Goal: Task Accomplishment & Management: Manage account settings

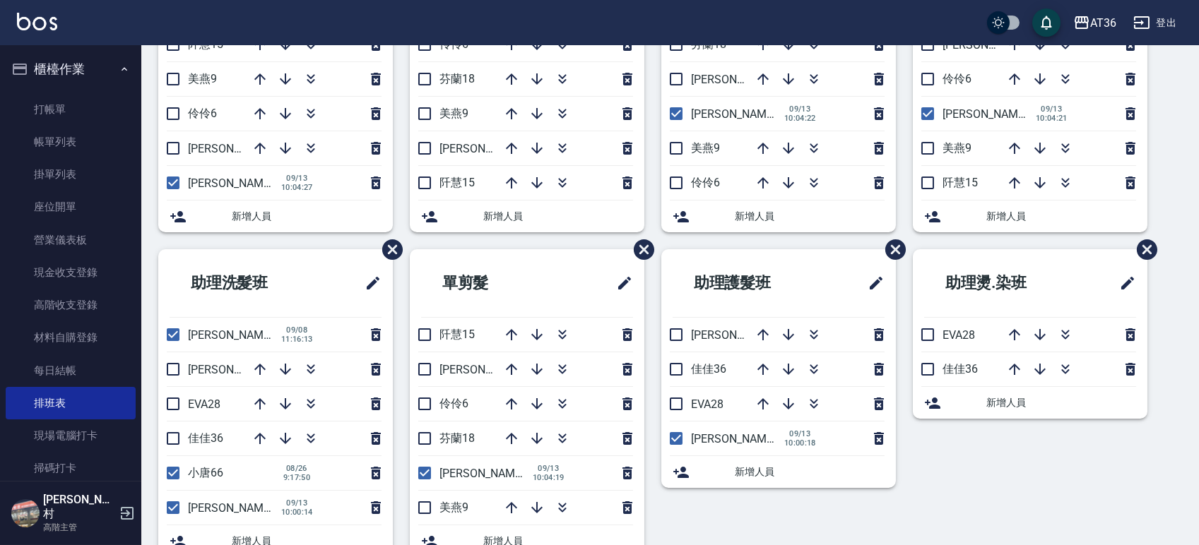
scroll to position [268, 0]
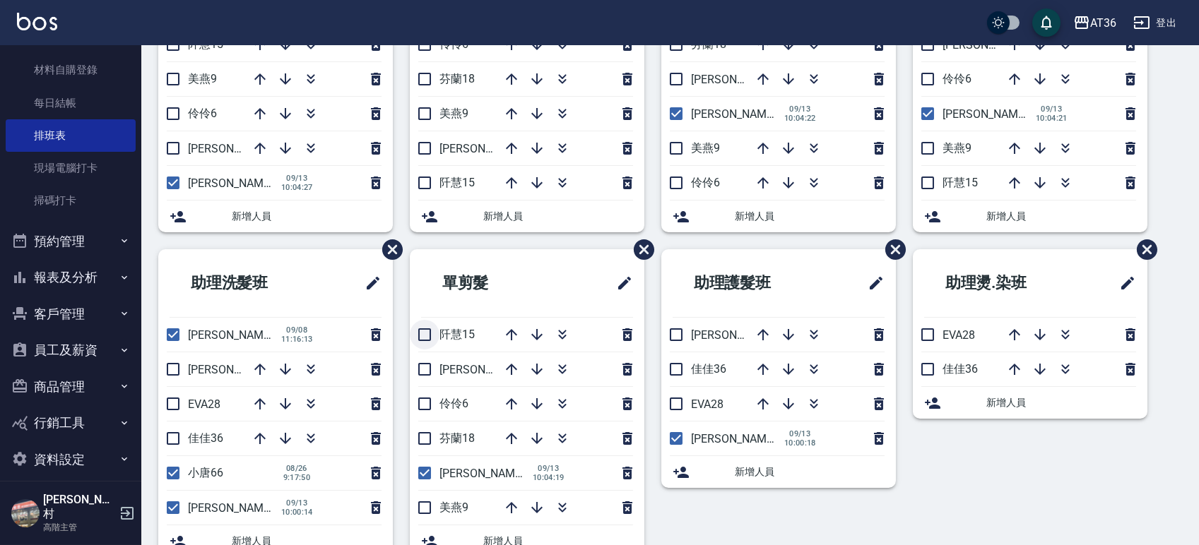
click at [422, 338] on input "checkbox" at bounding box center [425, 335] width 30 height 30
checkbox input "true"
click at [425, 370] on input "checkbox" at bounding box center [425, 370] width 30 height 30
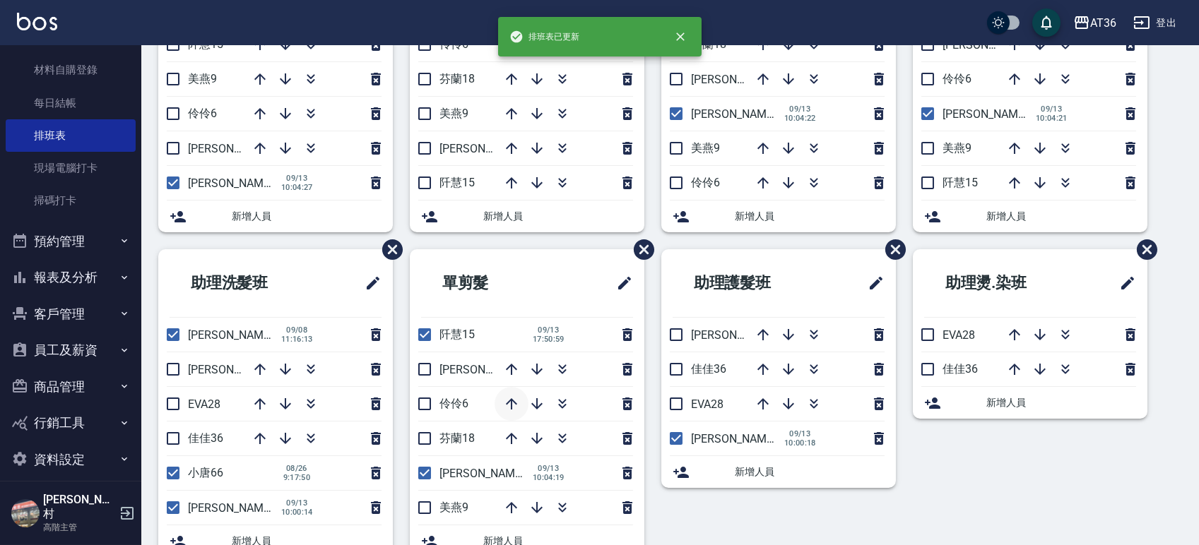
checkbox input "false"
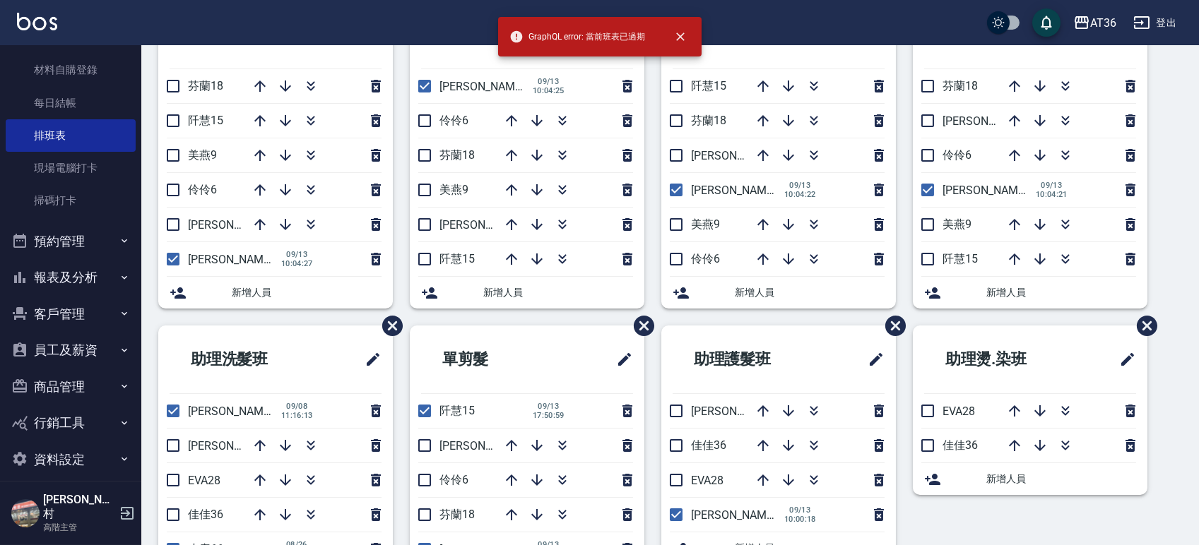
scroll to position [223, 0]
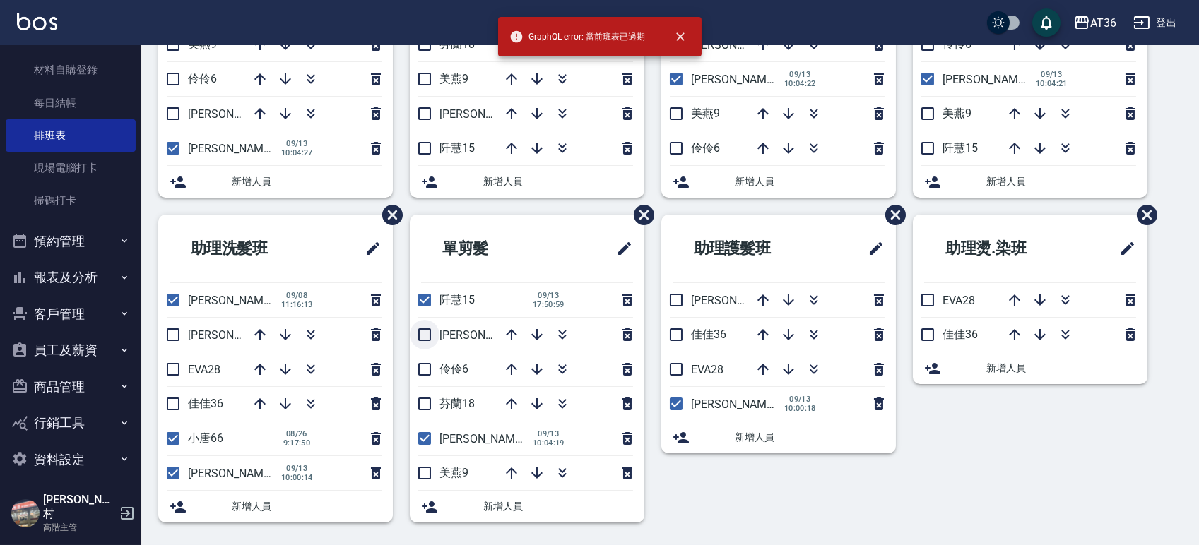
click at [430, 331] on input "checkbox" at bounding box center [425, 335] width 30 height 30
checkbox input "true"
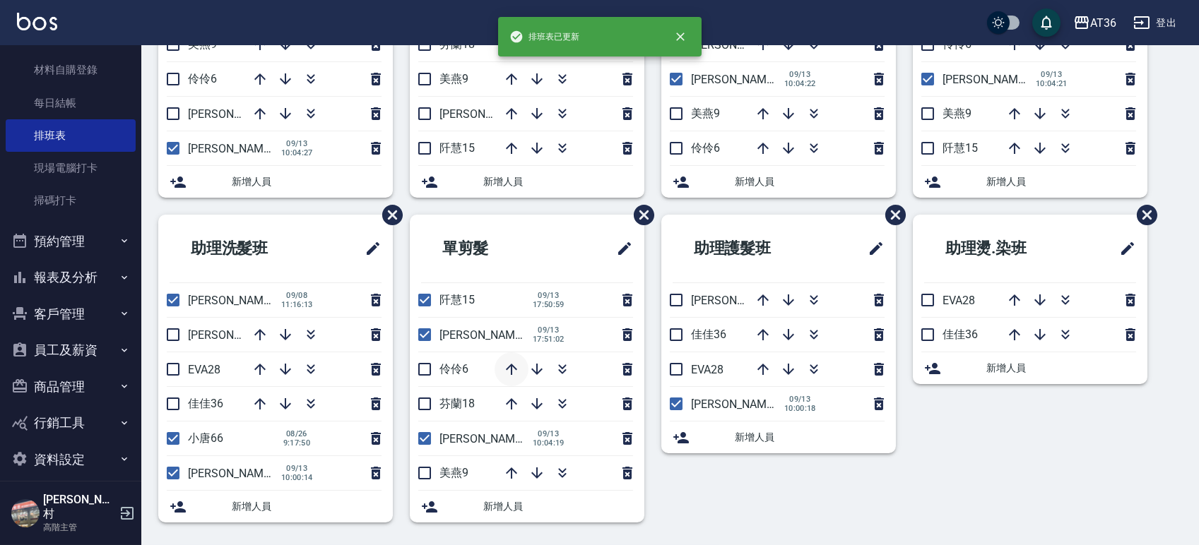
click at [507, 367] on icon "button" at bounding box center [511, 369] width 17 height 17
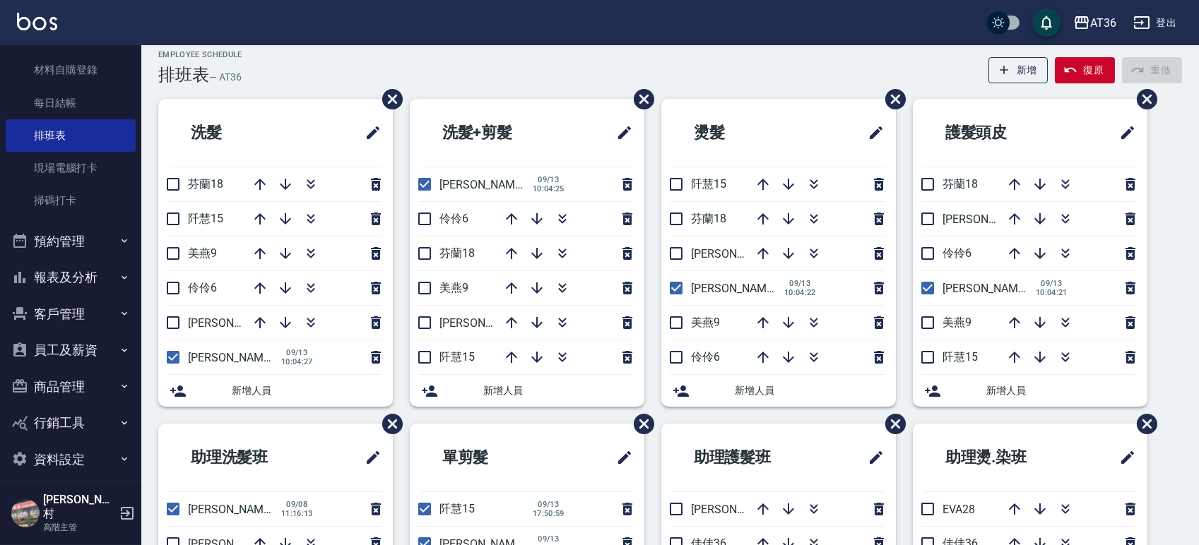
scroll to position [0, 0]
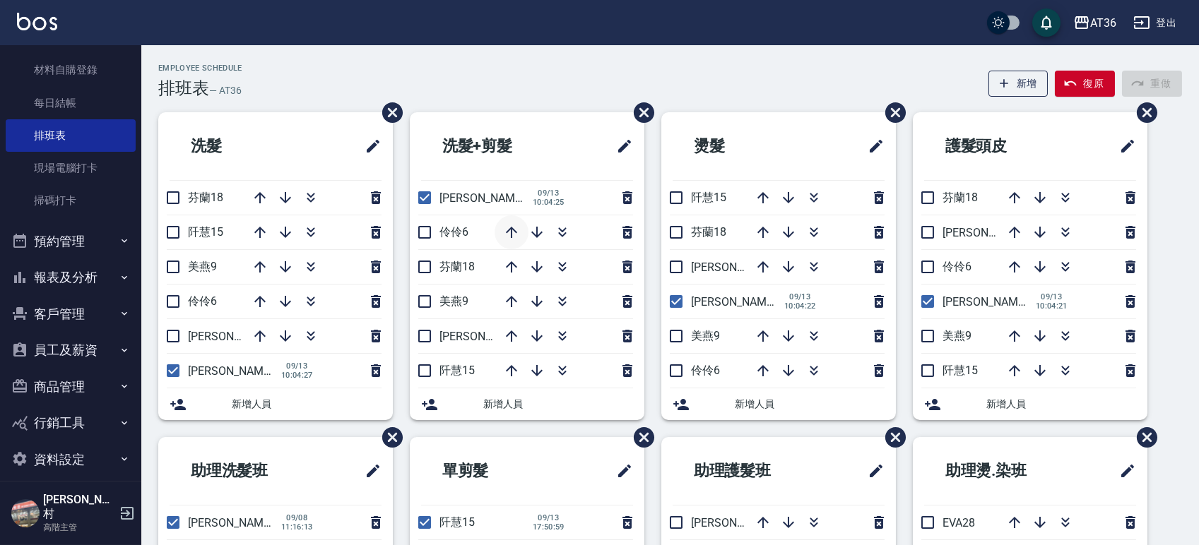
click at [511, 232] on icon "button" at bounding box center [511, 232] width 11 height 11
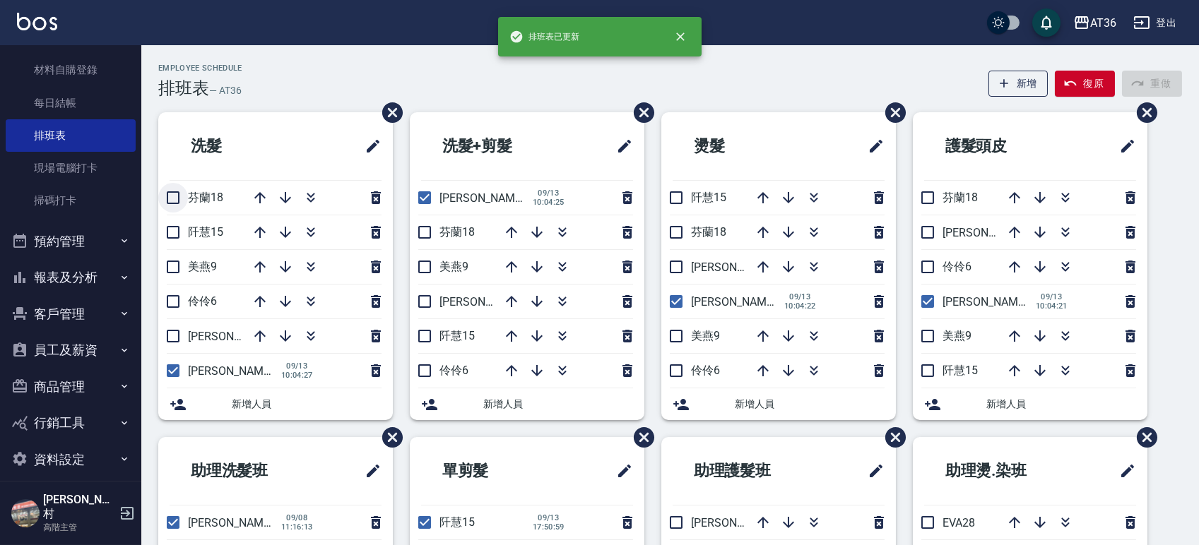
click at [173, 194] on input "checkbox" at bounding box center [173, 198] width 30 height 30
checkbox input "true"
click at [171, 228] on input "checkbox" at bounding box center [173, 233] width 30 height 30
checkbox input "true"
click at [177, 261] on input "checkbox" at bounding box center [173, 267] width 30 height 30
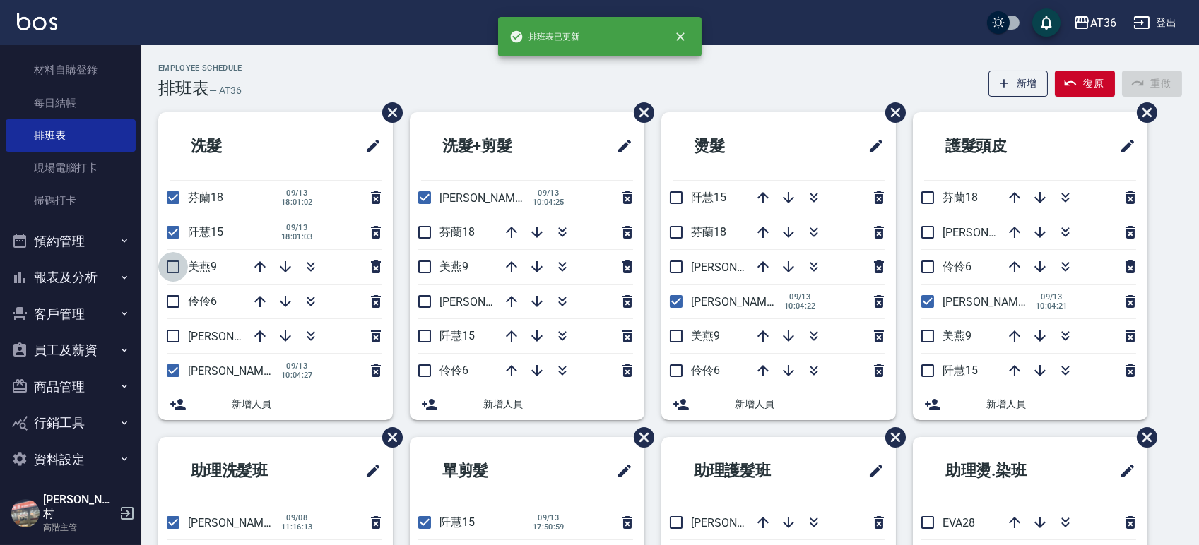
checkbox input "true"
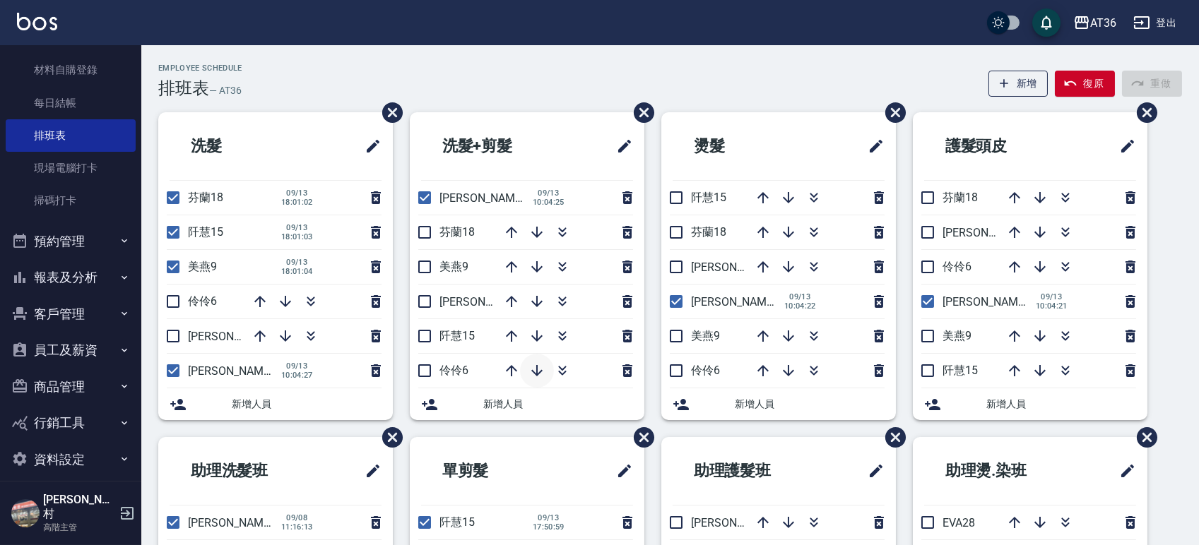
click at [535, 372] on icon "button" at bounding box center [536, 370] width 17 height 17
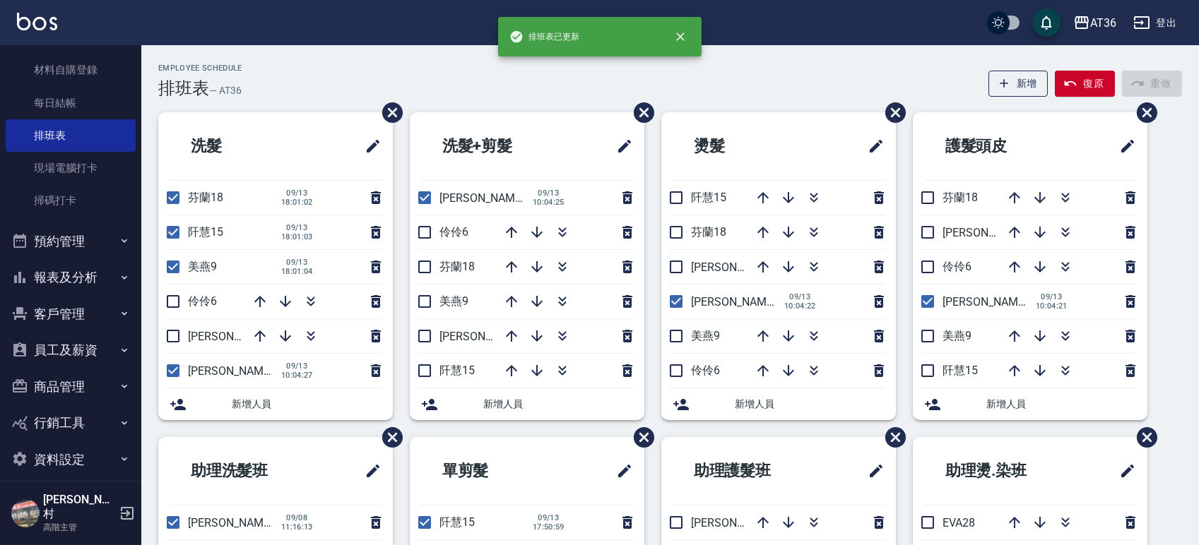
click at [425, 232] on input "checkbox" at bounding box center [425, 233] width 30 height 30
checkbox input "true"
click at [421, 267] on input "checkbox" at bounding box center [425, 267] width 30 height 30
checkbox input "true"
drag, startPoint x: 424, startPoint y: 302, endPoint x: 521, endPoint y: 331, distance: 101.2
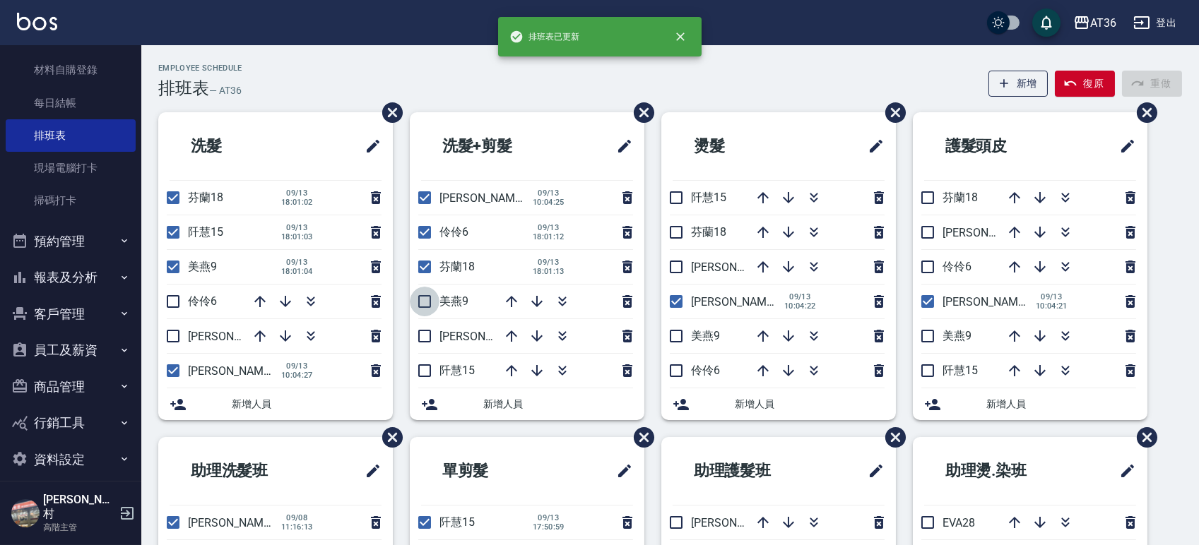
click at [425, 302] on input "checkbox" at bounding box center [425, 302] width 30 height 30
checkbox input "true"
click at [510, 338] on icon "button" at bounding box center [511, 336] width 17 height 17
click at [261, 300] on icon "button" at bounding box center [259, 301] width 17 height 17
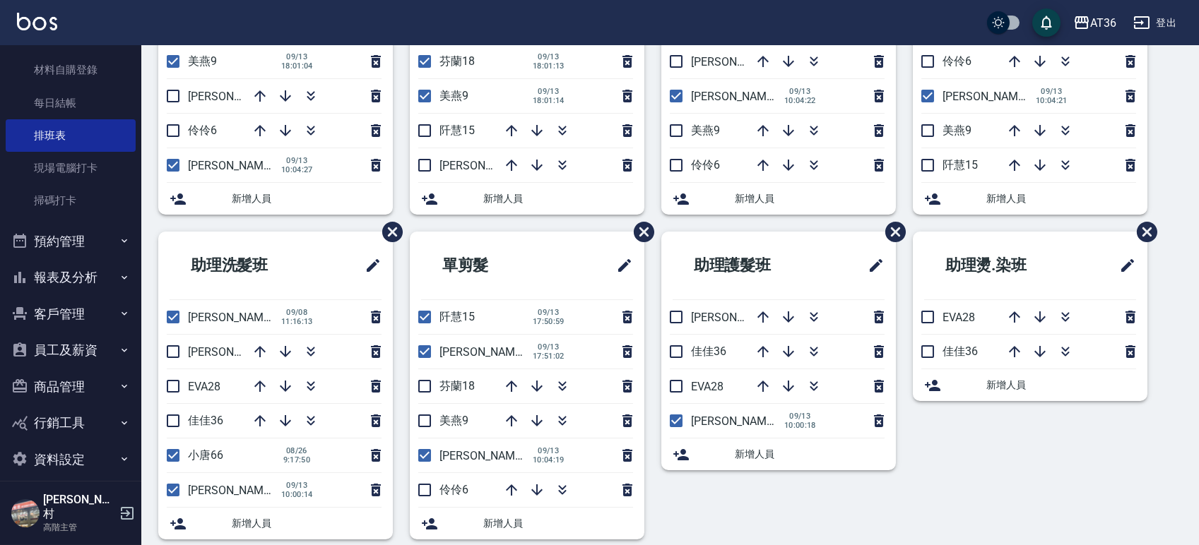
scroll to position [223, 0]
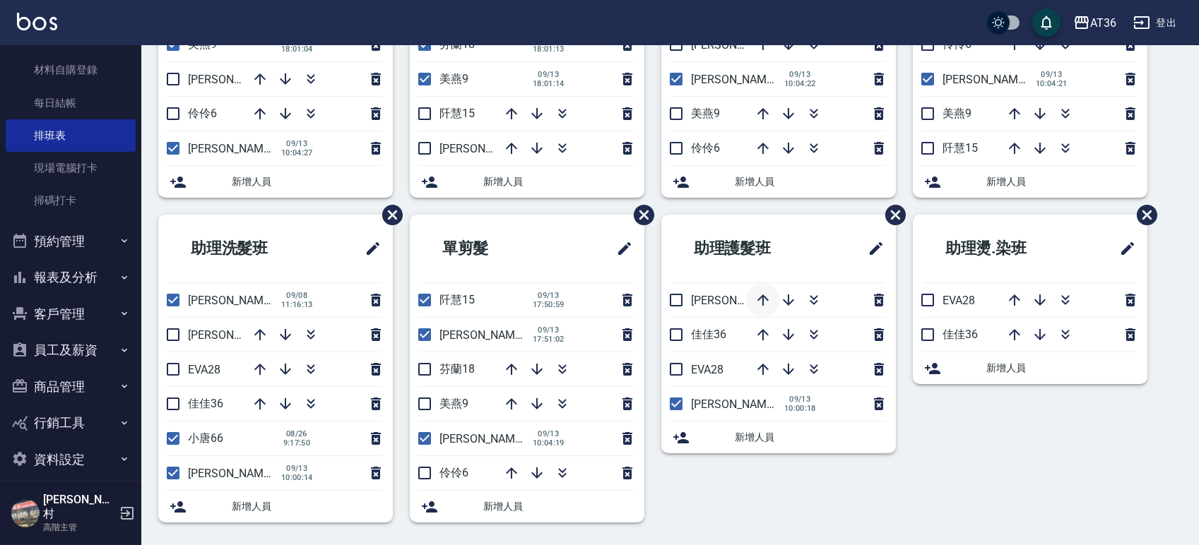
click at [759, 300] on icon "button" at bounding box center [762, 300] width 17 height 17
click at [174, 404] on input "checkbox" at bounding box center [173, 404] width 30 height 30
checkbox input "true"
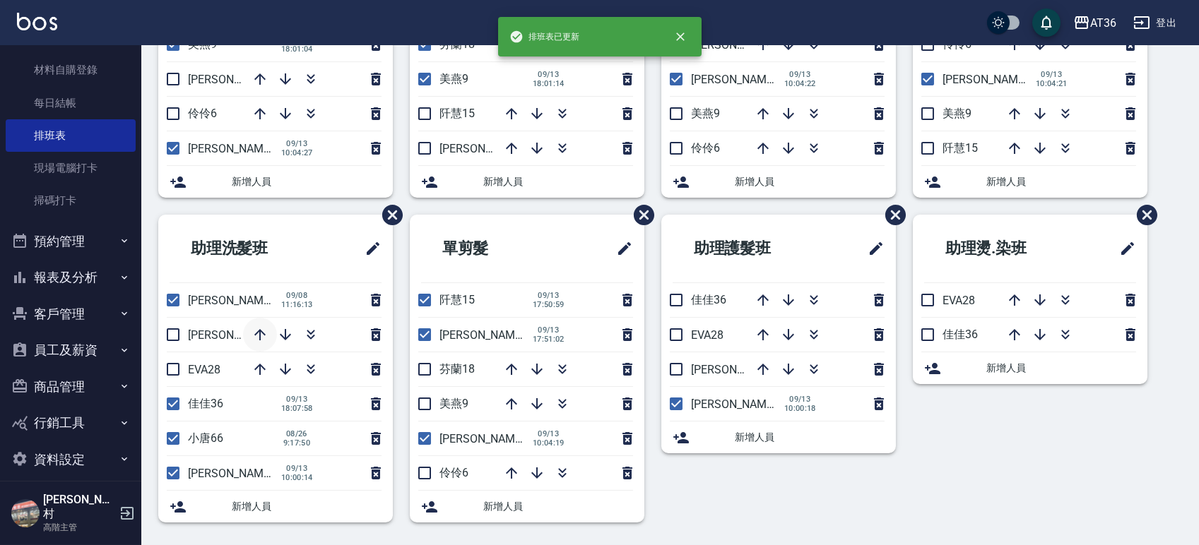
click at [257, 334] on icon "button" at bounding box center [259, 334] width 17 height 17
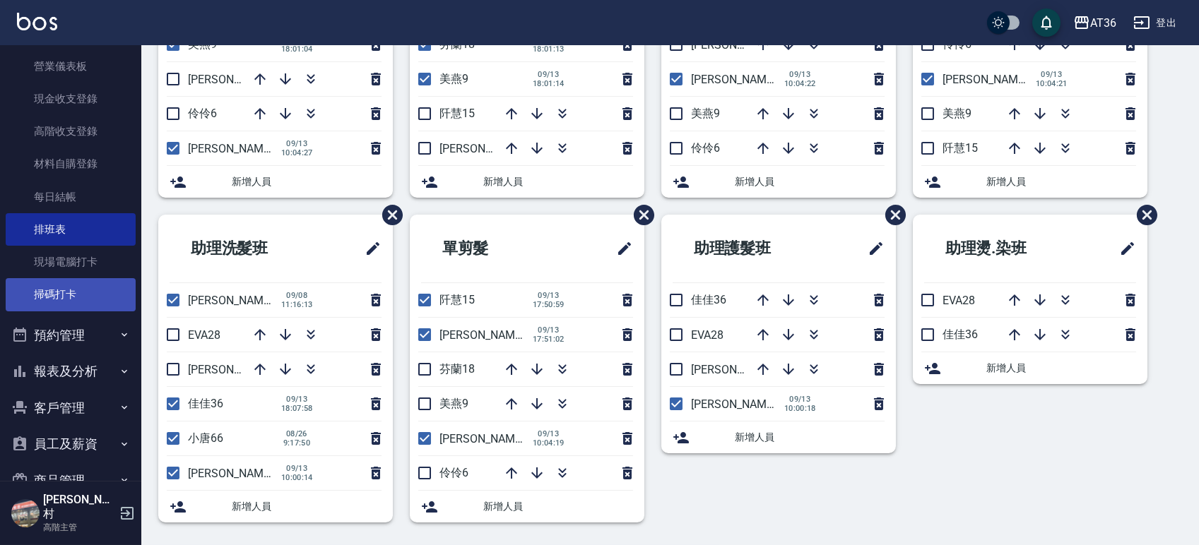
scroll to position [0, 0]
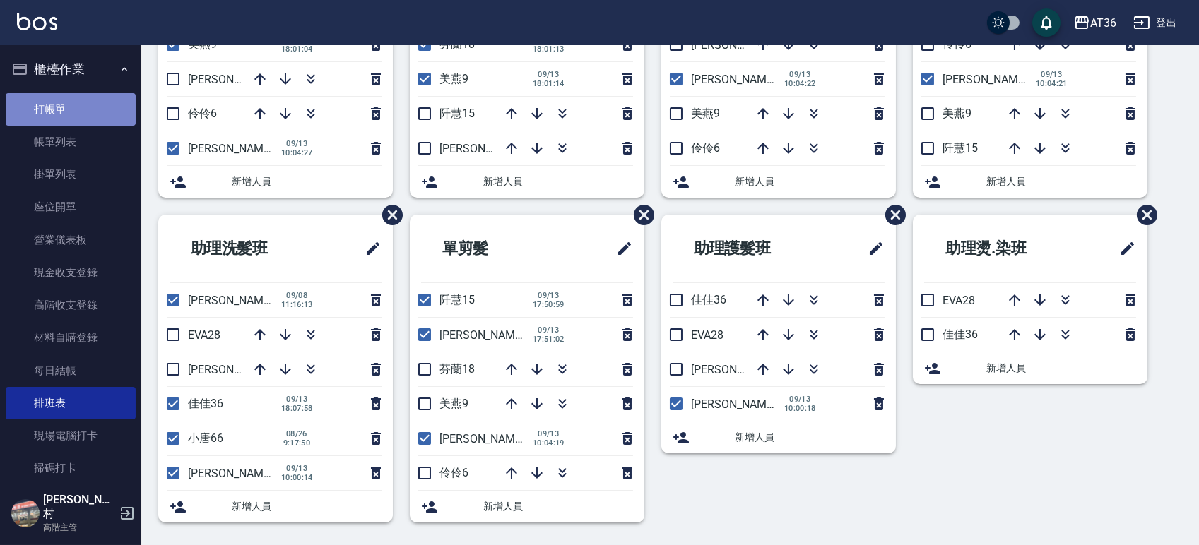
click at [90, 107] on link "打帳單" at bounding box center [71, 109] width 130 height 32
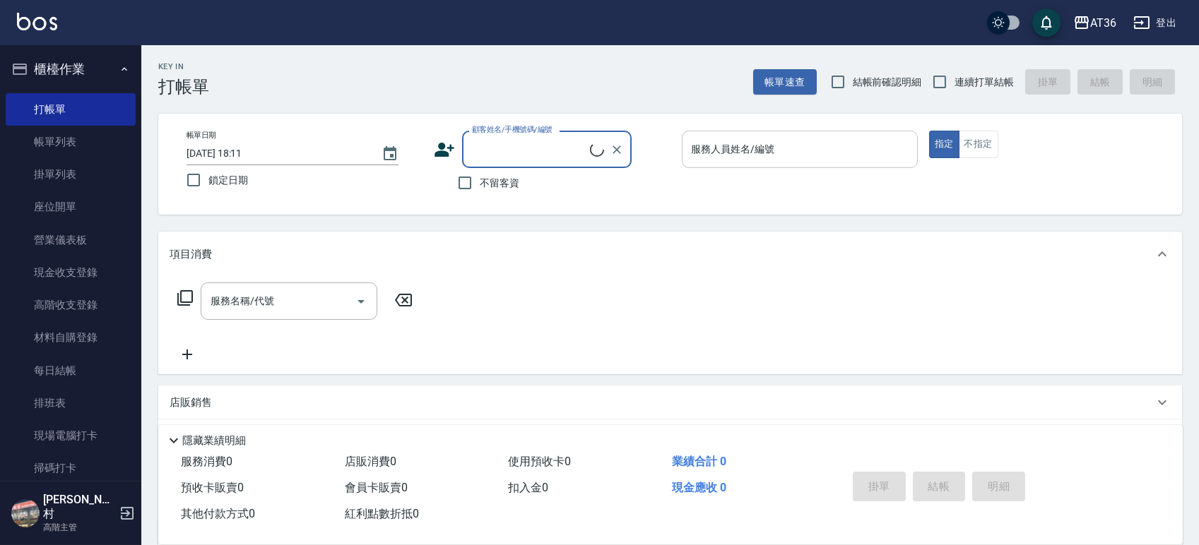
click at [726, 155] on div "服務人員姓名/編號 服務人員姓名/編號" at bounding box center [800, 149] width 236 height 37
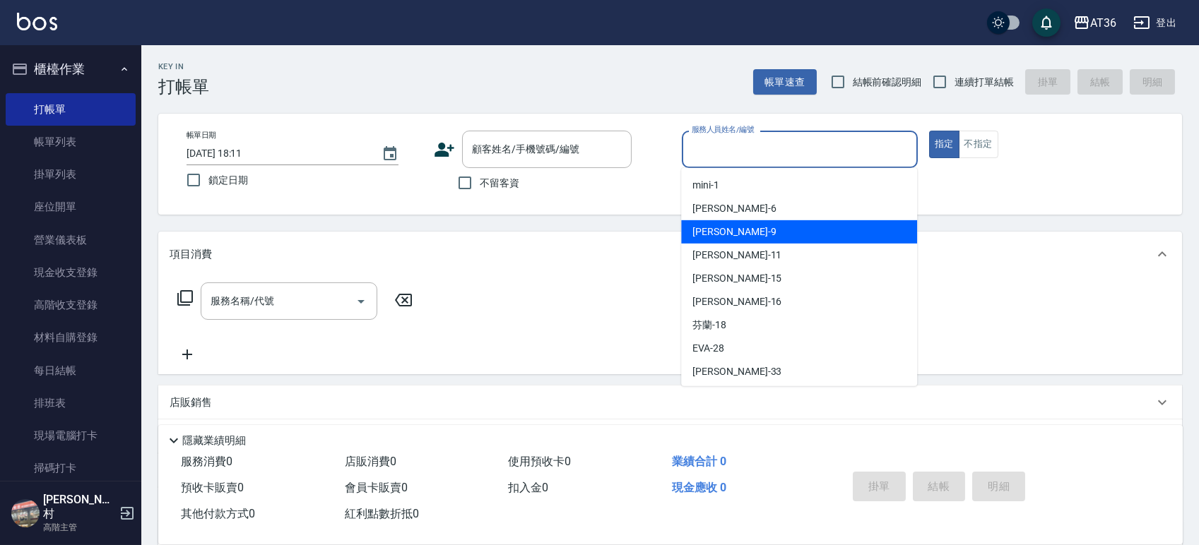
click at [728, 227] on div "美燕 -9" at bounding box center [799, 231] width 236 height 23
type input "美燕-9"
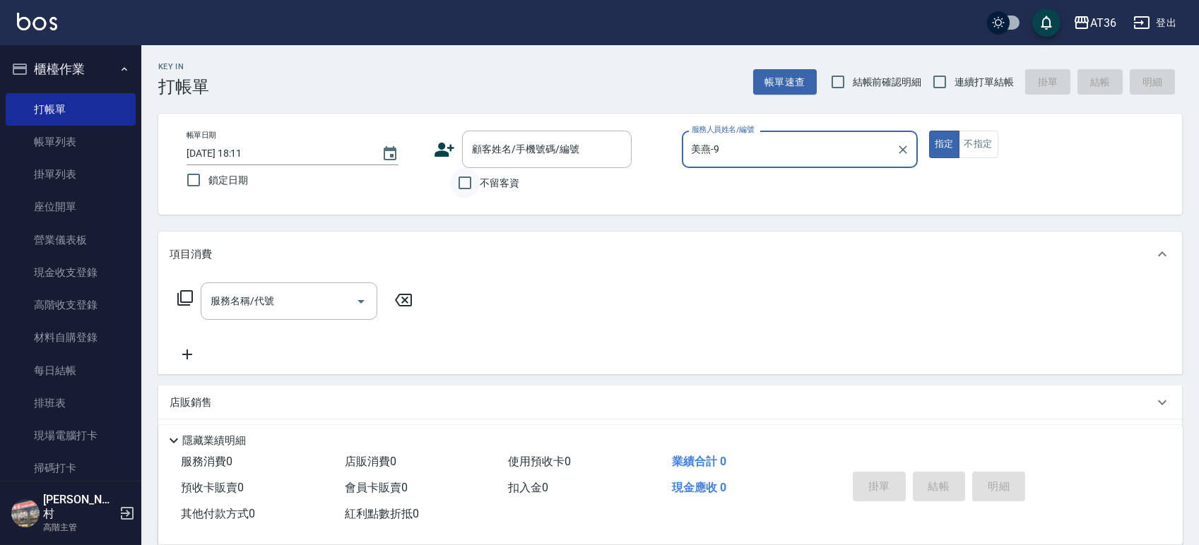
click at [471, 184] on input "不留客資" at bounding box center [465, 183] width 30 height 30
checkbox input "true"
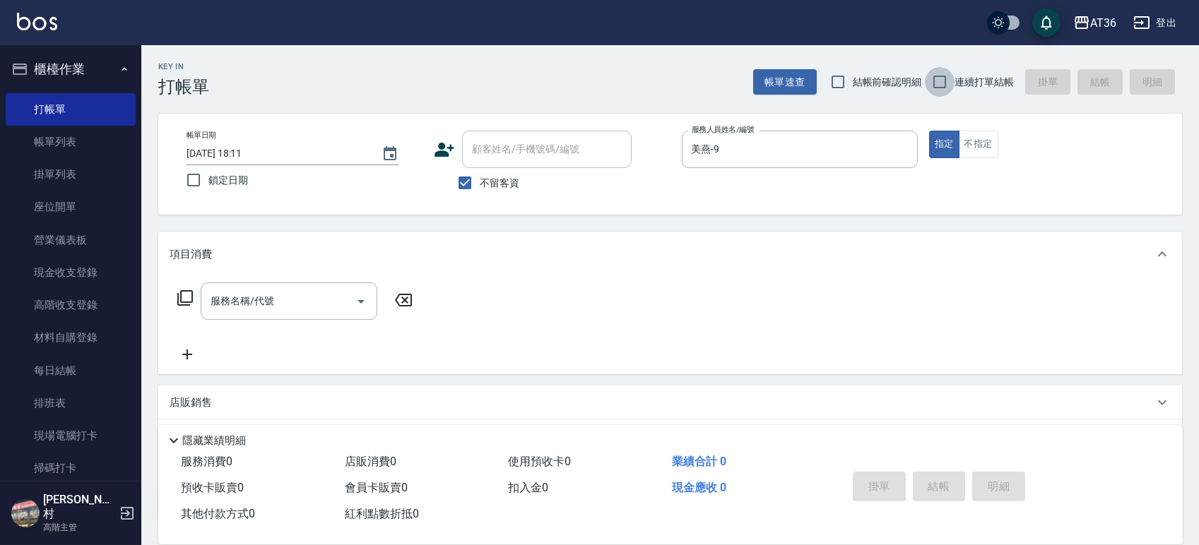
click at [940, 82] on input "連續打單結帳" at bounding box center [940, 82] width 30 height 30
checkbox input "true"
click at [185, 295] on icon at bounding box center [185, 298] width 17 height 17
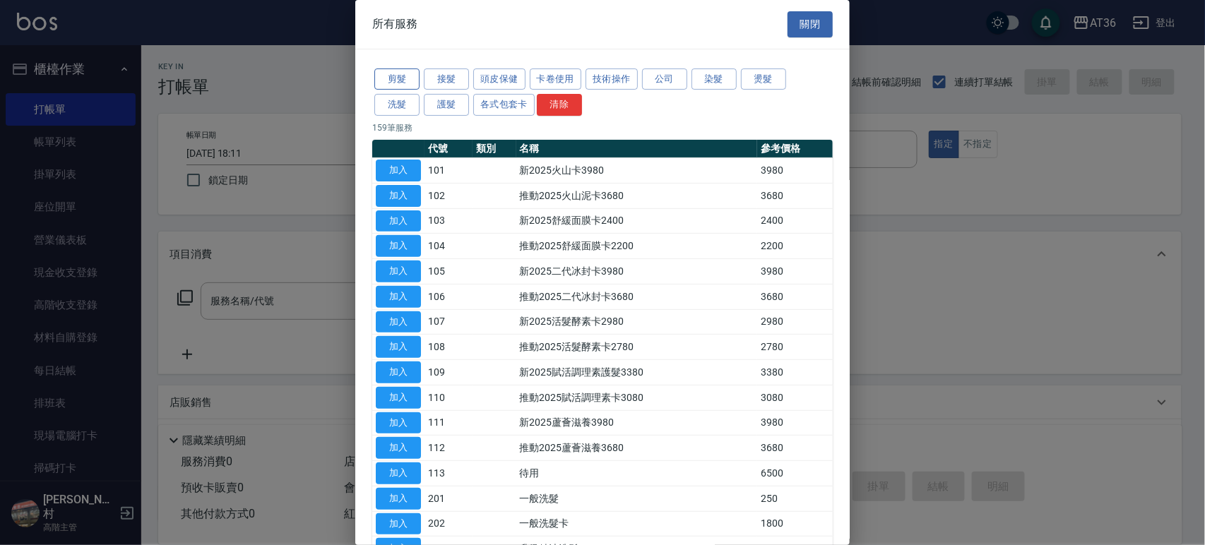
click at [380, 80] on button "剪髮" at bounding box center [396, 80] width 45 height 22
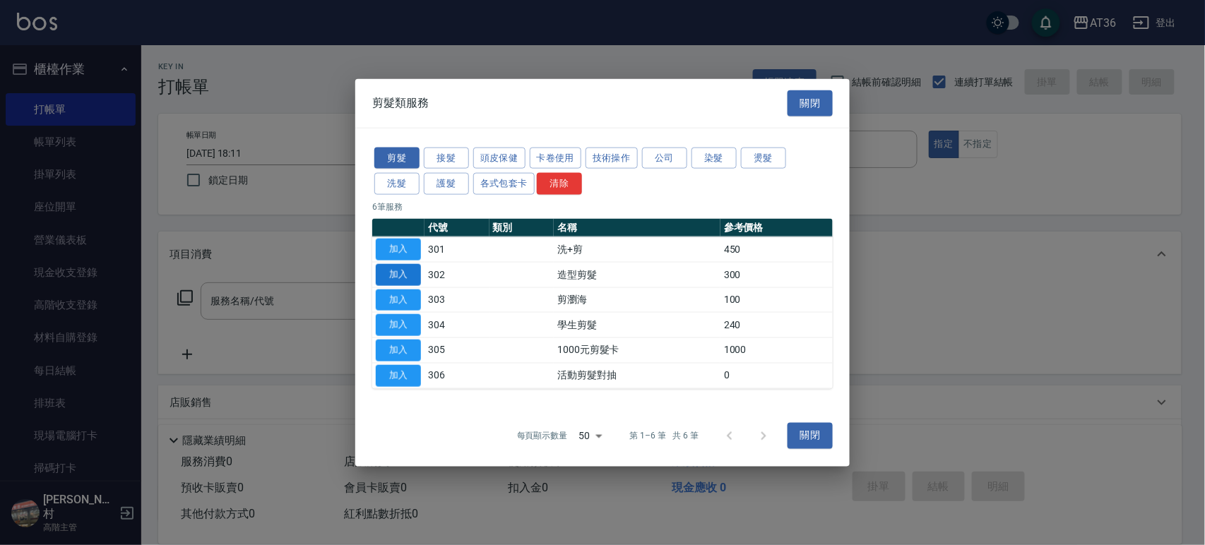
click at [396, 267] on button "加入" at bounding box center [398, 275] width 45 height 22
type input "造型剪髮(302)"
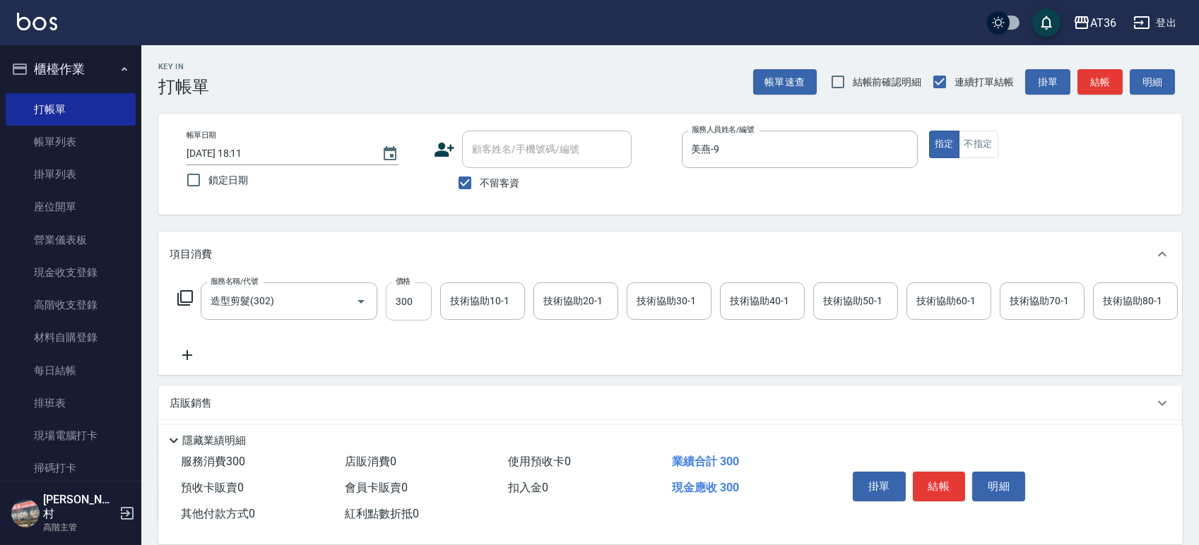
click at [405, 287] on input "300" at bounding box center [409, 302] width 46 height 38
type input "280"
click at [946, 483] on button "結帳" at bounding box center [939, 487] width 53 height 30
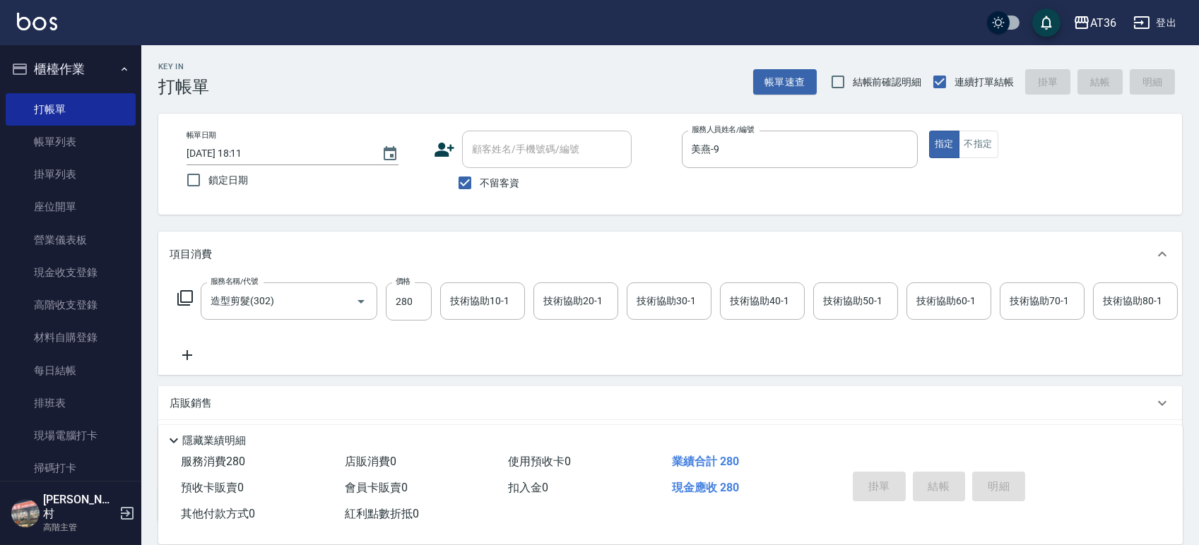
type input "[DATE] 18:12"
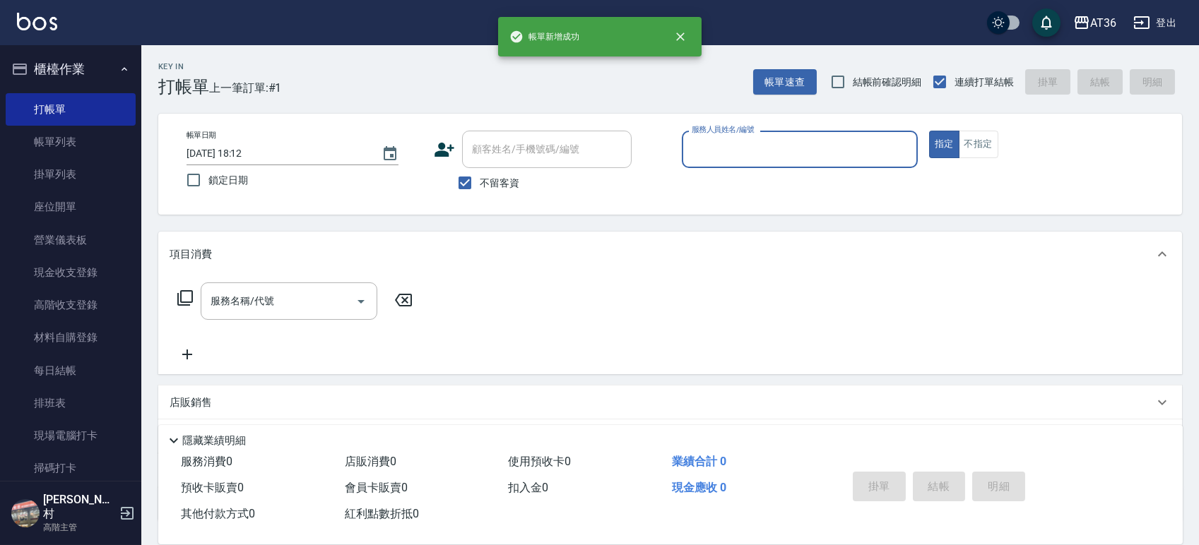
click at [689, 151] on input "服務人員姓名/編號" at bounding box center [799, 149] width 223 height 25
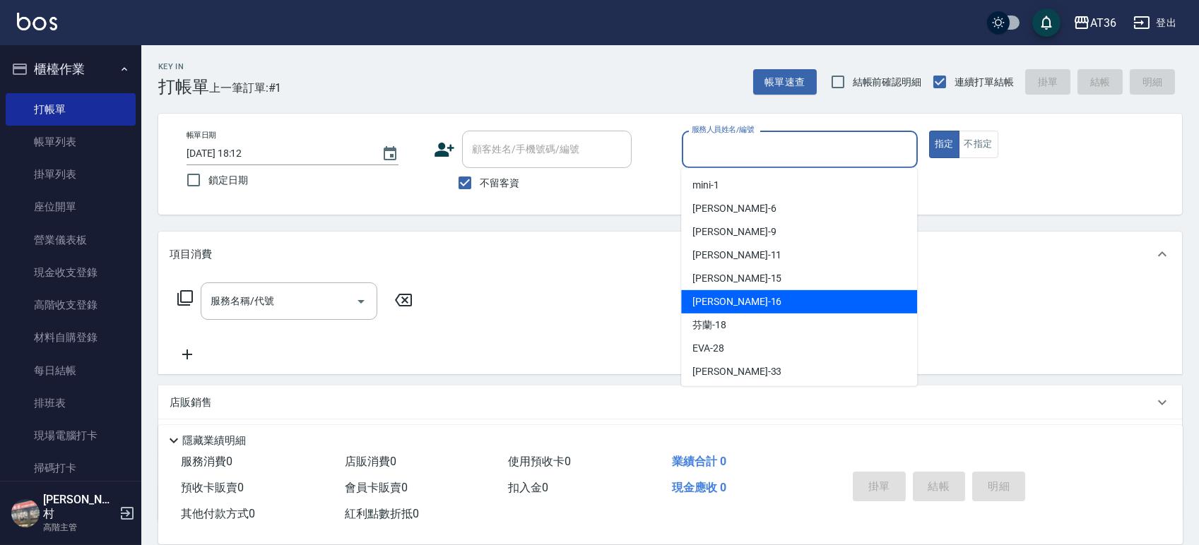
click at [740, 303] on div "[PERSON_NAME] -16" at bounding box center [799, 301] width 236 height 23
type input "小鳳-16"
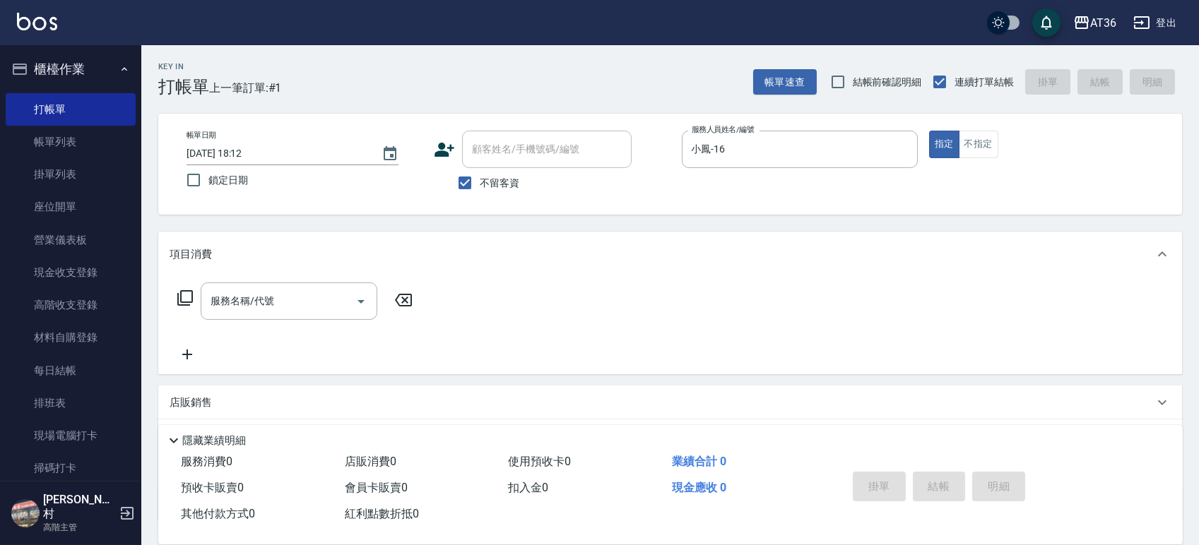
click at [188, 293] on icon at bounding box center [185, 298] width 17 height 17
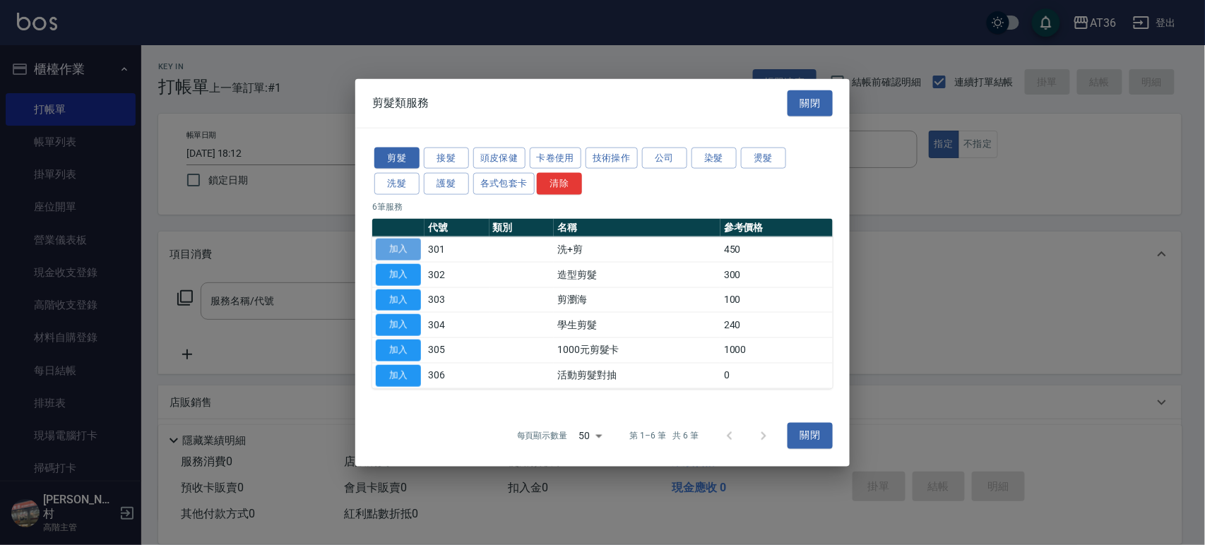
click at [401, 256] on button "加入" at bounding box center [398, 250] width 45 height 22
type input "洗+剪(301)"
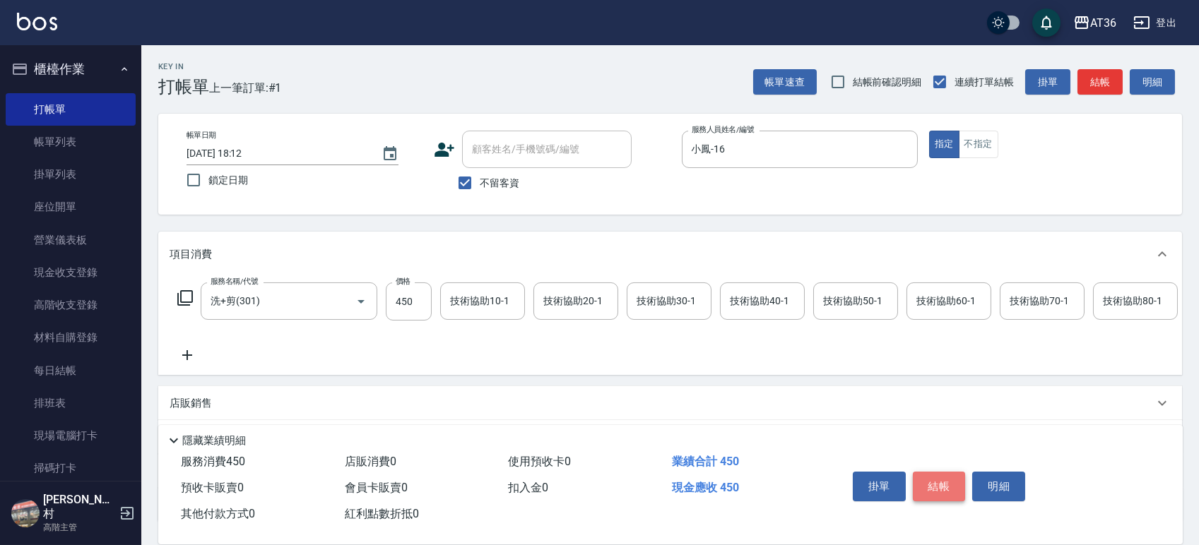
click at [935, 490] on button "結帳" at bounding box center [939, 487] width 53 height 30
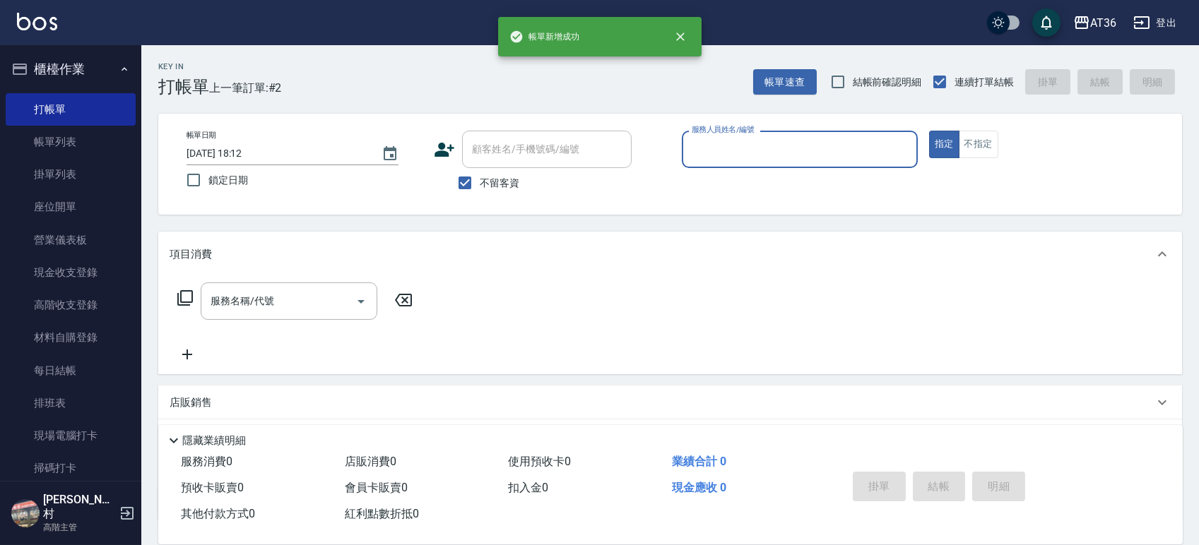
click at [735, 158] on input "服務人員姓名/編號" at bounding box center [799, 149] width 223 height 25
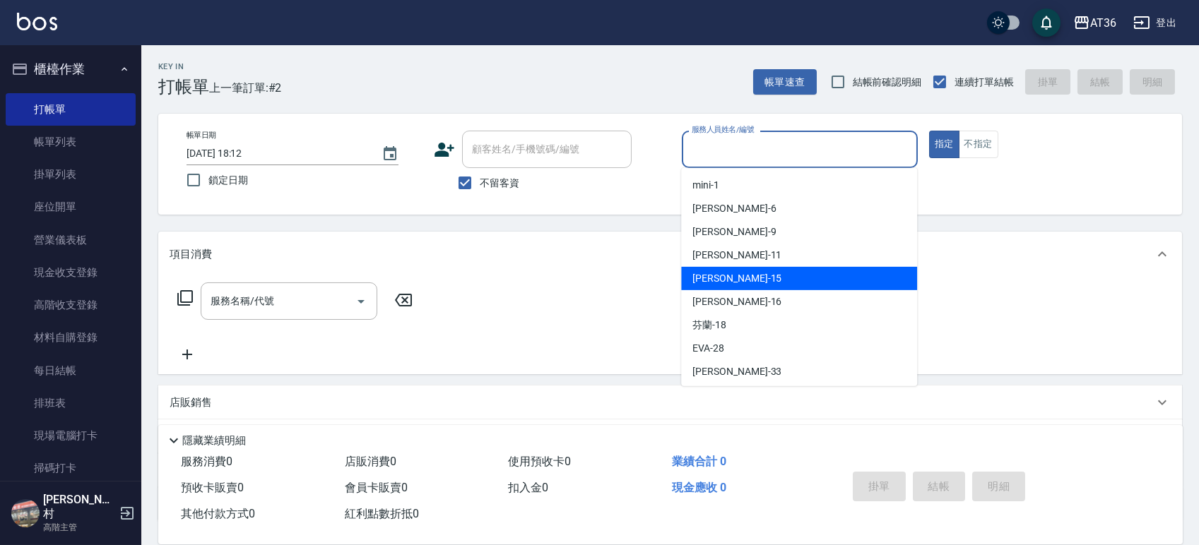
click at [771, 273] on div "[PERSON_NAME] -15" at bounding box center [799, 278] width 236 height 23
type input "[PERSON_NAME]-15"
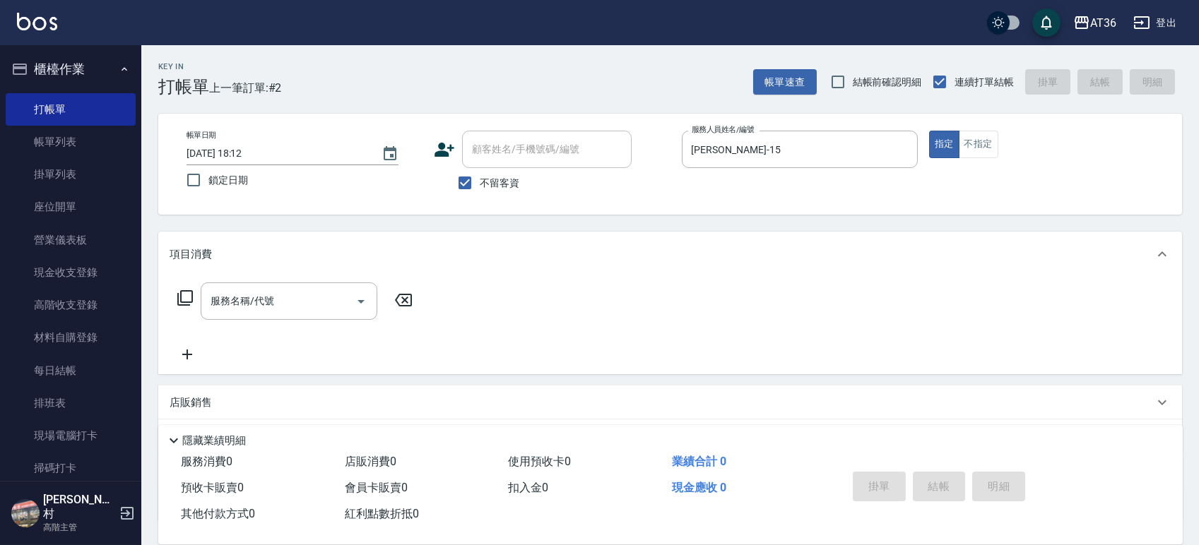
click at [178, 300] on icon at bounding box center [185, 298] width 16 height 16
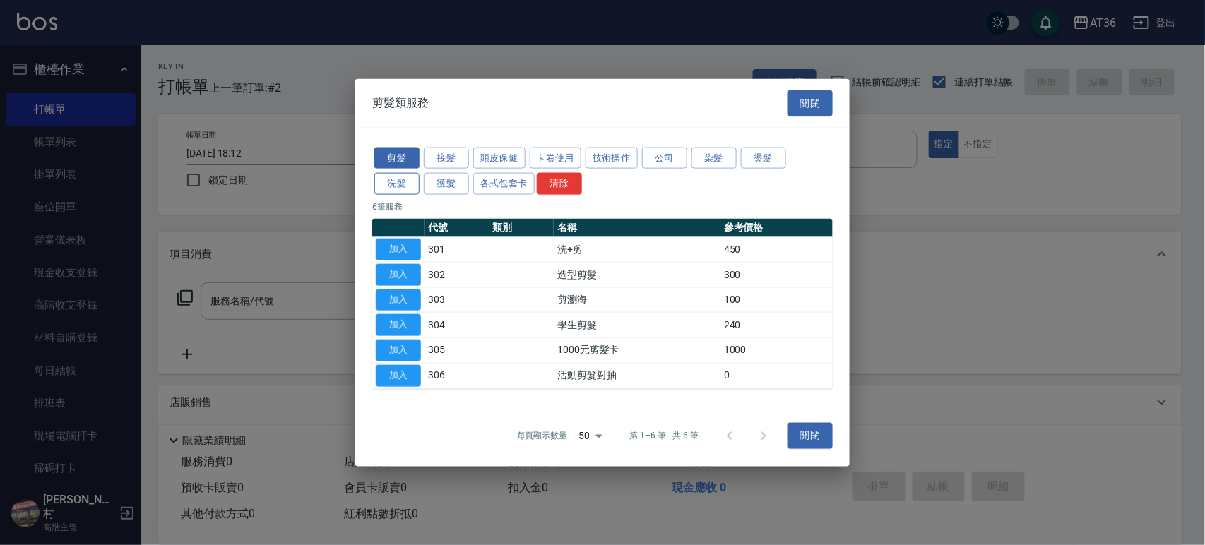
click at [389, 184] on button "洗髮" at bounding box center [396, 184] width 45 height 22
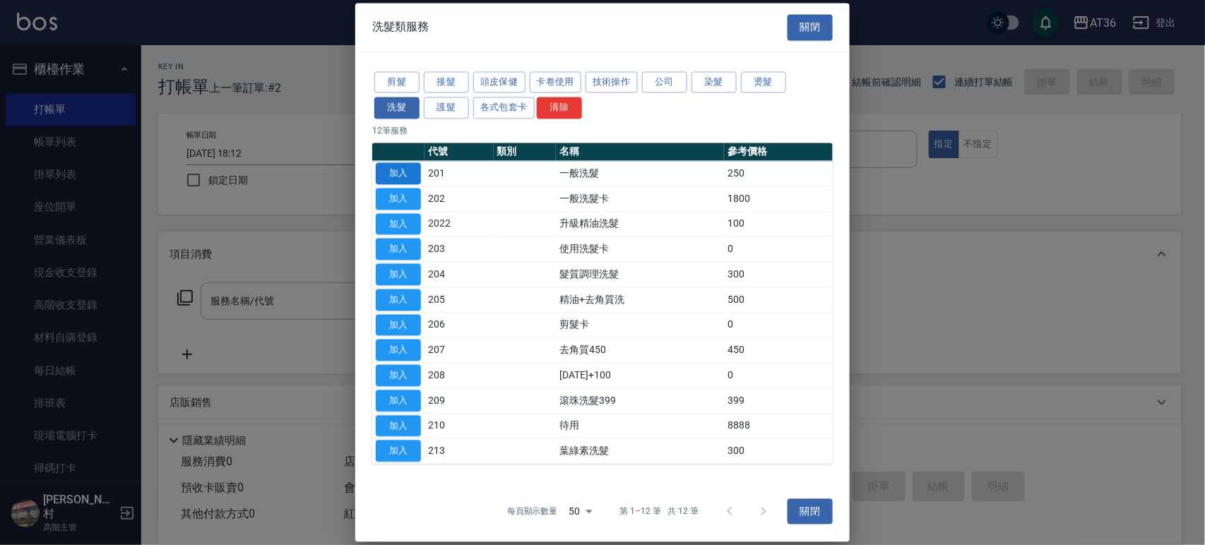
click at [398, 173] on button "加入" at bounding box center [398, 173] width 45 height 22
type input "一般洗髮(201)"
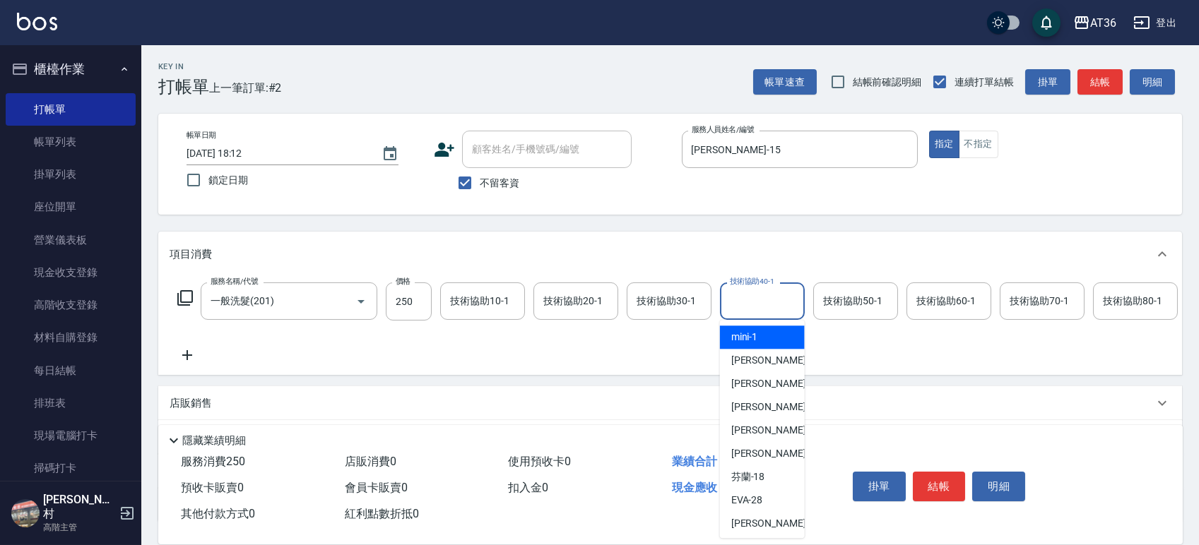
click at [753, 296] on div "技術協助40-1 技術協助40-1" at bounding box center [762, 301] width 85 height 37
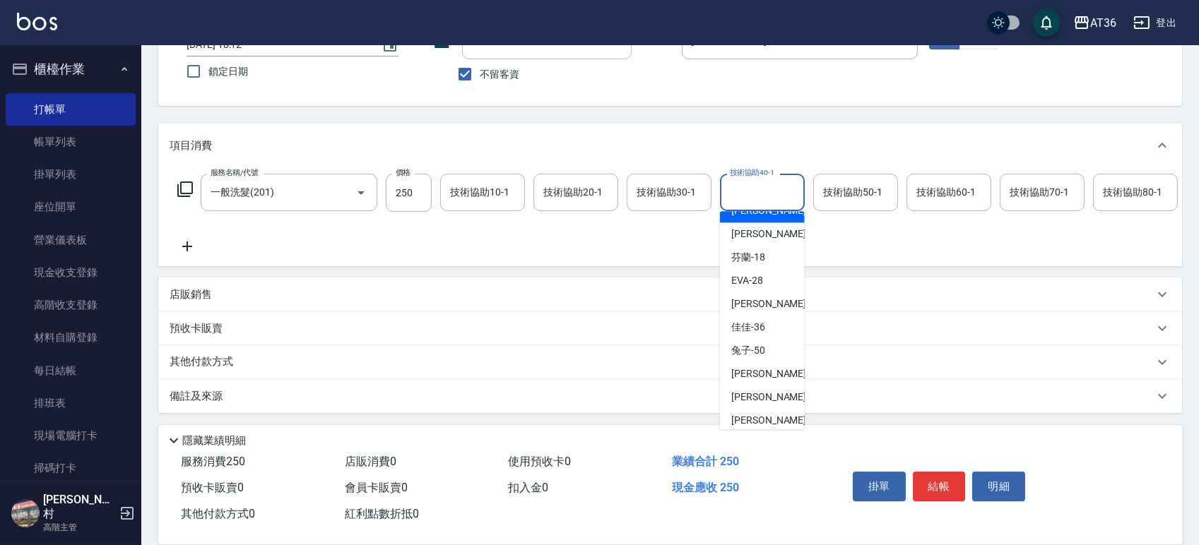
scroll to position [188, 0]
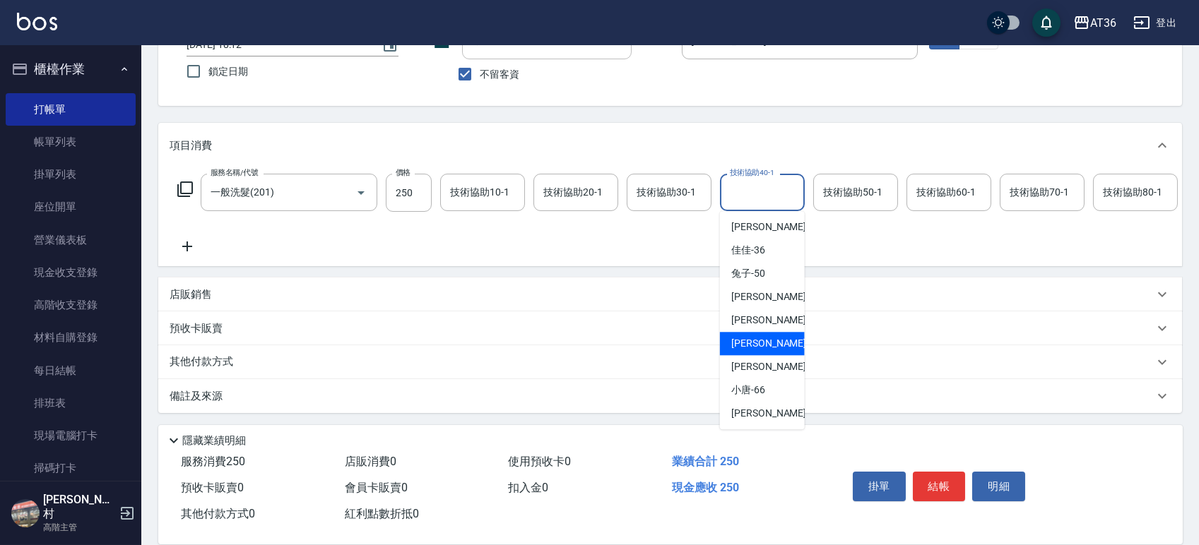
click at [783, 332] on div "[PERSON_NAME] -58" at bounding box center [762, 343] width 85 height 23
type input "[PERSON_NAME]-58"
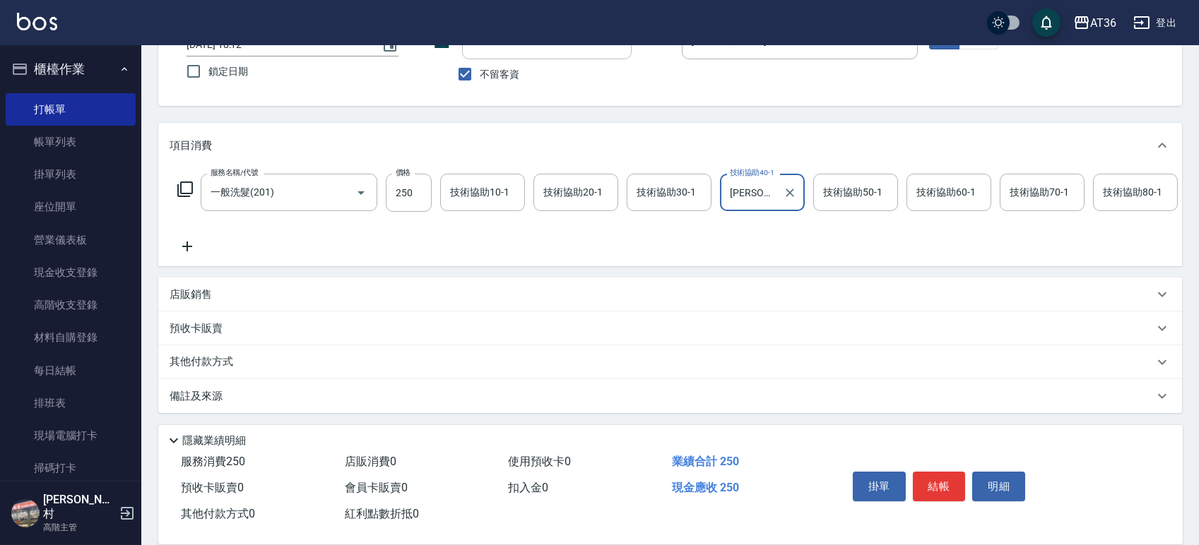
scroll to position [0, 0]
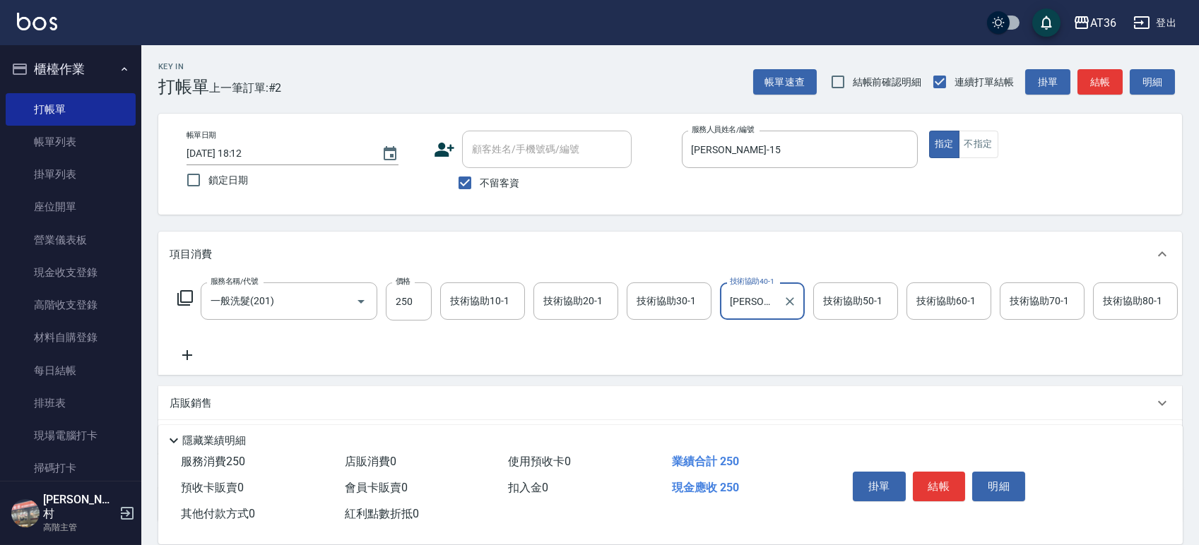
drag, startPoint x: 936, startPoint y: 490, endPoint x: 980, endPoint y: 452, distance: 58.1
click at [937, 492] on button "結帳" at bounding box center [939, 487] width 53 height 30
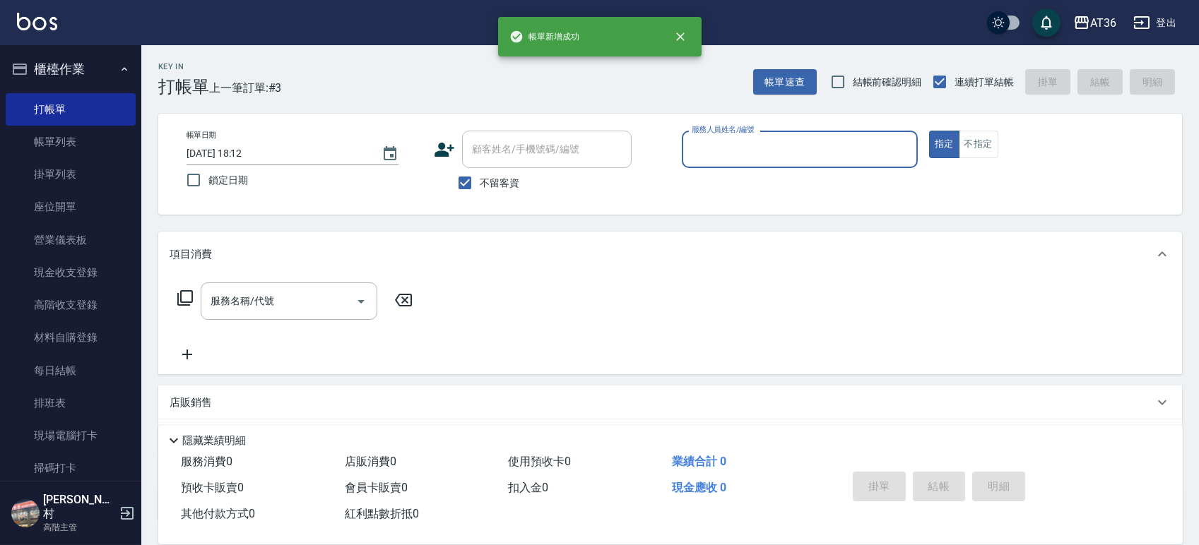
click at [713, 158] on input "服務人員姓名/編號" at bounding box center [799, 149] width 223 height 25
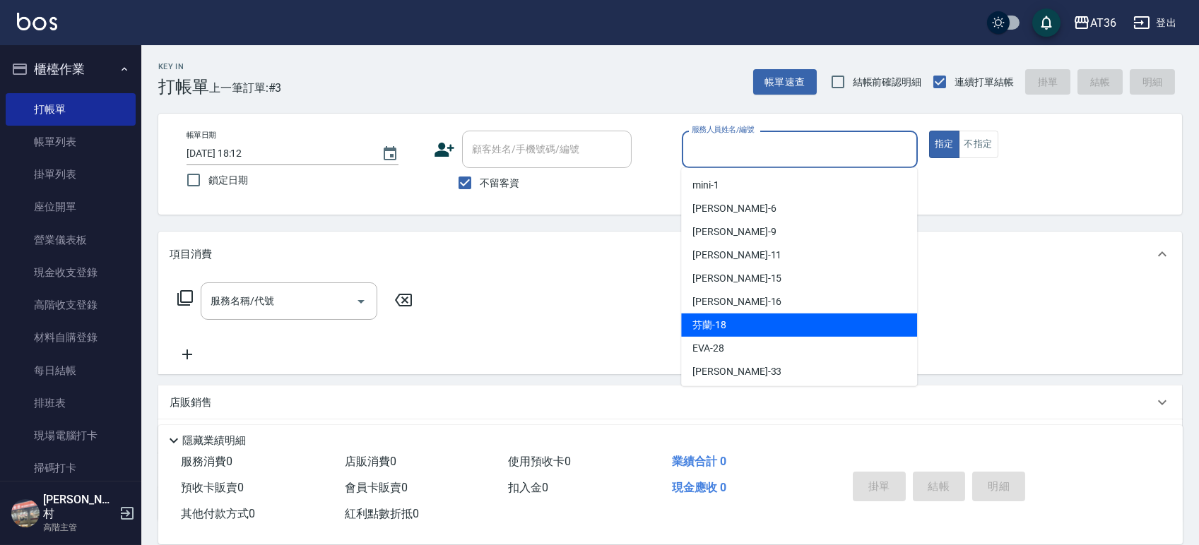
click at [740, 333] on div "芬蘭 -18" at bounding box center [799, 325] width 236 height 23
type input "芬蘭-18"
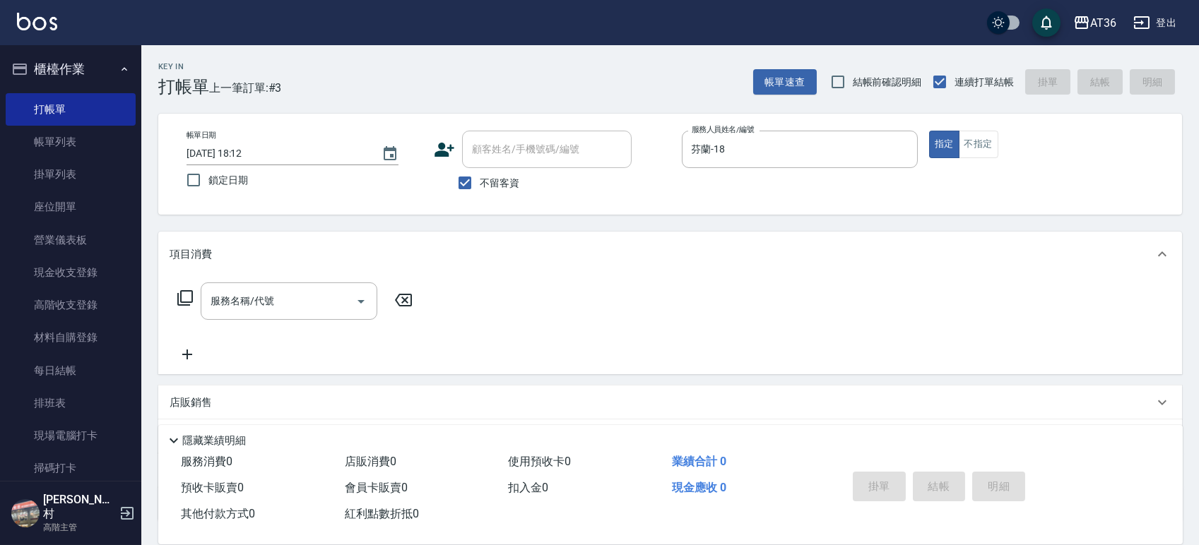
click at [184, 297] on icon at bounding box center [185, 298] width 17 height 17
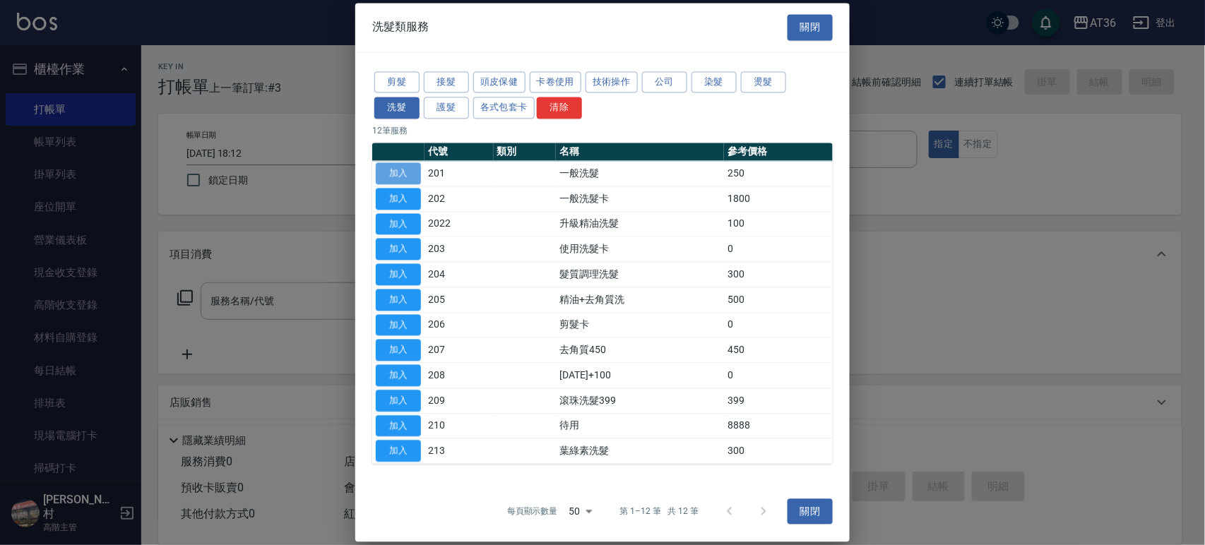
click at [399, 179] on button "加入" at bounding box center [398, 173] width 45 height 22
type input "一般洗髮(201)"
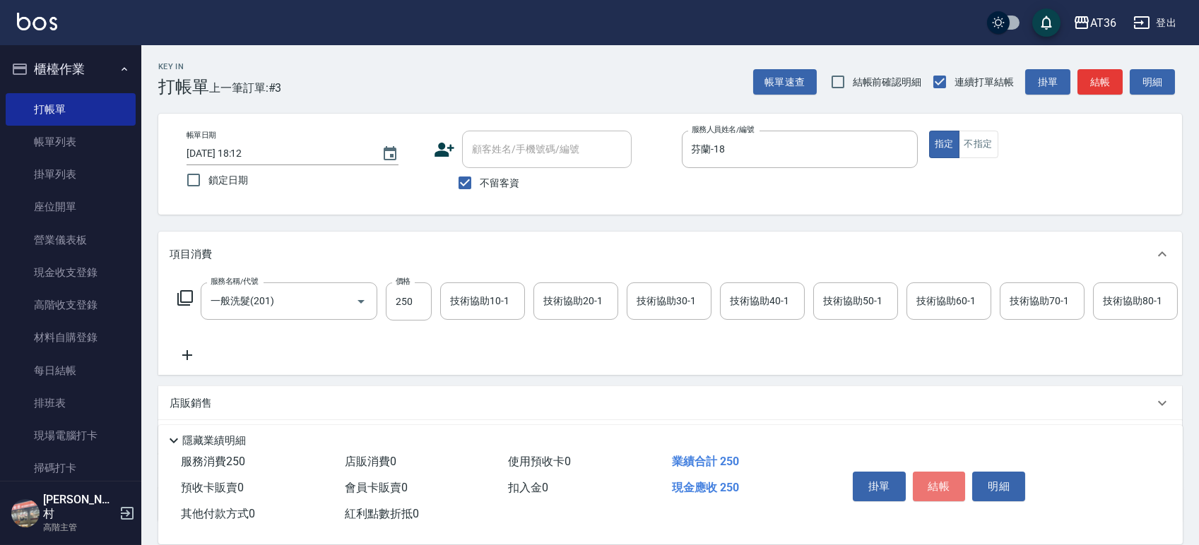
click at [924, 489] on button "結帳" at bounding box center [939, 487] width 53 height 30
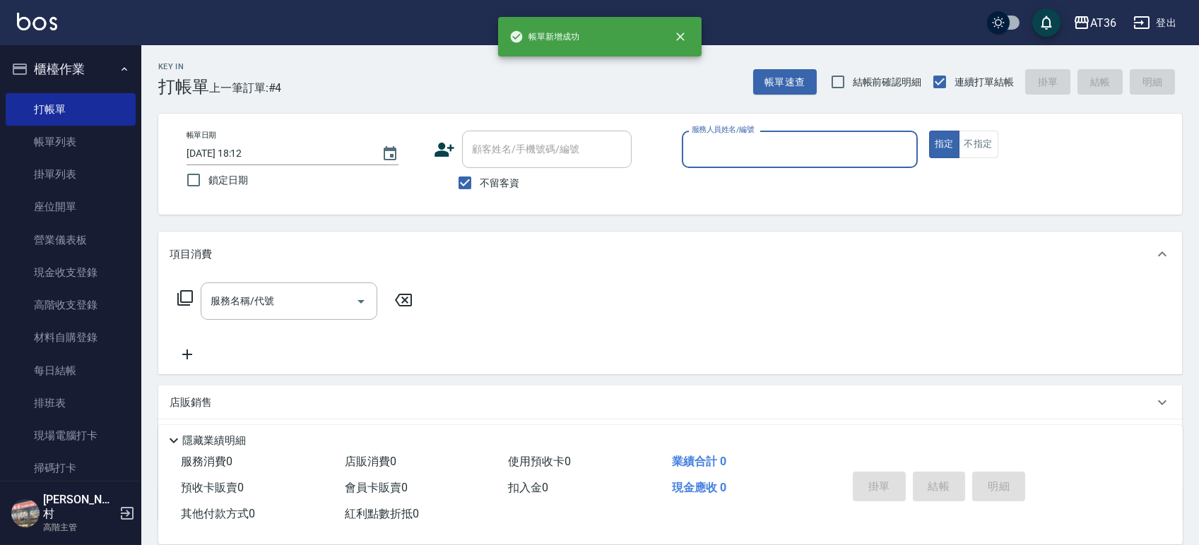
click at [698, 154] on input "服務人員姓名/編號" at bounding box center [799, 149] width 223 height 25
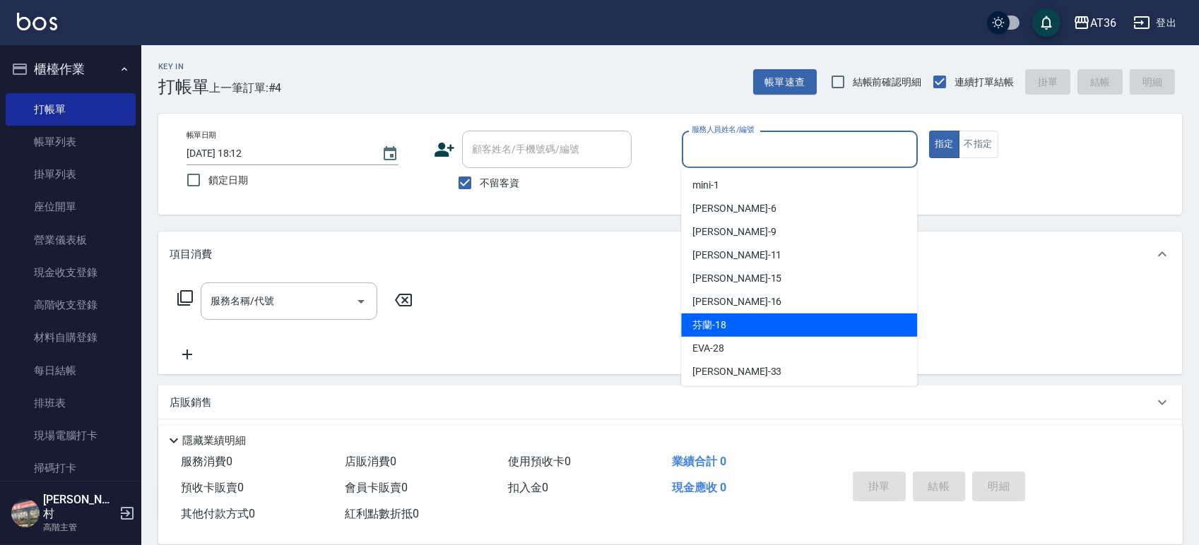
click at [730, 318] on div "芬蘭 -18" at bounding box center [799, 325] width 236 height 23
type input "芬蘭-18"
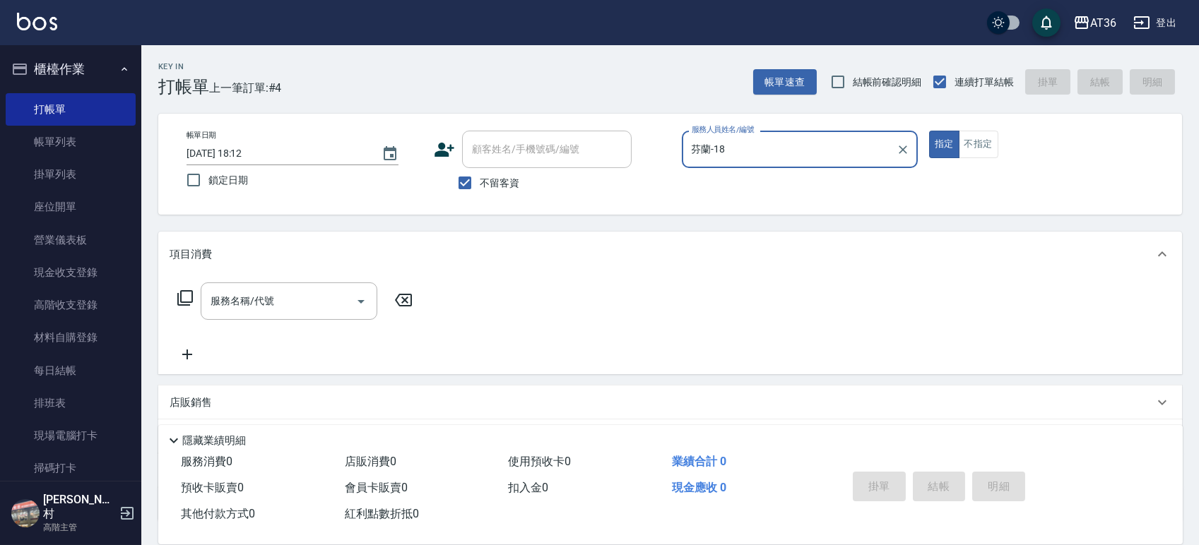
click at [181, 298] on icon at bounding box center [185, 298] width 16 height 16
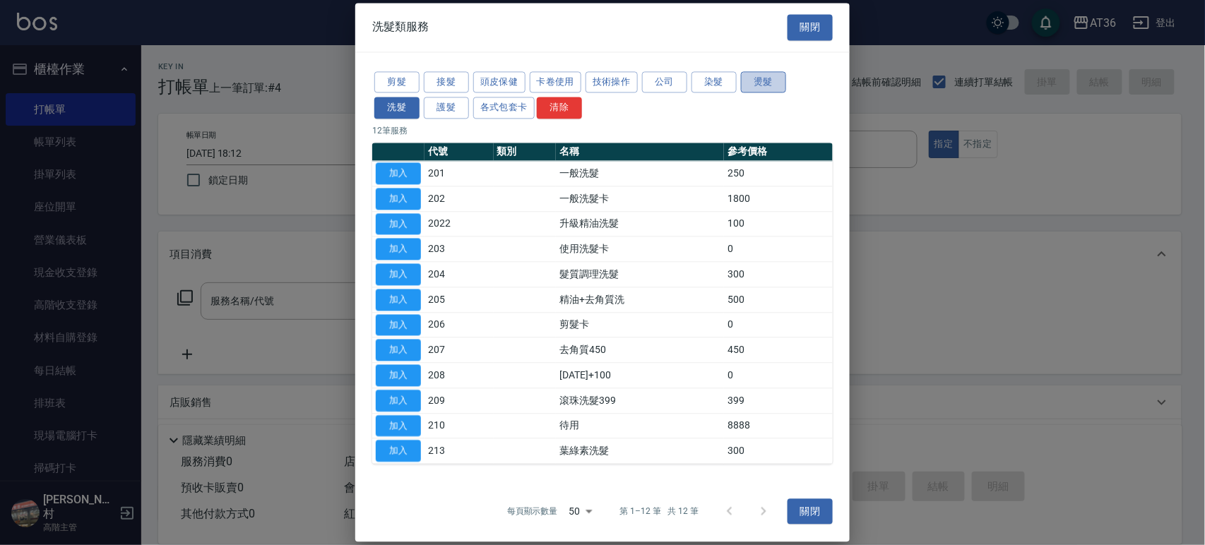
click at [761, 81] on button "燙髮" at bounding box center [763, 82] width 45 height 22
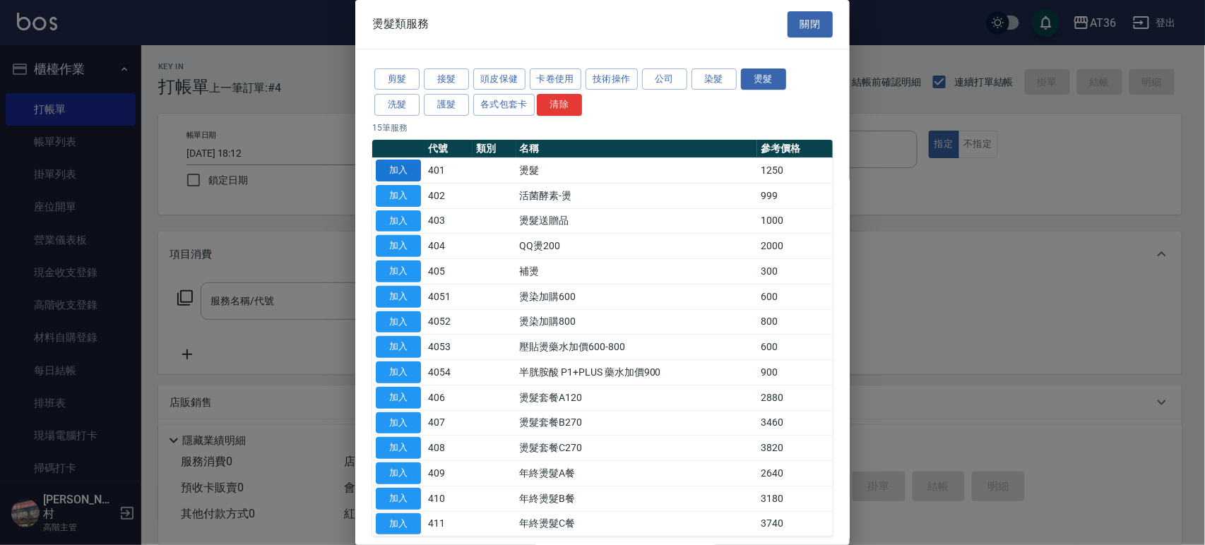
click at [403, 173] on button "加入" at bounding box center [398, 171] width 45 height 22
type input "燙髮(401)"
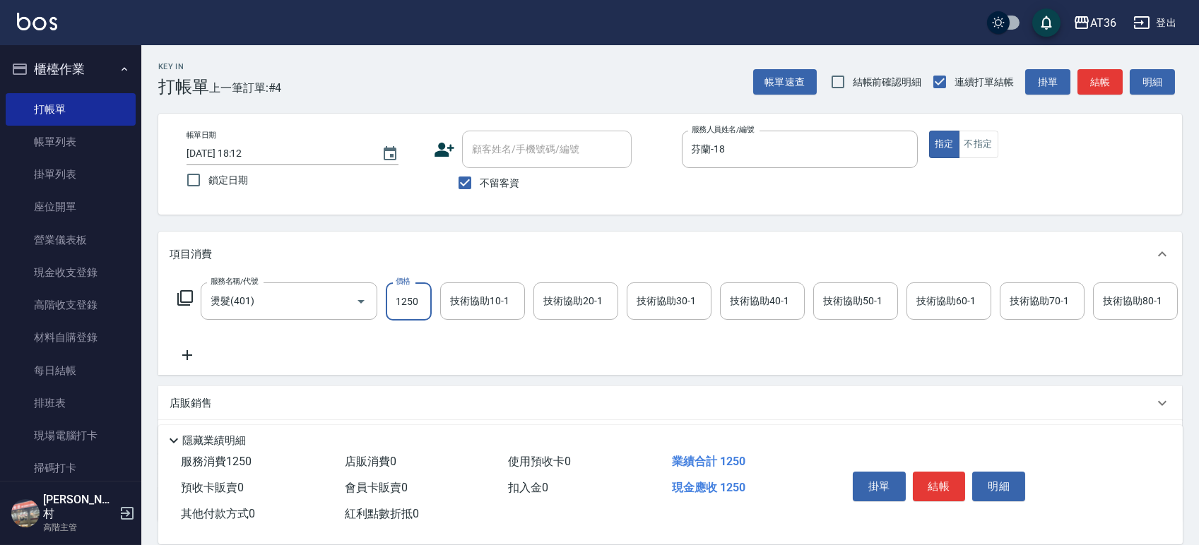
click at [396, 297] on input "1250" at bounding box center [409, 302] width 46 height 38
type input "1500"
click at [185, 296] on icon at bounding box center [185, 298] width 17 height 17
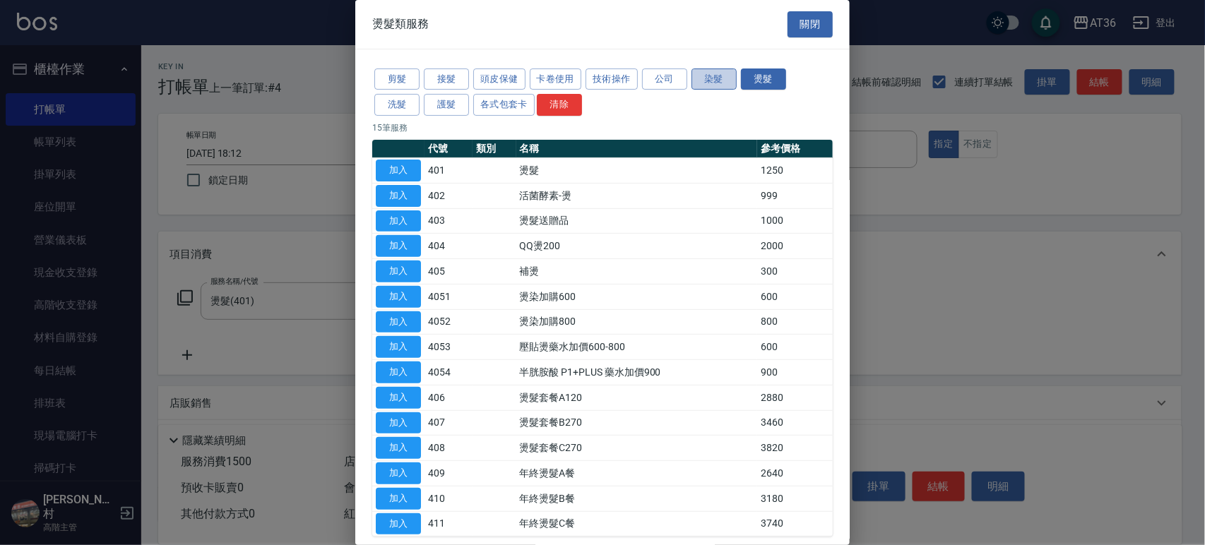
click at [715, 82] on button "染髮" at bounding box center [714, 80] width 45 height 22
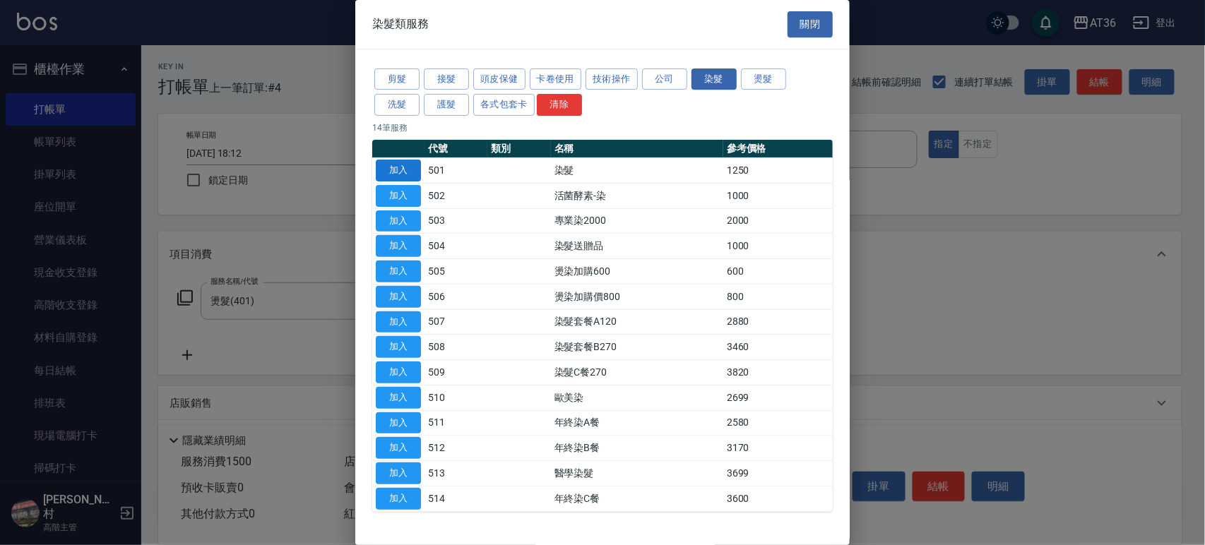
click at [401, 167] on button "加入" at bounding box center [398, 171] width 45 height 22
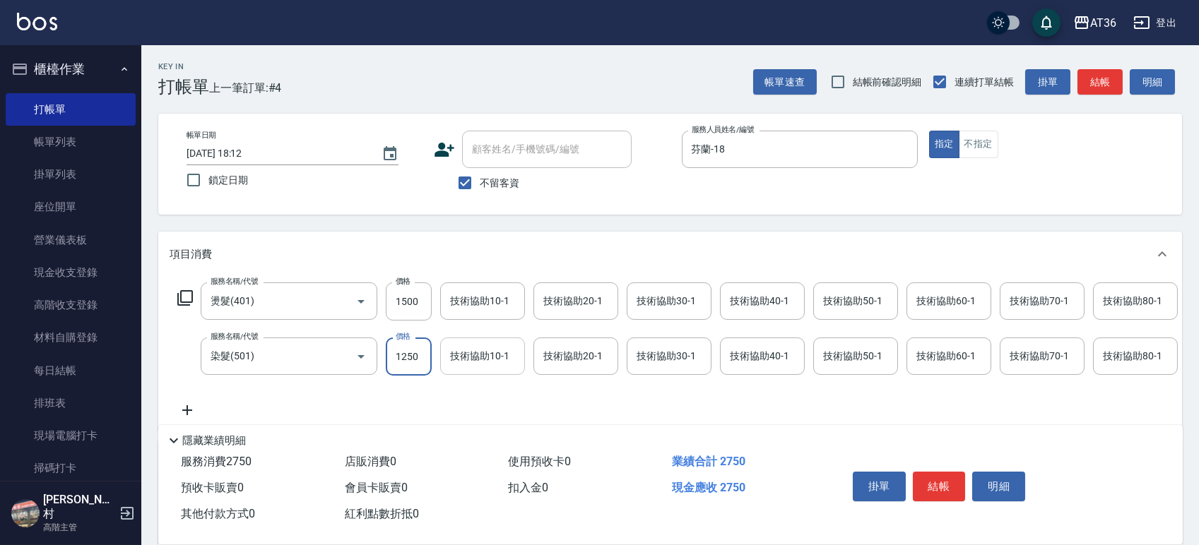
drag, startPoint x: 413, startPoint y: 350, endPoint x: 495, endPoint y: 356, distance: 81.5
click at [414, 350] on input "1250" at bounding box center [409, 357] width 46 height 38
type input "1240"
click at [758, 296] on div "技術協助40-1 技術協助40-1" at bounding box center [762, 301] width 85 height 37
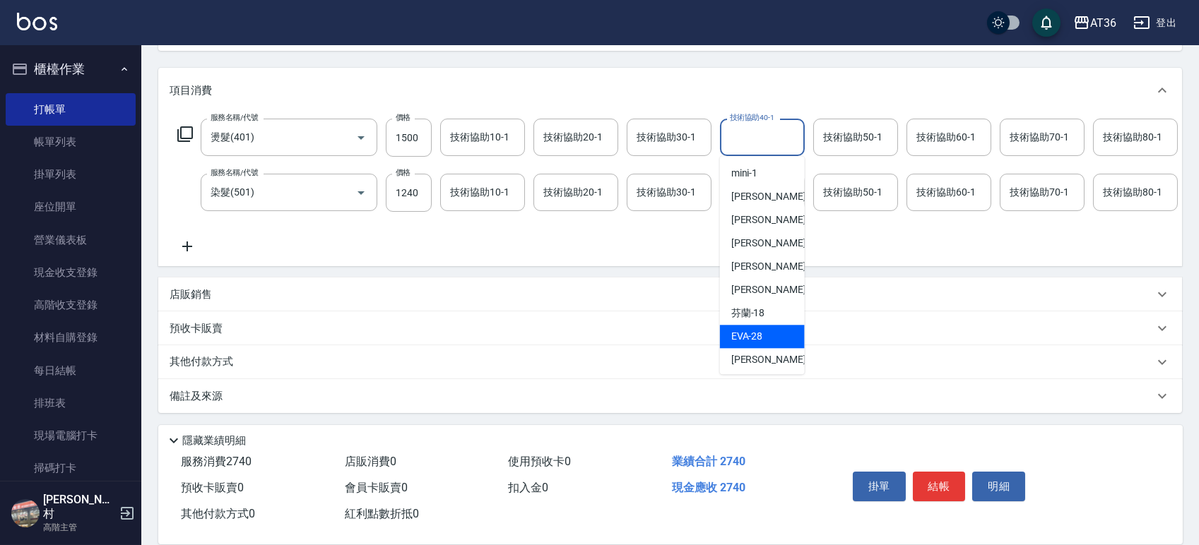
scroll to position [94, 0]
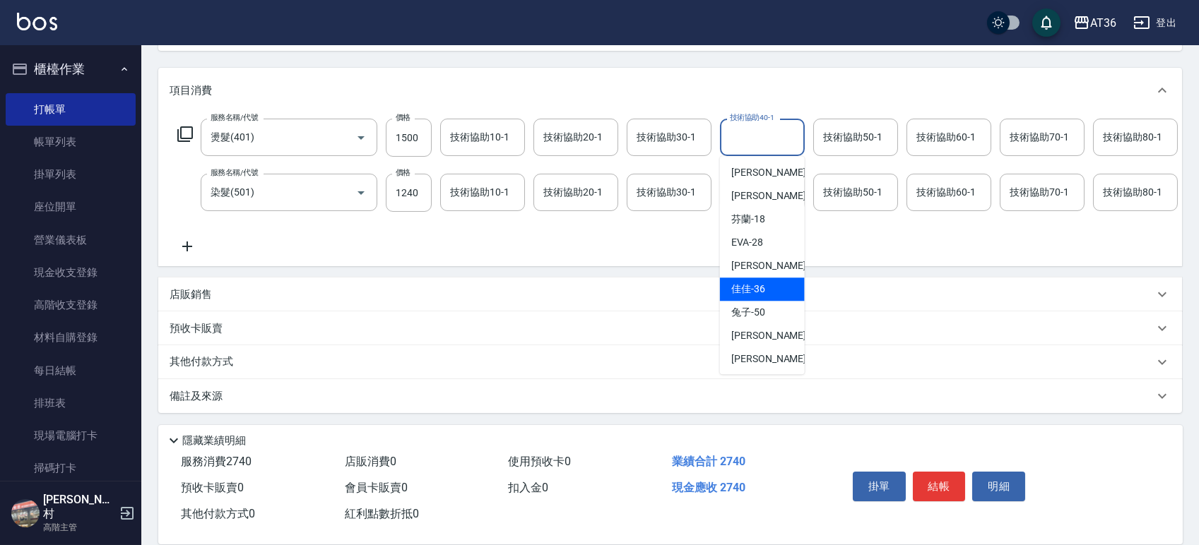
click at [774, 278] on div "佳佳 -36" at bounding box center [762, 289] width 85 height 23
type input "佳佳-36"
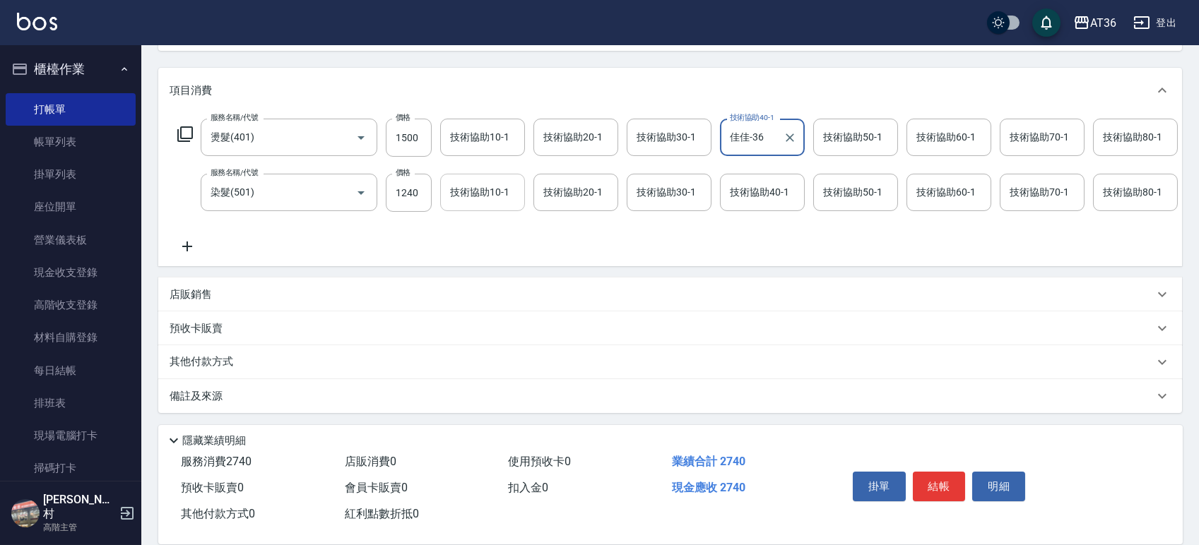
click at [460, 178] on div "技術協助10-1 技術協助10-1" at bounding box center [482, 192] width 85 height 37
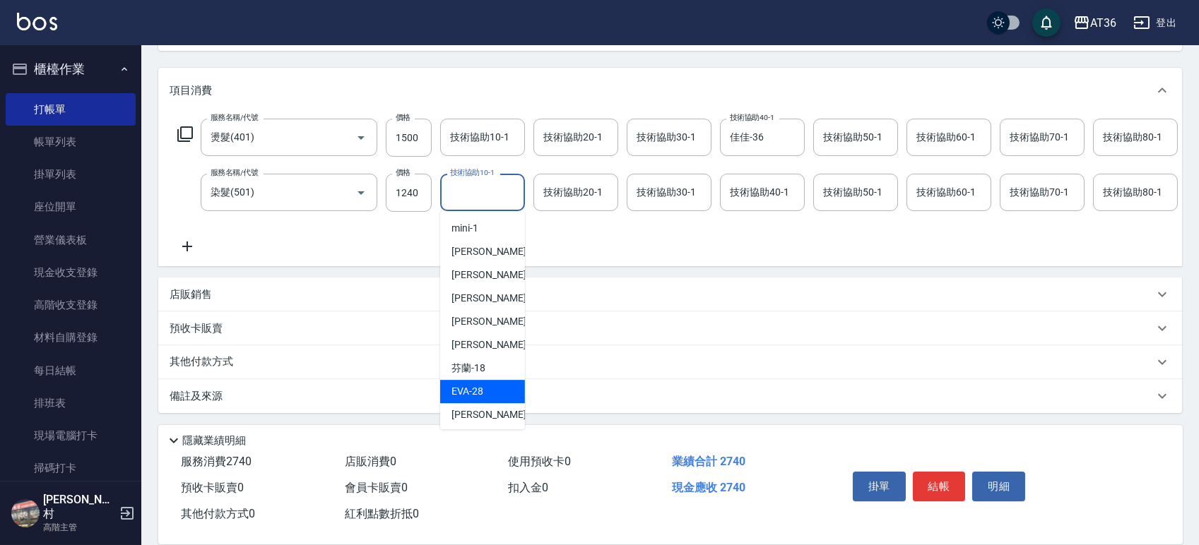
click at [487, 380] on div "[PERSON_NAME] -28" at bounding box center [482, 391] width 85 height 23
type input "[PERSON_NAME]-28"
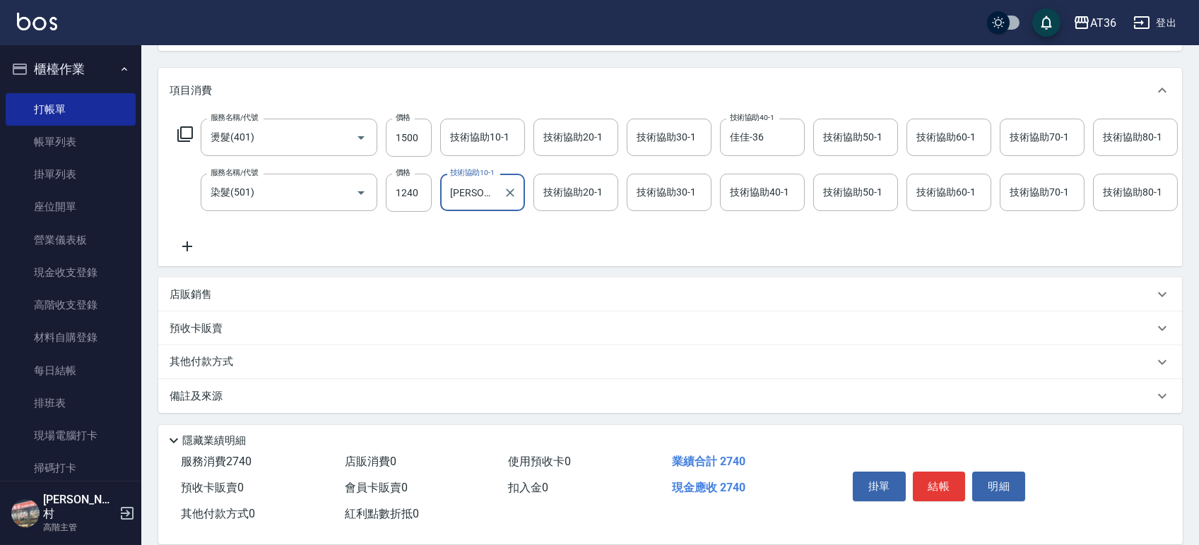
scroll to position [0, 0]
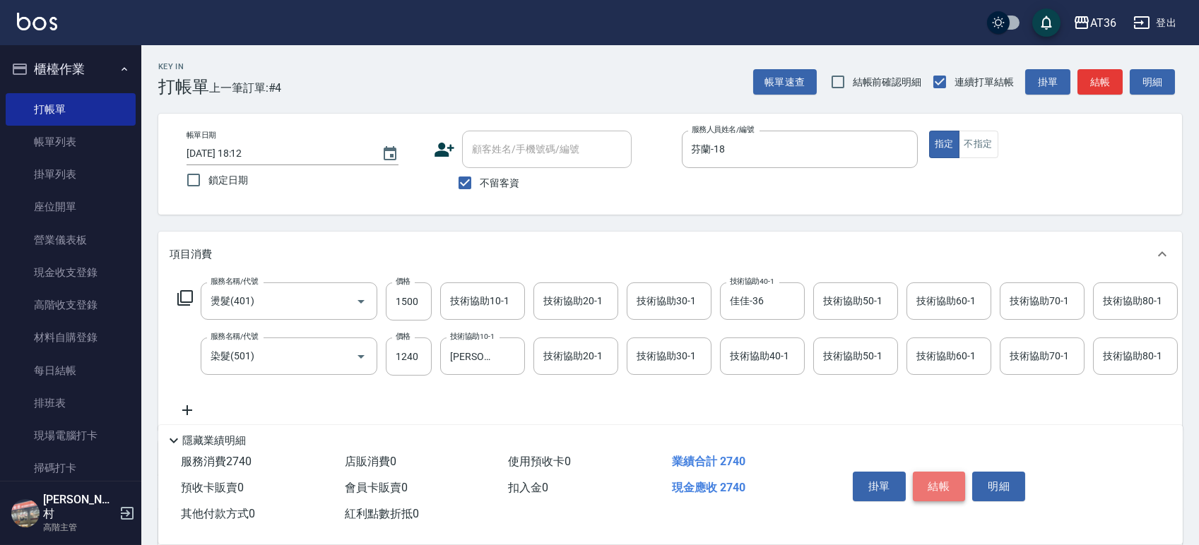
click at [938, 485] on button "結帳" at bounding box center [939, 487] width 53 height 30
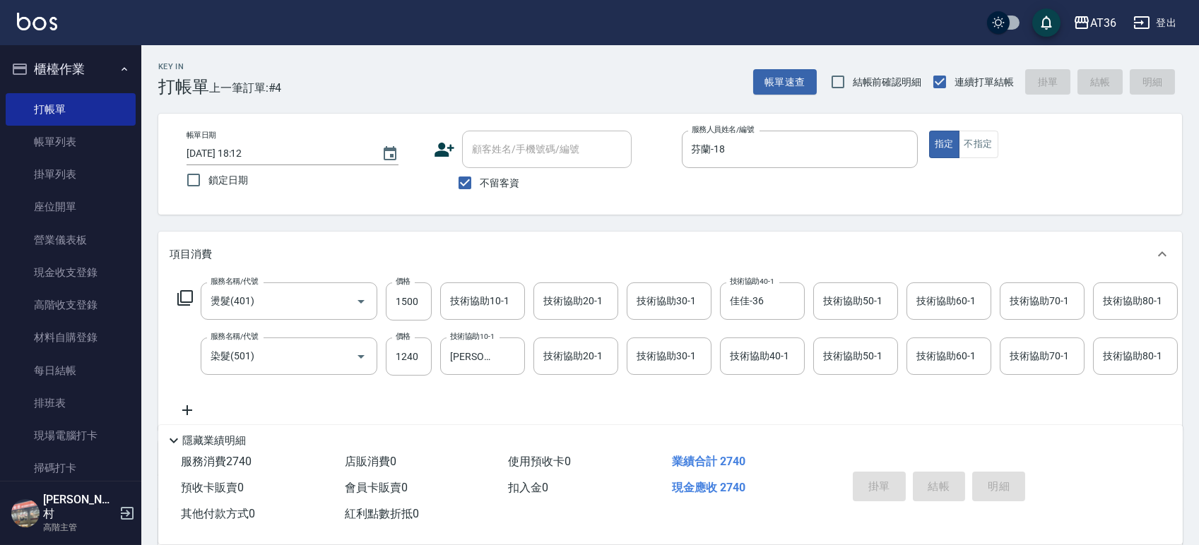
type input "[DATE] 18:13"
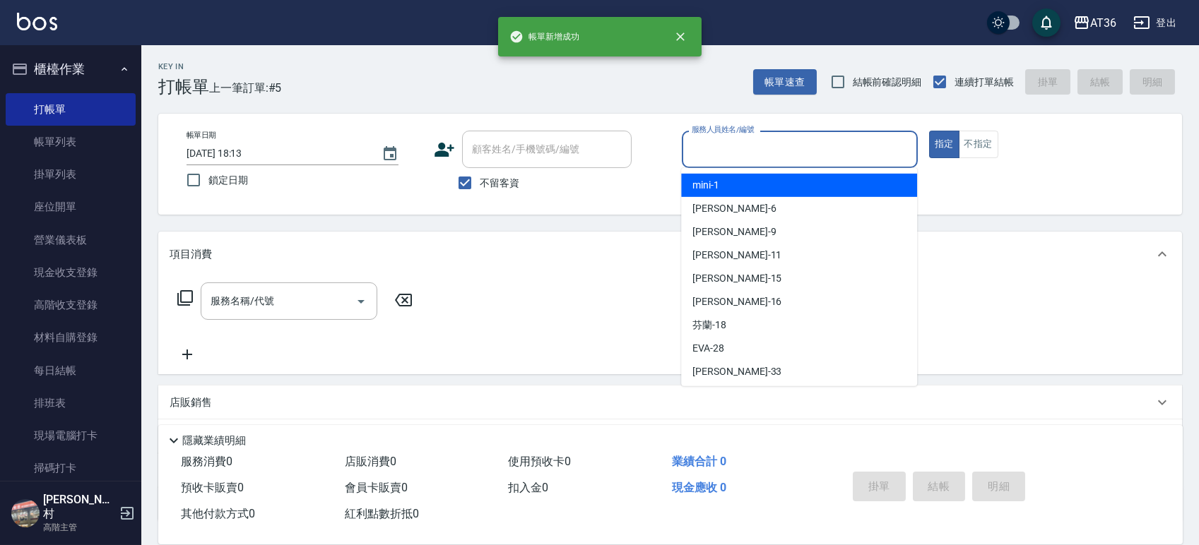
drag, startPoint x: 726, startPoint y: 144, endPoint x: 792, endPoint y: 222, distance: 102.2
click at [726, 146] on input "服務人員姓名/編號" at bounding box center [799, 149] width 223 height 25
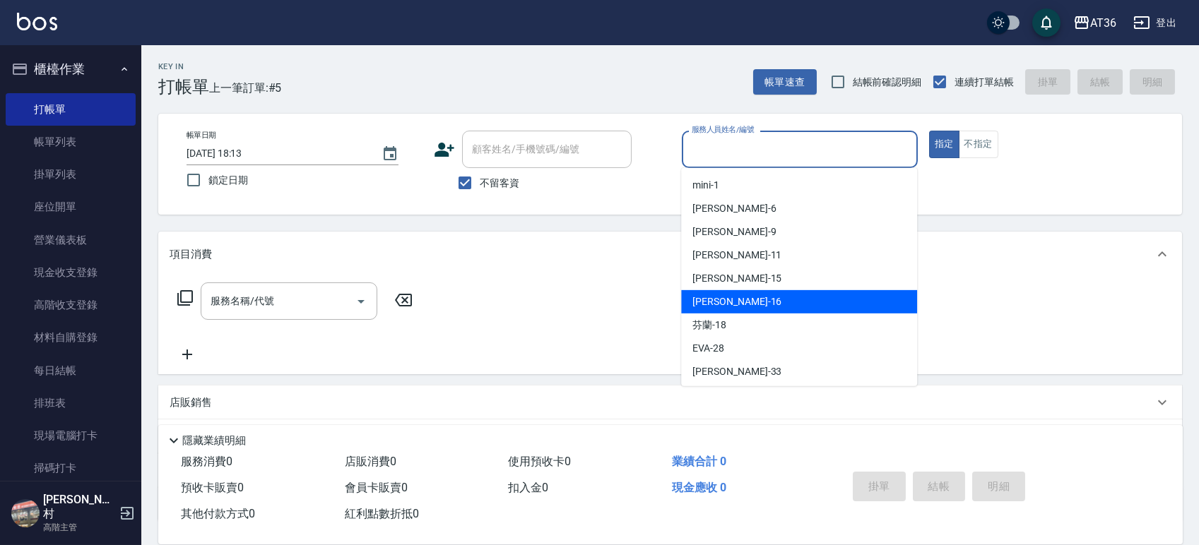
click at [725, 308] on span "[PERSON_NAME] -16" at bounding box center [736, 302] width 89 height 15
type input "小鳳-16"
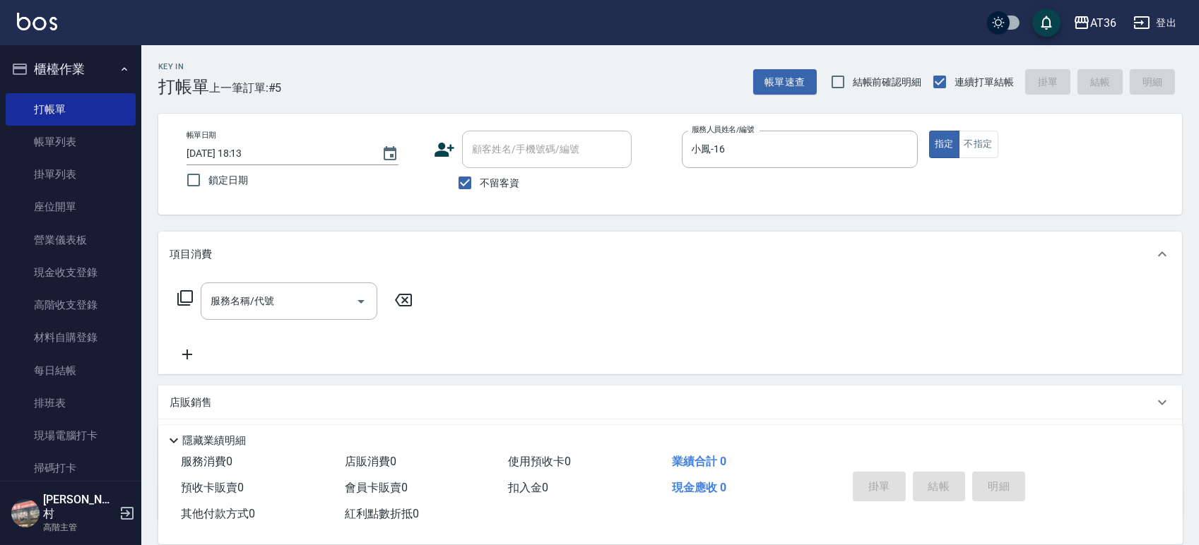
click at [184, 302] on icon at bounding box center [185, 298] width 16 height 16
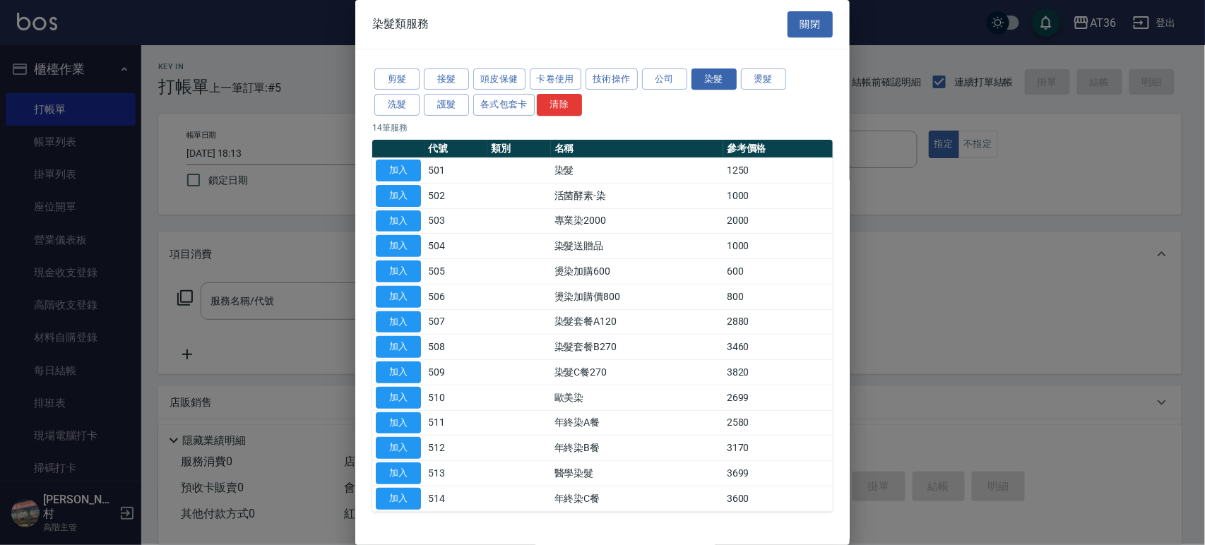
click at [398, 172] on button "加入" at bounding box center [398, 171] width 45 height 22
type input "染髮(501)"
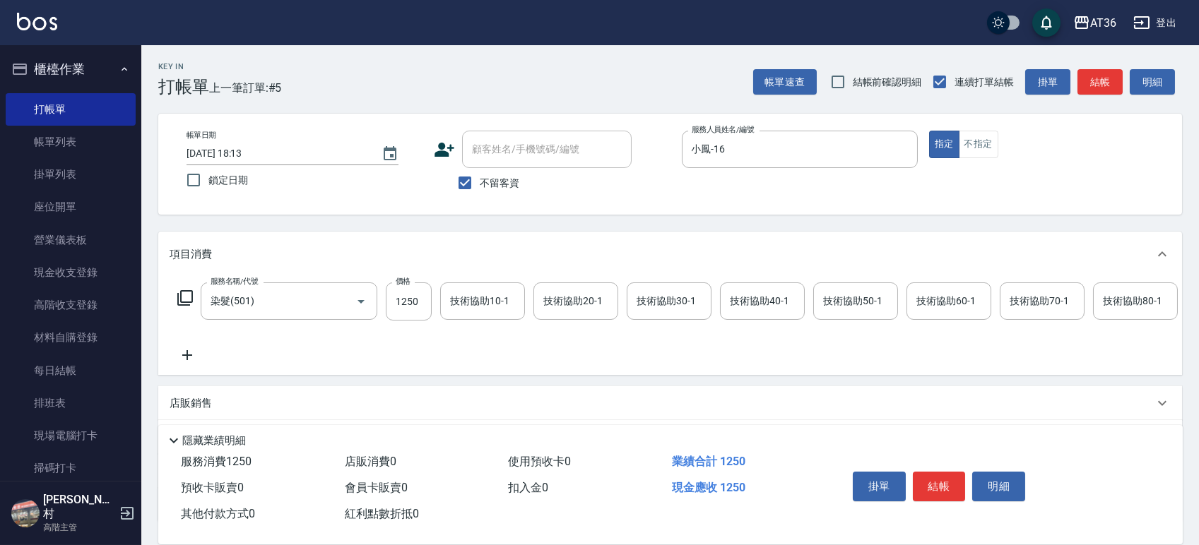
click at [179, 294] on icon at bounding box center [185, 298] width 17 height 17
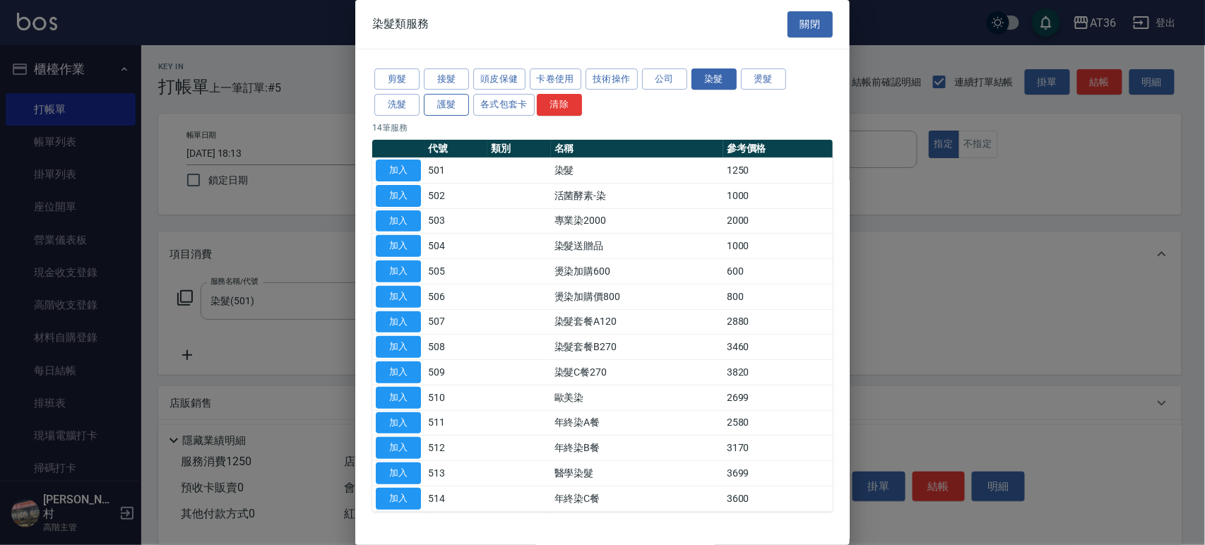
click at [459, 108] on button "護髮" at bounding box center [446, 105] width 45 height 22
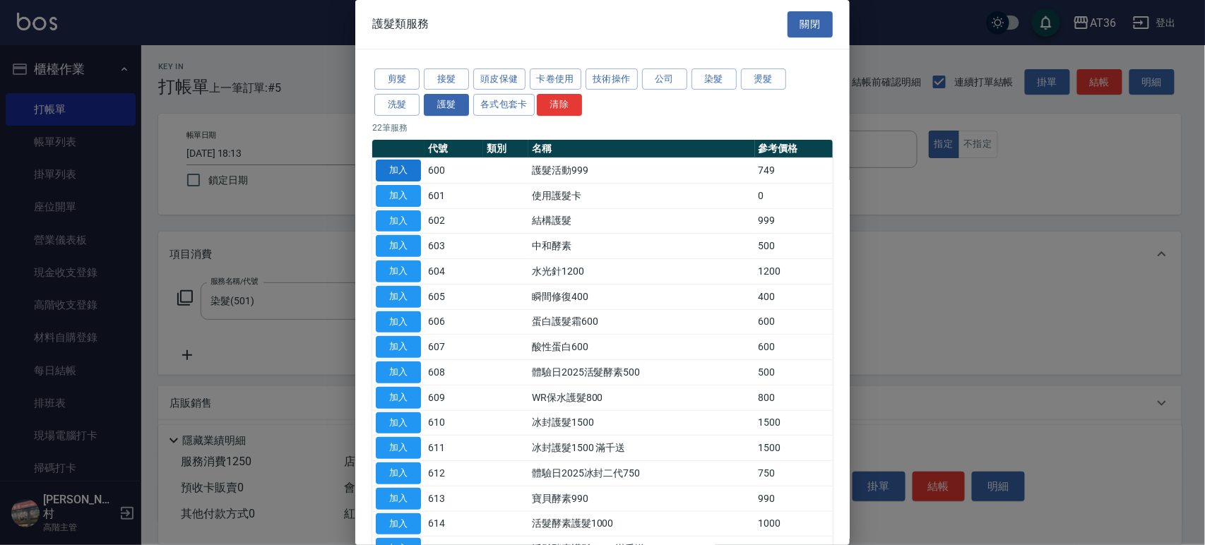
click at [408, 167] on button "加入" at bounding box center [398, 171] width 45 height 22
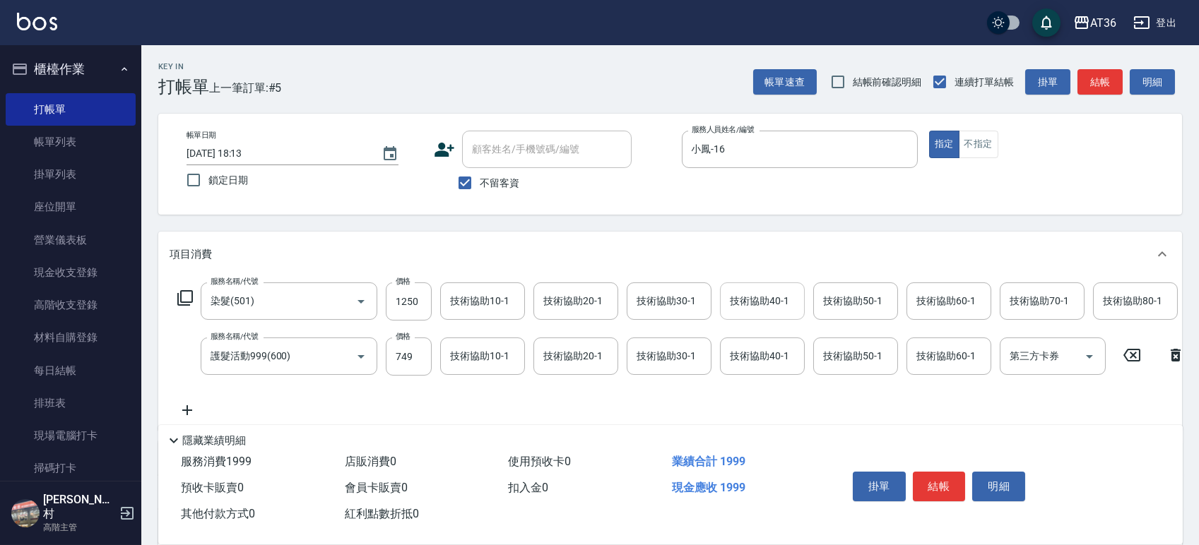
click at [753, 305] on div "技術協助40-1 技術協助40-1" at bounding box center [762, 301] width 85 height 37
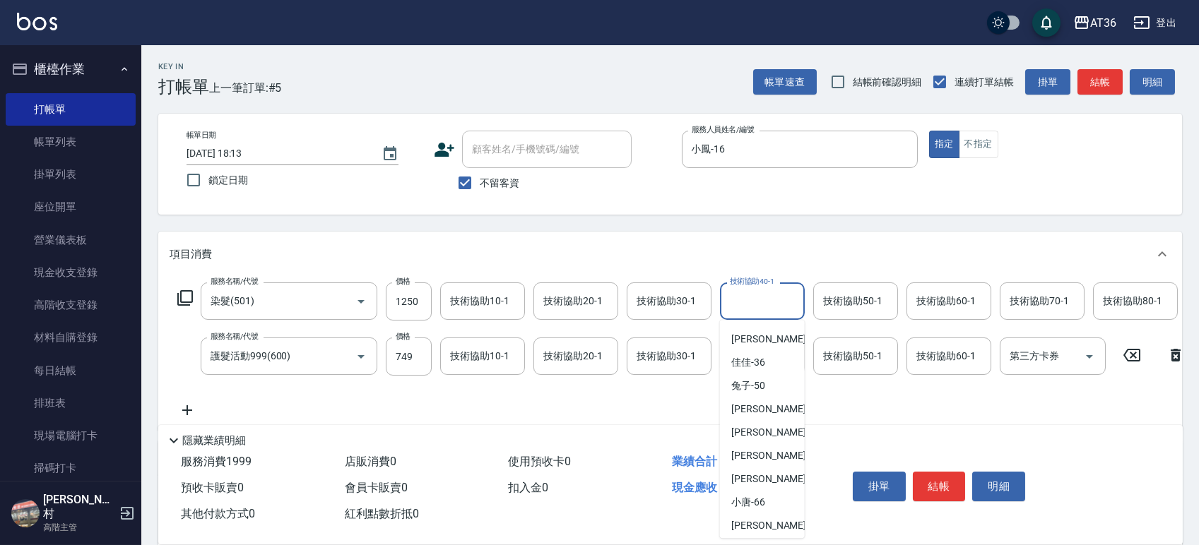
scroll to position [189, 0]
click at [764, 359] on div "佳佳 -36" at bounding box center [762, 358] width 85 height 23
type input "佳佳-36"
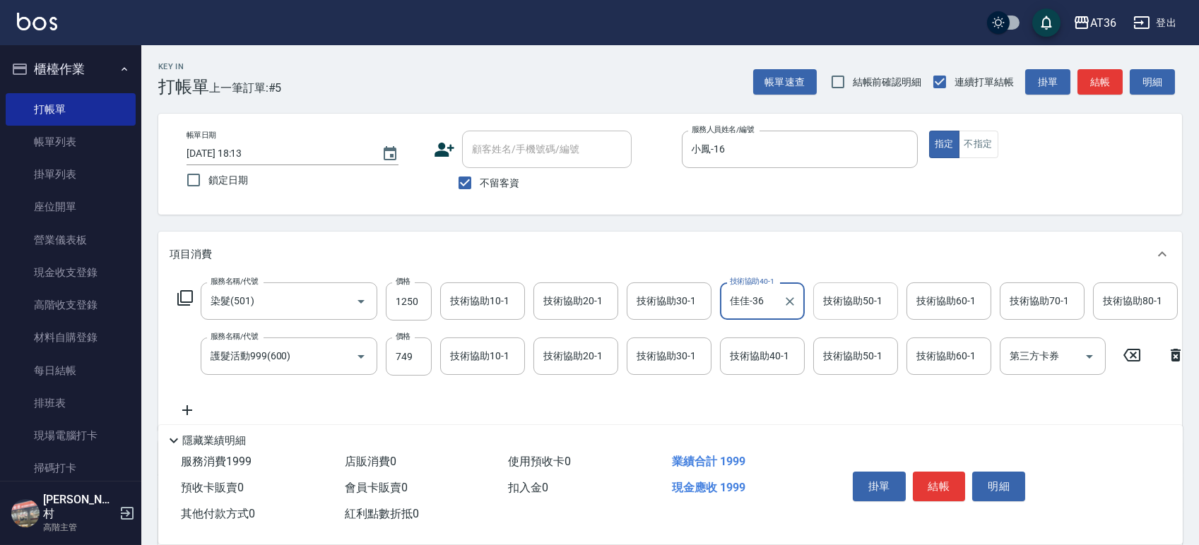
click at [829, 294] on div "技術協助50-1 技術協助50-1" at bounding box center [855, 301] width 85 height 37
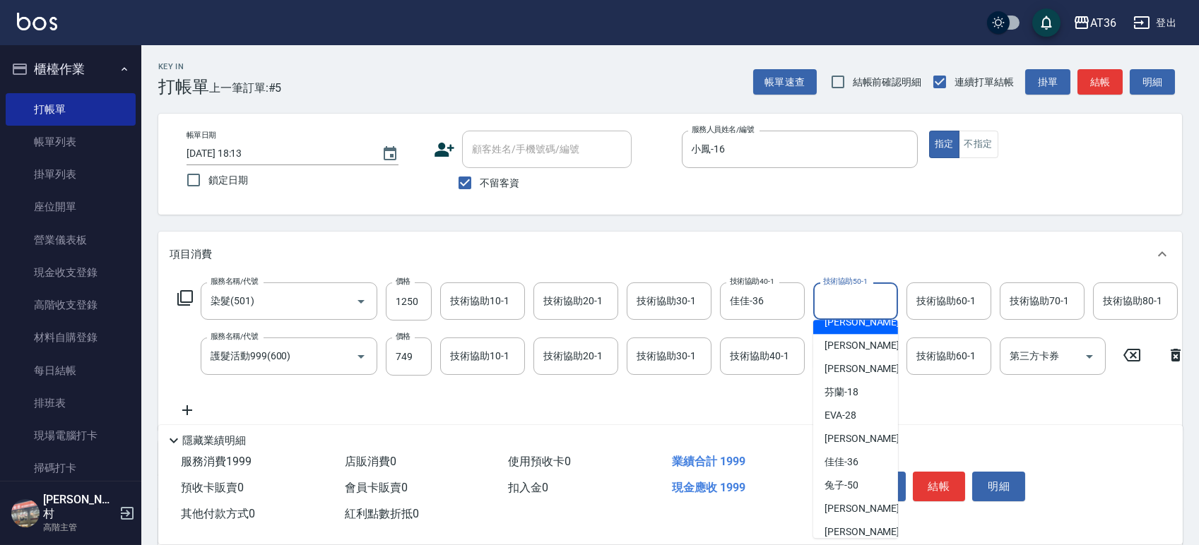
scroll to position [188, 0]
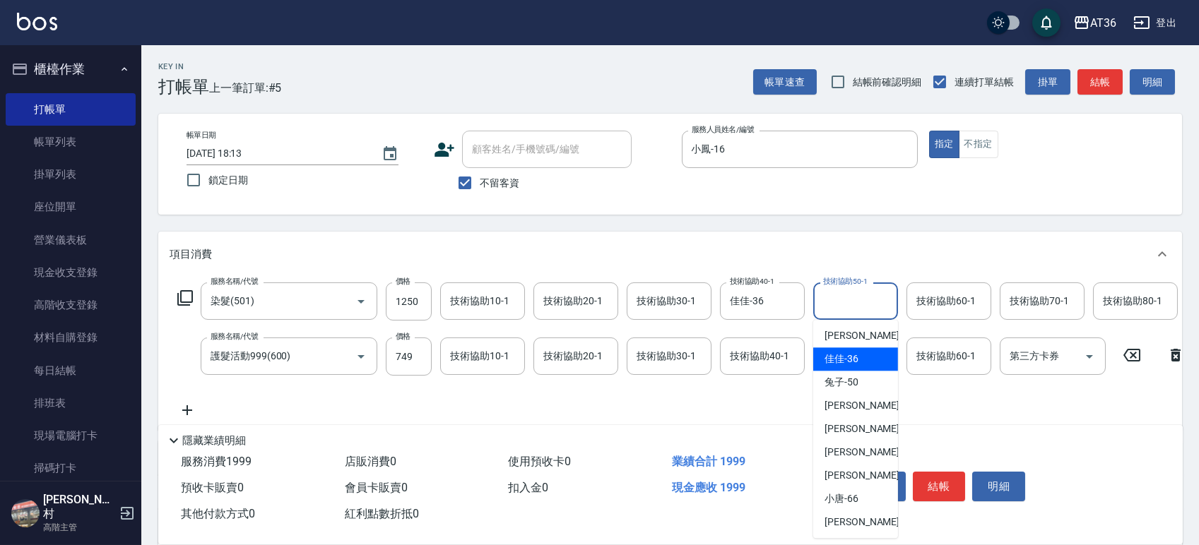
click at [856, 362] on span "佳佳 -36" at bounding box center [841, 359] width 34 height 15
type input "佳佳-36"
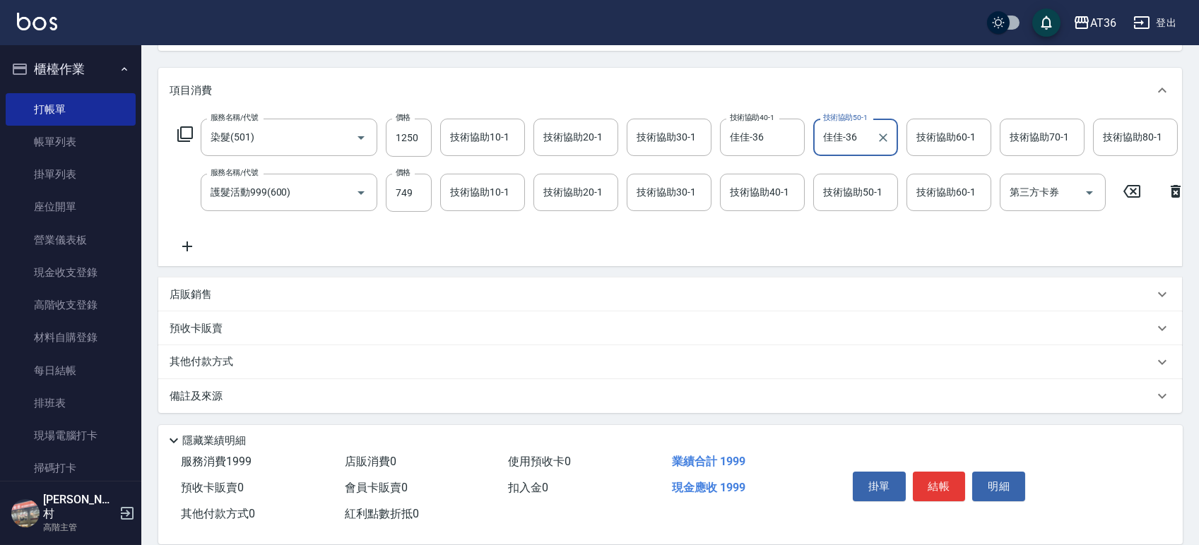
scroll to position [0, 0]
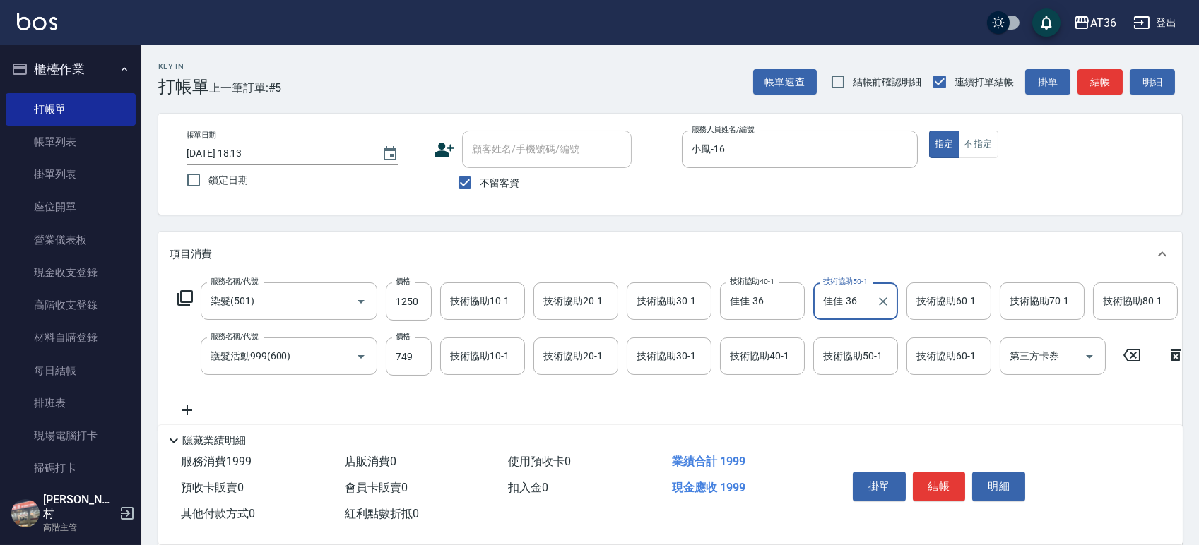
click at [408, 304] on input "1250" at bounding box center [409, 302] width 46 height 38
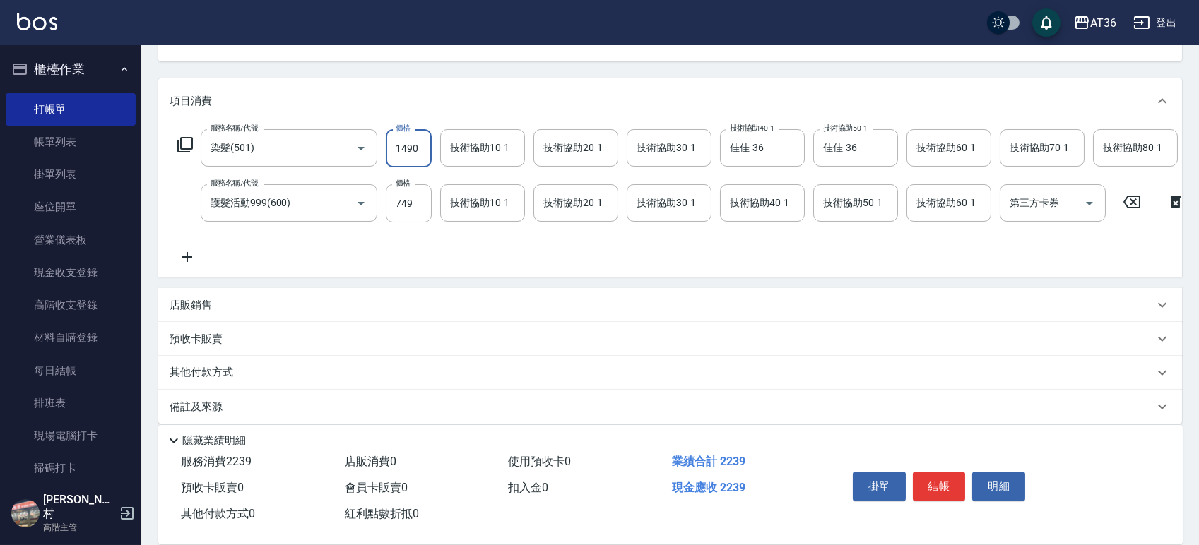
scroll to position [179, 0]
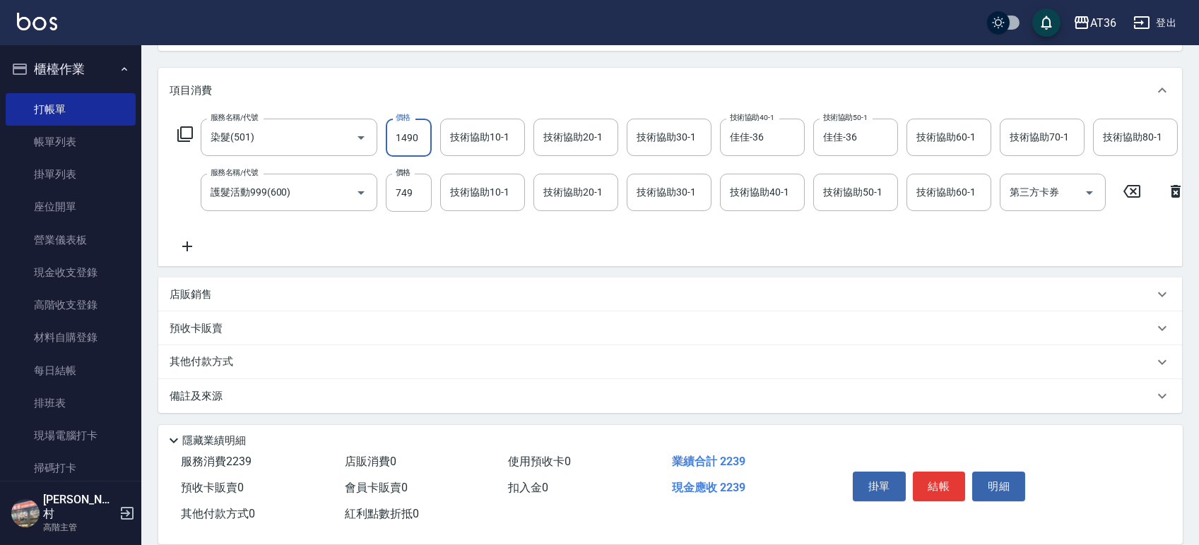
type input "1490"
click at [226, 360] on p "其他付款方式" at bounding box center [205, 363] width 71 height 16
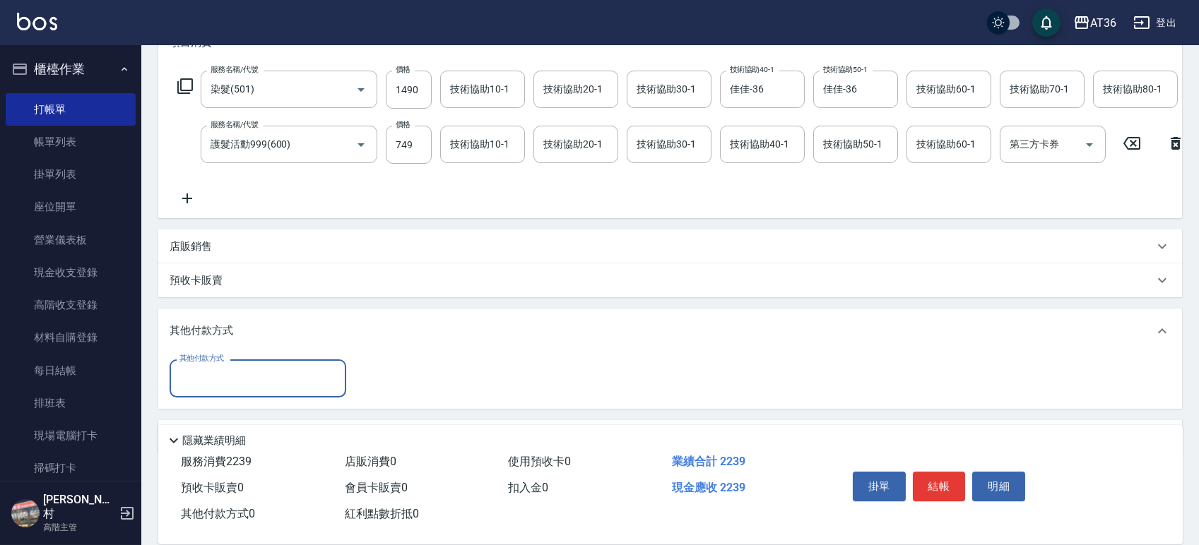
scroll to position [266, 0]
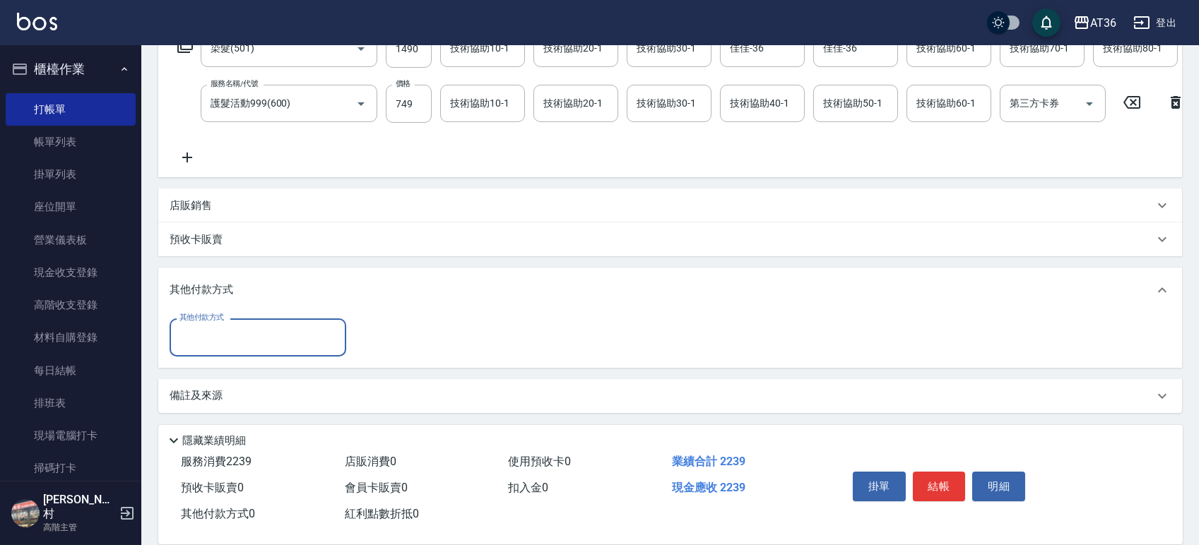
drag, startPoint x: 256, startPoint y: 328, endPoint x: 257, endPoint y: 338, distance: 10.0
click at [256, 331] on input "其他付款方式" at bounding box center [258, 337] width 164 height 25
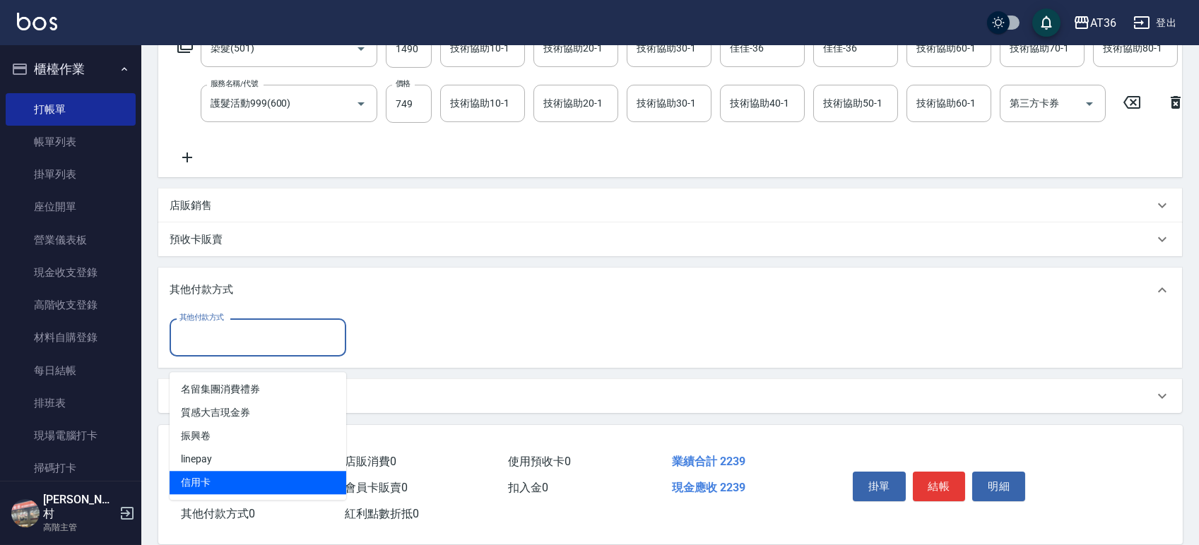
click at [209, 471] on span "信用卡" at bounding box center [258, 482] width 177 height 23
type input "信用卡"
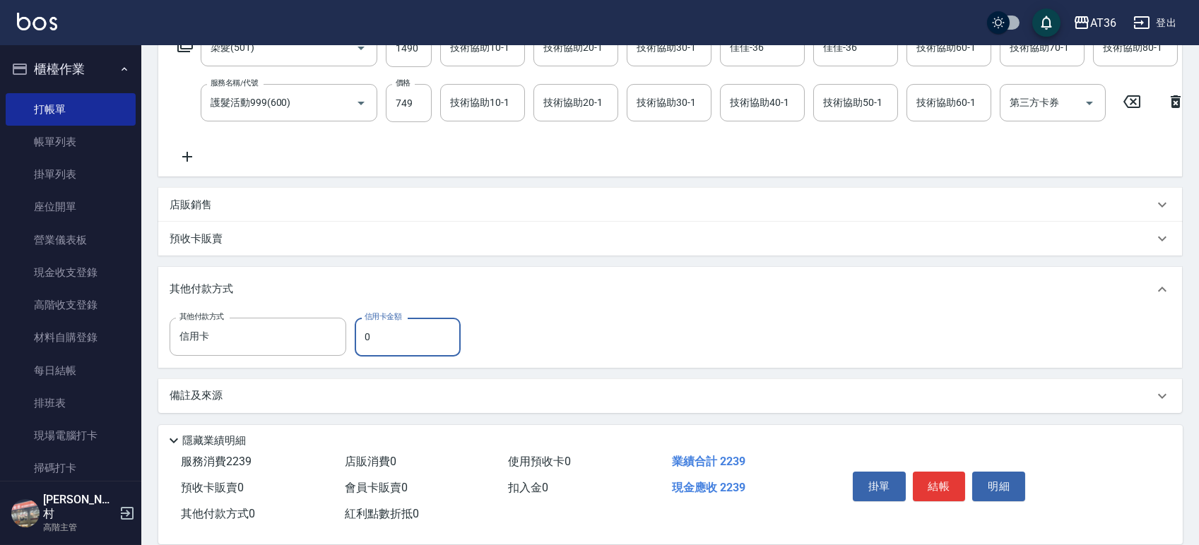
click at [362, 345] on input "0" at bounding box center [408, 337] width 106 height 38
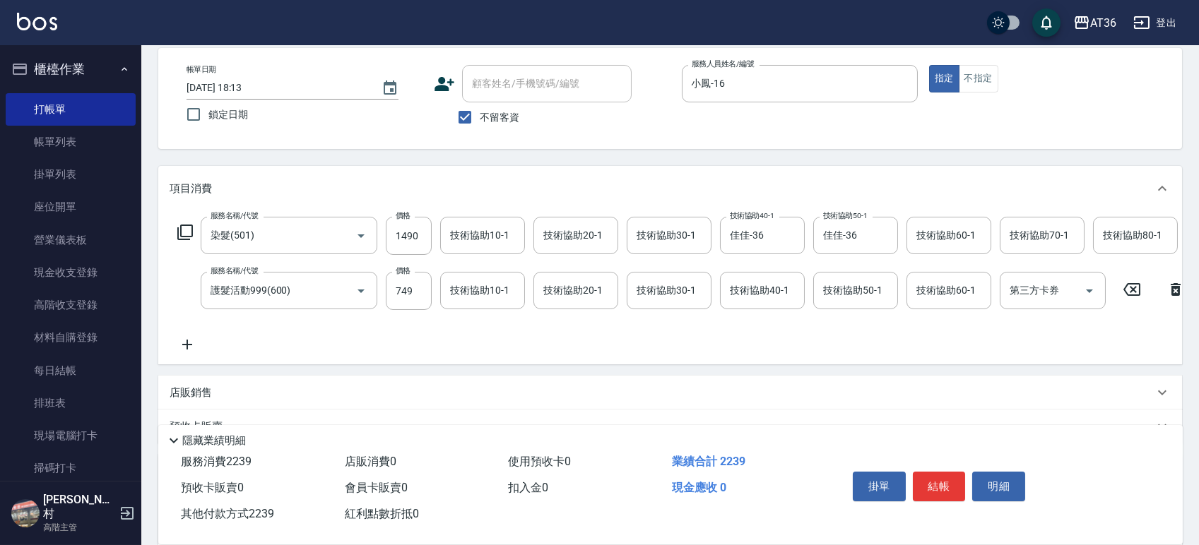
scroll to position [0, 0]
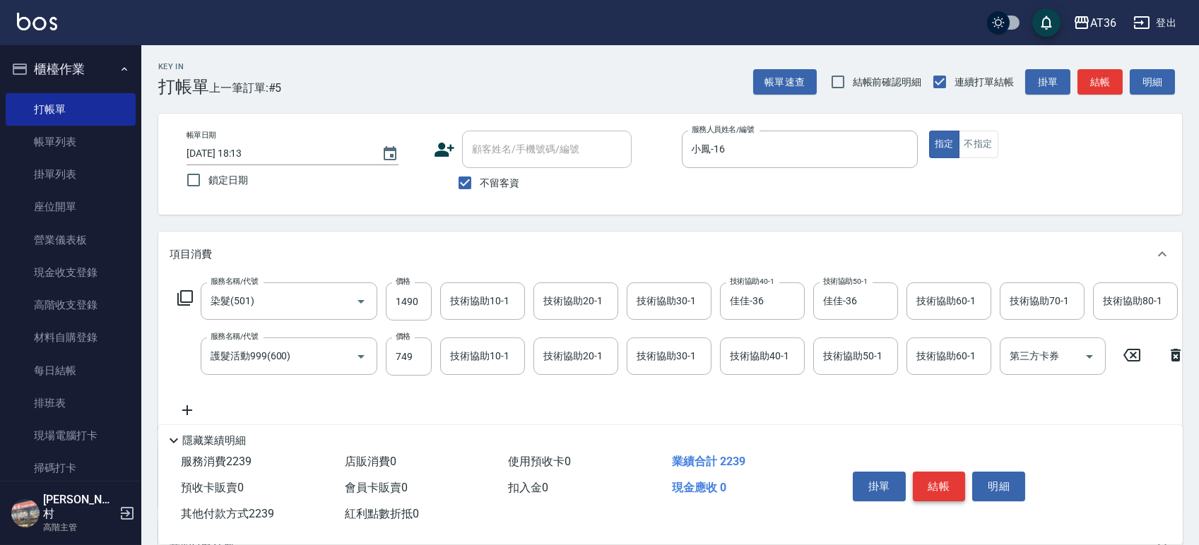
type input "2239"
click at [941, 490] on button "結帳" at bounding box center [939, 487] width 53 height 30
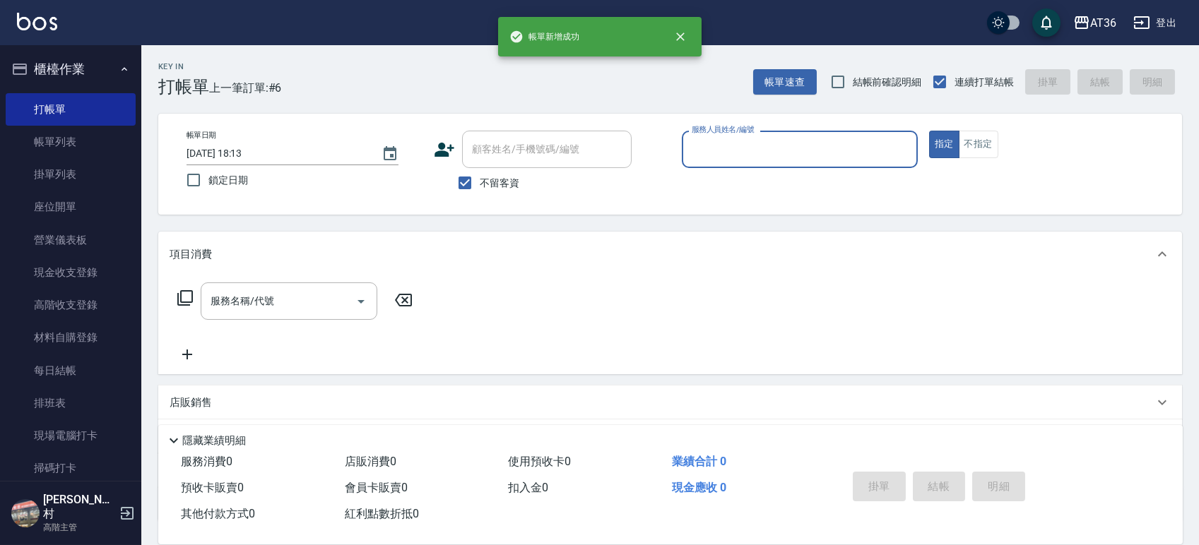
click at [685, 153] on div "服務人員姓名/編號" at bounding box center [800, 149] width 236 height 37
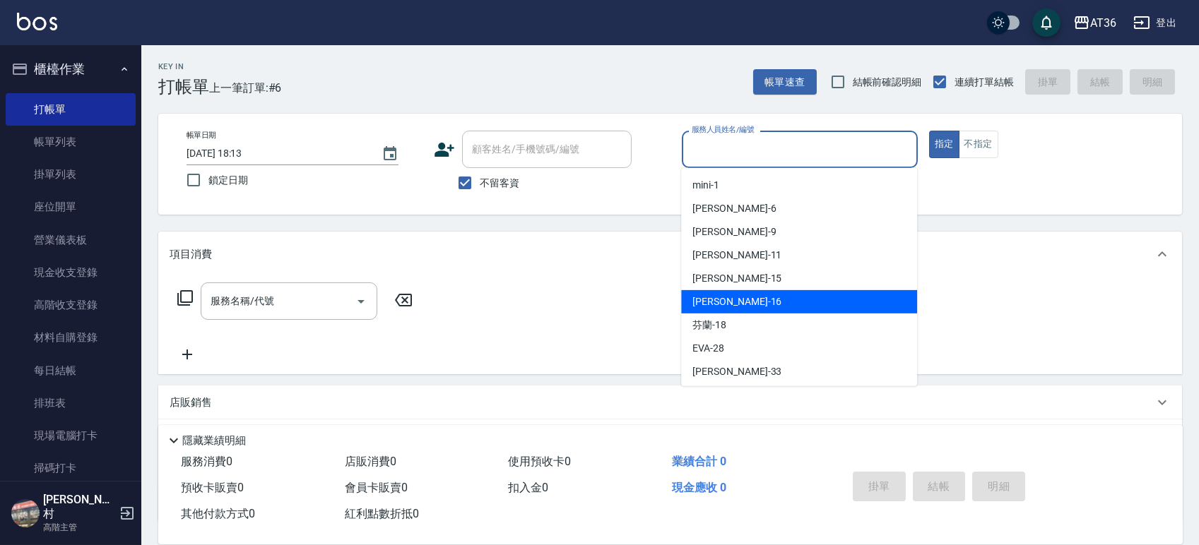
click at [732, 300] on div "[PERSON_NAME] -16" at bounding box center [799, 301] width 236 height 23
type input "小鳳-16"
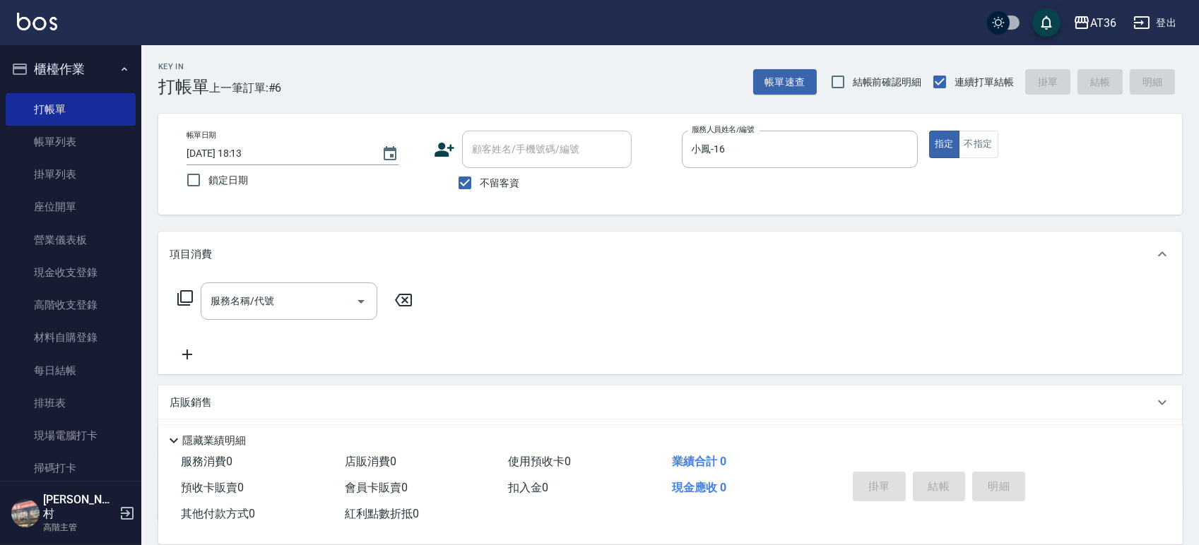
click at [187, 303] on icon at bounding box center [185, 298] width 17 height 17
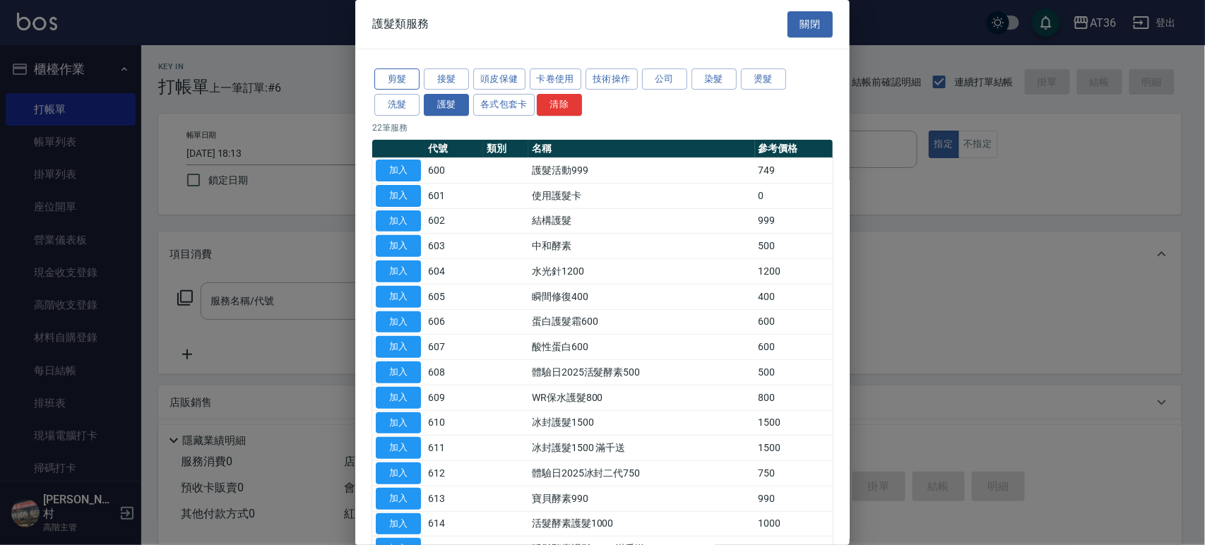
drag, startPoint x: 410, startPoint y: 82, endPoint x: 493, endPoint y: 183, distance: 131.0
click at [410, 83] on button "剪髮" at bounding box center [396, 80] width 45 height 22
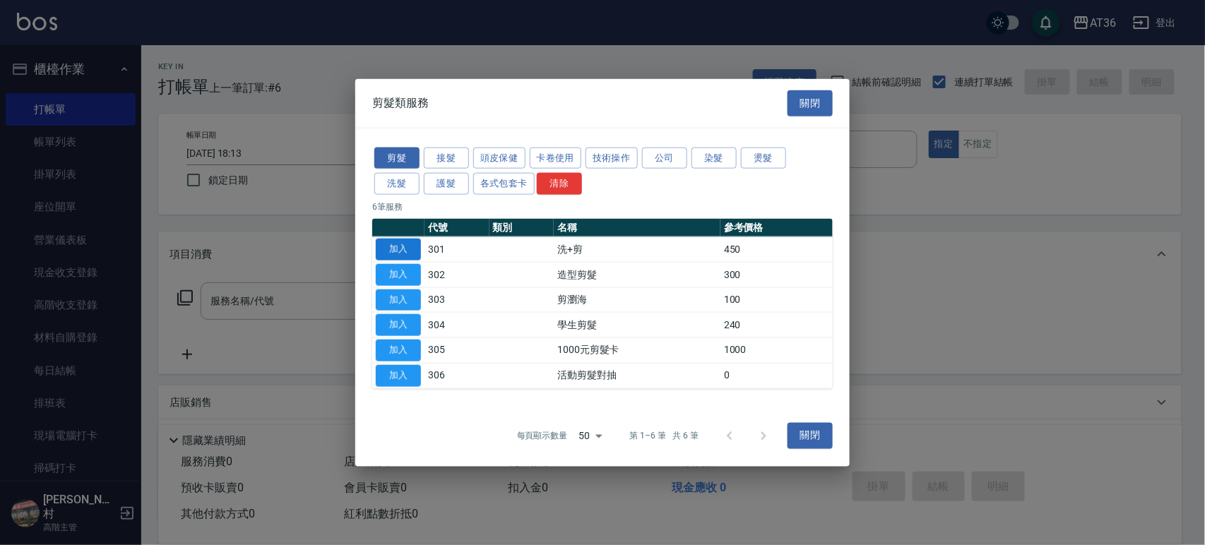
click at [405, 251] on button "加入" at bounding box center [398, 250] width 45 height 22
type input "洗+剪(301)"
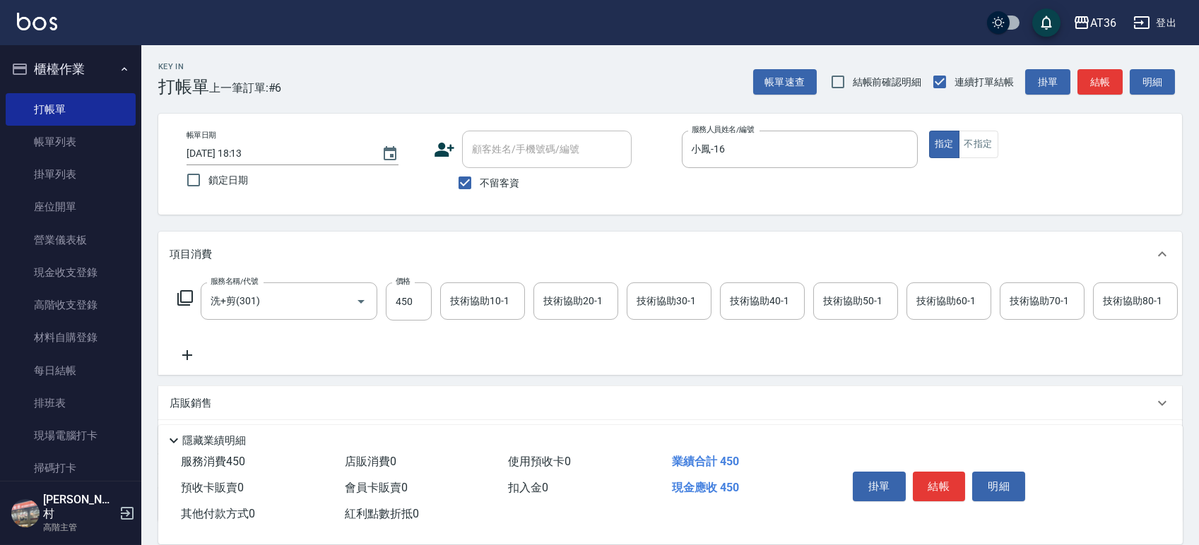
drag, startPoint x: 387, startPoint y: 304, endPoint x: 436, endPoint y: 315, distance: 49.9
click at [389, 306] on input "450" at bounding box center [409, 302] width 46 height 38
type input "400"
click at [735, 297] on div "技術協助40-1 技術協助40-1" at bounding box center [762, 301] width 85 height 37
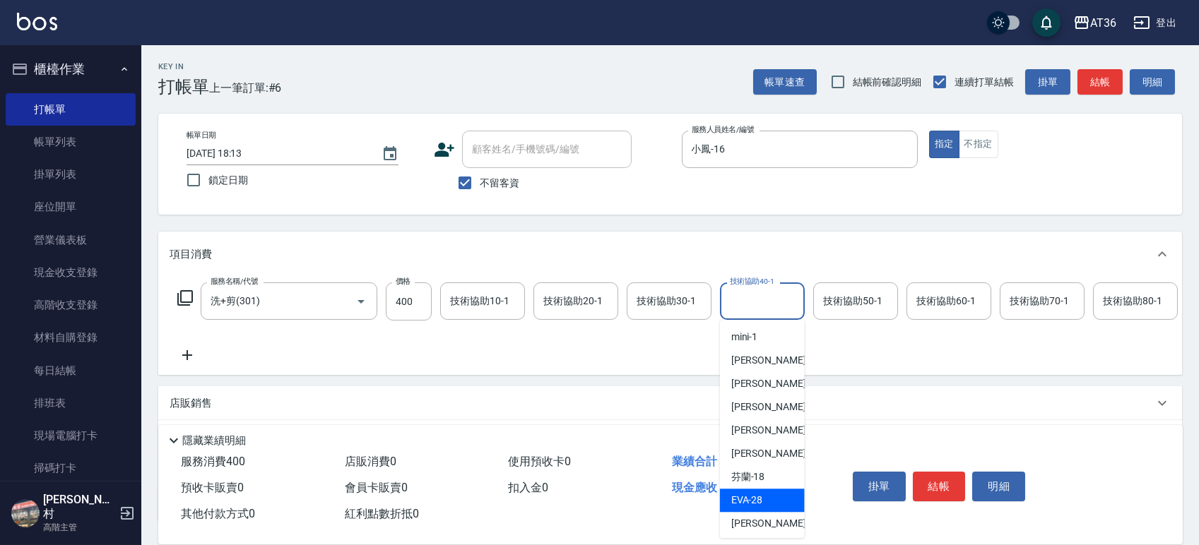
drag, startPoint x: 756, startPoint y: 497, endPoint x: 647, endPoint y: 418, distance: 134.5
click at [756, 498] on span "[PERSON_NAME] -28" at bounding box center [747, 500] width 32 height 15
type input "[PERSON_NAME]-28"
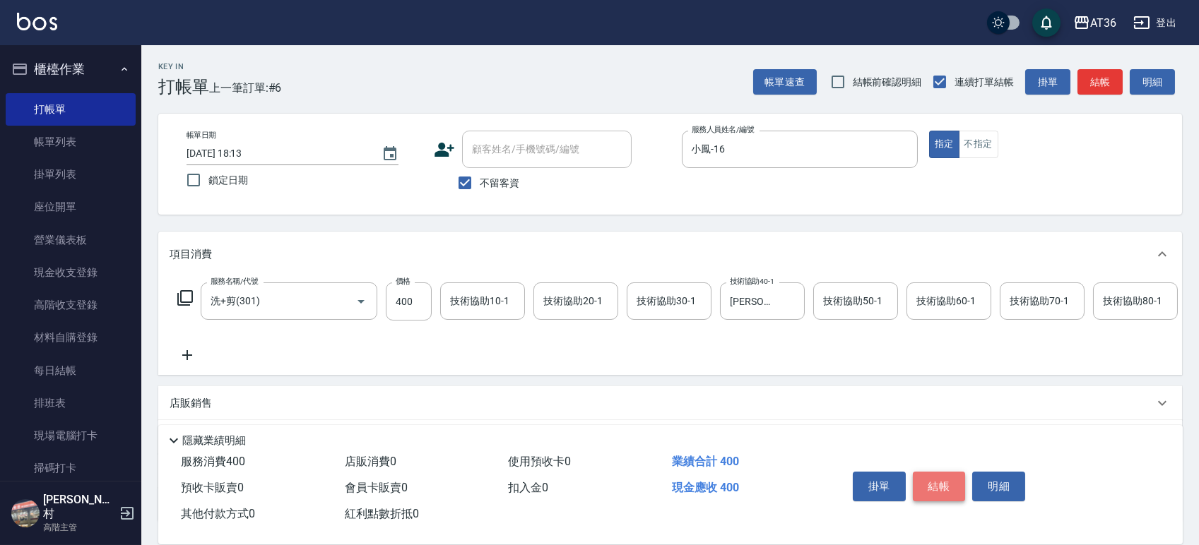
click at [951, 490] on button "結帳" at bounding box center [939, 487] width 53 height 30
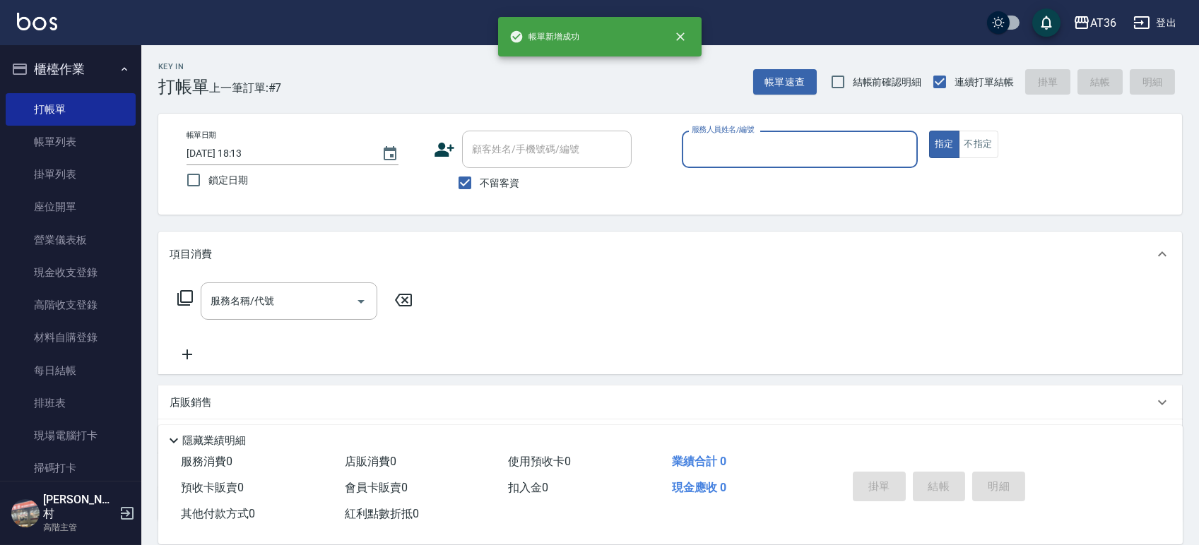
drag, startPoint x: 704, startPoint y: 153, endPoint x: 704, endPoint y: 164, distance: 10.6
click at [704, 158] on input "服務人員姓名/編號" at bounding box center [799, 149] width 223 height 25
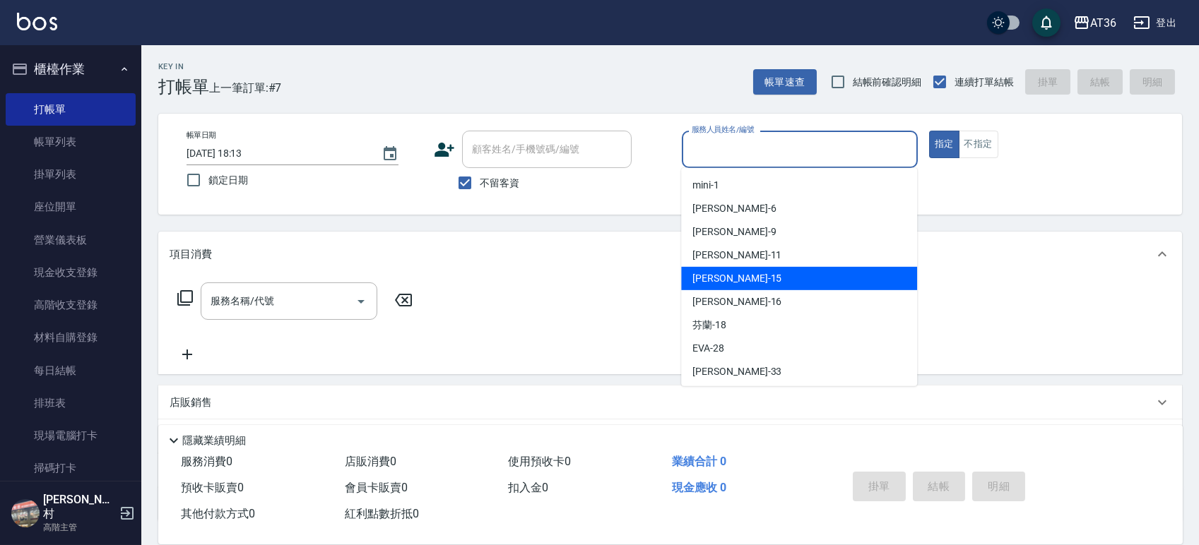
click at [732, 281] on div "[PERSON_NAME] -15" at bounding box center [799, 278] width 236 height 23
type input "[PERSON_NAME]-15"
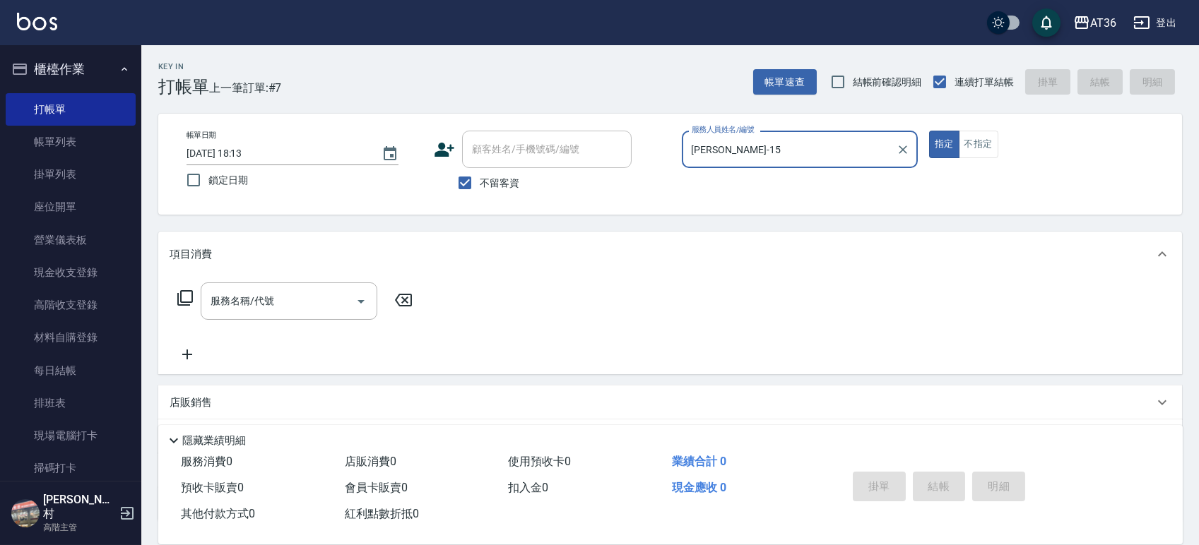
click at [188, 298] on icon at bounding box center [185, 298] width 17 height 17
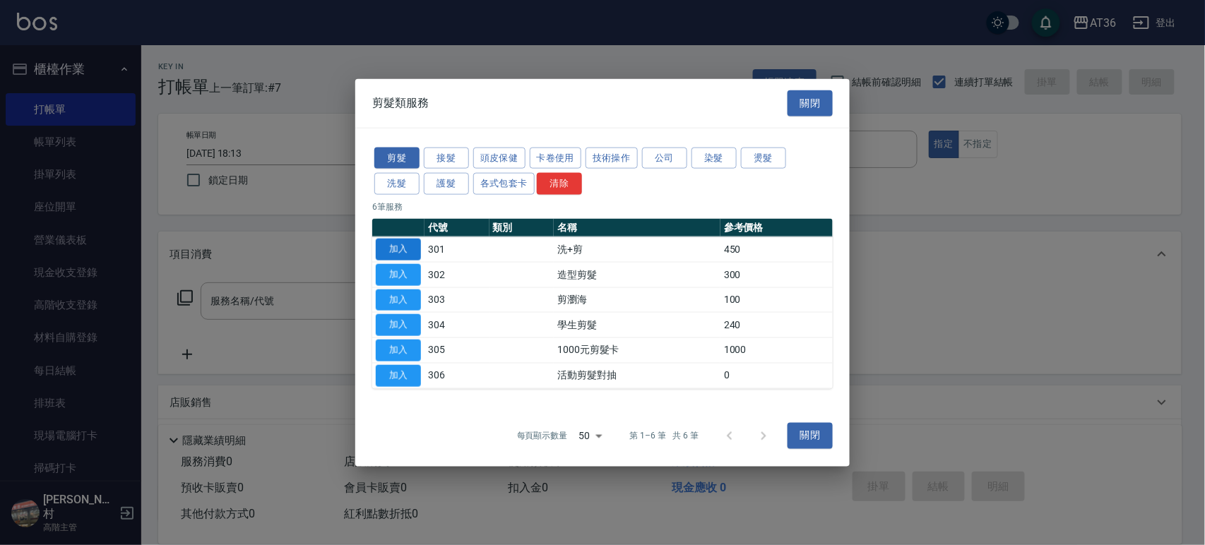
click at [396, 247] on button "加入" at bounding box center [398, 250] width 45 height 22
type input "洗+剪(301)"
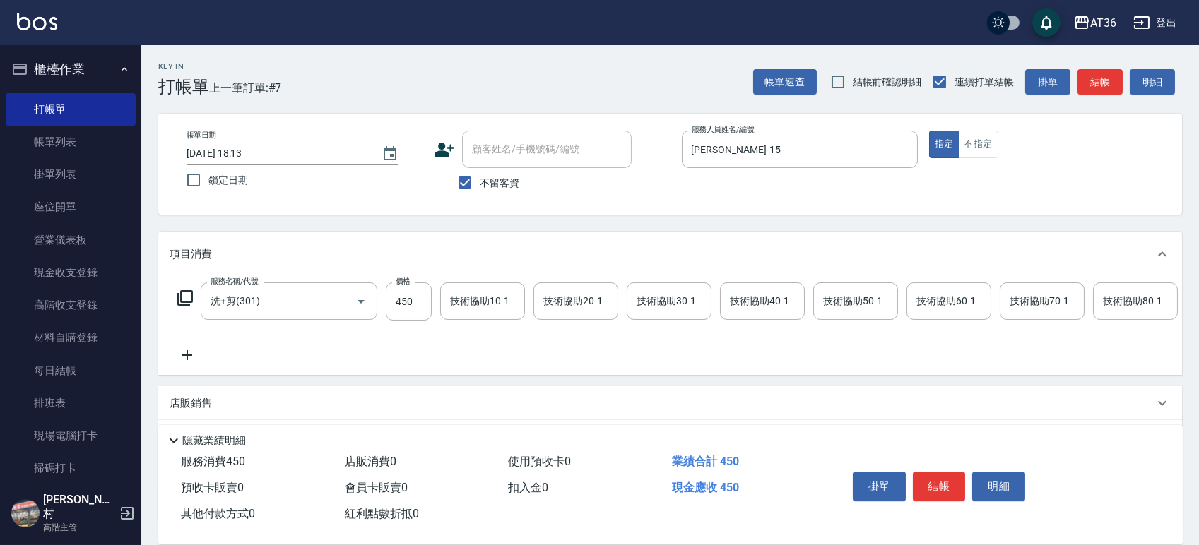
click at [742, 305] on div "技術協助40-1 技術協助40-1" at bounding box center [762, 301] width 85 height 37
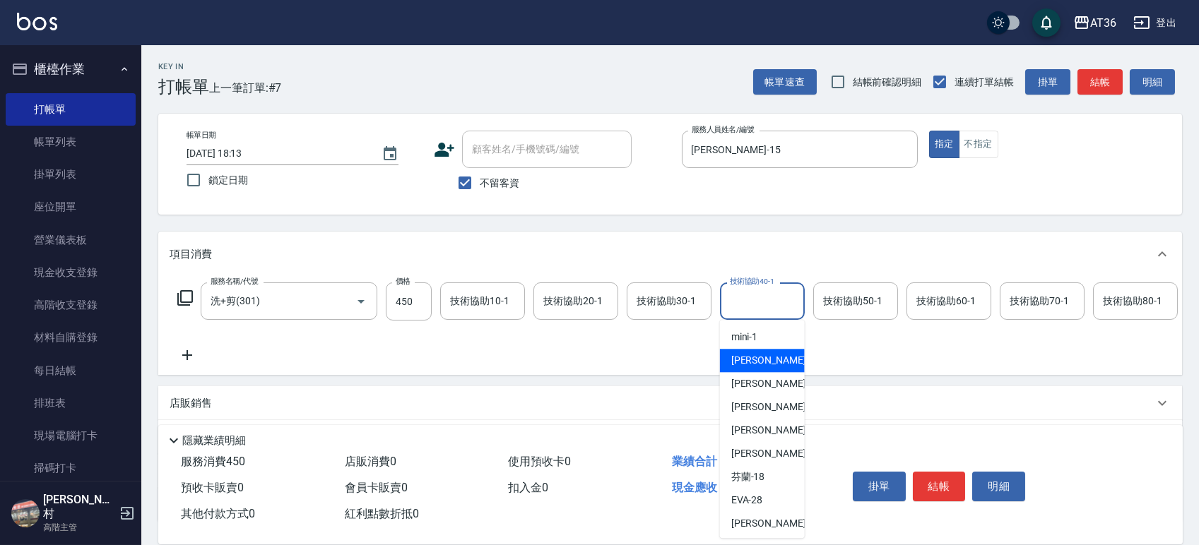
scroll to position [188, 0]
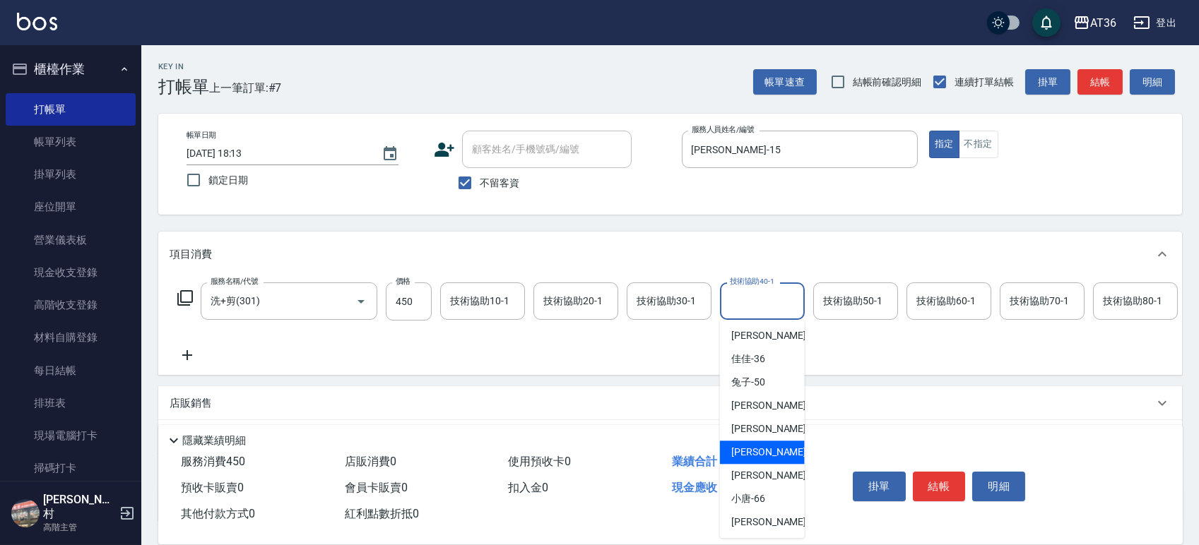
drag, startPoint x: 767, startPoint y: 449, endPoint x: 709, endPoint y: 340, distance: 123.3
click at [767, 444] on div "[PERSON_NAME] -58" at bounding box center [762, 452] width 85 height 23
type input "[PERSON_NAME]-58"
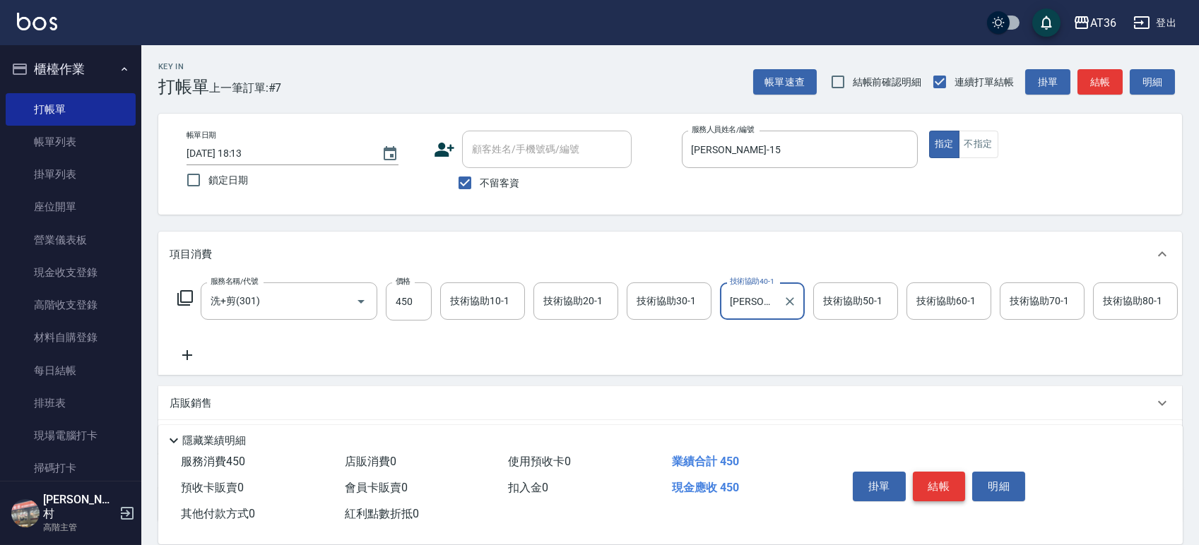
click at [942, 484] on button "結帳" at bounding box center [939, 487] width 53 height 30
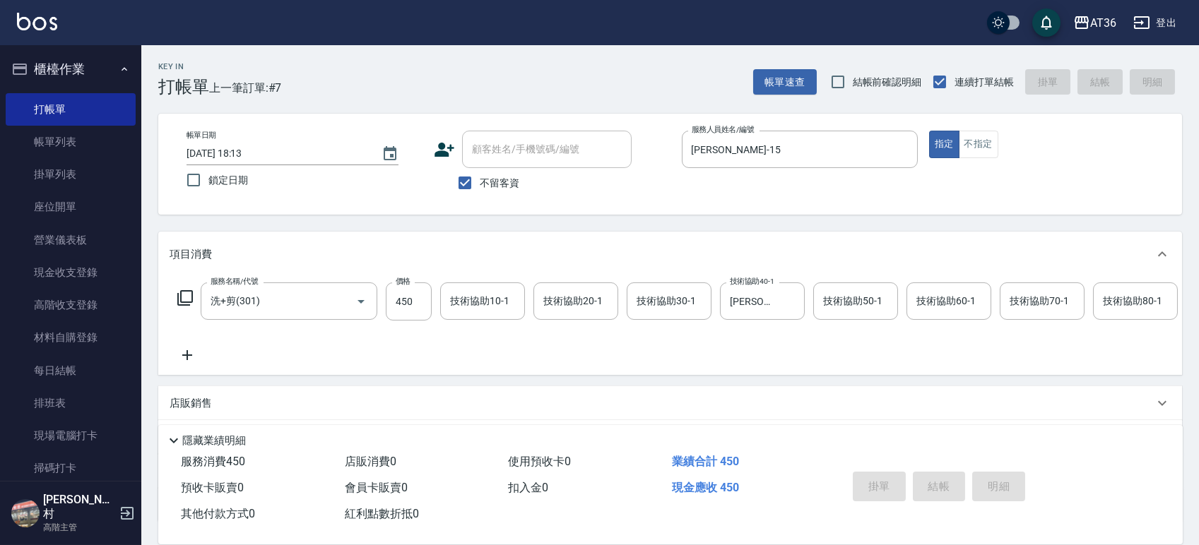
type input "[DATE] 18:14"
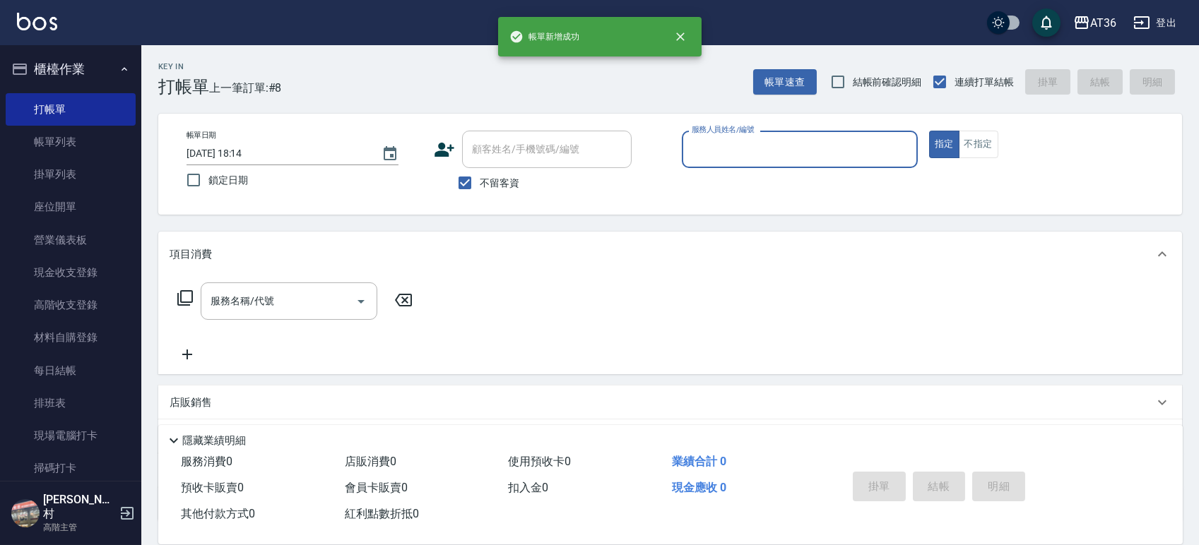
click at [714, 158] on input "服務人員姓名/編號" at bounding box center [799, 149] width 223 height 25
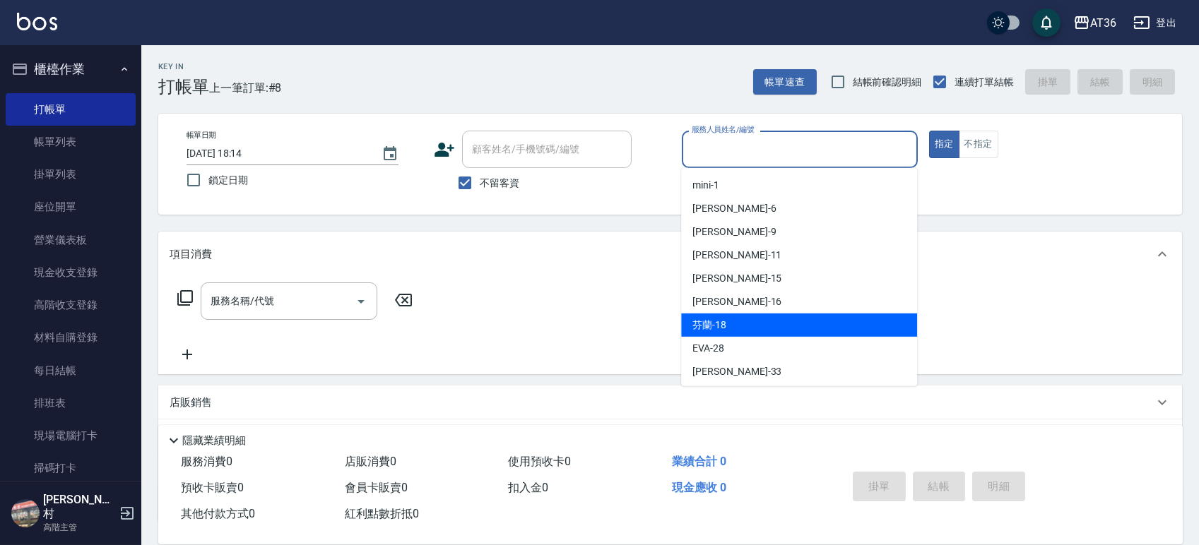
drag, startPoint x: 759, startPoint y: 326, endPoint x: 686, endPoint y: 283, distance: 85.5
click at [760, 325] on div "芬蘭 -18" at bounding box center [799, 325] width 236 height 23
type input "芬蘭-18"
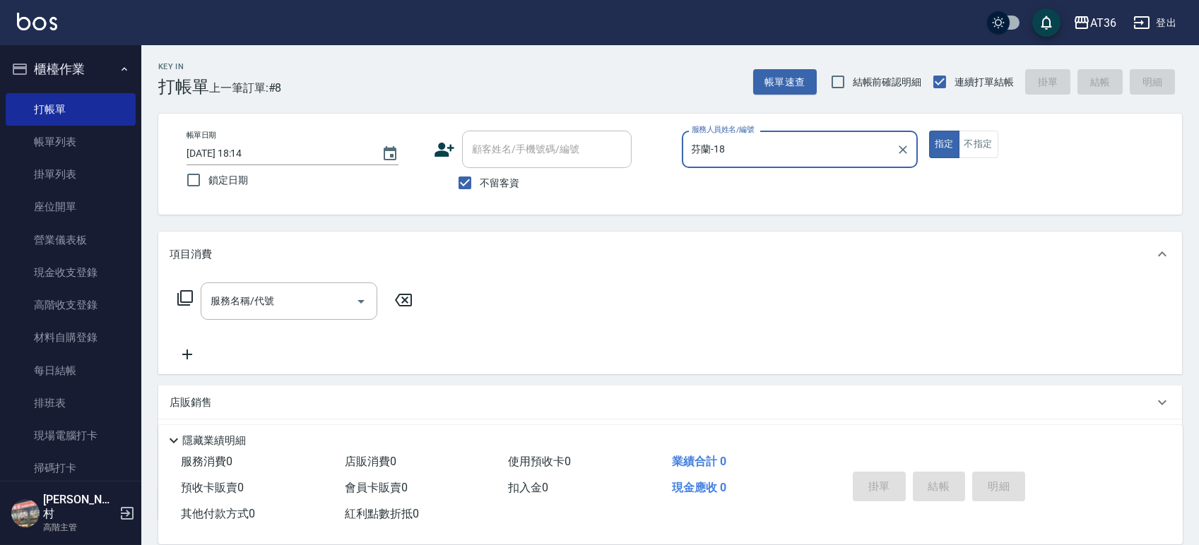
click at [187, 301] on icon at bounding box center [185, 298] width 17 height 17
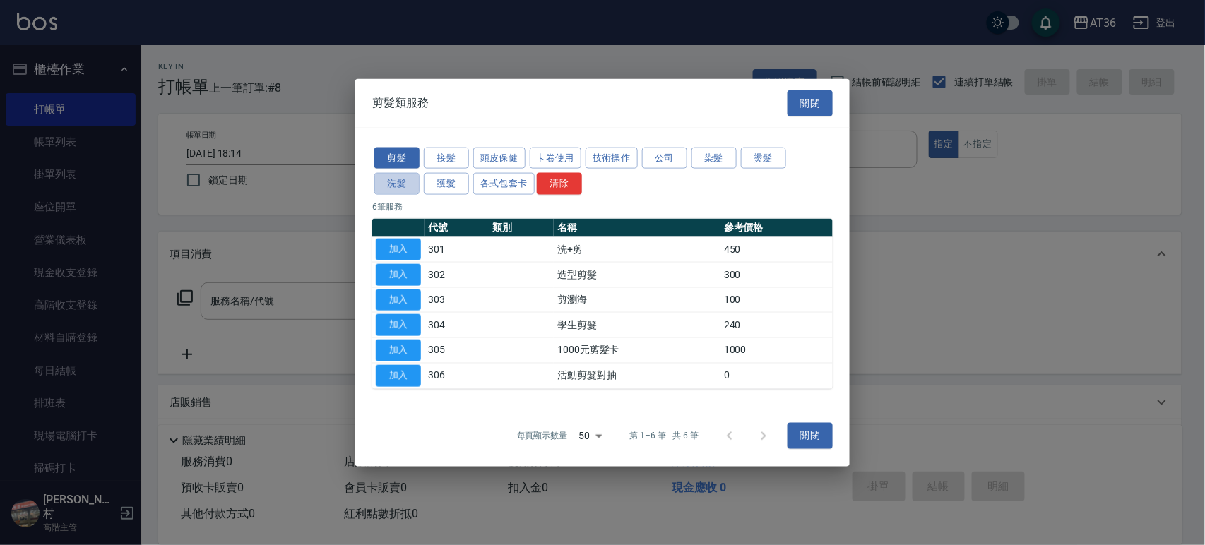
drag, startPoint x: 394, startPoint y: 184, endPoint x: 422, endPoint y: 162, distance: 35.8
click at [393, 184] on button "洗髮" at bounding box center [396, 184] width 45 height 22
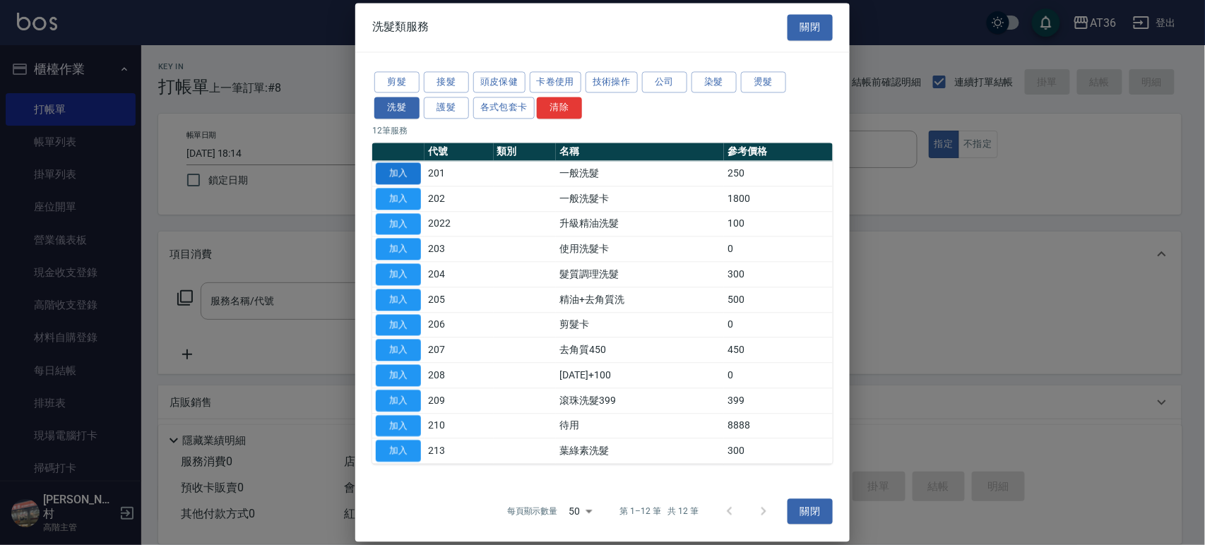
click at [396, 173] on button "加入" at bounding box center [398, 173] width 45 height 22
type input "一般洗髮(201)"
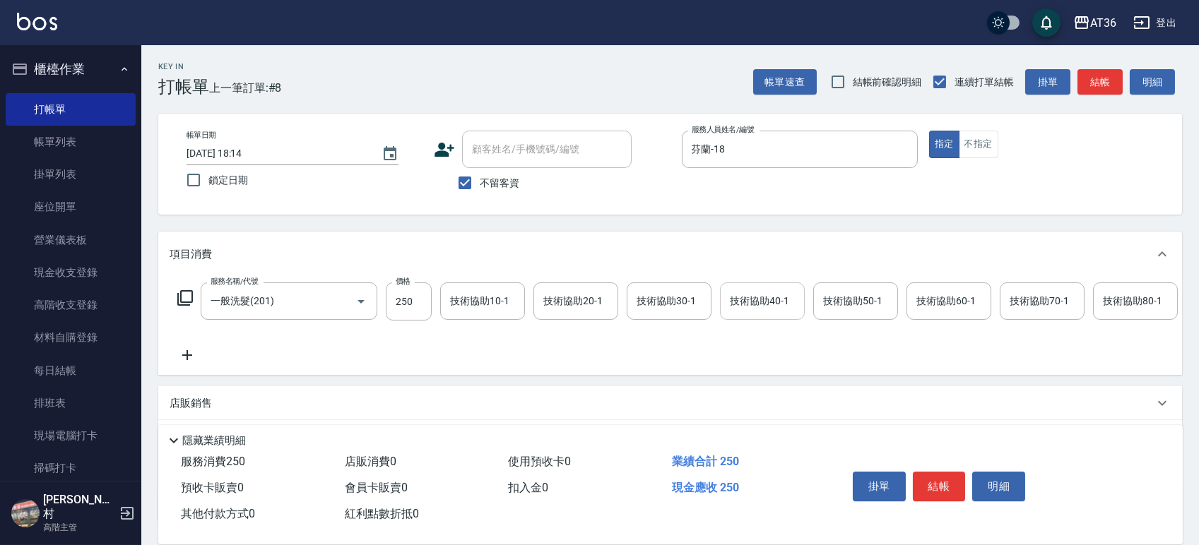
click at [744, 303] on div "技術協助40-1 技術協助40-1" at bounding box center [762, 301] width 85 height 37
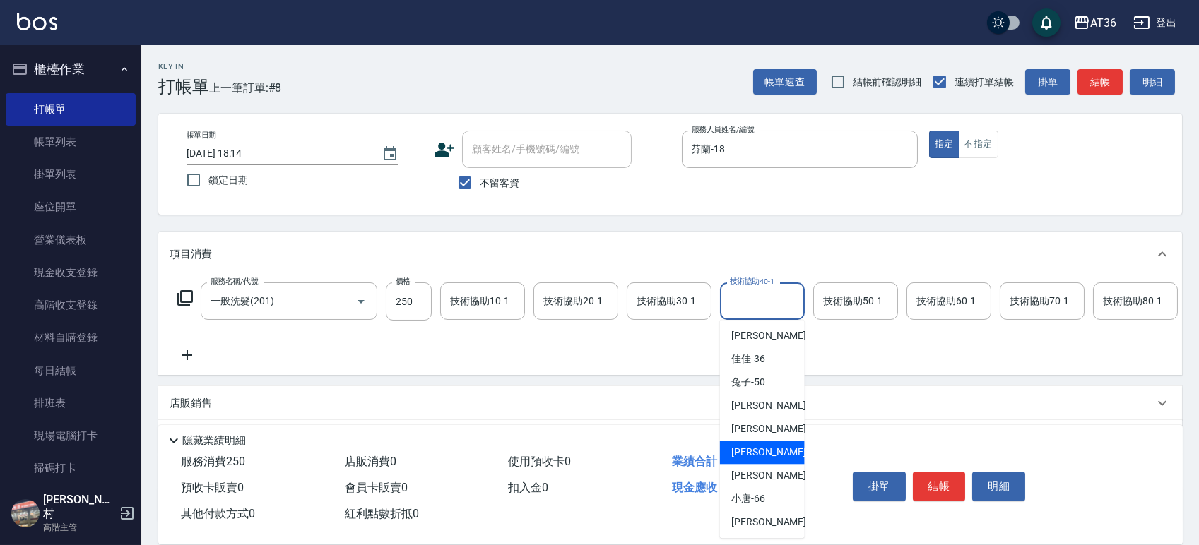
click at [767, 450] on div "[PERSON_NAME] -58" at bounding box center [762, 452] width 85 height 23
type input "[PERSON_NAME]-58"
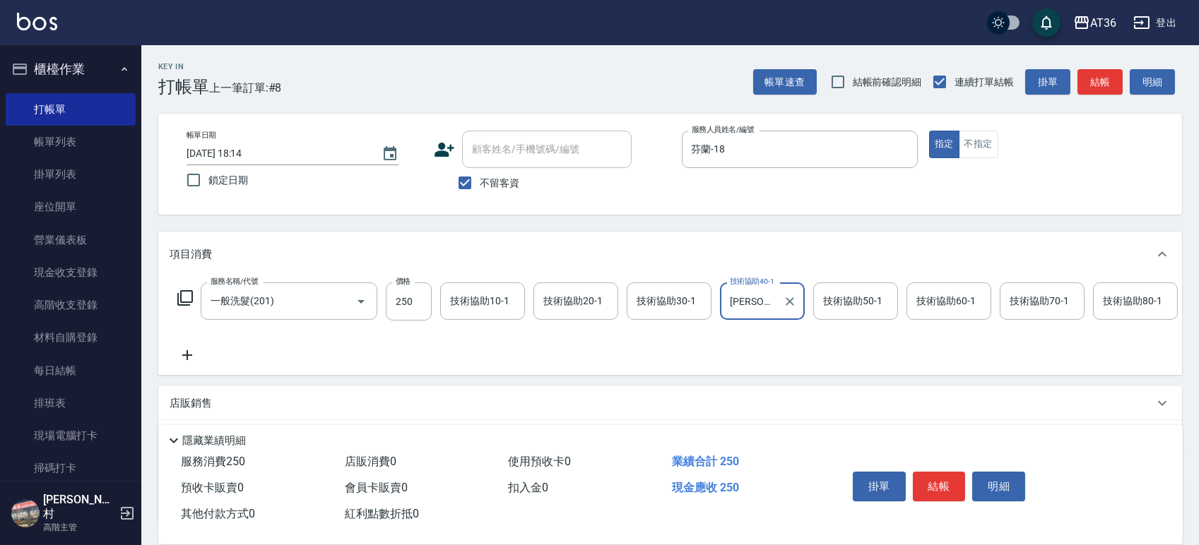
click at [938, 483] on button "結帳" at bounding box center [939, 487] width 53 height 30
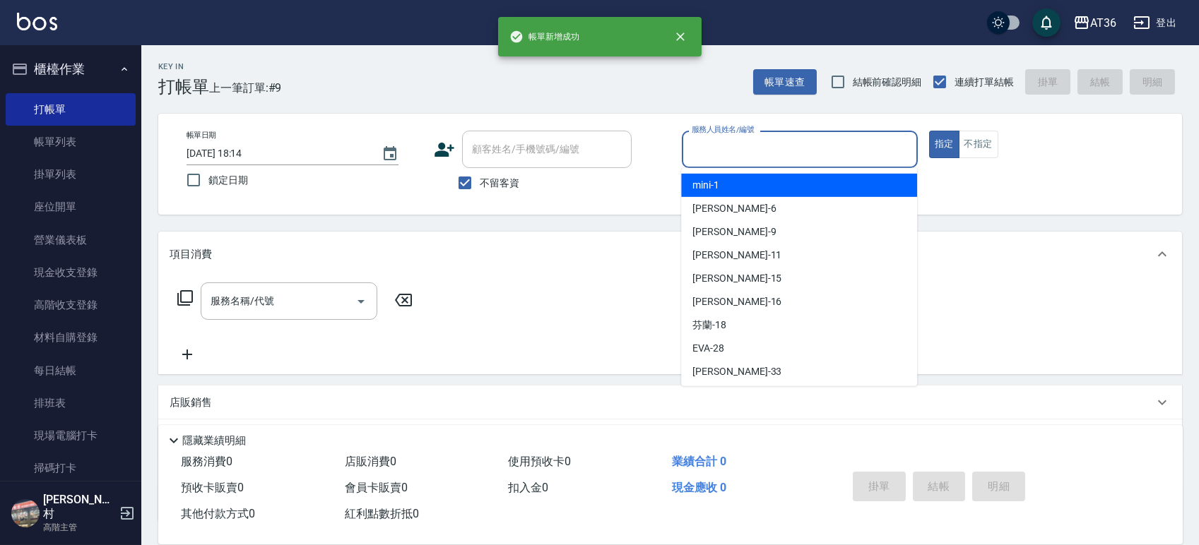
drag, startPoint x: 696, startPoint y: 144, endPoint x: 822, endPoint y: 226, distance: 150.7
click at [696, 148] on input "服務人員姓名/編號" at bounding box center [799, 149] width 223 height 25
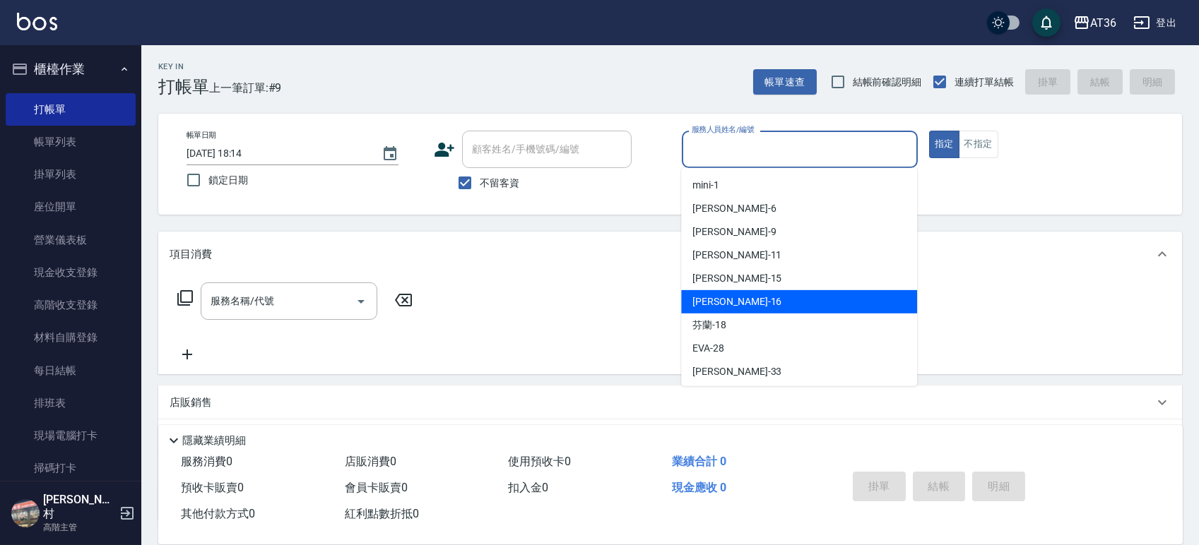
drag, startPoint x: 755, startPoint y: 304, endPoint x: 894, endPoint y: 218, distance: 163.1
click at [760, 304] on div "[PERSON_NAME] -16" at bounding box center [799, 301] width 236 height 23
type input "小鳳-16"
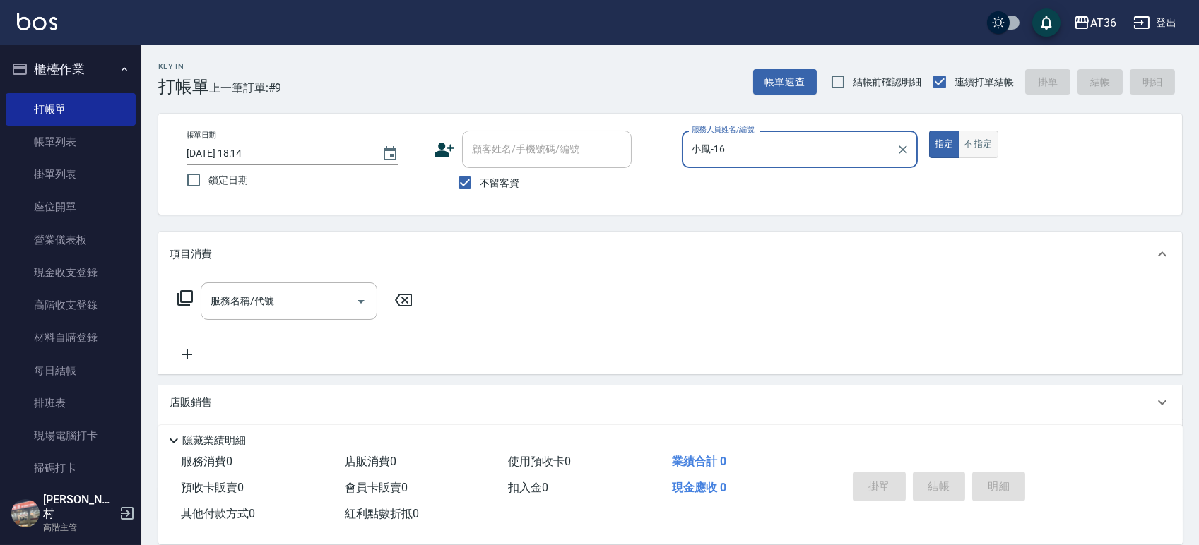
click at [978, 145] on button "不指定" at bounding box center [979, 145] width 40 height 28
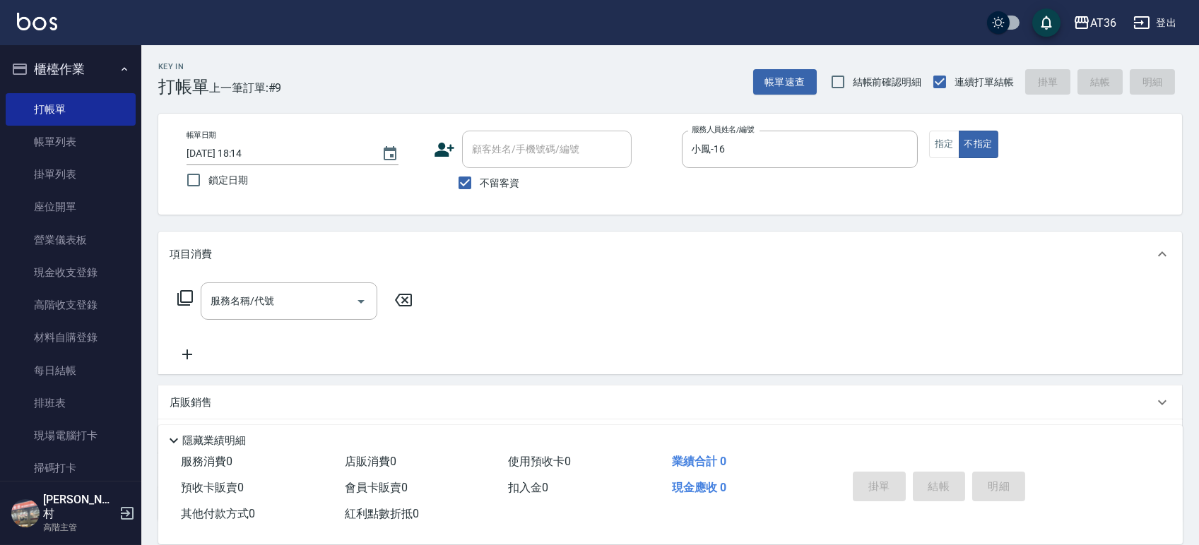
click at [185, 295] on icon at bounding box center [185, 298] width 17 height 17
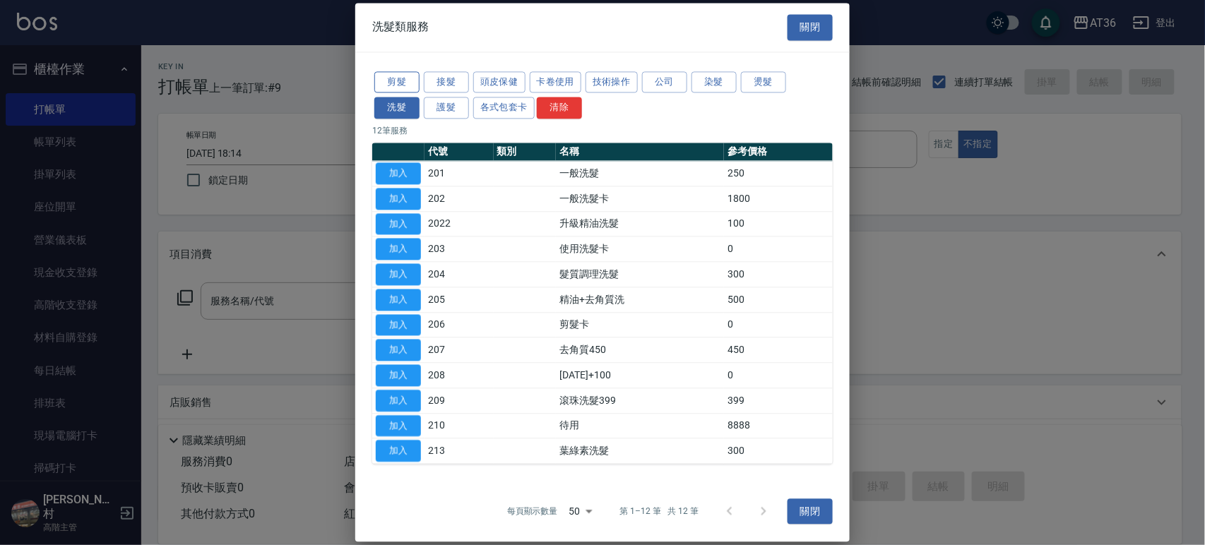
click at [403, 80] on button "剪髮" at bounding box center [396, 82] width 45 height 22
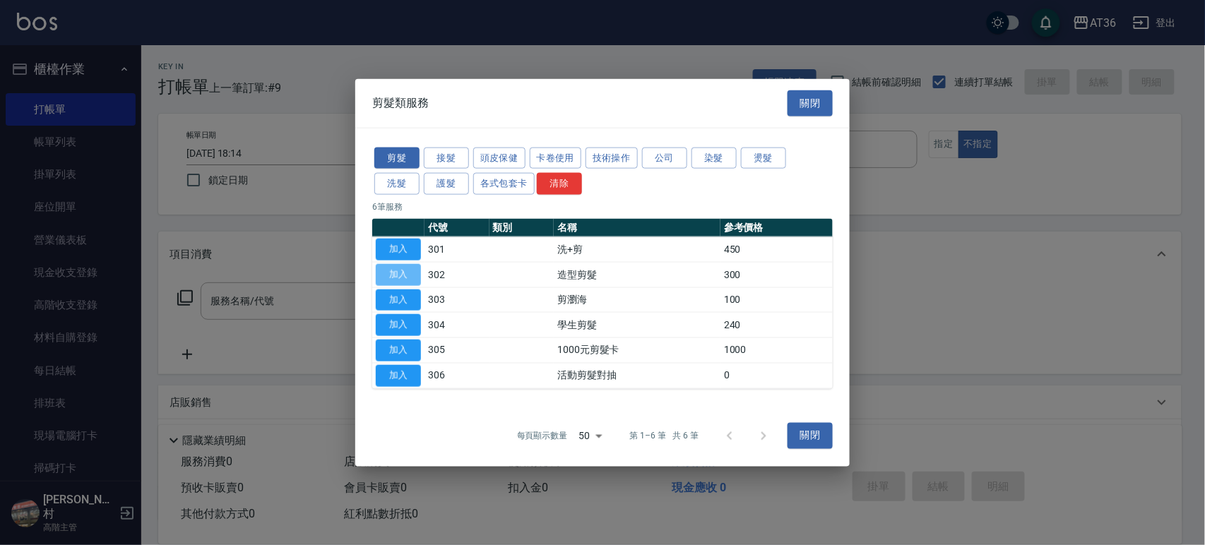
drag, startPoint x: 393, startPoint y: 273, endPoint x: 374, endPoint y: 342, distance: 71.8
click at [396, 273] on button "加入" at bounding box center [398, 275] width 45 height 22
type input "造型剪髮(302)"
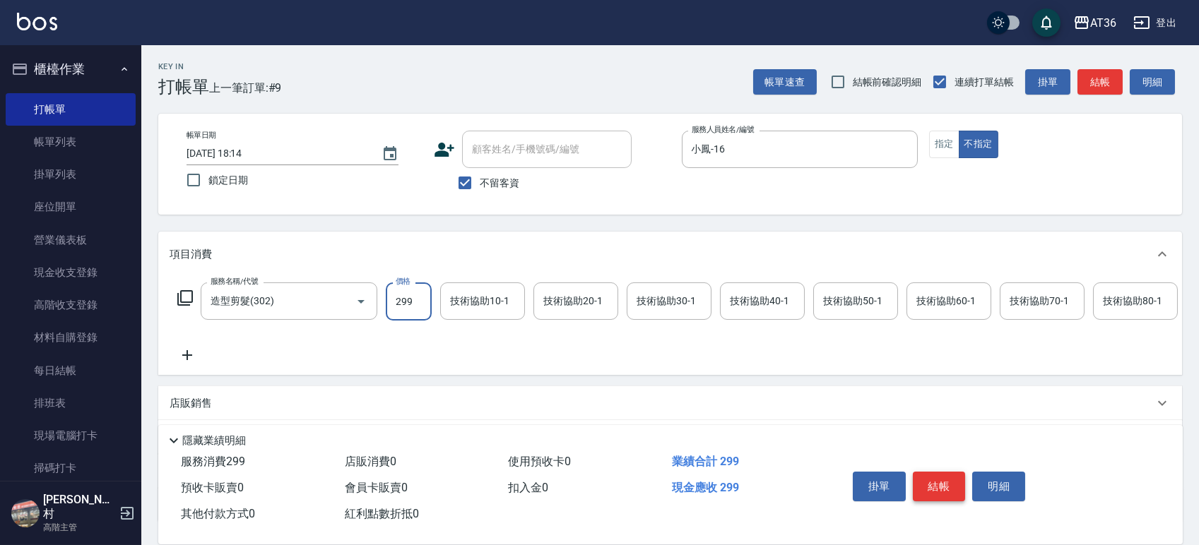
type input "299"
click at [932, 483] on button "結帳" at bounding box center [939, 487] width 53 height 30
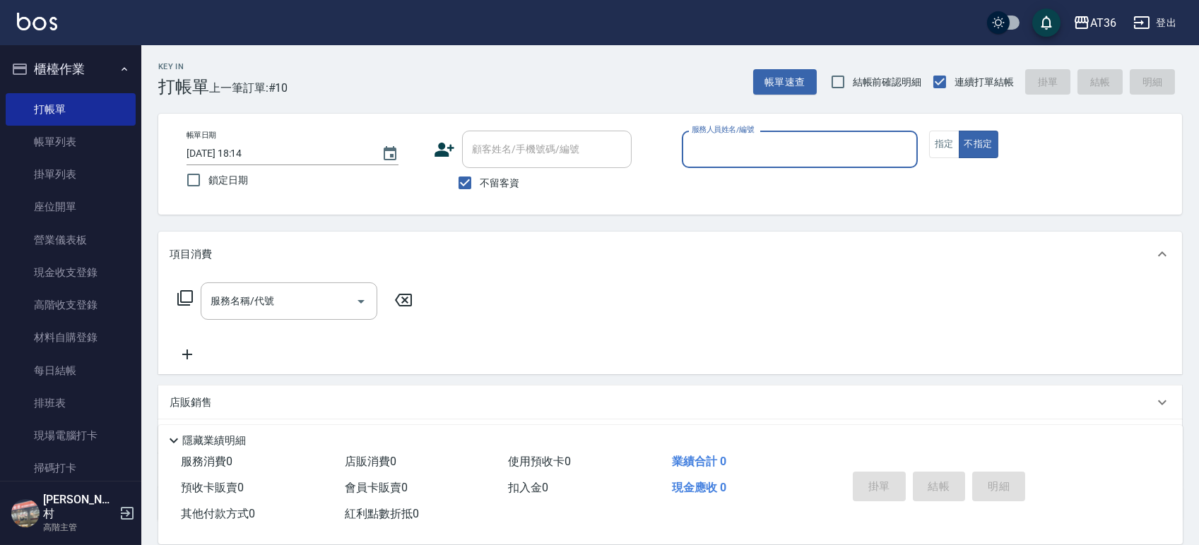
click at [715, 150] on input "服務人員姓名/編號" at bounding box center [799, 149] width 223 height 25
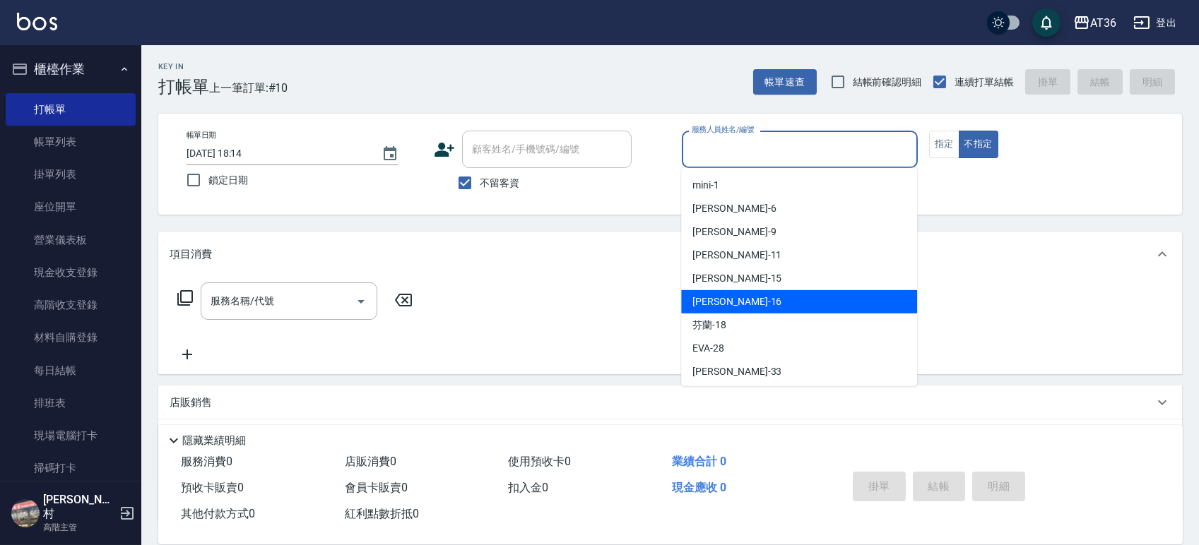
click at [831, 305] on div "[PERSON_NAME] -16" at bounding box center [799, 301] width 236 height 23
type input "小鳳-16"
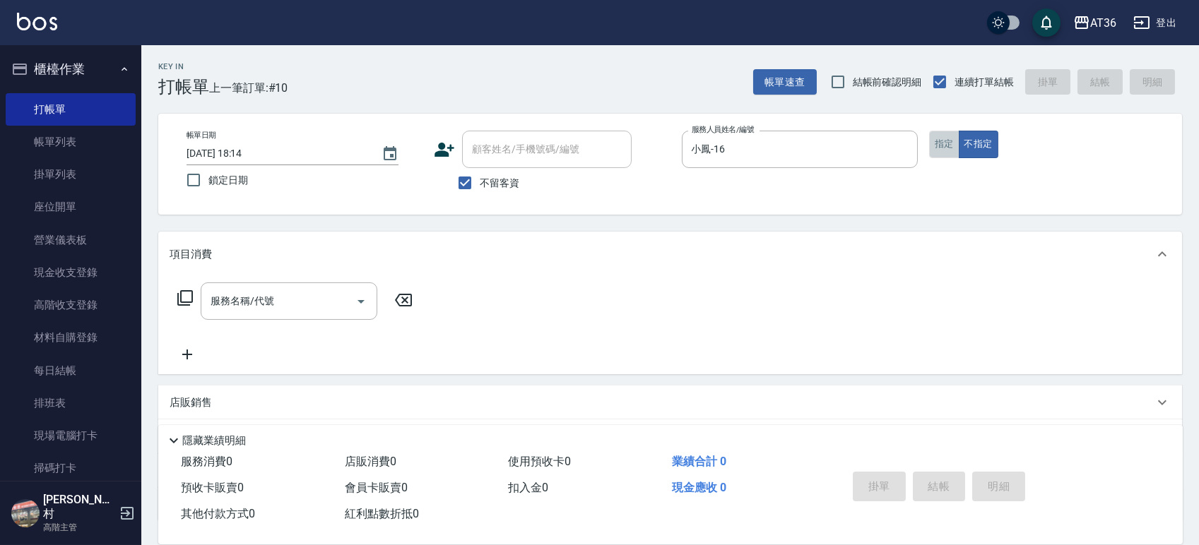
drag, startPoint x: 940, startPoint y: 148, endPoint x: 1204, endPoint y: 280, distance: 296.0
click at [940, 150] on button "指定" at bounding box center [944, 145] width 30 height 28
click at [184, 300] on icon at bounding box center [185, 298] width 17 height 17
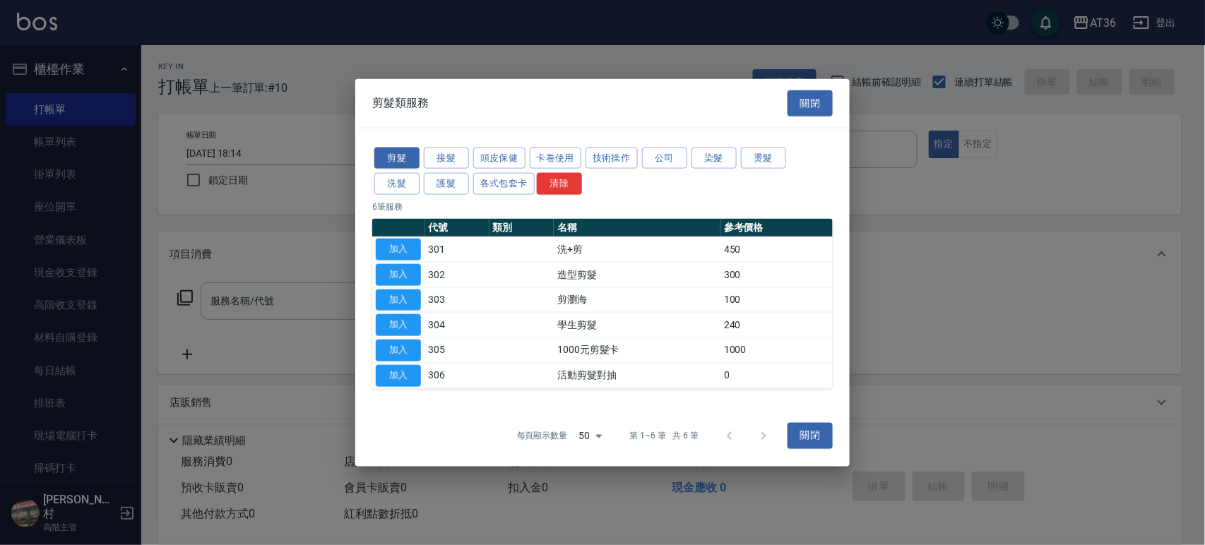
click at [409, 247] on button "加入" at bounding box center [398, 250] width 45 height 22
type input "洗+剪(301)"
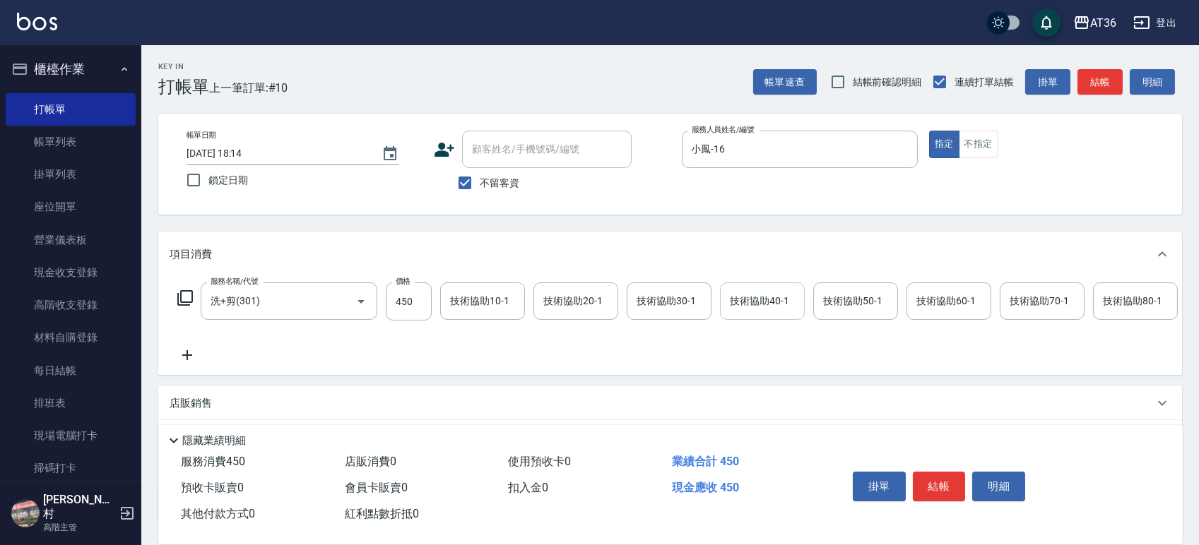
click at [759, 300] on div "技術協助40-1 技術協助40-1" at bounding box center [762, 301] width 85 height 37
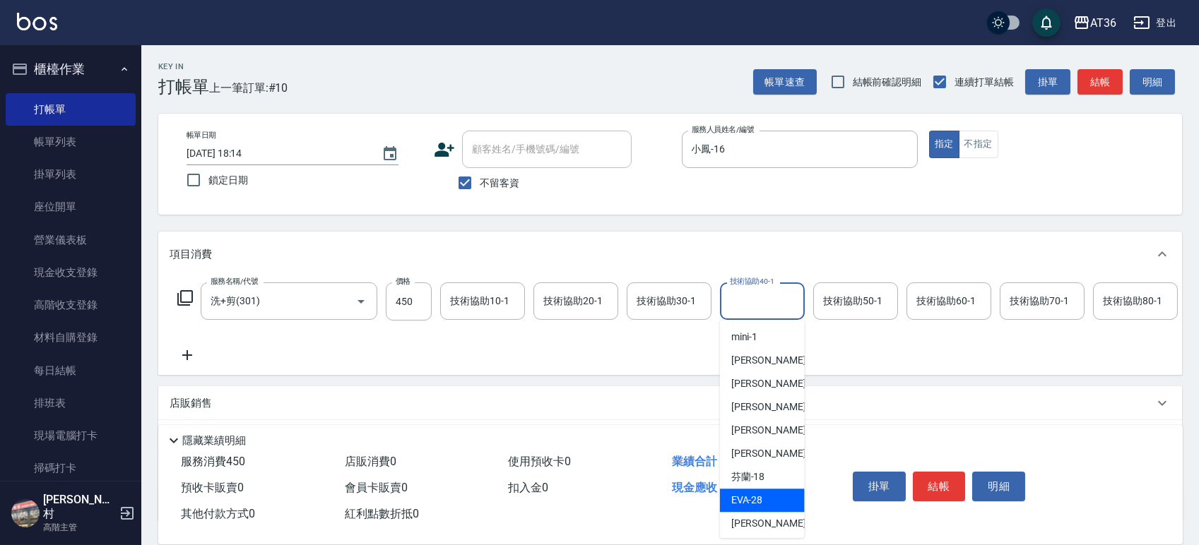
click at [762, 497] on div "[PERSON_NAME] -28" at bounding box center [762, 500] width 85 height 23
type input "[PERSON_NAME]-28"
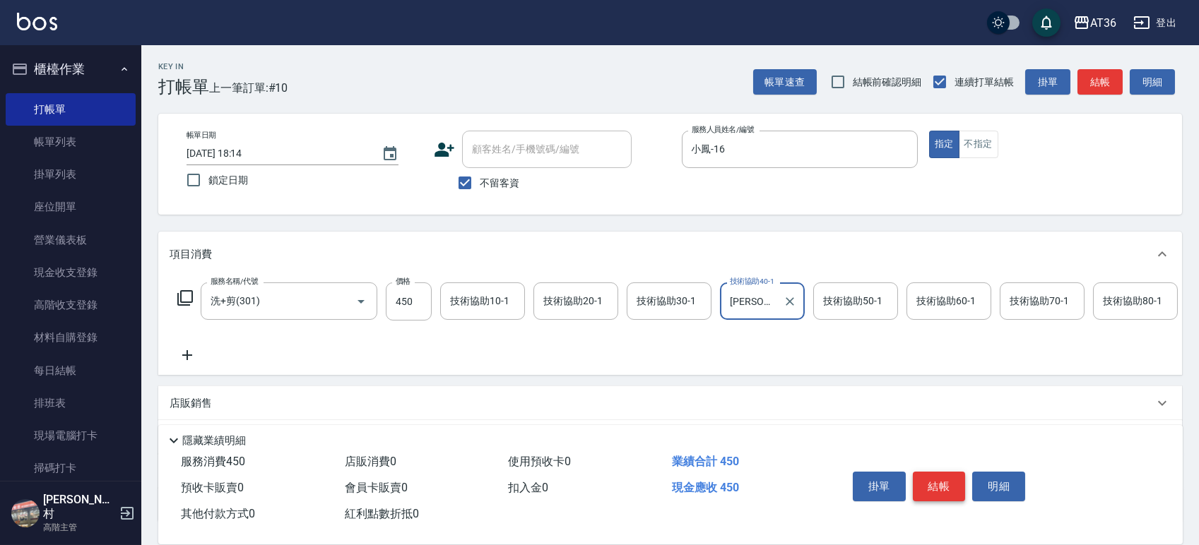
click at [940, 485] on button "結帳" at bounding box center [939, 487] width 53 height 30
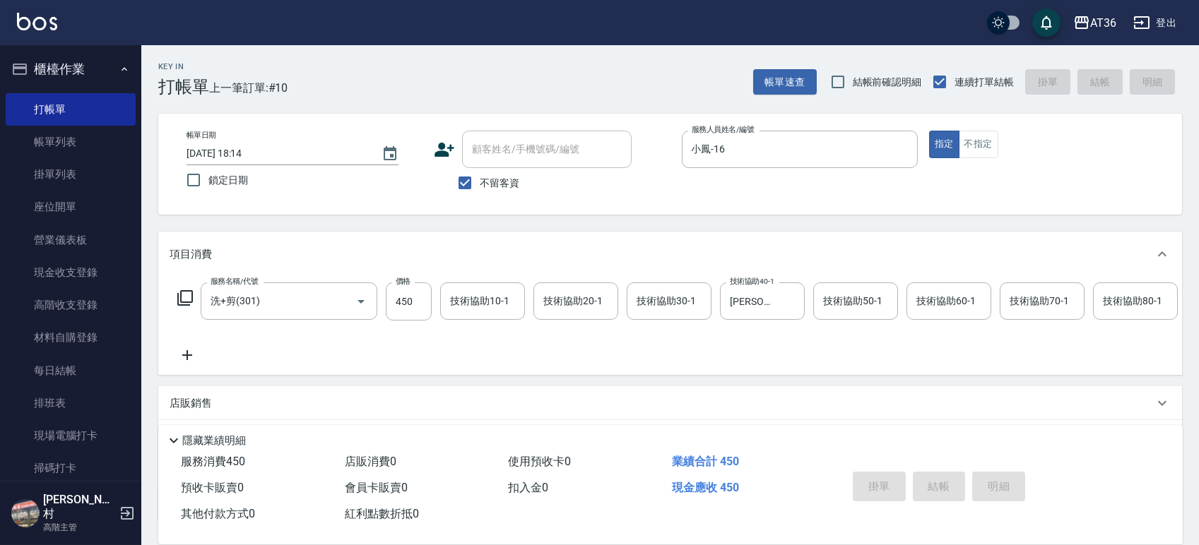
type input "[DATE] 18:15"
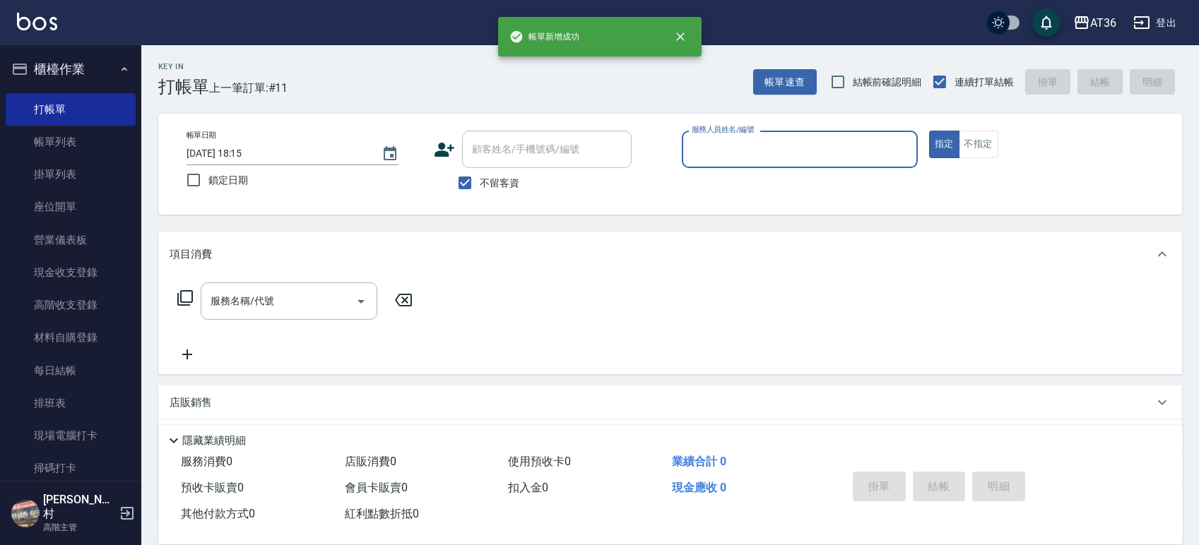
drag, startPoint x: 715, startPoint y: 150, endPoint x: 725, endPoint y: 162, distance: 16.1
click at [715, 153] on input "服務人員姓名/編號" at bounding box center [799, 149] width 223 height 25
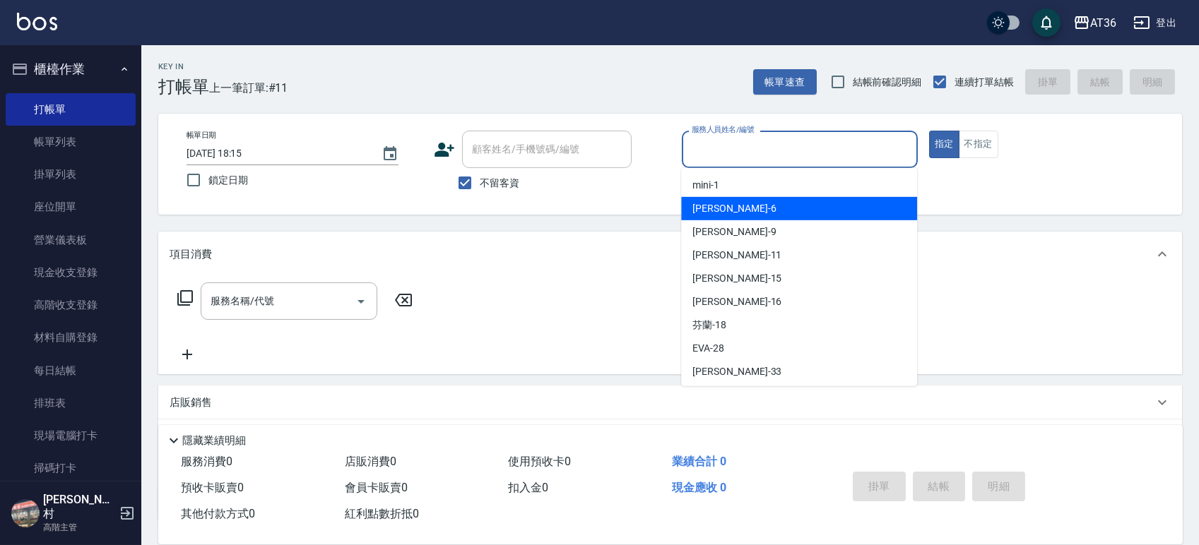
drag, startPoint x: 763, startPoint y: 215, endPoint x: 1000, endPoint y: 144, distance: 247.9
click at [764, 215] on div "[PERSON_NAME] -6" at bounding box center [799, 208] width 236 height 23
type input "[PERSON_NAME]-6"
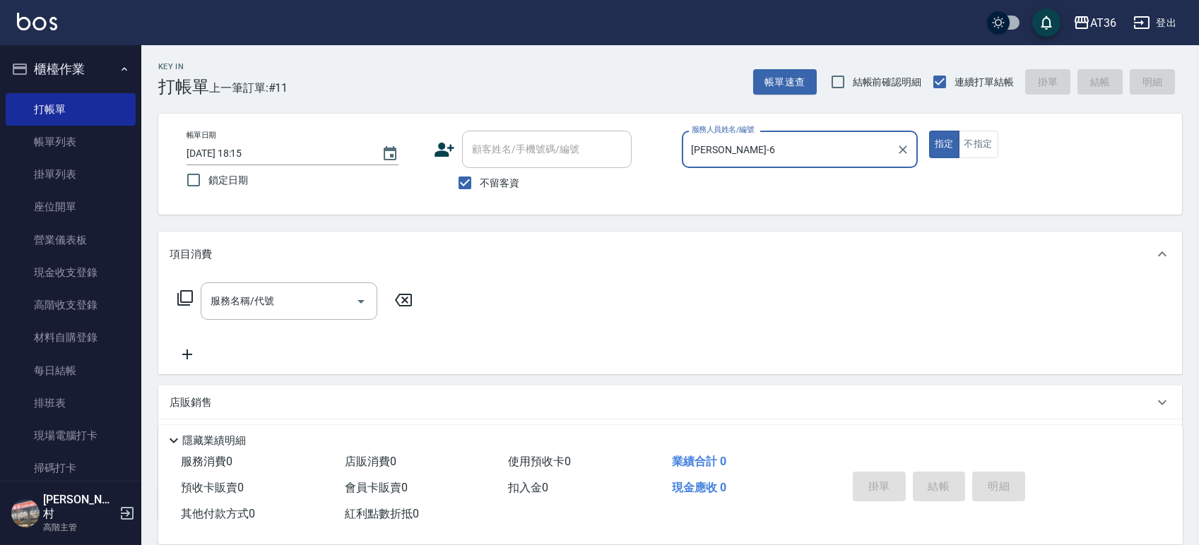
click at [981, 125] on div "帳單日期 [DATE] 18:15 鎖定日期 顧客姓名/手機號碼/編號 顧客姓名/手機號碼/編號 不留客資 服務人員姓名/編號 伶伶-6 服務人員姓名/編號 …" at bounding box center [670, 164] width 1024 height 101
click at [988, 148] on button "不指定" at bounding box center [979, 145] width 40 height 28
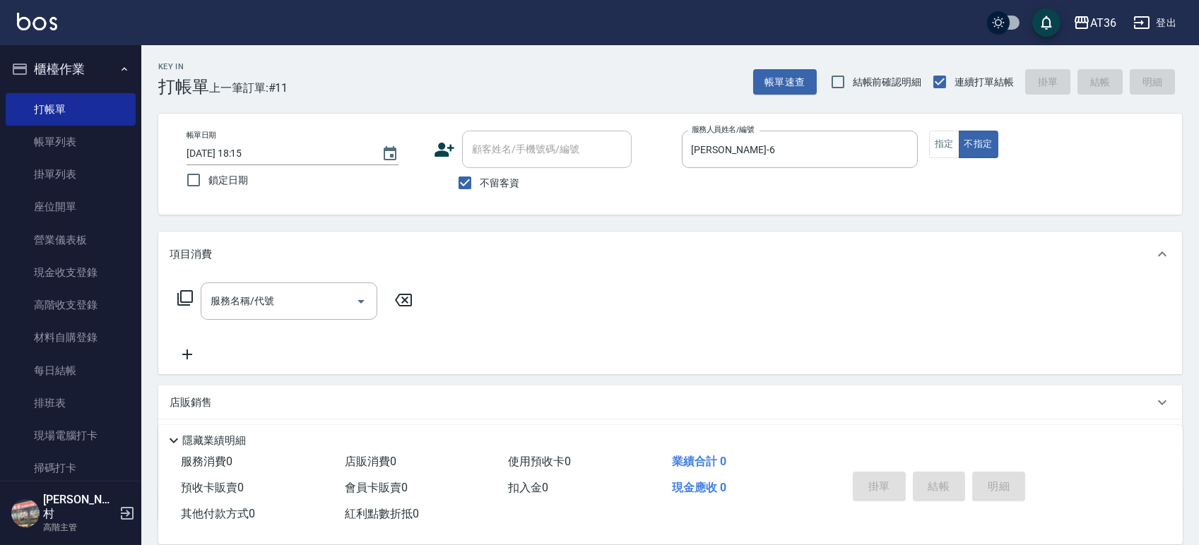
click at [187, 301] on icon at bounding box center [185, 298] width 17 height 17
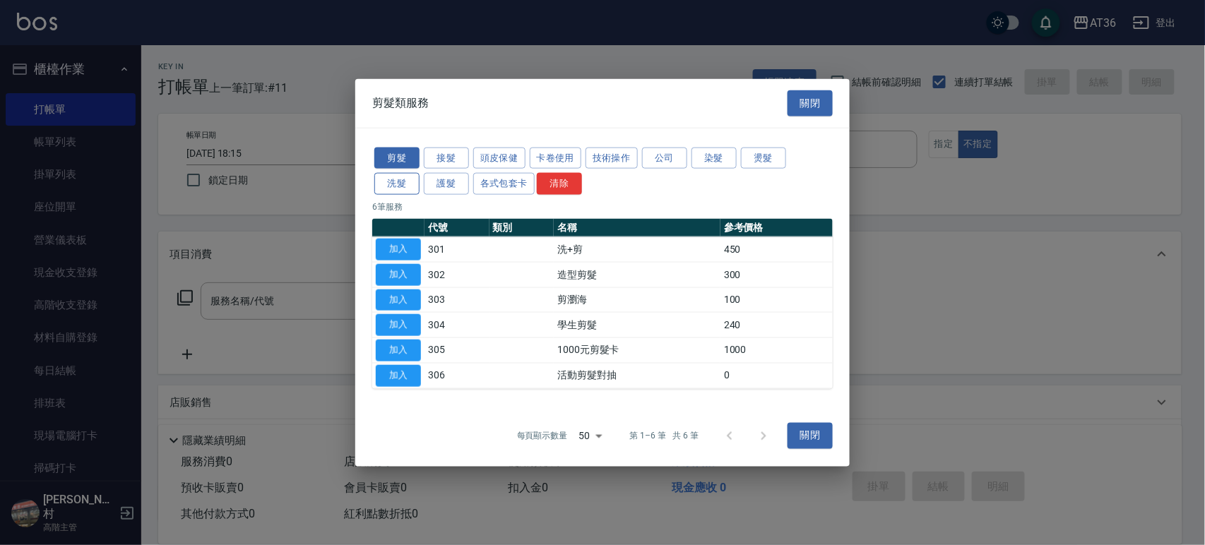
click at [404, 185] on button "洗髮" at bounding box center [396, 184] width 45 height 22
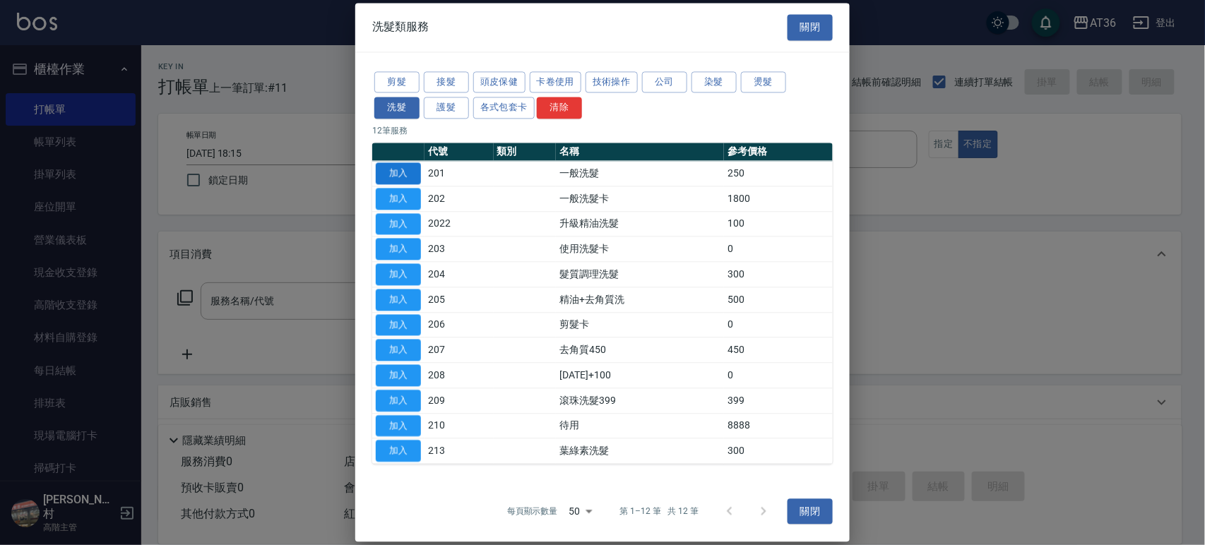
click at [401, 177] on button "加入" at bounding box center [398, 173] width 45 height 22
type input "一般洗髮(201)"
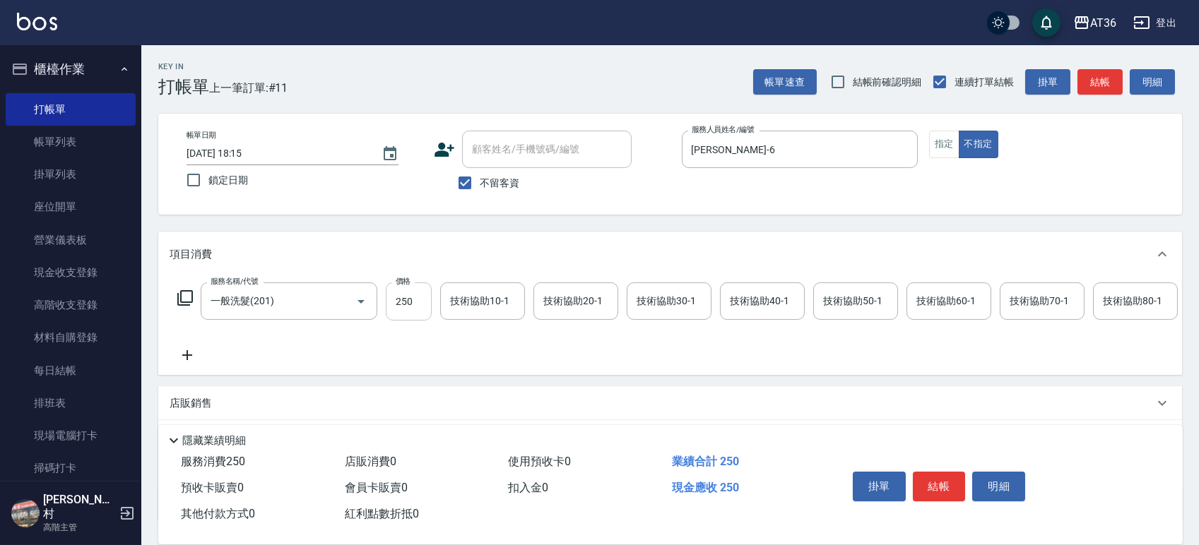
click at [405, 295] on input "250" at bounding box center [409, 302] width 46 height 38
type input "299"
drag, startPoint x: 940, startPoint y: 485, endPoint x: 946, endPoint y: 455, distance: 30.2
click at [940, 485] on button "結帳" at bounding box center [939, 487] width 53 height 30
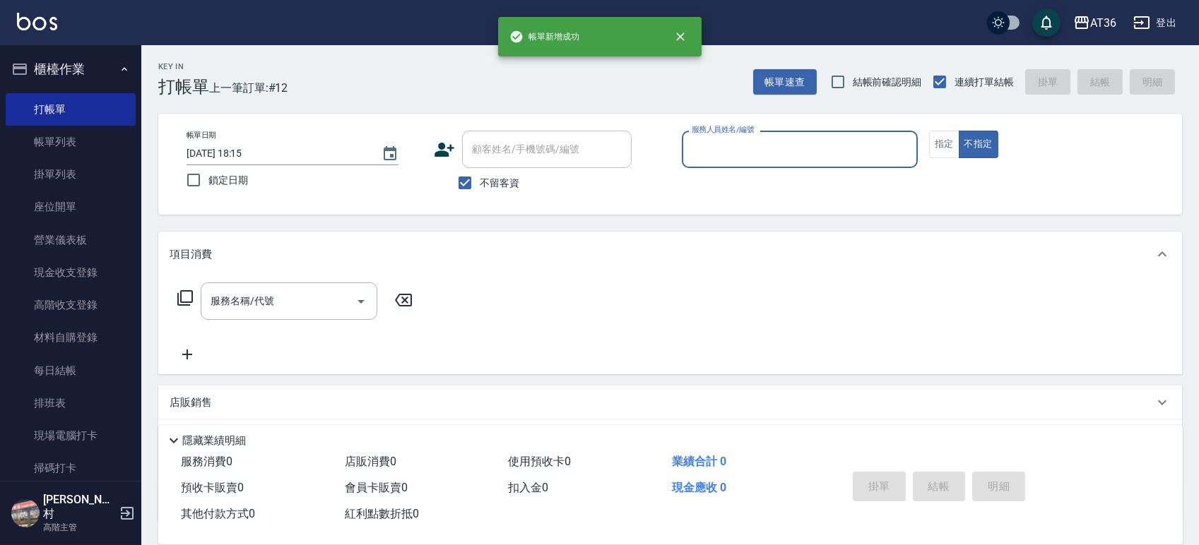
click at [702, 148] on input "服務人員姓名/編號" at bounding box center [799, 149] width 223 height 25
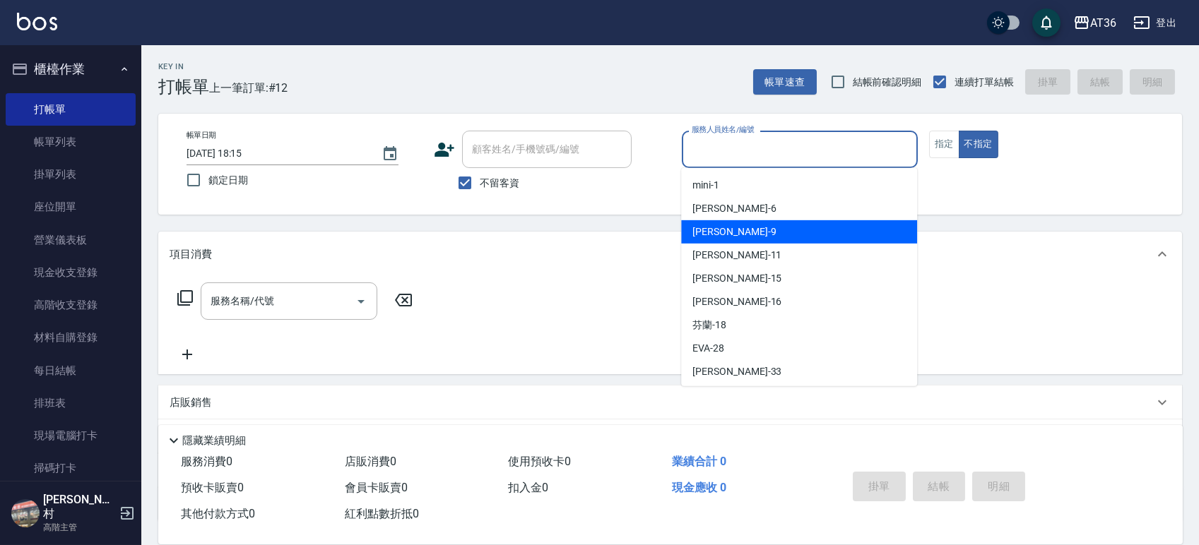
click at [735, 235] on div "美燕 -9" at bounding box center [799, 231] width 236 height 23
type input "美燕-9"
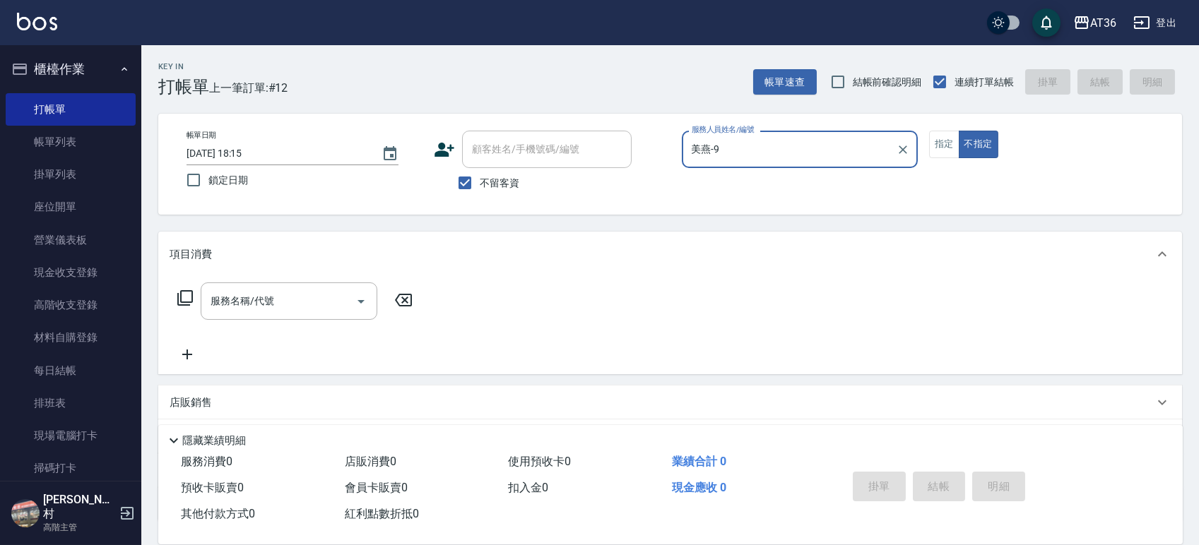
click at [177, 297] on icon at bounding box center [185, 298] width 17 height 17
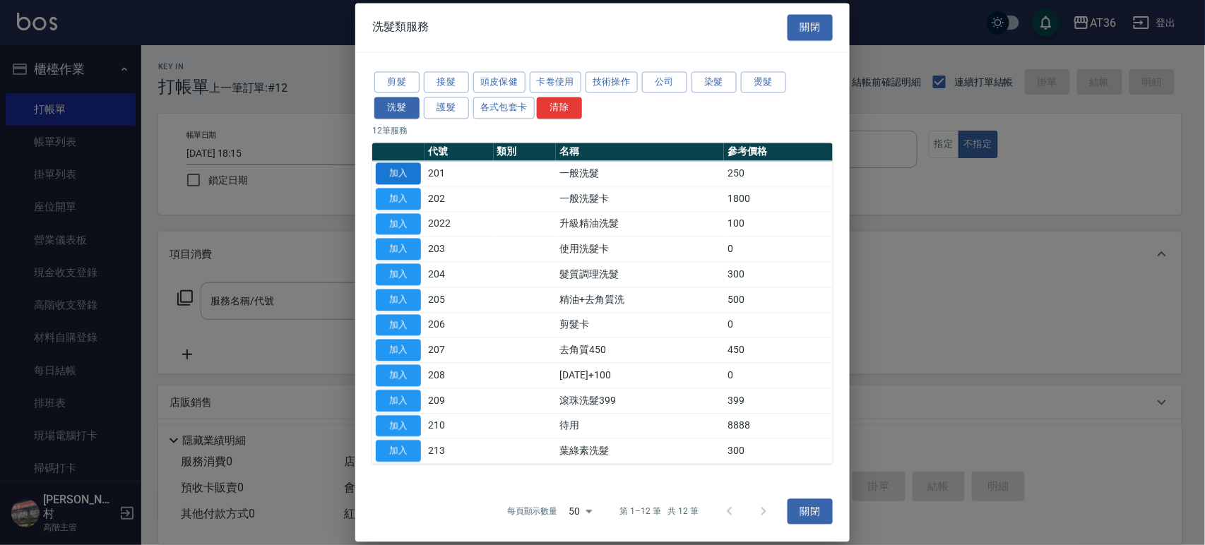
click at [398, 170] on button "加入" at bounding box center [398, 173] width 45 height 22
type input "一般洗髮(201)"
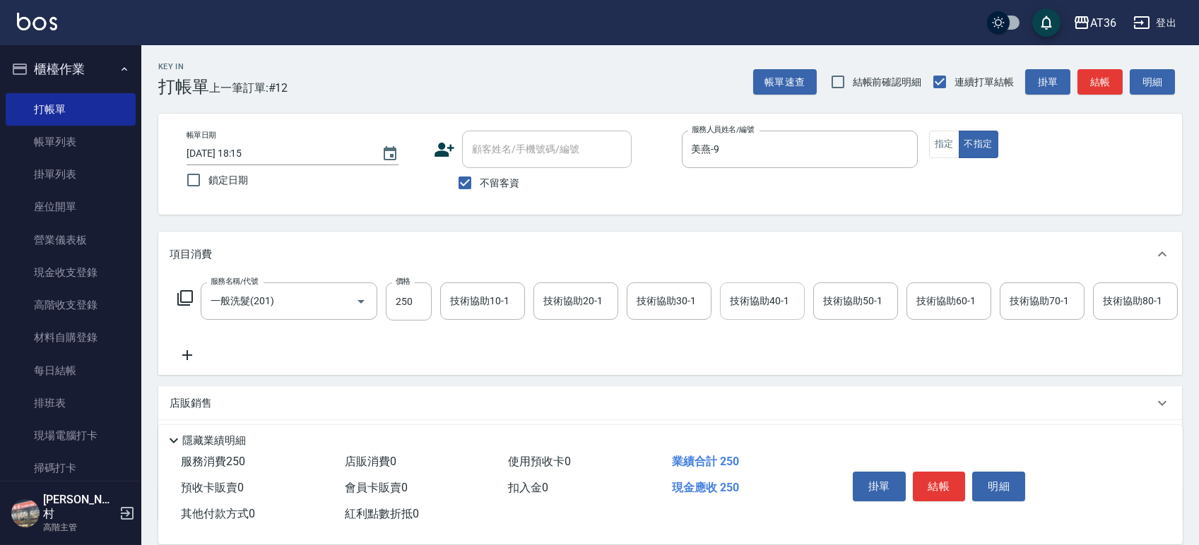
click at [754, 295] on div "技術協助40-1 技術協助40-1" at bounding box center [762, 301] width 85 height 37
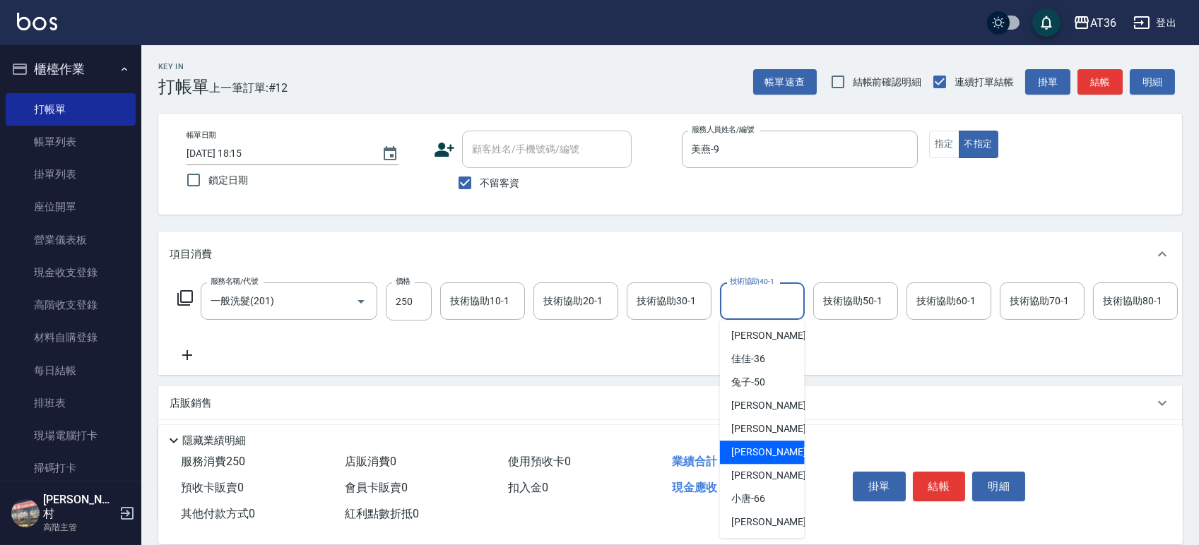
click at [771, 455] on div "[PERSON_NAME] -58" at bounding box center [762, 452] width 85 height 23
type input "[PERSON_NAME]-58"
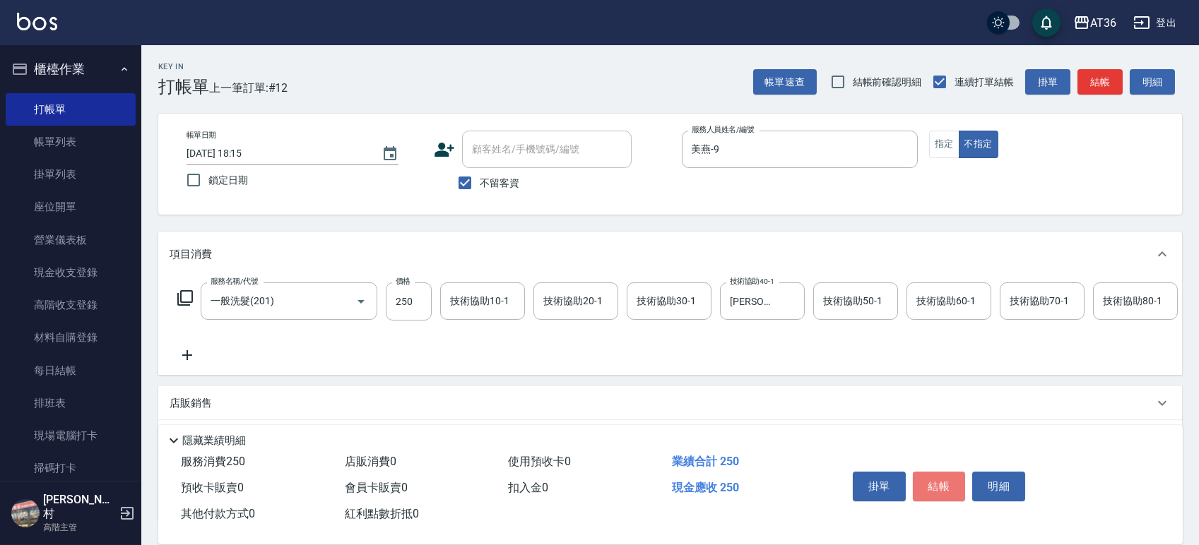
drag, startPoint x: 930, startPoint y: 490, endPoint x: 938, endPoint y: 492, distance: 8.6
click at [933, 492] on button "結帳" at bounding box center [939, 487] width 53 height 30
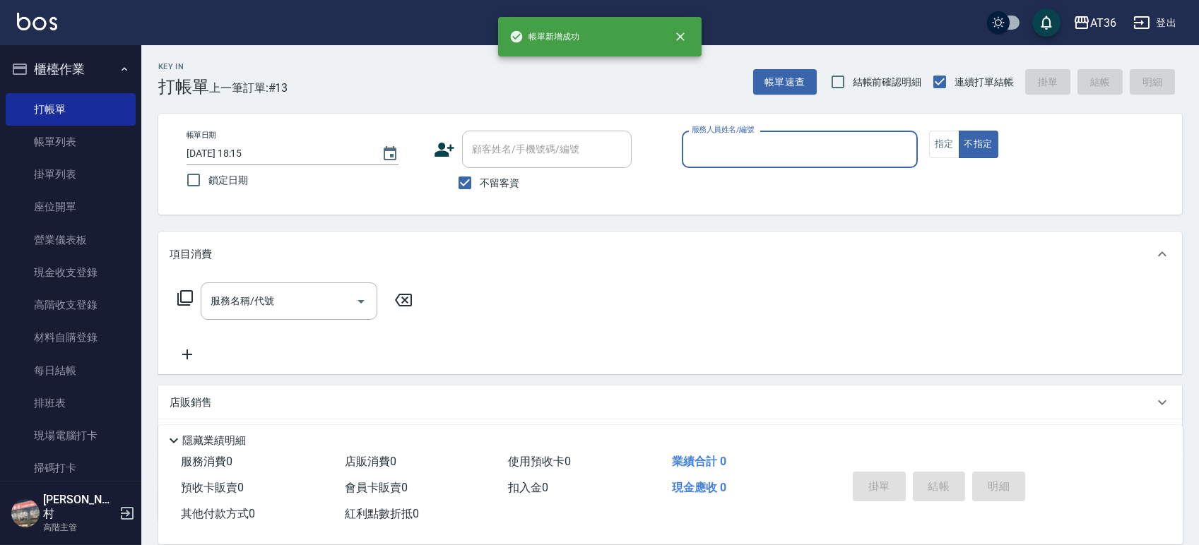
click at [694, 142] on input "服務人員姓名/編號" at bounding box center [799, 149] width 223 height 25
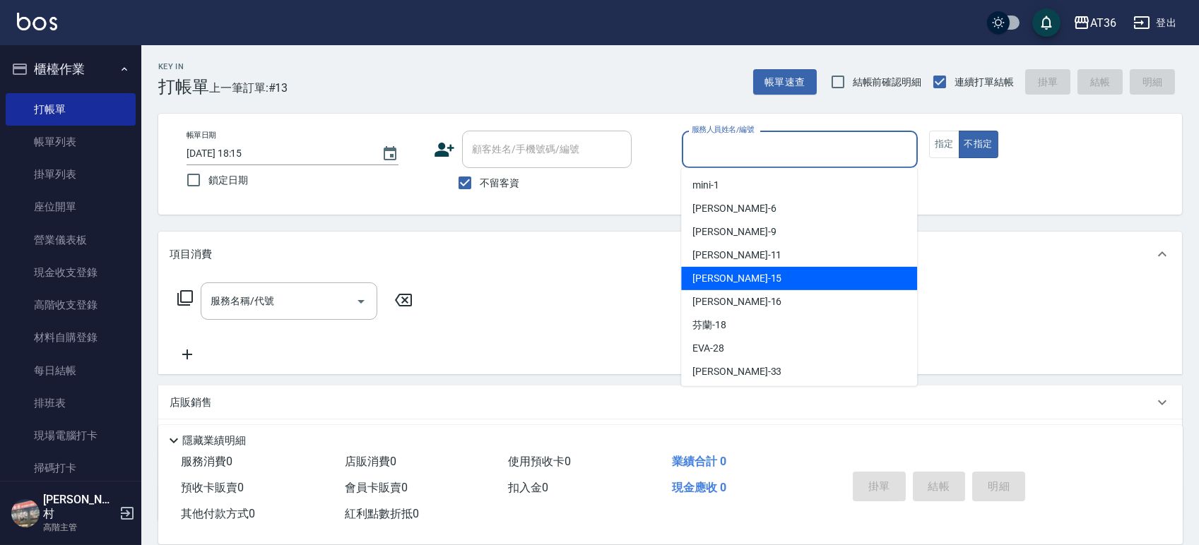
click at [735, 273] on div "[PERSON_NAME] -15" at bounding box center [799, 278] width 236 height 23
type input "[PERSON_NAME]-15"
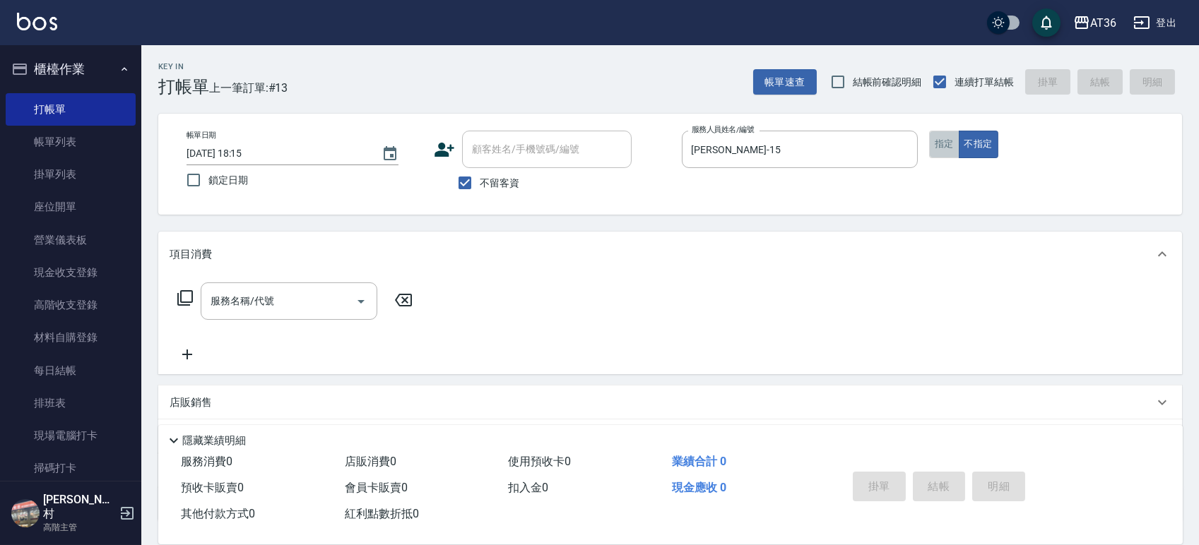
click at [940, 143] on button "指定" at bounding box center [944, 145] width 30 height 28
click at [188, 297] on icon at bounding box center [185, 298] width 17 height 17
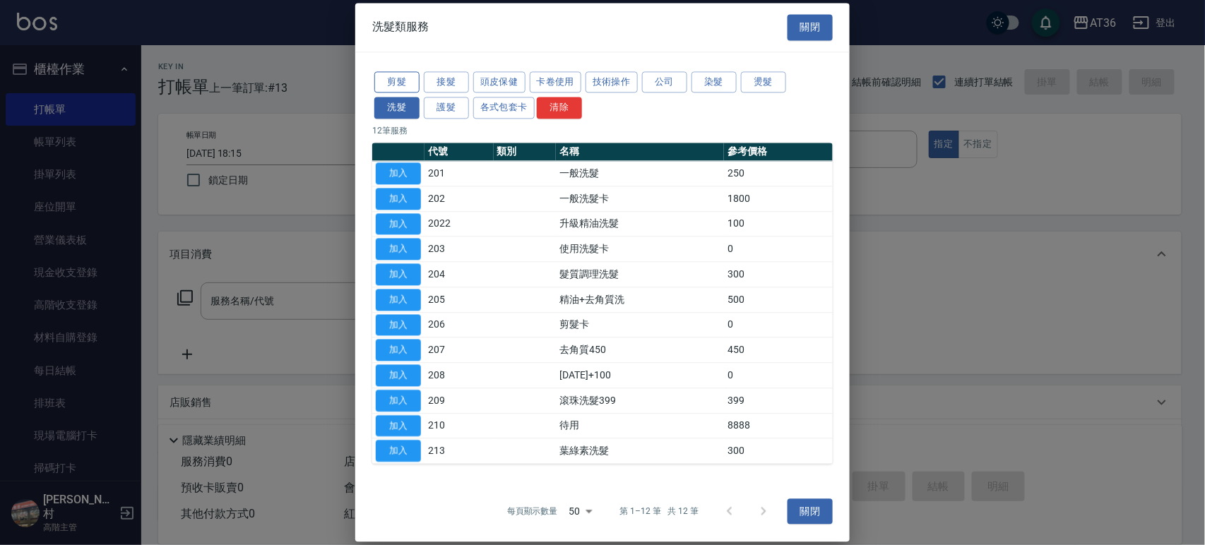
click at [396, 85] on button "剪髮" at bounding box center [396, 82] width 45 height 22
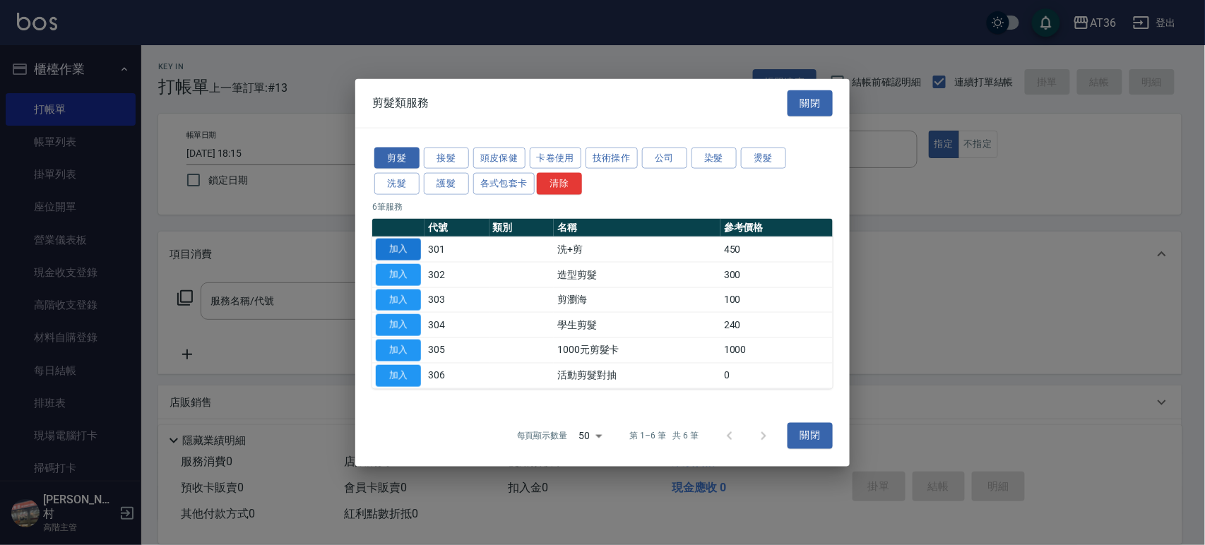
click at [398, 239] on button "加入" at bounding box center [398, 250] width 45 height 22
type input "洗+剪(301)"
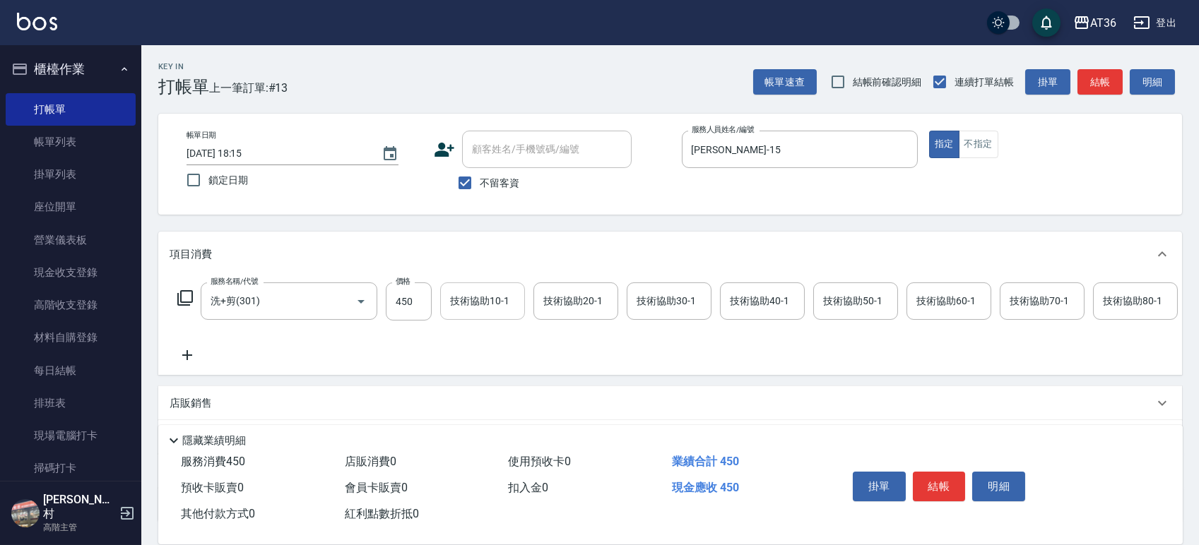
click at [409, 300] on input "450" at bounding box center [409, 302] width 46 height 38
type input "400"
click at [726, 303] on input "技術協助40-1" at bounding box center [762, 301] width 72 height 25
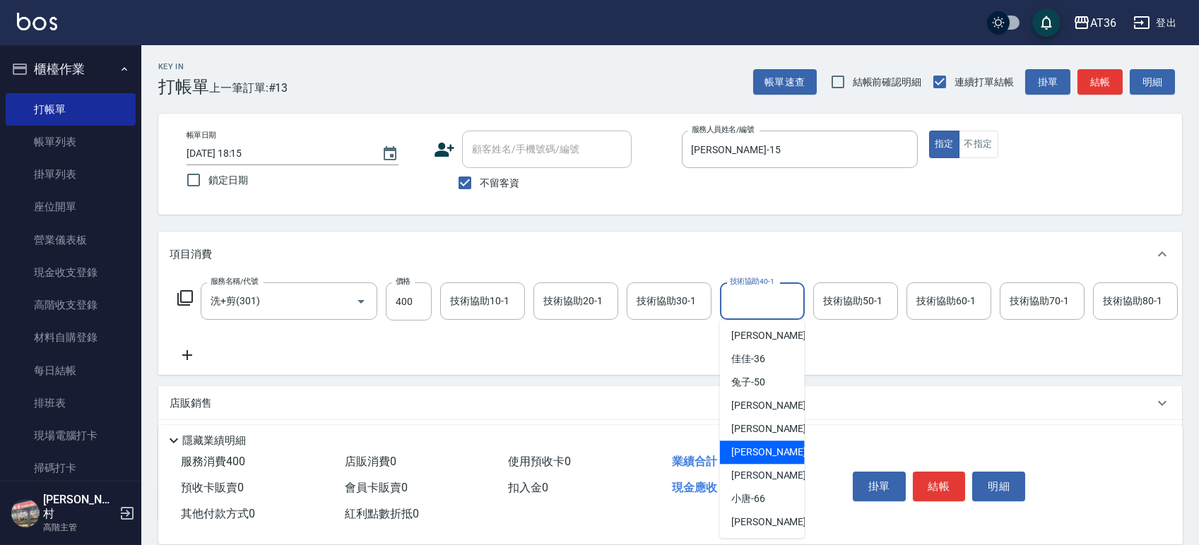
click at [771, 446] on div "[PERSON_NAME] -58" at bounding box center [762, 452] width 85 height 23
type input "[PERSON_NAME]-58"
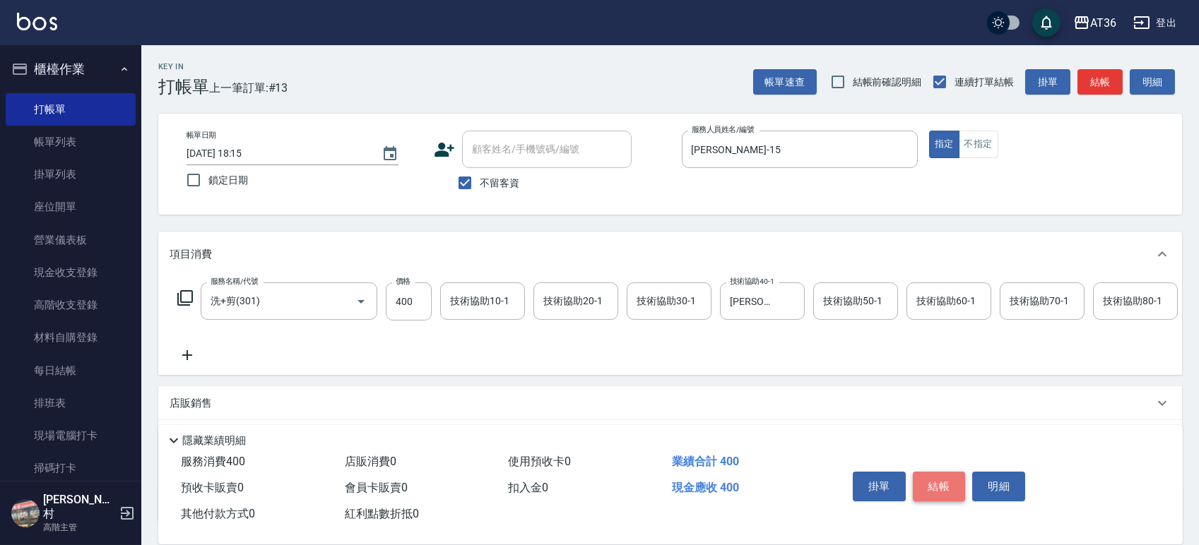
click at [947, 484] on button "結帳" at bounding box center [939, 487] width 53 height 30
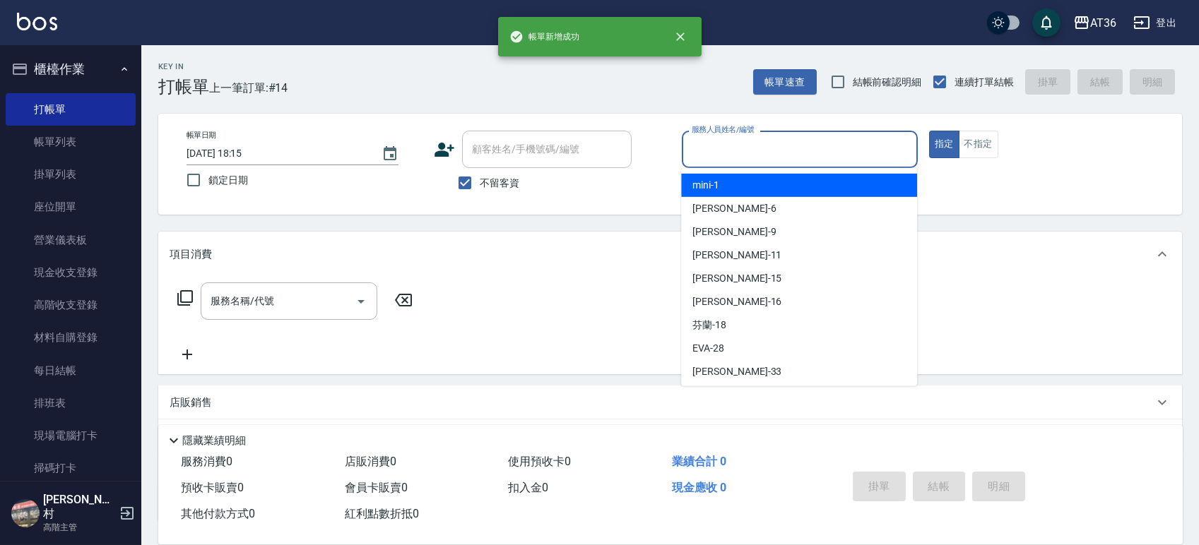
click at [725, 148] on input "服務人員姓名/編號" at bounding box center [799, 149] width 223 height 25
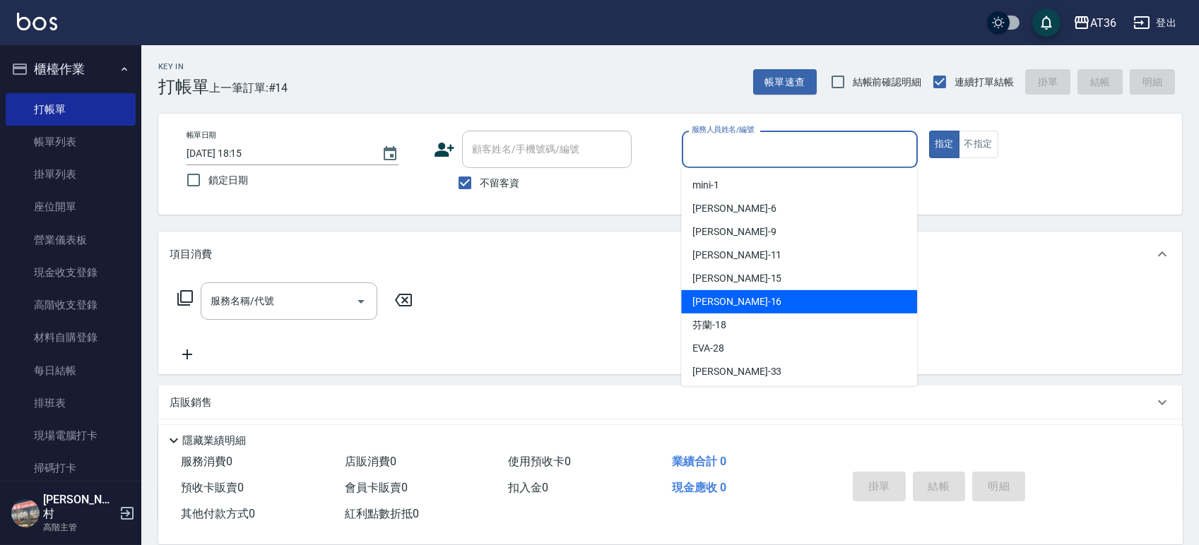
drag, startPoint x: 759, startPoint y: 297, endPoint x: 706, endPoint y: 255, distance: 67.3
click at [759, 297] on div "[PERSON_NAME] -16" at bounding box center [799, 301] width 236 height 23
type input "小鳳-16"
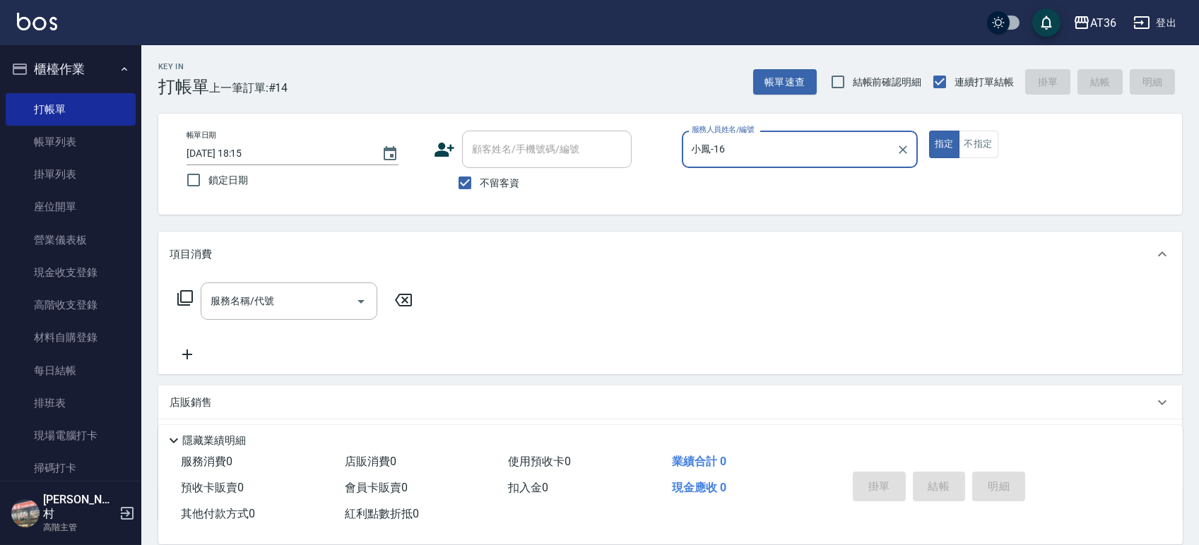
click at [189, 296] on icon at bounding box center [185, 298] width 17 height 17
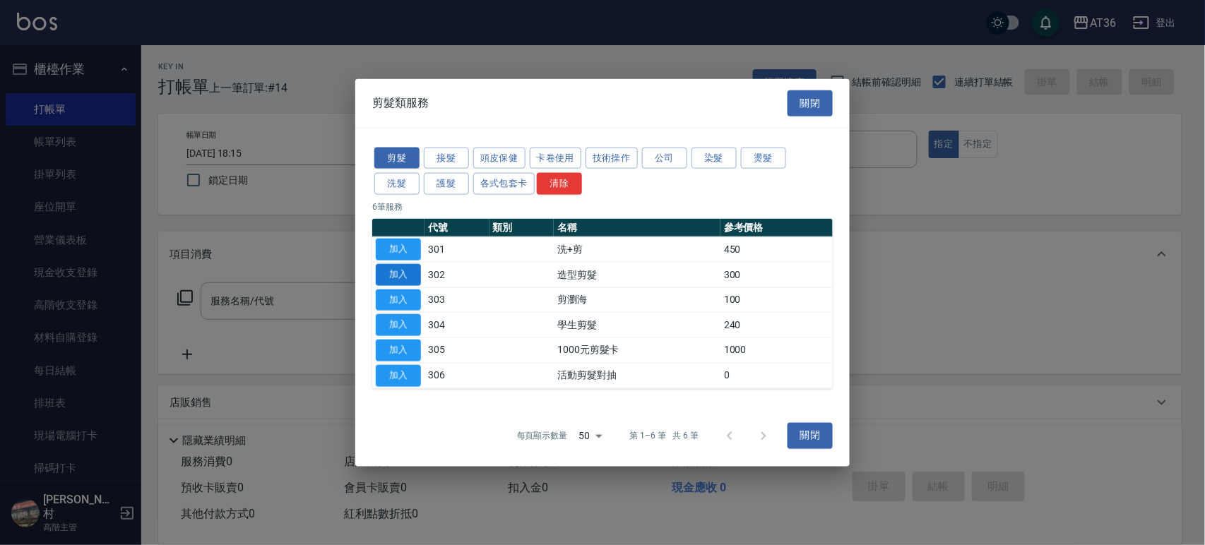
click at [401, 277] on button "加入" at bounding box center [398, 275] width 45 height 22
type input "造型剪髮(302)"
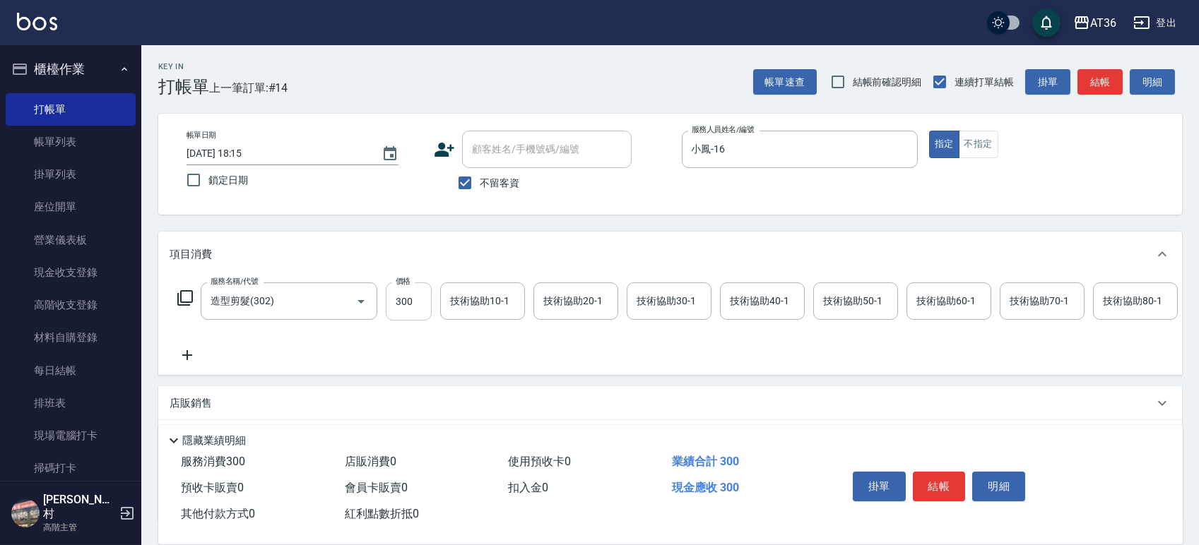
click at [393, 304] on input "300" at bounding box center [409, 302] width 46 height 38
type input "280"
click at [938, 479] on button "結帳" at bounding box center [939, 487] width 53 height 30
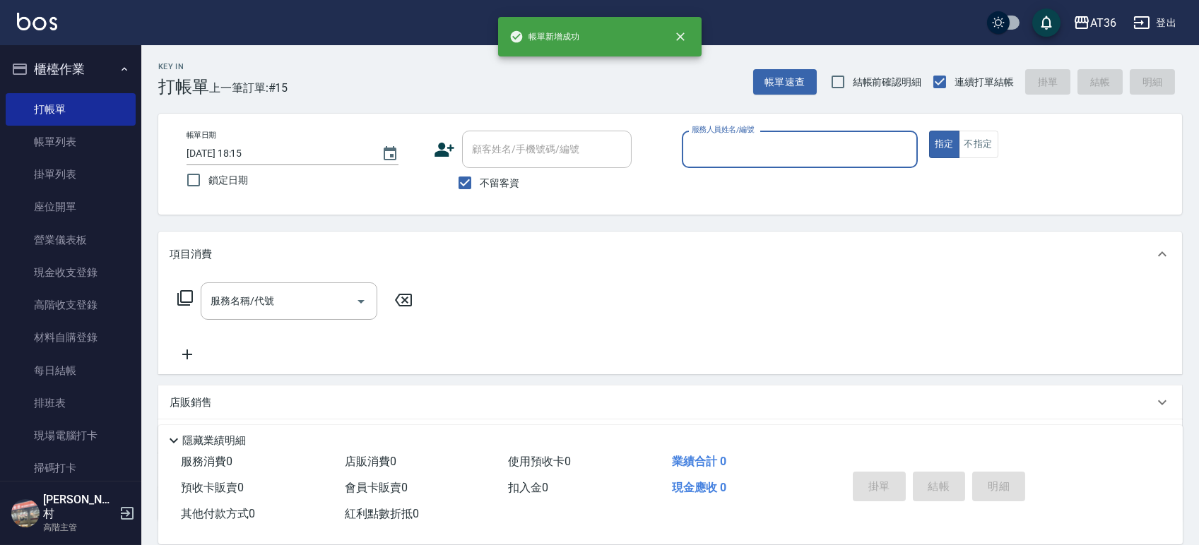
click at [699, 150] on input "服務人員姓名/編號" at bounding box center [799, 149] width 223 height 25
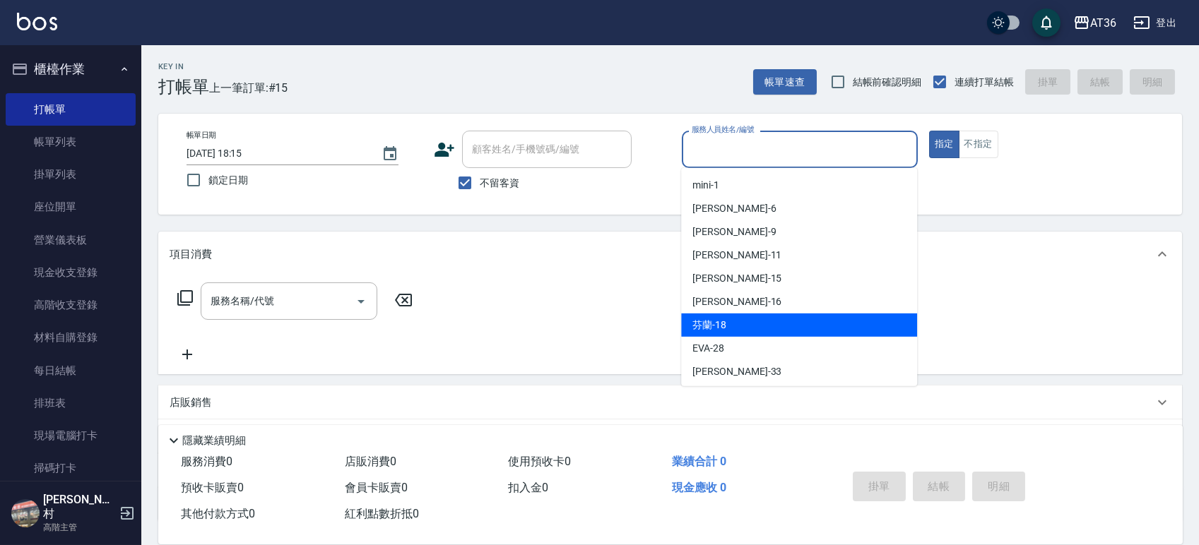
click at [736, 319] on div "芬蘭 -18" at bounding box center [799, 325] width 236 height 23
type input "芬蘭-18"
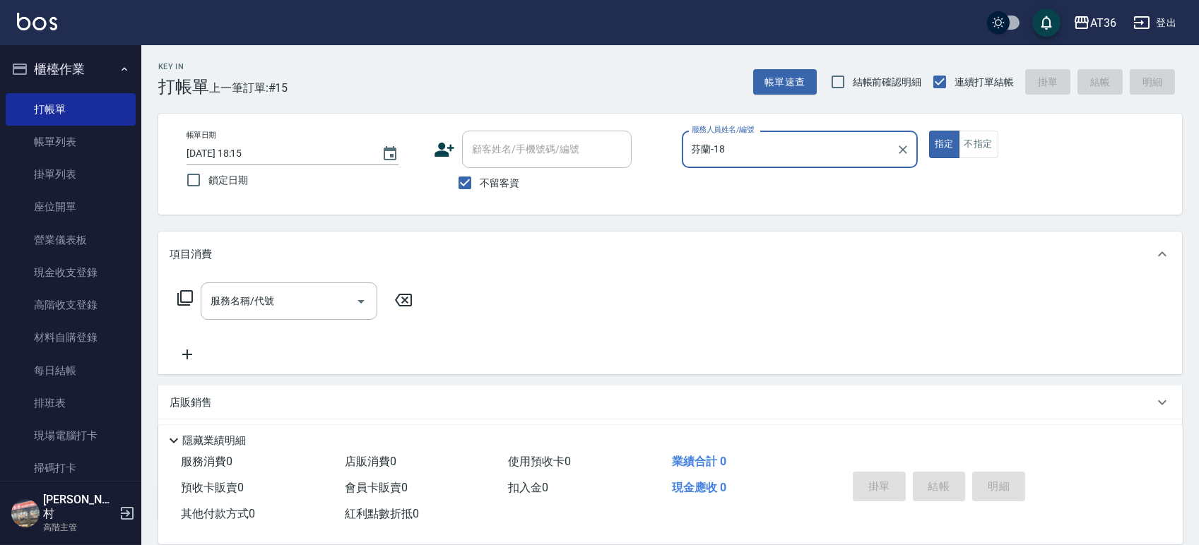
click at [177, 297] on icon at bounding box center [185, 298] width 17 height 17
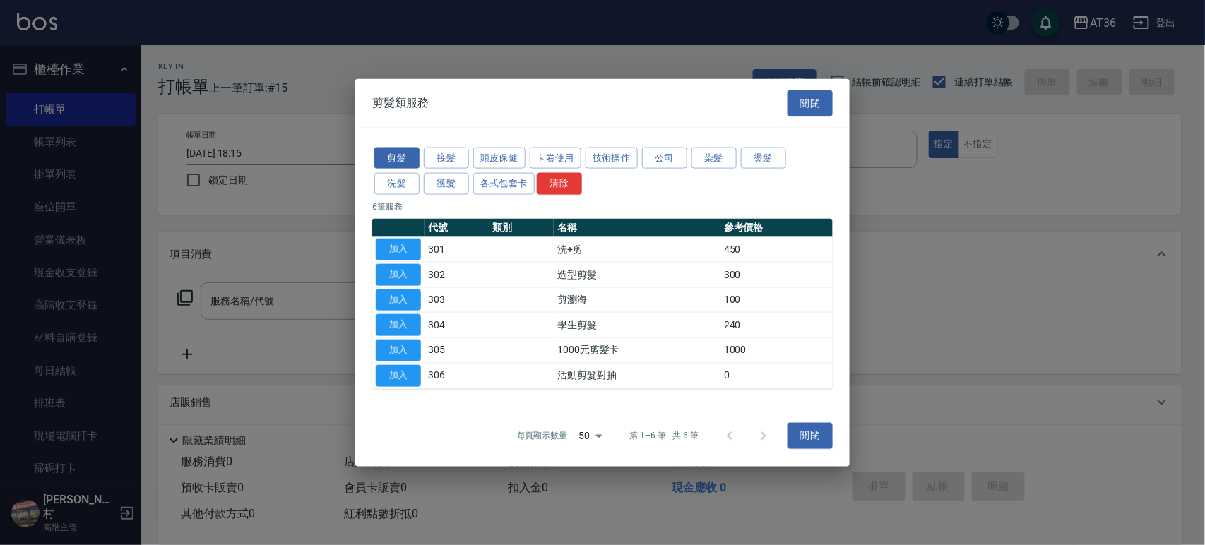
drag, startPoint x: 401, startPoint y: 268, endPoint x: 460, endPoint y: 379, distance: 124.8
click at [401, 268] on button "加入" at bounding box center [398, 275] width 45 height 22
type input "造型剪髮(302)"
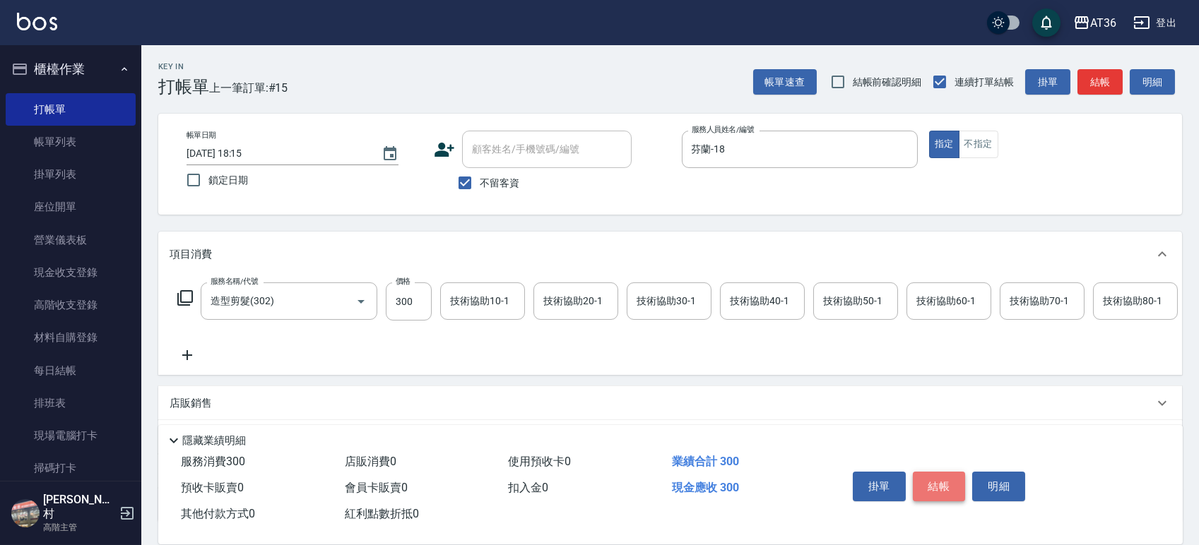
click at [942, 492] on button "結帳" at bounding box center [939, 487] width 53 height 30
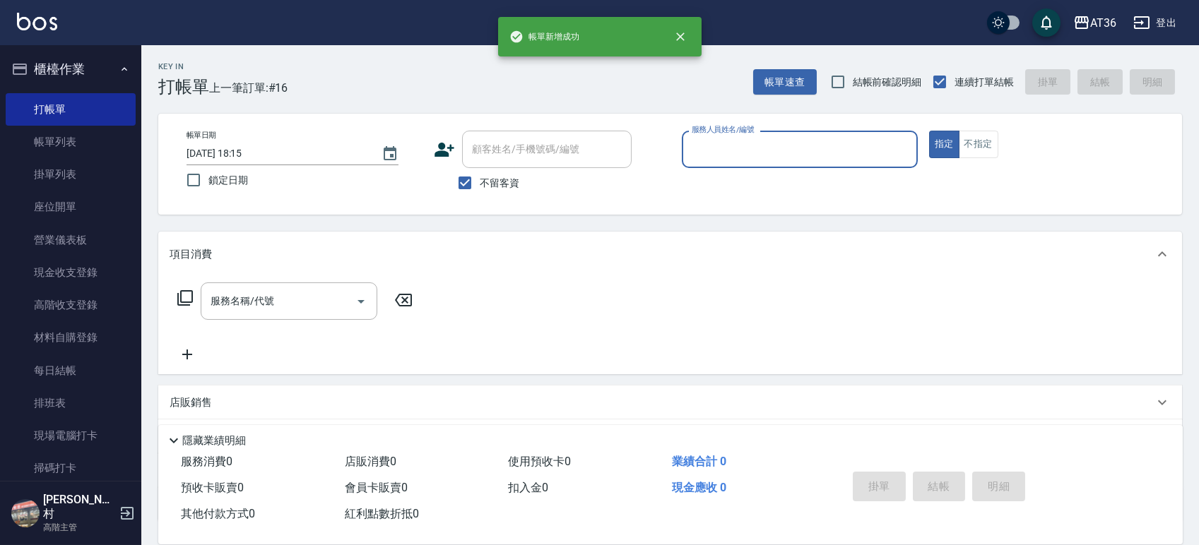
click at [719, 148] on input "服務人員姓名/編號" at bounding box center [799, 149] width 223 height 25
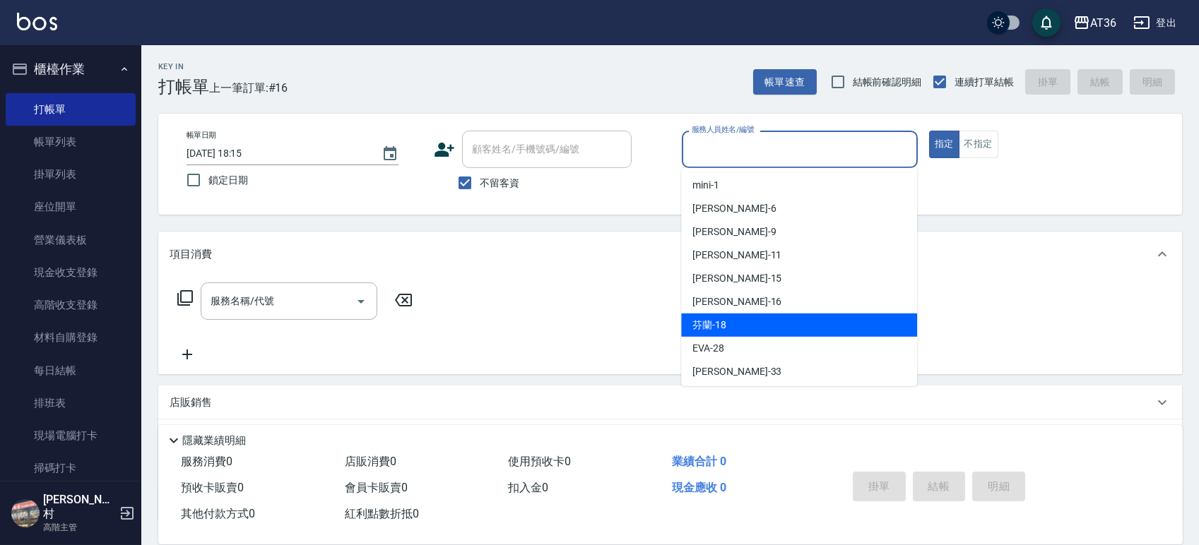
click at [776, 328] on div "芬蘭 -18" at bounding box center [799, 325] width 236 height 23
type input "芬蘭-18"
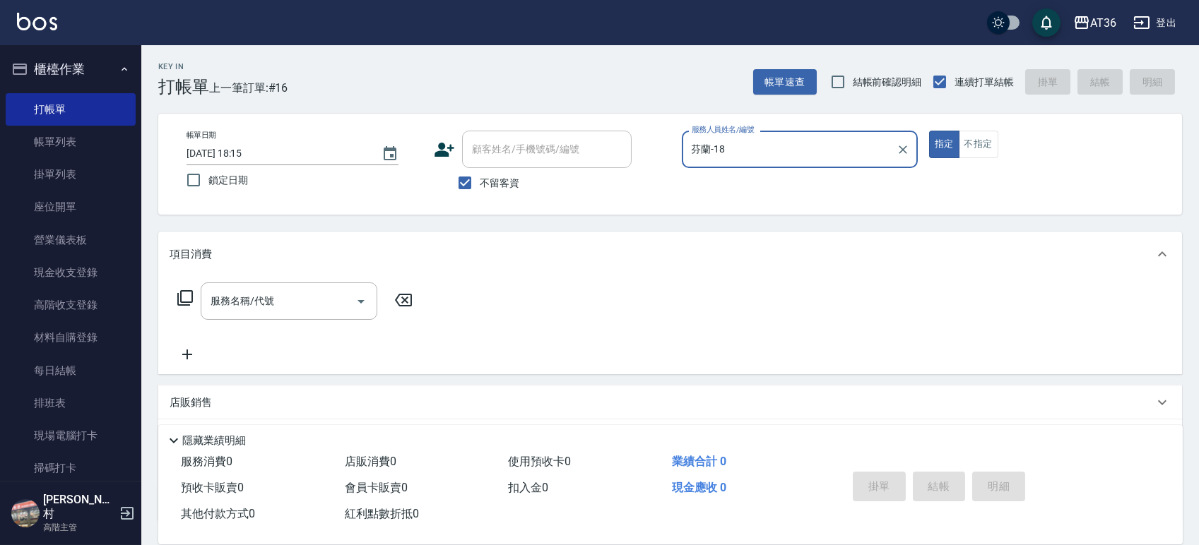
click at [188, 298] on icon at bounding box center [185, 298] width 17 height 17
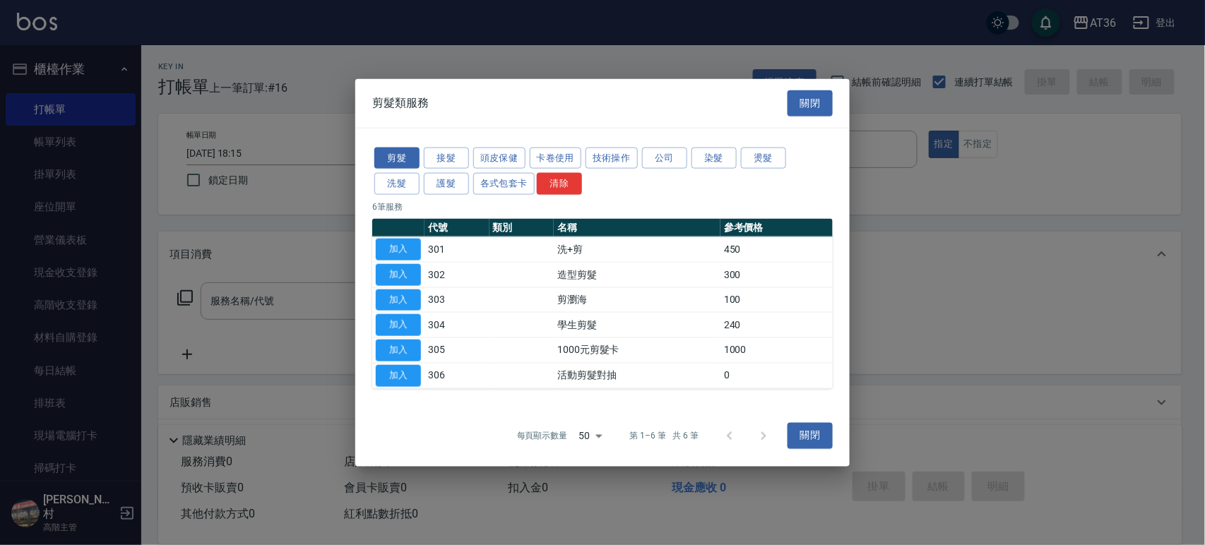
drag, startPoint x: 401, startPoint y: 270, endPoint x: 1060, endPoint y: 363, distance: 665.7
click at [401, 271] on button "加入" at bounding box center [398, 275] width 45 height 22
type input "造型剪髮(302)"
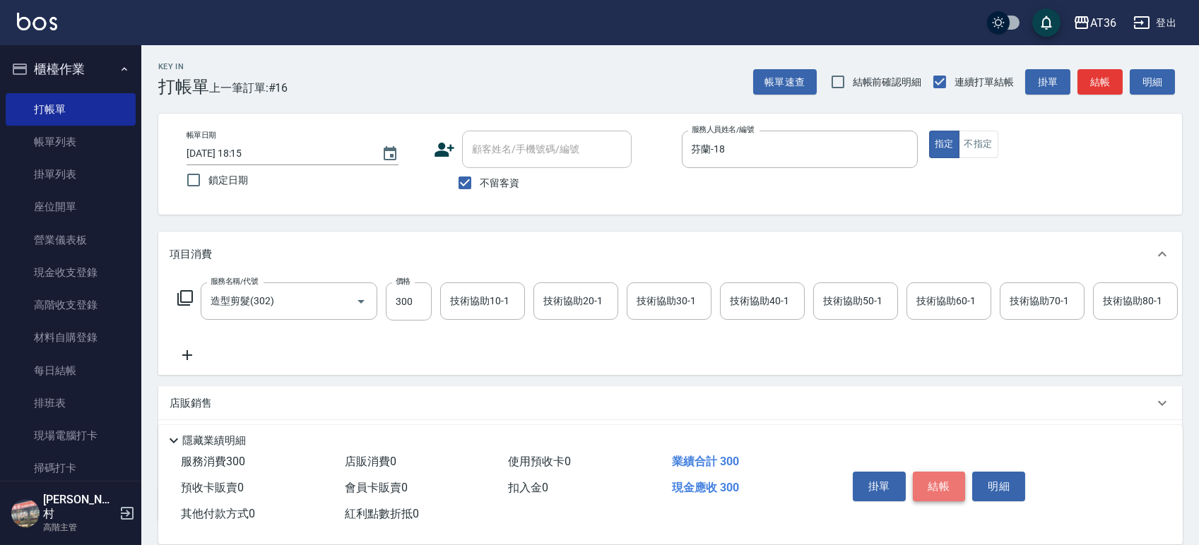
click at [937, 480] on button "結帳" at bounding box center [939, 487] width 53 height 30
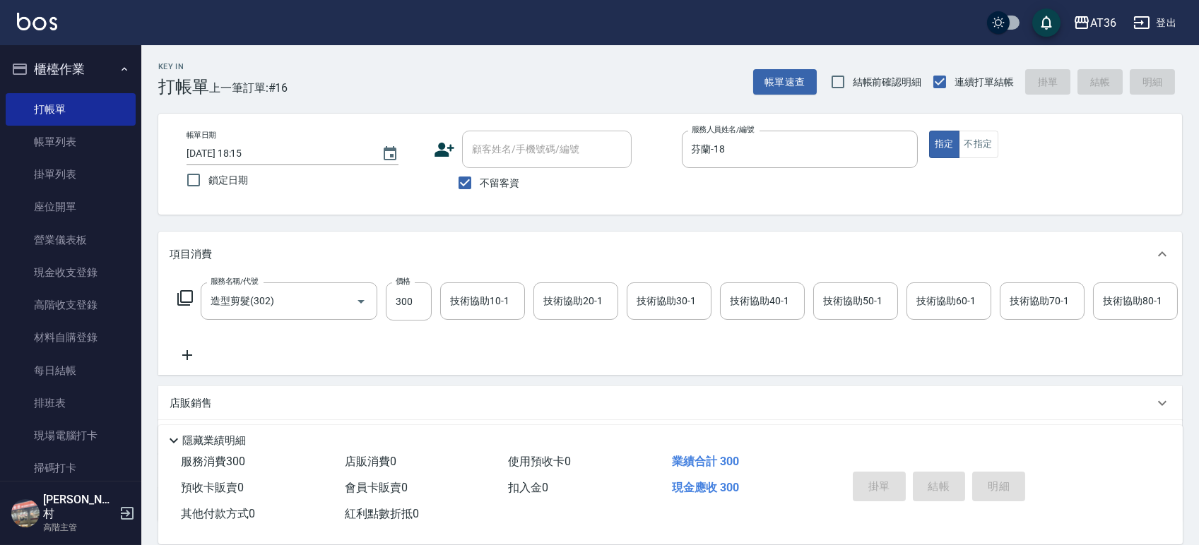
type input "[DATE] 18:16"
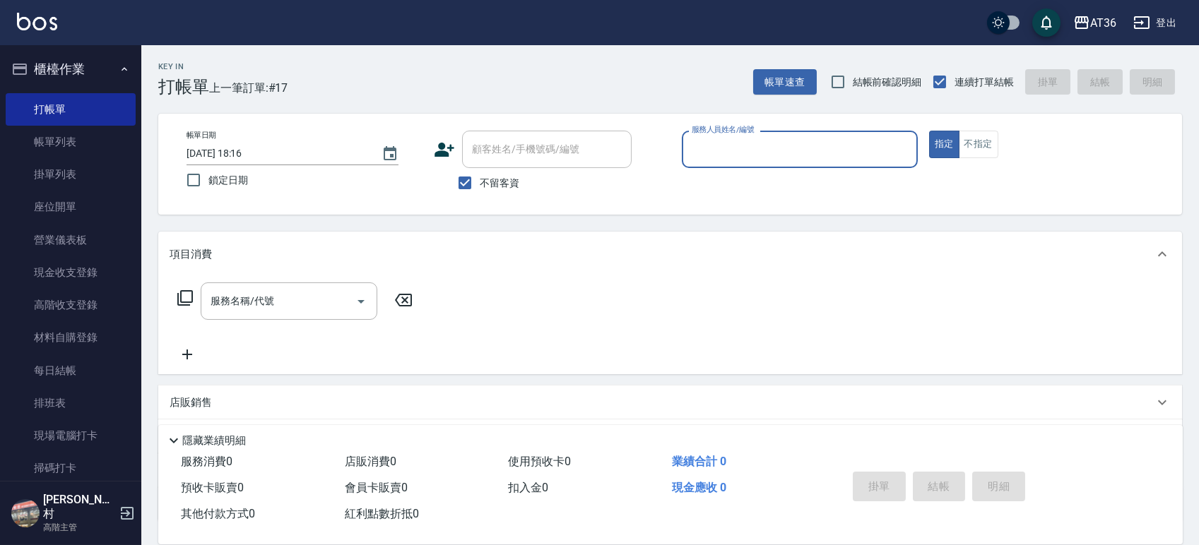
drag, startPoint x: 694, startPoint y: 146, endPoint x: 697, endPoint y: 162, distance: 15.8
click at [693, 146] on input "服務人員姓名/編號" at bounding box center [799, 149] width 223 height 25
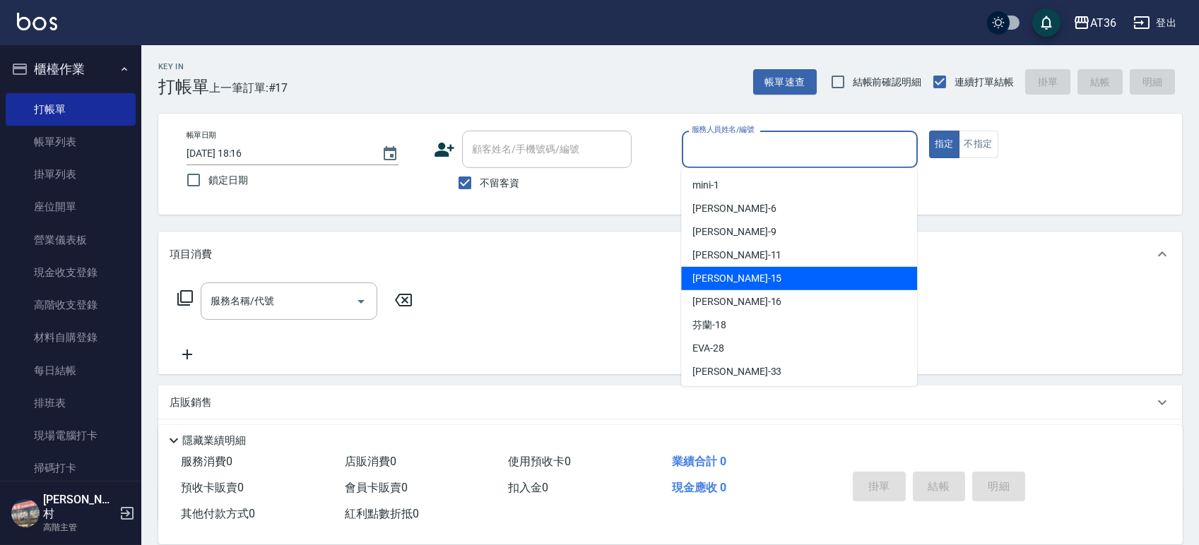
click at [743, 273] on div "[PERSON_NAME] -15" at bounding box center [799, 278] width 236 height 23
type input "[PERSON_NAME]-15"
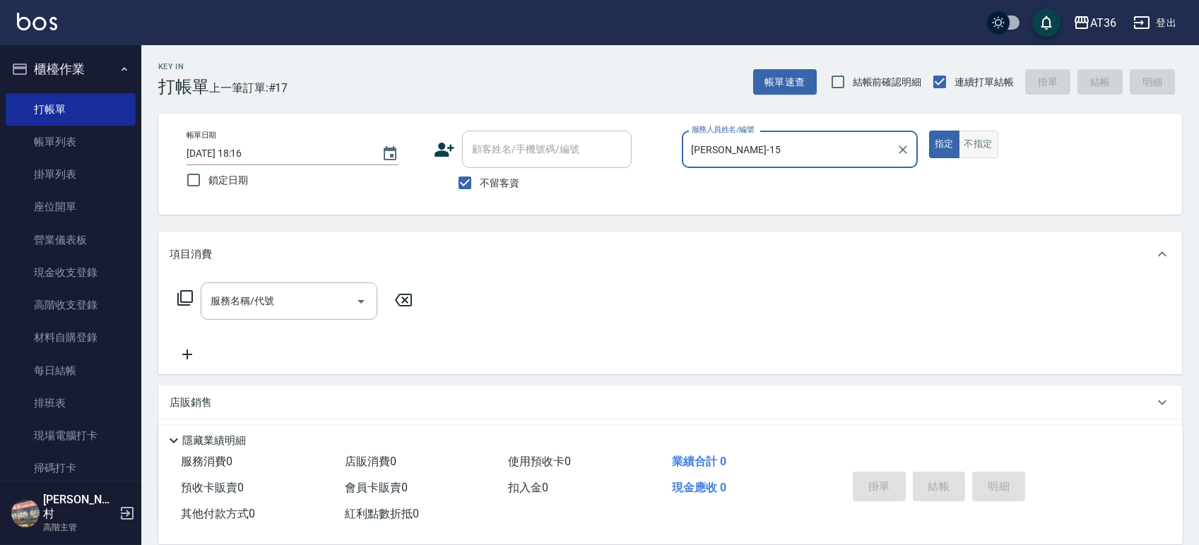
click at [976, 148] on button "不指定" at bounding box center [979, 145] width 40 height 28
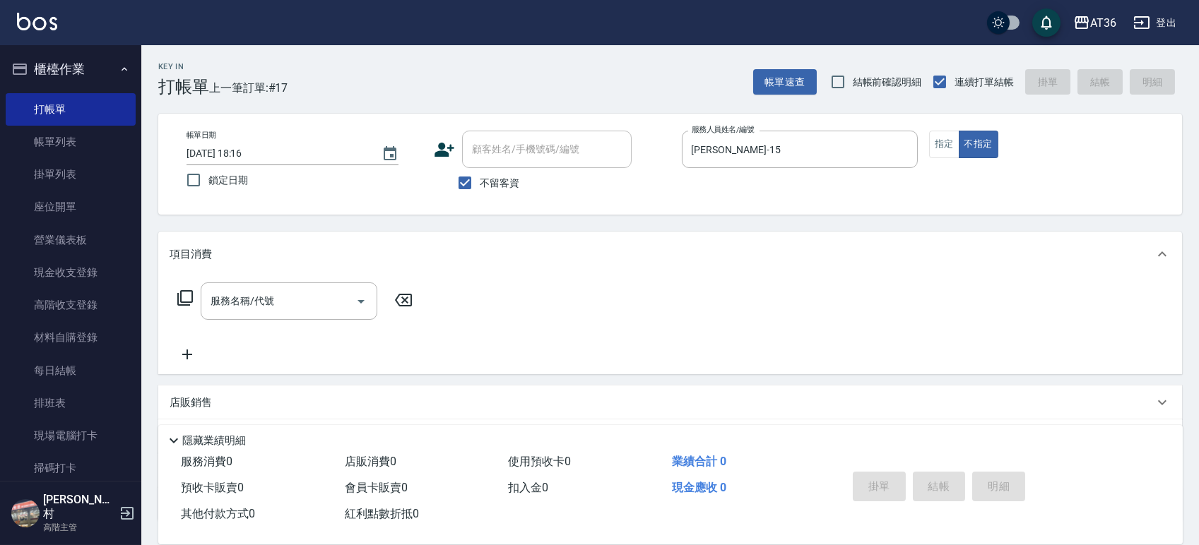
click at [184, 301] on icon at bounding box center [185, 298] width 17 height 17
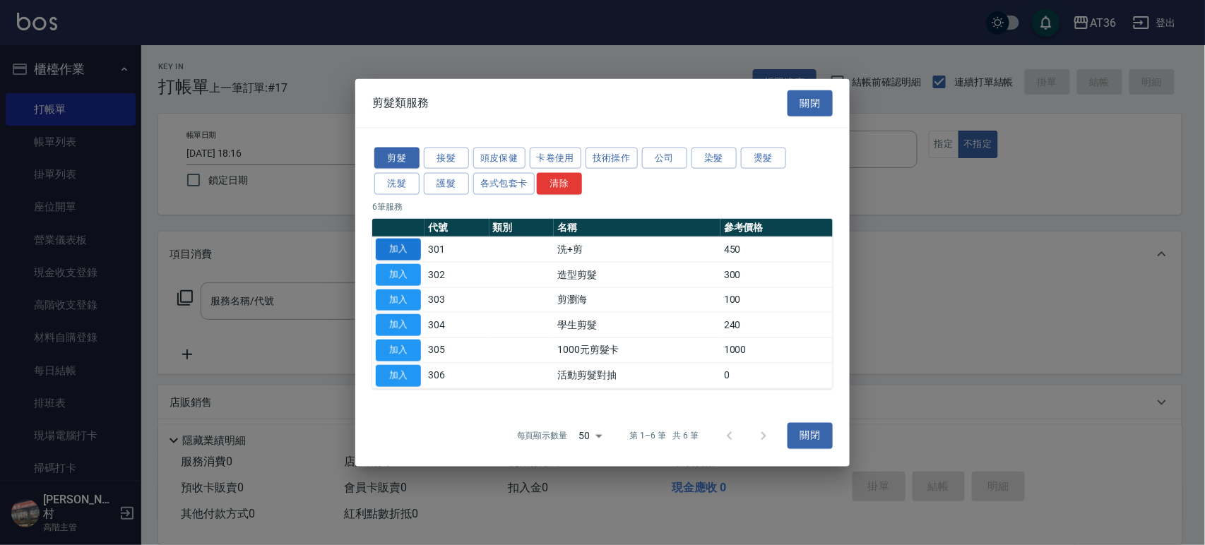
click at [400, 251] on button "加入" at bounding box center [398, 250] width 45 height 22
type input "洗+剪(301)"
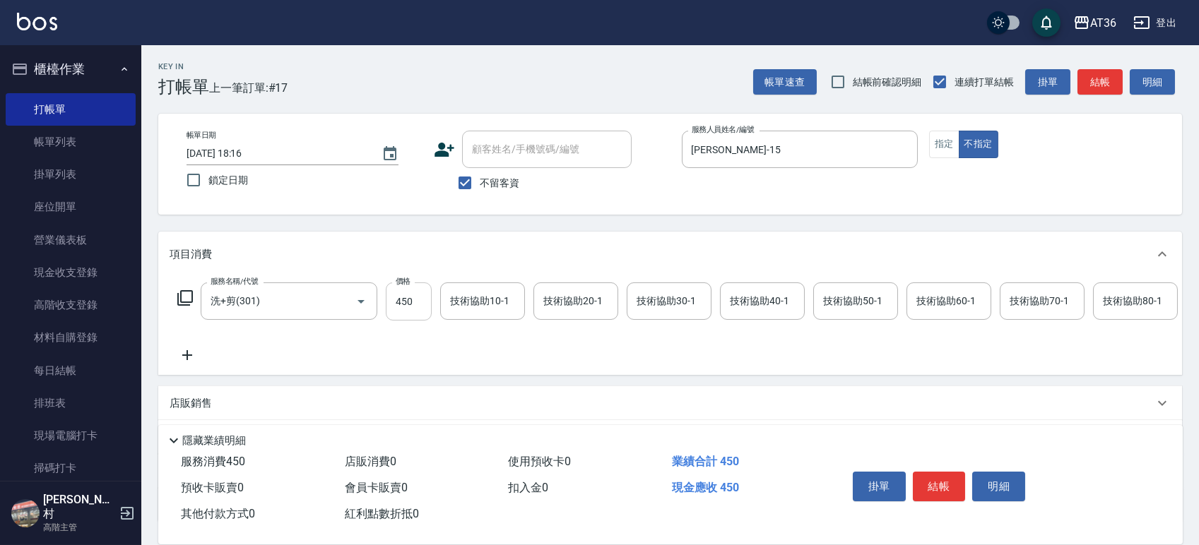
click at [398, 304] on input "450" at bounding box center [409, 302] width 46 height 38
type input "469"
click at [750, 306] on div "技術協助40-1 技術協助40-1" at bounding box center [762, 301] width 85 height 37
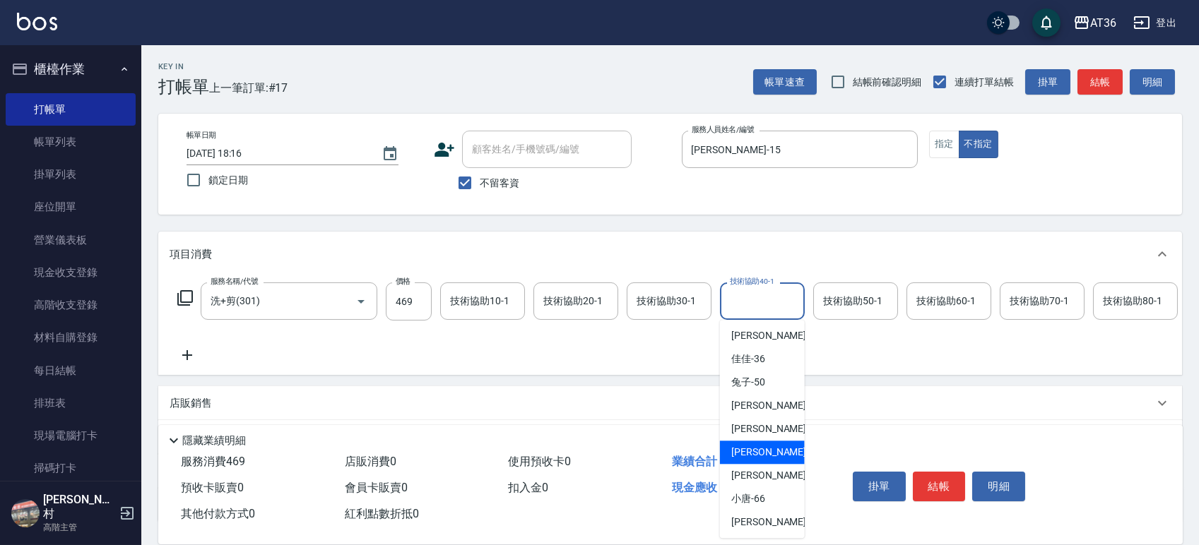
click at [769, 449] on div "[PERSON_NAME] -58" at bounding box center [762, 452] width 85 height 23
type input "[PERSON_NAME]-58"
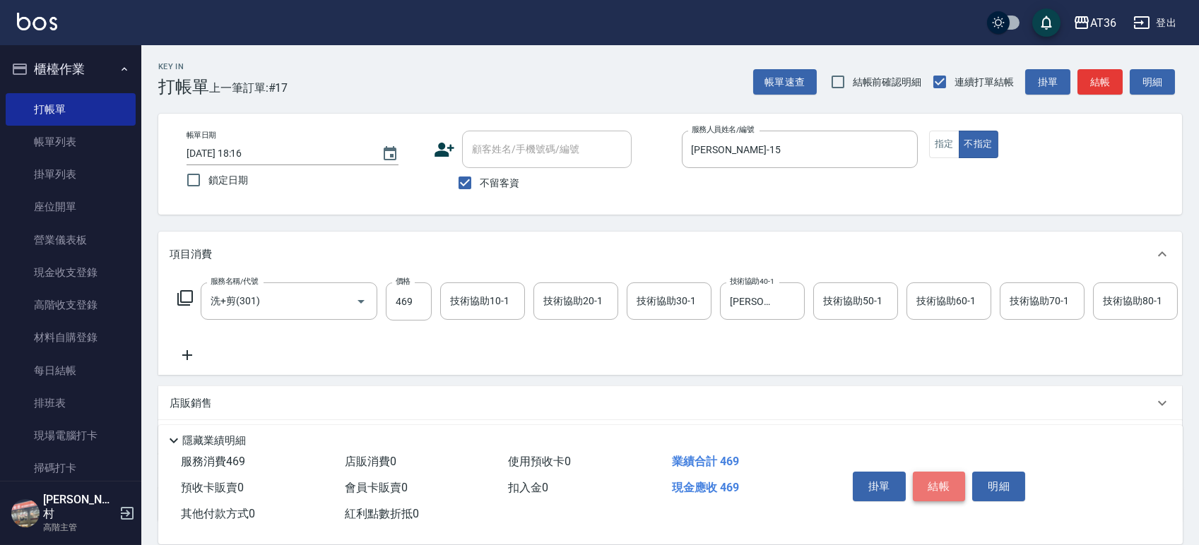
click at [953, 483] on button "結帳" at bounding box center [939, 487] width 53 height 30
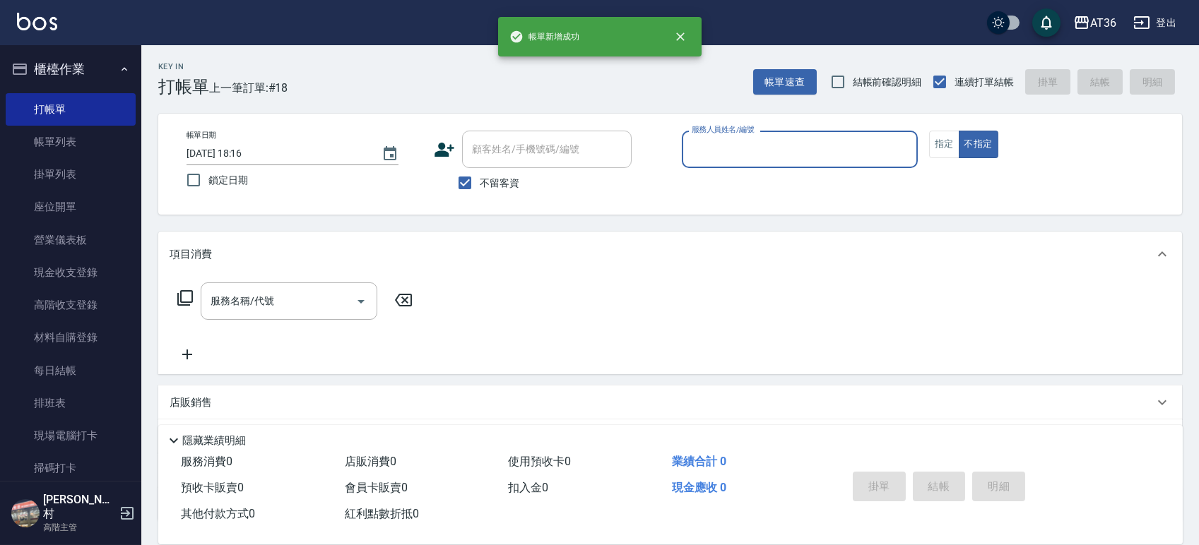
click at [714, 151] on input "服務人員姓名/編號" at bounding box center [799, 149] width 223 height 25
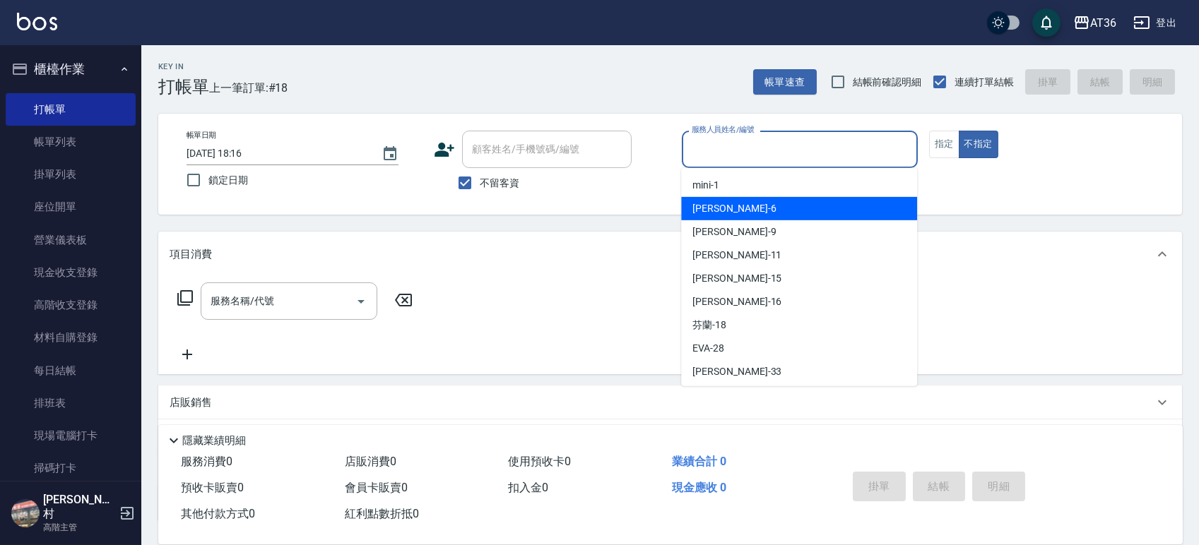
click at [745, 210] on div "[PERSON_NAME] -6" at bounding box center [799, 208] width 236 height 23
type input "[PERSON_NAME]-6"
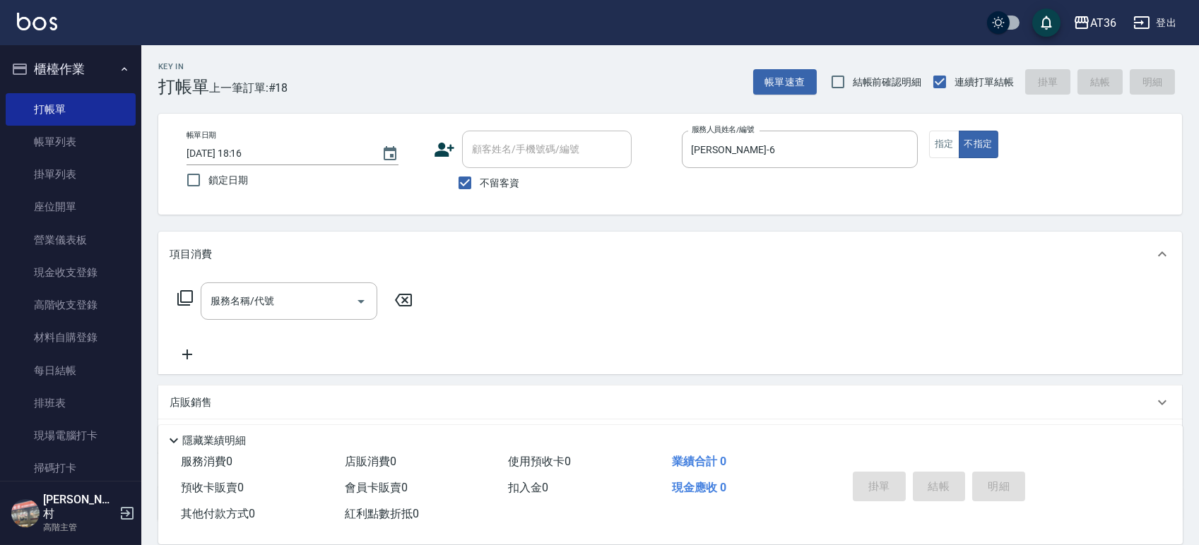
click at [184, 300] on icon at bounding box center [185, 298] width 17 height 17
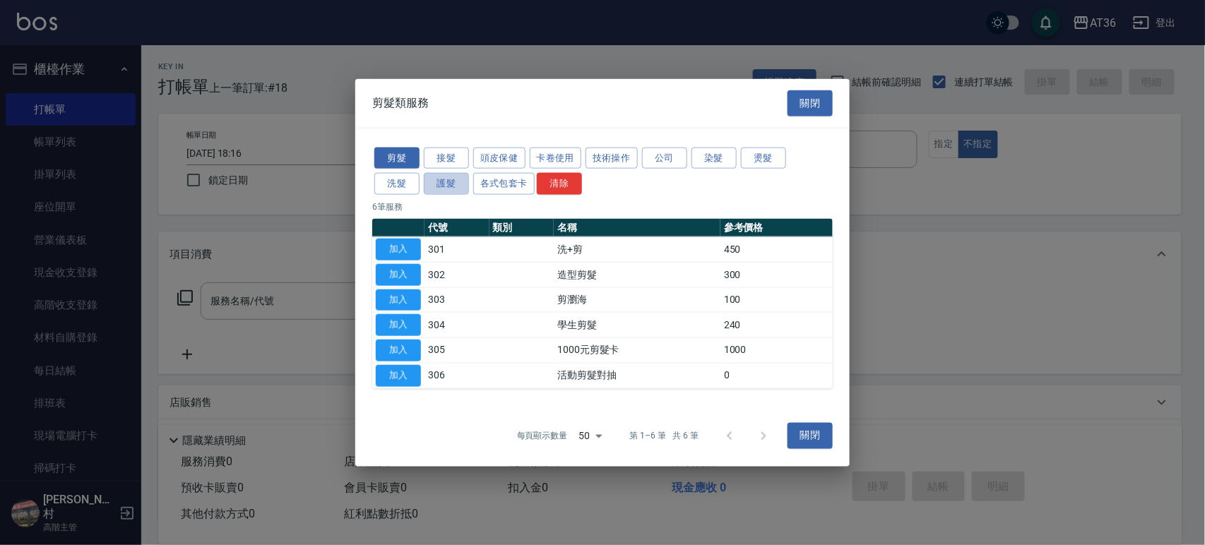
drag, startPoint x: 447, startPoint y: 180, endPoint x: 506, endPoint y: 284, distance: 119.3
click at [448, 180] on button "護髮" at bounding box center [446, 184] width 45 height 22
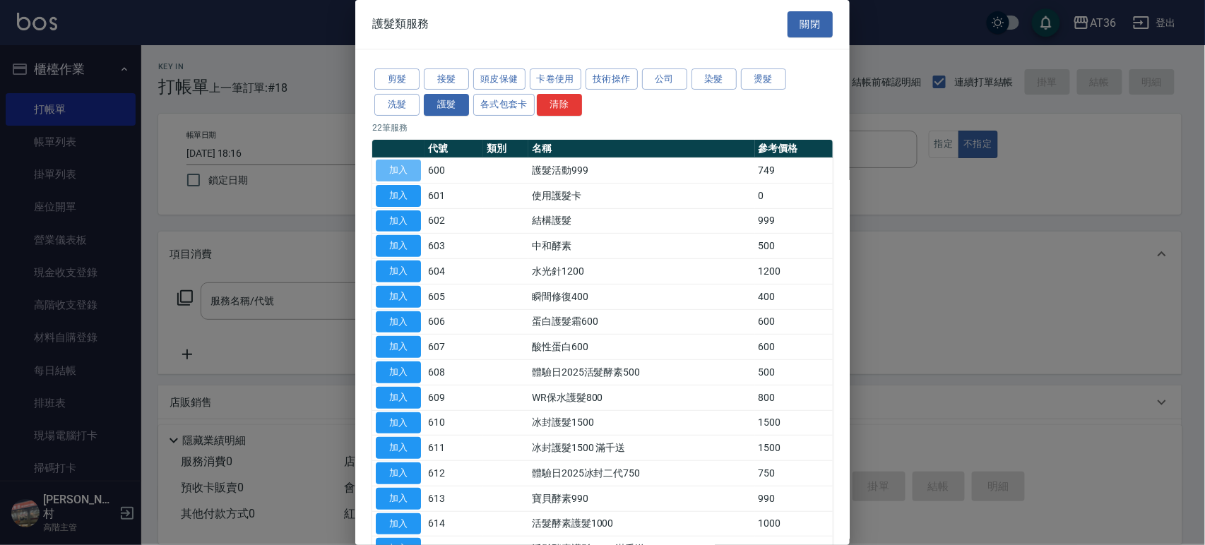
drag, startPoint x: 396, startPoint y: 172, endPoint x: 206, endPoint y: 225, distance: 197.3
click at [396, 174] on button "加入" at bounding box center [398, 171] width 45 height 22
type input "護髮活動999(600)"
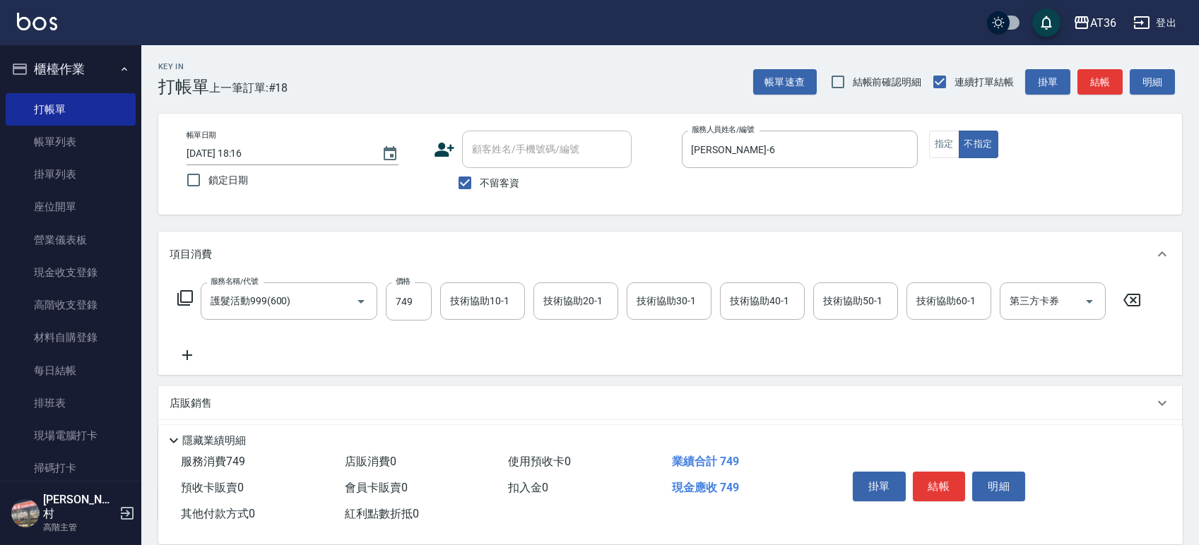
click at [188, 300] on icon at bounding box center [185, 298] width 17 height 17
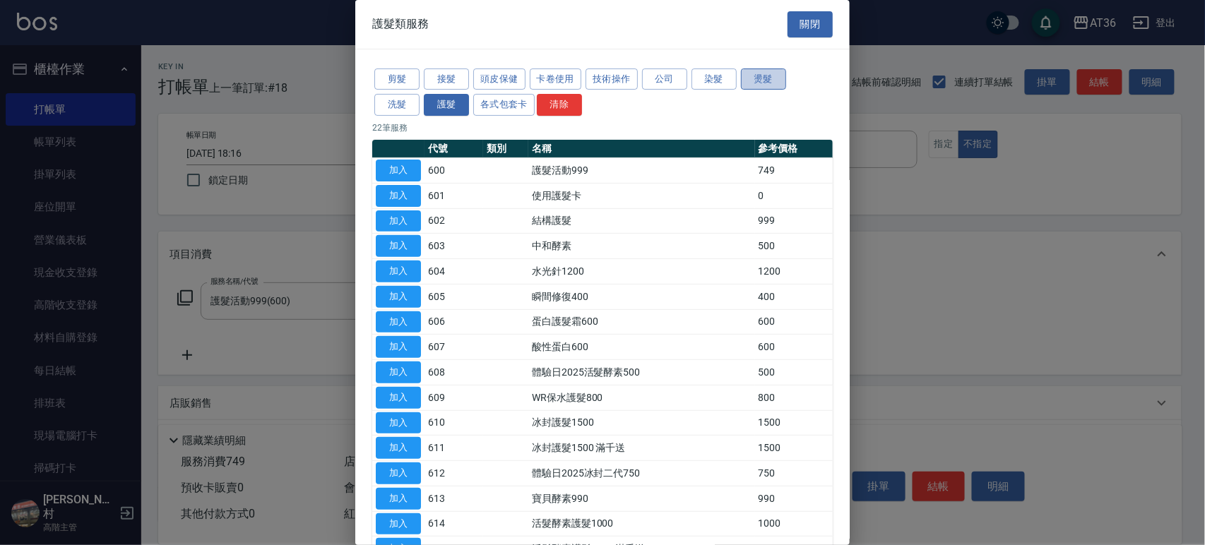
click at [753, 76] on button "燙髮" at bounding box center [763, 80] width 45 height 22
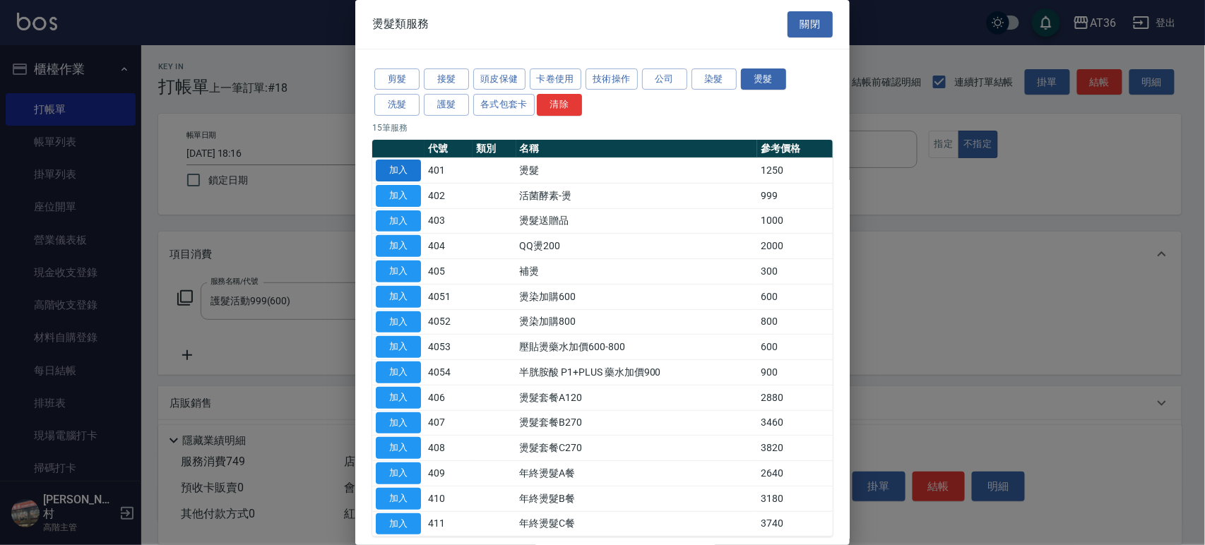
click at [404, 161] on button "加入" at bounding box center [398, 171] width 45 height 22
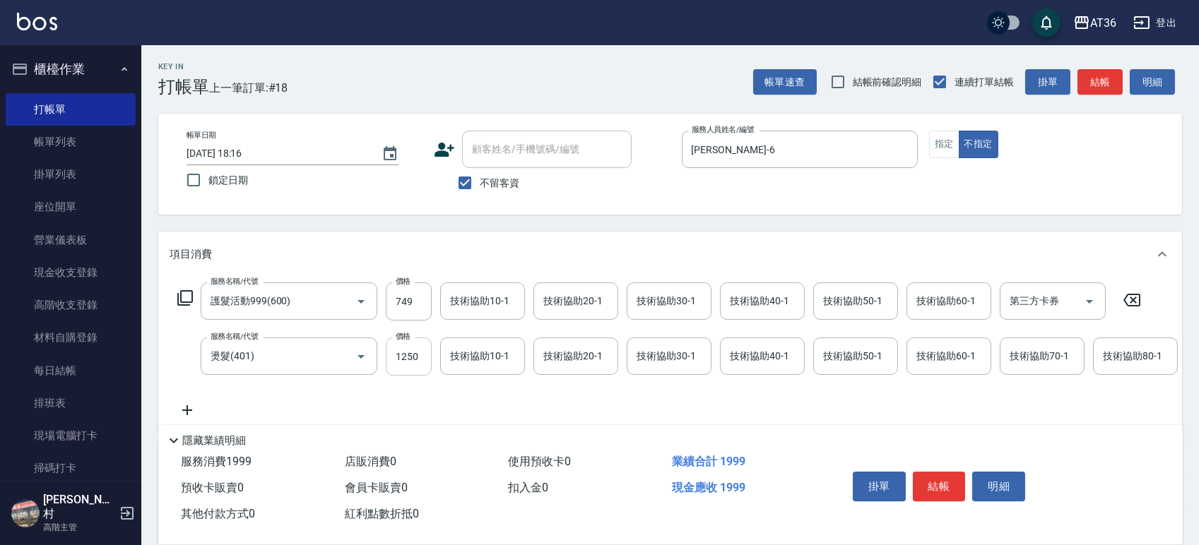
drag, startPoint x: 400, startPoint y: 361, endPoint x: 430, endPoint y: 360, distance: 30.4
click at [402, 360] on input "1250" at bounding box center [409, 357] width 46 height 38
type input "2000"
click at [940, 487] on button "結帳" at bounding box center [939, 487] width 53 height 30
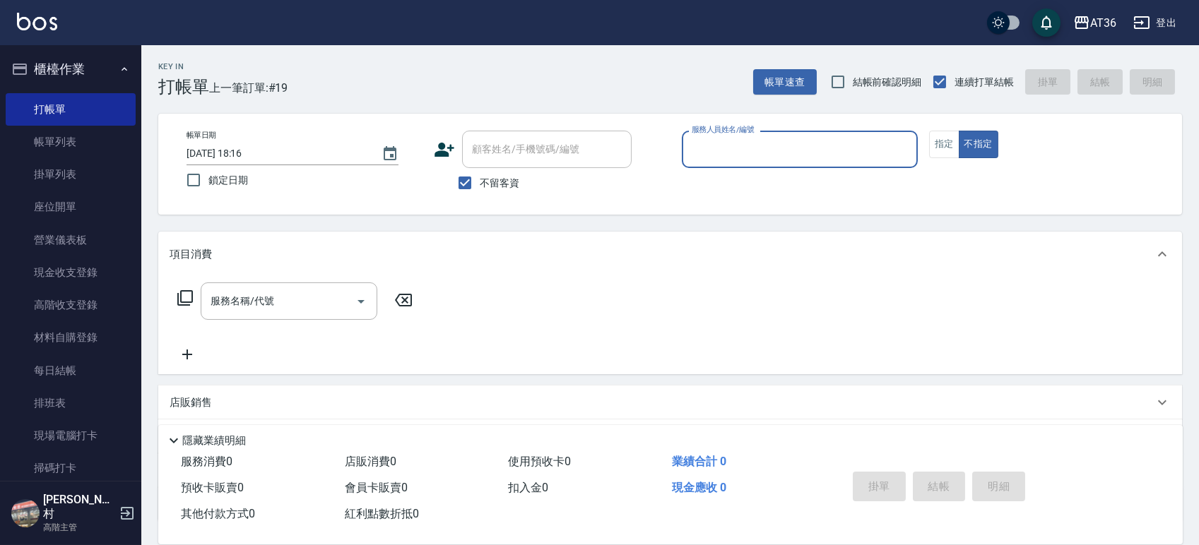
click at [706, 151] on input "服務人員姓名/編號" at bounding box center [799, 149] width 223 height 25
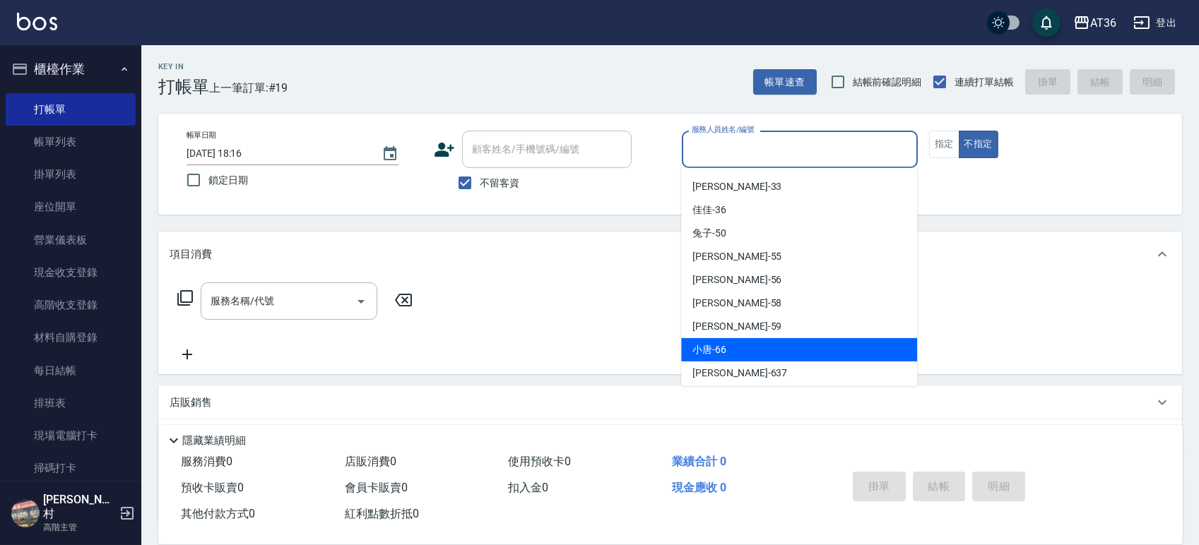
scroll to position [189, 0]
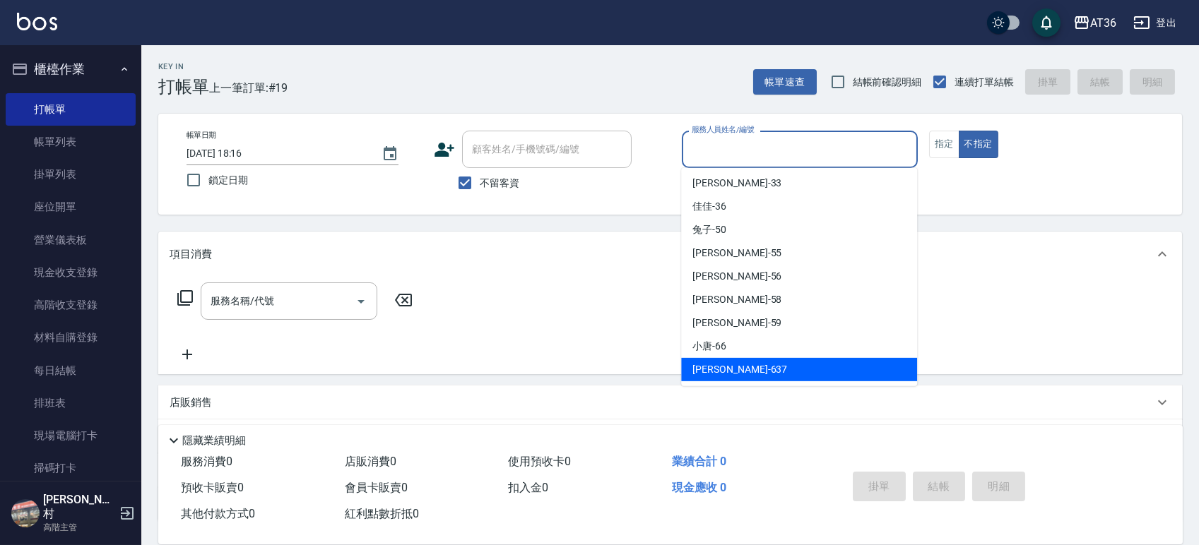
drag, startPoint x: 737, startPoint y: 372, endPoint x: 920, endPoint y: 238, distance: 226.9
click at [737, 370] on div "憶琳 -637" at bounding box center [799, 369] width 236 height 23
type input "憶琳-637"
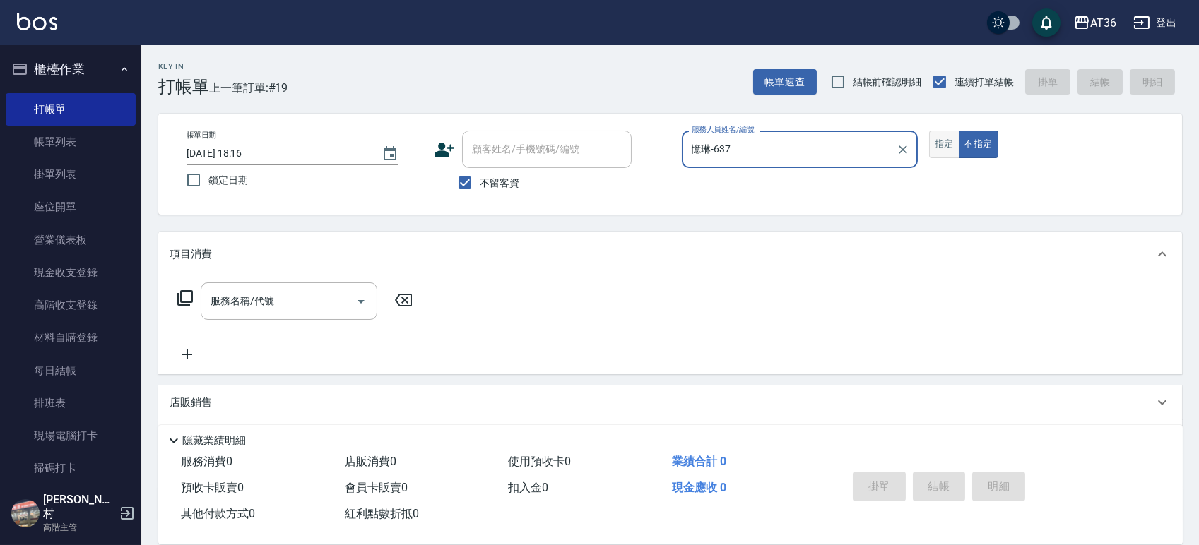
click at [940, 139] on button "指定" at bounding box center [944, 145] width 30 height 28
click at [187, 300] on icon at bounding box center [185, 298] width 17 height 17
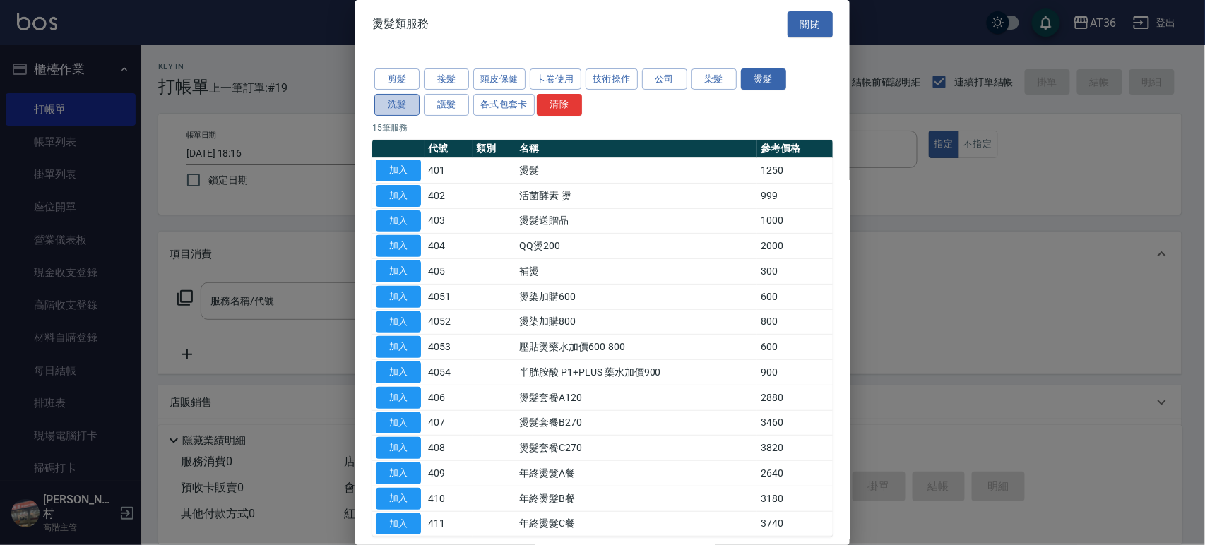
click at [398, 101] on button "洗髮" at bounding box center [396, 105] width 45 height 22
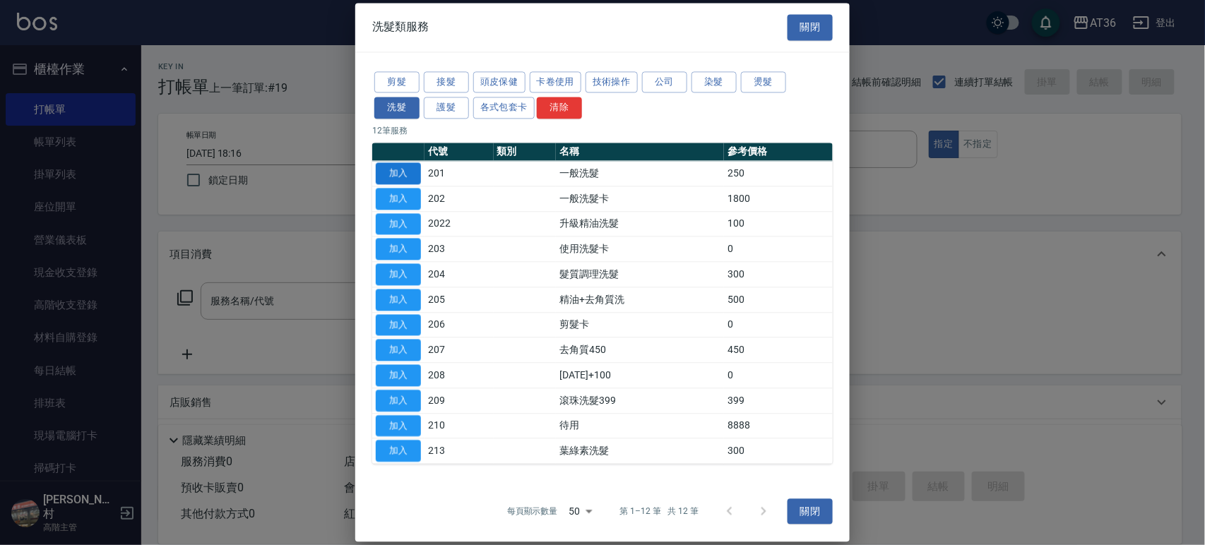
click at [408, 173] on button "加入" at bounding box center [398, 173] width 45 height 22
type input "一般洗髮(201)"
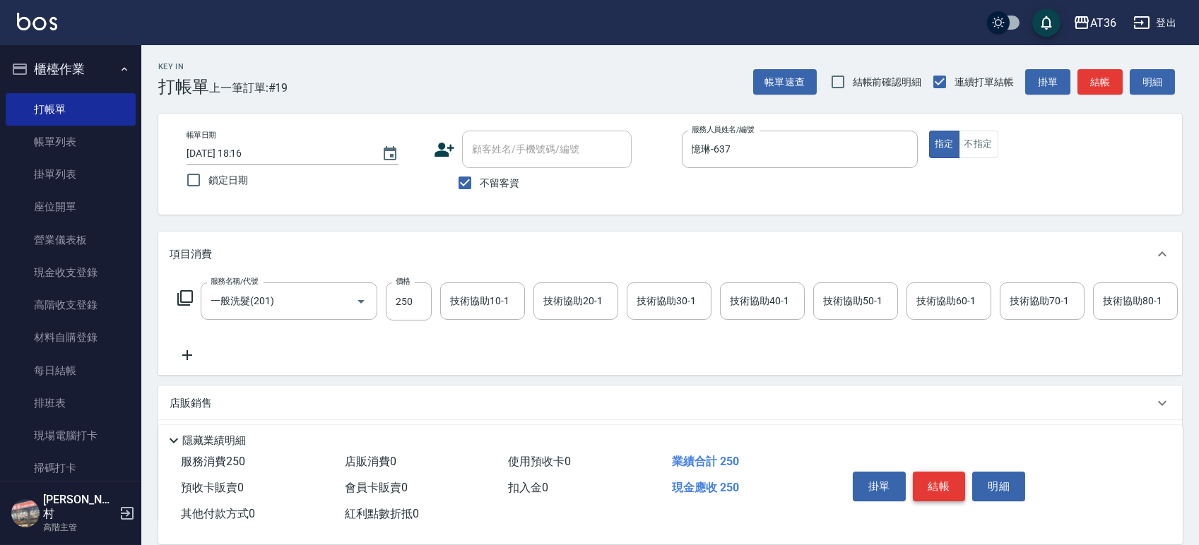
click at [939, 487] on button "結帳" at bounding box center [939, 487] width 53 height 30
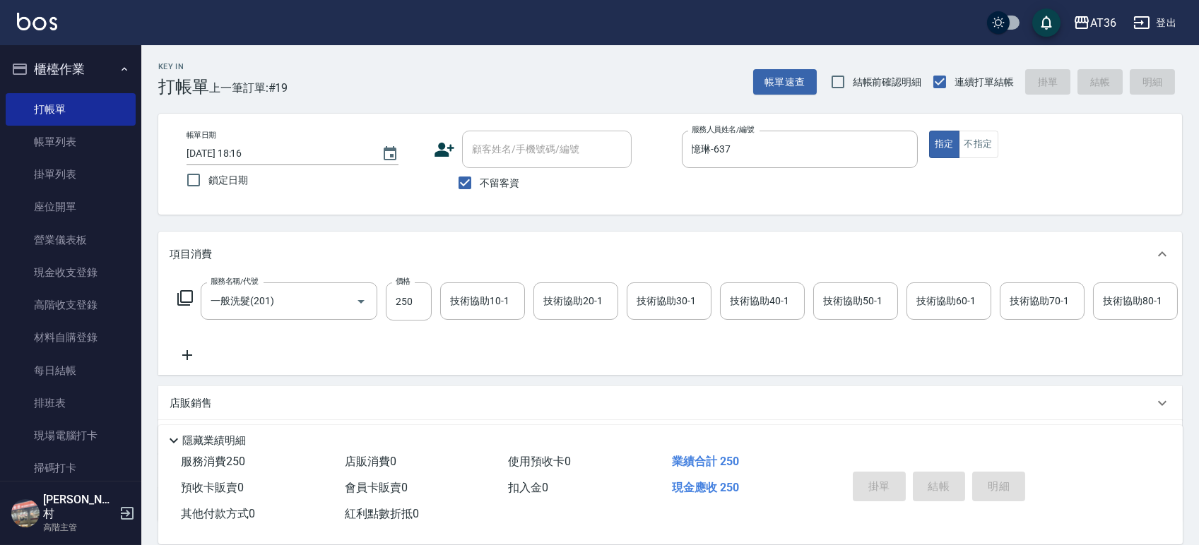
type input "[DATE] 18:18"
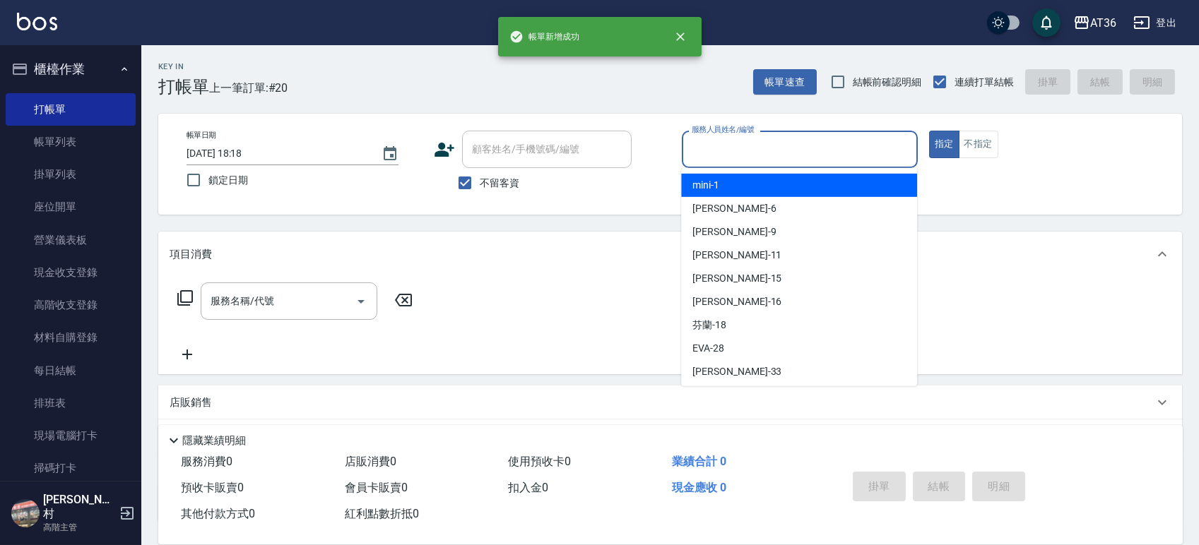
drag, startPoint x: 692, startPoint y: 150, endPoint x: 745, endPoint y: 193, distance: 67.9
click at [694, 153] on input "服務人員姓名/編號" at bounding box center [799, 149] width 223 height 25
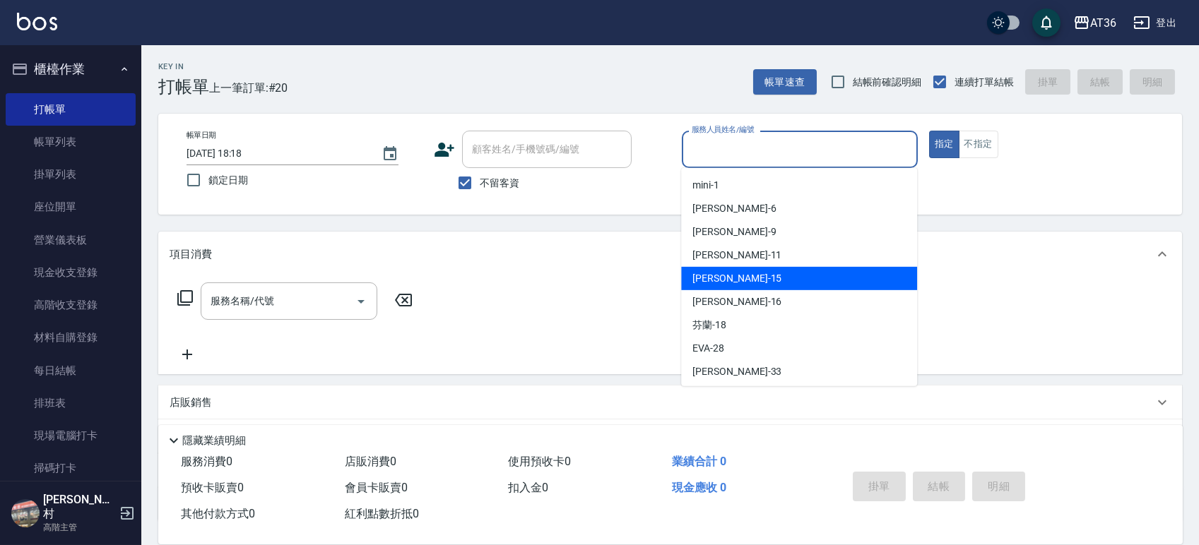
click at [735, 280] on div "[PERSON_NAME] -15" at bounding box center [799, 278] width 236 height 23
type input "[PERSON_NAME]-15"
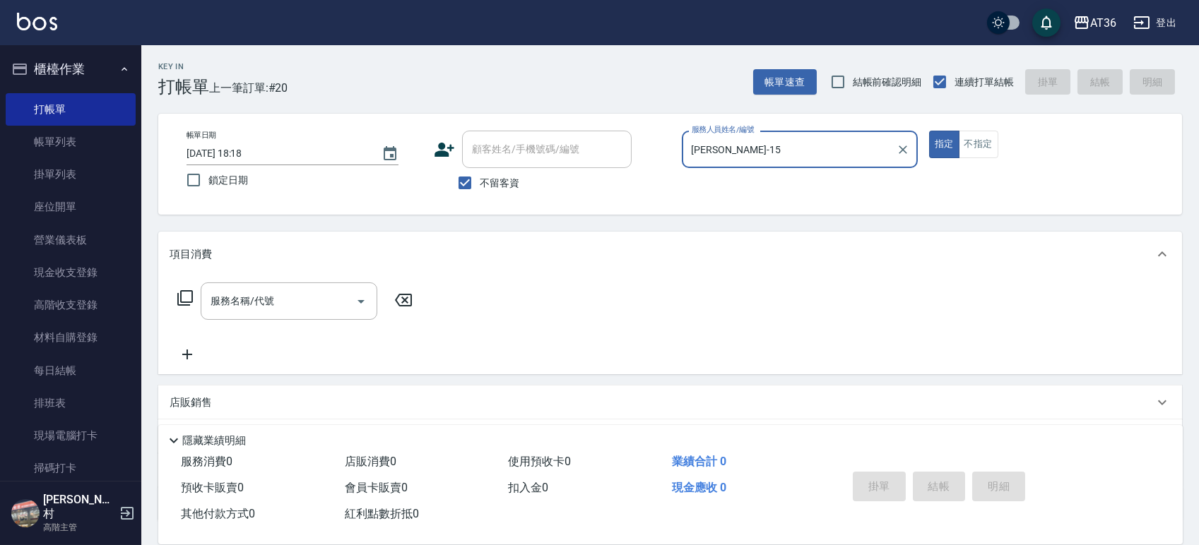
click at [182, 294] on icon at bounding box center [185, 298] width 17 height 17
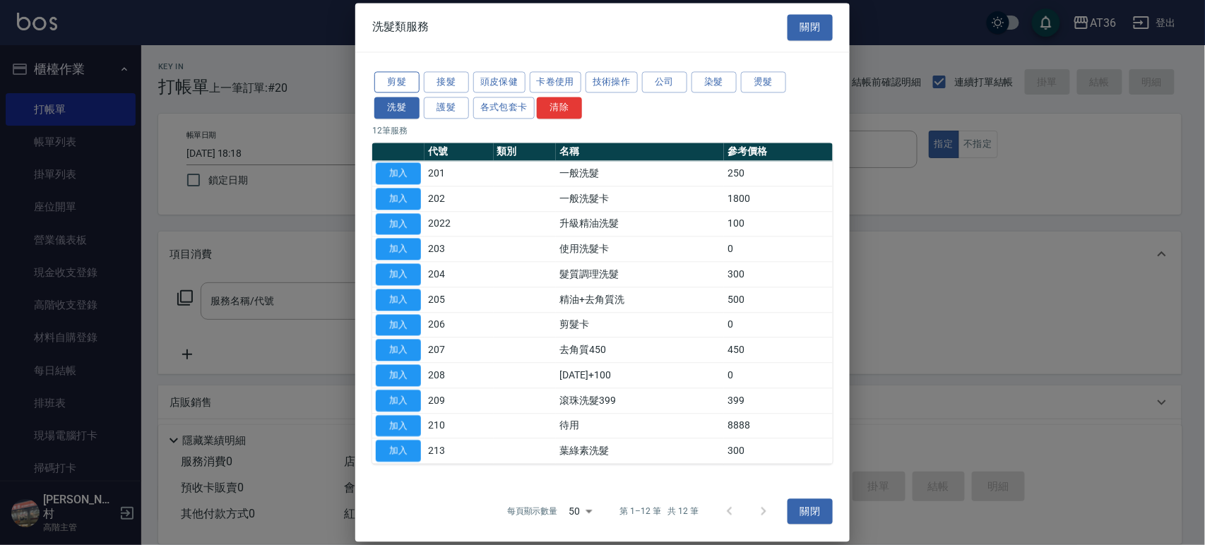
click at [387, 86] on button "剪髮" at bounding box center [396, 82] width 45 height 22
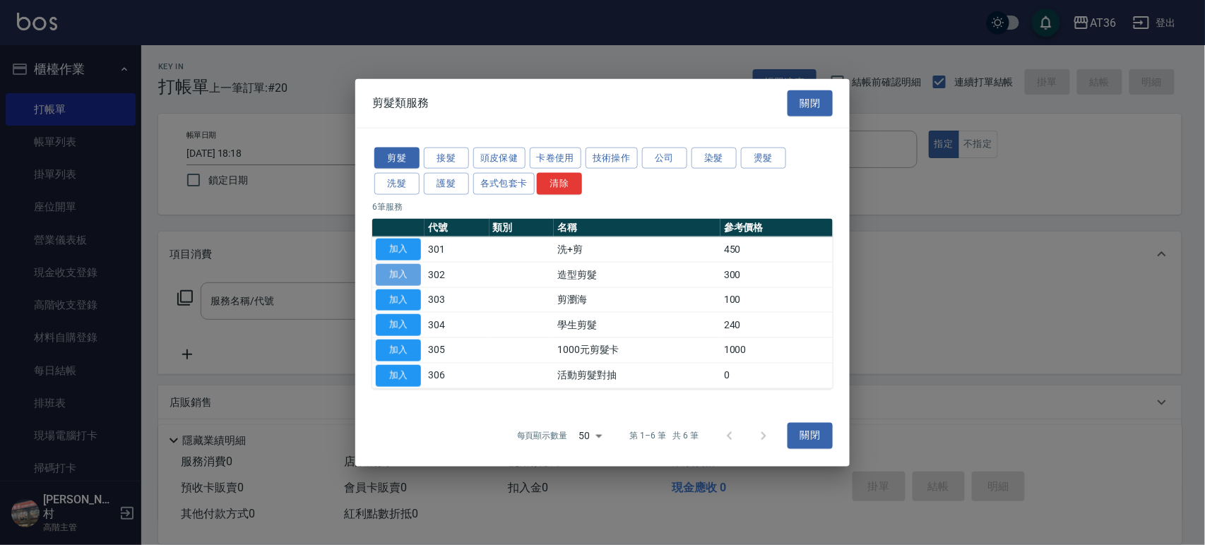
click at [405, 278] on button "加入" at bounding box center [398, 275] width 45 height 22
type input "造型剪髮(302)"
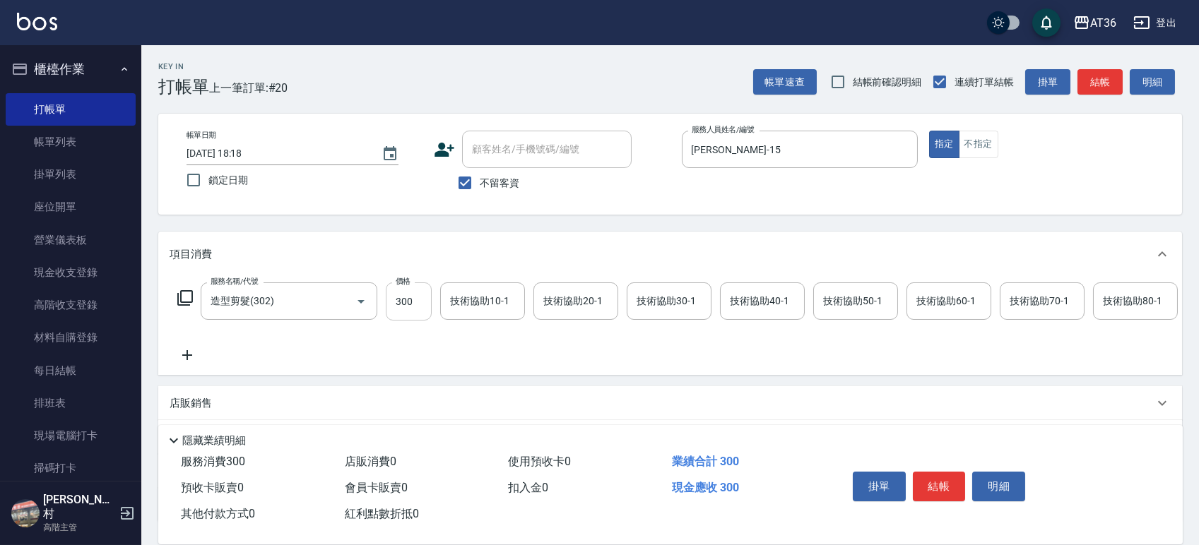
click at [414, 301] on input "300" at bounding box center [409, 302] width 46 height 38
type input "280"
click at [940, 488] on button "結帳" at bounding box center [939, 487] width 53 height 30
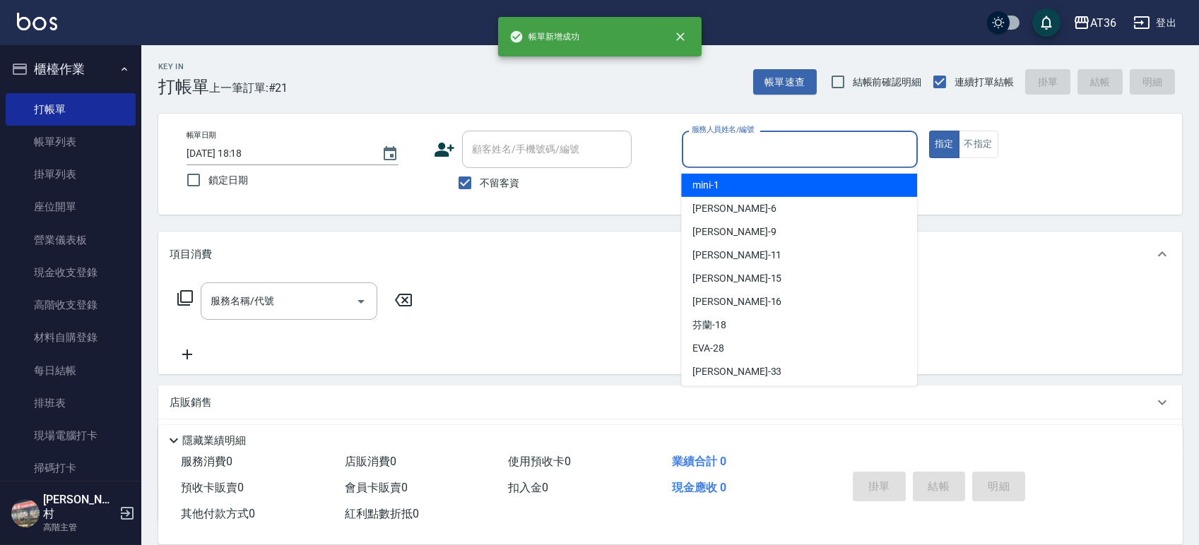
click at [697, 150] on input "服務人員姓名/編號" at bounding box center [799, 149] width 223 height 25
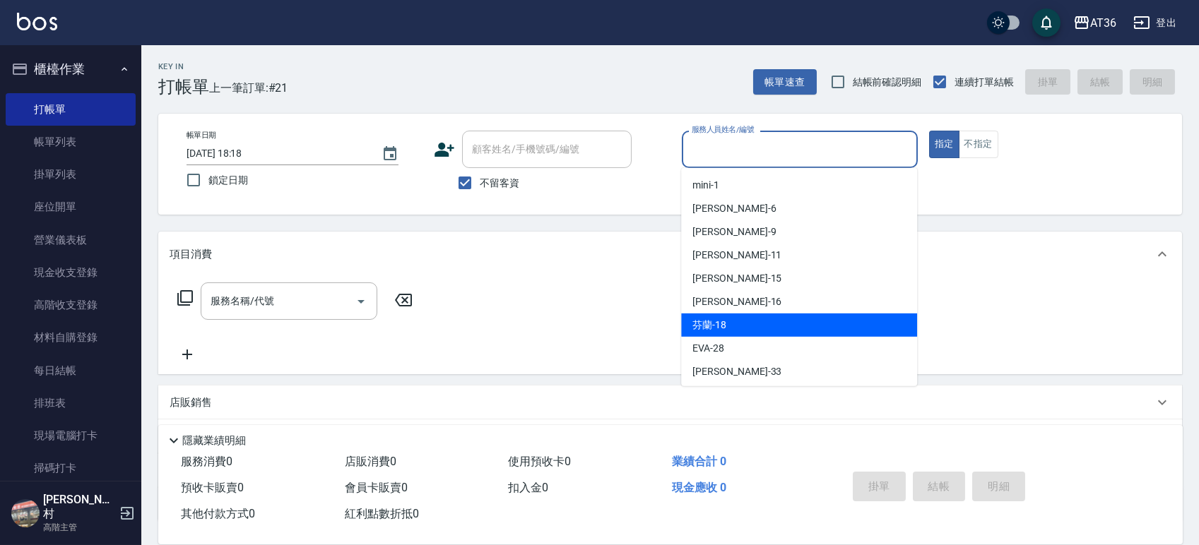
click at [731, 324] on div "芬蘭 -18" at bounding box center [799, 325] width 236 height 23
type input "芬蘭-18"
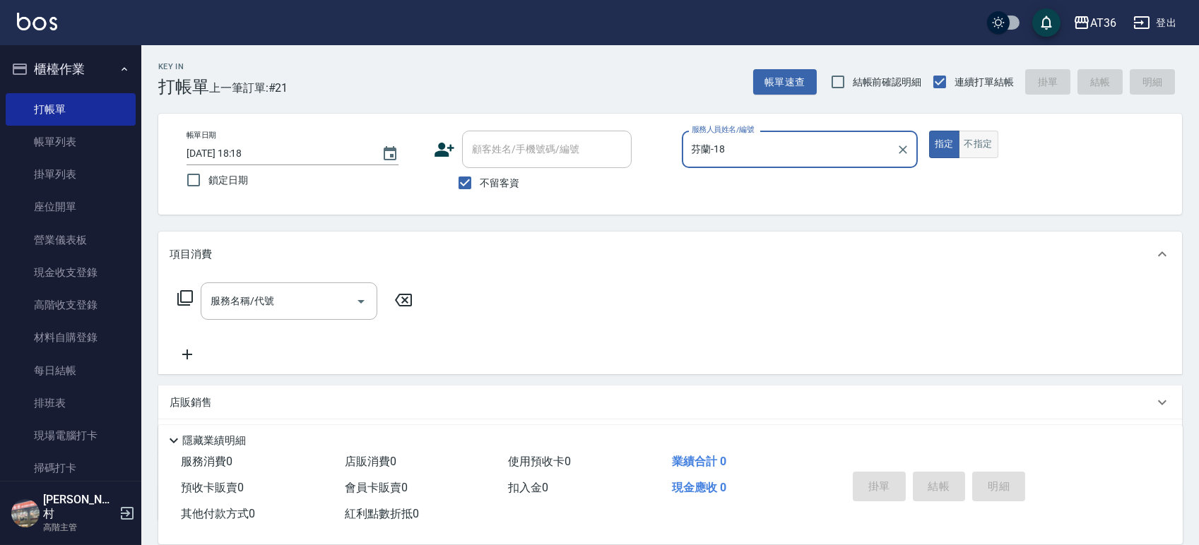
click at [990, 138] on button "不指定" at bounding box center [979, 145] width 40 height 28
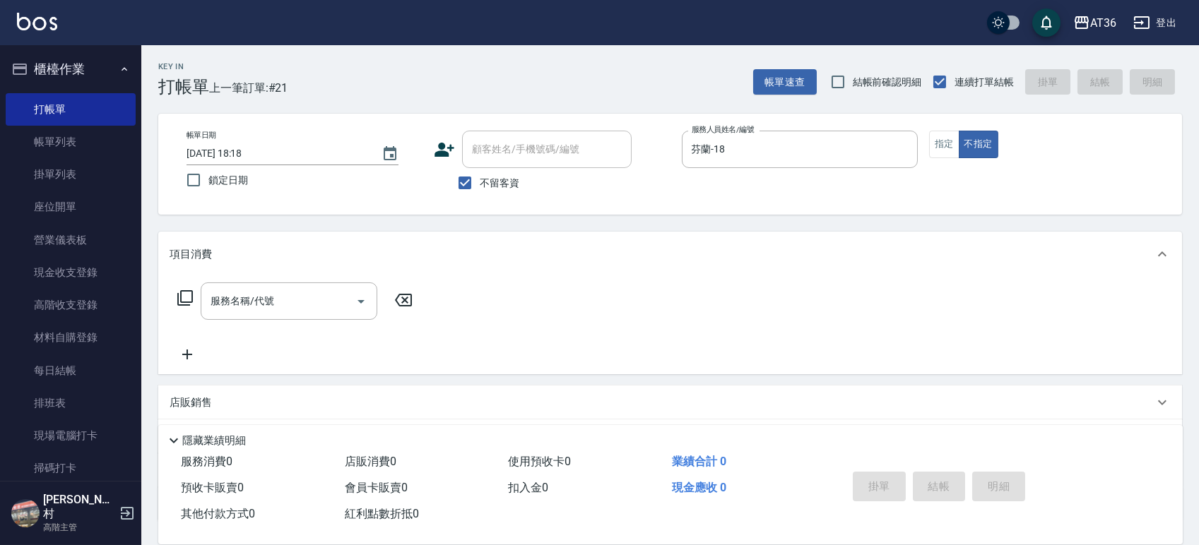
click at [190, 300] on icon at bounding box center [185, 298] width 17 height 17
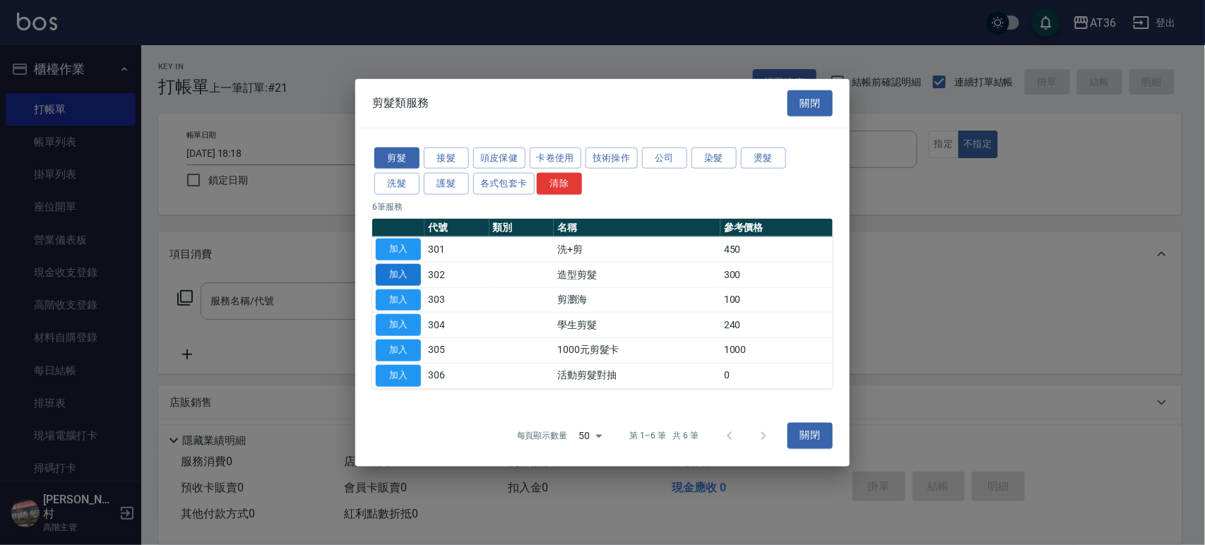
click at [393, 276] on button "加入" at bounding box center [398, 275] width 45 height 22
type input "造型剪髮(302)"
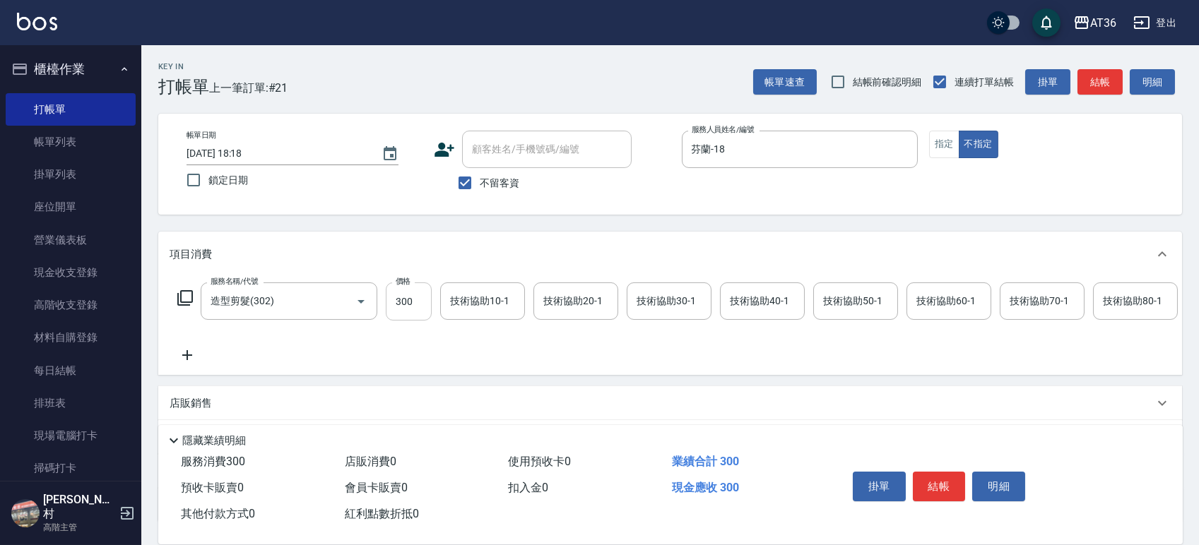
click at [400, 306] on input "300" at bounding box center [409, 302] width 46 height 38
type input "279"
click at [932, 482] on button "結帳" at bounding box center [939, 487] width 53 height 30
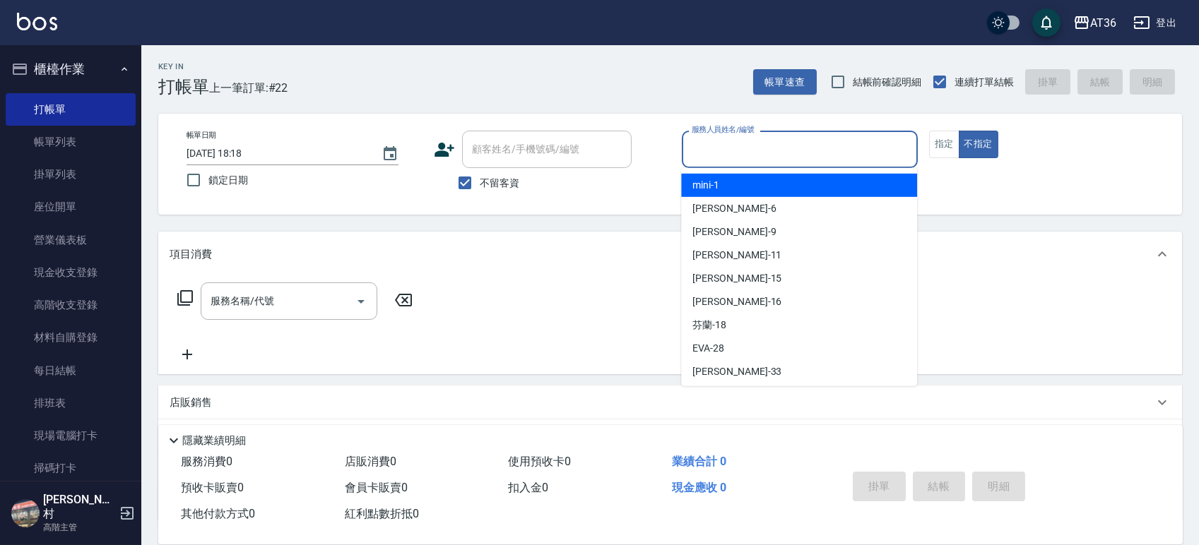
drag, startPoint x: 710, startPoint y: 149, endPoint x: 761, endPoint y: 173, distance: 56.3
click at [710, 151] on input "服務人員姓名/編號" at bounding box center [799, 149] width 223 height 25
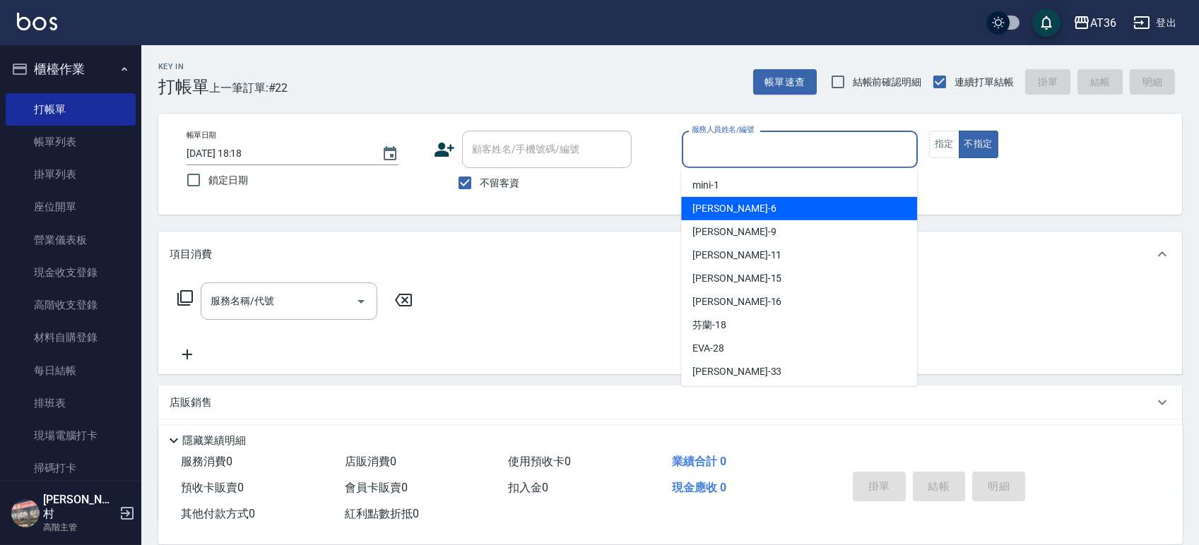
click at [738, 220] on div "美燕 -9" at bounding box center [799, 231] width 236 height 23
type input "美燕-9"
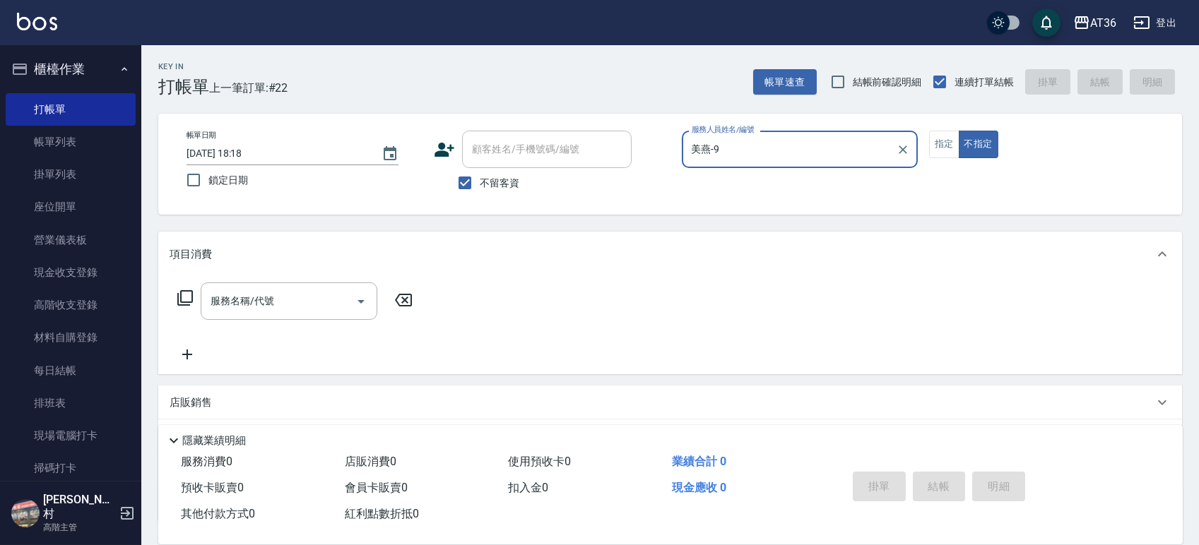
click at [187, 300] on icon at bounding box center [185, 298] width 17 height 17
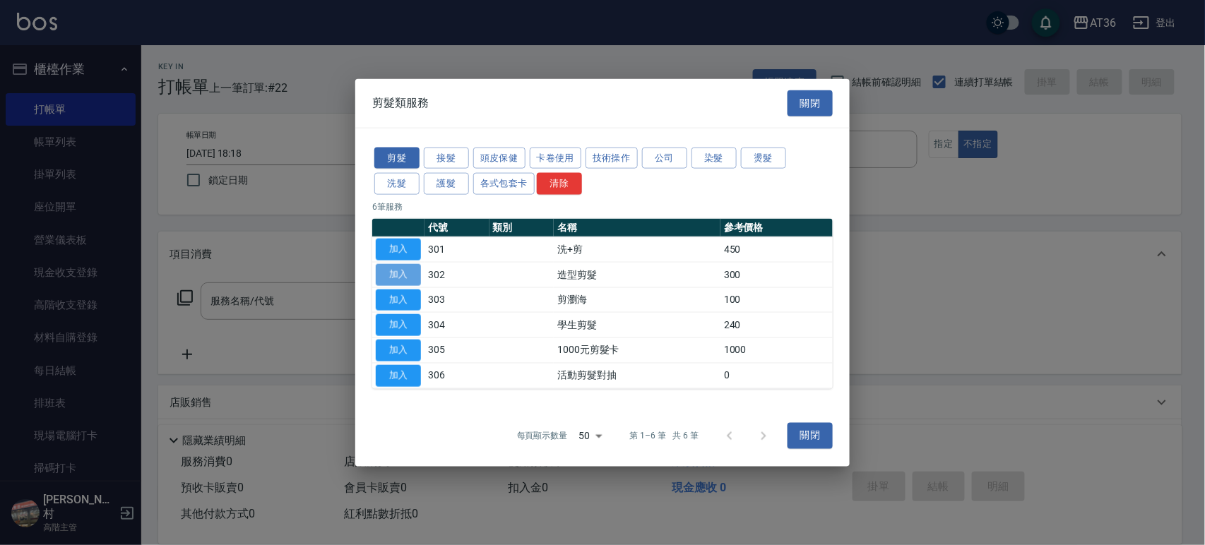
click at [398, 275] on button "加入" at bounding box center [398, 275] width 45 height 22
type input "造型剪髮(302)"
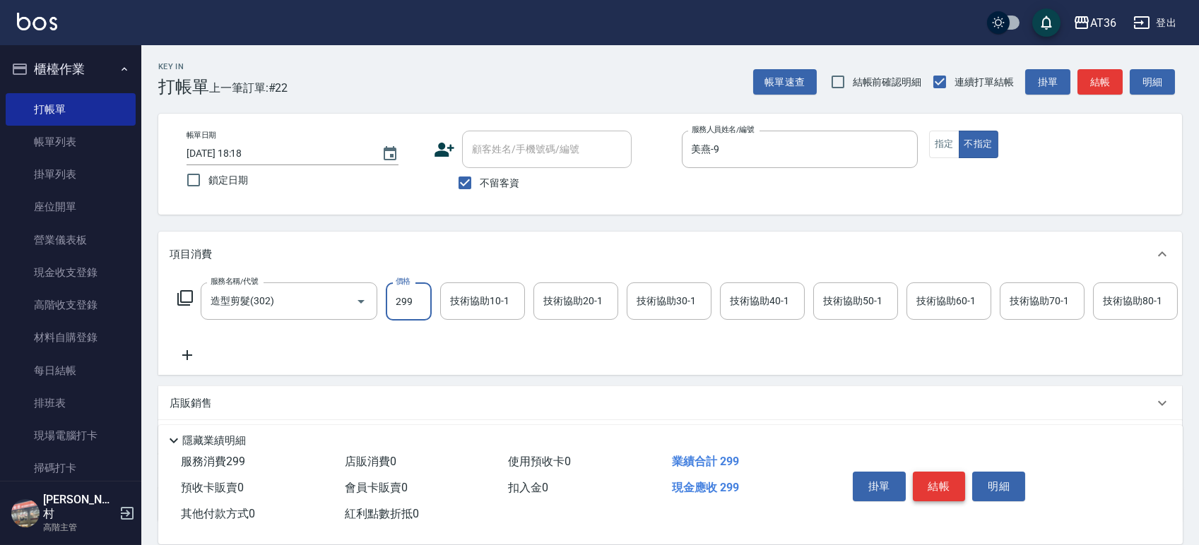
type input "299"
click at [940, 488] on button "結帳" at bounding box center [939, 487] width 53 height 30
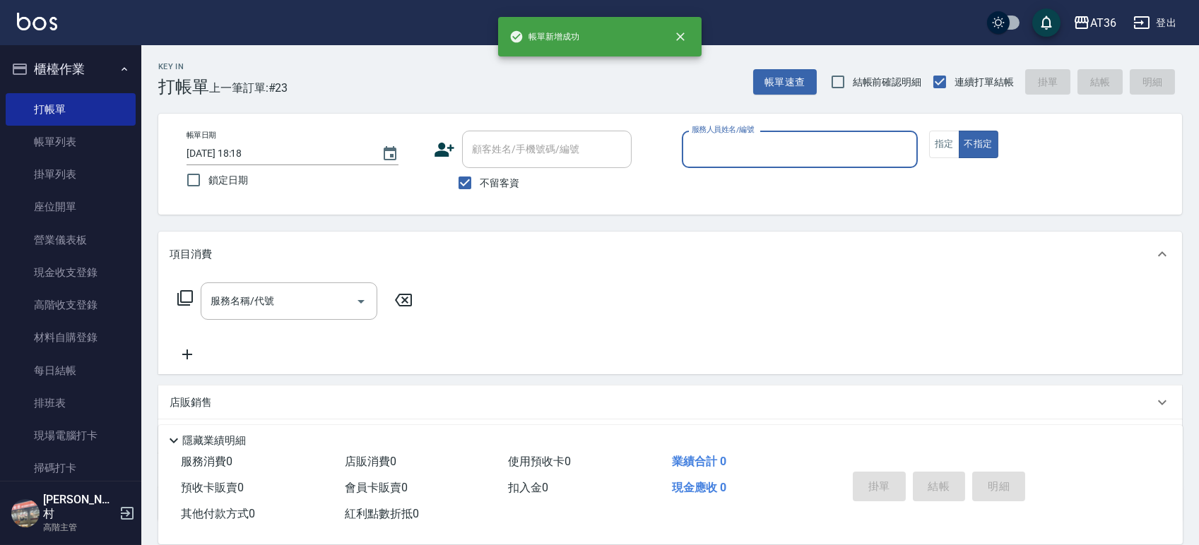
click at [702, 150] on input "服務人員姓名/編號" at bounding box center [799, 149] width 223 height 25
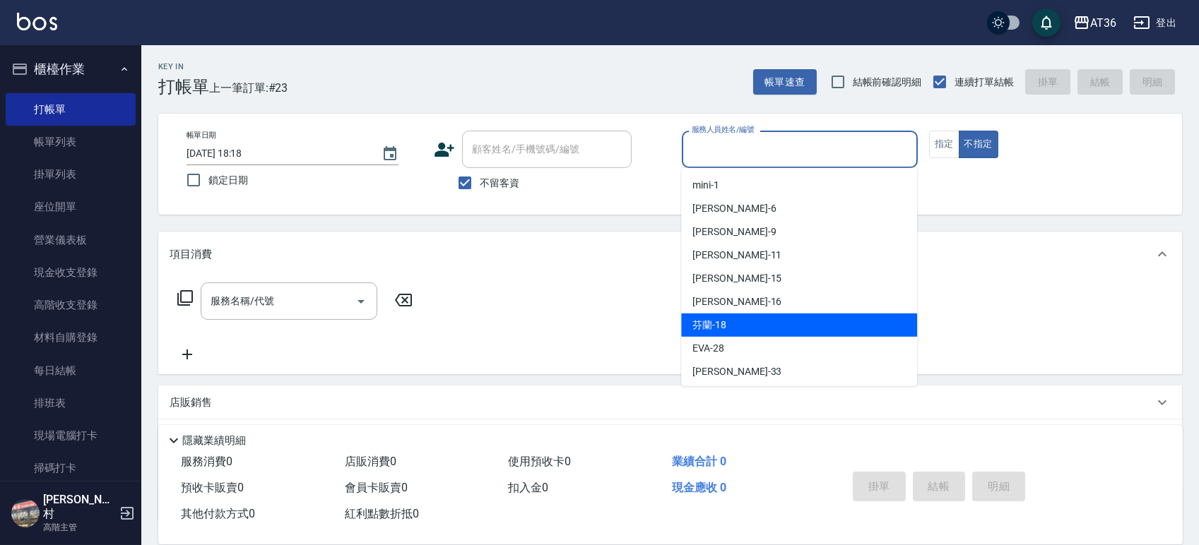
click at [713, 331] on span "芬蘭 -18" at bounding box center [709, 325] width 34 height 15
type input "芬蘭-18"
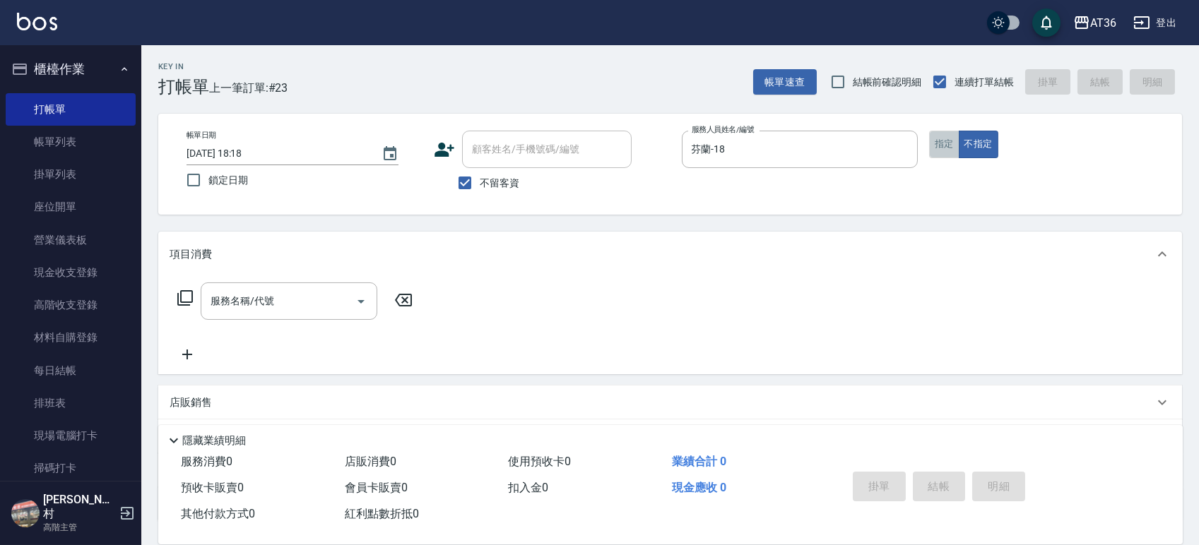
click at [950, 143] on button "指定" at bounding box center [944, 145] width 30 height 28
click at [184, 297] on icon at bounding box center [185, 298] width 17 height 17
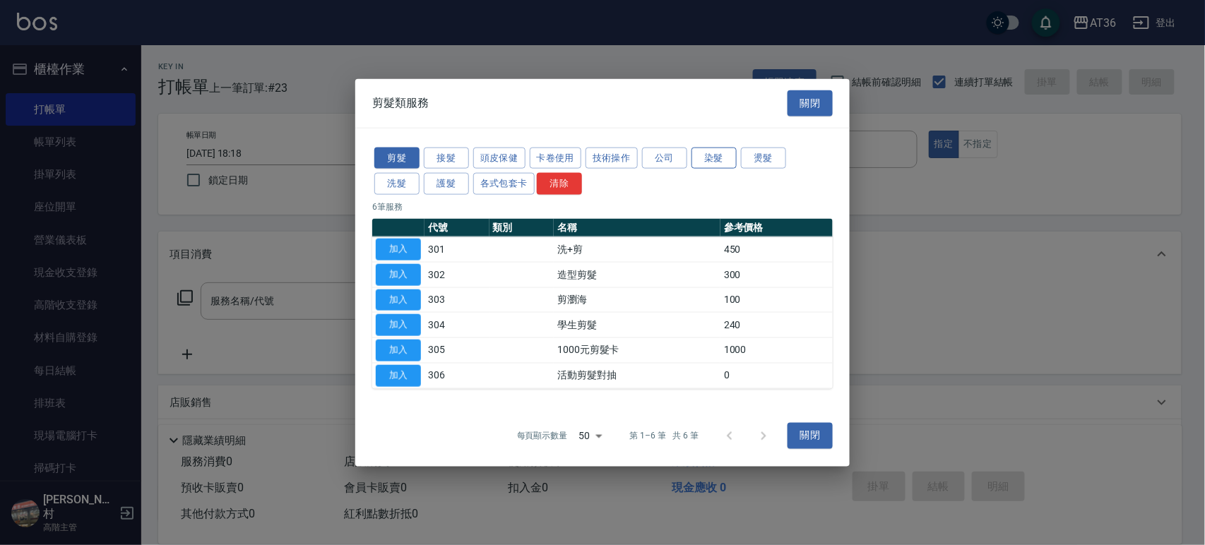
click at [712, 155] on button "染髮" at bounding box center [714, 158] width 45 height 22
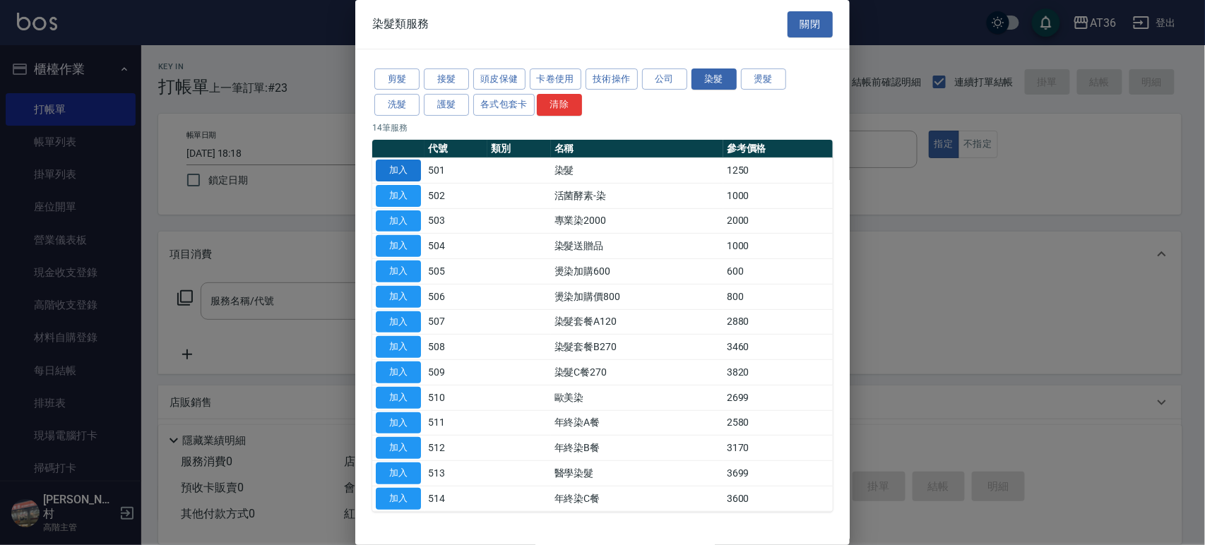
click at [398, 168] on button "加入" at bounding box center [398, 171] width 45 height 22
type input "染髮(501)"
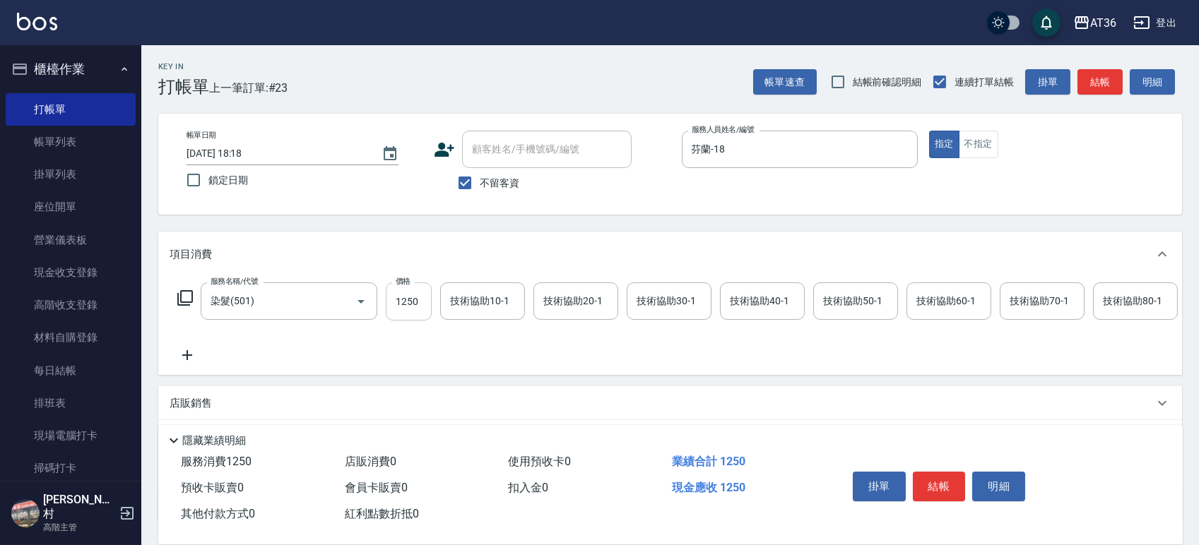
click at [396, 307] on input "1250" at bounding box center [409, 302] width 46 height 38
type input "2390"
click at [746, 302] on div "技術協助40-1 技術協助40-1" at bounding box center [762, 301] width 85 height 37
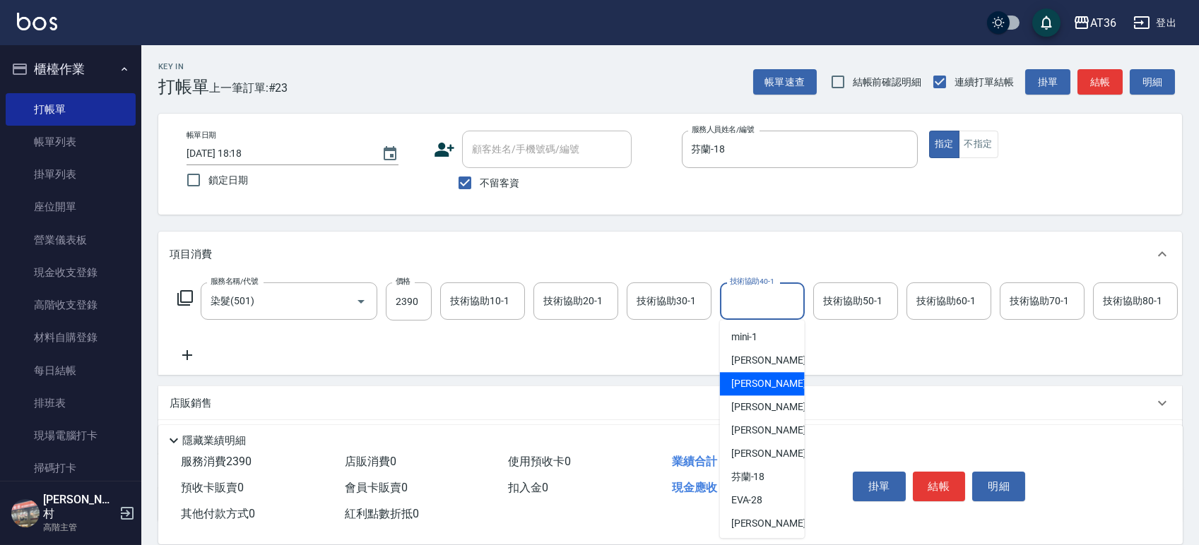
scroll to position [188, 0]
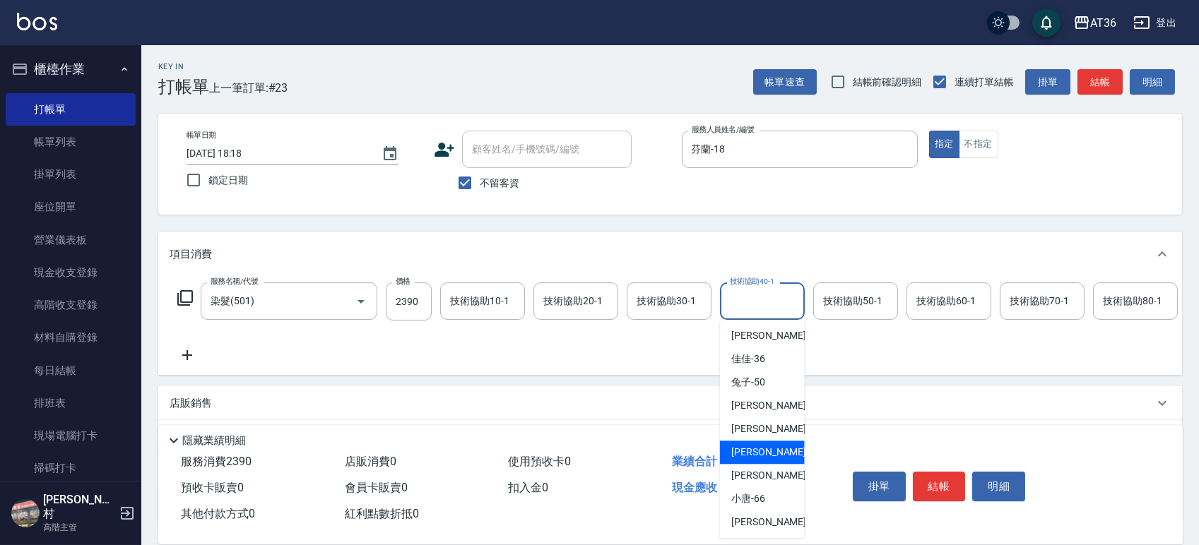
click at [766, 454] on div "[PERSON_NAME] -58" at bounding box center [762, 452] width 85 height 23
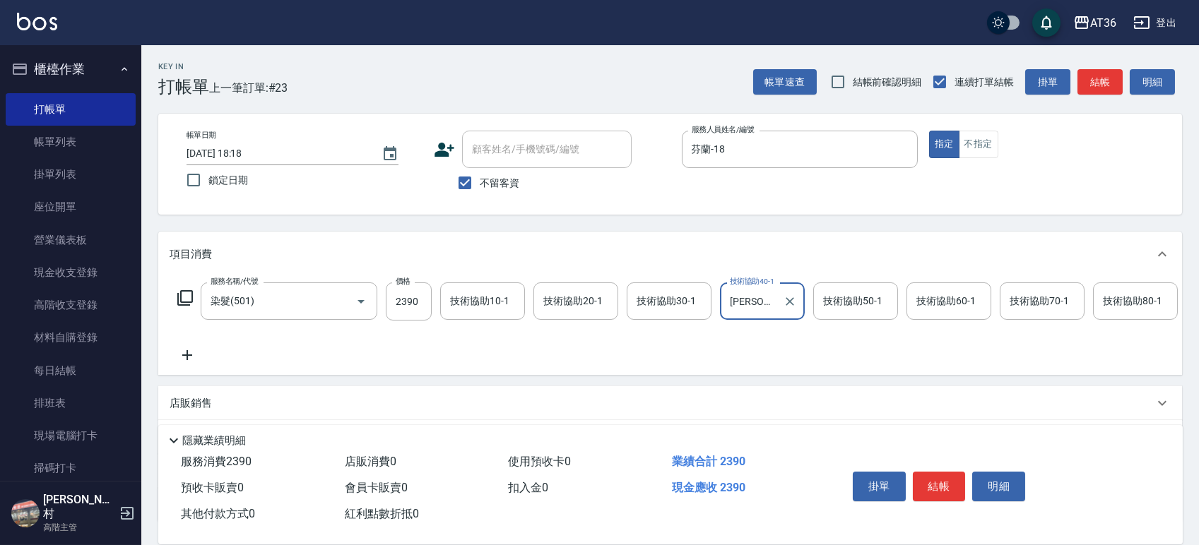
type input "[PERSON_NAME]-58"
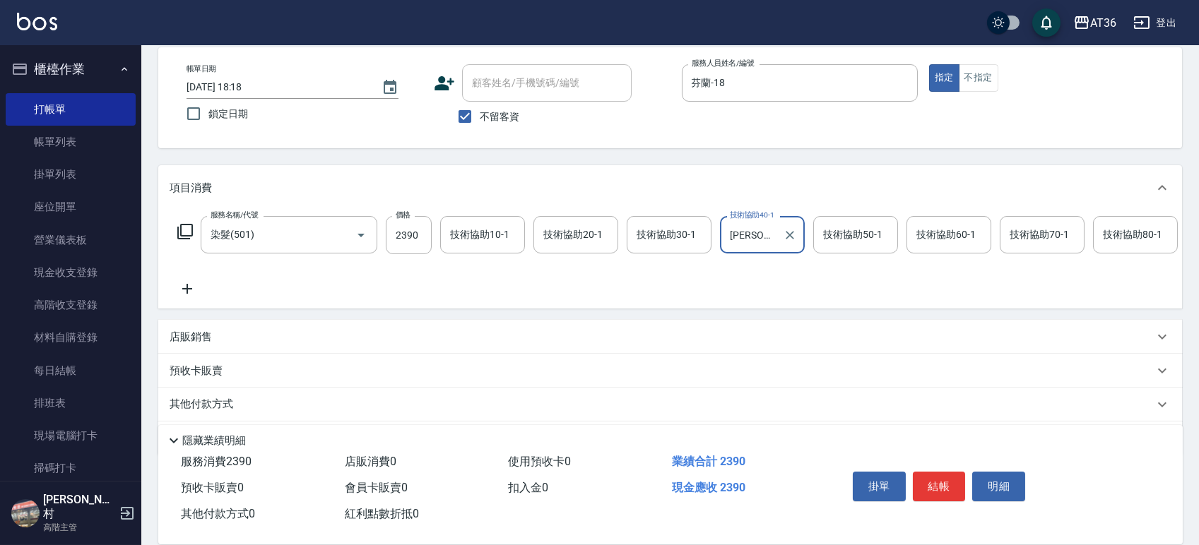
scroll to position [124, 0]
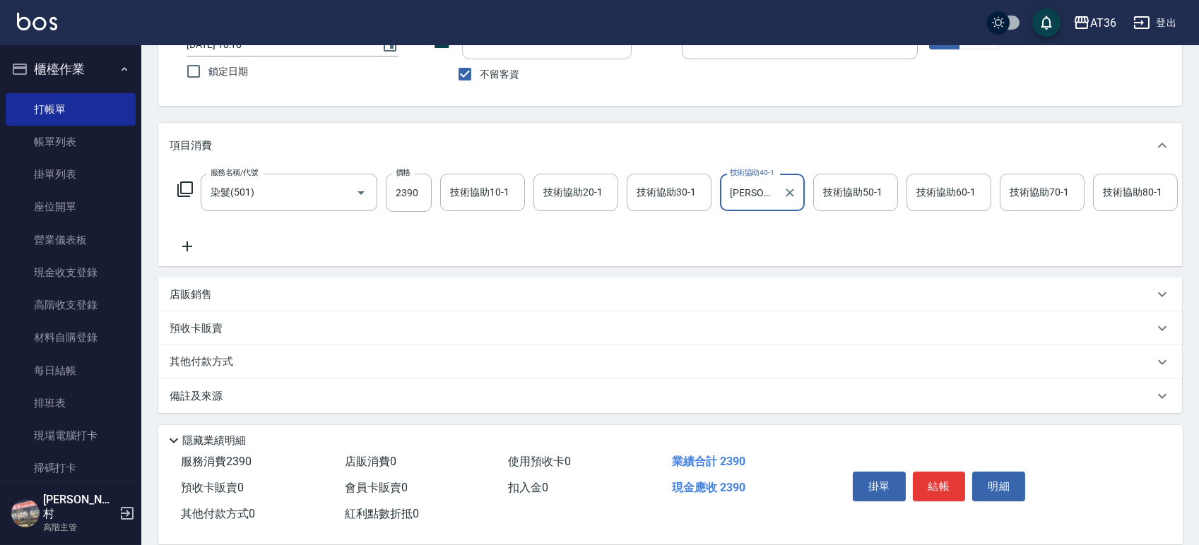
drag, startPoint x: 239, startPoint y: 369, endPoint x: 251, endPoint y: 290, distance: 79.9
click at [239, 368] on p "其他付款方式" at bounding box center [205, 363] width 71 height 16
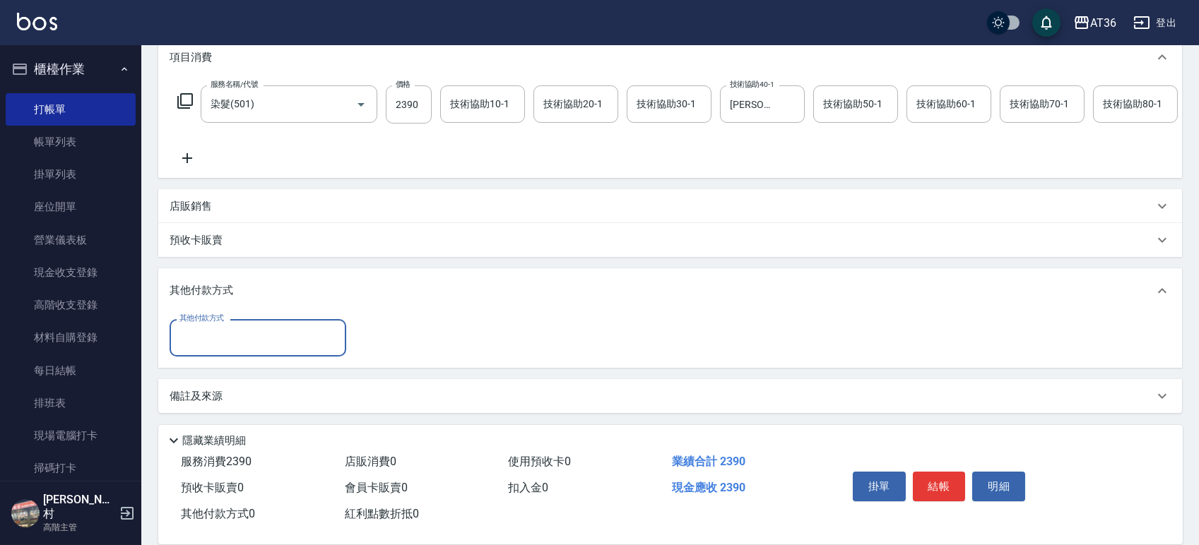
scroll to position [213, 0]
drag, startPoint x: 250, startPoint y: 343, endPoint x: 274, endPoint y: 348, distance: 24.7
click at [253, 343] on input "其他付款方式" at bounding box center [258, 338] width 164 height 25
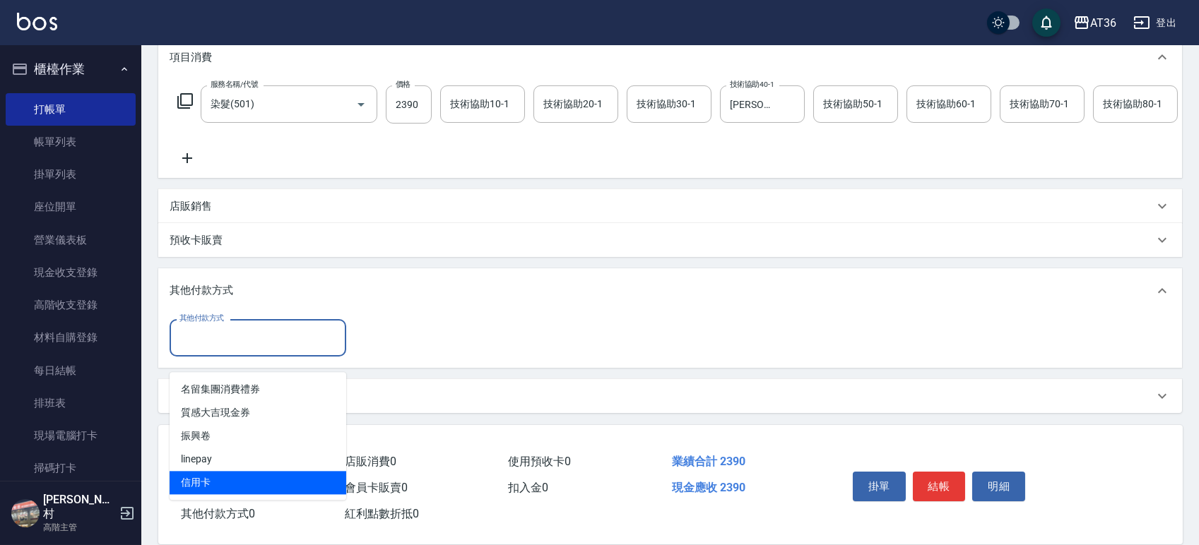
click at [223, 471] on span "信用卡" at bounding box center [258, 482] width 177 height 23
type input "信用卡"
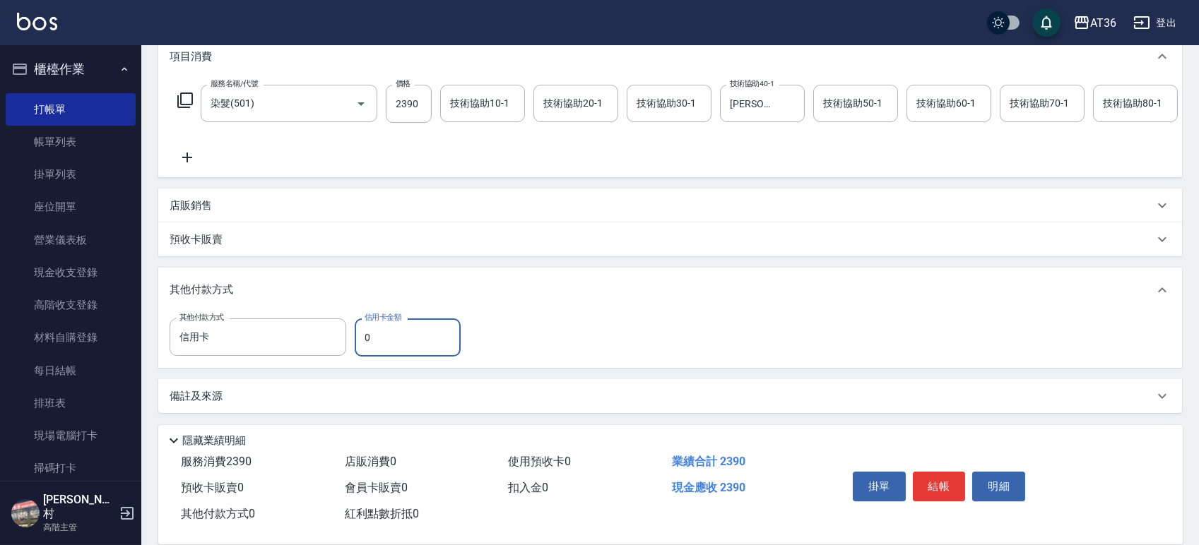
click at [364, 336] on input "0" at bounding box center [408, 338] width 106 height 38
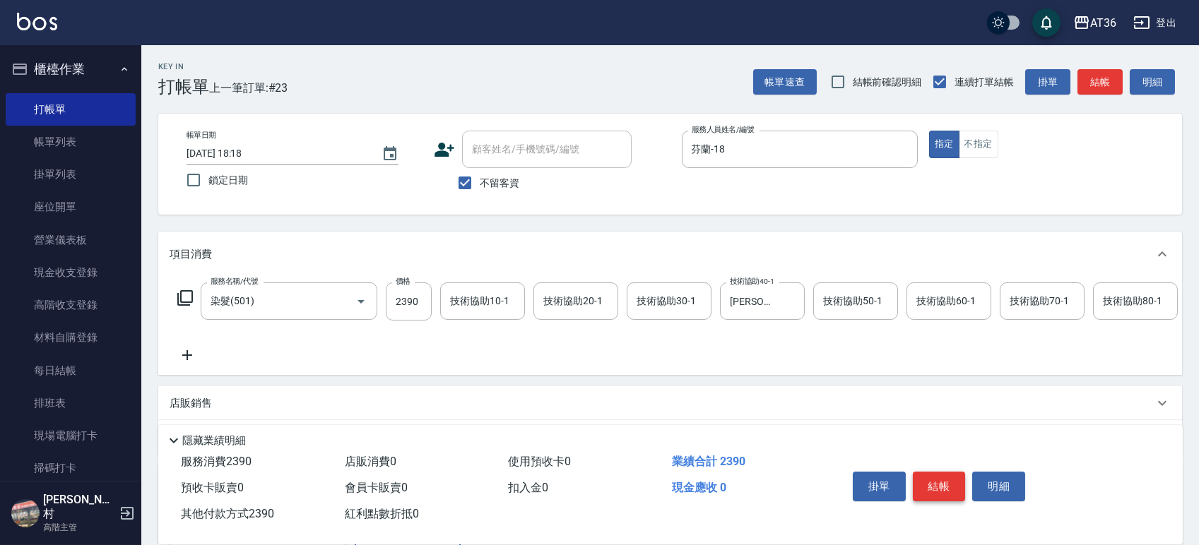
type input "2390"
click at [937, 481] on button "結帳" at bounding box center [939, 487] width 53 height 30
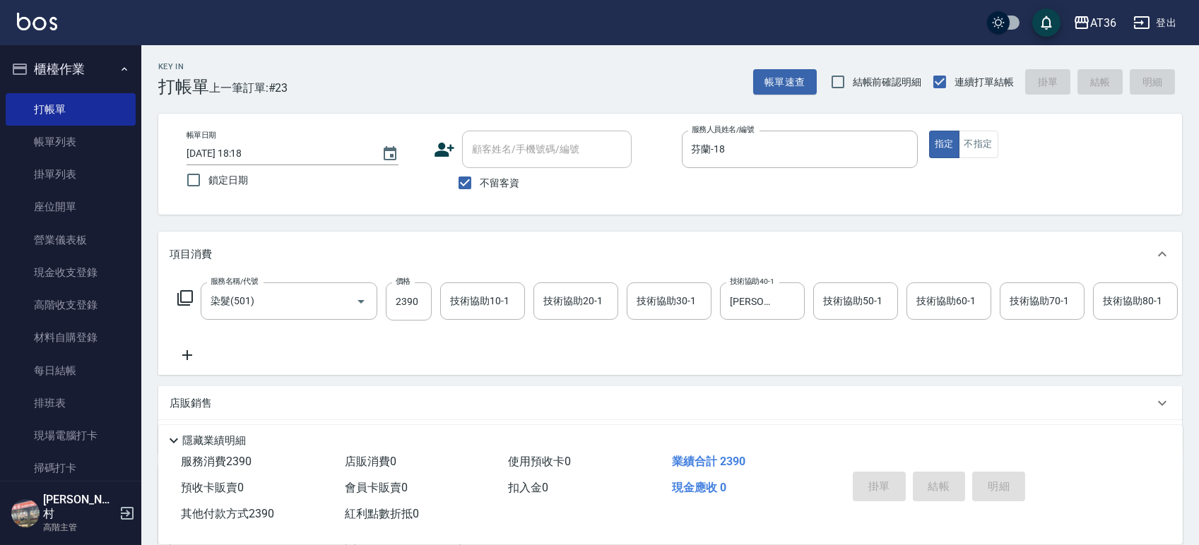
type input "[DATE] 18:19"
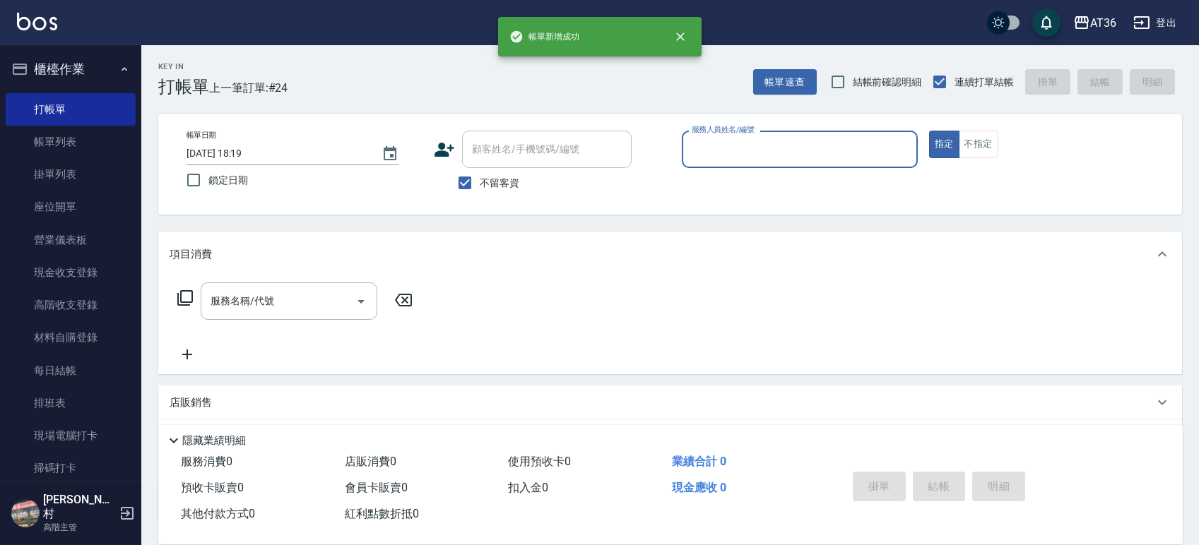
drag, startPoint x: 721, startPoint y: 150, endPoint x: 739, endPoint y: 159, distance: 20.5
click at [721, 151] on input "服務人員姓名/編號" at bounding box center [799, 149] width 223 height 25
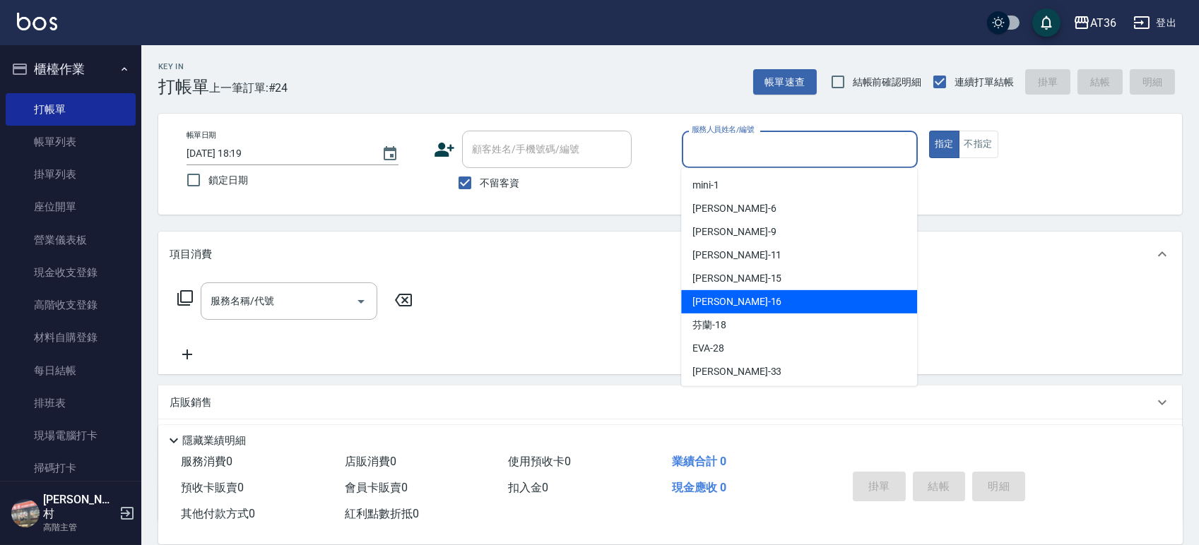
drag, startPoint x: 759, startPoint y: 292, endPoint x: 612, endPoint y: 251, distance: 153.4
click at [759, 294] on div "[PERSON_NAME] -16" at bounding box center [799, 301] width 236 height 23
type input "小鳳-16"
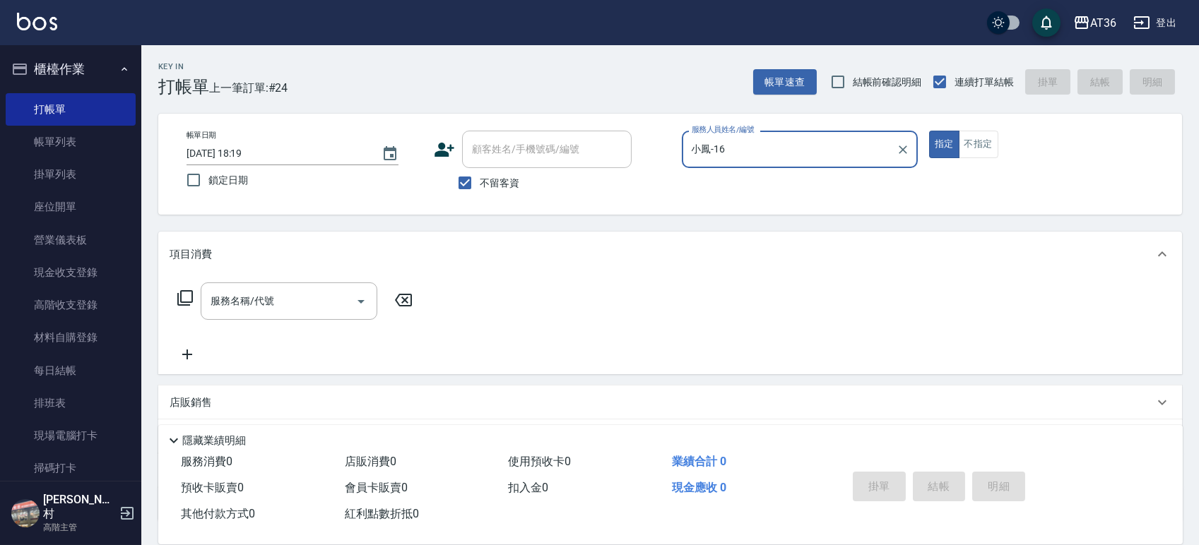
click at [184, 305] on icon at bounding box center [185, 298] width 16 height 16
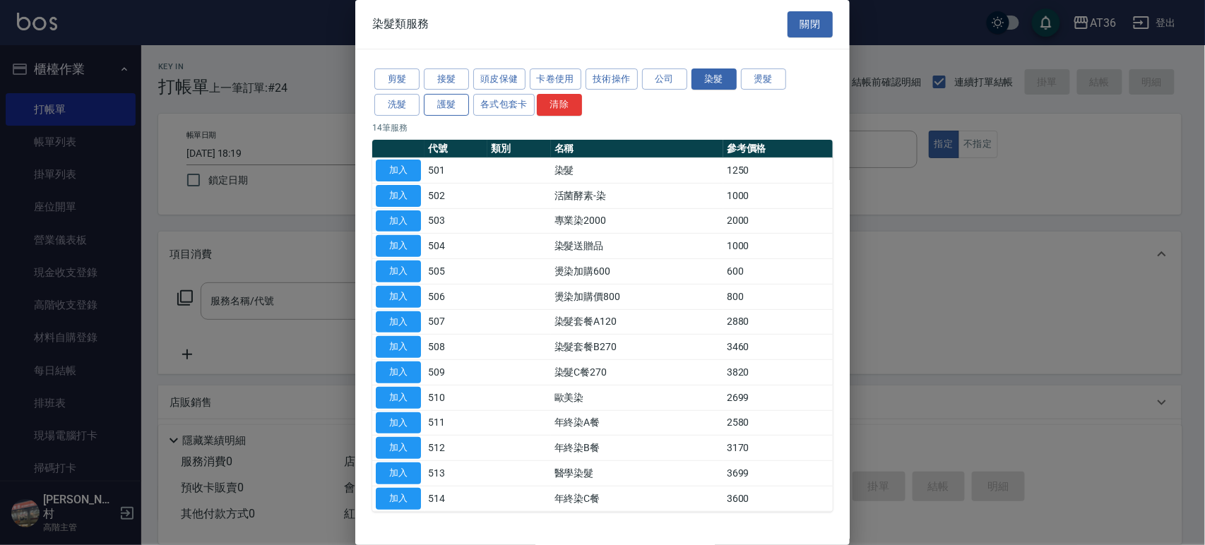
click at [413, 82] on button "剪髮" at bounding box center [396, 80] width 45 height 22
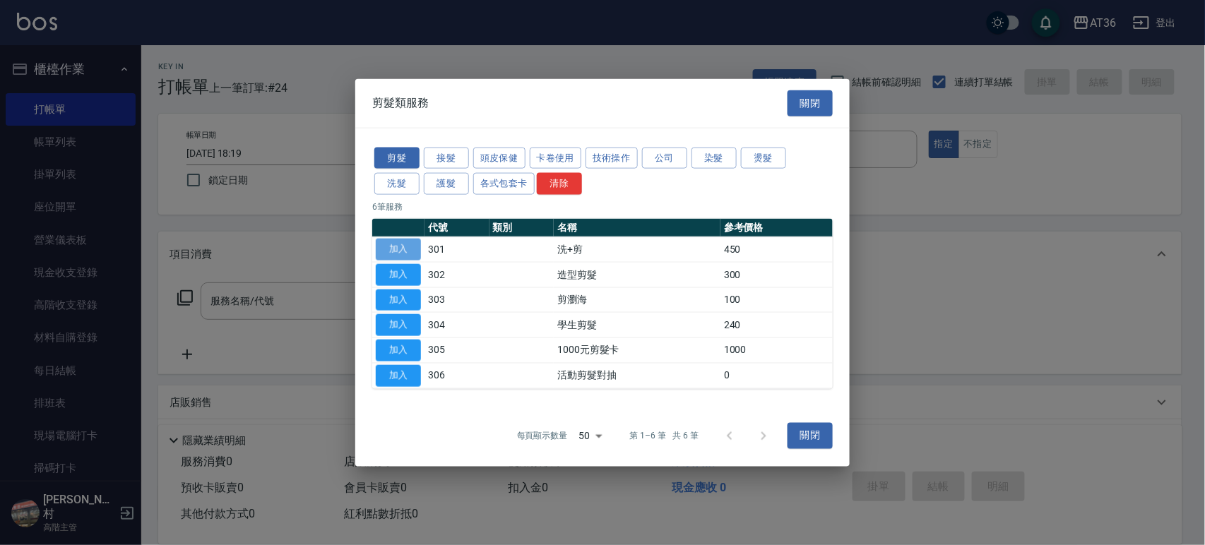
click at [391, 244] on button "加入" at bounding box center [398, 250] width 45 height 22
type input "洗+剪(301)"
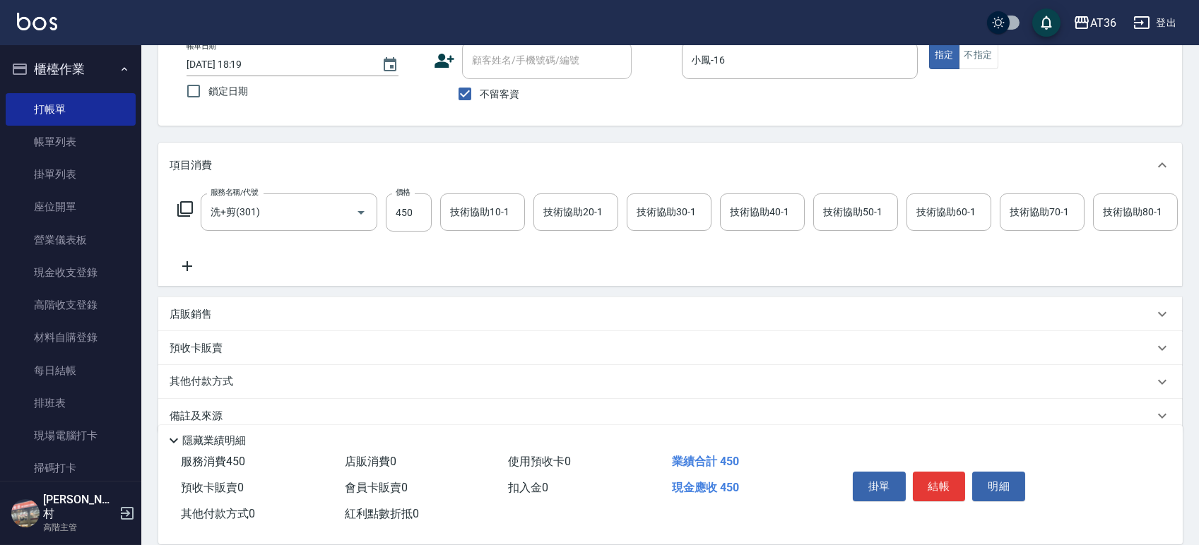
scroll to position [124, 0]
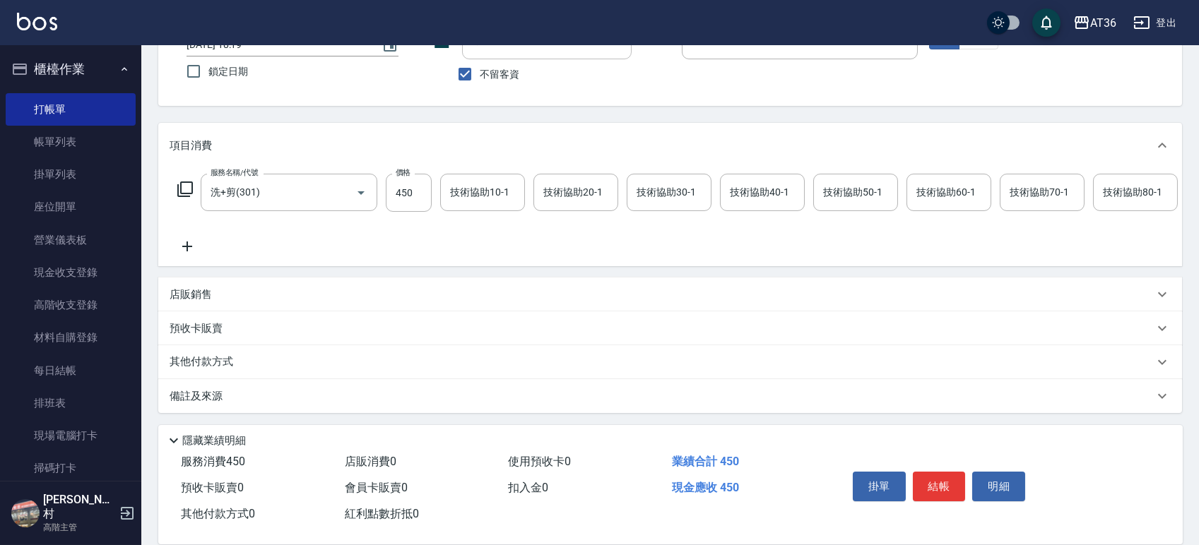
drag, startPoint x: 219, startPoint y: 362, endPoint x: 260, endPoint y: 258, distance: 112.3
click at [219, 361] on p "其他付款方式" at bounding box center [205, 363] width 71 height 16
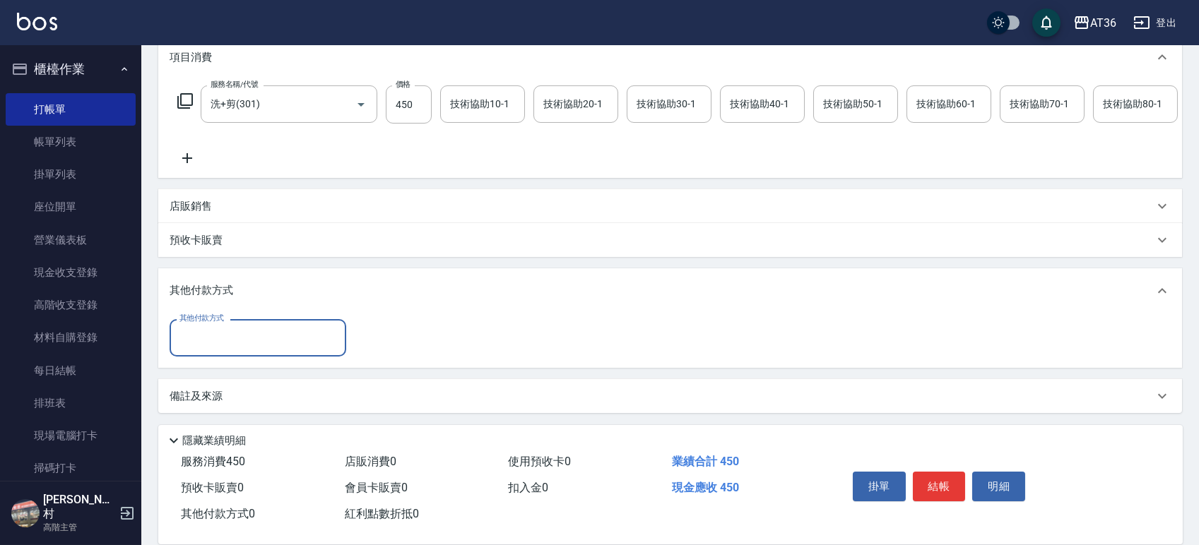
scroll to position [210, 0]
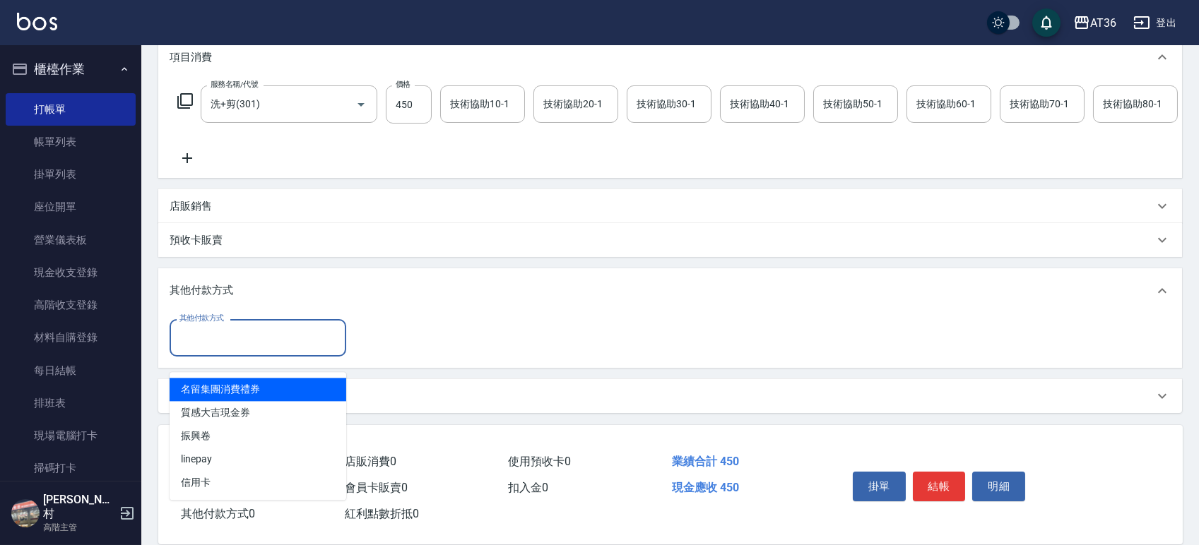
click at [239, 337] on input "其他付款方式" at bounding box center [258, 338] width 164 height 25
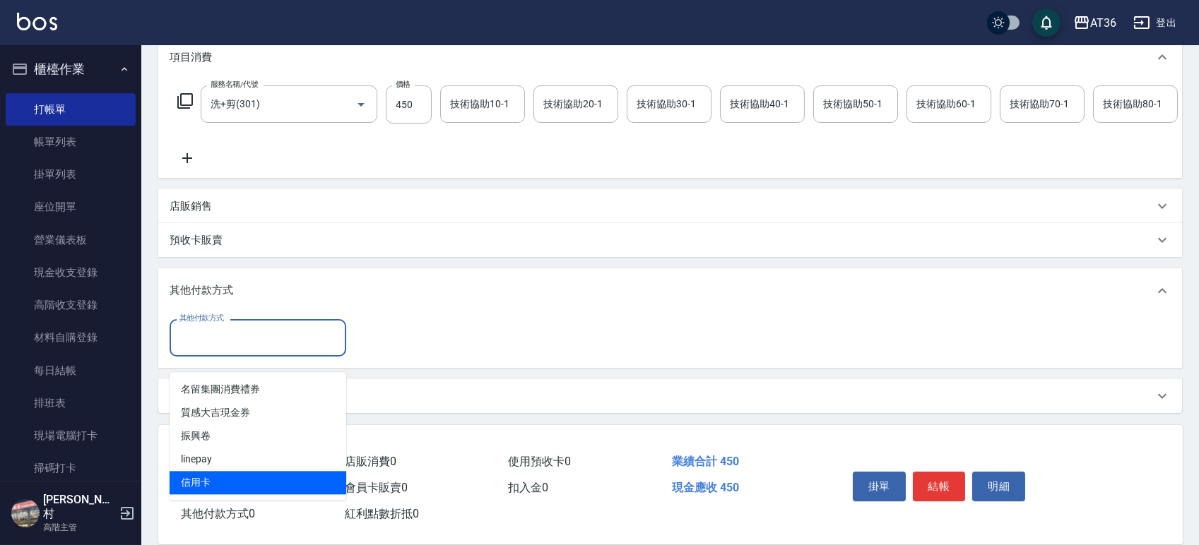
click at [218, 478] on span "信用卡" at bounding box center [258, 482] width 177 height 23
type input "信用卡"
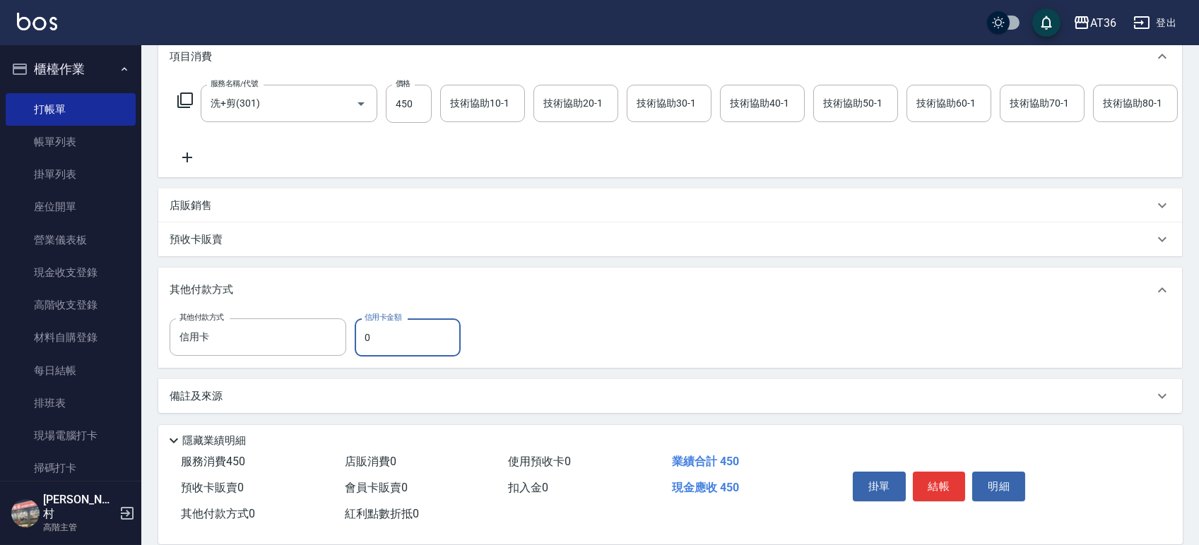
click at [362, 346] on input "0" at bounding box center [408, 338] width 106 height 38
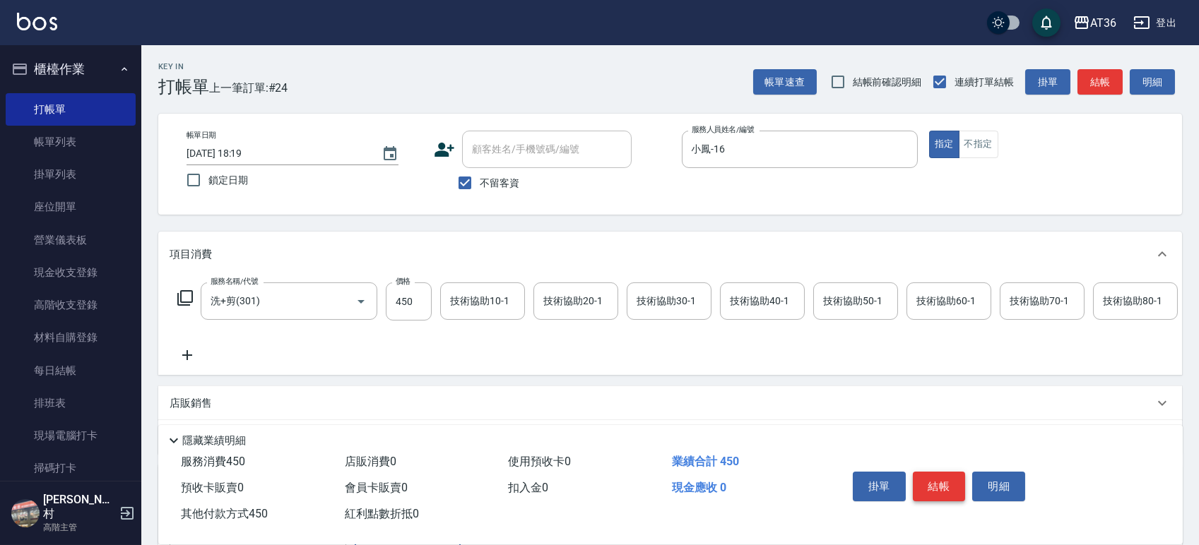
type input "450"
click at [933, 486] on button "結帳" at bounding box center [939, 487] width 53 height 30
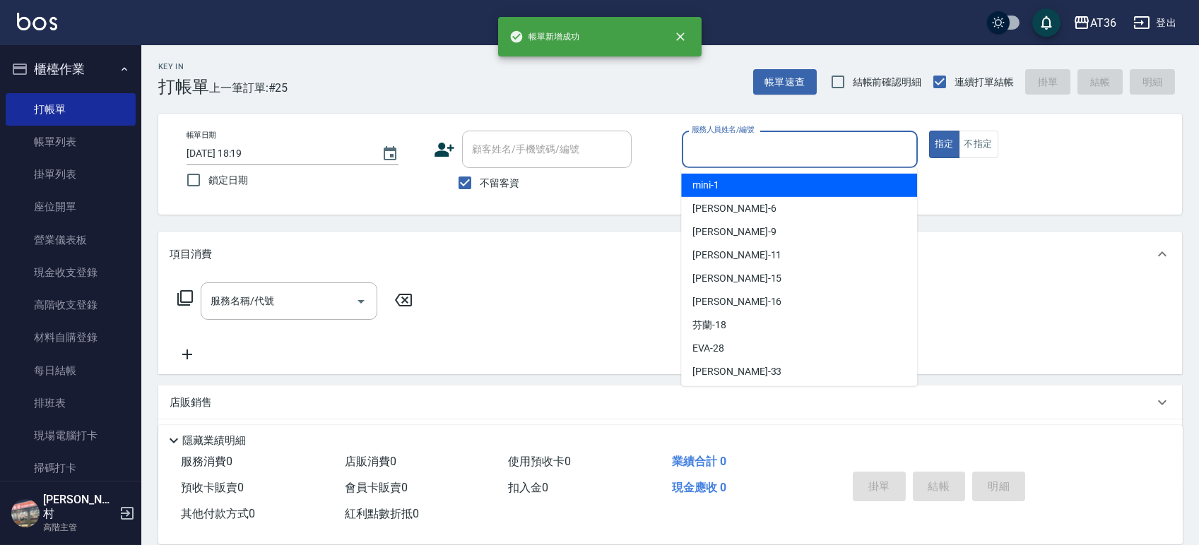
click at [728, 160] on input "服務人員姓名/編號" at bounding box center [799, 149] width 223 height 25
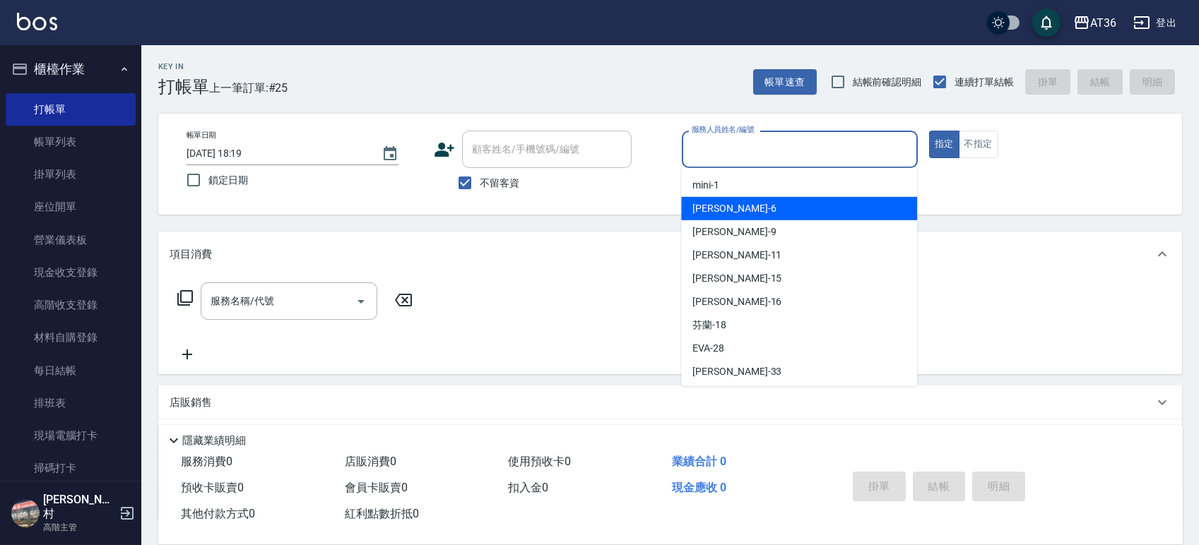
click at [723, 210] on div "[PERSON_NAME] -6" at bounding box center [799, 208] width 236 height 23
type input "[PERSON_NAME]-6"
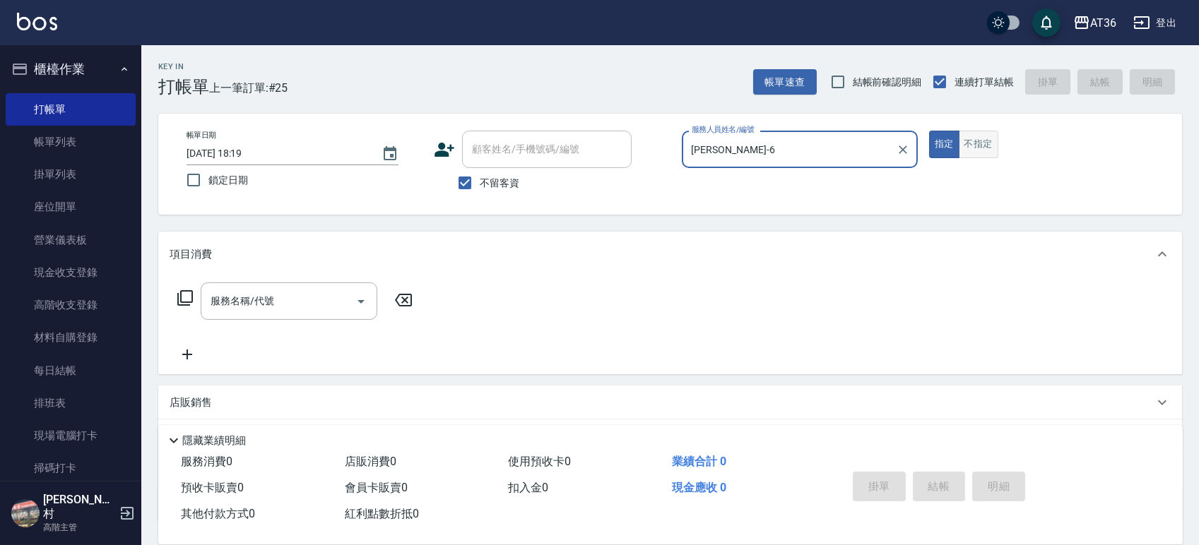
click at [973, 148] on button "不指定" at bounding box center [979, 145] width 40 height 28
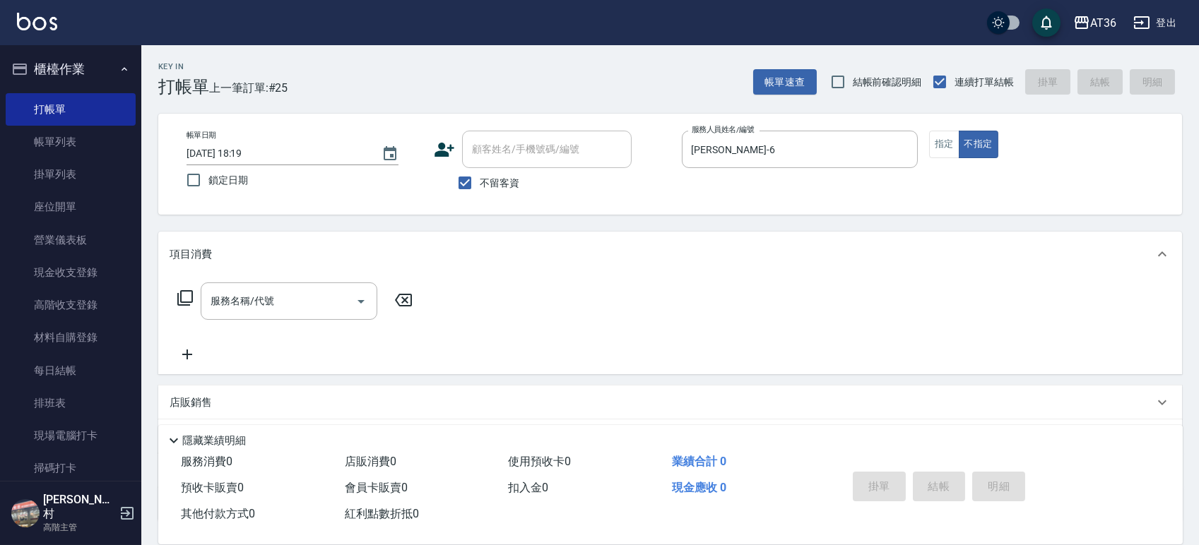
click at [179, 294] on icon at bounding box center [185, 298] width 17 height 17
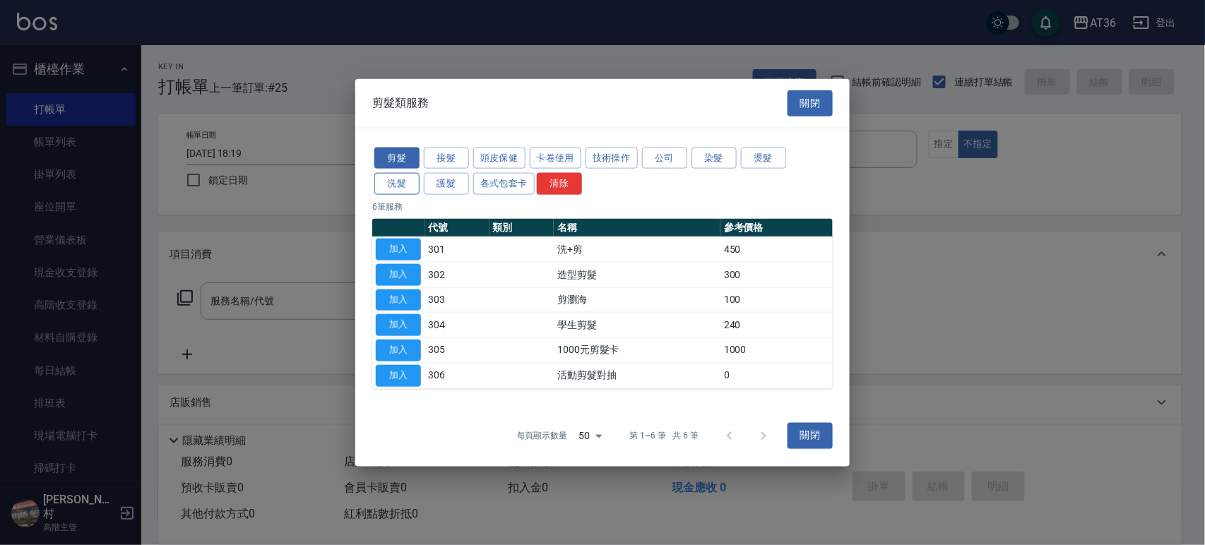
click at [410, 184] on button "洗髮" at bounding box center [396, 184] width 45 height 22
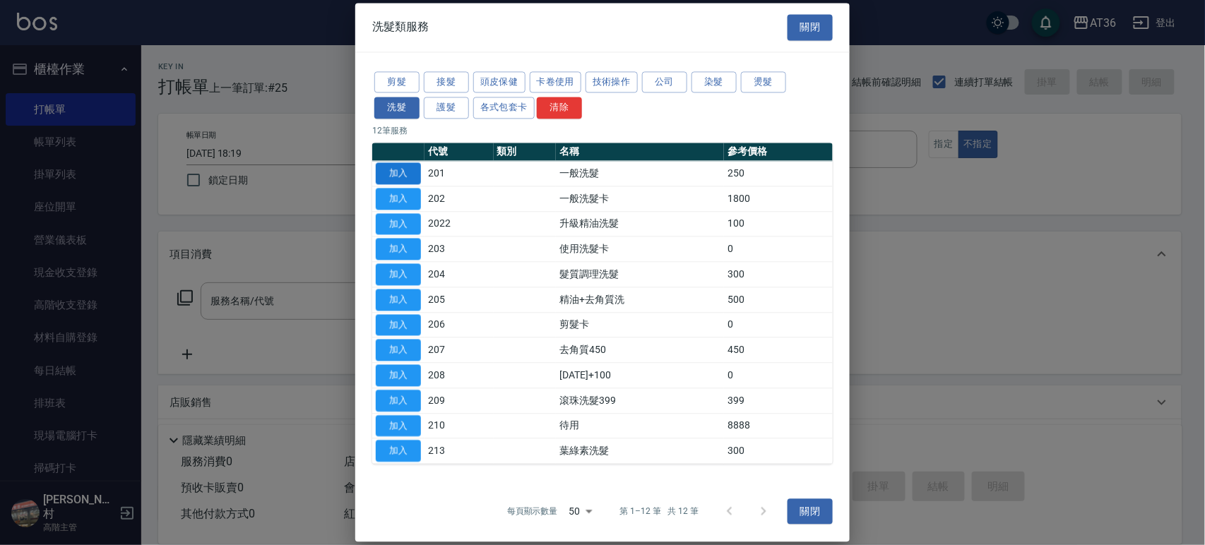
click at [414, 167] on button "加入" at bounding box center [398, 173] width 45 height 22
type input "一般洗髮(201)"
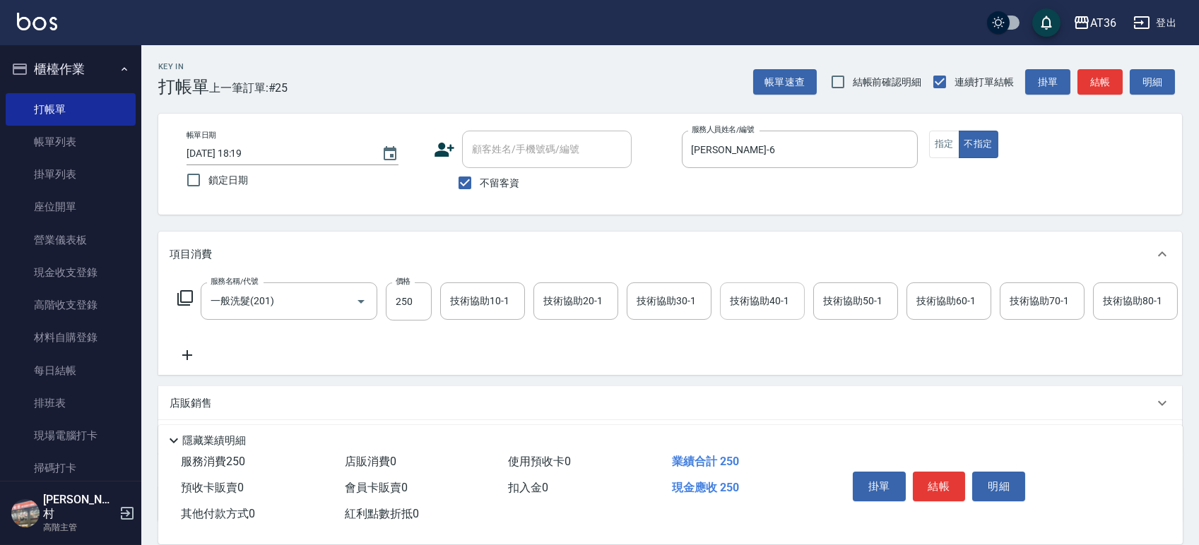
click at [740, 304] on div "技術協助40-1 技術協助40-1" at bounding box center [762, 301] width 85 height 37
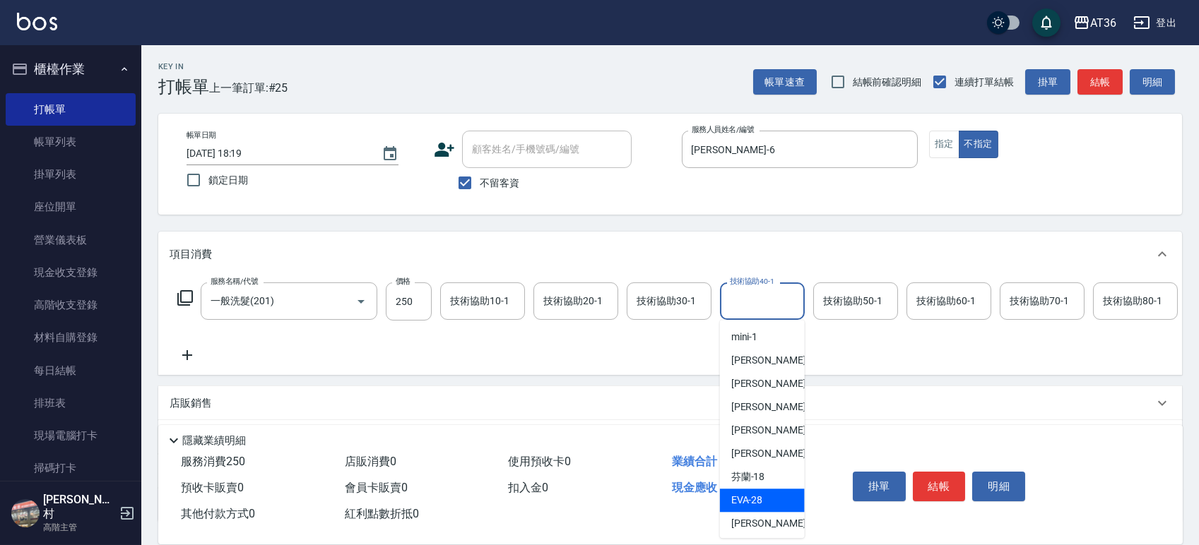
click at [762, 499] on div "[PERSON_NAME] -28" at bounding box center [762, 500] width 85 height 23
type input "[PERSON_NAME]-28"
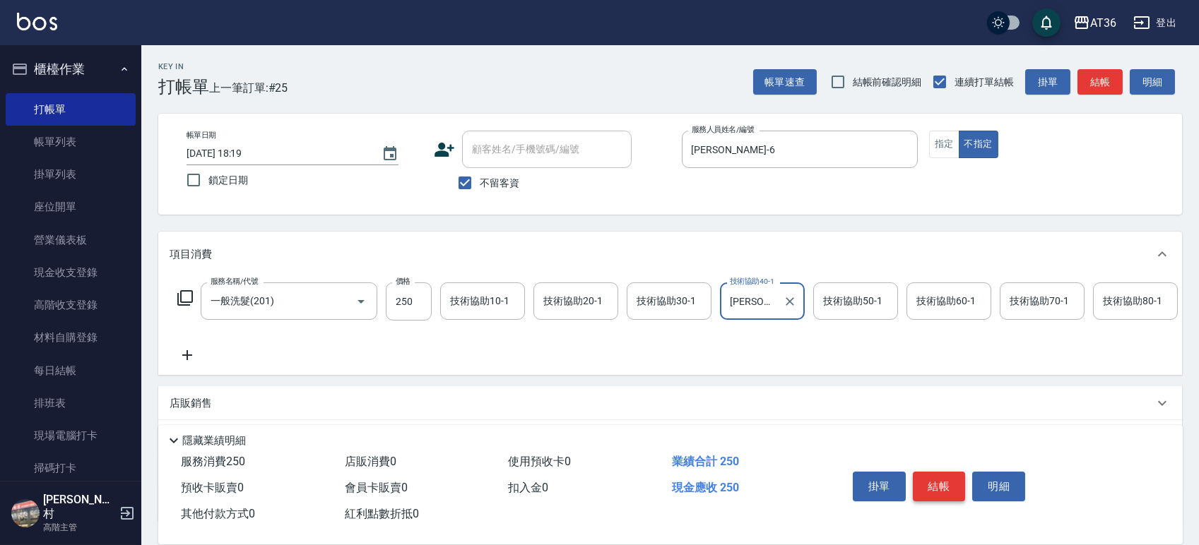
click at [940, 485] on button "結帳" at bounding box center [939, 487] width 53 height 30
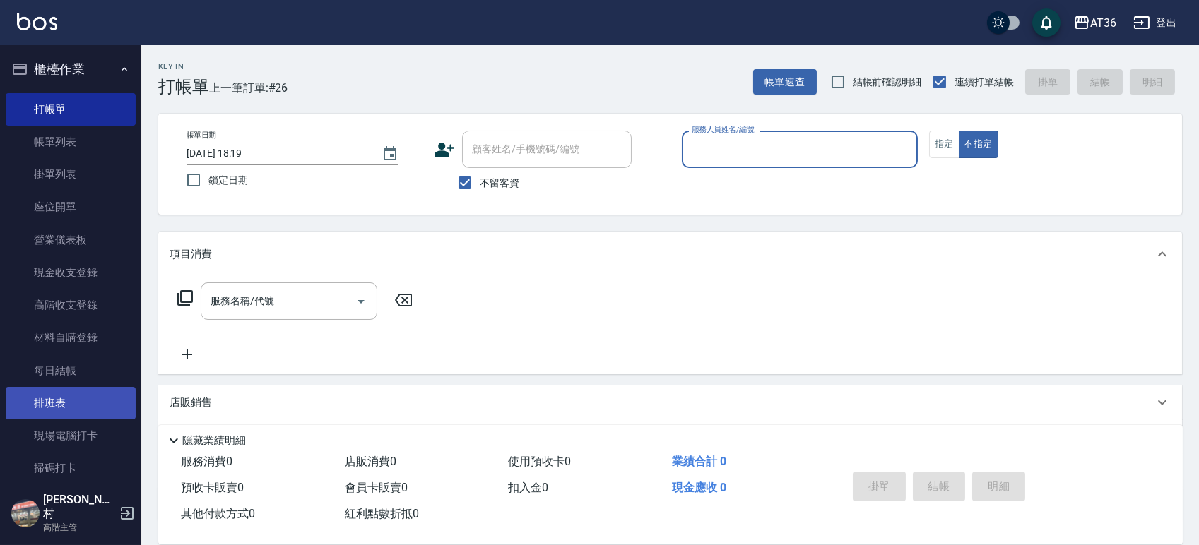
click at [85, 411] on link "排班表" at bounding box center [71, 403] width 130 height 32
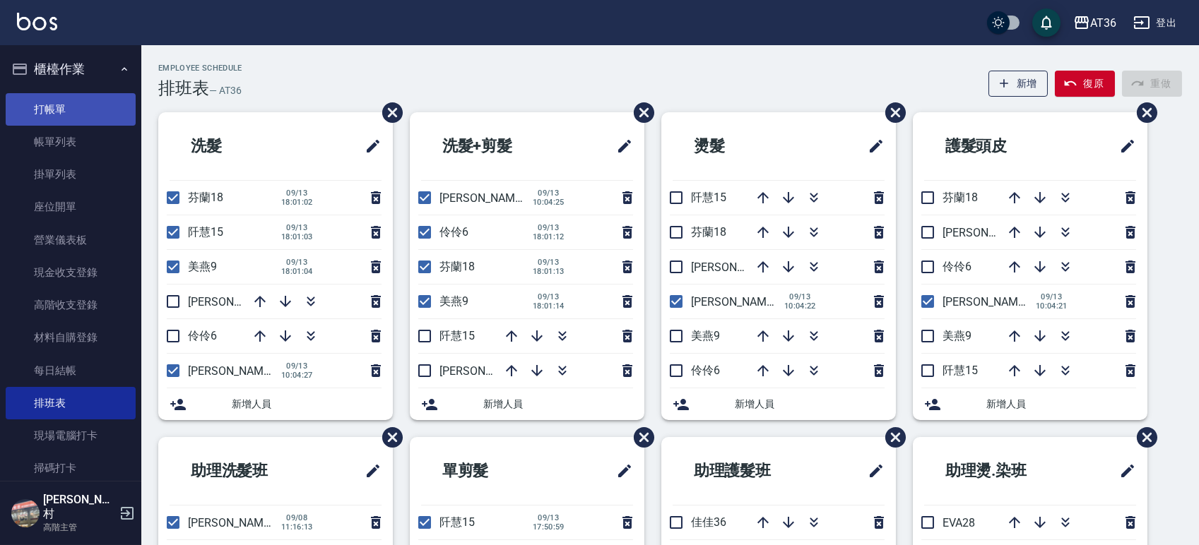
click at [96, 103] on link "打帳單" at bounding box center [71, 109] width 130 height 32
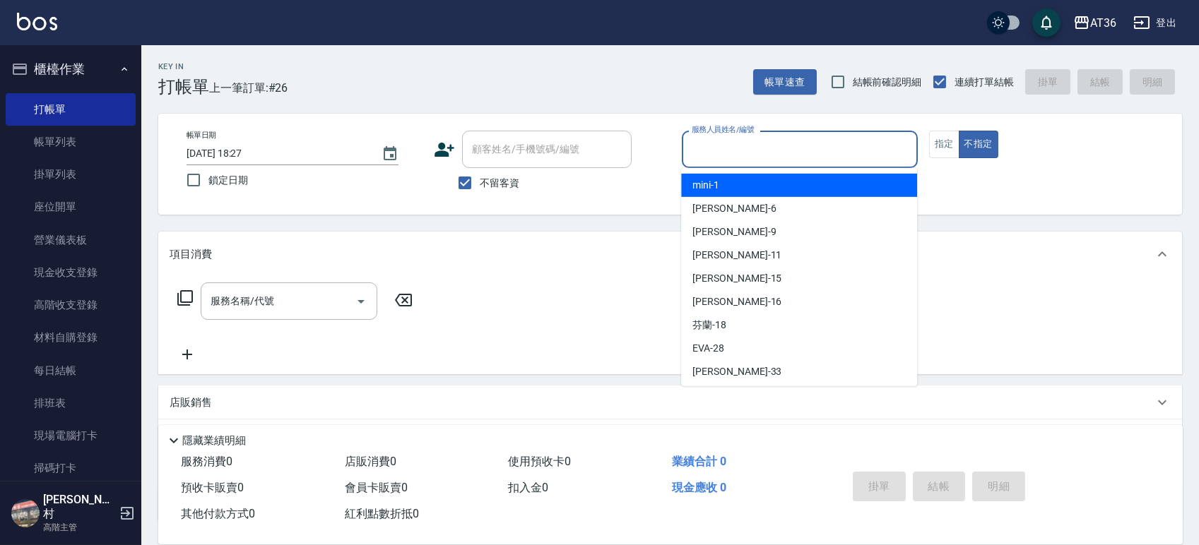
drag, startPoint x: 692, startPoint y: 144, endPoint x: 758, endPoint y: 195, distance: 83.1
click at [692, 145] on input "服務人員姓名/編號" at bounding box center [799, 149] width 223 height 25
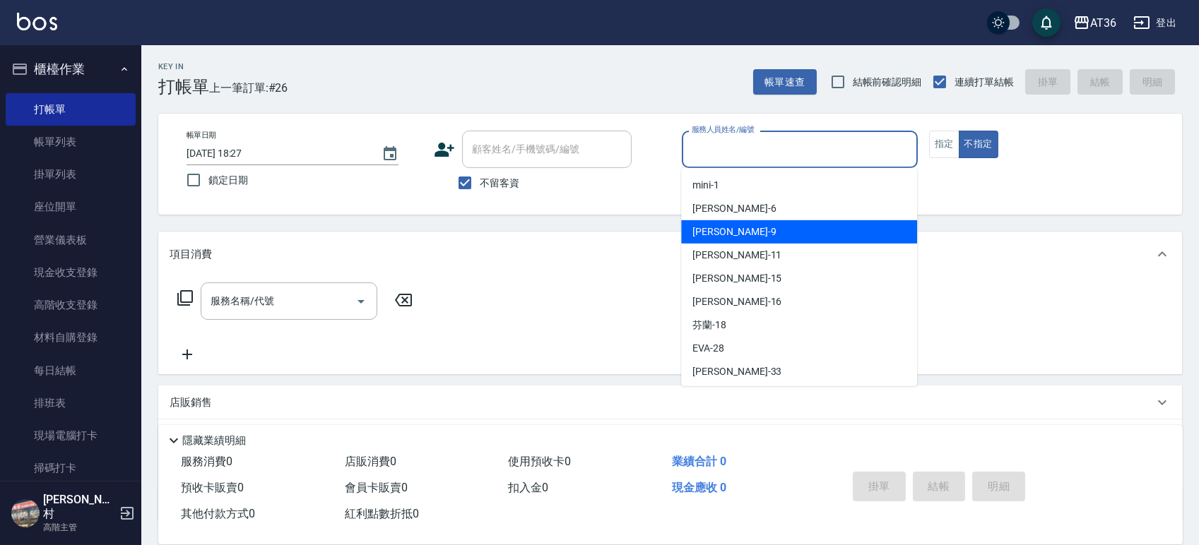
drag, startPoint x: 708, startPoint y: 224, endPoint x: 730, endPoint y: 223, distance: 21.9
click at [709, 225] on span "美燕 -9" at bounding box center [733, 232] width 83 height 15
type input "美燕-9"
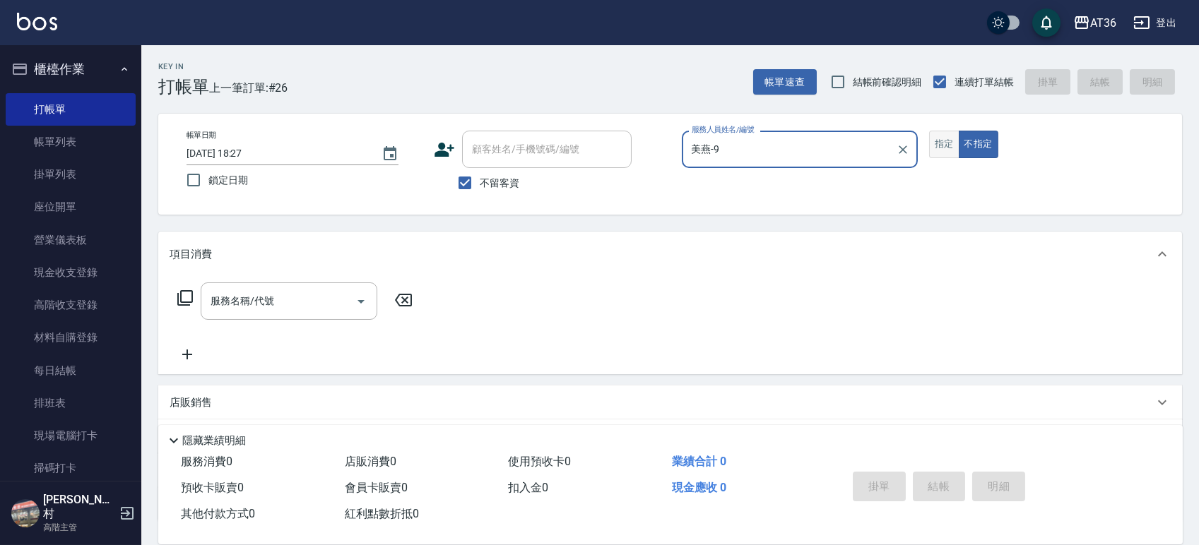
click at [947, 141] on button "指定" at bounding box center [944, 145] width 30 height 28
click at [179, 300] on icon at bounding box center [185, 298] width 17 height 17
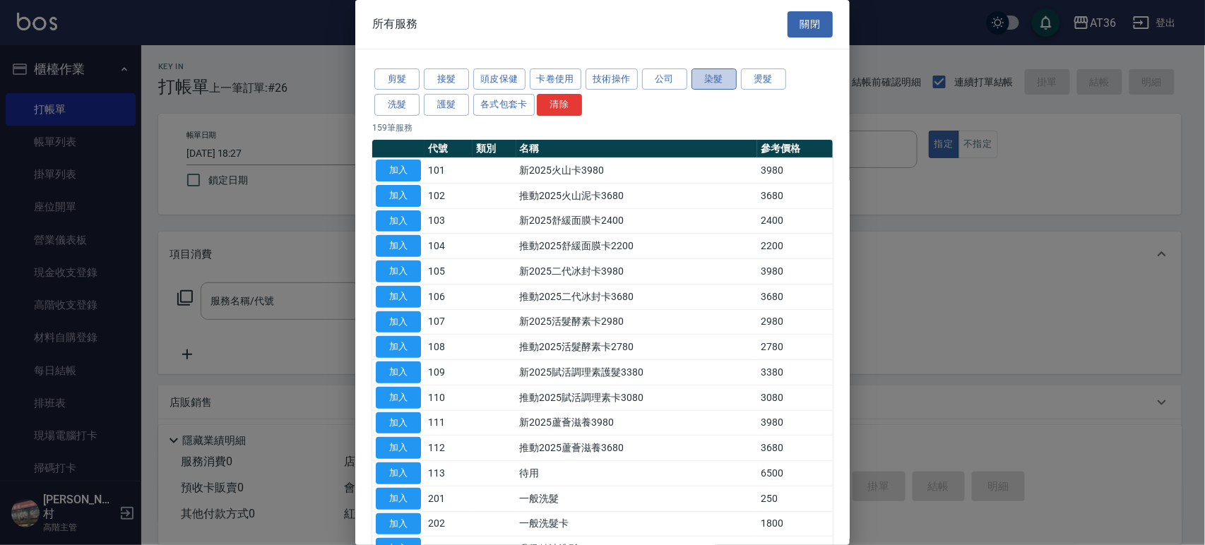
click at [714, 81] on button "染髮" at bounding box center [714, 80] width 45 height 22
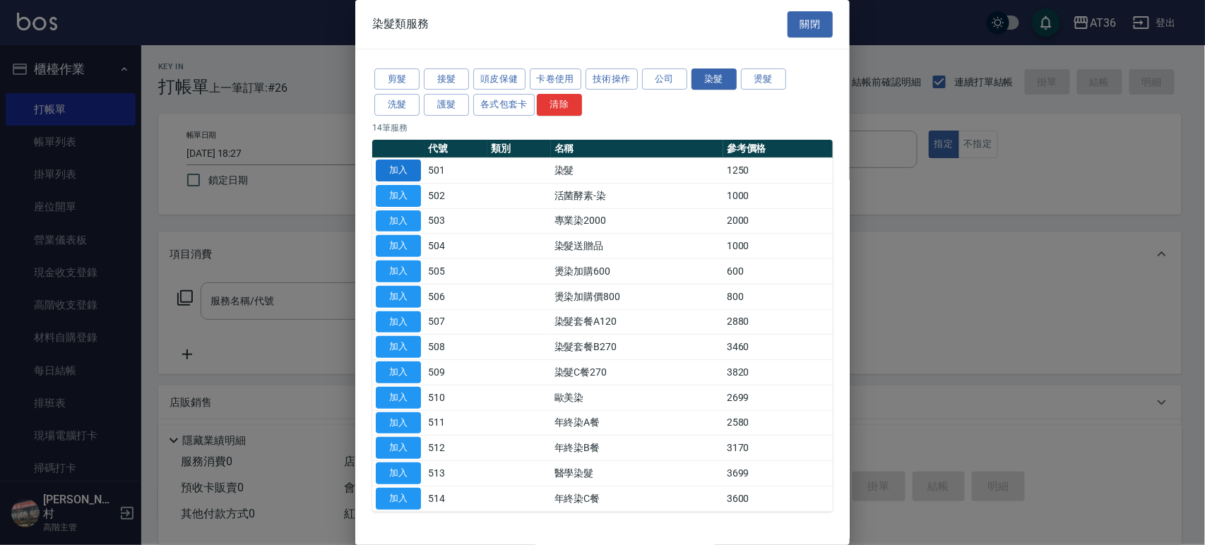
click at [403, 162] on button "加入" at bounding box center [398, 171] width 45 height 22
type input "染髮(501)"
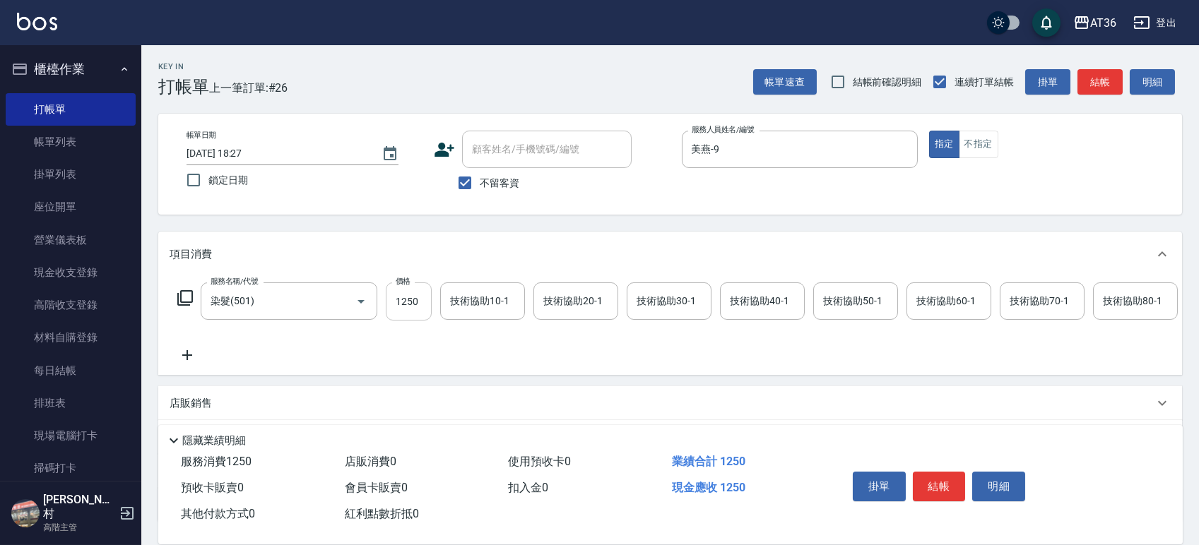
click at [413, 312] on input "1250" at bounding box center [409, 302] width 46 height 38
type input "1800"
click at [932, 488] on button "結帳" at bounding box center [939, 487] width 53 height 30
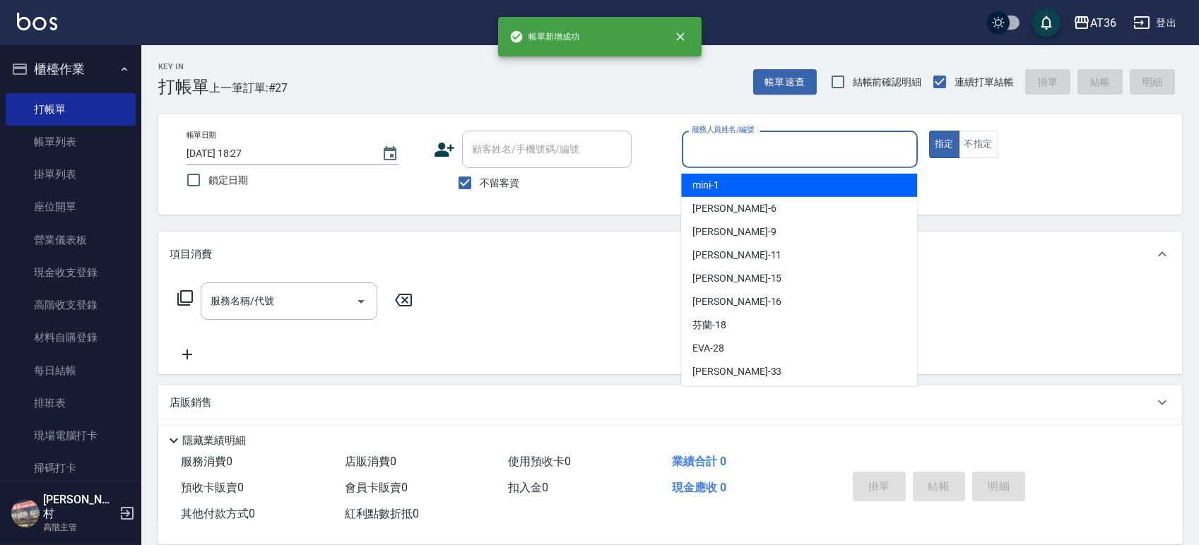
click at [703, 155] on input "服務人員姓名/編號" at bounding box center [799, 149] width 223 height 25
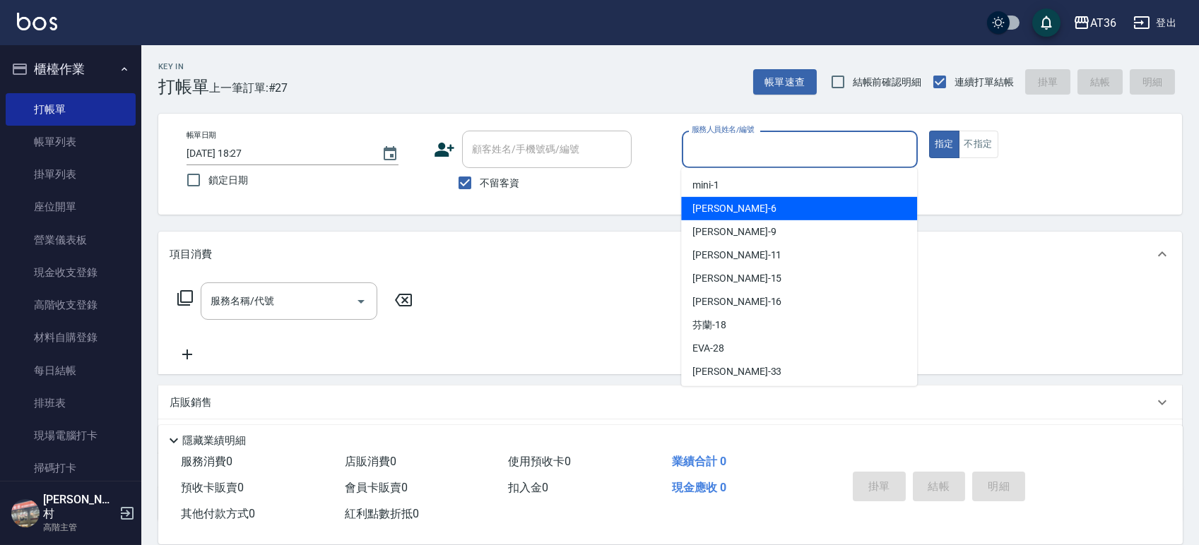
click at [728, 216] on div "[PERSON_NAME] -6" at bounding box center [799, 208] width 236 height 23
type input "[PERSON_NAME]-6"
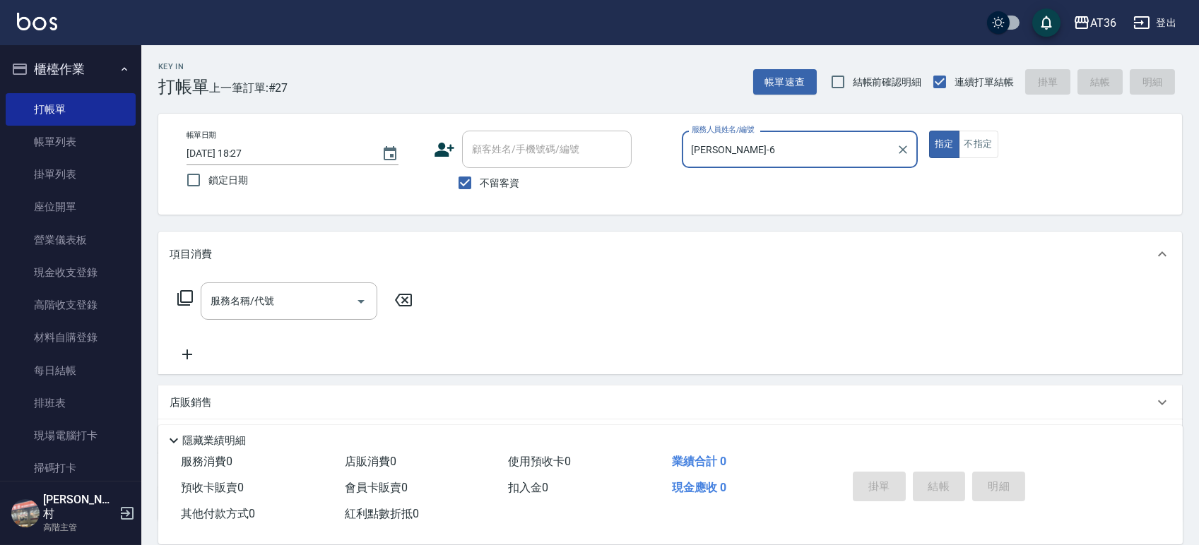
click at [182, 300] on icon at bounding box center [185, 298] width 17 height 17
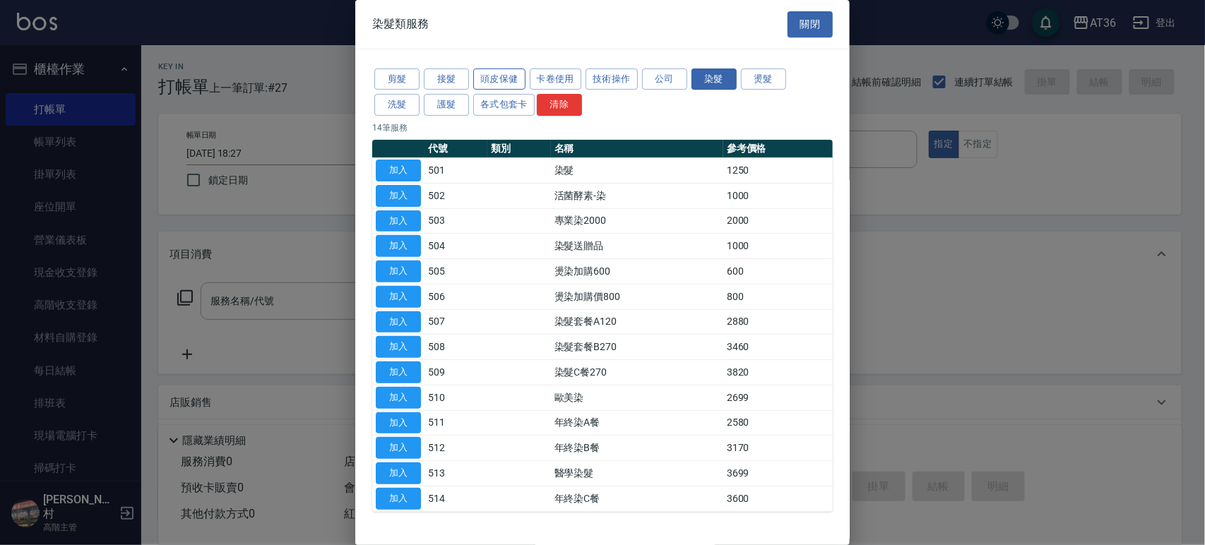
click at [483, 81] on button "頭皮保健" at bounding box center [499, 80] width 52 height 22
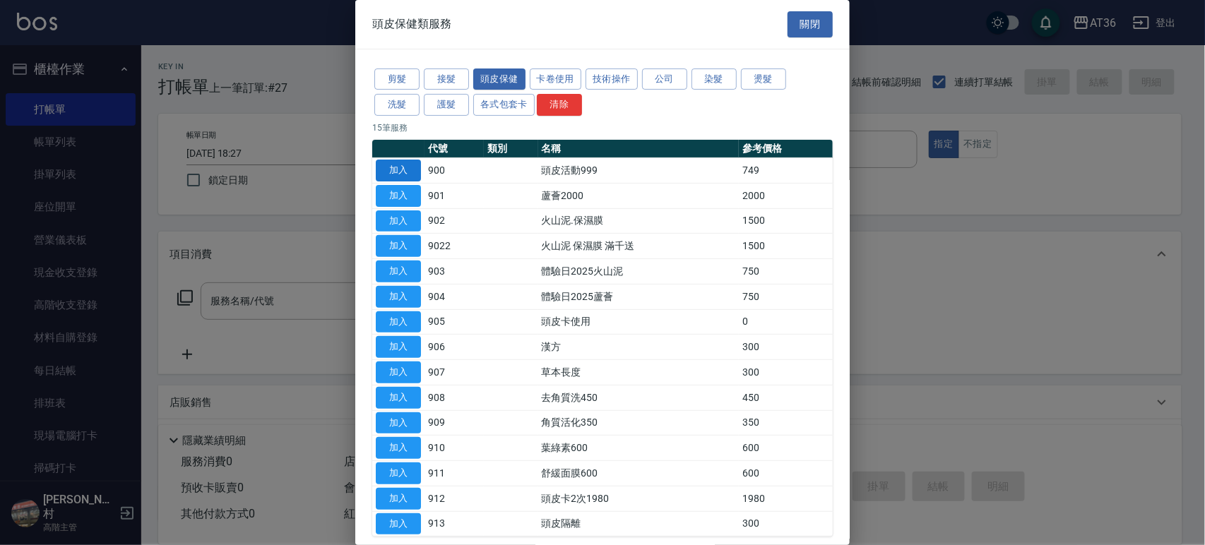
click at [401, 171] on button "加入" at bounding box center [398, 171] width 45 height 22
type input "頭皮活動999(900)"
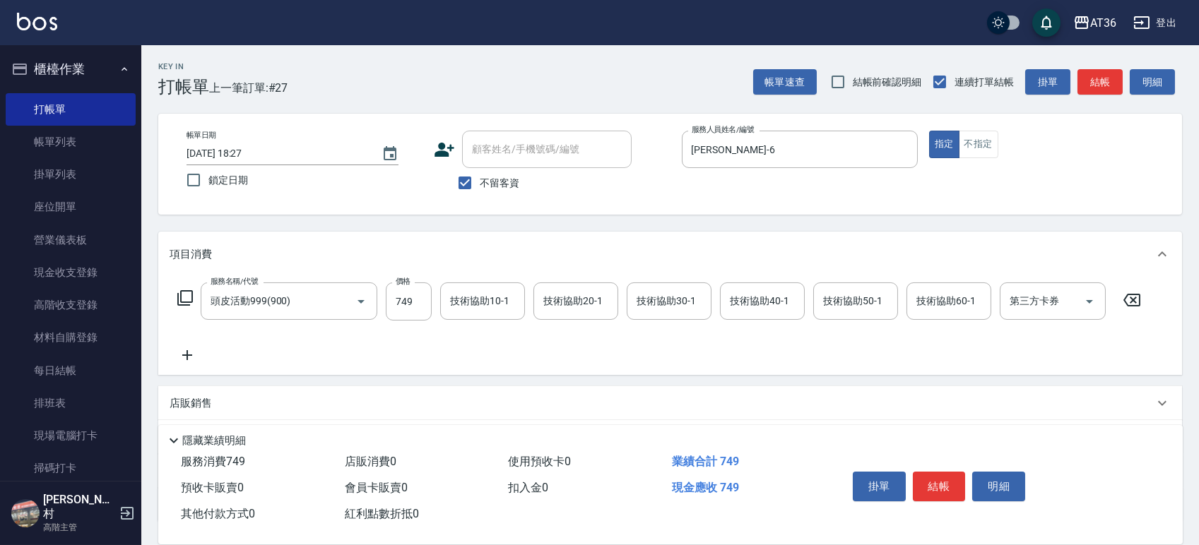
drag, startPoint x: 752, startPoint y: 300, endPoint x: 769, endPoint y: 206, distance: 94.8
click at [752, 300] on div "技術協助40-1 技術協助40-1" at bounding box center [762, 301] width 85 height 37
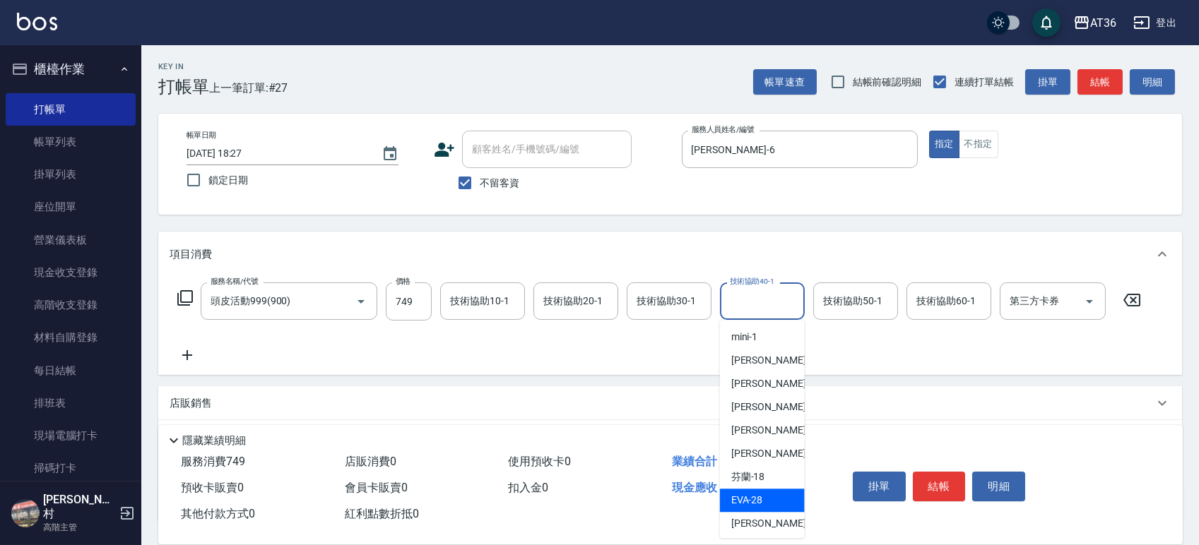
click at [762, 492] on div "[PERSON_NAME] -28" at bounding box center [762, 500] width 85 height 23
type input "[PERSON_NAME]-28"
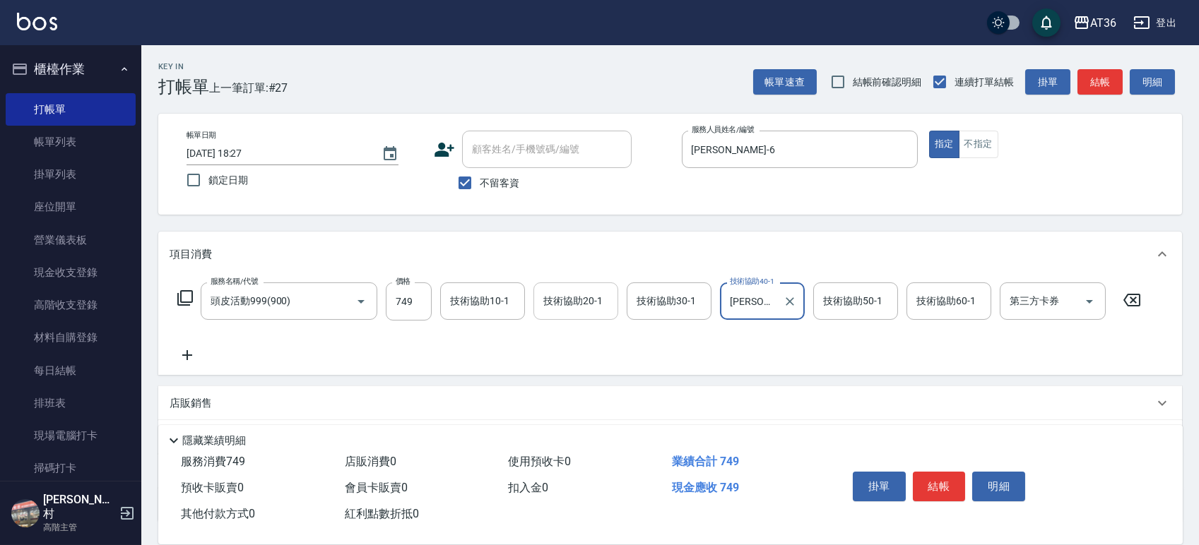
click at [557, 306] on div "技術協助20-1 技術協助20-1" at bounding box center [575, 301] width 85 height 37
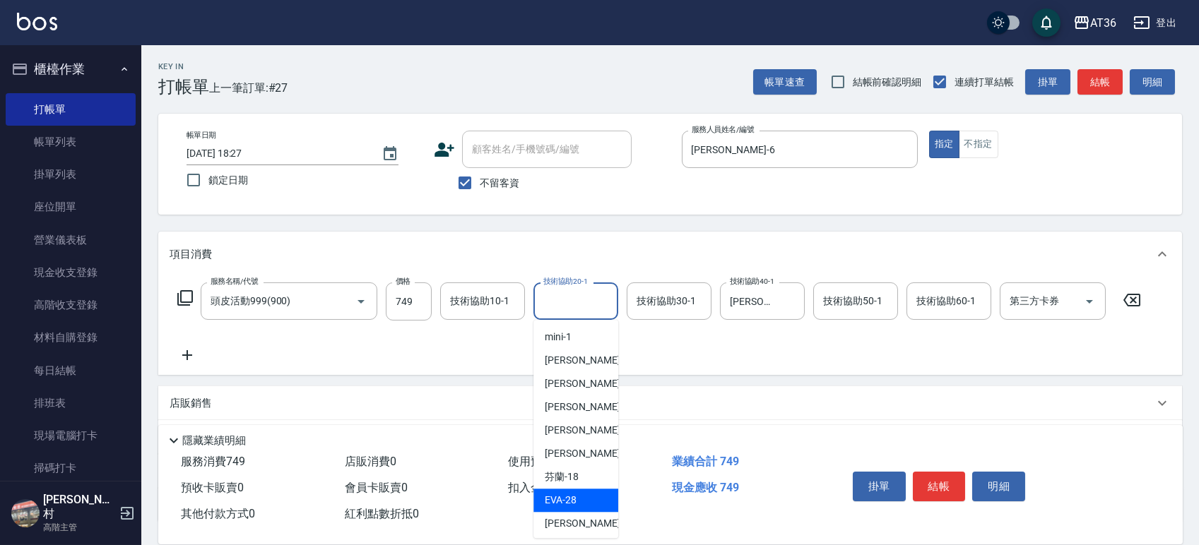
drag, startPoint x: 575, startPoint y: 501, endPoint x: 574, endPoint y: 428, distance: 72.8
click at [575, 500] on div "[PERSON_NAME] -28" at bounding box center [575, 500] width 85 height 23
type input "[PERSON_NAME]-28"
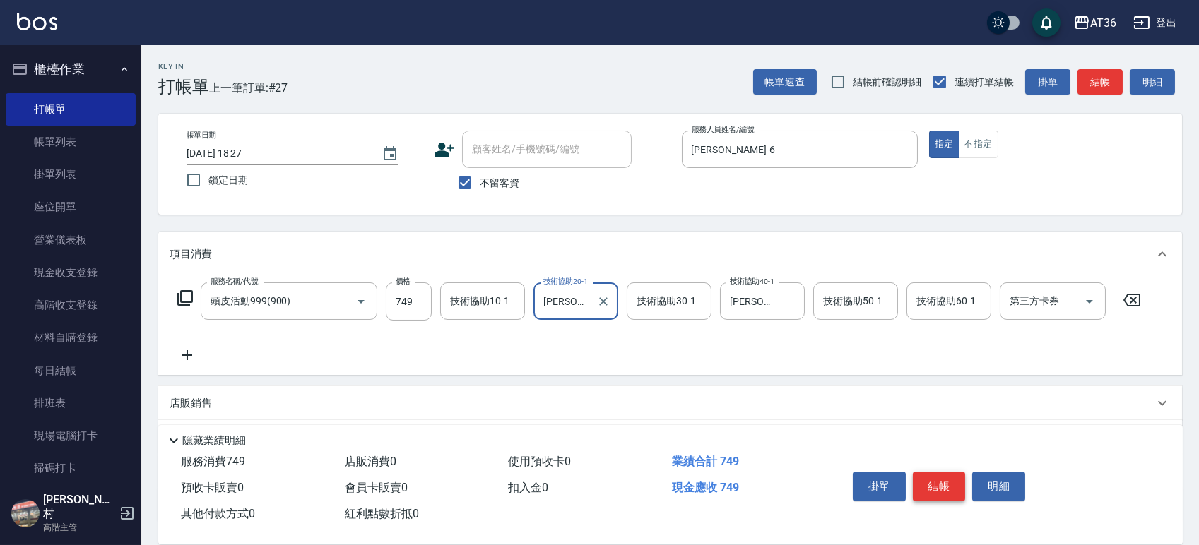
click at [937, 483] on button "結帳" at bounding box center [939, 487] width 53 height 30
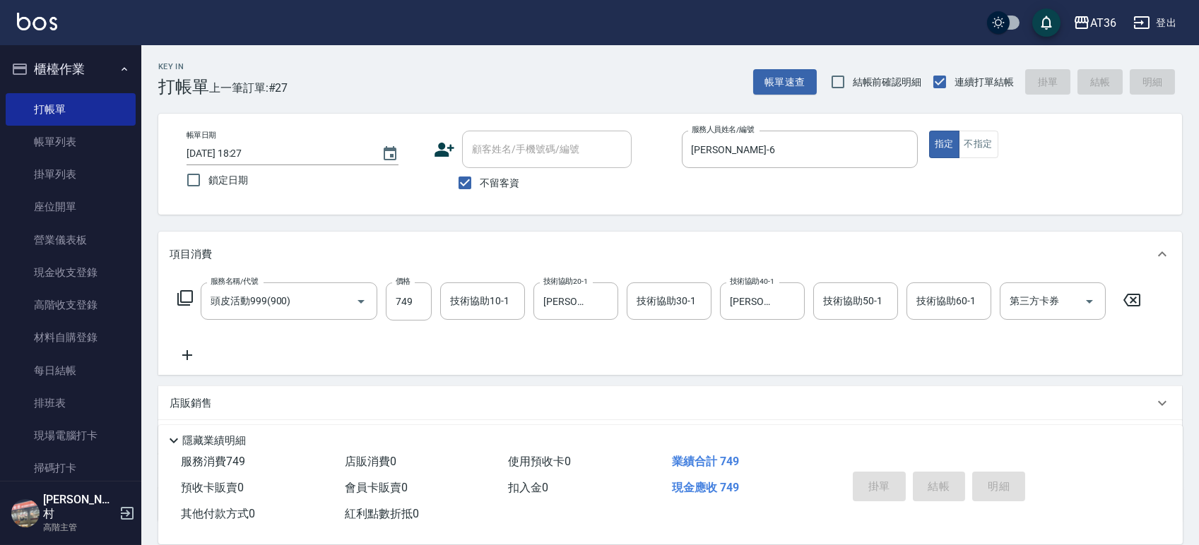
type input "[DATE] 18:28"
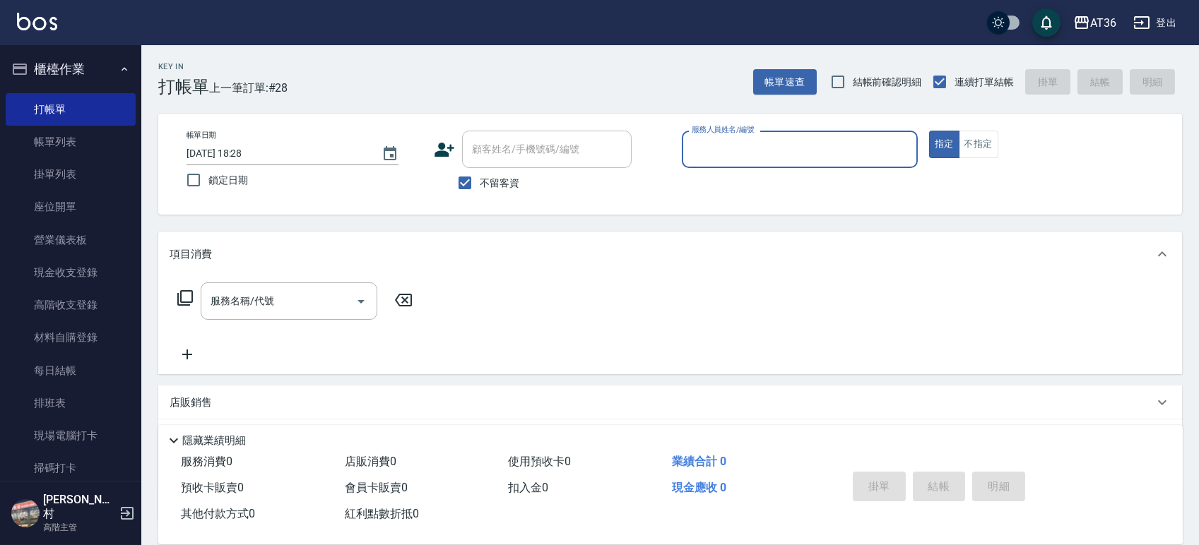
click at [682, 142] on div "服務人員姓名/編號" at bounding box center [800, 149] width 236 height 37
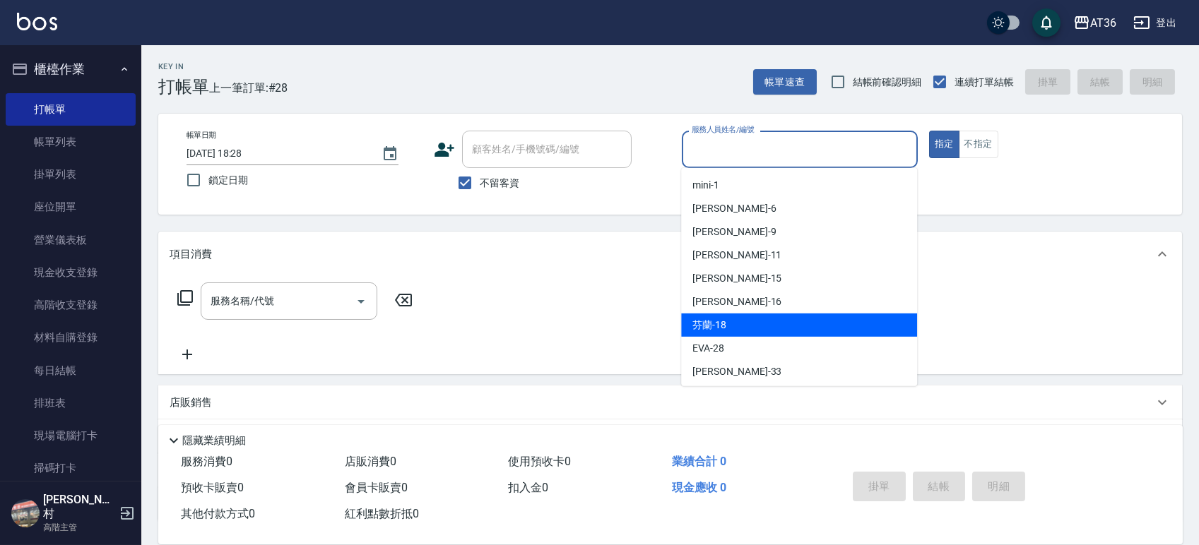
click at [717, 326] on span "芬蘭 -18" at bounding box center [709, 325] width 34 height 15
type input "芬蘭-18"
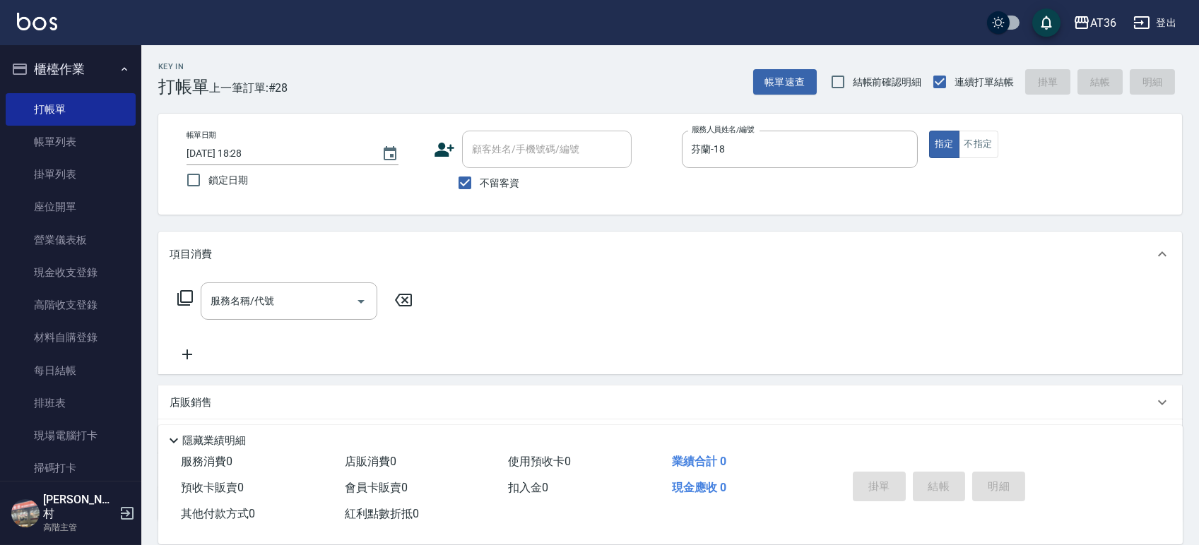
click at [184, 295] on icon at bounding box center [185, 298] width 17 height 17
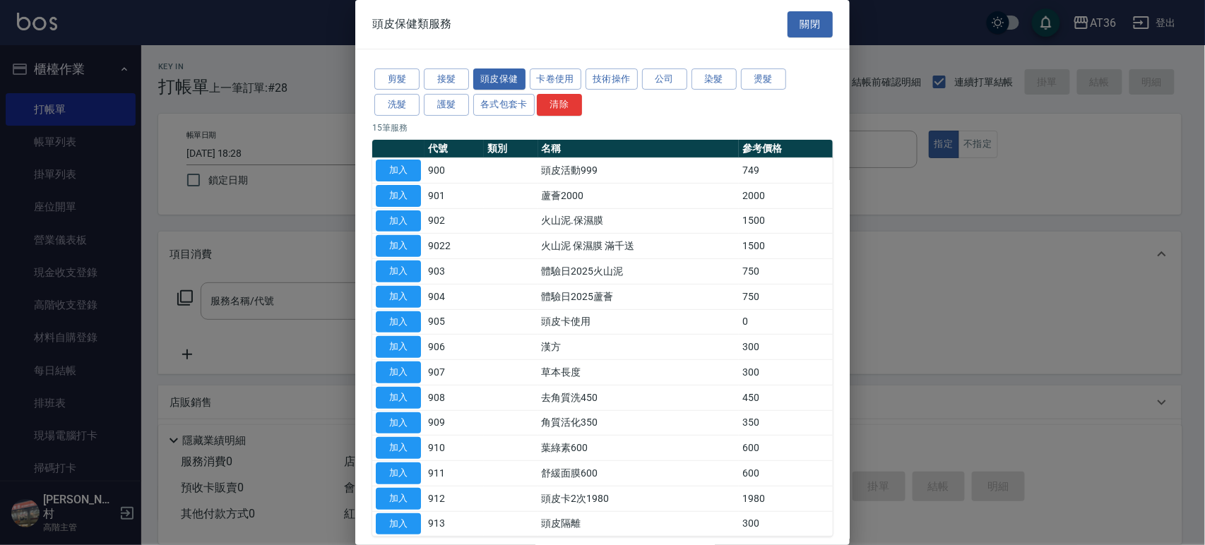
drag, startPoint x: 407, startPoint y: 88, endPoint x: 540, endPoint y: 153, distance: 148.2
click at [407, 89] on button "剪髮" at bounding box center [396, 80] width 45 height 22
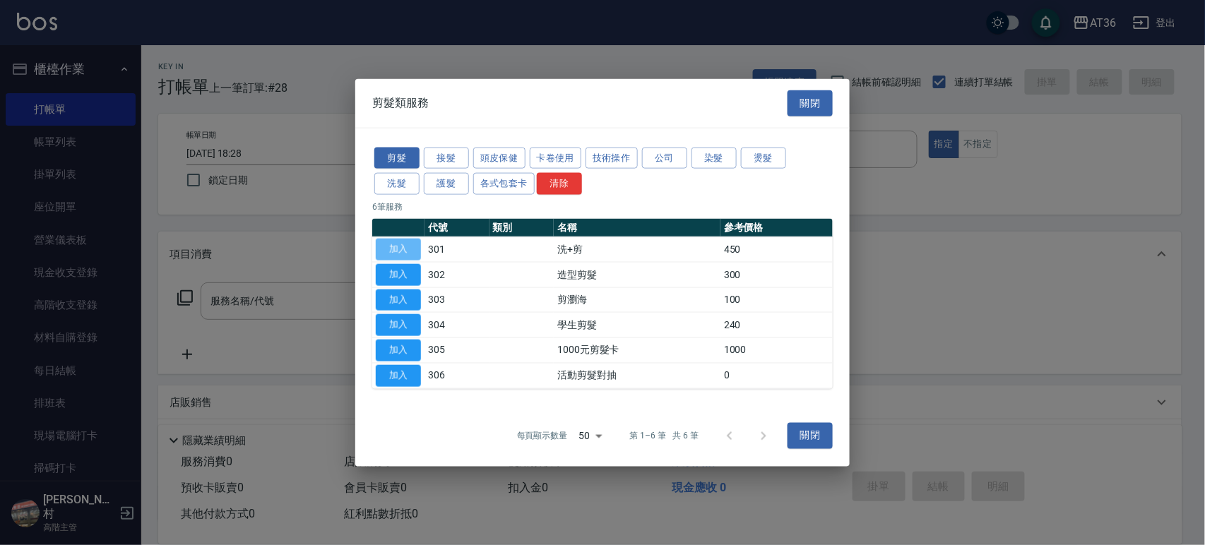
drag, startPoint x: 409, startPoint y: 245, endPoint x: 426, endPoint y: 322, distance: 78.8
click at [408, 246] on button "加入" at bounding box center [398, 250] width 45 height 22
type input "洗+剪(301)"
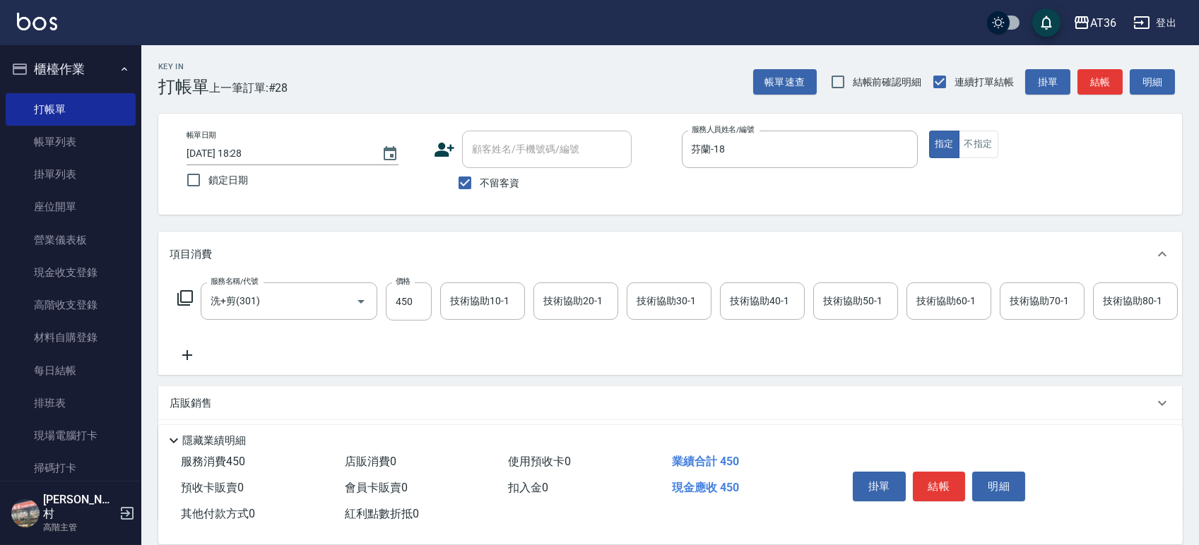
click at [740, 297] on div "技術協助40-1 技術協助40-1" at bounding box center [762, 301] width 85 height 37
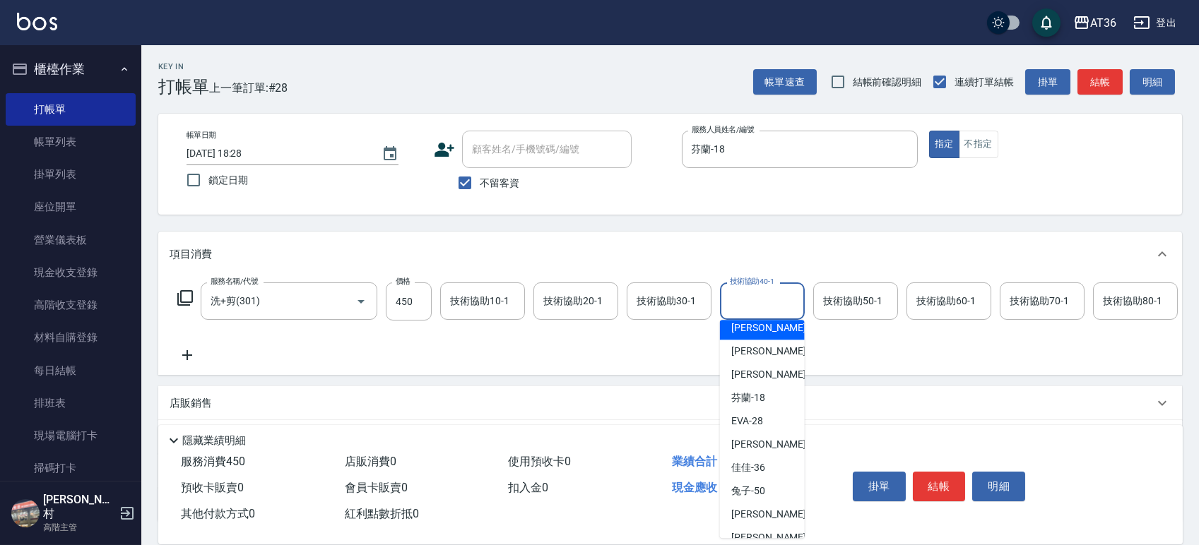
scroll to position [188, 0]
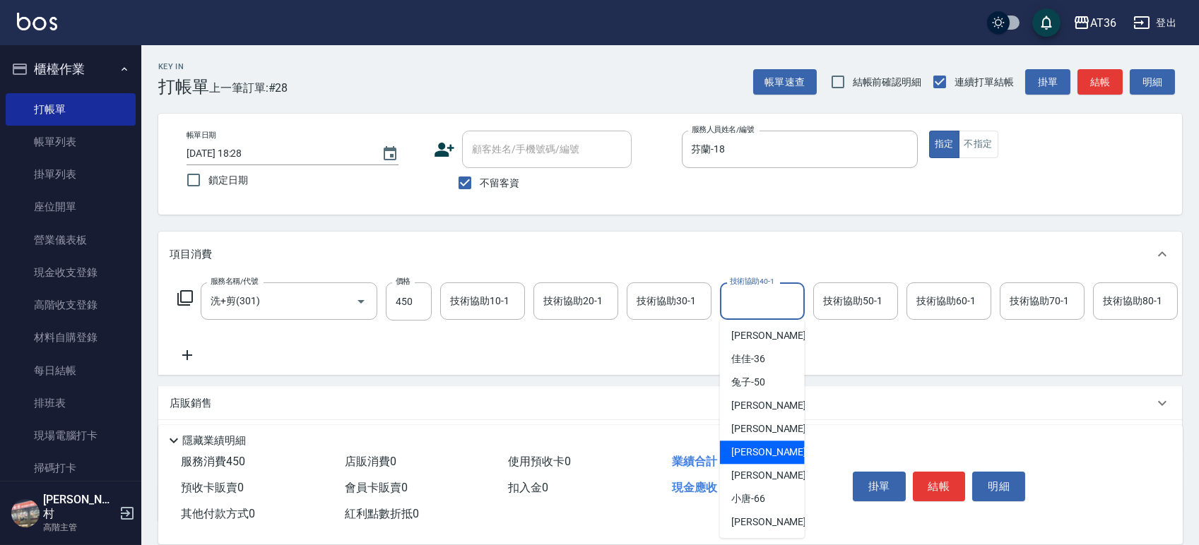
click at [766, 449] on div "[PERSON_NAME] -58" at bounding box center [762, 452] width 85 height 23
type input "[PERSON_NAME]-58"
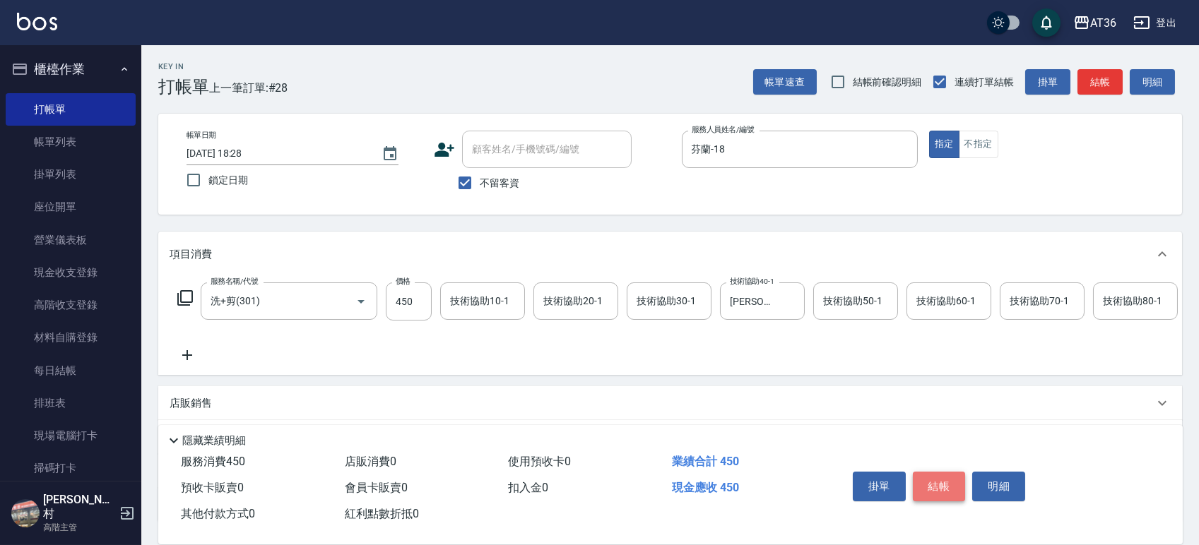
click at [937, 486] on button "結帳" at bounding box center [939, 487] width 53 height 30
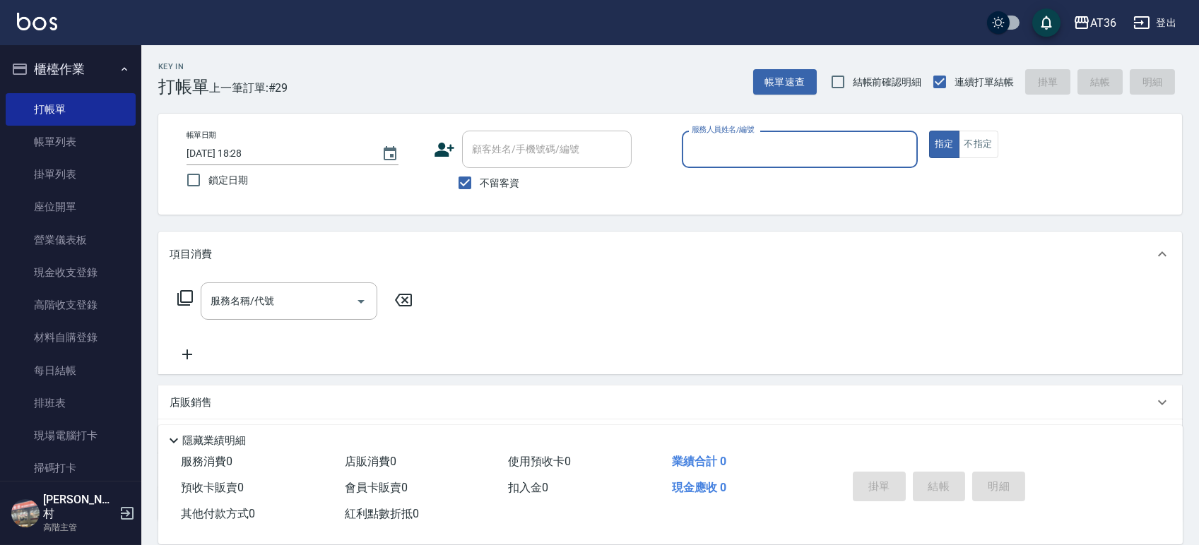
click at [702, 143] on input "服務人員姓名/編號" at bounding box center [799, 149] width 223 height 25
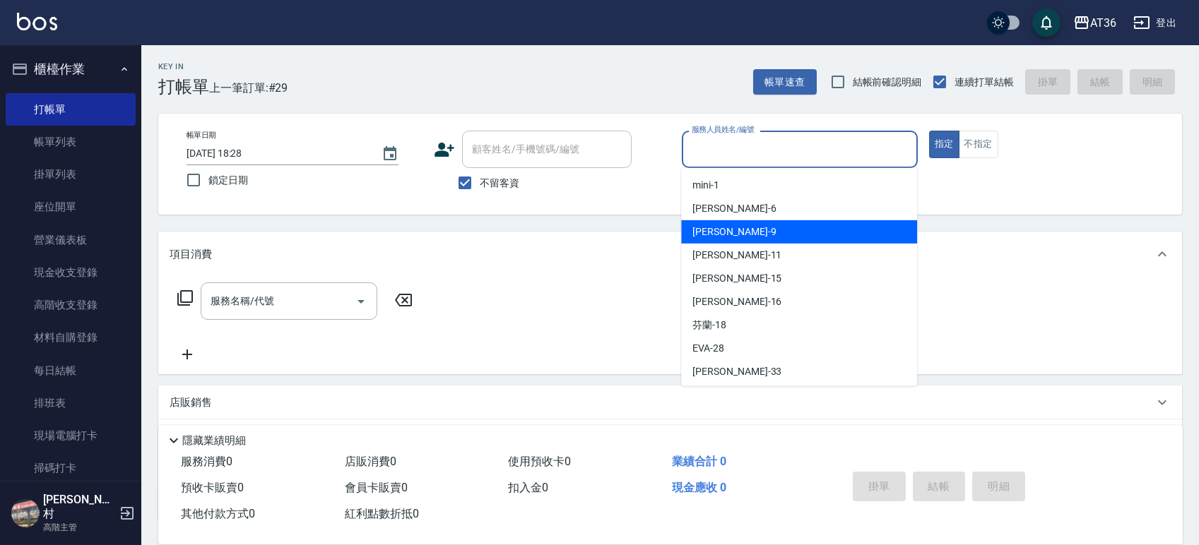
click at [746, 235] on div "美燕 -9" at bounding box center [799, 231] width 236 height 23
type input "美燕-9"
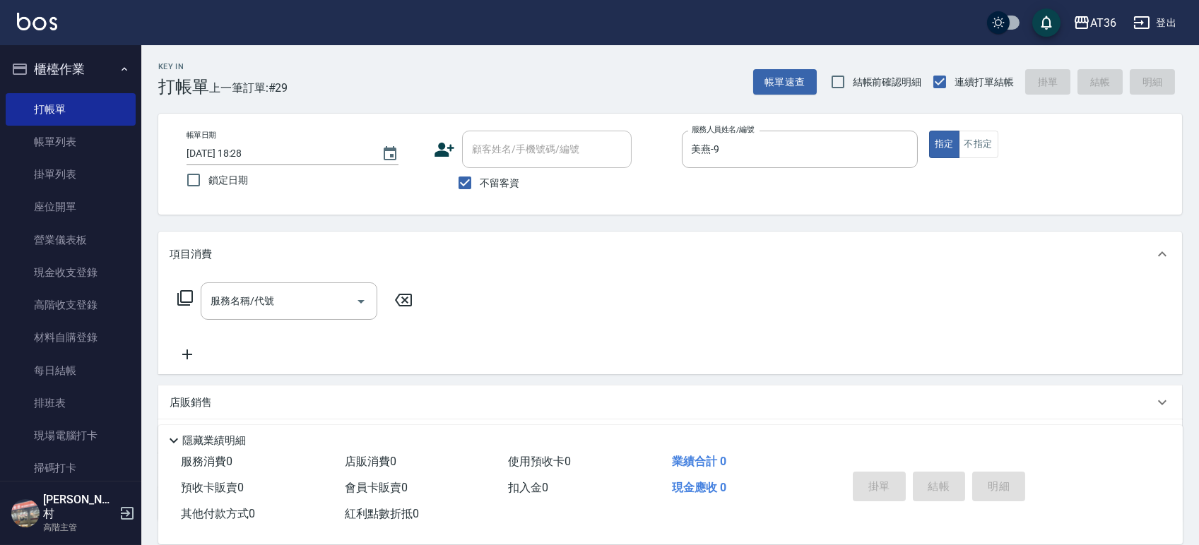
click at [187, 304] on icon at bounding box center [185, 298] width 16 height 16
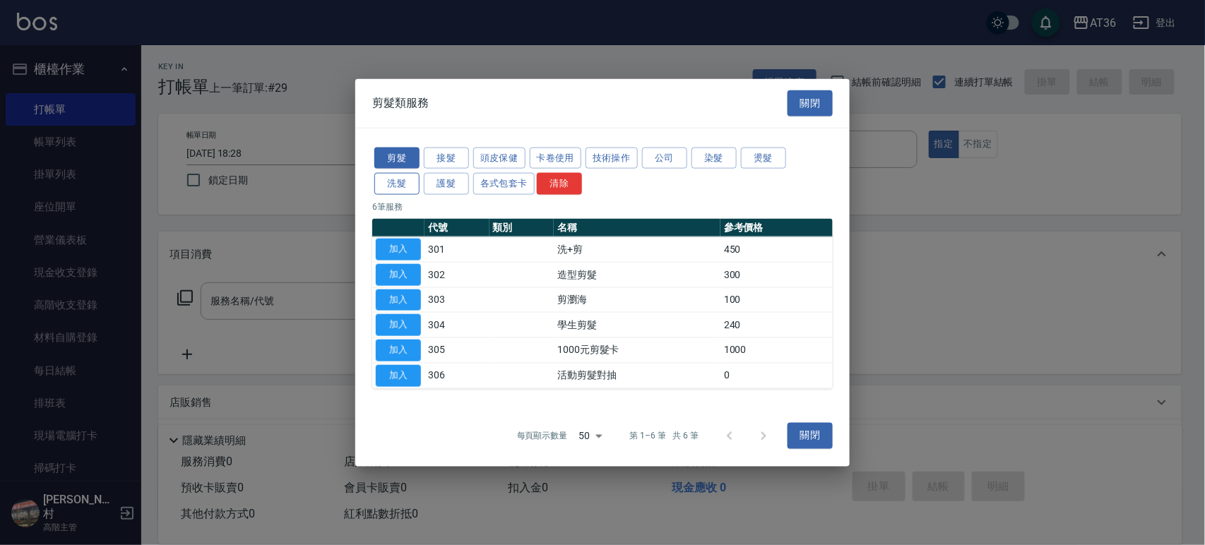
click at [398, 194] on button "洗髮" at bounding box center [396, 184] width 45 height 22
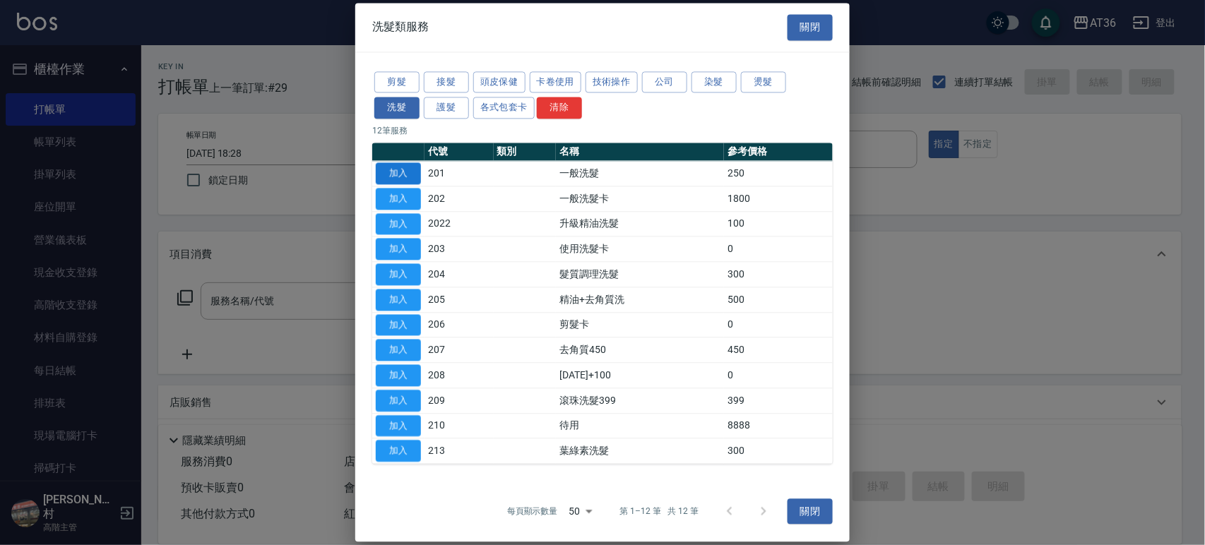
click at [397, 177] on button "加入" at bounding box center [398, 173] width 45 height 22
type input "一般洗髮(201)"
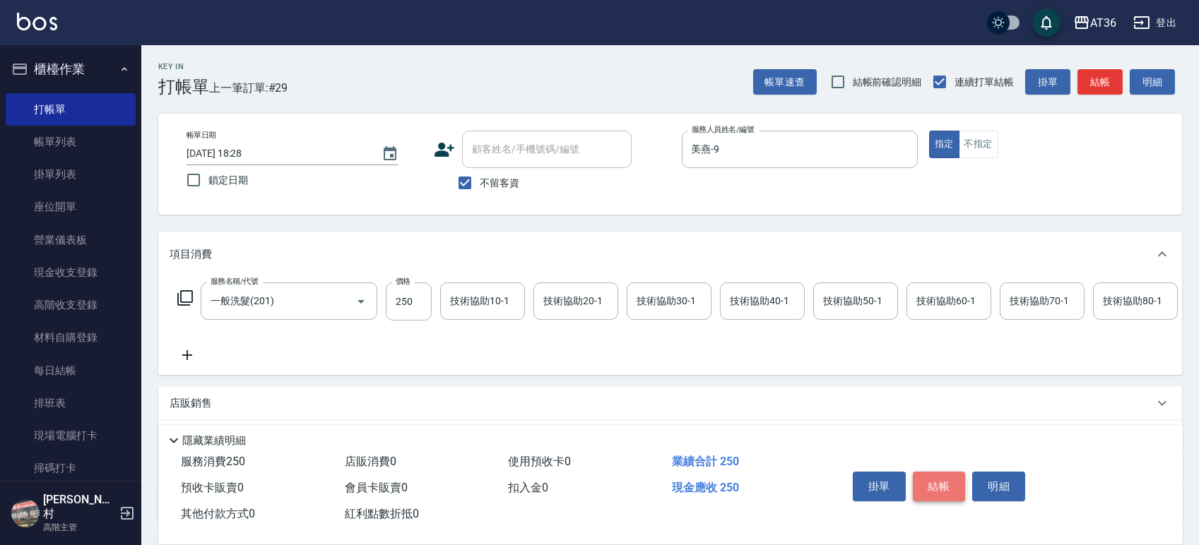
click at [937, 485] on button "結帳" at bounding box center [939, 487] width 53 height 30
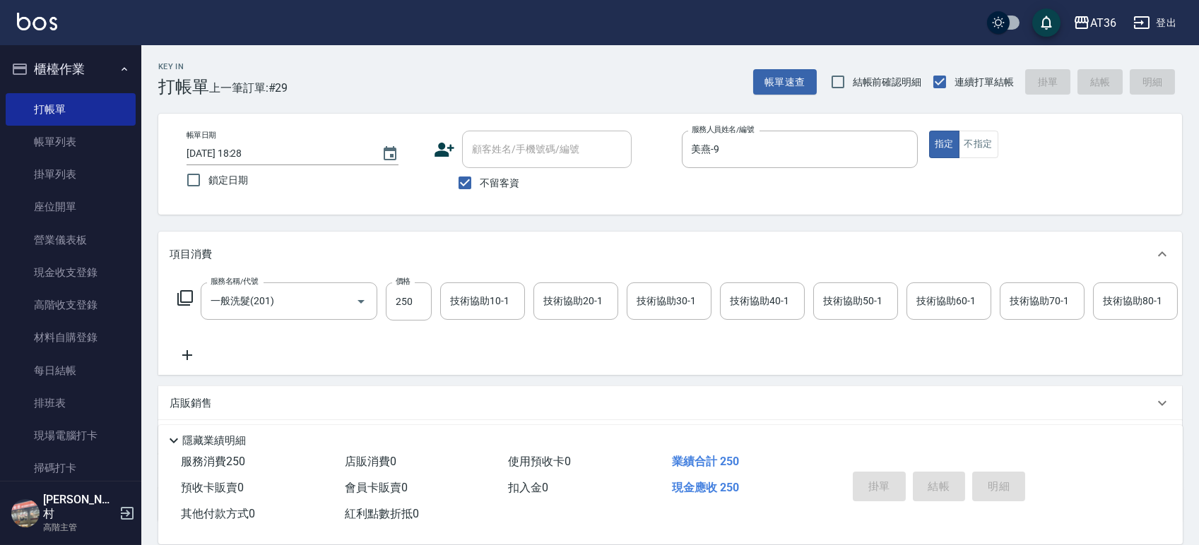
type input "[DATE] 18:30"
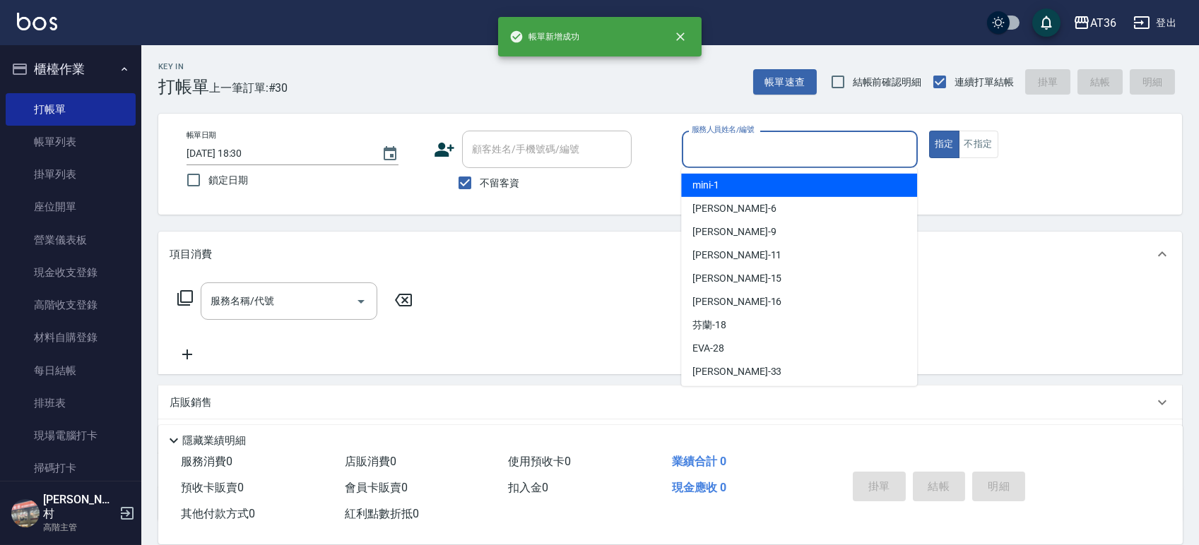
click at [717, 158] on input "服務人員姓名/編號" at bounding box center [799, 149] width 223 height 25
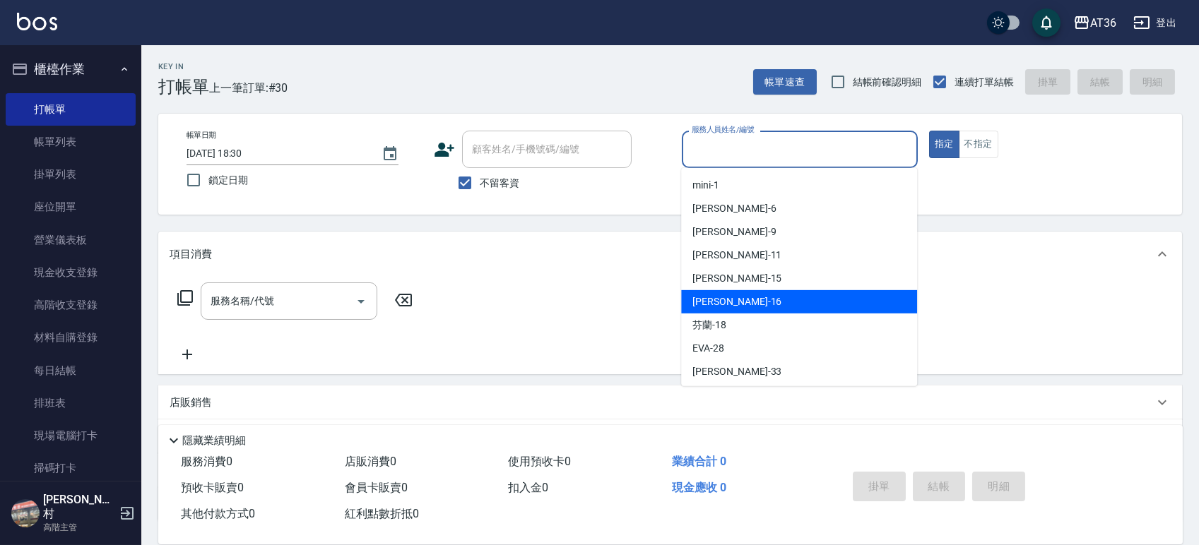
click at [746, 301] on div "[PERSON_NAME] -16" at bounding box center [799, 301] width 236 height 23
type input "小鳳-16"
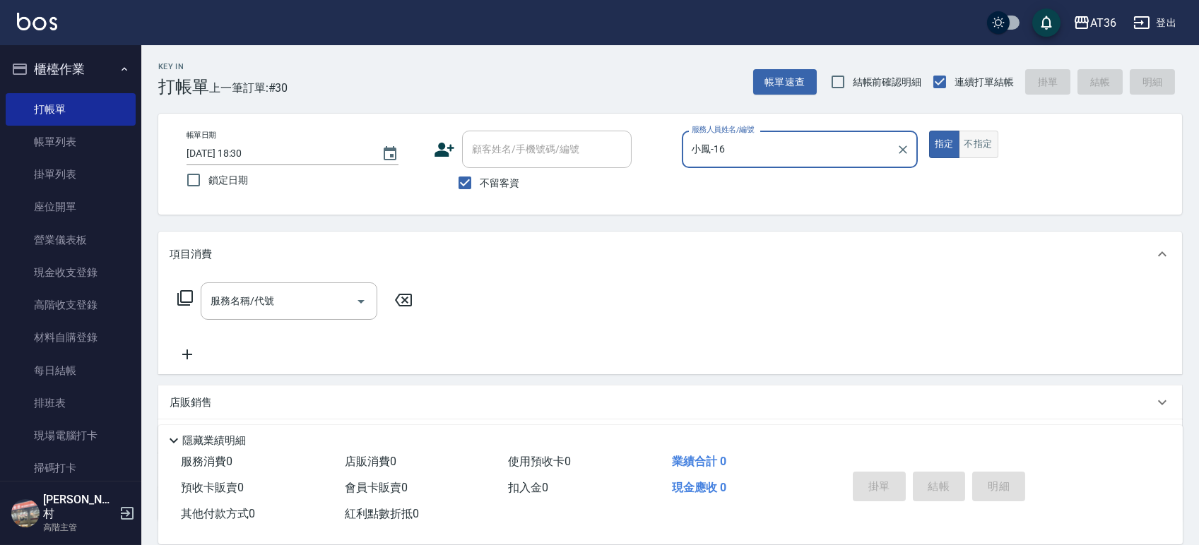
click at [979, 147] on button "不指定" at bounding box center [979, 145] width 40 height 28
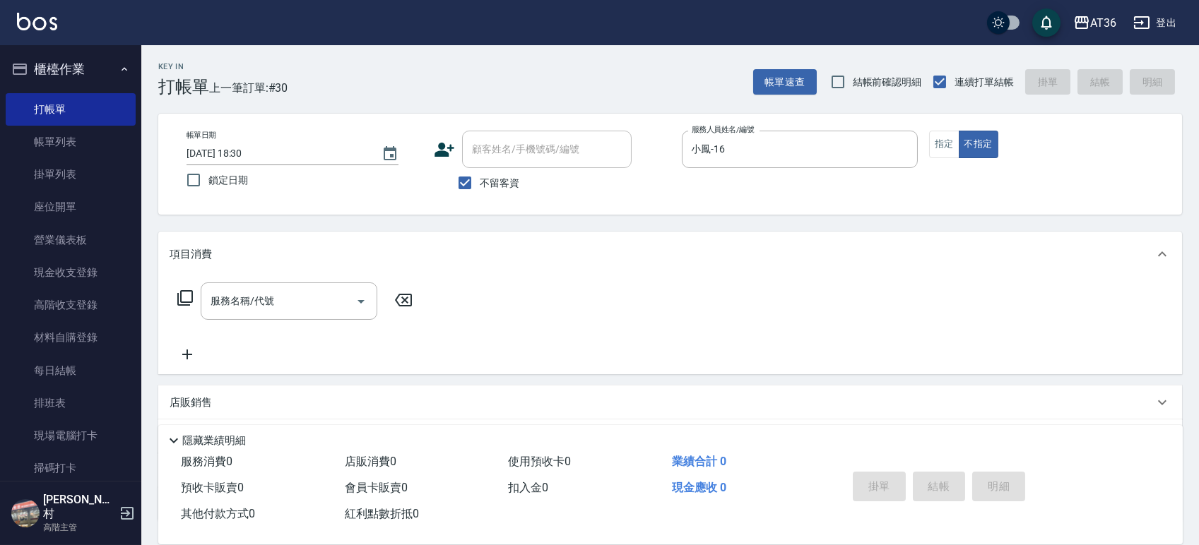
click at [184, 297] on icon at bounding box center [185, 298] width 17 height 17
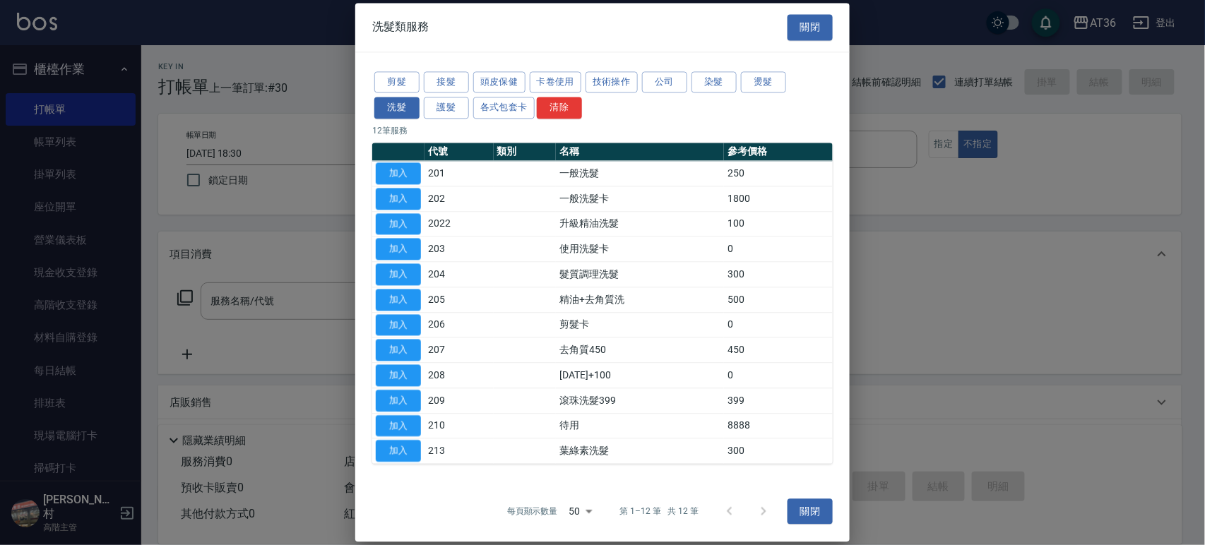
drag, startPoint x: 398, startPoint y: 78, endPoint x: 539, endPoint y: 131, distance: 151.1
click at [397, 78] on button "剪髮" at bounding box center [396, 82] width 45 height 22
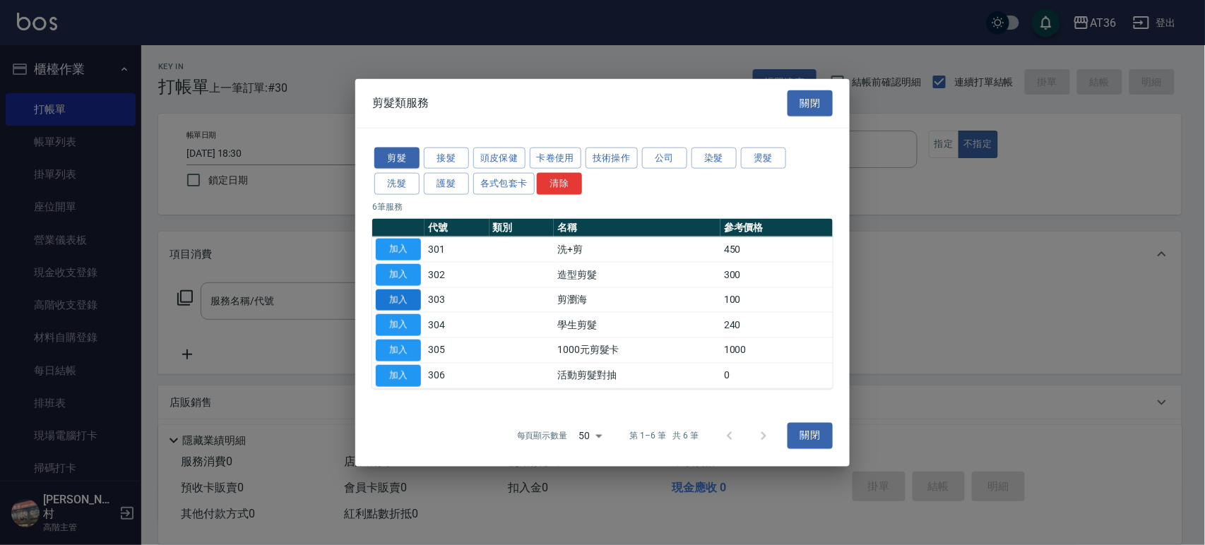
click at [401, 302] on button "加入" at bounding box center [398, 300] width 45 height 22
type input "剪瀏海(303)"
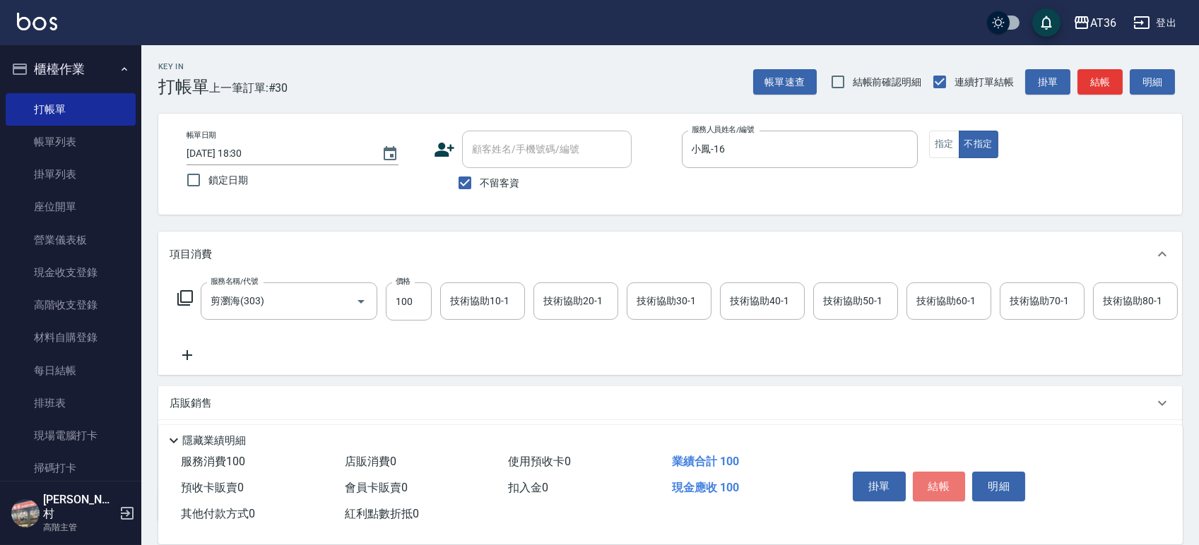
drag, startPoint x: 925, startPoint y: 473, endPoint x: 961, endPoint y: 447, distance: 44.7
click at [925, 474] on button "結帳" at bounding box center [939, 487] width 53 height 30
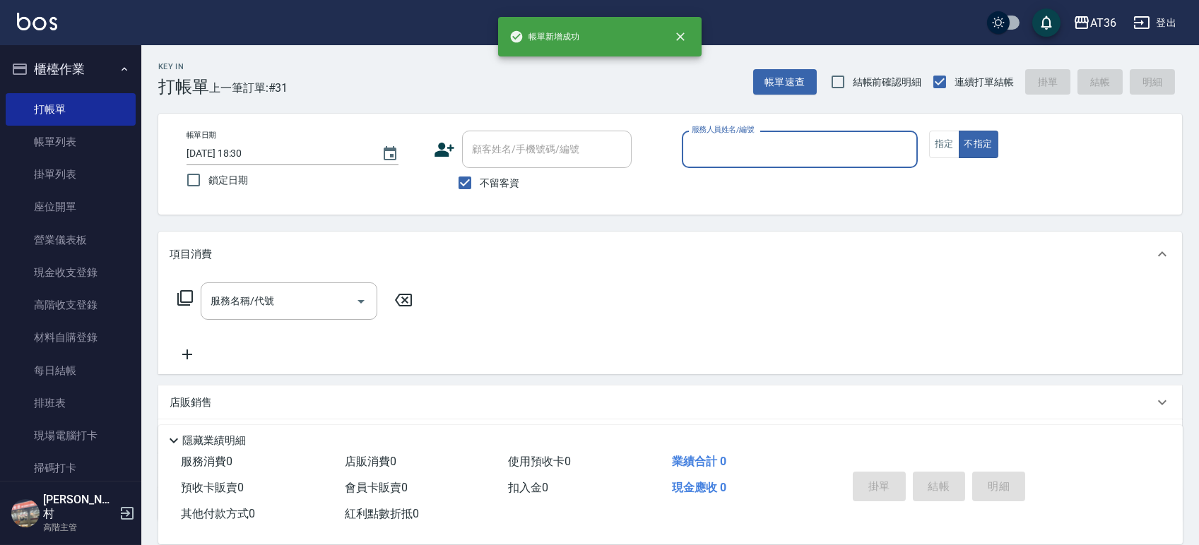
click at [714, 148] on input "服務人員姓名/編號" at bounding box center [799, 149] width 223 height 25
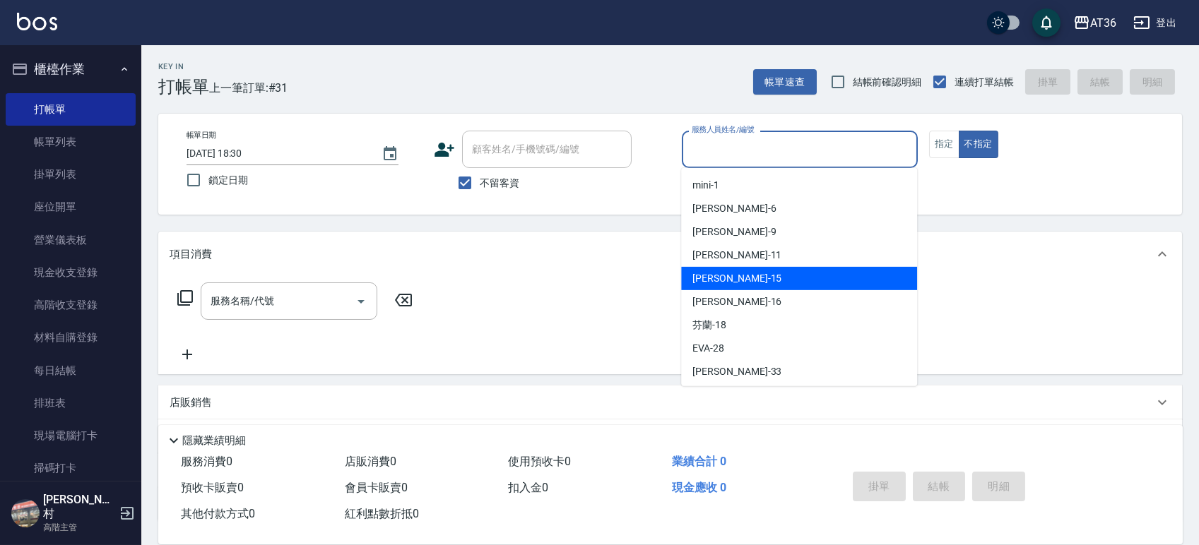
click at [756, 271] on div "[PERSON_NAME] -15" at bounding box center [799, 278] width 236 height 23
type input "[PERSON_NAME]-15"
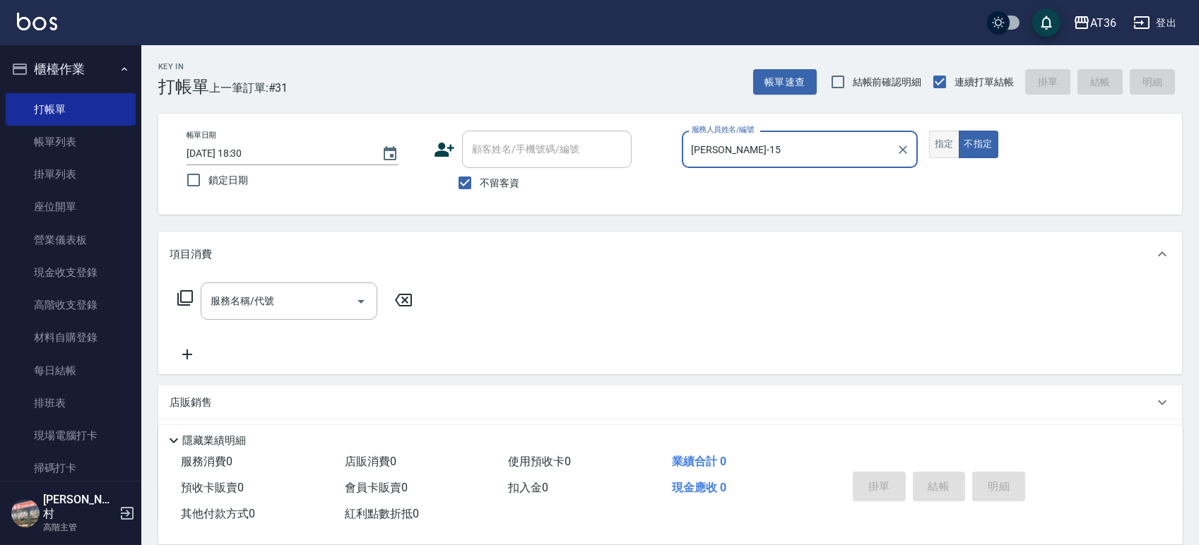
click at [945, 142] on button "指定" at bounding box center [944, 145] width 30 height 28
click at [187, 297] on icon at bounding box center [185, 298] width 17 height 17
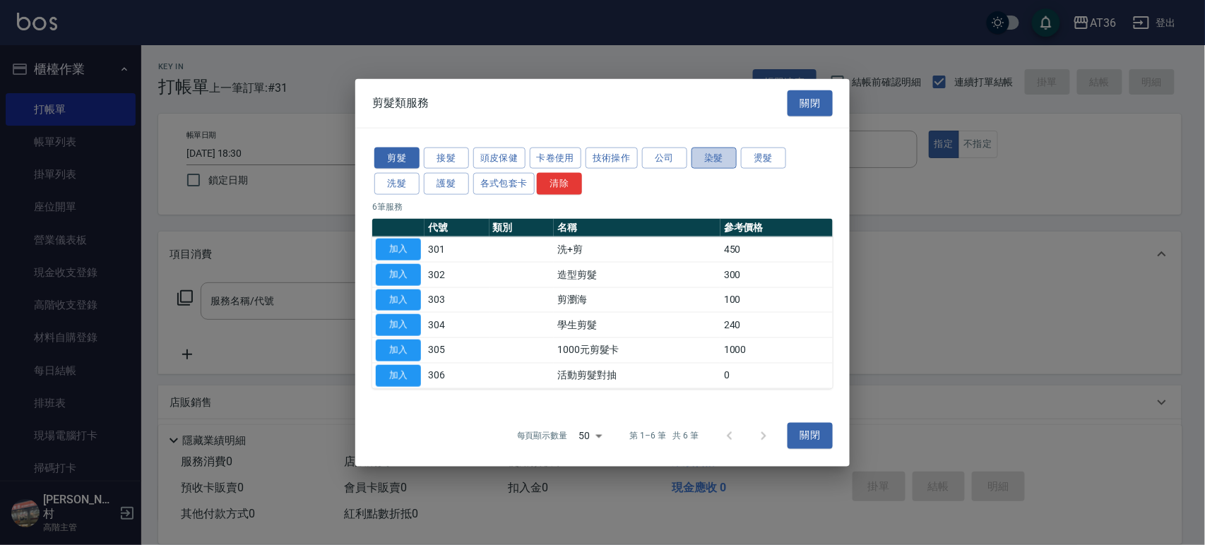
click at [726, 162] on button "染髮" at bounding box center [714, 158] width 45 height 22
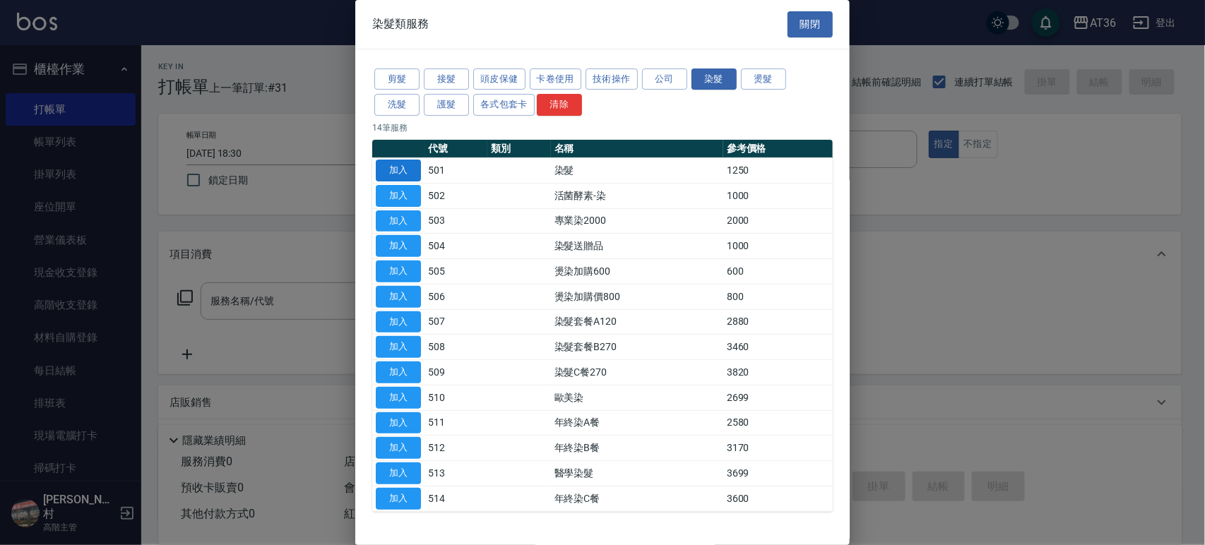
click at [396, 170] on button "加入" at bounding box center [398, 171] width 45 height 22
type input "染髮(501)"
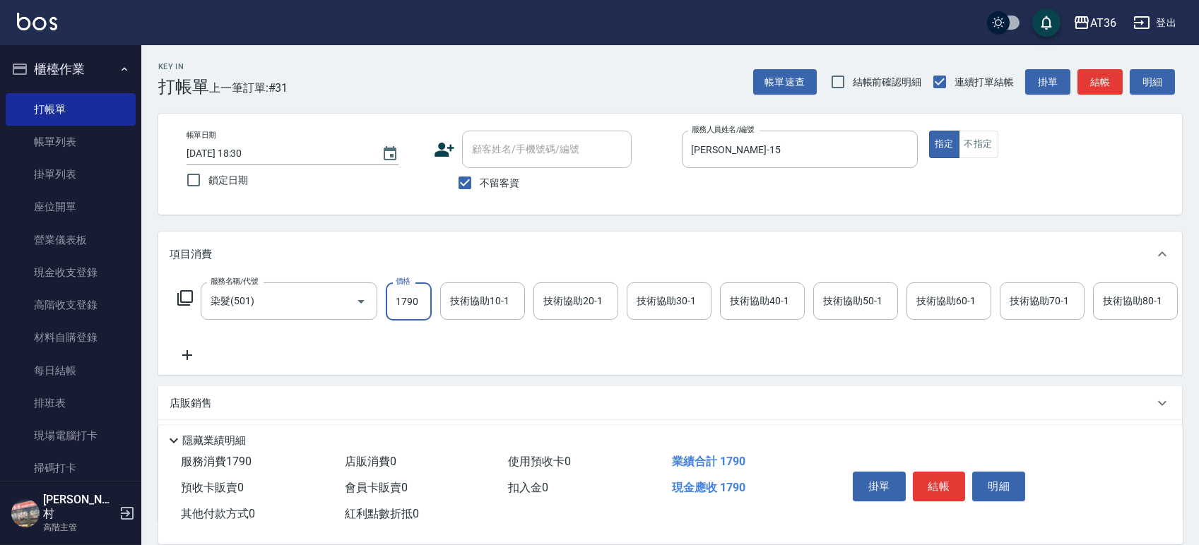
type input "1790"
click at [745, 297] on div "技術協助40-1 技術協助40-1" at bounding box center [762, 301] width 85 height 37
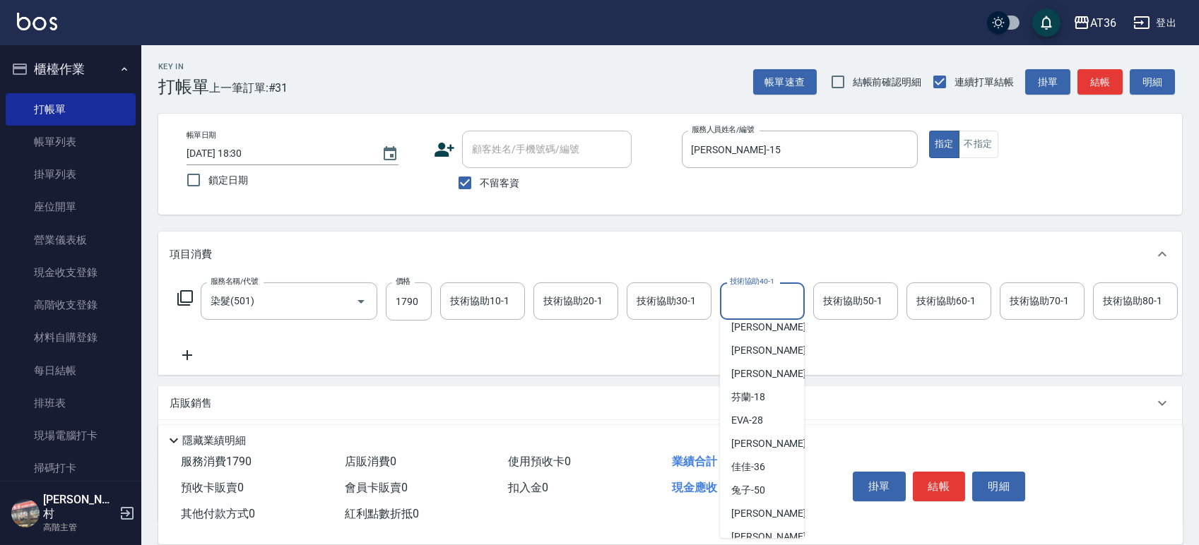
scroll to position [189, 0]
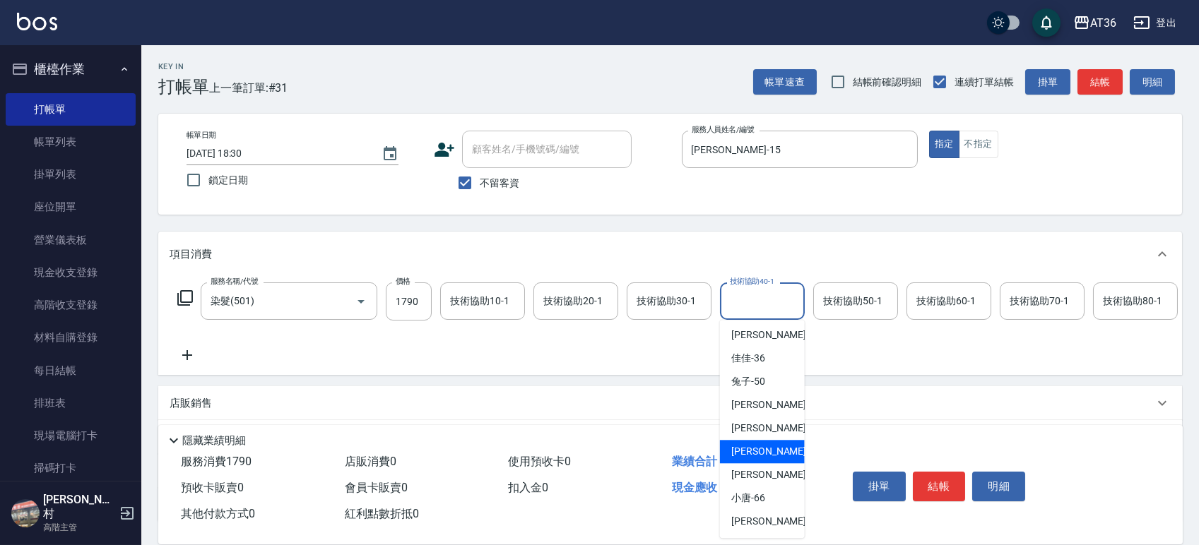
drag, startPoint x: 766, startPoint y: 442, endPoint x: 793, endPoint y: 408, distance: 43.2
click at [766, 443] on div "[PERSON_NAME] -58" at bounding box center [762, 451] width 85 height 23
type input "[PERSON_NAME]-58"
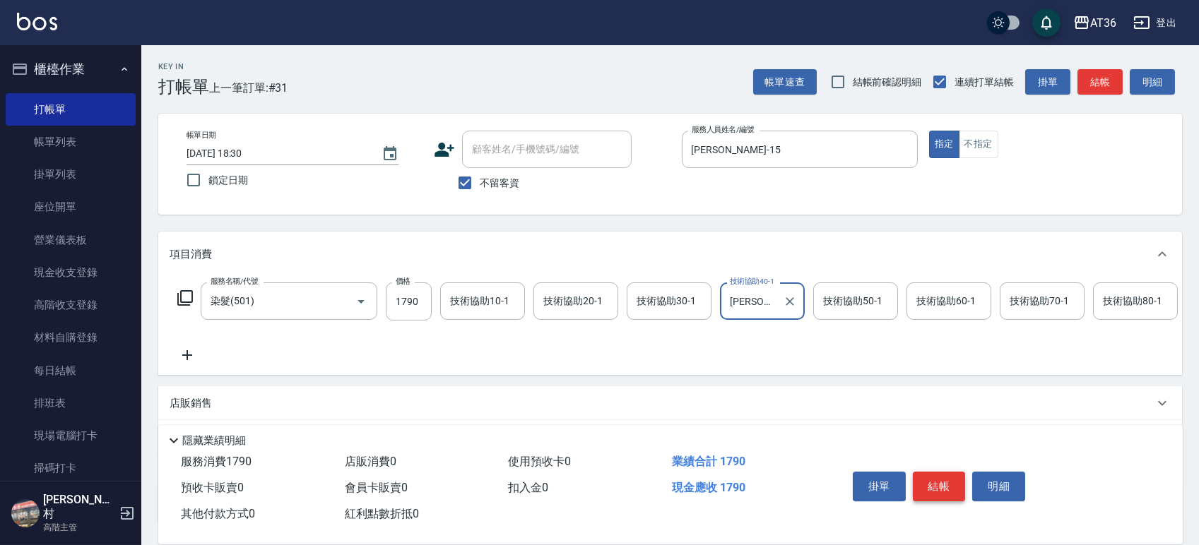
click at [945, 483] on button "結帳" at bounding box center [939, 487] width 53 height 30
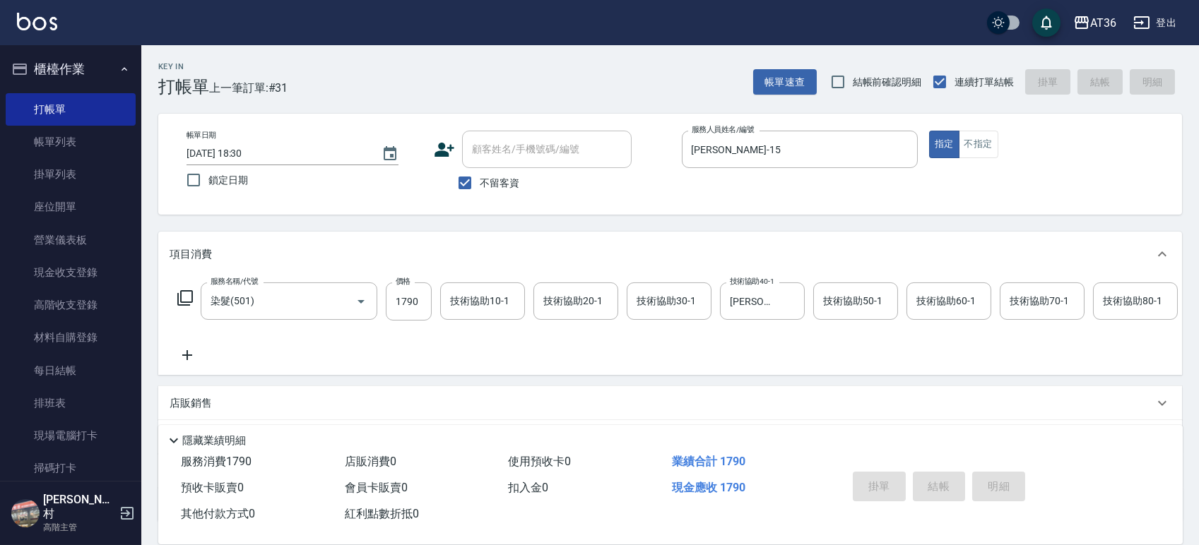
type input "[DATE] 18:31"
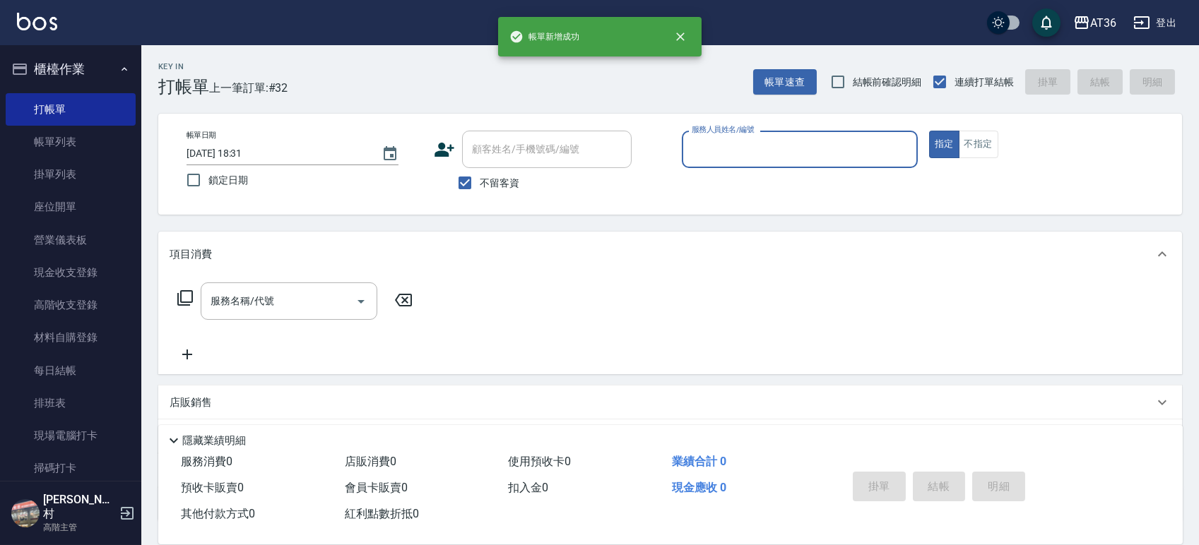
click at [685, 139] on div "服務人員姓名/編號" at bounding box center [800, 149] width 236 height 37
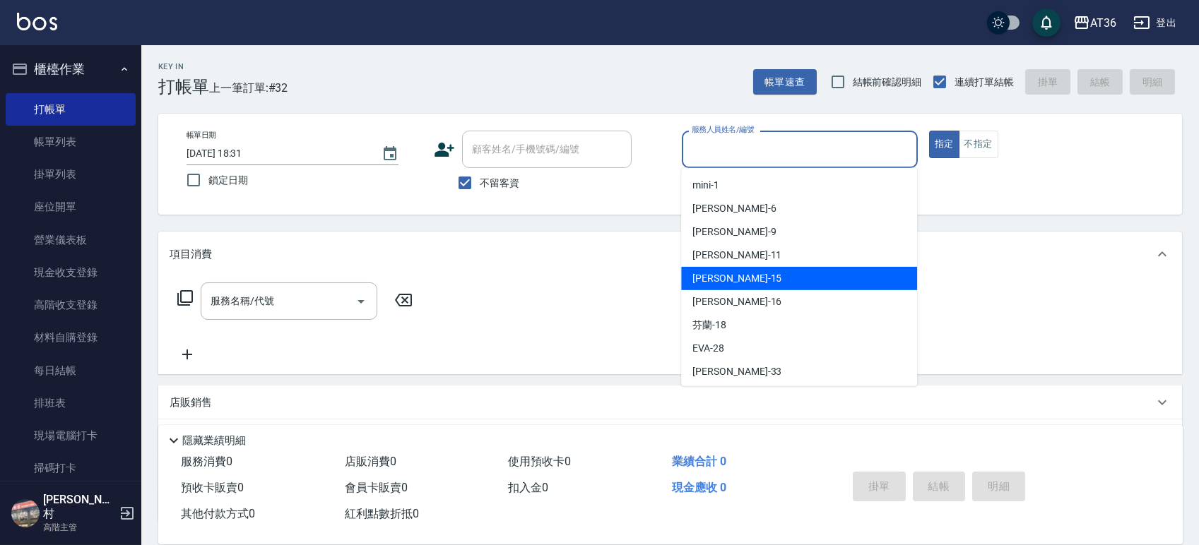
click at [721, 278] on span "[PERSON_NAME] -15" at bounding box center [736, 278] width 89 height 15
type input "[PERSON_NAME]-15"
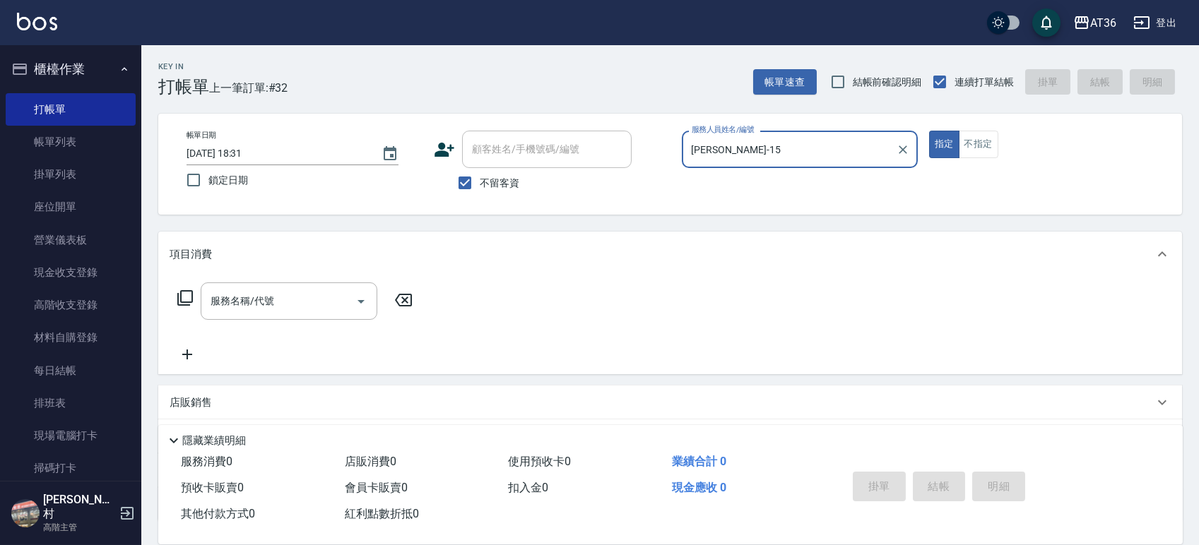
click at [189, 300] on icon at bounding box center [185, 298] width 17 height 17
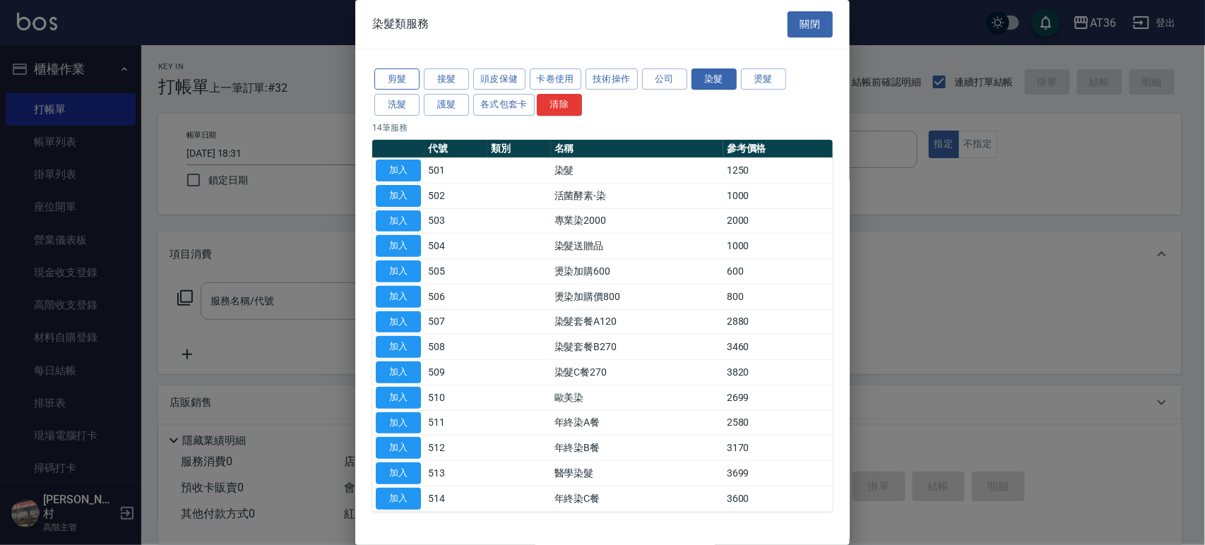
click at [401, 85] on button "剪髮" at bounding box center [396, 80] width 45 height 22
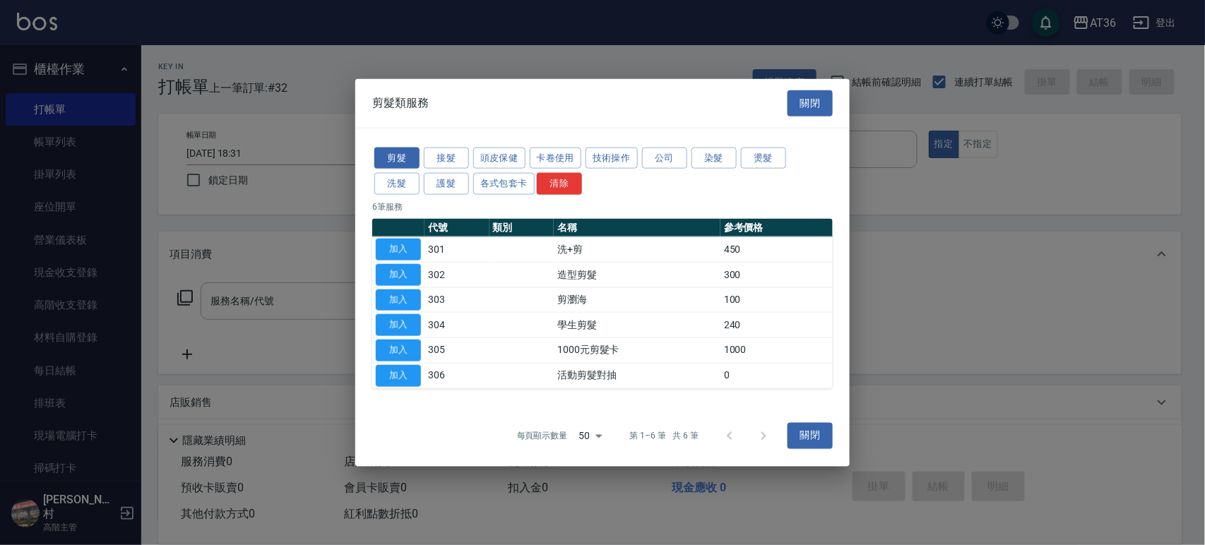
drag, startPoint x: 403, startPoint y: 252, endPoint x: 437, endPoint y: 321, distance: 76.5
click at [403, 253] on button "加入" at bounding box center [398, 250] width 45 height 22
type input "洗+剪(301)"
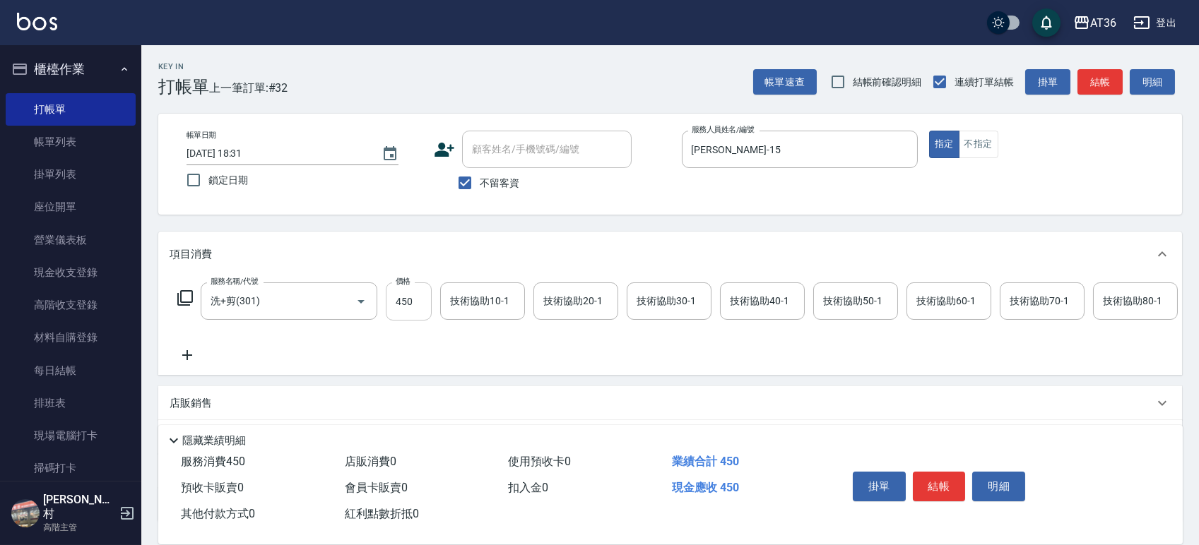
click at [408, 308] on input "450" at bounding box center [409, 302] width 46 height 38
type input "400"
click at [759, 294] on div "技術協助40-1 技術協助40-1" at bounding box center [762, 301] width 85 height 37
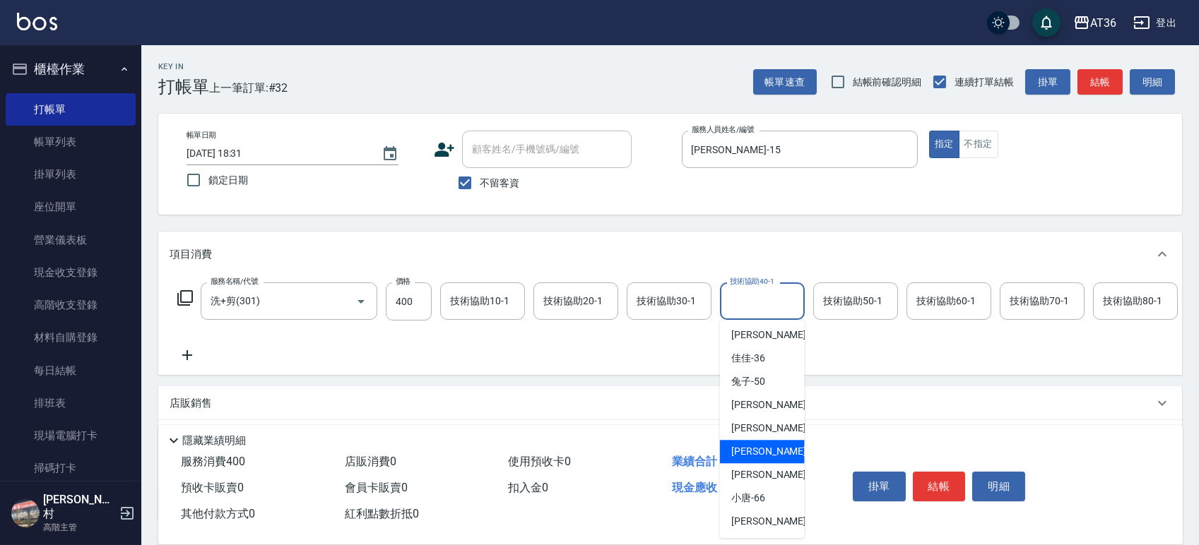
click at [767, 454] on div "[PERSON_NAME] -58" at bounding box center [762, 451] width 85 height 23
type input "[PERSON_NAME]-58"
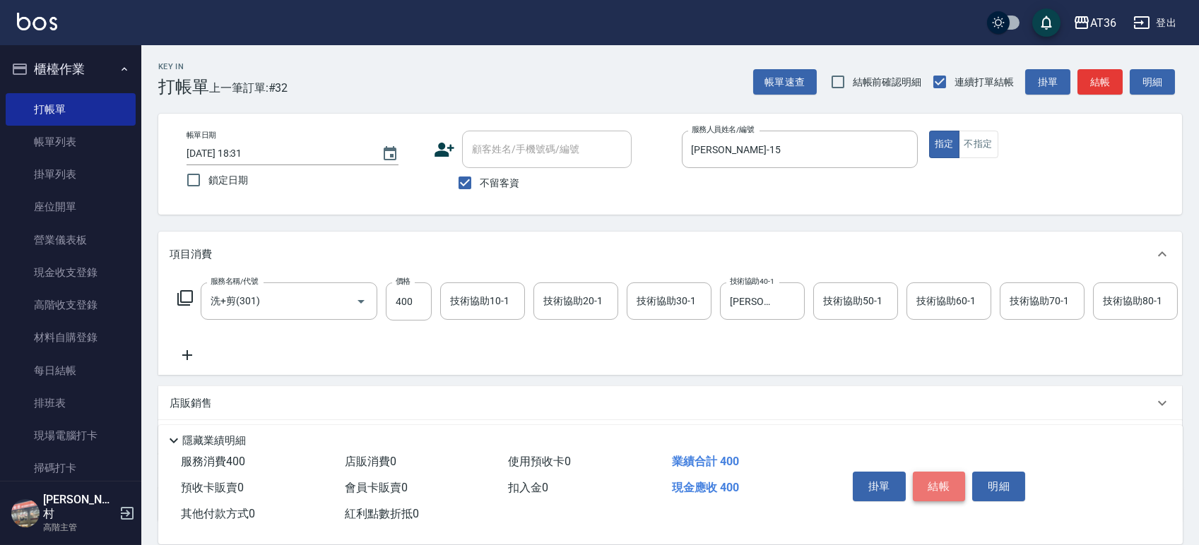
click at [932, 481] on button "結帳" at bounding box center [939, 487] width 53 height 30
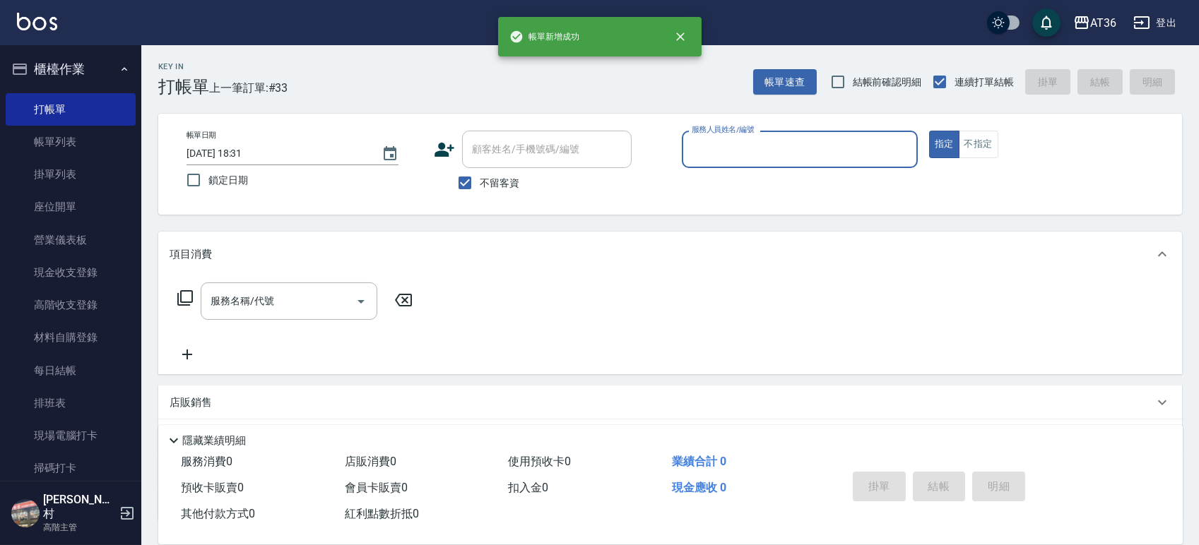
click at [714, 131] on label "服務人員姓名/編號" at bounding box center [723, 129] width 62 height 11
click at [714, 137] on input "服務人員姓名/編號" at bounding box center [799, 149] width 223 height 25
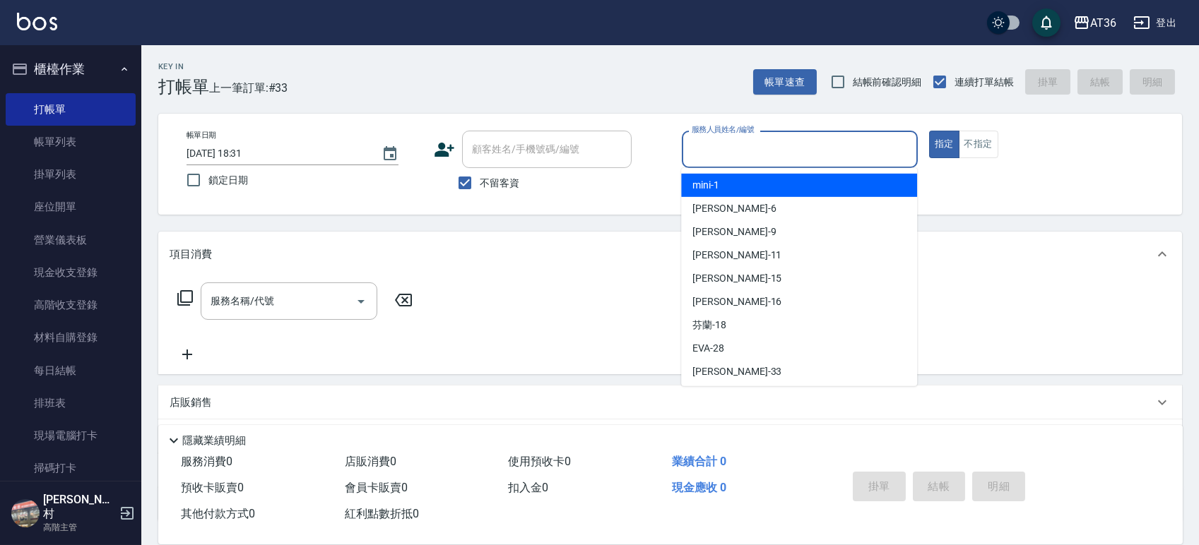
drag, startPoint x: 704, startPoint y: 155, endPoint x: 806, endPoint y: 227, distance: 125.1
click at [704, 160] on input "服務人員姓名/編號" at bounding box center [799, 149] width 223 height 25
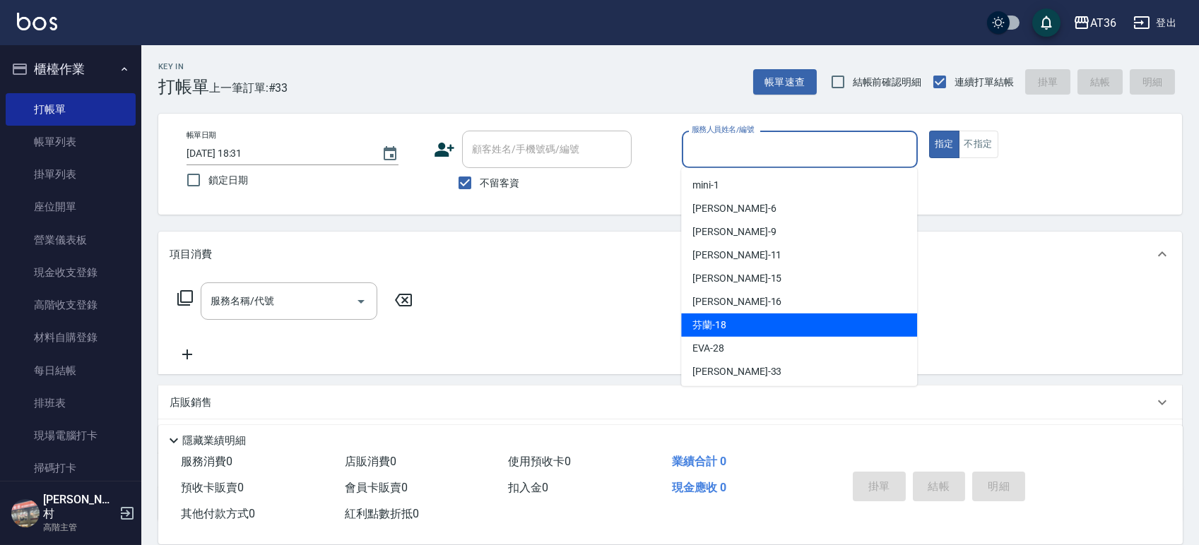
click at [733, 316] on div "芬蘭 -18" at bounding box center [799, 325] width 236 height 23
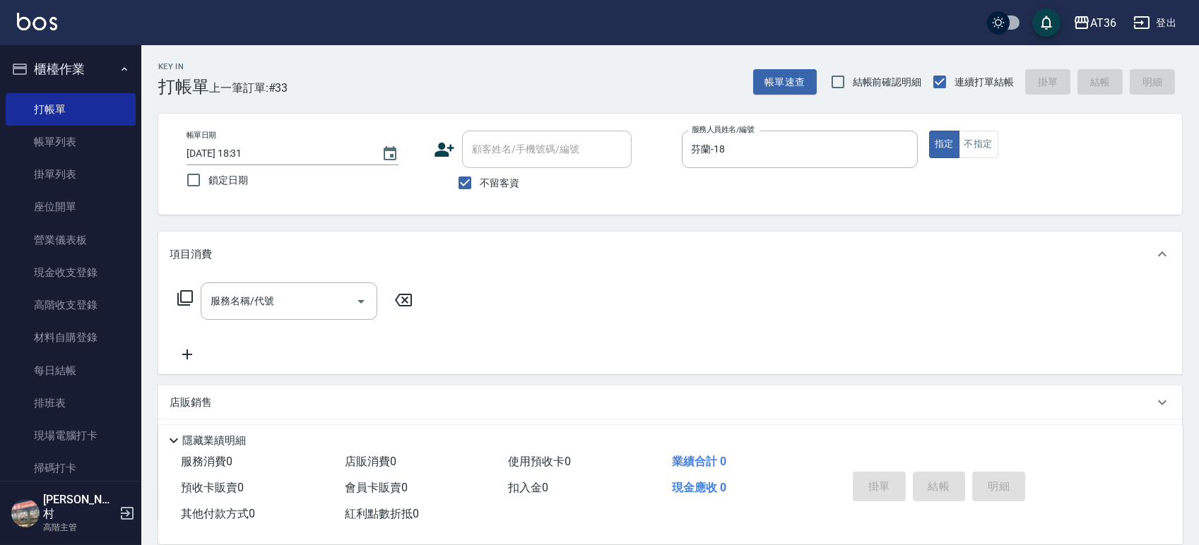
click at [185, 297] on icon at bounding box center [185, 298] width 17 height 17
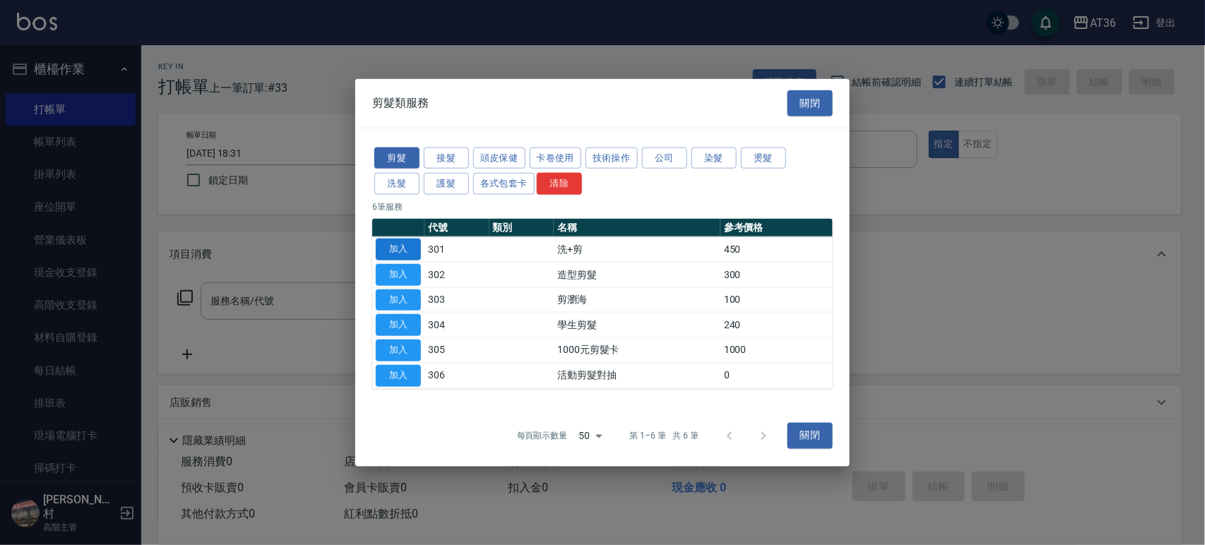
click at [402, 243] on button "加入" at bounding box center [398, 250] width 45 height 22
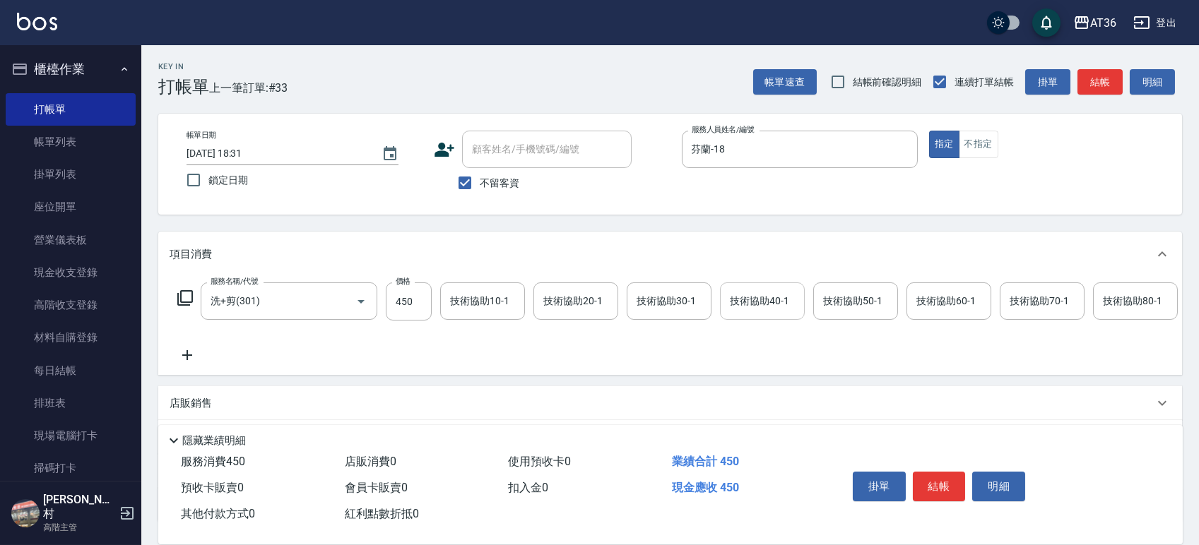
click at [738, 300] on div "技術協助40-1 技術協助40-1" at bounding box center [762, 301] width 85 height 37
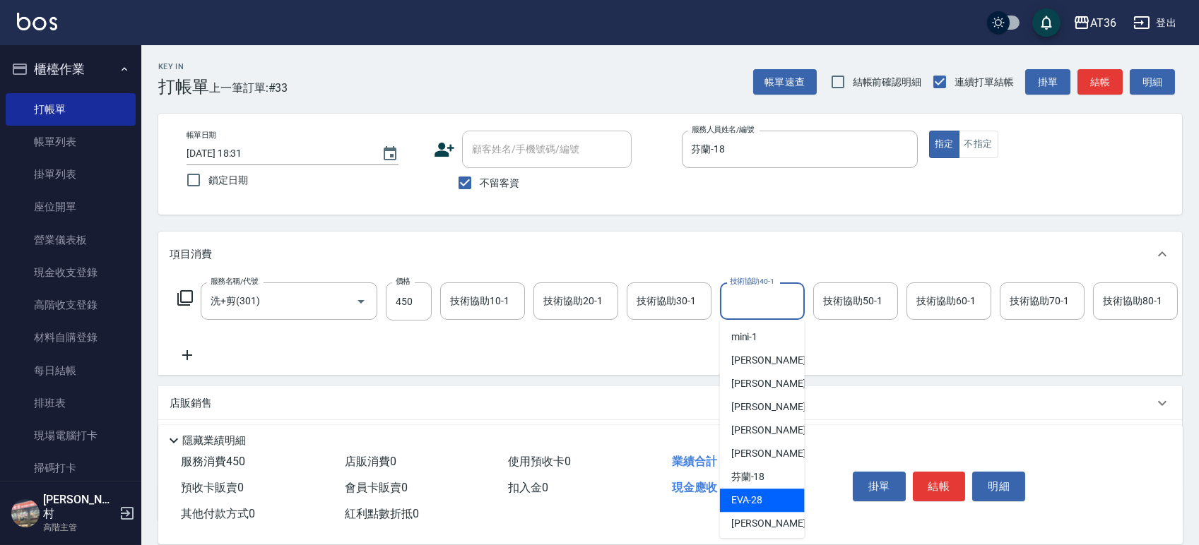
drag, startPoint x: 746, startPoint y: 502, endPoint x: 988, endPoint y: 454, distance: 247.0
click at [747, 502] on span "[PERSON_NAME] -28" at bounding box center [747, 500] width 32 height 15
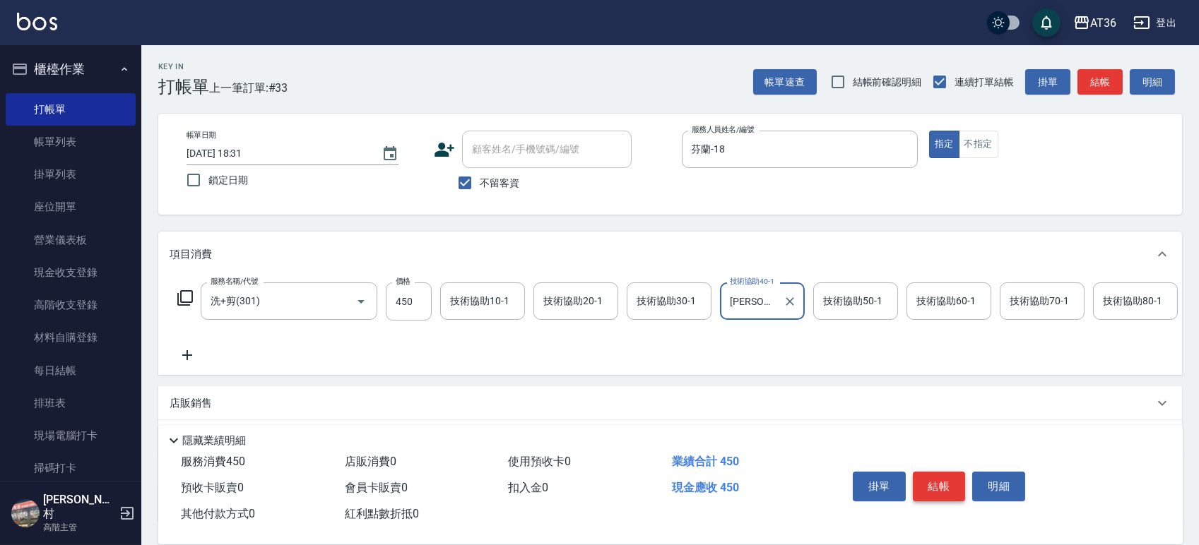
click at [932, 482] on button "結帳" at bounding box center [939, 487] width 53 height 30
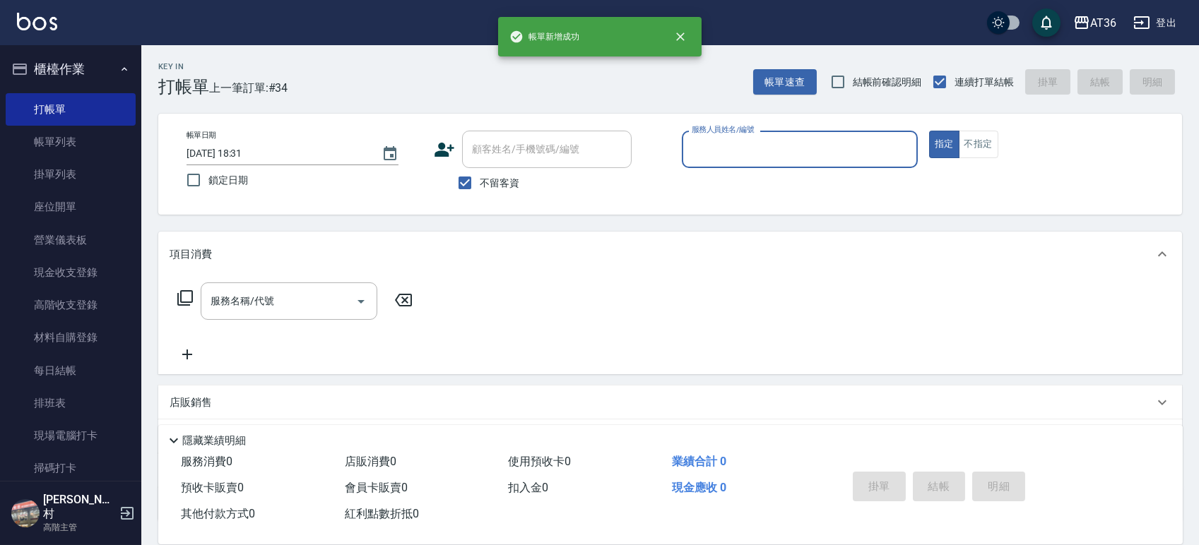
click at [703, 150] on input "服務人員姓名/編號" at bounding box center [799, 149] width 223 height 25
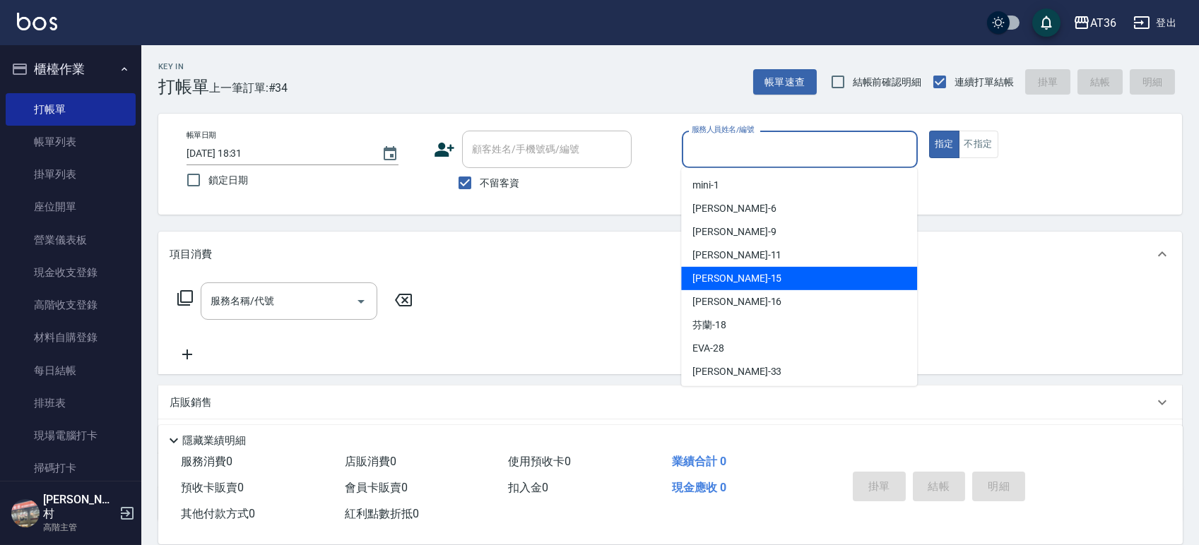
click at [727, 274] on div "[PERSON_NAME] -15" at bounding box center [799, 278] width 236 height 23
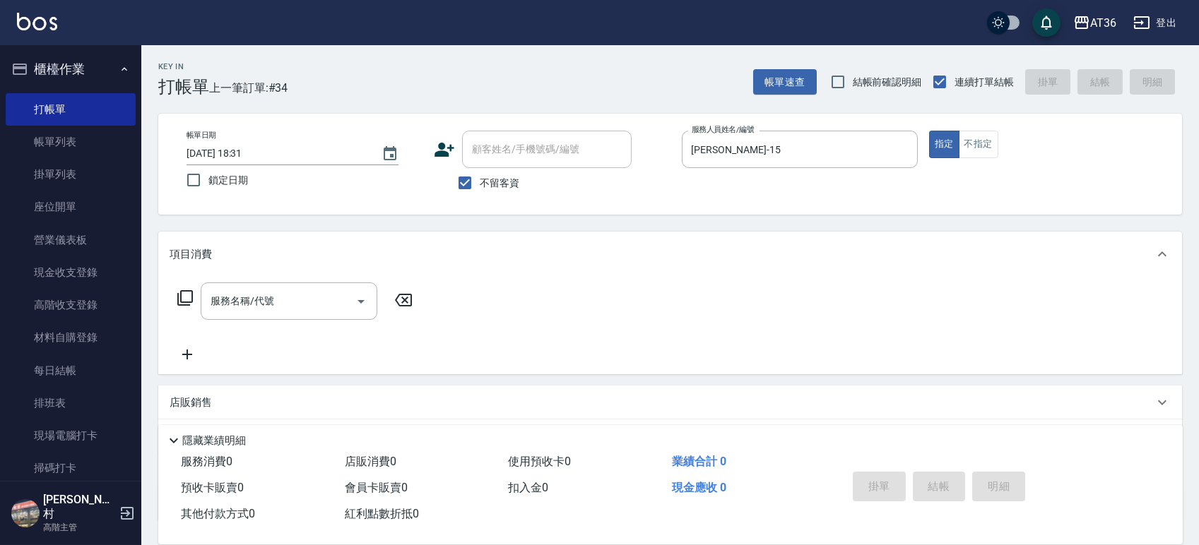
click at [182, 297] on icon at bounding box center [185, 298] width 17 height 17
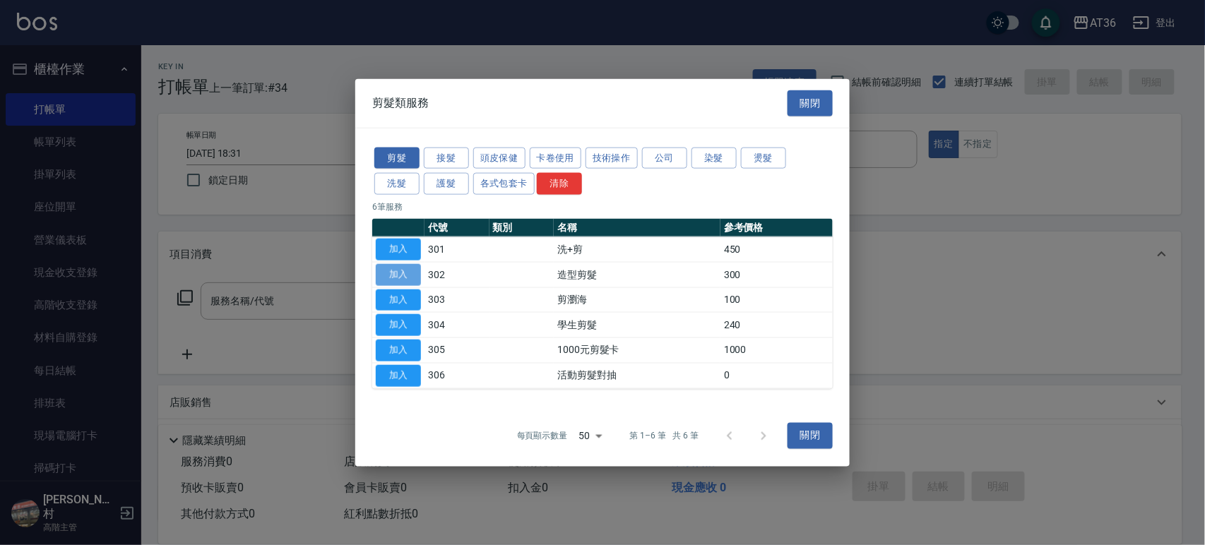
click at [401, 273] on button "加入" at bounding box center [398, 275] width 45 height 22
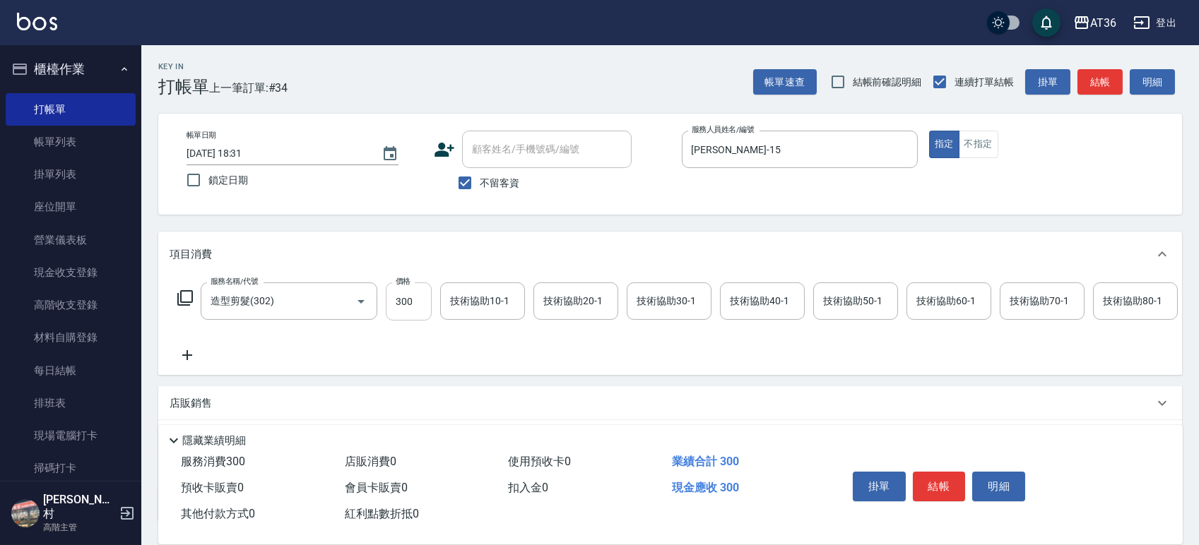
click at [405, 305] on input "300" at bounding box center [409, 302] width 46 height 38
drag, startPoint x: 928, startPoint y: 489, endPoint x: 937, endPoint y: 454, distance: 35.6
click at [928, 490] on button "結帳" at bounding box center [939, 487] width 53 height 30
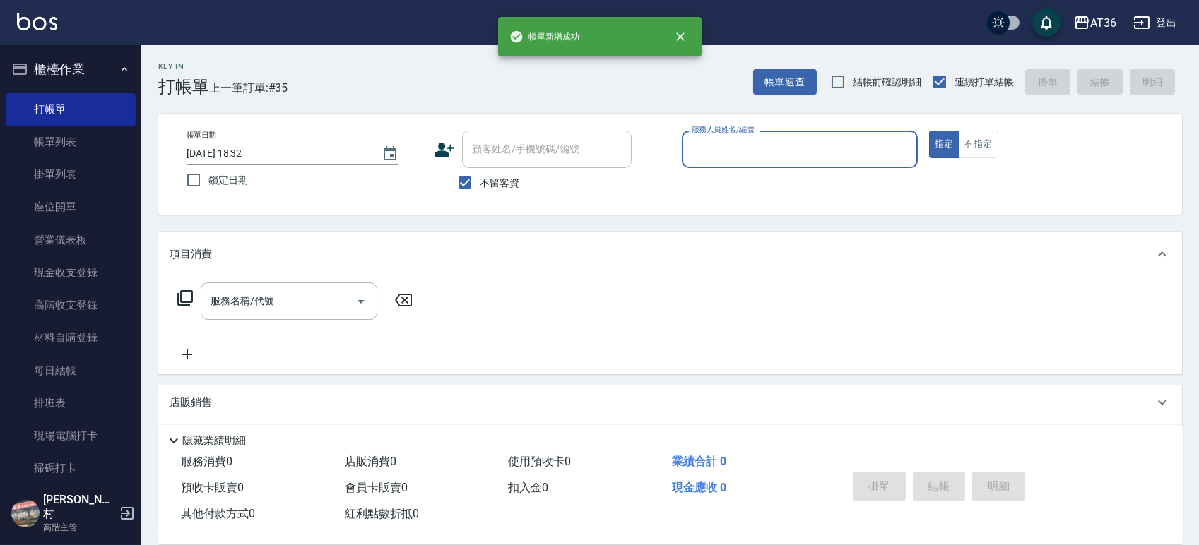
drag, startPoint x: 712, startPoint y: 149, endPoint x: 712, endPoint y: 165, distance: 16.2
click at [712, 160] on input "服務人員姓名/編號" at bounding box center [799, 149] width 223 height 25
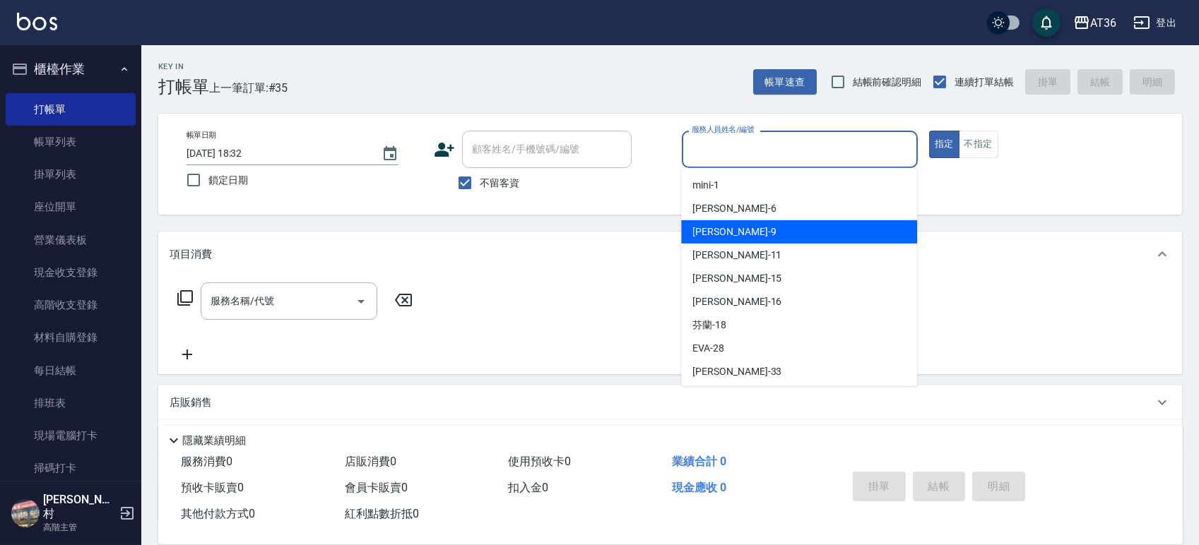
click at [737, 223] on div "美燕 -9" at bounding box center [799, 231] width 236 height 23
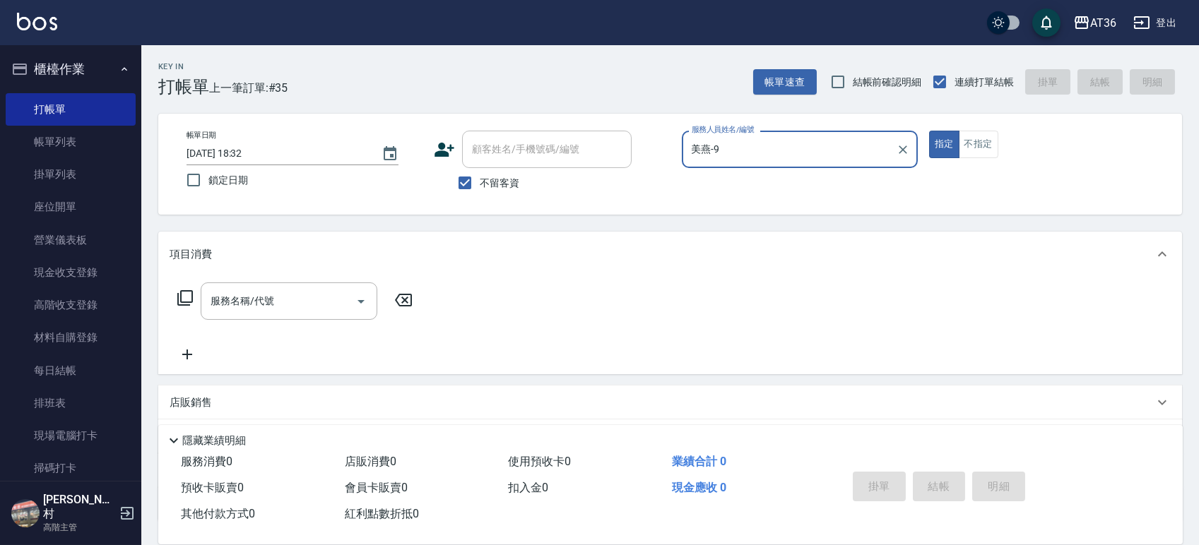
click at [185, 303] on icon at bounding box center [185, 298] width 17 height 17
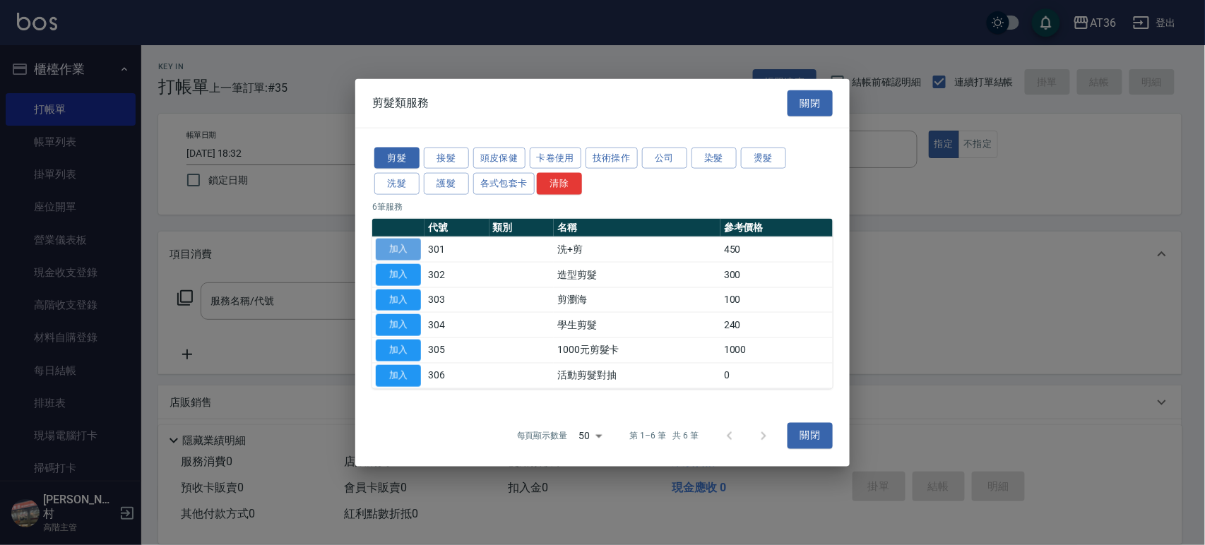
click at [393, 245] on button "加入" at bounding box center [398, 250] width 45 height 22
type input "洗+剪(301)"
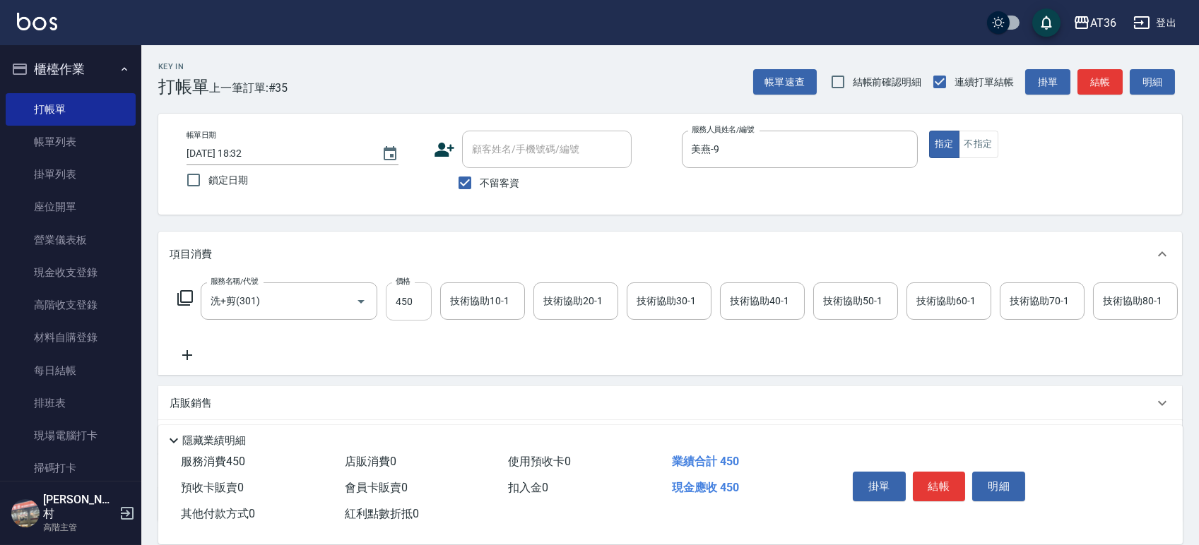
click at [397, 302] on input "450" at bounding box center [409, 302] width 46 height 38
type input "750"
click at [753, 307] on div "技術協助40-1 技術協助40-1" at bounding box center [762, 301] width 85 height 37
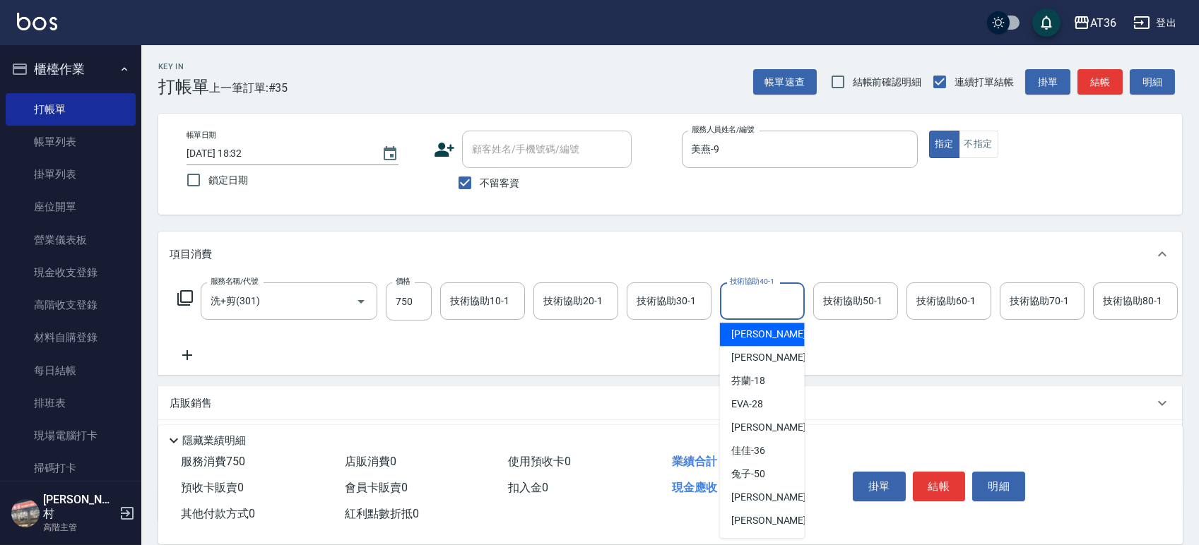
scroll to position [189, 0]
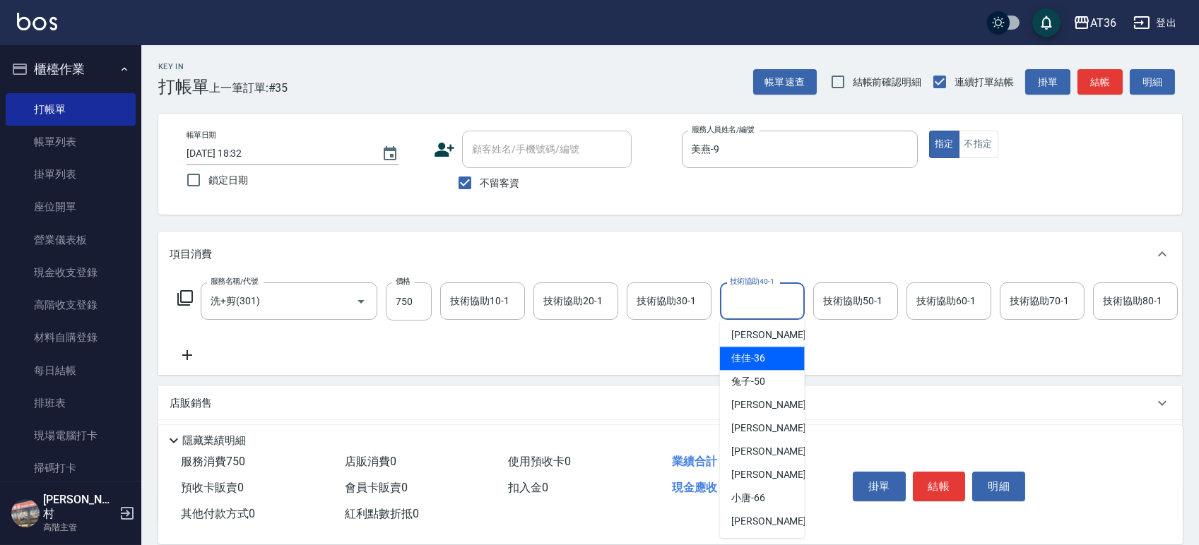
click at [769, 368] on div "佳佳 -36" at bounding box center [762, 358] width 85 height 23
type input "佳佳-36"
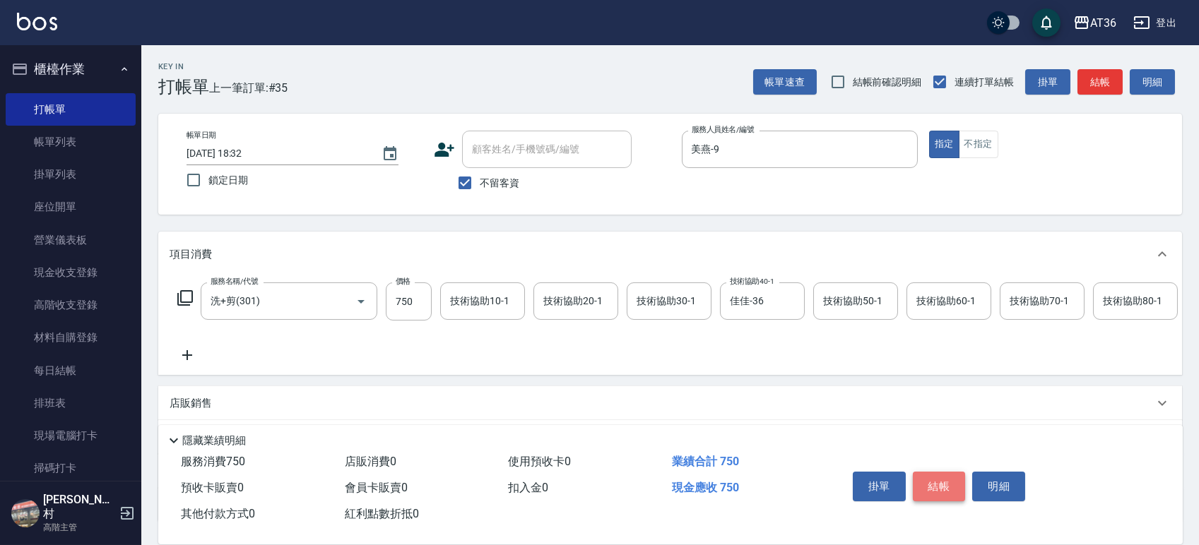
drag, startPoint x: 945, startPoint y: 485, endPoint x: 944, endPoint y: 475, distance: 9.3
click at [945, 485] on button "結帳" at bounding box center [939, 487] width 53 height 30
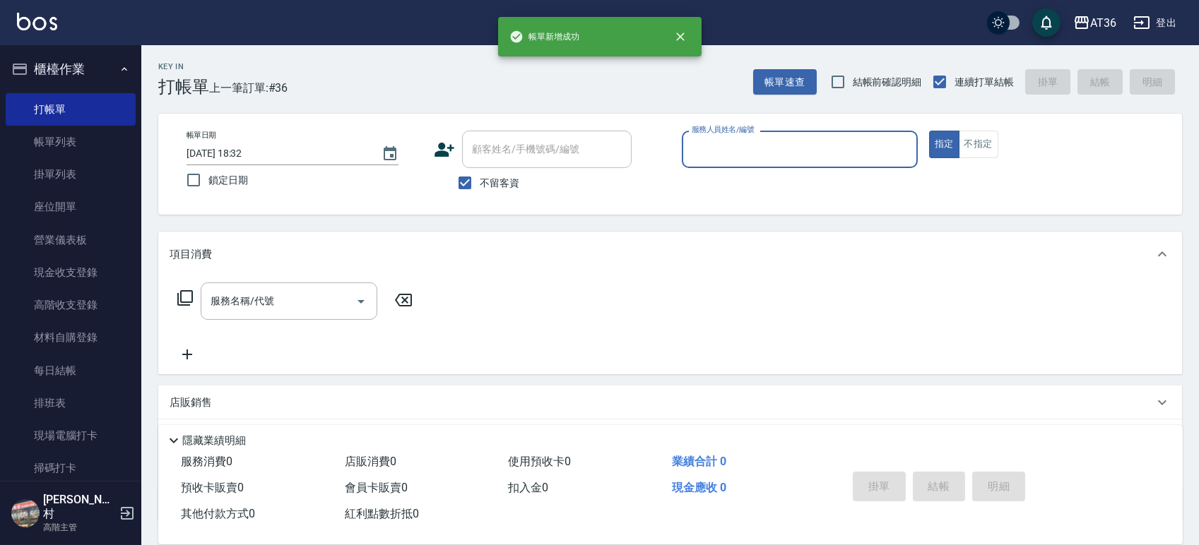
click at [738, 155] on input "服務人員姓名/編號" at bounding box center [799, 149] width 223 height 25
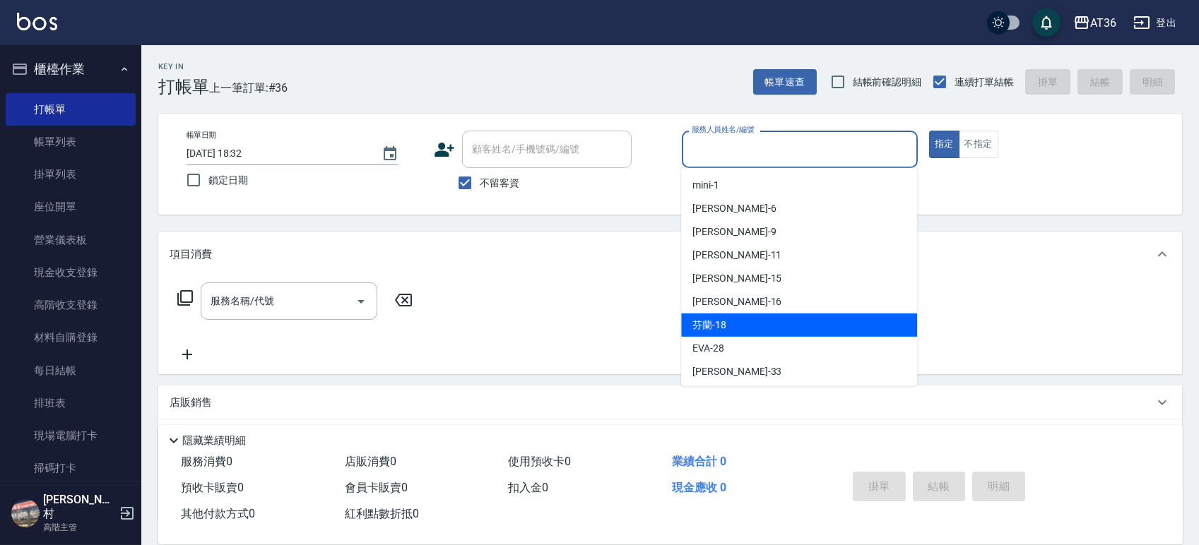
click at [760, 324] on div "芬蘭 -18" at bounding box center [799, 325] width 236 height 23
type input "芬蘭-18"
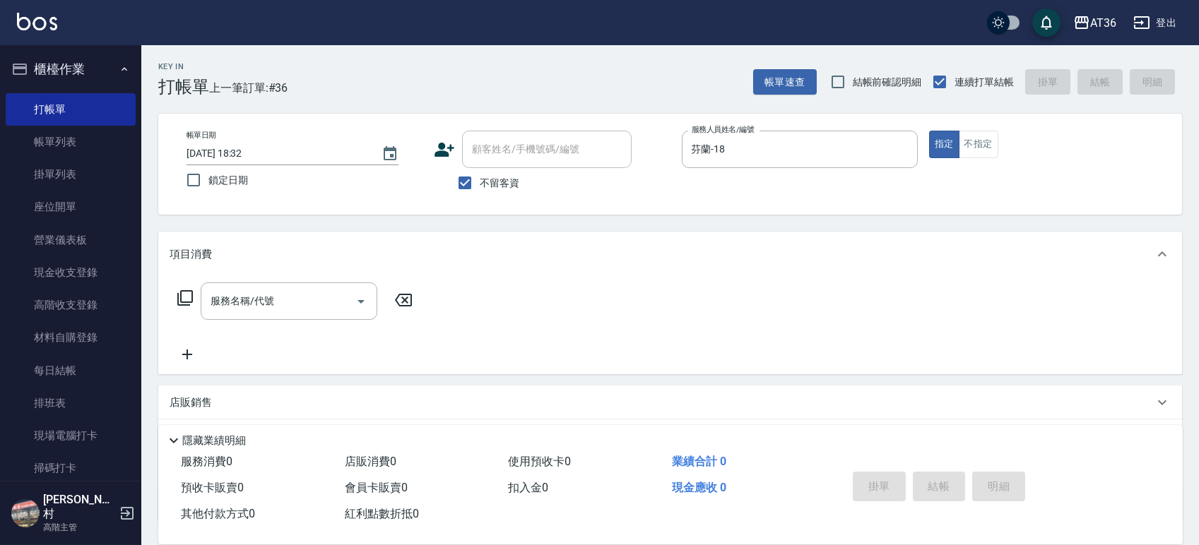
click at [185, 296] on icon at bounding box center [185, 298] width 17 height 17
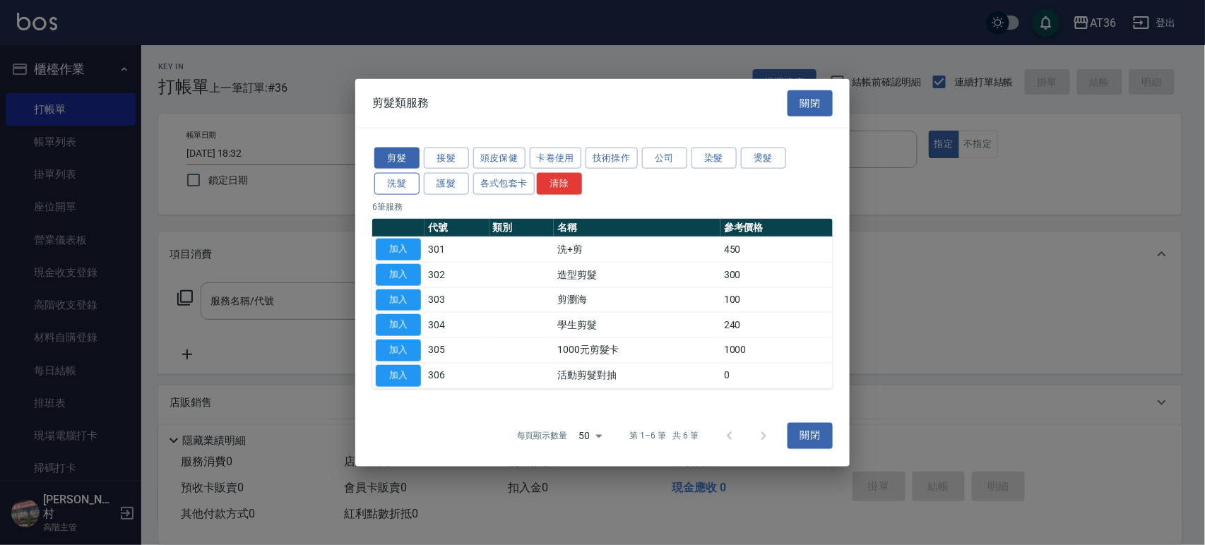
click at [401, 188] on button "洗髮" at bounding box center [396, 184] width 45 height 22
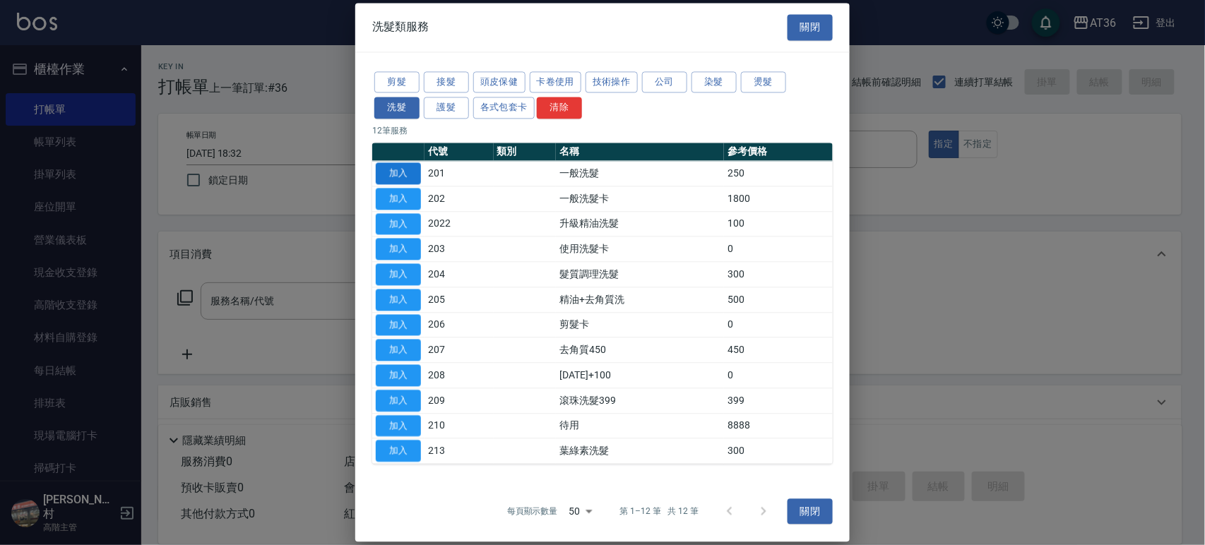
click at [405, 177] on button "加入" at bounding box center [398, 173] width 45 height 22
type input "一般洗髮(201)"
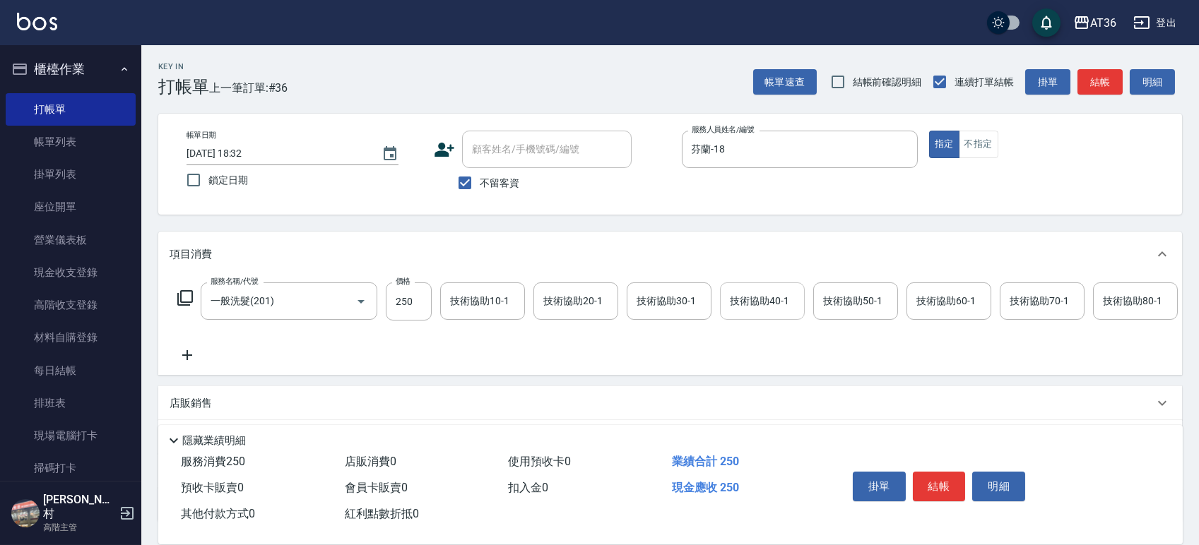
drag, startPoint x: 737, startPoint y: 307, endPoint x: 738, endPoint y: 316, distance: 9.2
click at [737, 312] on input "技術協助40-1" at bounding box center [762, 301] width 72 height 25
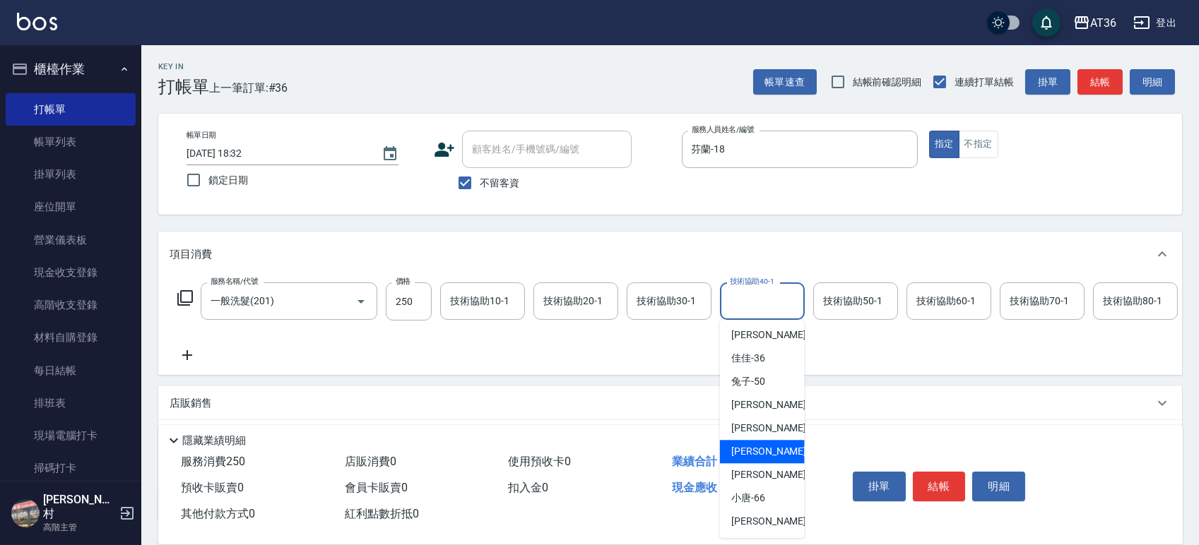
click at [767, 448] on div "[PERSON_NAME] -58" at bounding box center [762, 451] width 85 height 23
type input "[PERSON_NAME]-58"
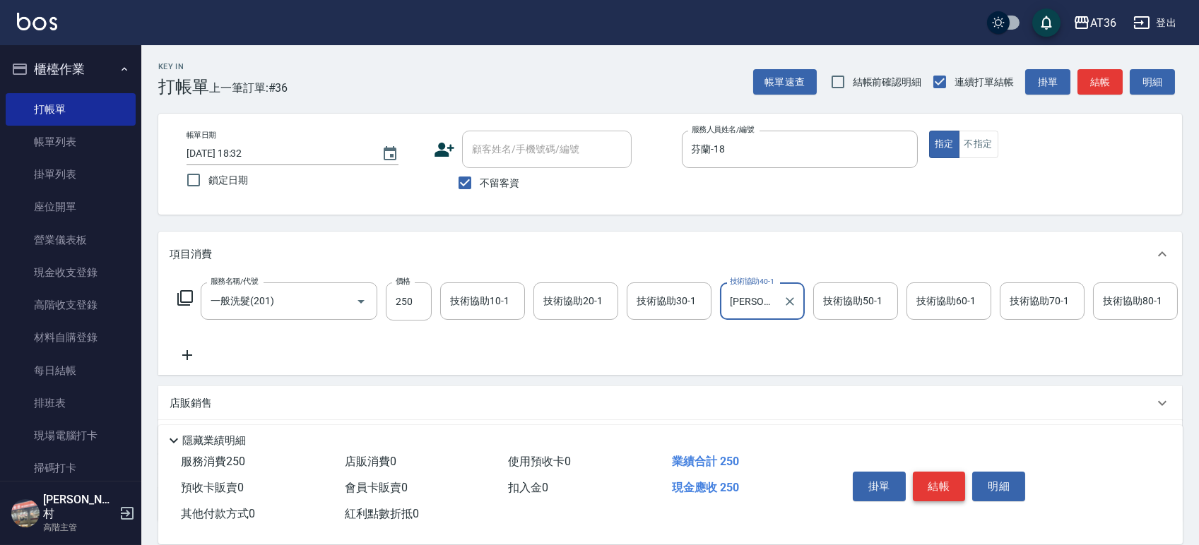
click at [940, 479] on button "結帳" at bounding box center [939, 487] width 53 height 30
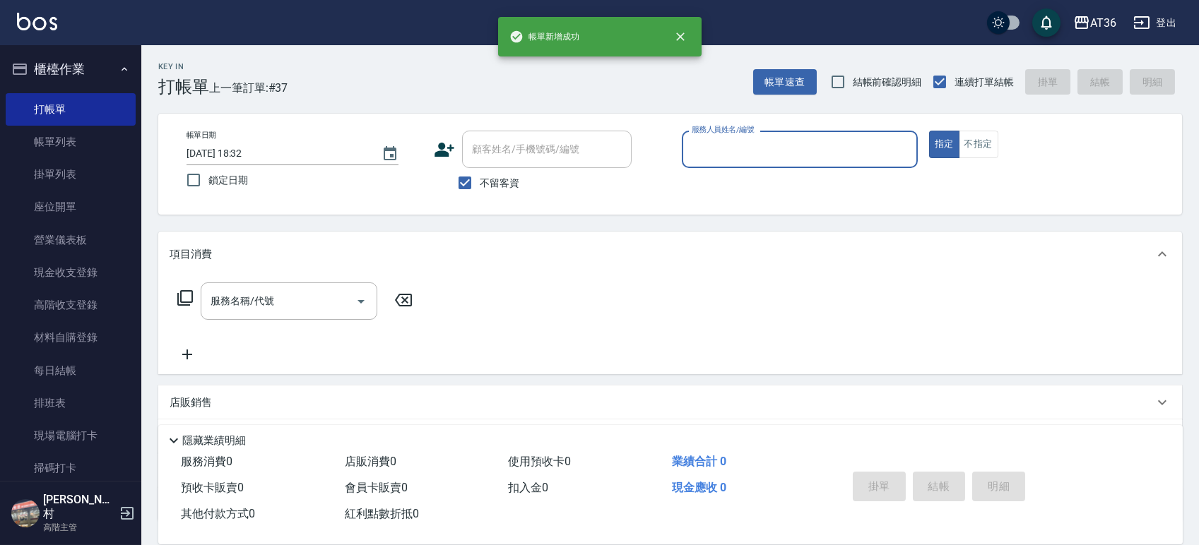
drag, startPoint x: 701, startPoint y: 150, endPoint x: 709, endPoint y: 165, distance: 16.5
click at [701, 151] on input "服務人員姓名/編號" at bounding box center [799, 149] width 223 height 25
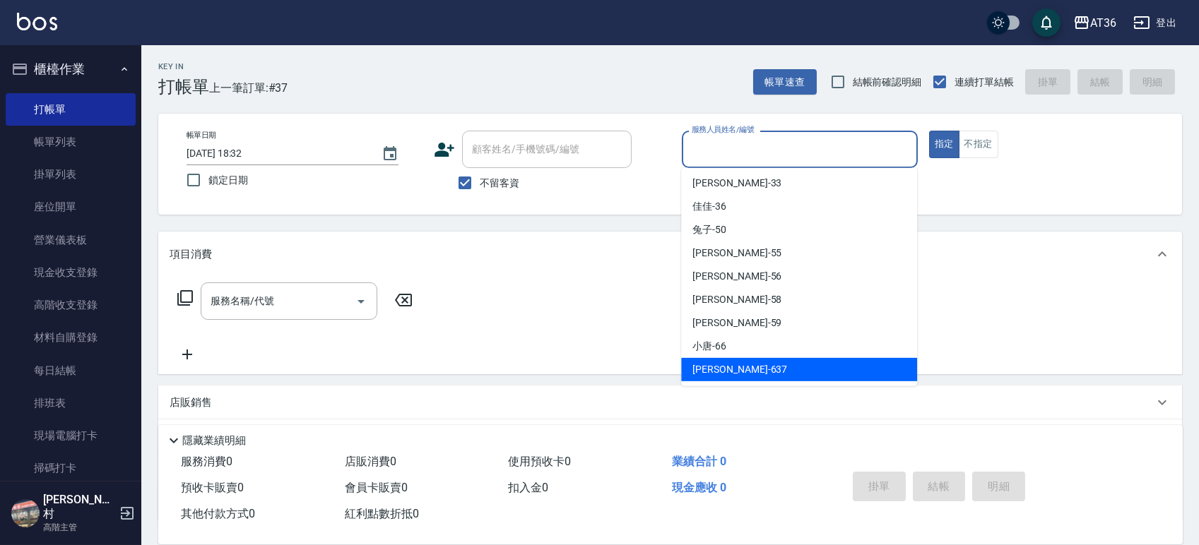
click at [728, 367] on span "憶琳 -637" at bounding box center [739, 369] width 95 height 15
type input "憶琳-637"
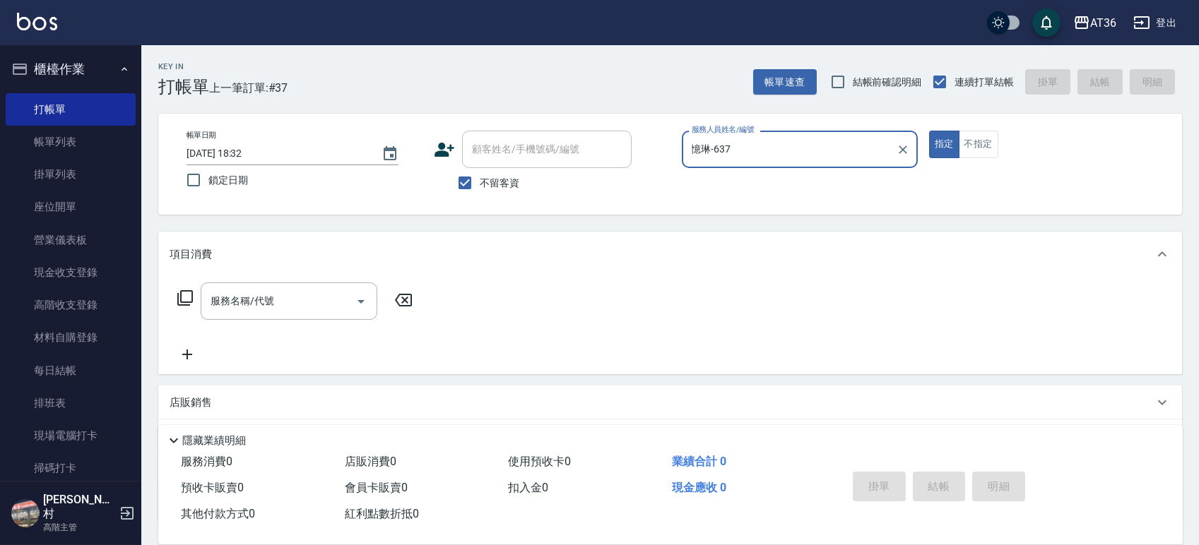
click at [183, 301] on icon at bounding box center [185, 298] width 17 height 17
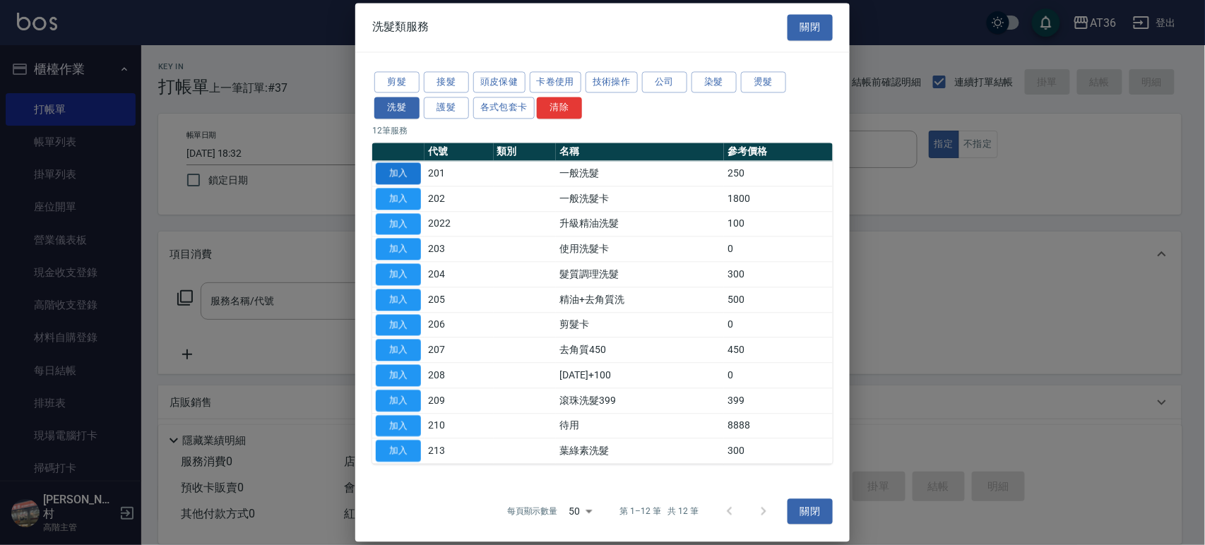
click at [399, 170] on button "加入" at bounding box center [398, 173] width 45 height 22
type input "一般洗髮(201)"
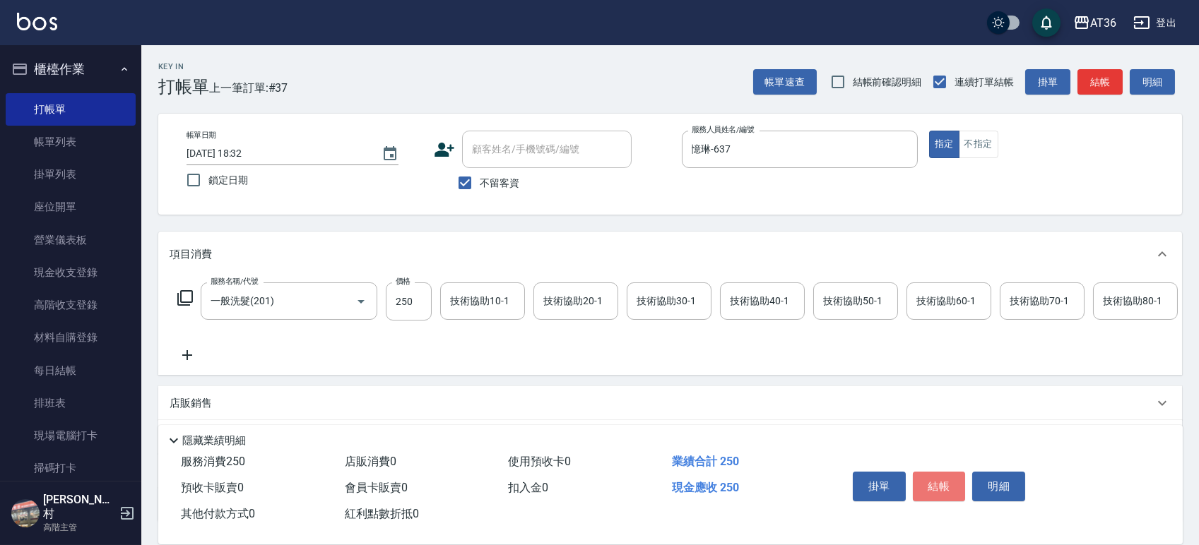
drag, startPoint x: 945, startPoint y: 492, endPoint x: 935, endPoint y: 447, distance: 45.6
click at [944, 492] on button "結帳" at bounding box center [939, 487] width 53 height 30
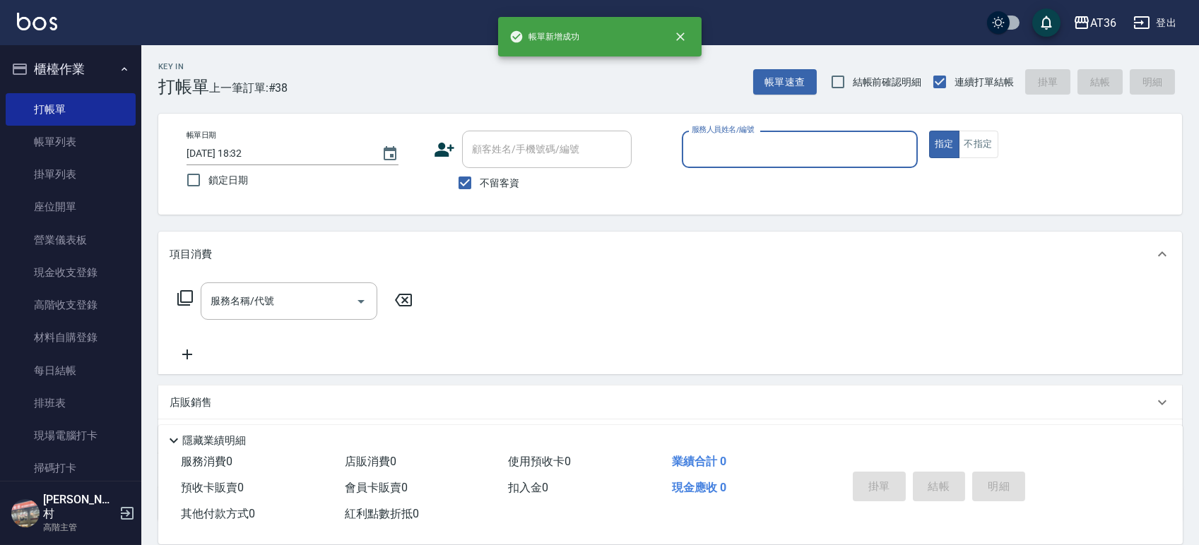
click at [697, 150] on input "服務人員姓名/編號" at bounding box center [799, 149] width 223 height 25
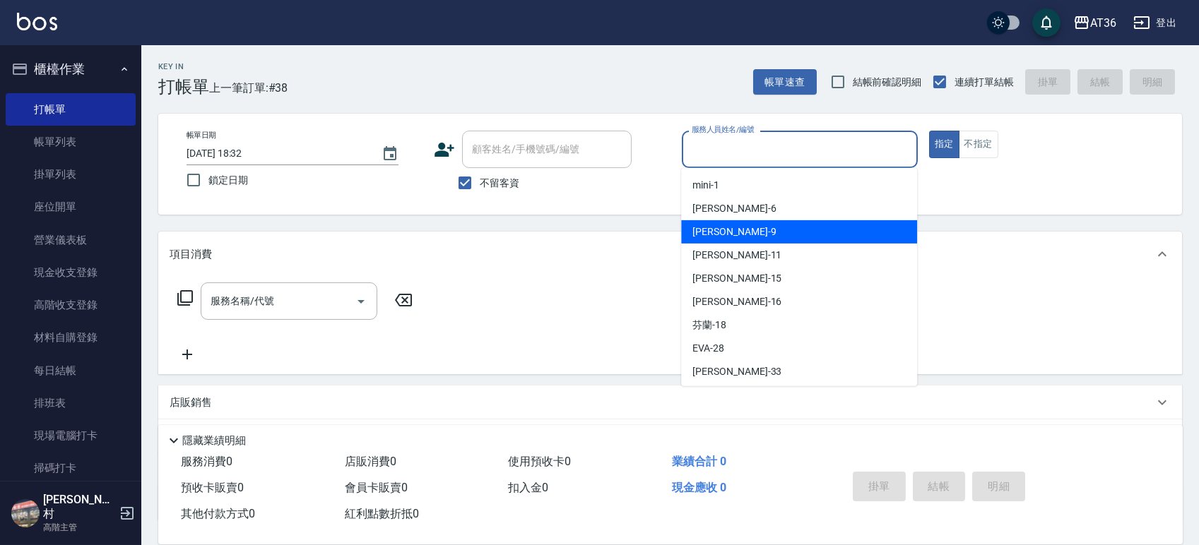
click at [723, 230] on div "美燕 -9" at bounding box center [799, 231] width 236 height 23
type input "美燕-9"
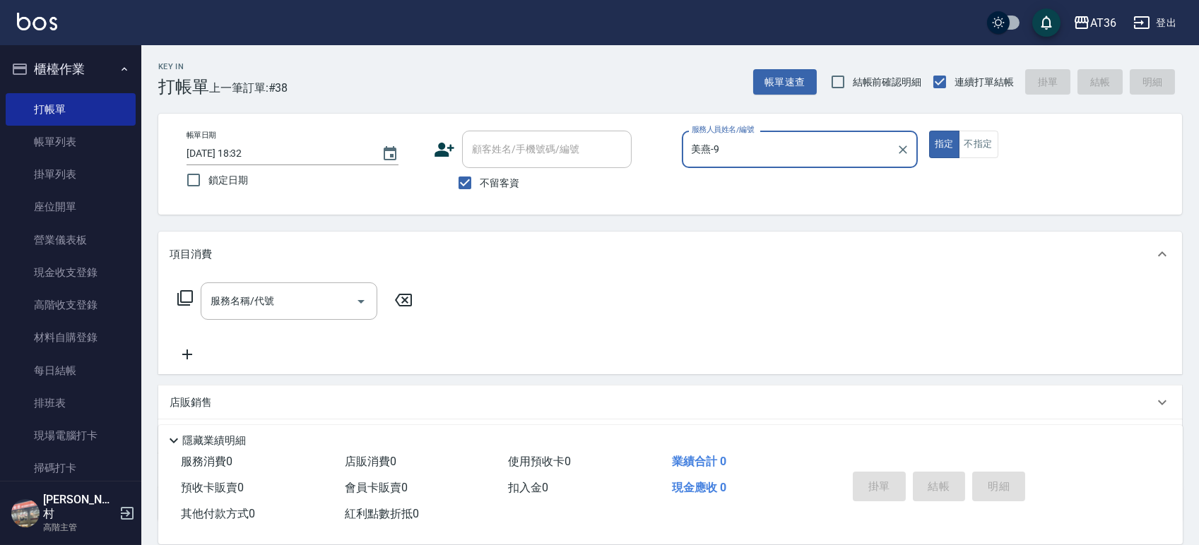
click at [192, 300] on icon at bounding box center [185, 298] width 16 height 16
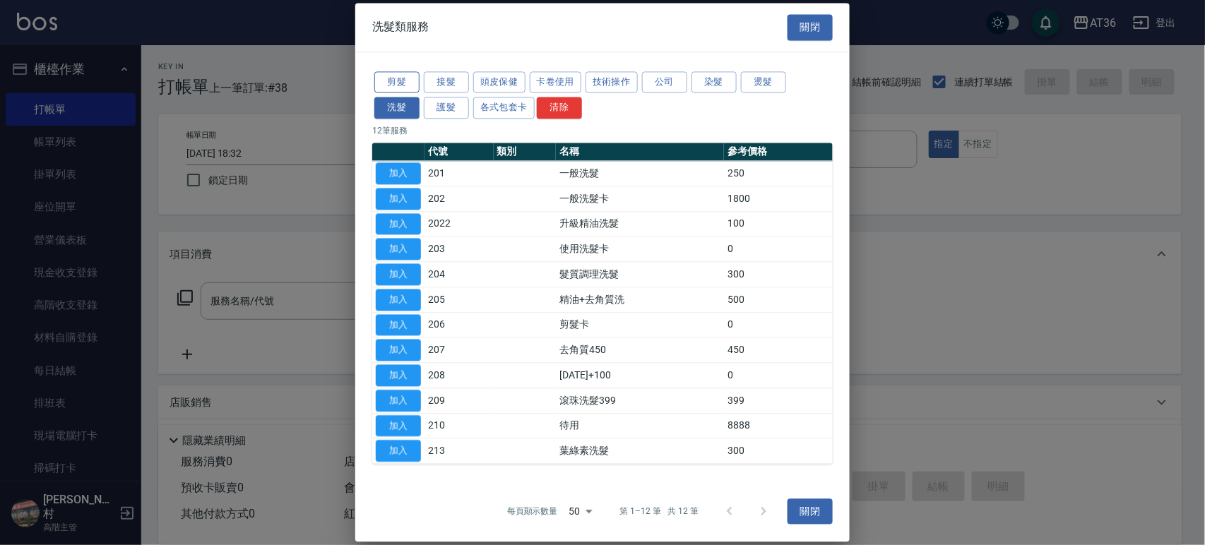
click at [387, 81] on button "剪髮" at bounding box center [396, 82] width 45 height 22
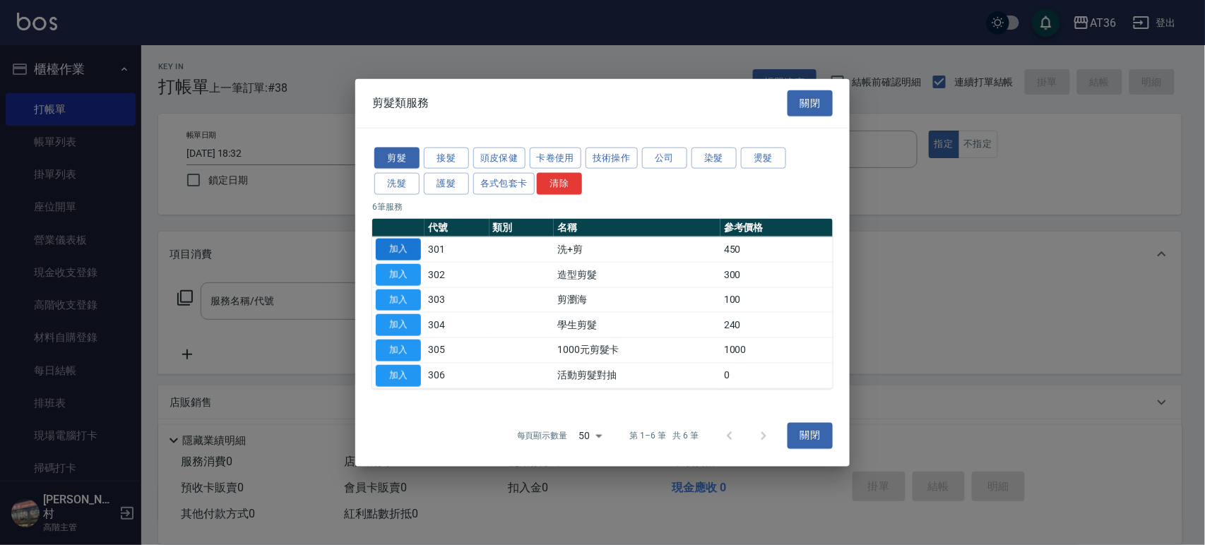
drag, startPoint x: 405, startPoint y: 249, endPoint x: 483, endPoint y: 187, distance: 100.1
click at [405, 250] on button "加入" at bounding box center [398, 250] width 45 height 22
type input "洗+剪(301)"
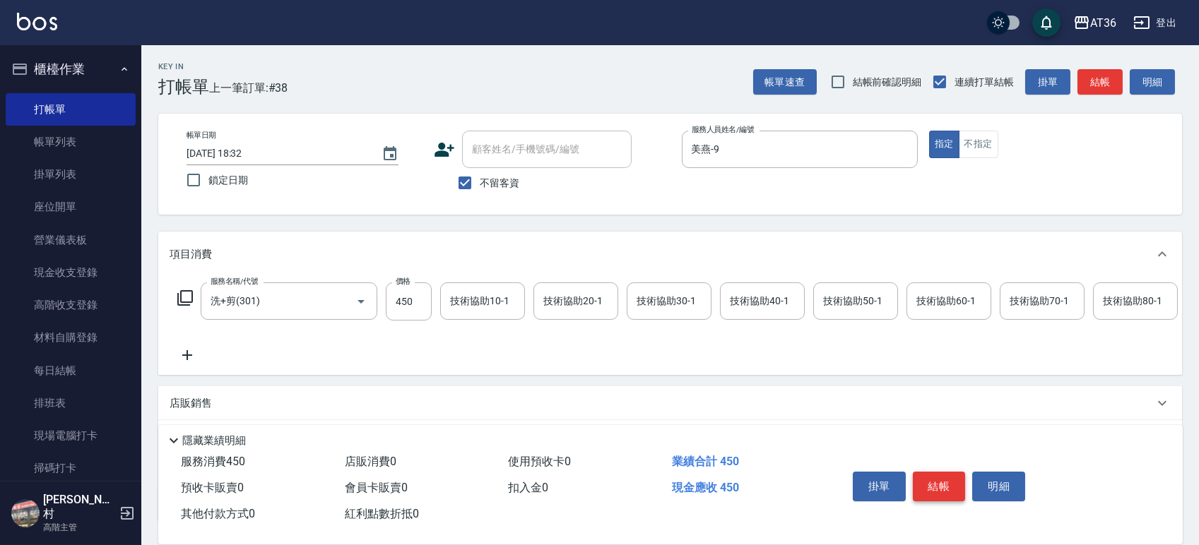
click at [934, 485] on button "結帳" at bounding box center [939, 487] width 53 height 30
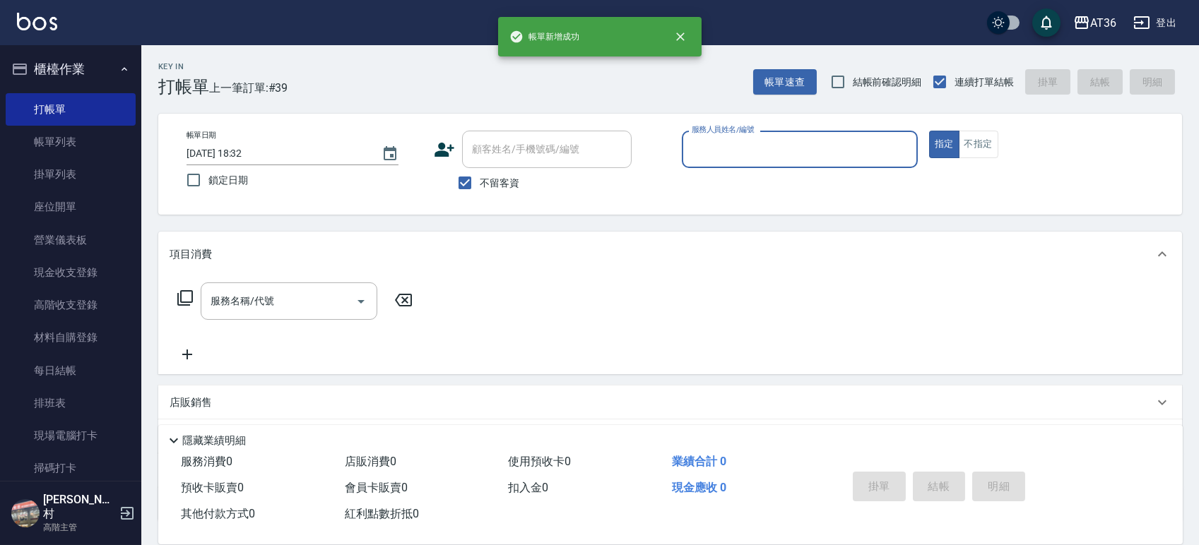
drag, startPoint x: 687, startPoint y: 150, endPoint x: 702, endPoint y: 160, distance: 17.7
click at [688, 156] on input "服務人員姓名/編號" at bounding box center [799, 149] width 223 height 25
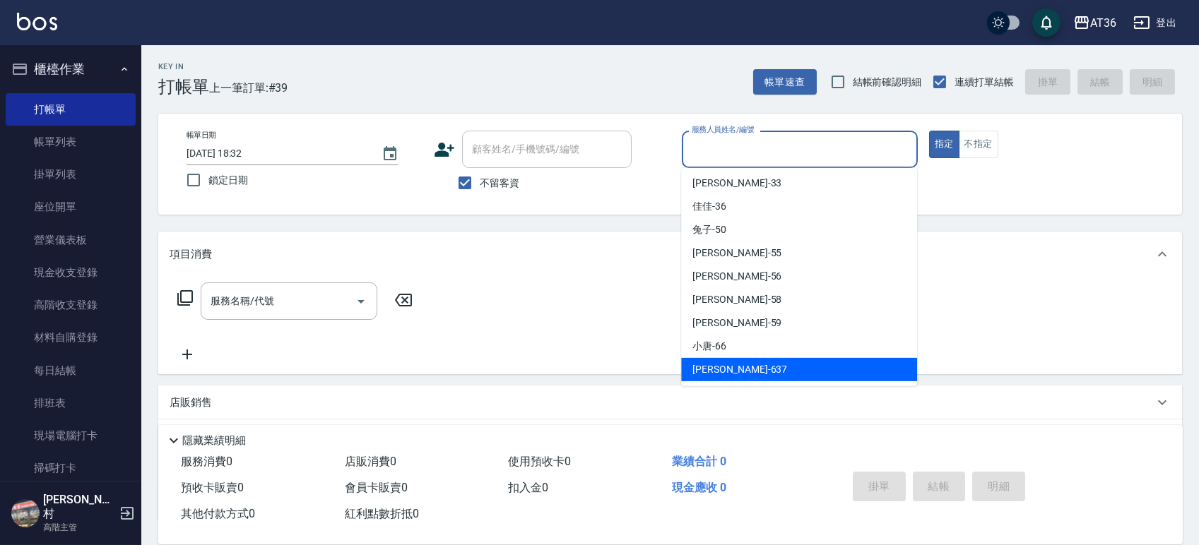
click at [732, 365] on div "憶琳 -637" at bounding box center [799, 369] width 236 height 23
type input "憶琳-637"
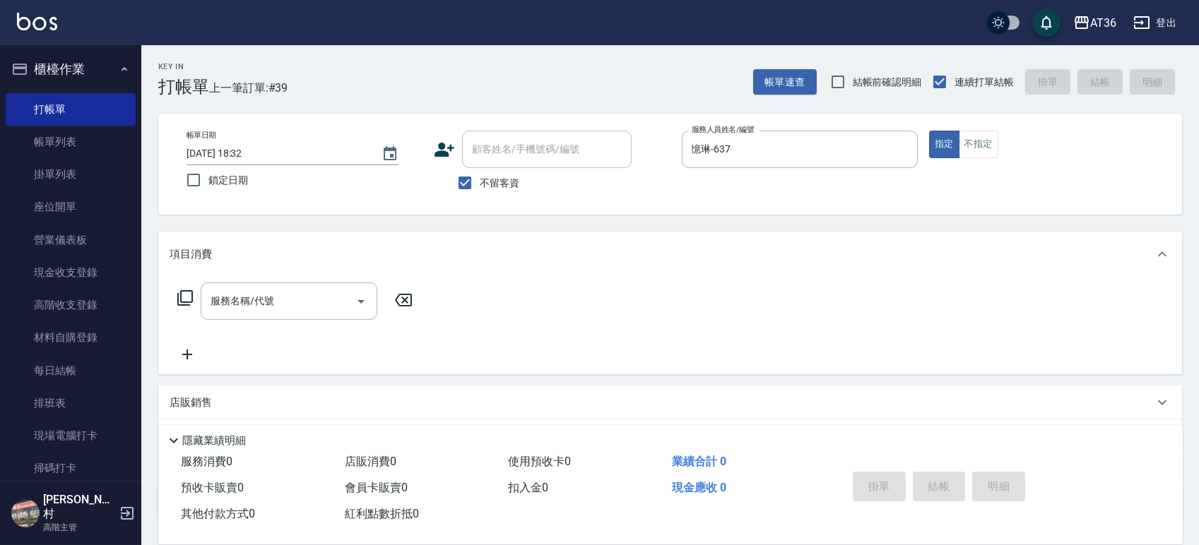
click at [185, 304] on icon at bounding box center [185, 298] width 16 height 16
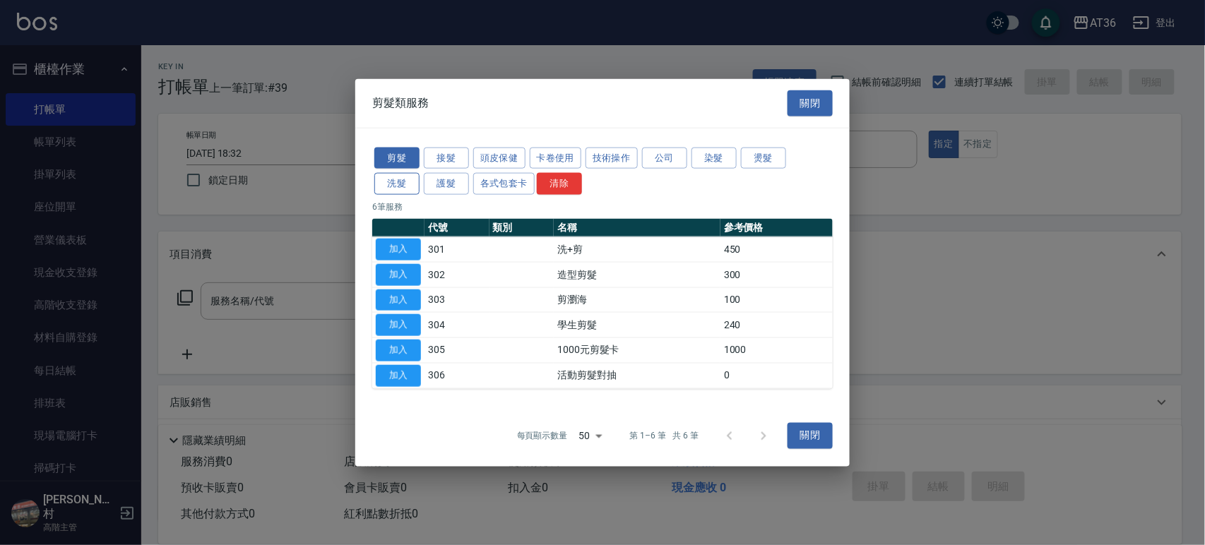
click at [379, 185] on button "洗髮" at bounding box center [396, 184] width 45 height 22
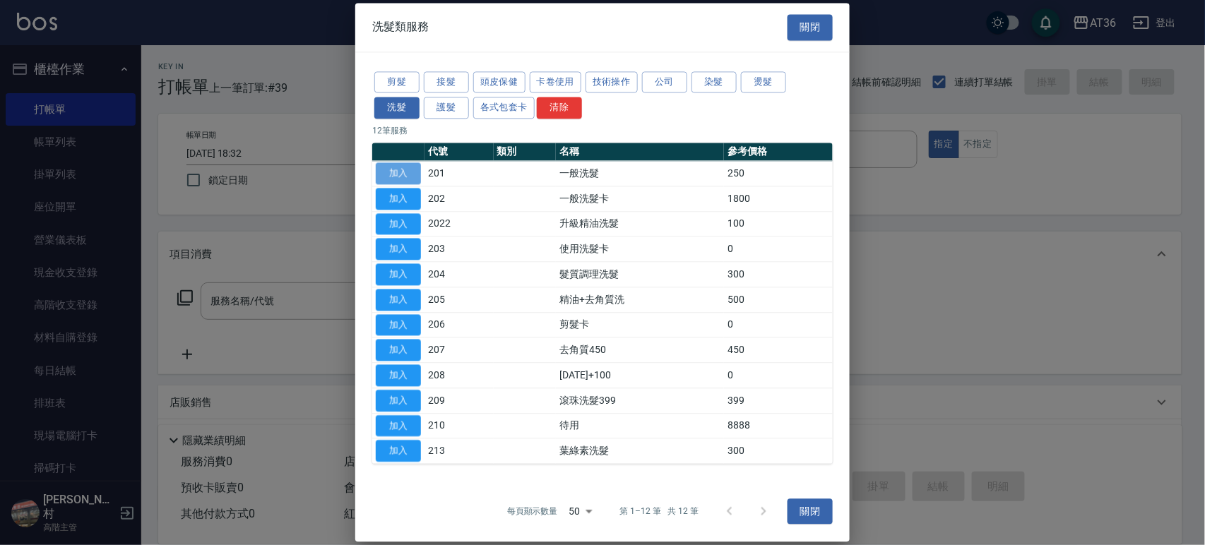
click at [405, 177] on button "加入" at bounding box center [398, 173] width 45 height 22
type input "一般洗髮(201)"
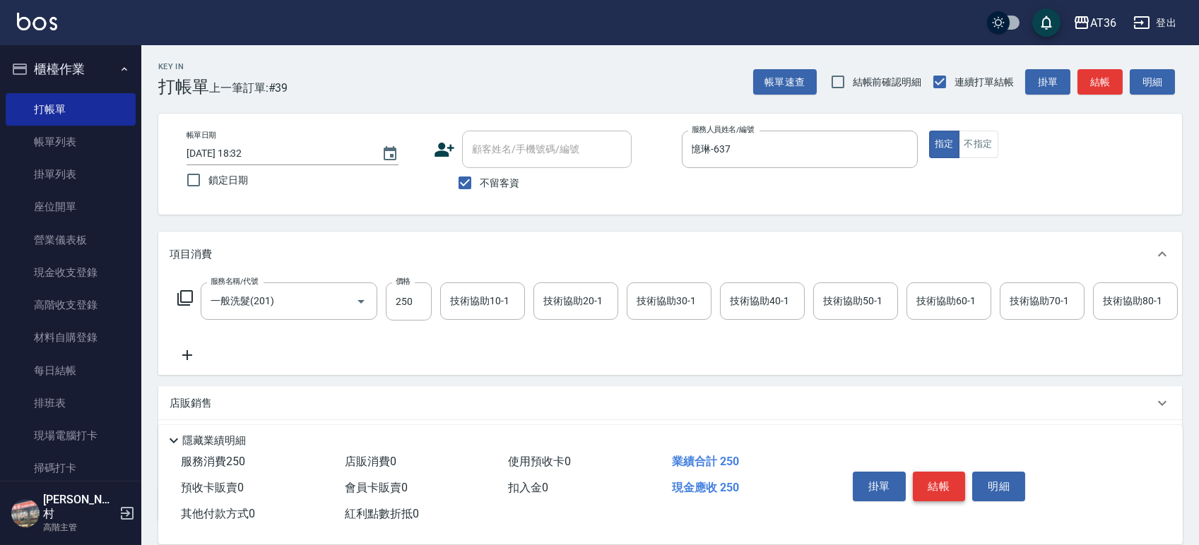
click at [927, 484] on button "結帳" at bounding box center [939, 487] width 53 height 30
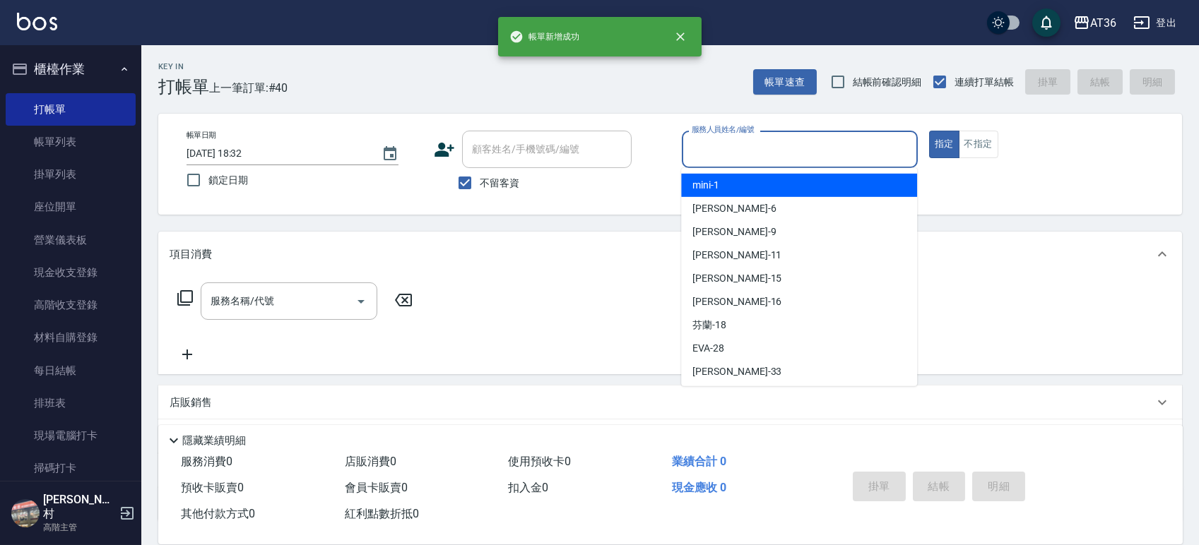
click at [698, 150] on input "服務人員姓名/編號" at bounding box center [799, 149] width 223 height 25
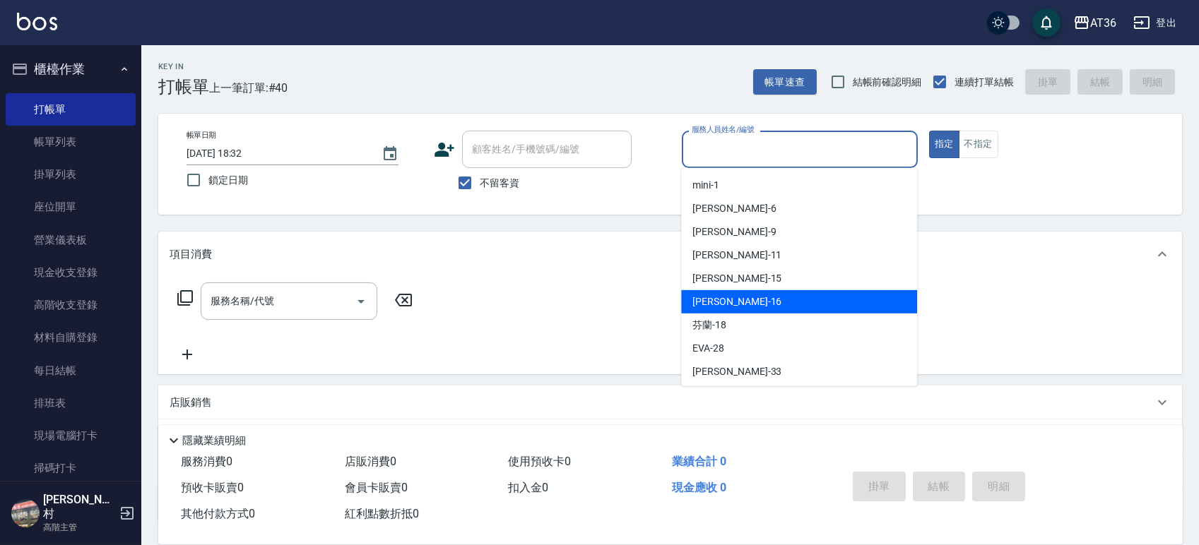
click at [733, 307] on div "[PERSON_NAME] -16" at bounding box center [799, 301] width 236 height 23
type input "小鳳-16"
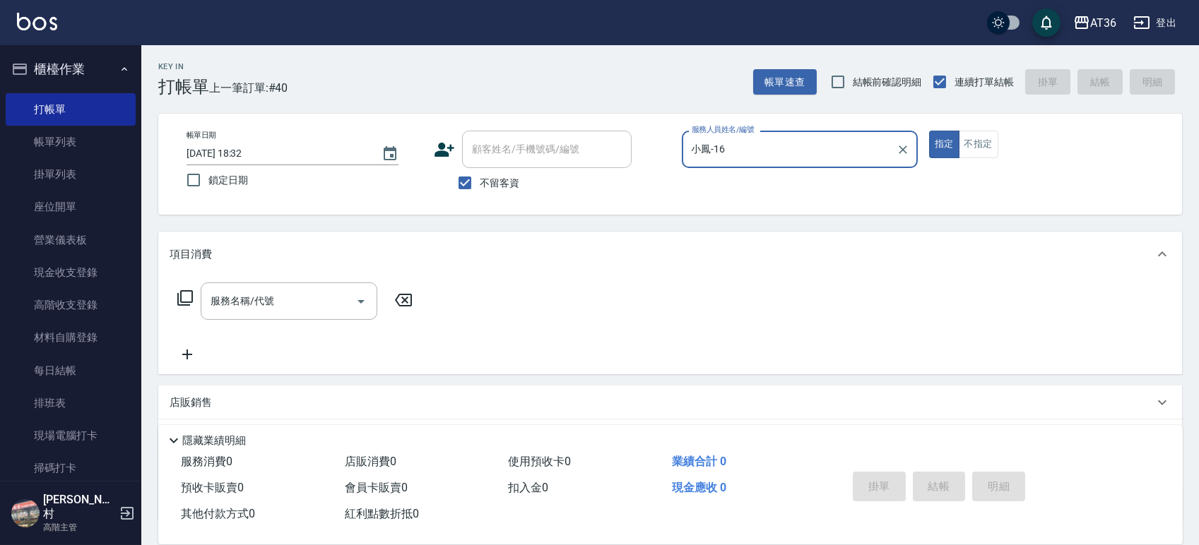
click at [187, 297] on icon at bounding box center [185, 298] width 17 height 17
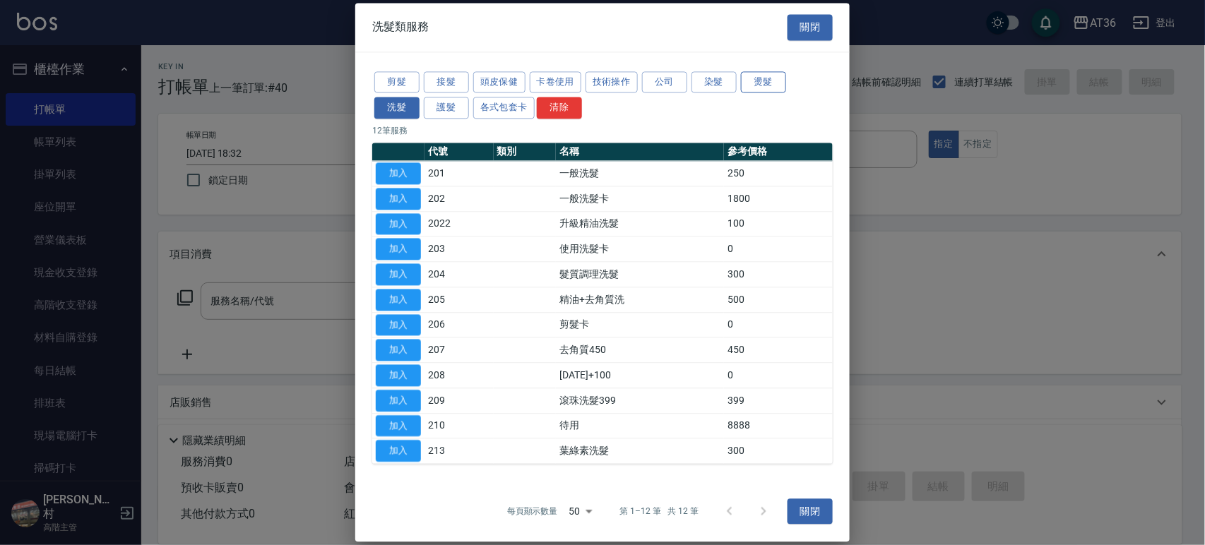
click at [754, 81] on button "燙髮" at bounding box center [763, 82] width 45 height 22
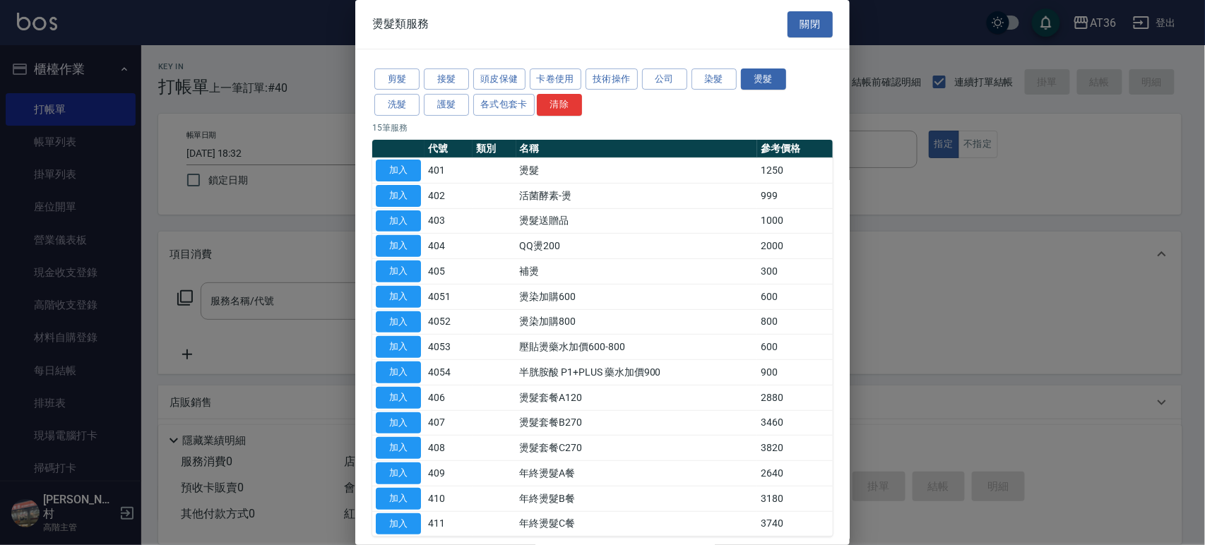
drag, startPoint x: 389, startPoint y: 166, endPoint x: 518, endPoint y: 324, distance: 203.8
click at [389, 167] on button "加入" at bounding box center [398, 171] width 45 height 22
type input "燙髮(401)"
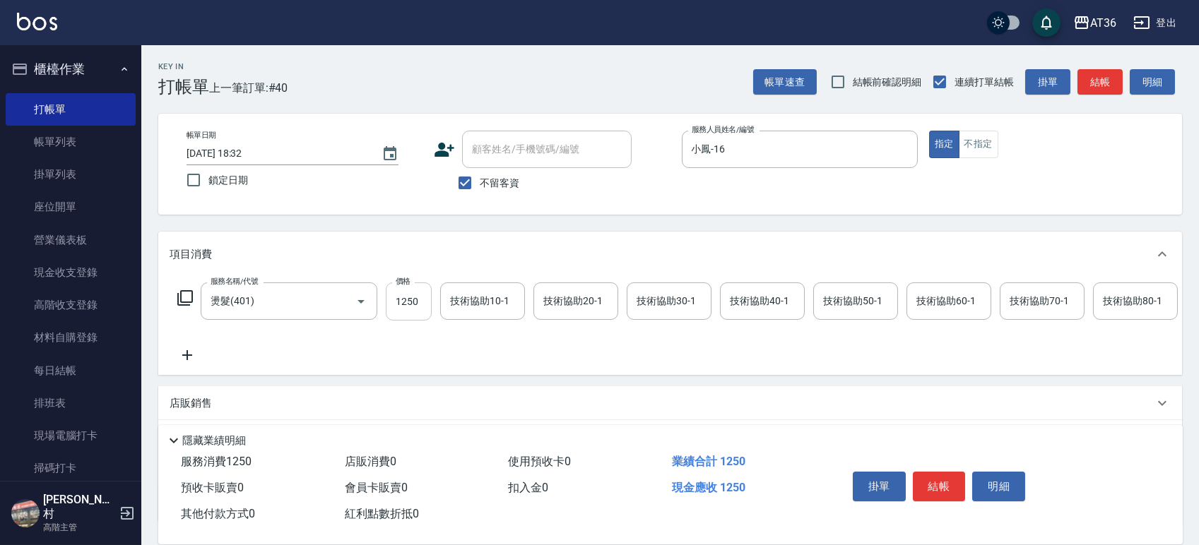
click at [398, 294] on input "1250" at bounding box center [409, 302] width 46 height 38
type input "1490"
click at [944, 480] on button "結帳" at bounding box center [939, 487] width 53 height 30
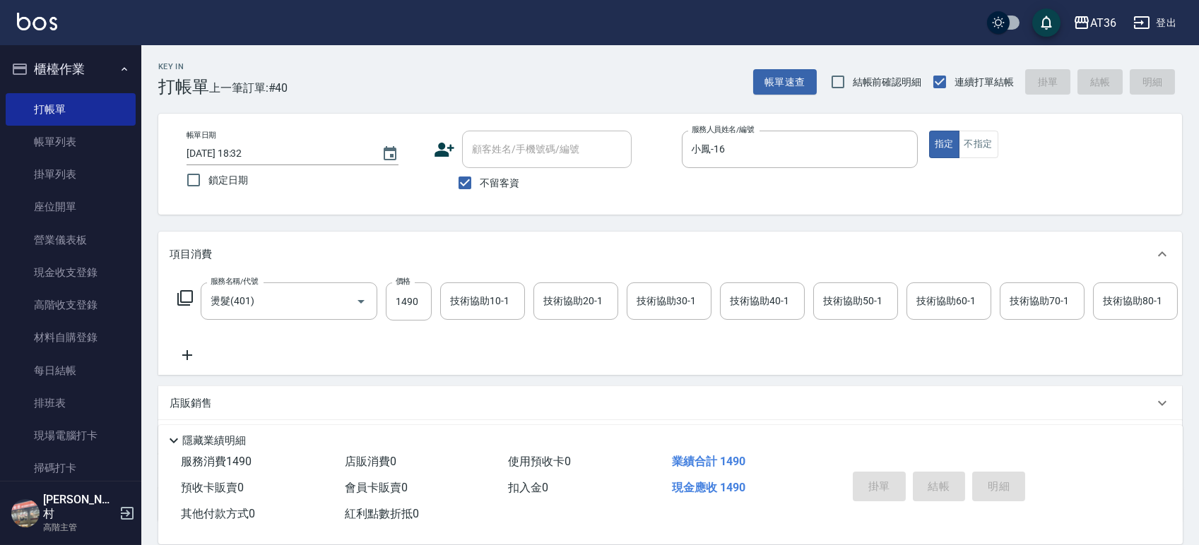
type input "2025/09/13 18:33"
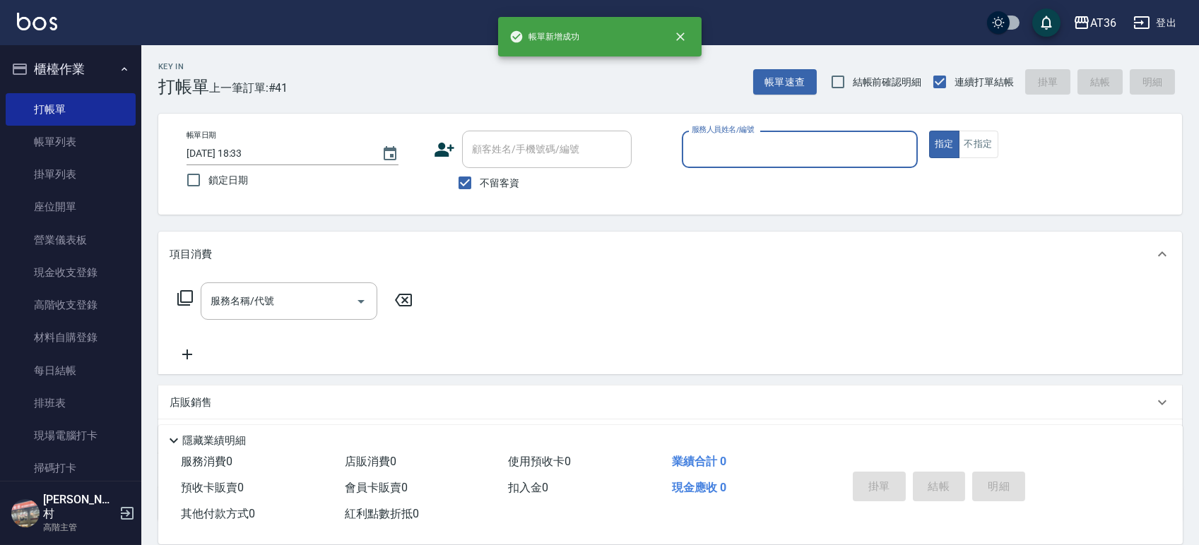
drag, startPoint x: 701, startPoint y: 158, endPoint x: 710, endPoint y: 167, distance: 12.5
click at [699, 158] on input "服務人員姓名/編號" at bounding box center [799, 149] width 223 height 25
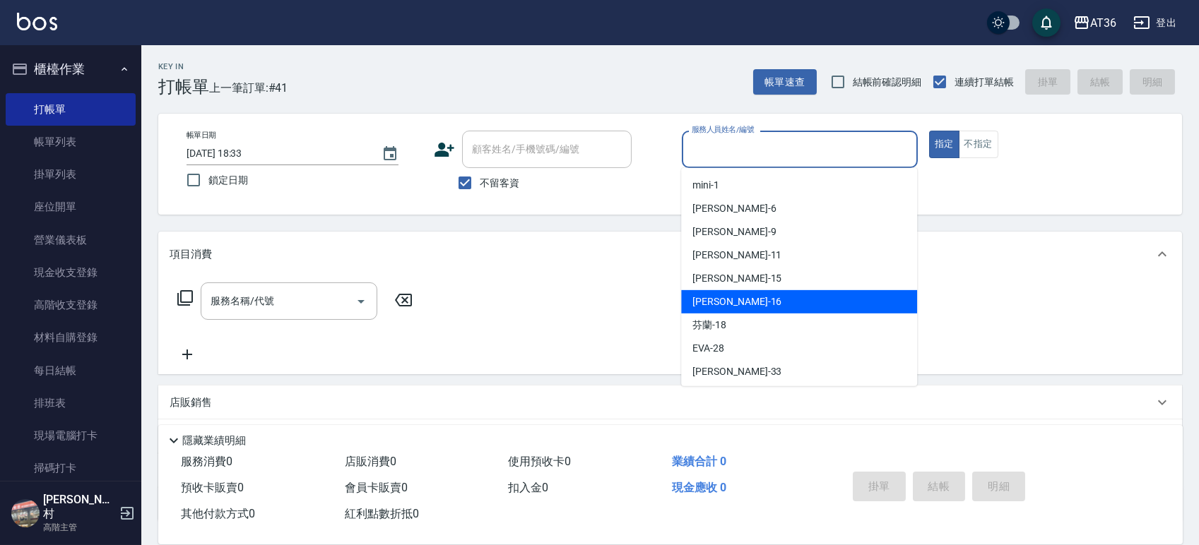
click at [716, 301] on span "[PERSON_NAME] -16" at bounding box center [736, 302] width 89 height 15
type input "小鳳-16"
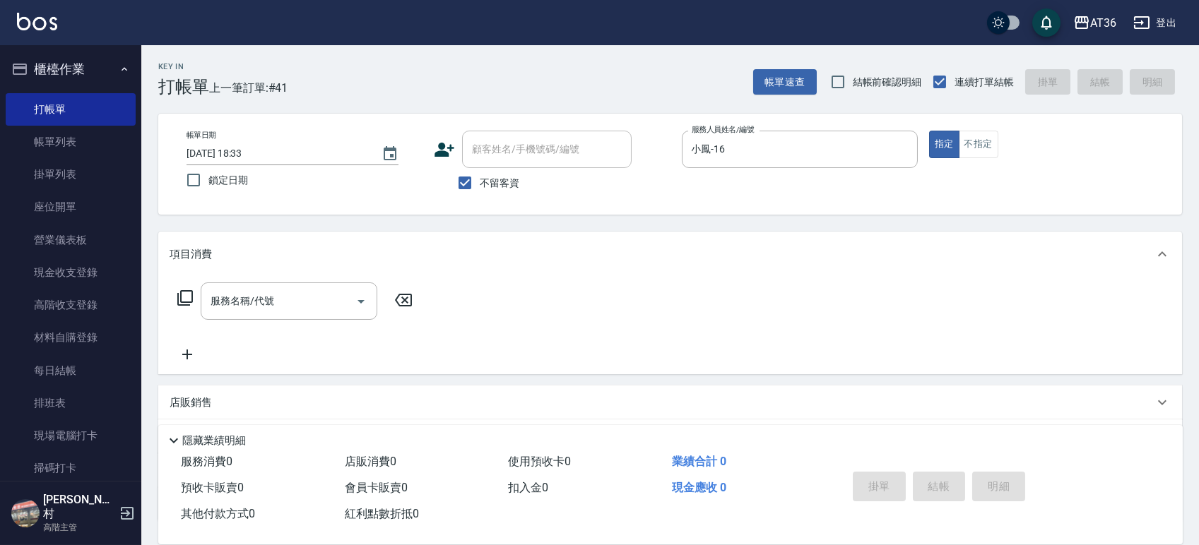
click at [190, 300] on icon at bounding box center [185, 298] width 17 height 17
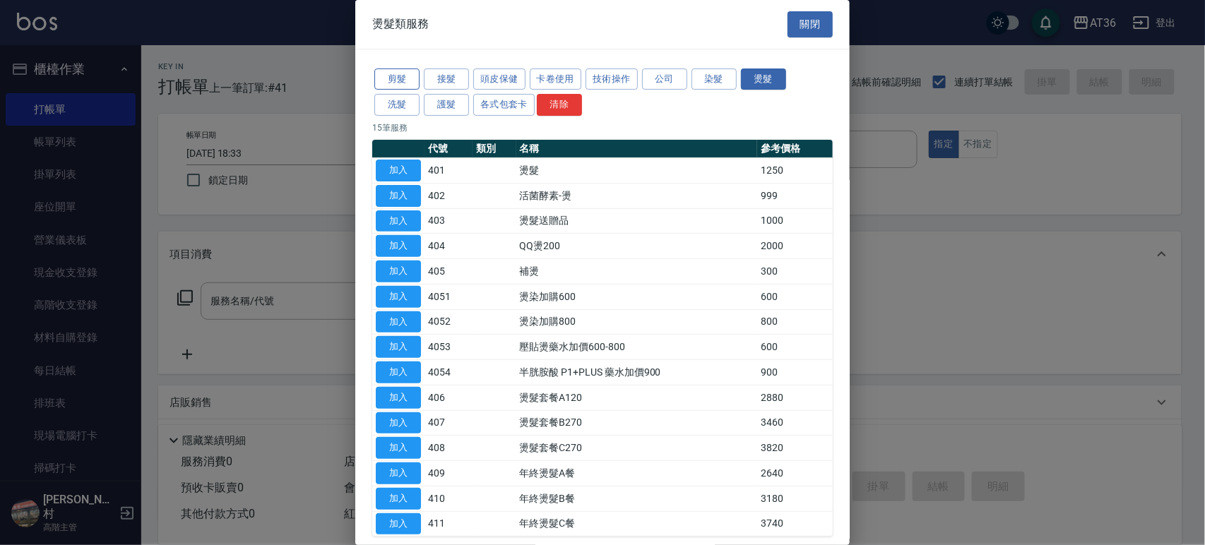
click at [394, 69] on button "剪髮" at bounding box center [396, 80] width 45 height 22
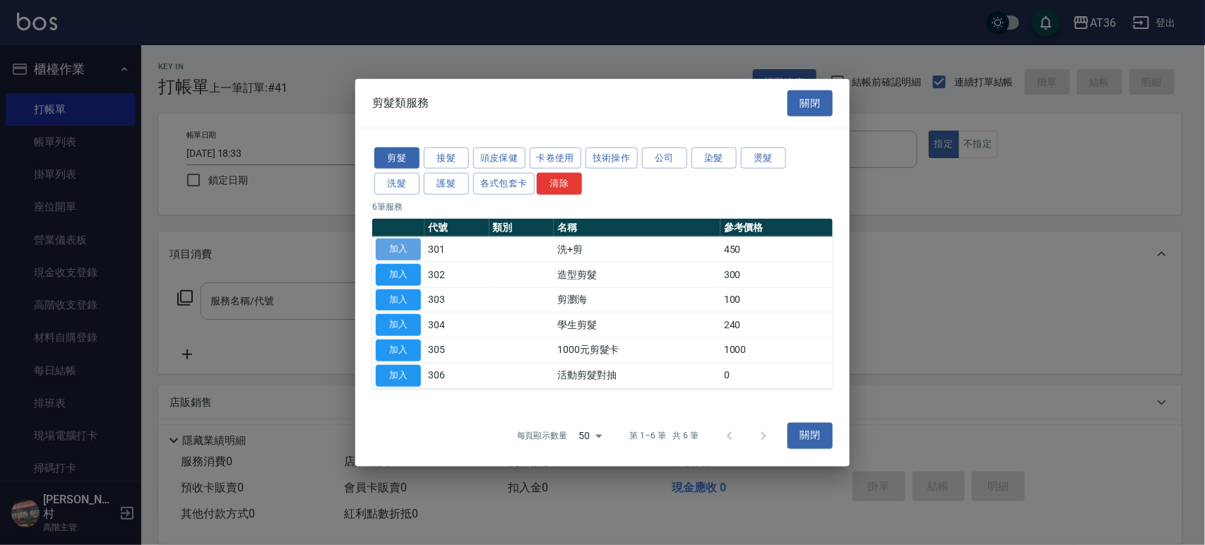
click at [398, 251] on button "加入" at bounding box center [398, 250] width 45 height 22
type input "洗+剪(301)"
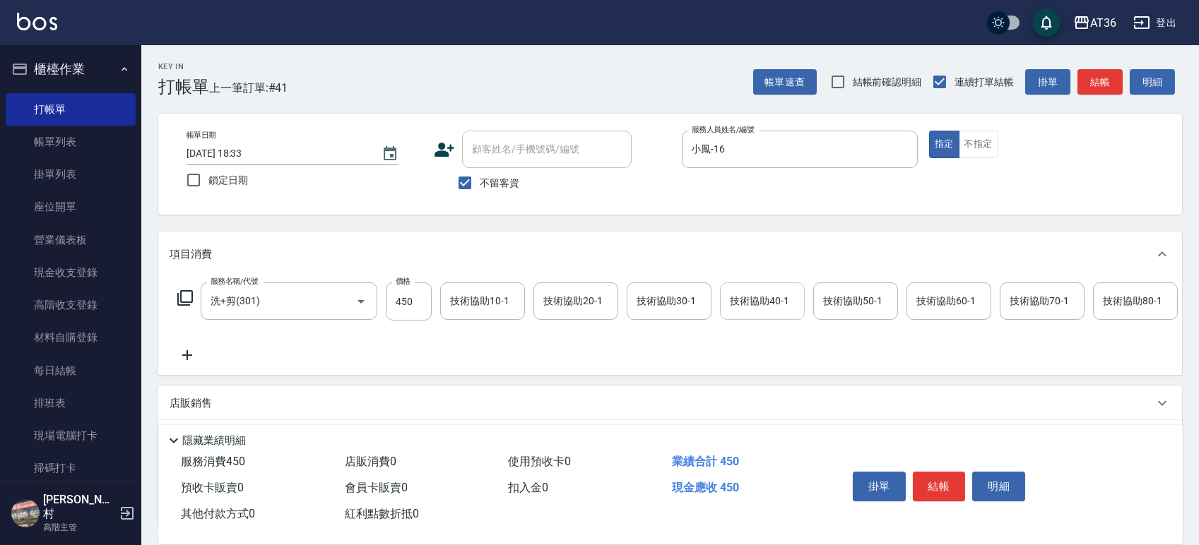
click at [749, 302] on div "技術協助40-1 技術協助40-1" at bounding box center [762, 301] width 85 height 37
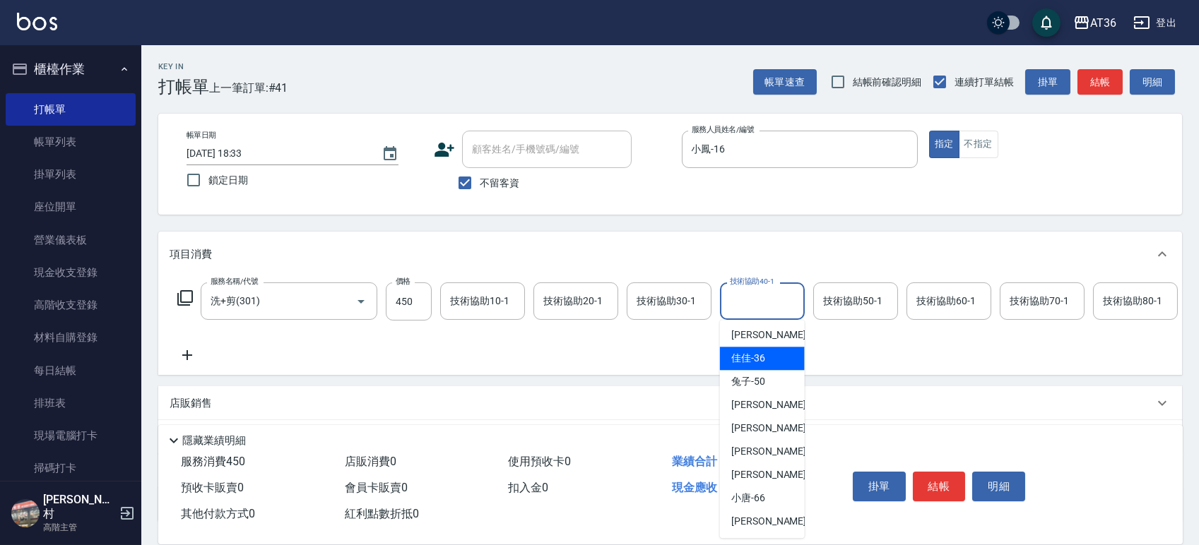
click at [764, 357] on div "佳佳 -36" at bounding box center [762, 358] width 85 height 23
type input "佳佳-36"
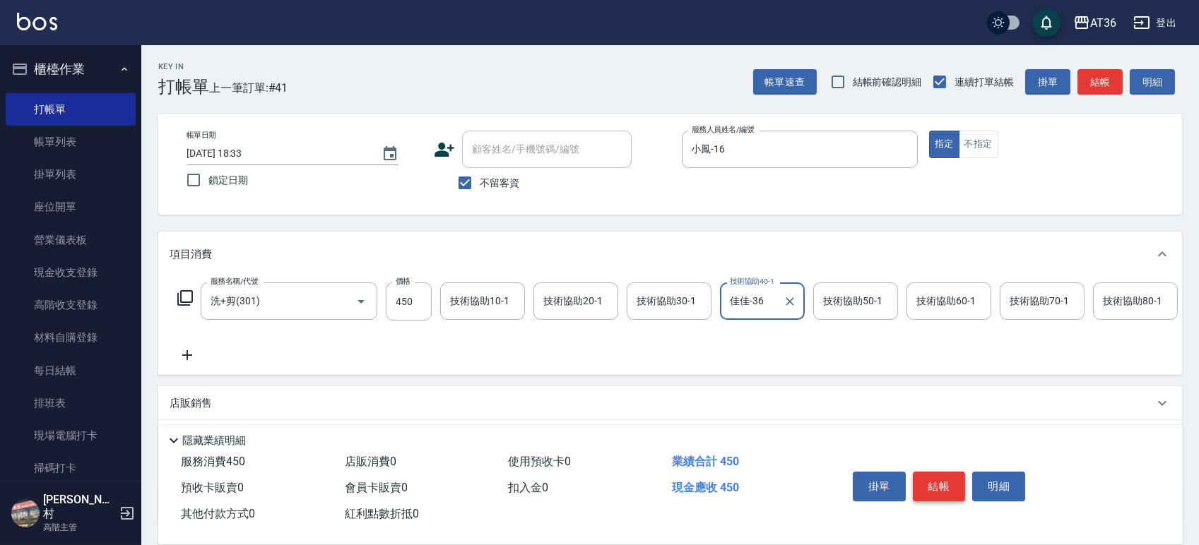
click at [924, 475] on button "結帳" at bounding box center [939, 487] width 53 height 30
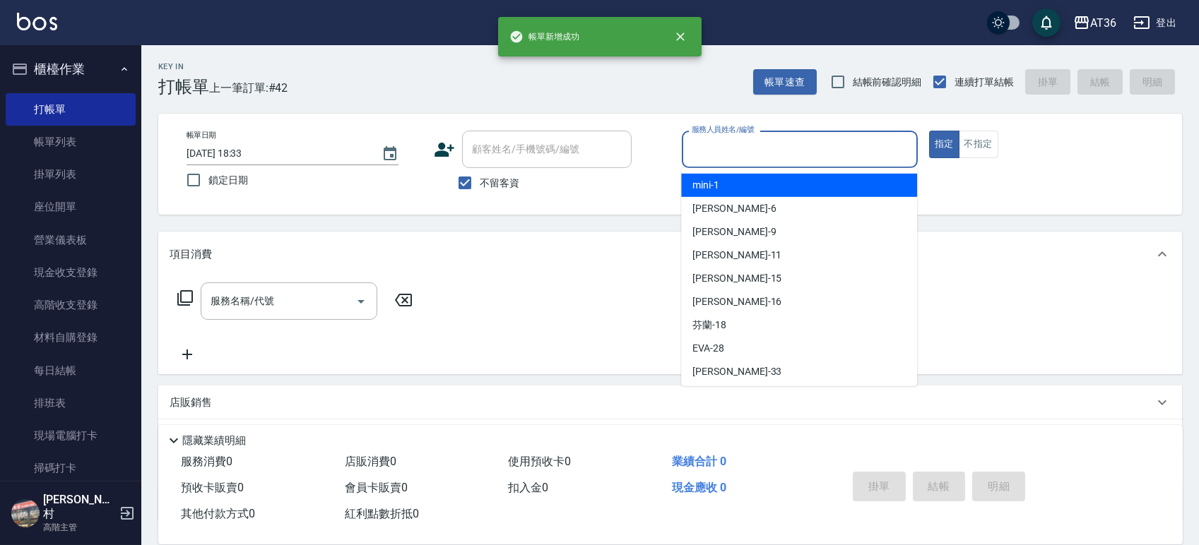
click at [698, 141] on input "服務人員姓名/編號" at bounding box center [799, 149] width 223 height 25
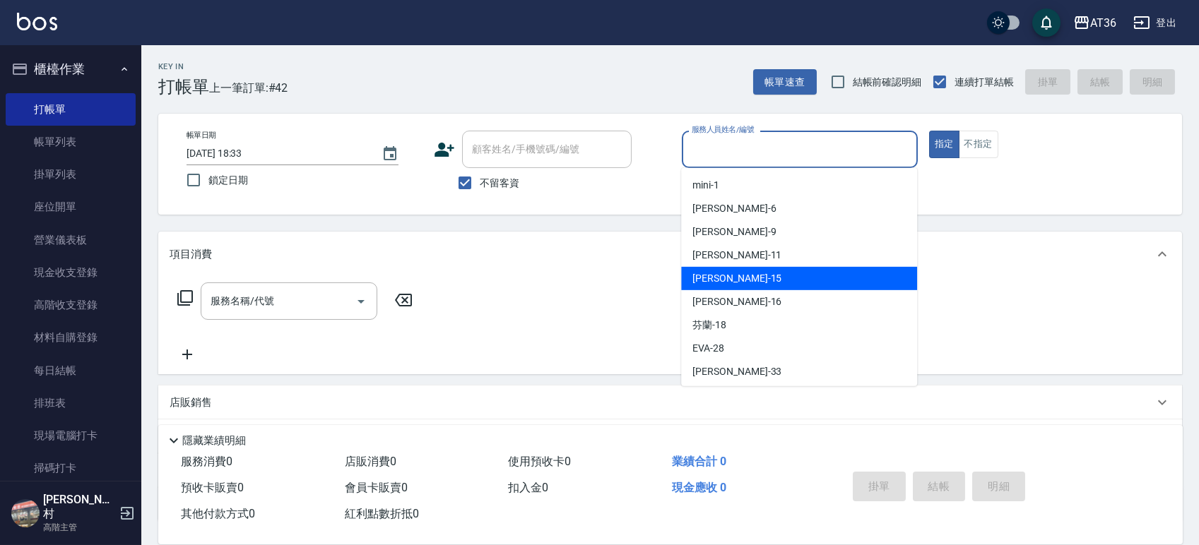
click at [740, 283] on div "[PERSON_NAME] -15" at bounding box center [799, 278] width 236 height 23
type input "[PERSON_NAME]-15"
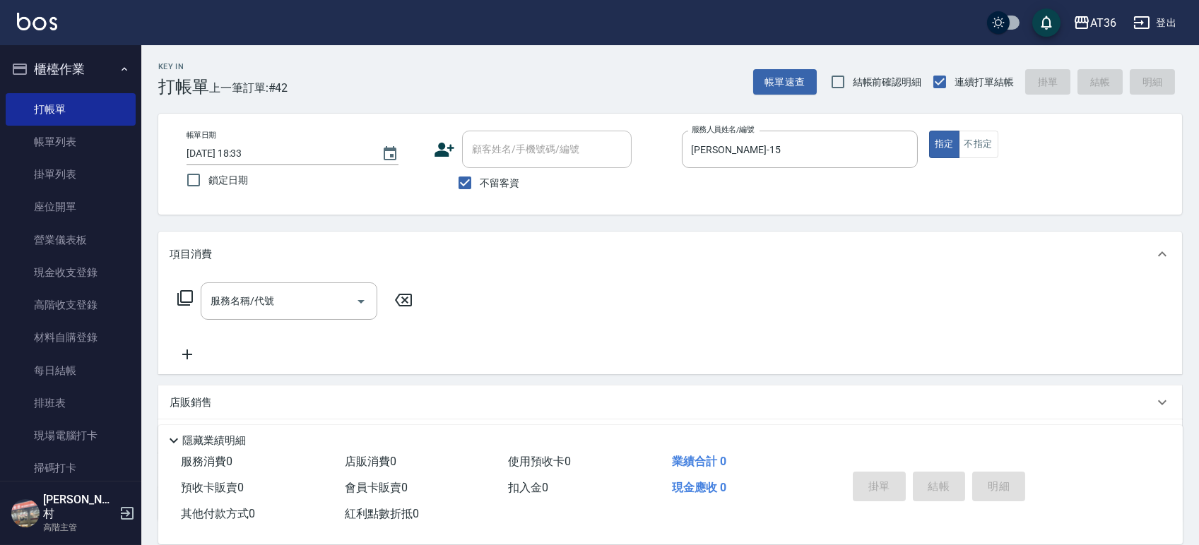
click at [181, 295] on icon at bounding box center [185, 298] width 16 height 16
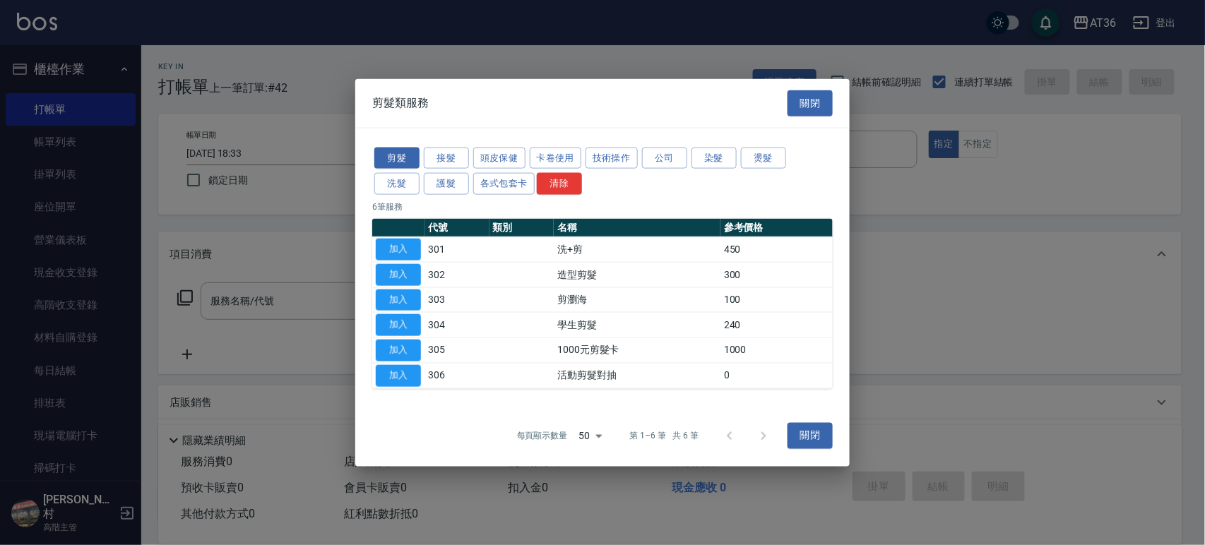
drag, startPoint x: 394, startPoint y: 269, endPoint x: 586, endPoint y: 349, distance: 208.1
click at [393, 270] on button "加入" at bounding box center [398, 275] width 45 height 22
type input "造型剪髮(302)"
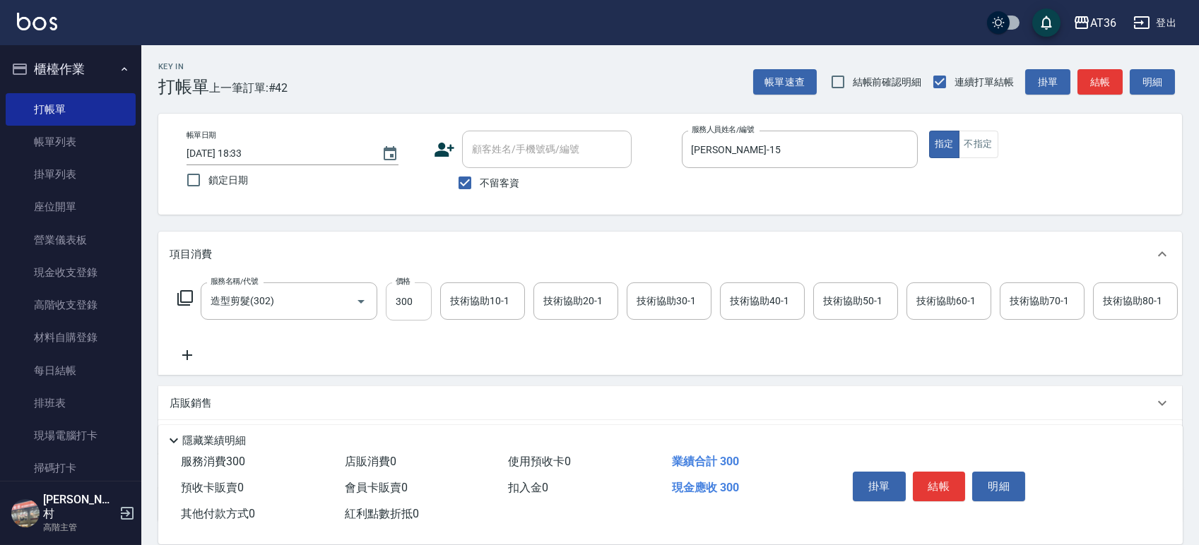
click at [403, 295] on input "300" at bounding box center [409, 302] width 46 height 38
type input "200"
click at [922, 487] on button "結帳" at bounding box center [939, 487] width 53 height 30
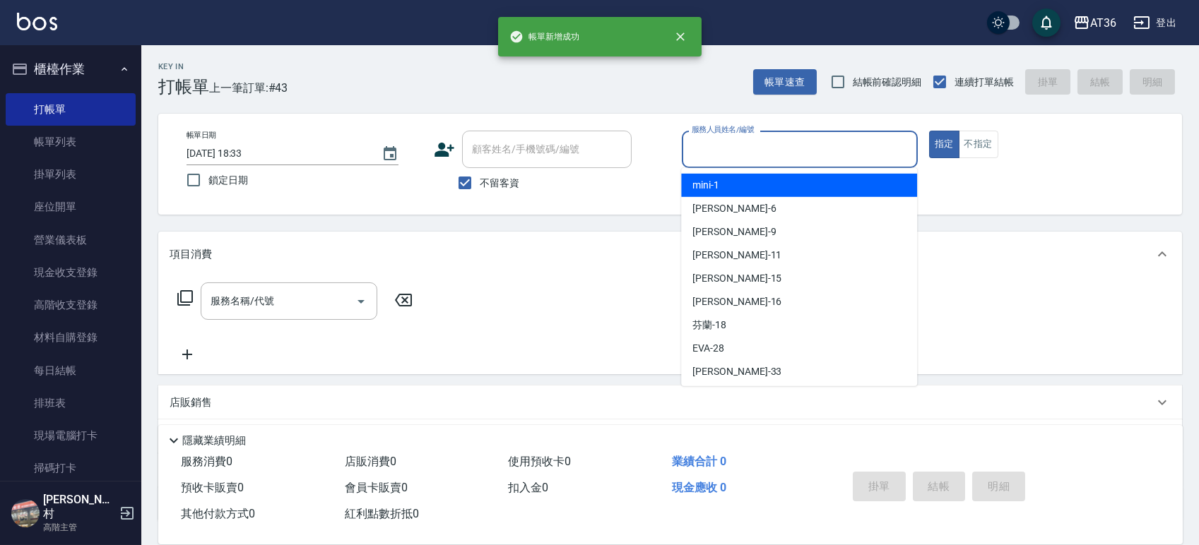
click at [692, 147] on input "服務人員姓名/編號" at bounding box center [799, 149] width 223 height 25
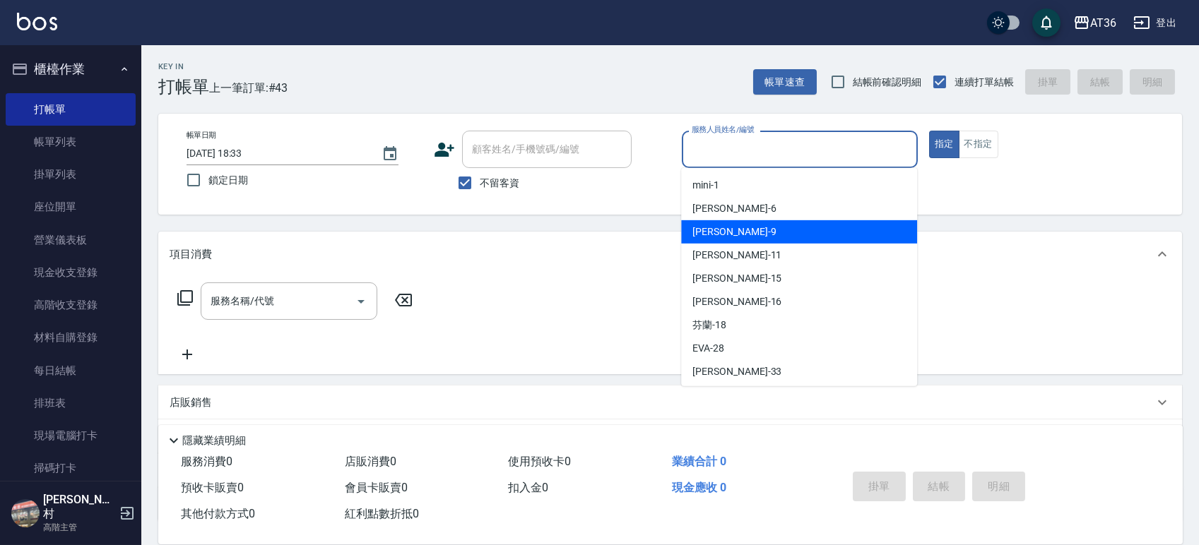
click at [740, 222] on div "美燕 -9" at bounding box center [799, 231] width 236 height 23
type input "美燕-9"
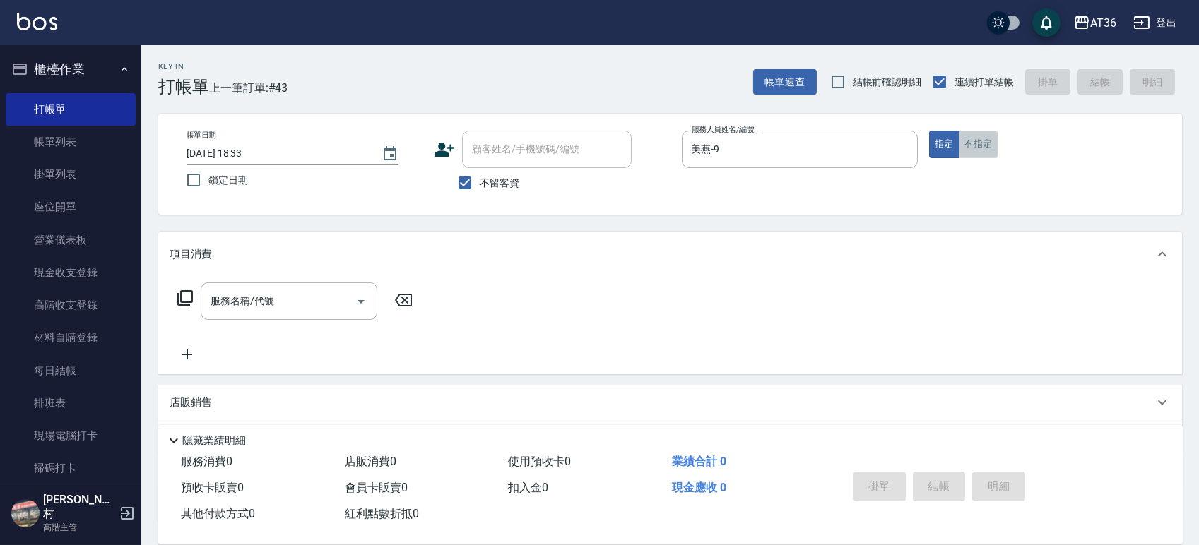
click at [974, 144] on button "不指定" at bounding box center [979, 145] width 40 height 28
click at [191, 295] on icon at bounding box center [185, 298] width 17 height 17
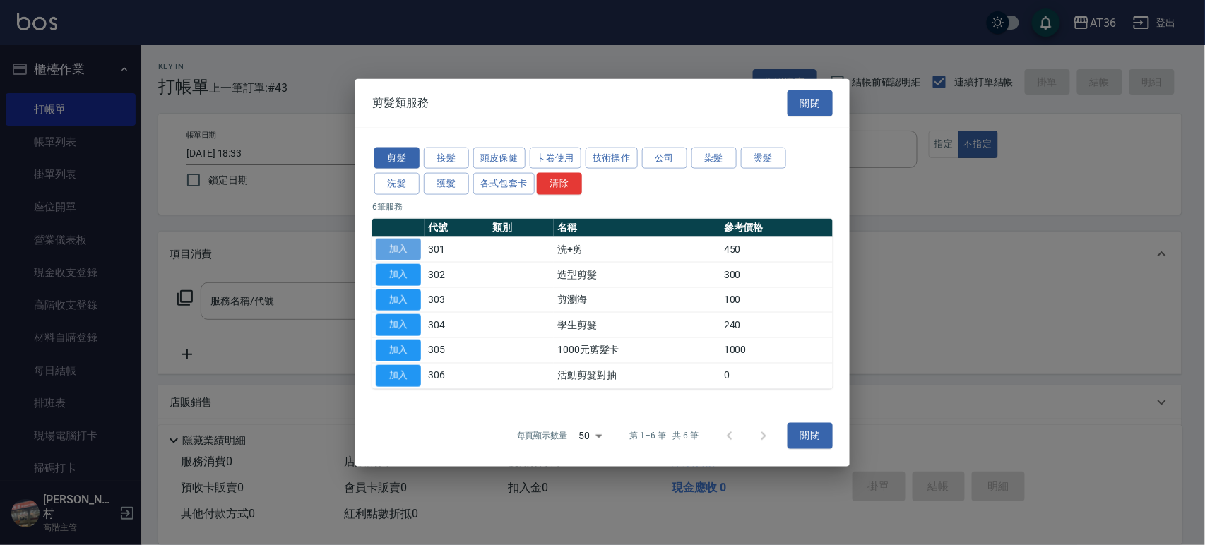
click at [401, 250] on button "加入" at bounding box center [398, 250] width 45 height 22
type input "洗+剪(301)"
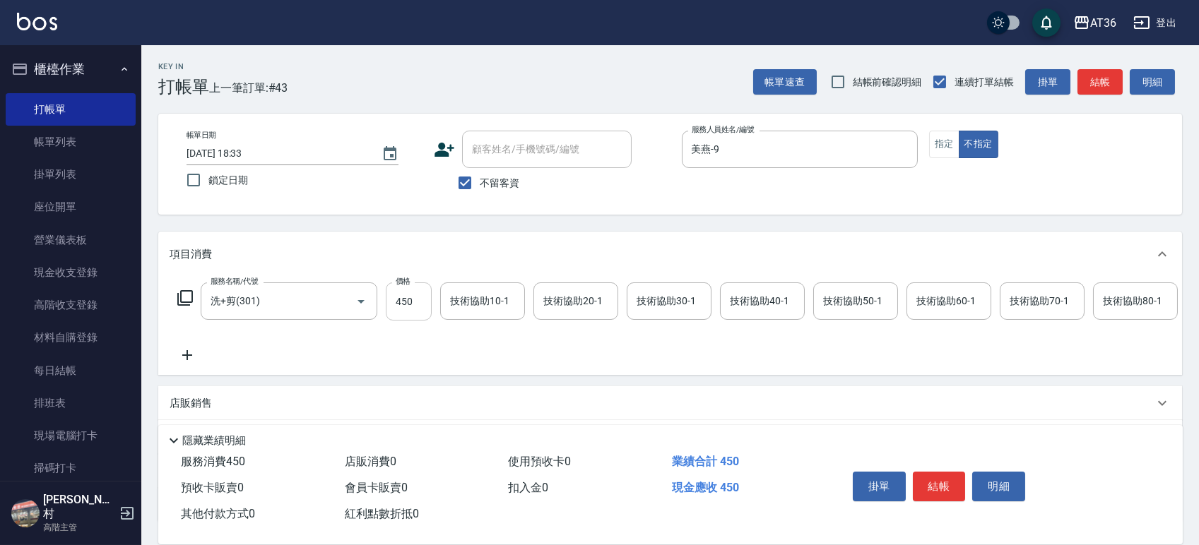
click at [410, 300] on input "450" at bounding box center [409, 302] width 46 height 38
type input "428"
click at [944, 478] on button "結帳" at bounding box center [939, 487] width 53 height 30
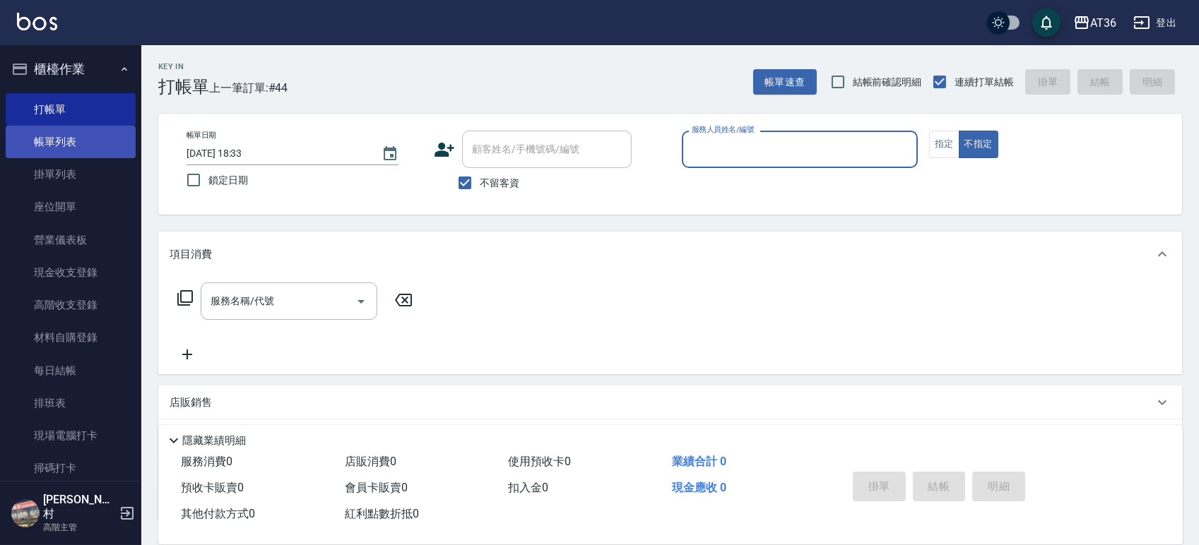
click at [91, 143] on link "帳單列表" at bounding box center [71, 142] width 130 height 32
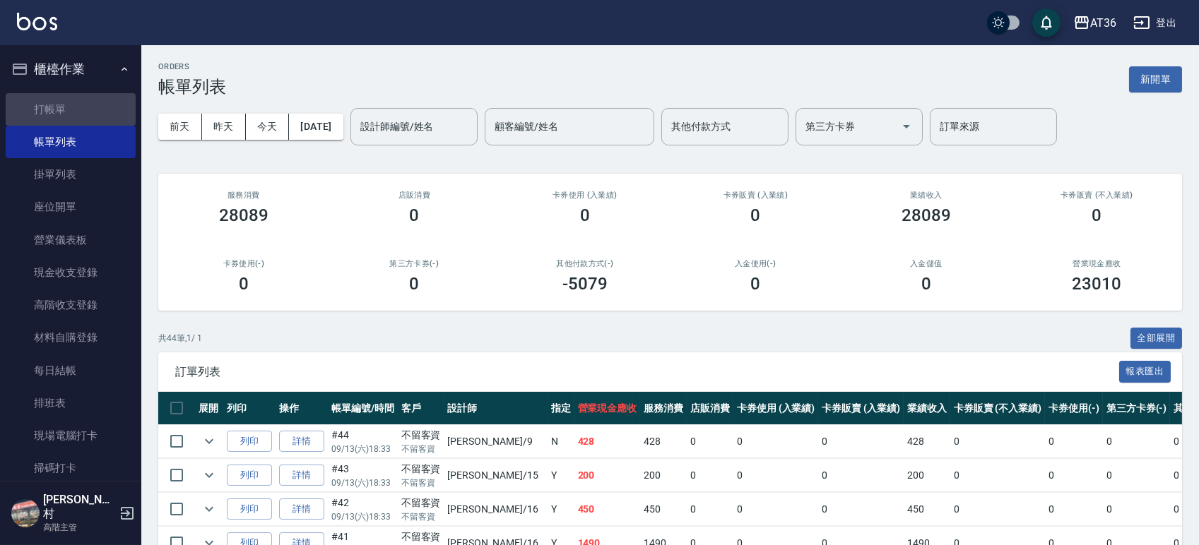
drag, startPoint x: 90, startPoint y: 109, endPoint x: 37, endPoint y: 77, distance: 62.8
click at [91, 109] on link "打帳單" at bounding box center [71, 109] width 130 height 32
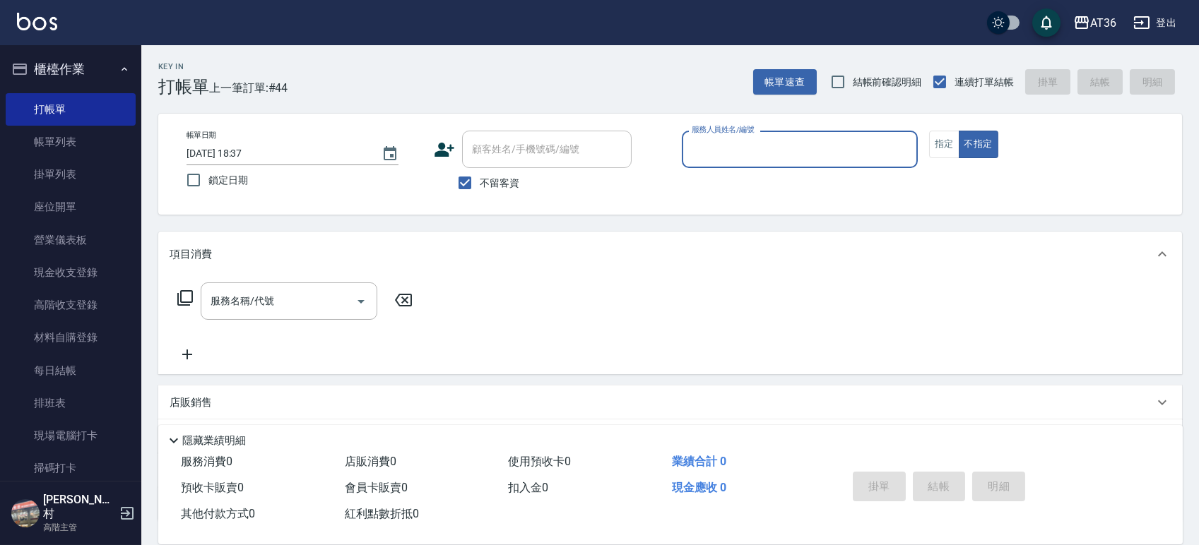
click at [688, 160] on input "服務人員姓名/編號" at bounding box center [799, 149] width 223 height 25
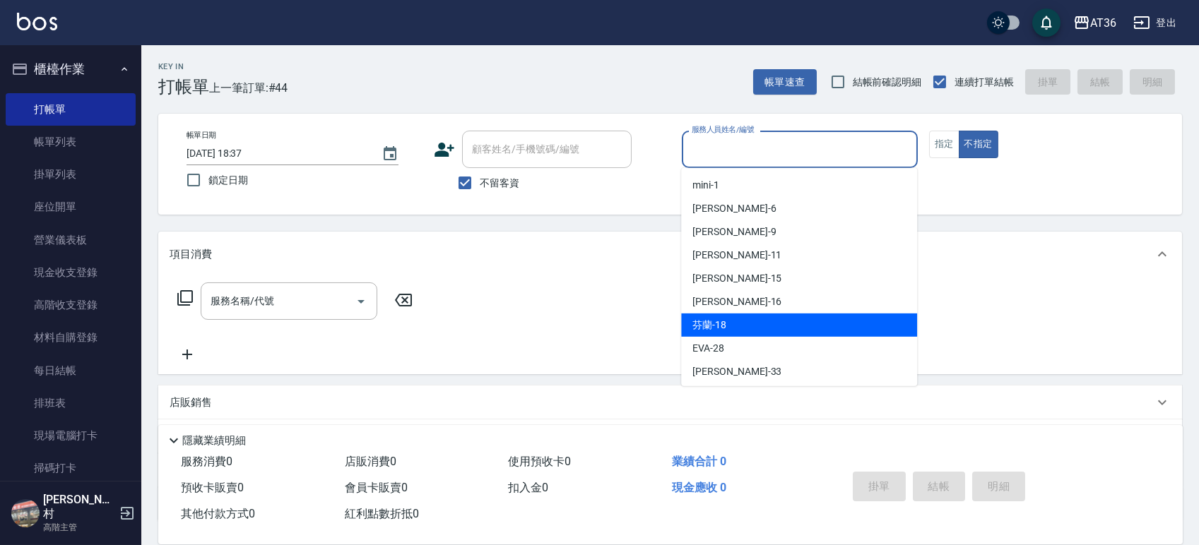
drag, startPoint x: 728, startPoint y: 319, endPoint x: 702, endPoint y: 297, distance: 33.1
click at [728, 320] on div "芬蘭 -18" at bounding box center [799, 325] width 236 height 23
type input "芬蘭-18"
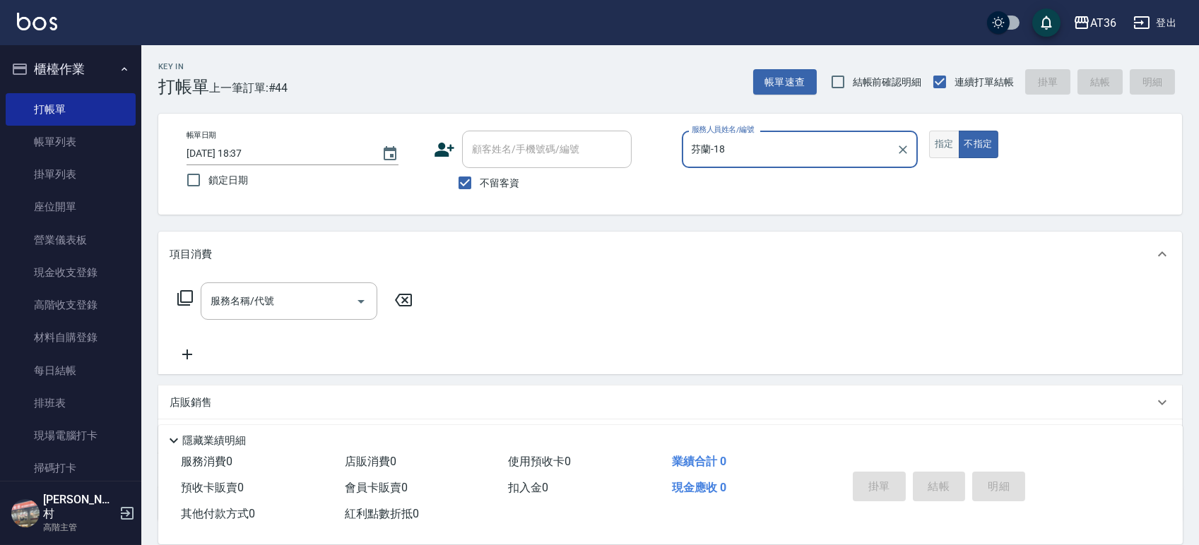
click at [937, 148] on button "指定" at bounding box center [944, 145] width 30 height 28
click at [187, 294] on icon at bounding box center [185, 298] width 17 height 17
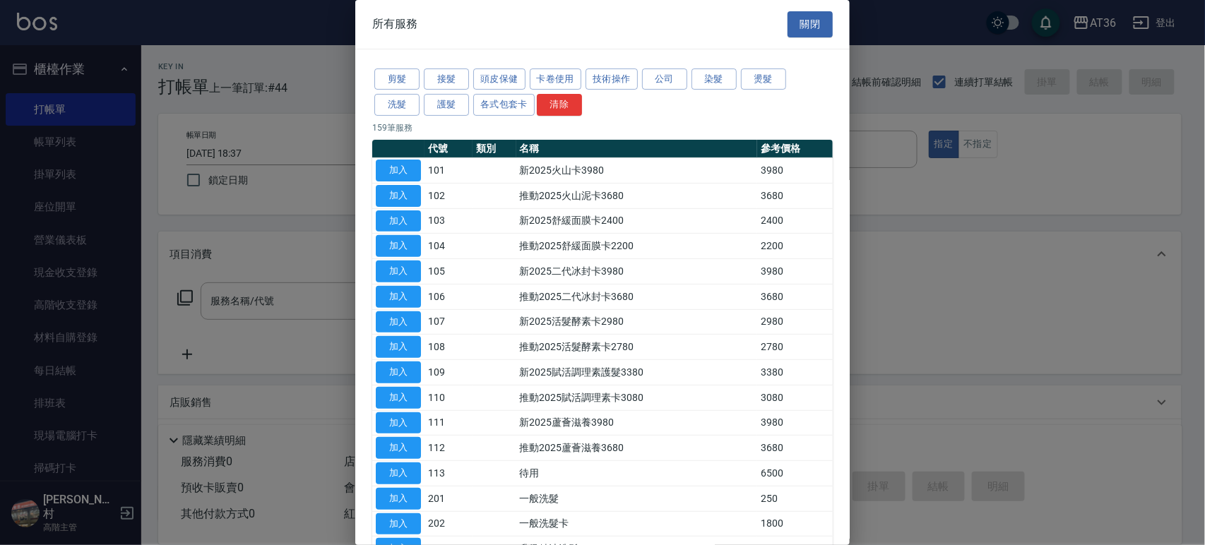
drag, startPoint x: 399, startPoint y: 72, endPoint x: 482, endPoint y: 143, distance: 109.2
click at [399, 73] on button "剪髮" at bounding box center [396, 80] width 45 height 22
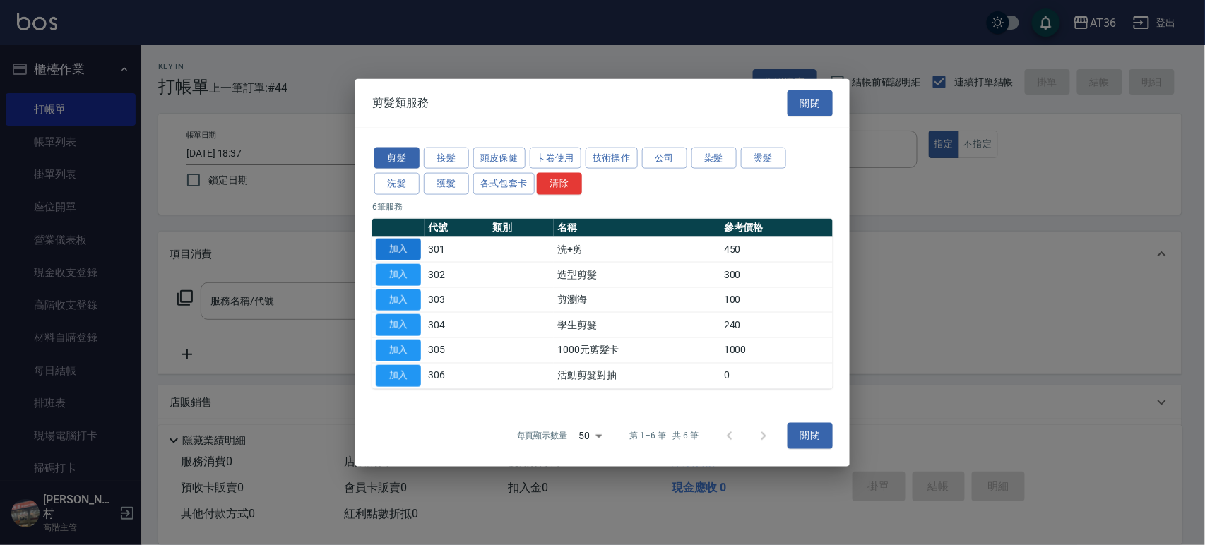
click at [407, 247] on button "加入" at bounding box center [398, 250] width 45 height 22
type input "洗+剪(301)"
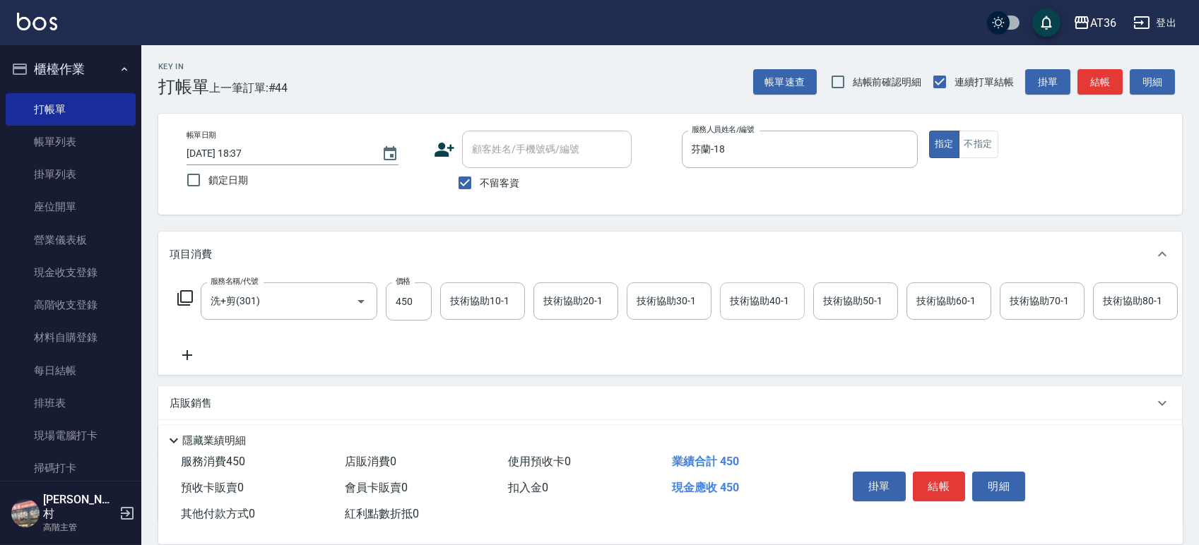
click at [731, 304] on div "技術協助40-1 技術協助40-1" at bounding box center [762, 301] width 85 height 37
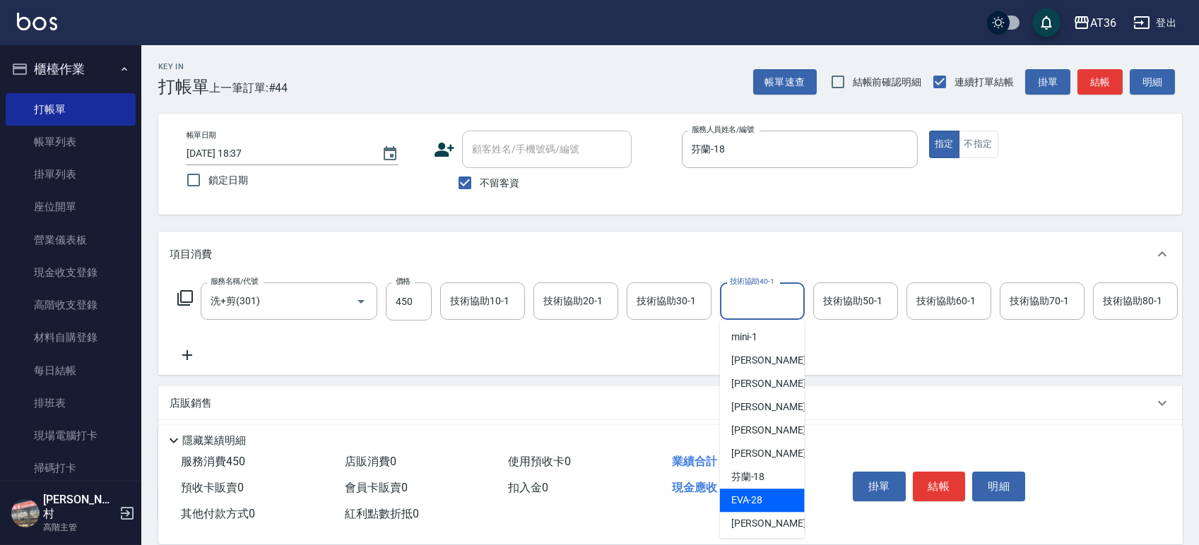
click at [756, 505] on span "[PERSON_NAME] -28" at bounding box center [747, 500] width 32 height 15
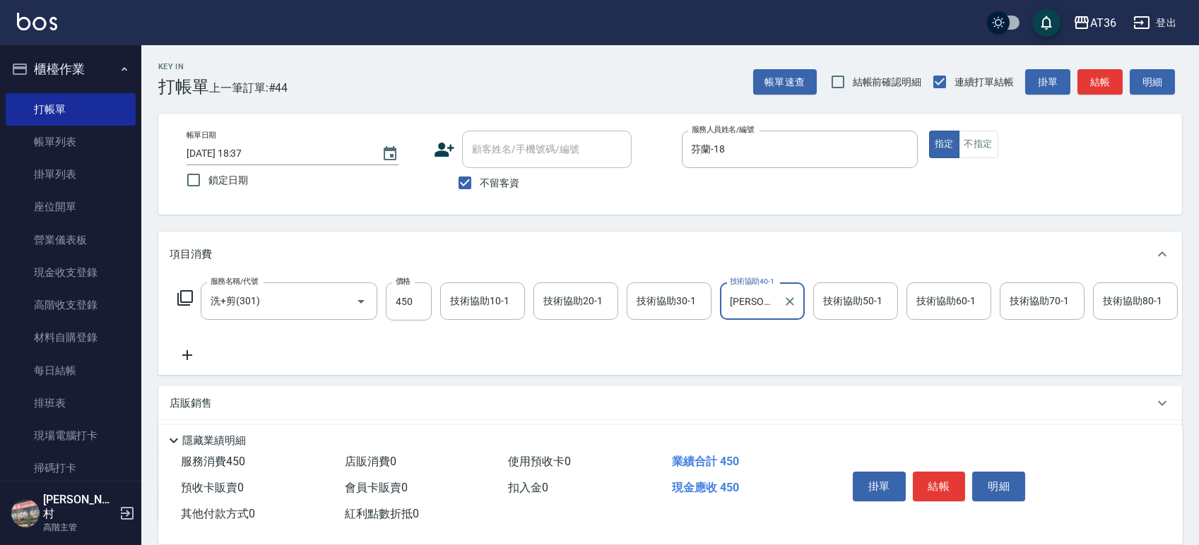
type input "[PERSON_NAME]-28"
click at [936, 477] on button "結帳" at bounding box center [939, 487] width 53 height 30
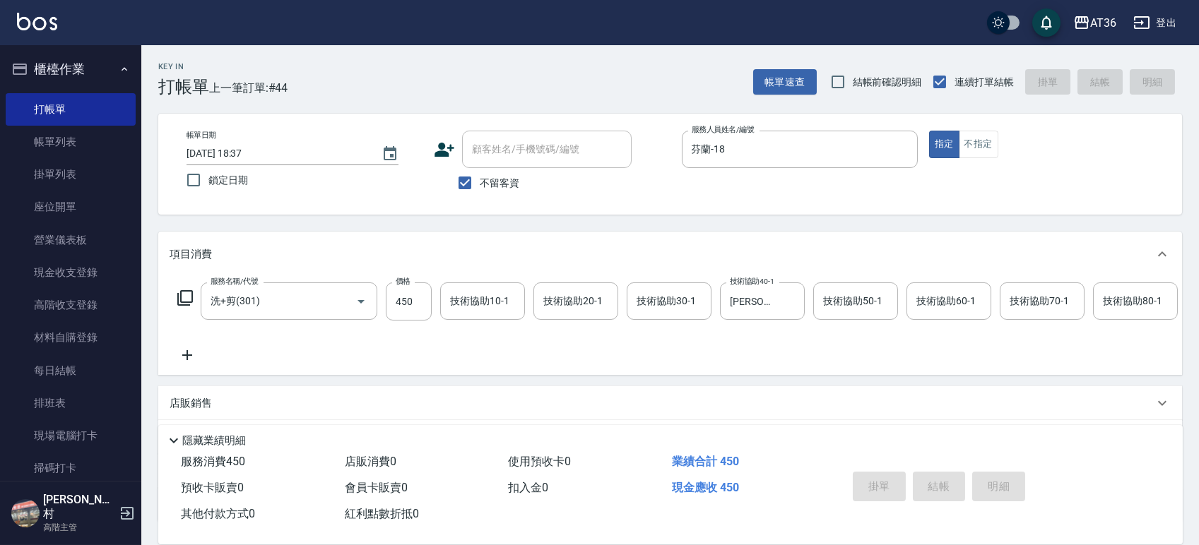
type input "2025/09/13 18:38"
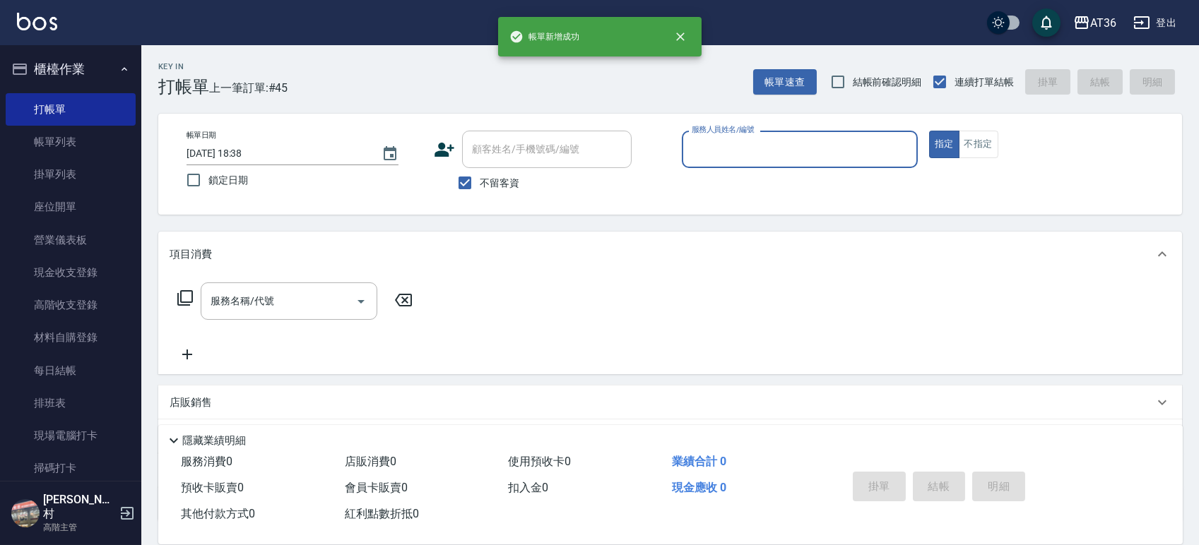
click at [709, 148] on input "服務人員姓名/編號" at bounding box center [799, 149] width 223 height 25
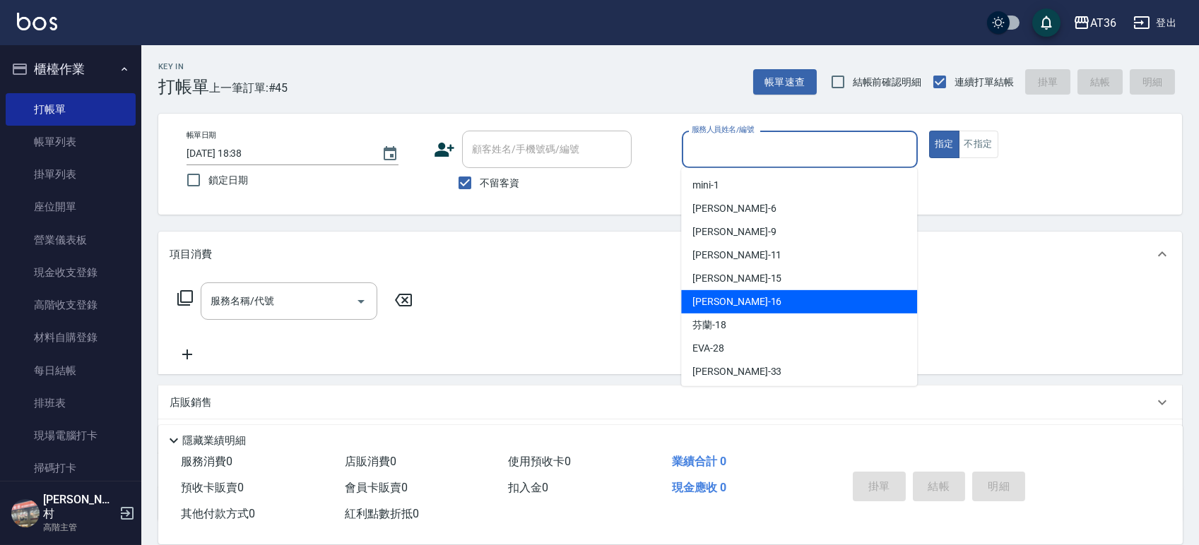
click at [740, 297] on div "[PERSON_NAME] -16" at bounding box center [799, 301] width 236 height 23
type input "小鳳-16"
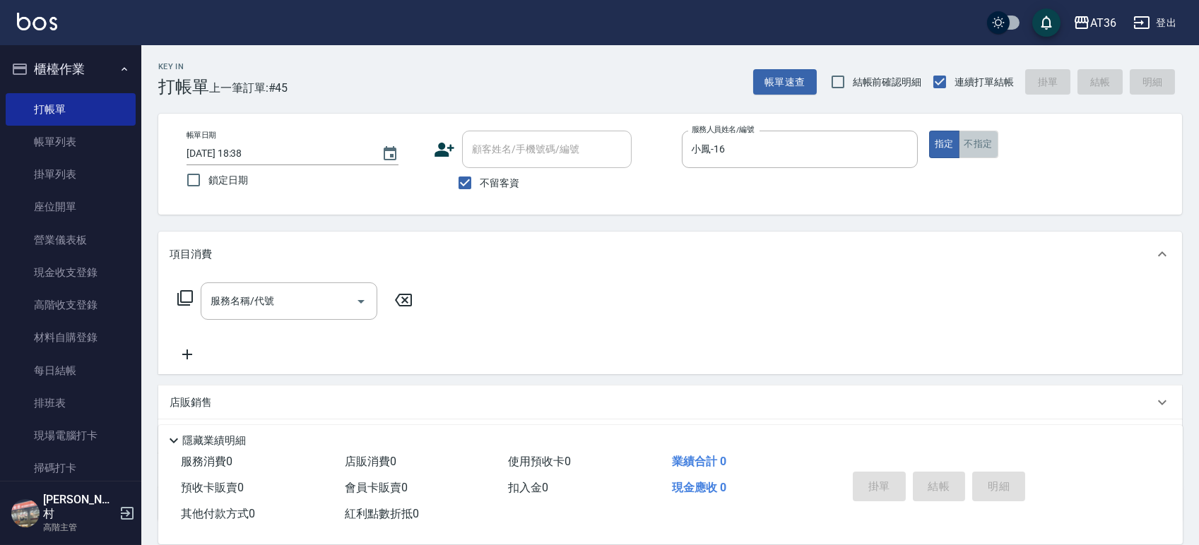
click at [967, 144] on button "不指定" at bounding box center [979, 145] width 40 height 28
click at [182, 290] on icon at bounding box center [185, 298] width 16 height 16
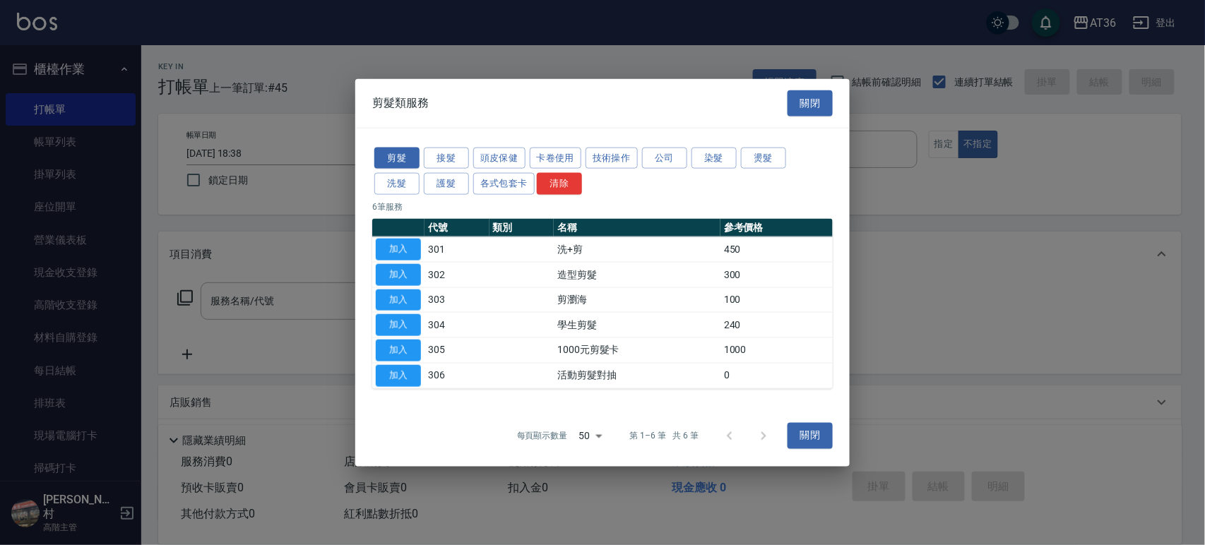
click at [385, 237] on td "加入" at bounding box center [398, 249] width 52 height 25
drag, startPoint x: 401, startPoint y: 252, endPoint x: 526, endPoint y: 372, distance: 172.4
click at [405, 255] on button "加入" at bounding box center [398, 250] width 45 height 22
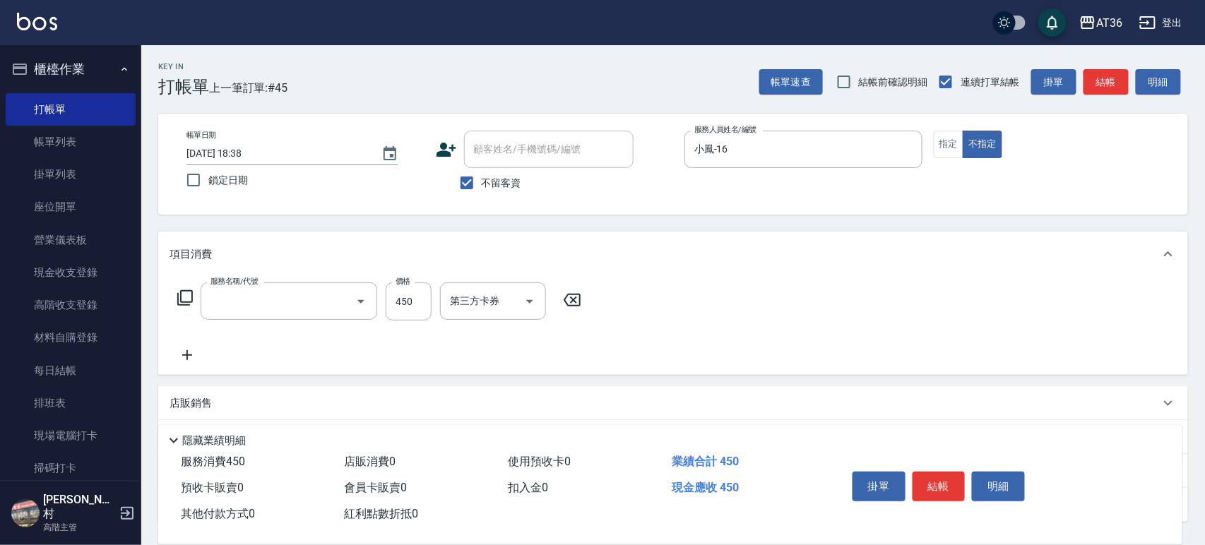
type input "洗+剪(301)"
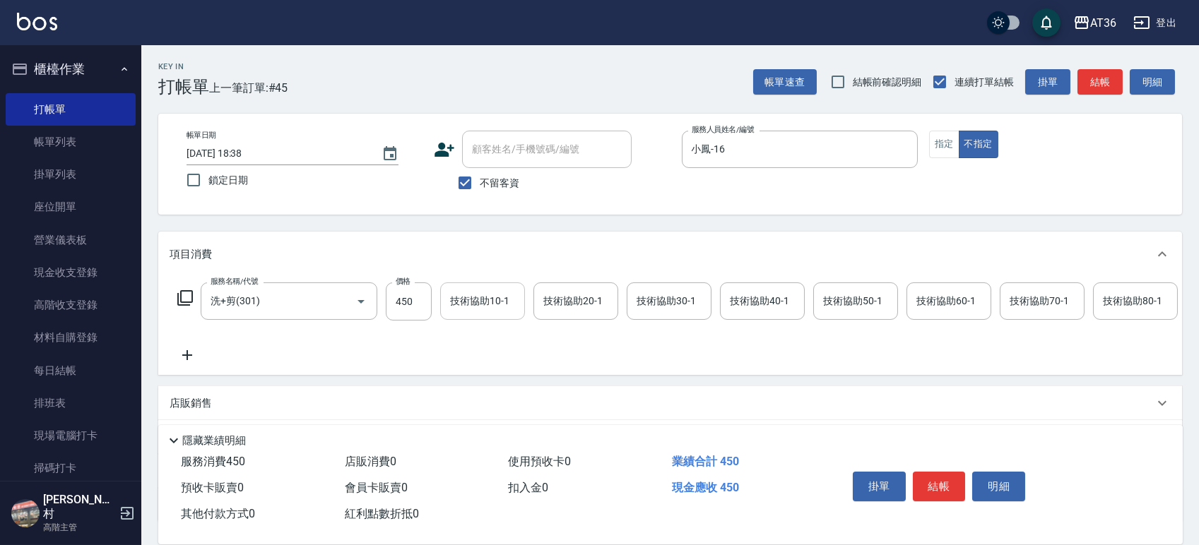
drag, startPoint x: 405, startPoint y: 305, endPoint x: 473, endPoint y: 313, distance: 68.3
click at [408, 307] on input "450" at bounding box center [409, 302] width 46 height 38
type input "468"
click at [750, 300] on div "技術協助40-1 技術協助40-1" at bounding box center [762, 301] width 85 height 37
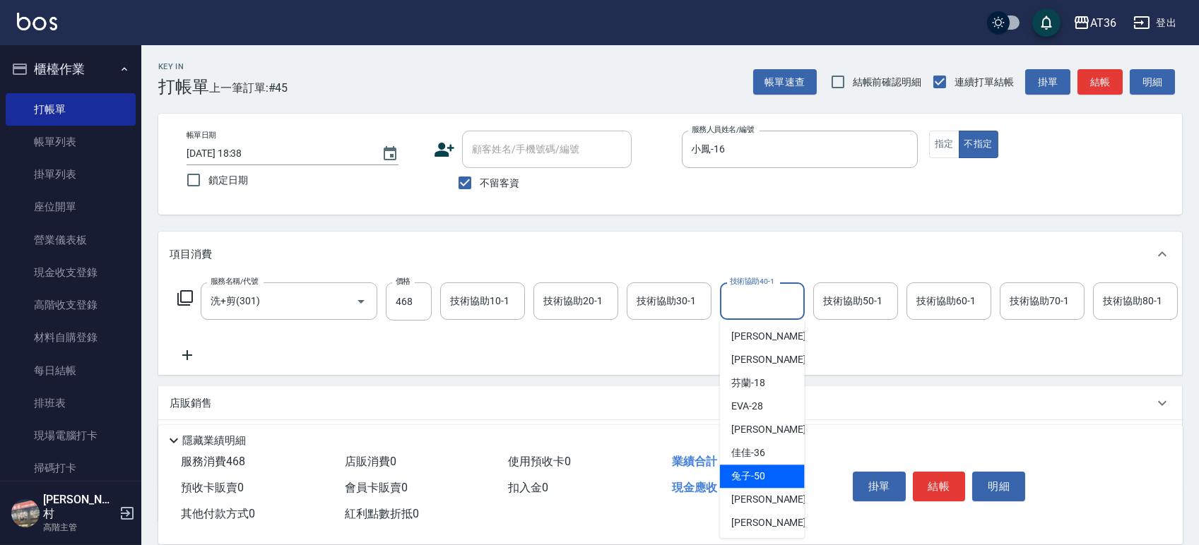
scroll to position [188, 0]
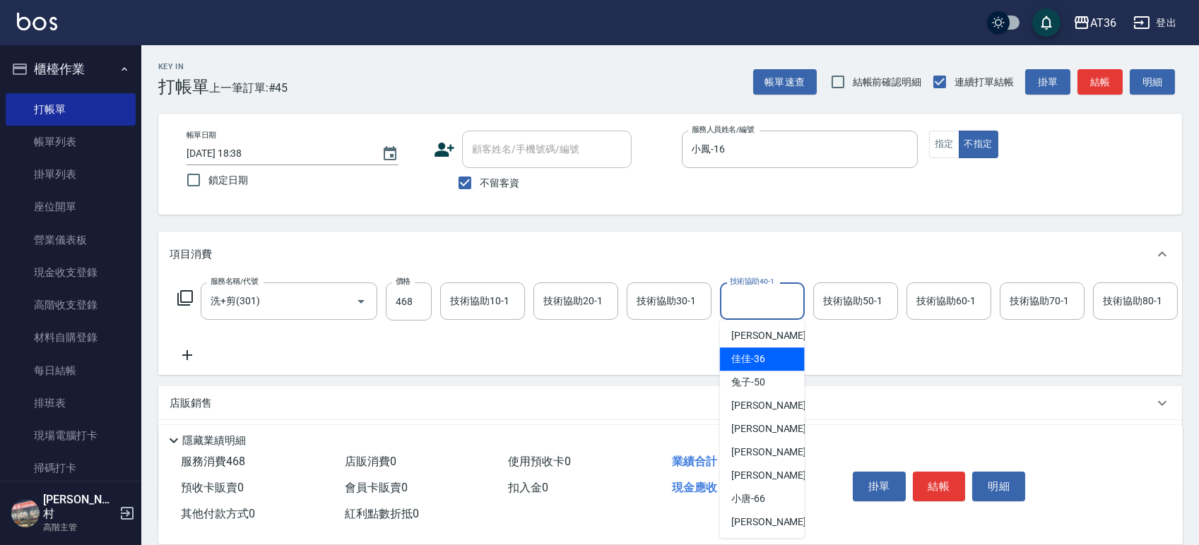
drag, startPoint x: 762, startPoint y: 358, endPoint x: 987, endPoint y: 449, distance: 242.4
click at [762, 358] on span "佳佳 -36" at bounding box center [748, 359] width 34 height 15
type input "佳佳-36"
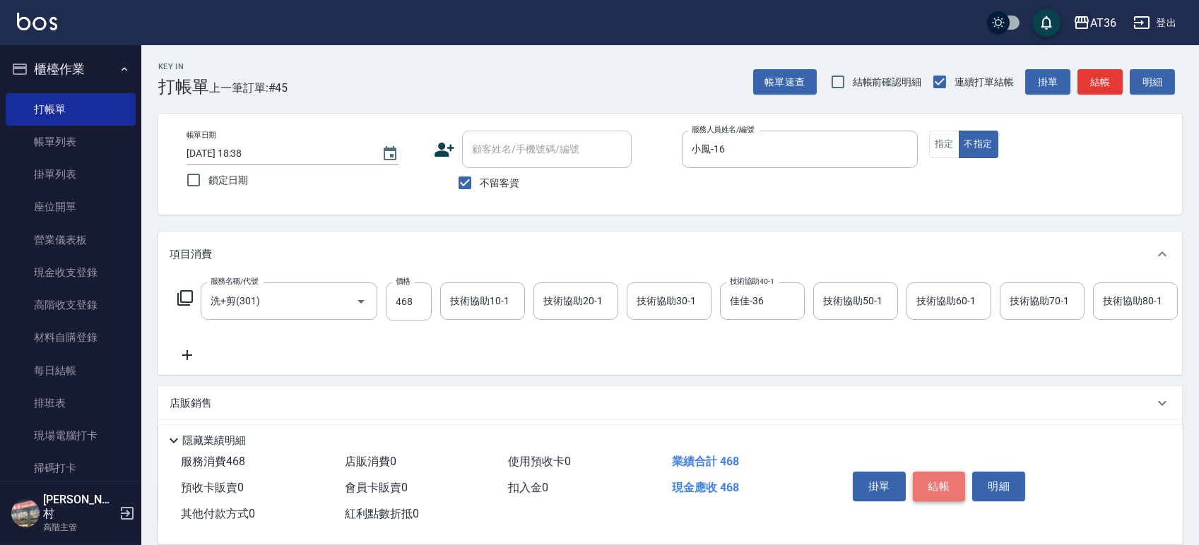
click at [959, 481] on button "結帳" at bounding box center [939, 487] width 53 height 30
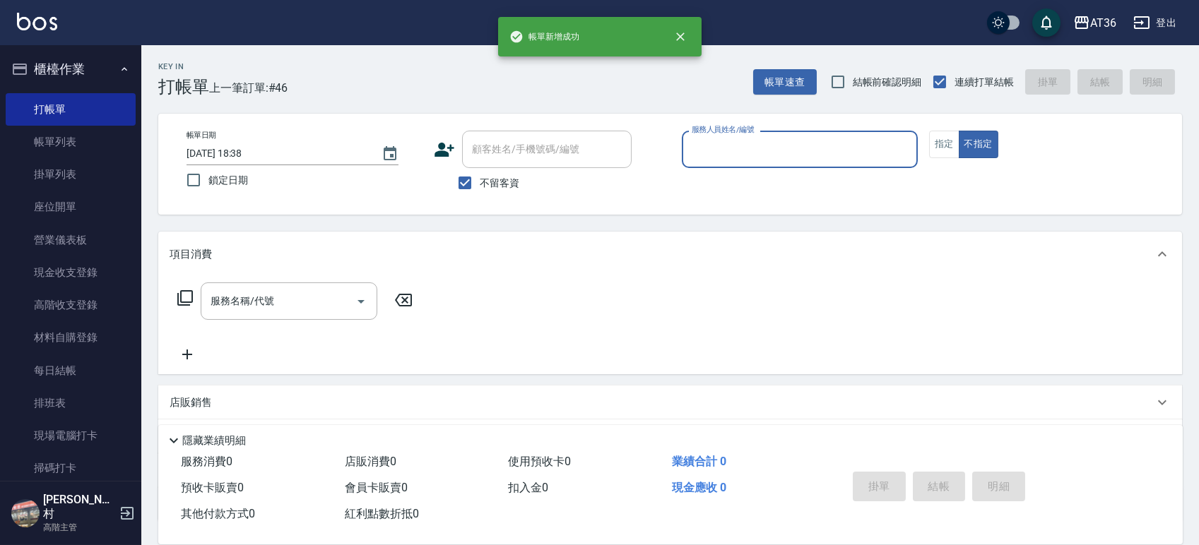
click at [713, 150] on input "服務人員姓名/編號" at bounding box center [799, 149] width 223 height 25
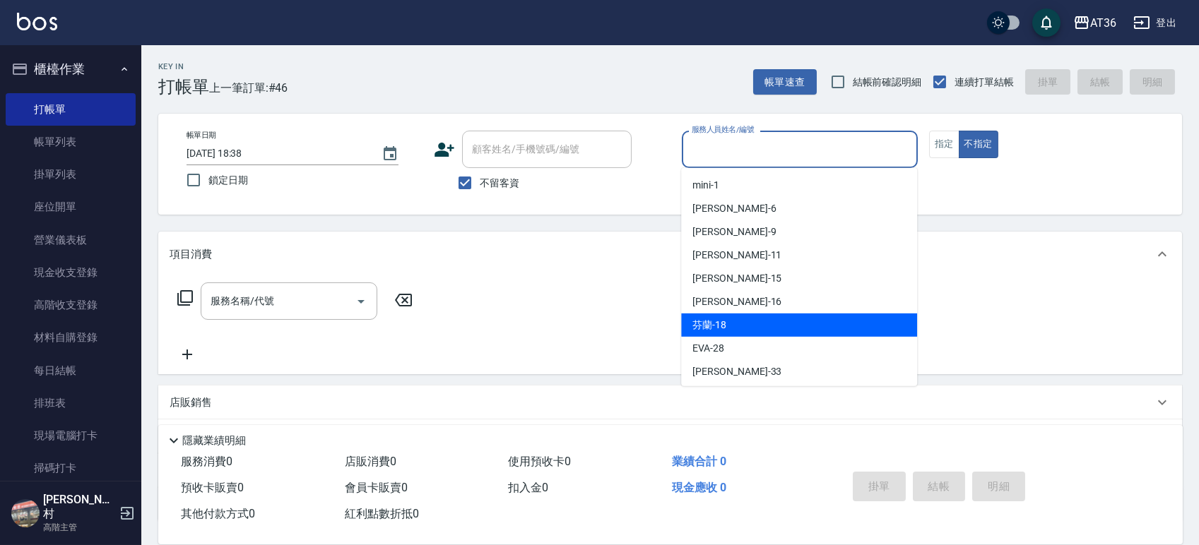
drag, startPoint x: 742, startPoint y: 326, endPoint x: 899, endPoint y: 217, distance: 190.9
click at [742, 328] on div "芬蘭 -18" at bounding box center [799, 325] width 236 height 23
type input "芬蘭-18"
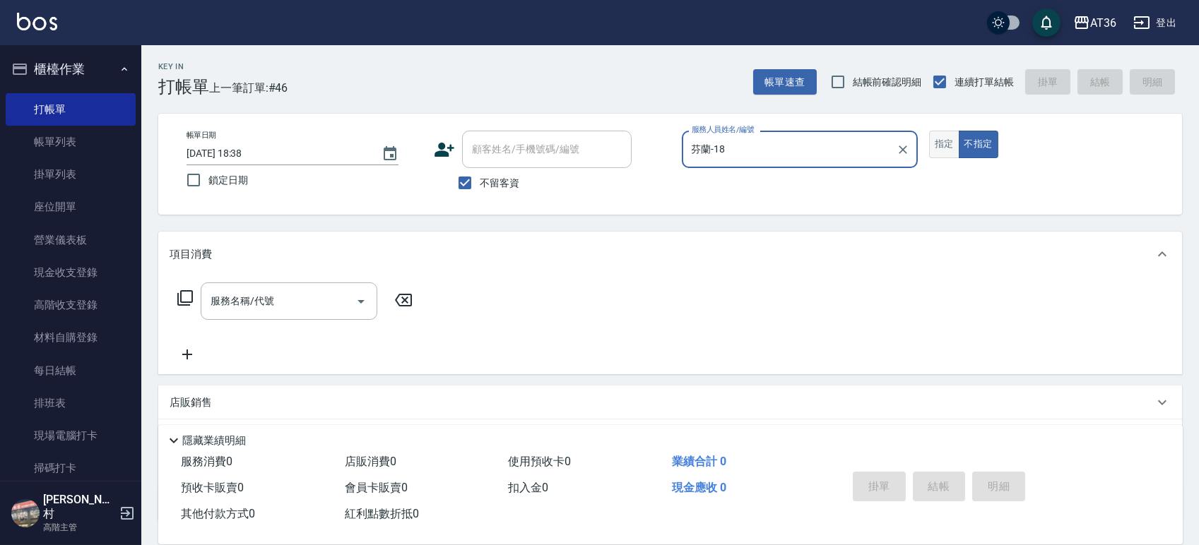
click at [938, 148] on button "指定" at bounding box center [944, 145] width 30 height 28
click at [183, 300] on icon at bounding box center [185, 298] width 17 height 17
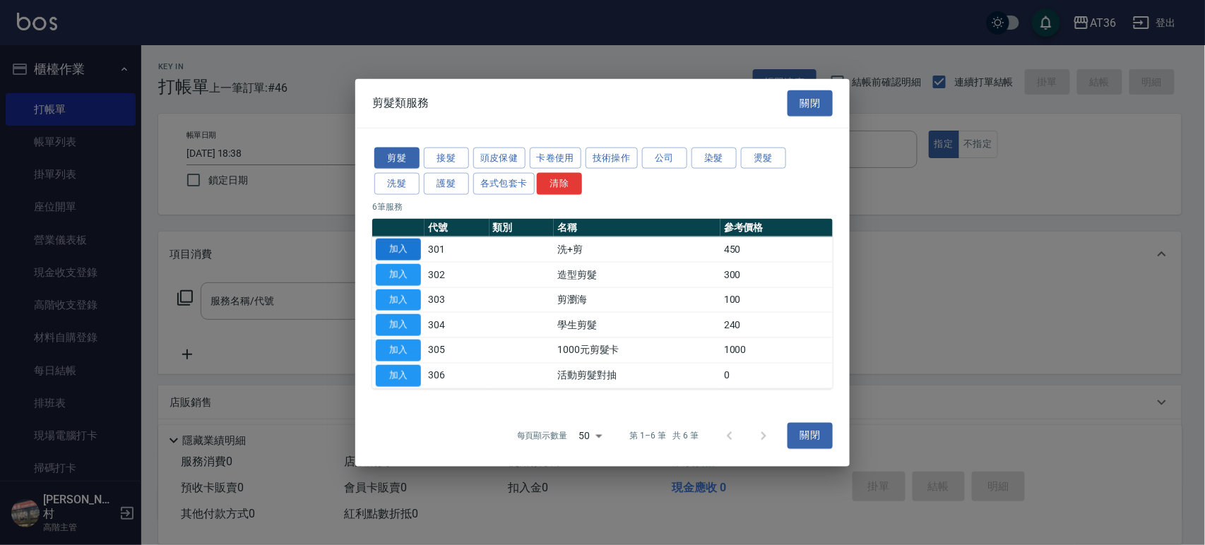
drag, startPoint x: 400, startPoint y: 249, endPoint x: 458, endPoint y: 394, distance: 156.2
click at [400, 251] on button "加入" at bounding box center [398, 250] width 45 height 22
type input "洗+剪(301)"
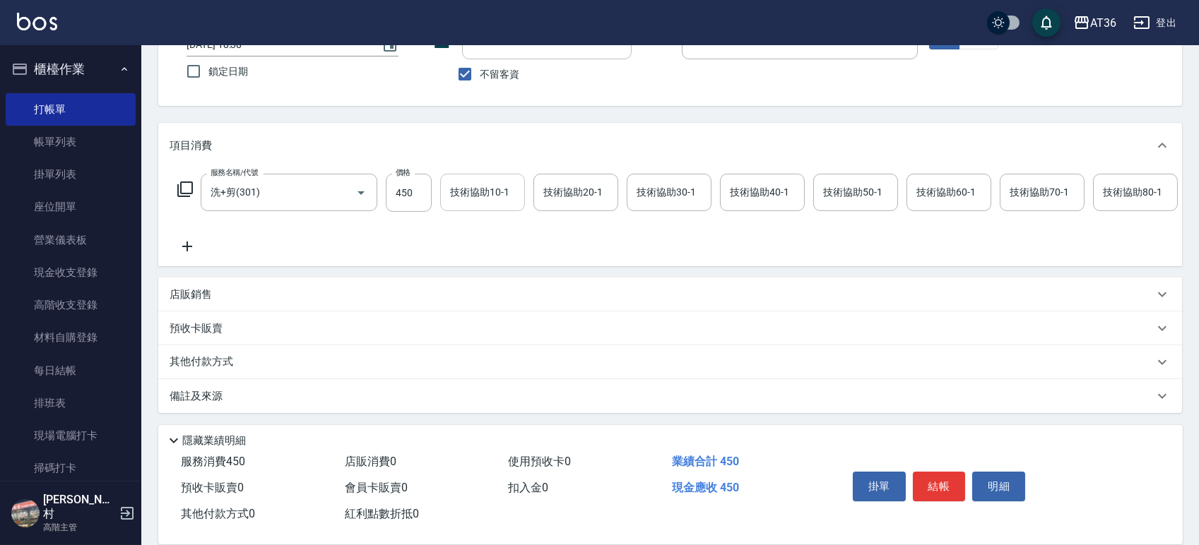
scroll to position [124, 0]
click at [215, 360] on p "其他付款方式" at bounding box center [205, 363] width 71 height 16
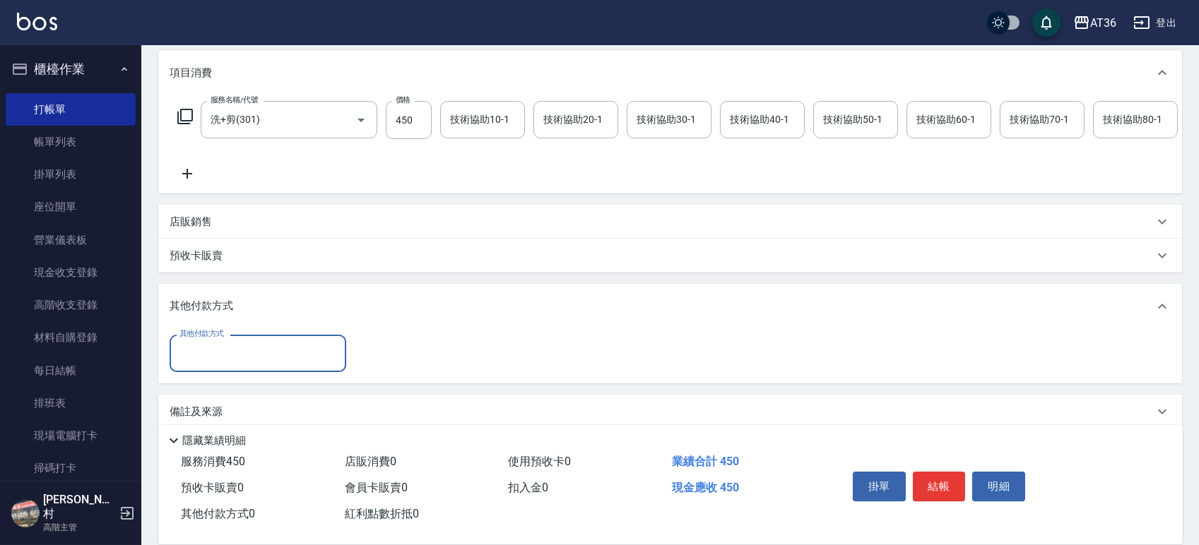
scroll to position [213, 0]
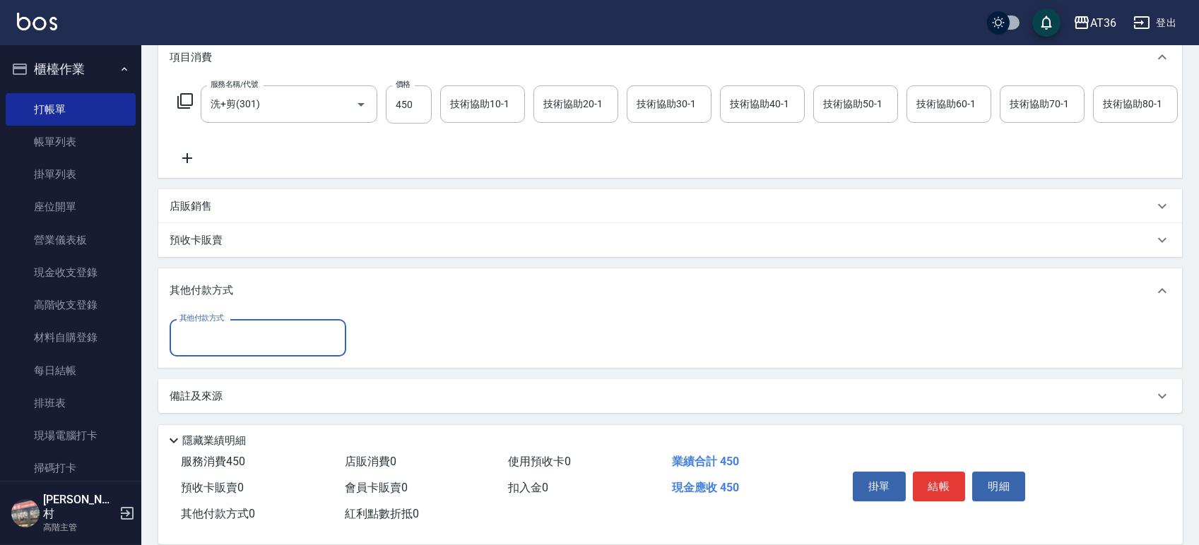
drag, startPoint x: 224, startPoint y: 335, endPoint x: 256, endPoint y: 347, distance: 34.6
click at [223, 336] on input "其他付款方式" at bounding box center [258, 338] width 164 height 25
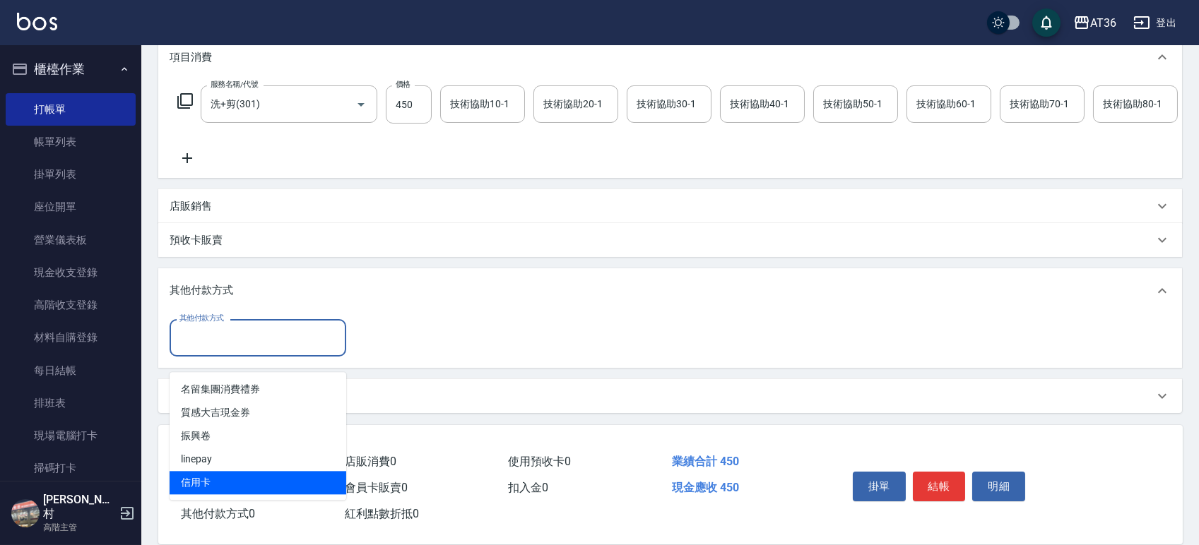
click at [216, 471] on span "信用卡" at bounding box center [258, 482] width 177 height 23
type input "信用卡"
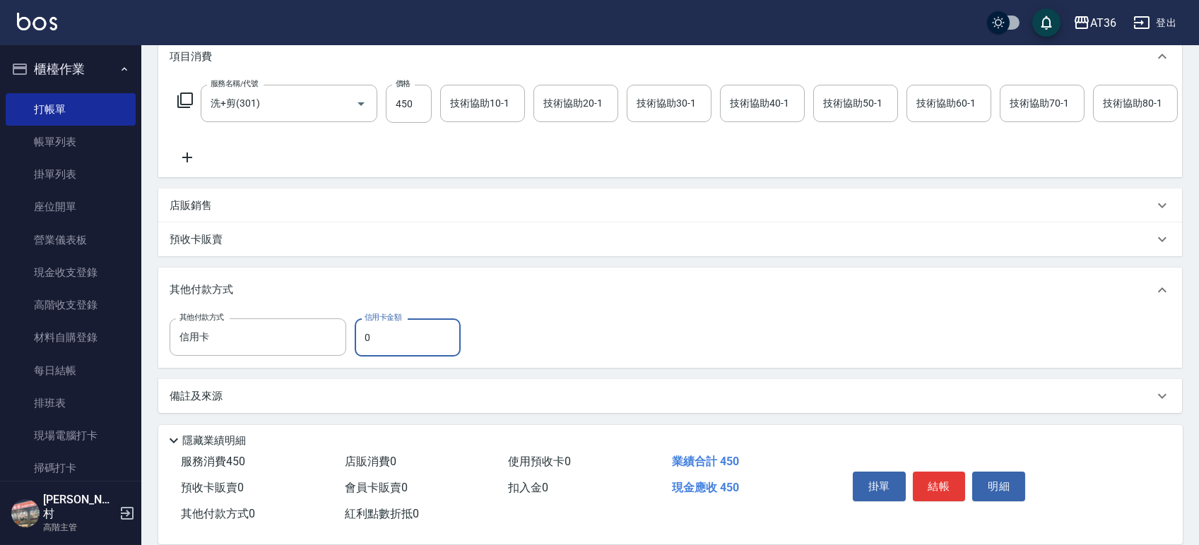
click at [359, 341] on input "0" at bounding box center [408, 338] width 106 height 38
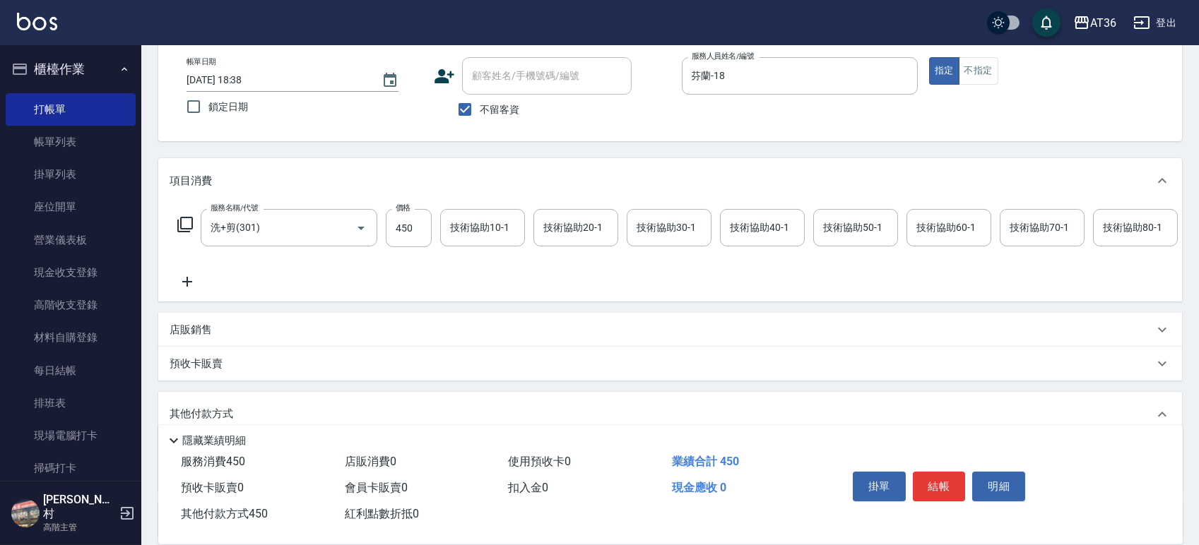
scroll to position [0, 0]
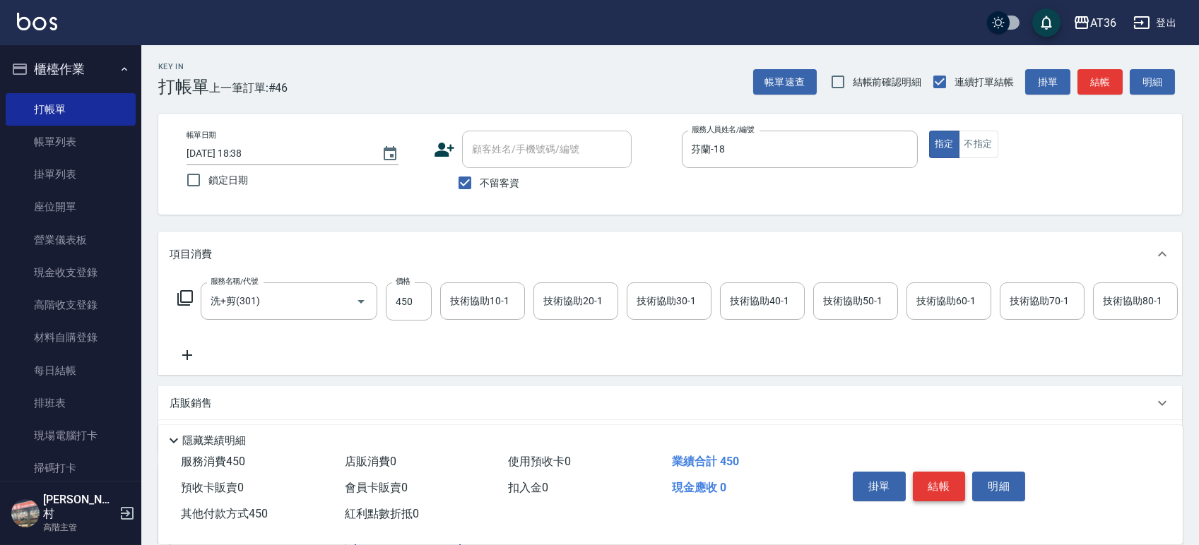
type input "450"
click at [954, 485] on button "結帳" at bounding box center [939, 487] width 53 height 30
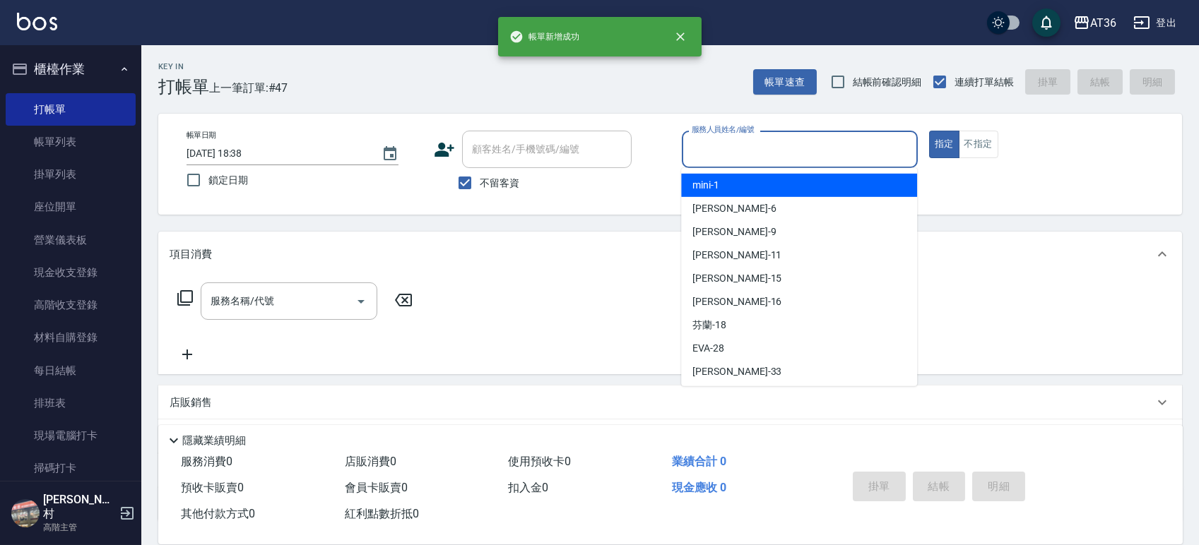
click at [712, 155] on input "服務人員姓名/編號" at bounding box center [799, 149] width 223 height 25
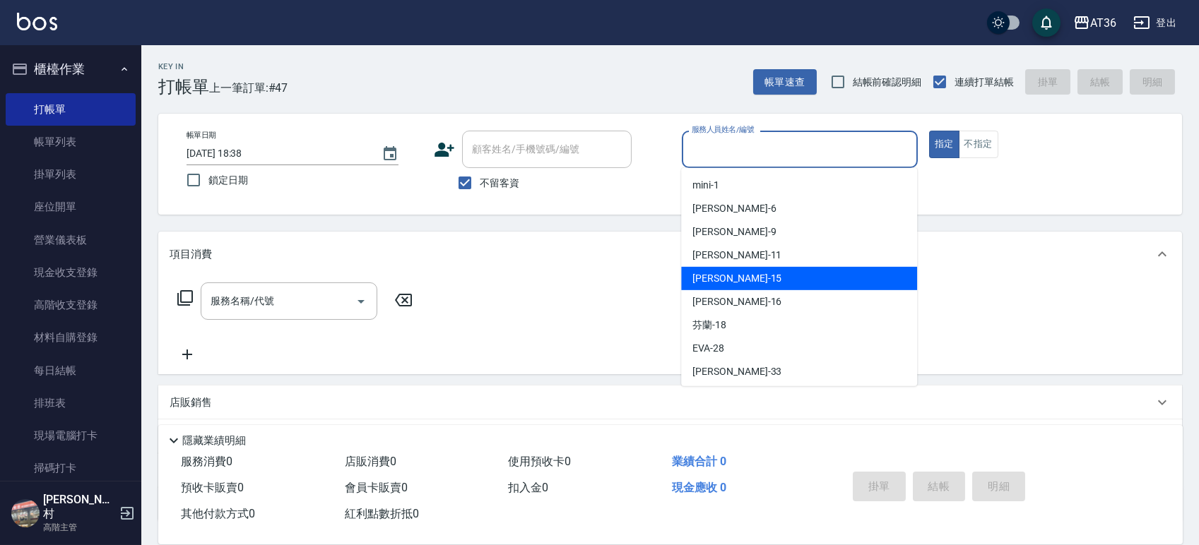
click at [728, 280] on div "[PERSON_NAME] -15" at bounding box center [799, 278] width 236 height 23
type input "[PERSON_NAME]-15"
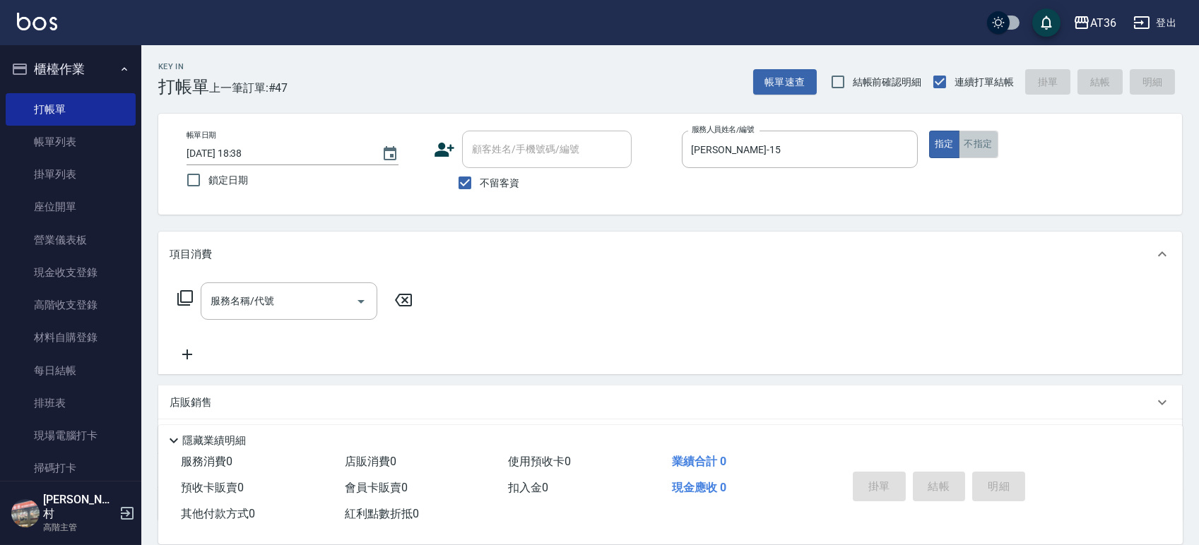
click at [979, 142] on button "不指定" at bounding box center [979, 145] width 40 height 28
click at [185, 297] on icon at bounding box center [185, 298] width 17 height 17
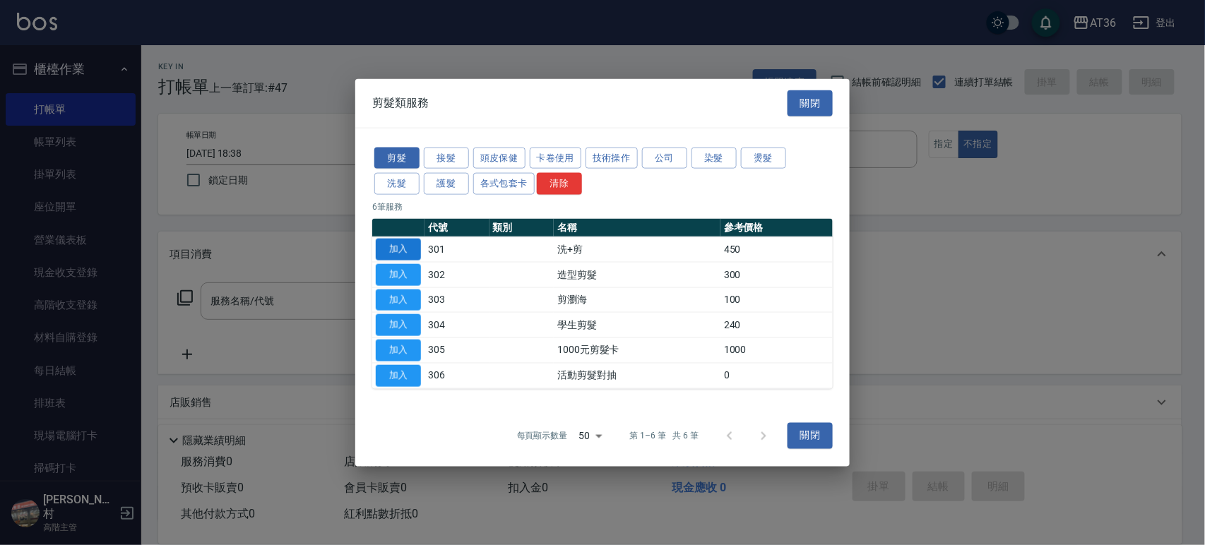
click at [403, 244] on button "加入" at bounding box center [398, 250] width 45 height 22
type input "洗+剪(301)"
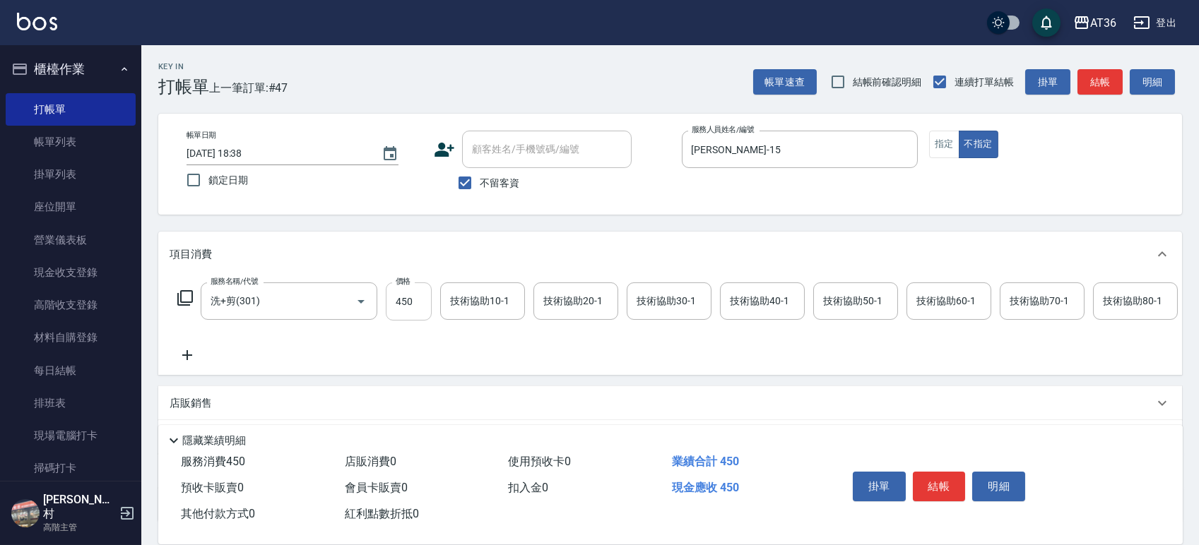
click at [401, 303] on input "450" at bounding box center [409, 302] width 46 height 38
type input "449"
click at [733, 300] on div "技術協助40-1 技術協助40-1" at bounding box center [762, 301] width 85 height 37
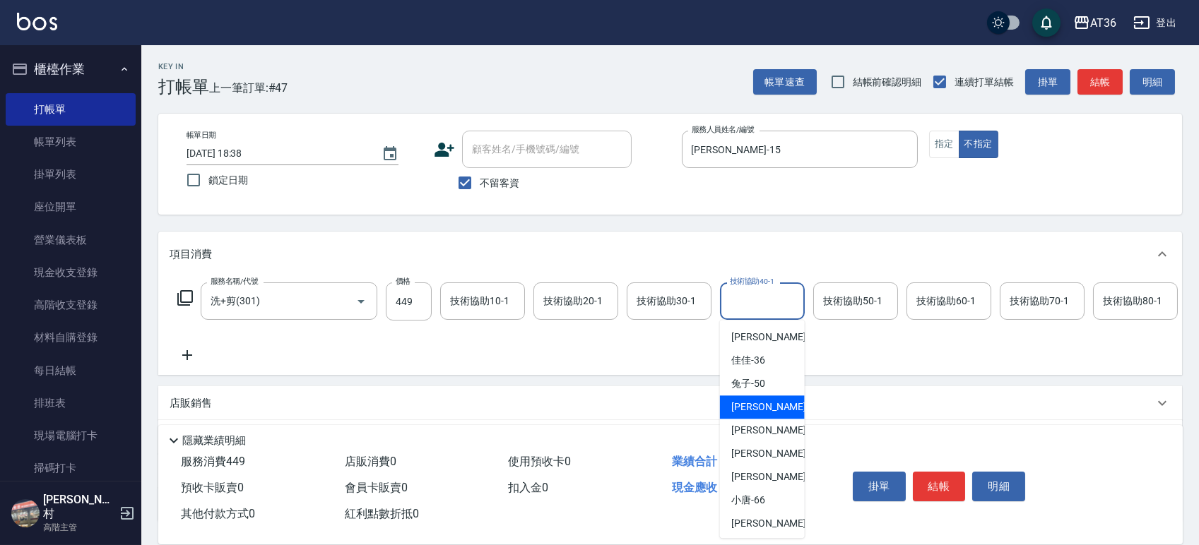
scroll to position [189, 0]
click at [765, 443] on div "[PERSON_NAME] -58" at bounding box center [762, 451] width 85 height 23
type input "[PERSON_NAME]-58"
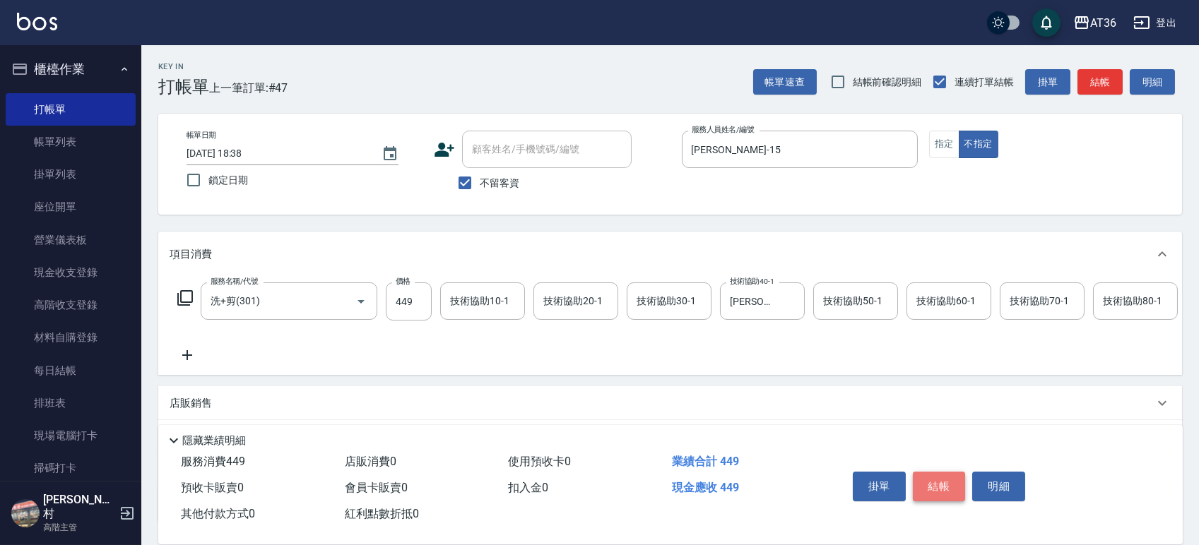
click at [942, 485] on button "結帳" at bounding box center [939, 487] width 53 height 30
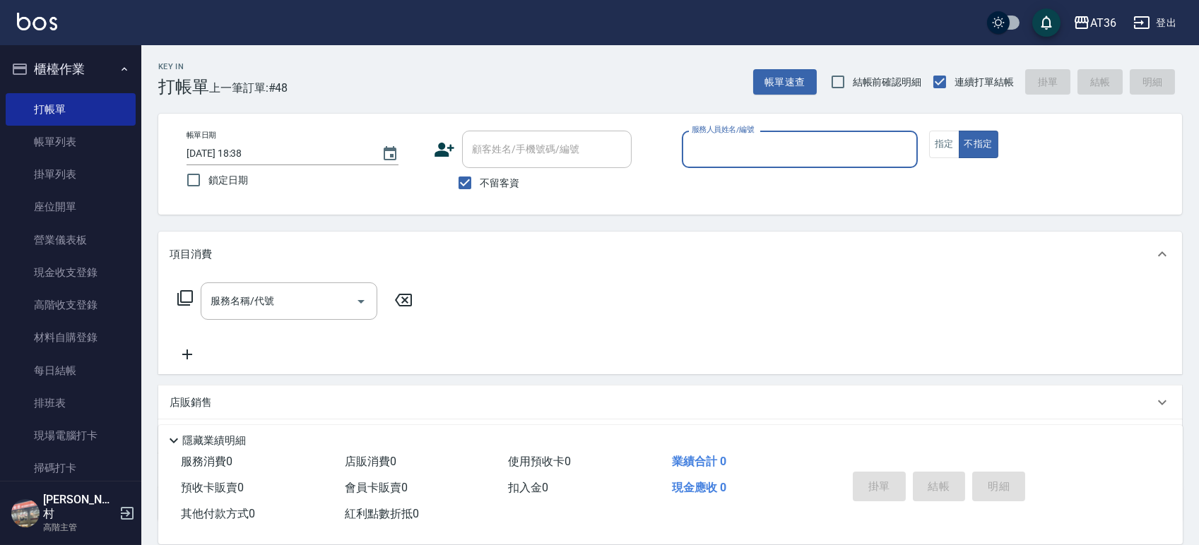
drag, startPoint x: 693, startPoint y: 151, endPoint x: 701, endPoint y: 160, distance: 11.5
click at [694, 153] on input "服務人員姓名/編號" at bounding box center [799, 149] width 223 height 25
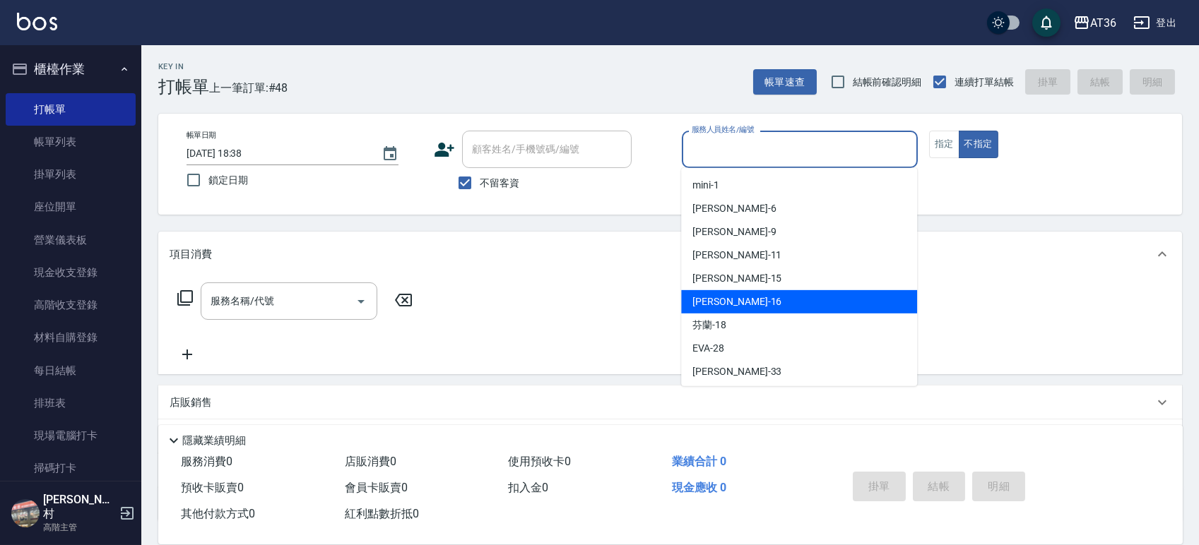
click at [751, 297] on div "[PERSON_NAME] -16" at bounding box center [799, 301] width 236 height 23
type input "小鳳-16"
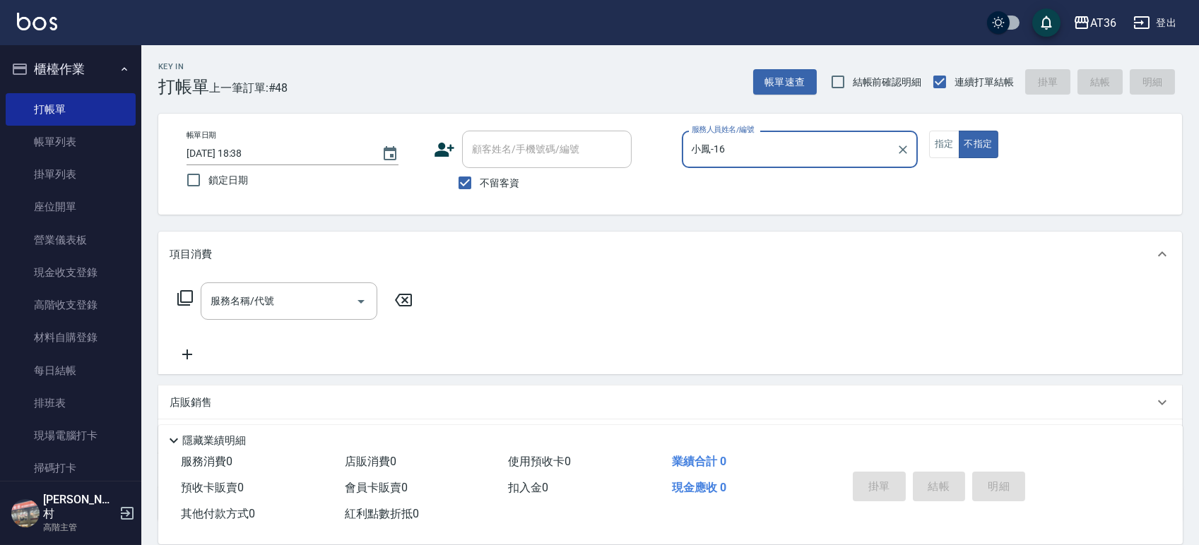
click at [181, 302] on icon at bounding box center [185, 298] width 16 height 16
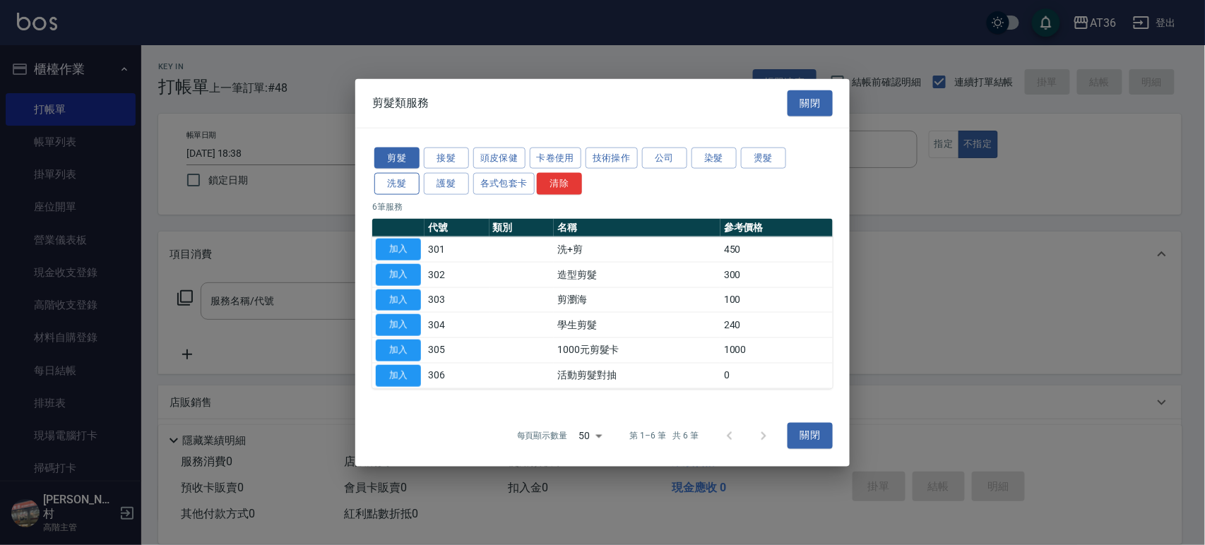
click at [401, 180] on button "洗髮" at bounding box center [396, 184] width 45 height 22
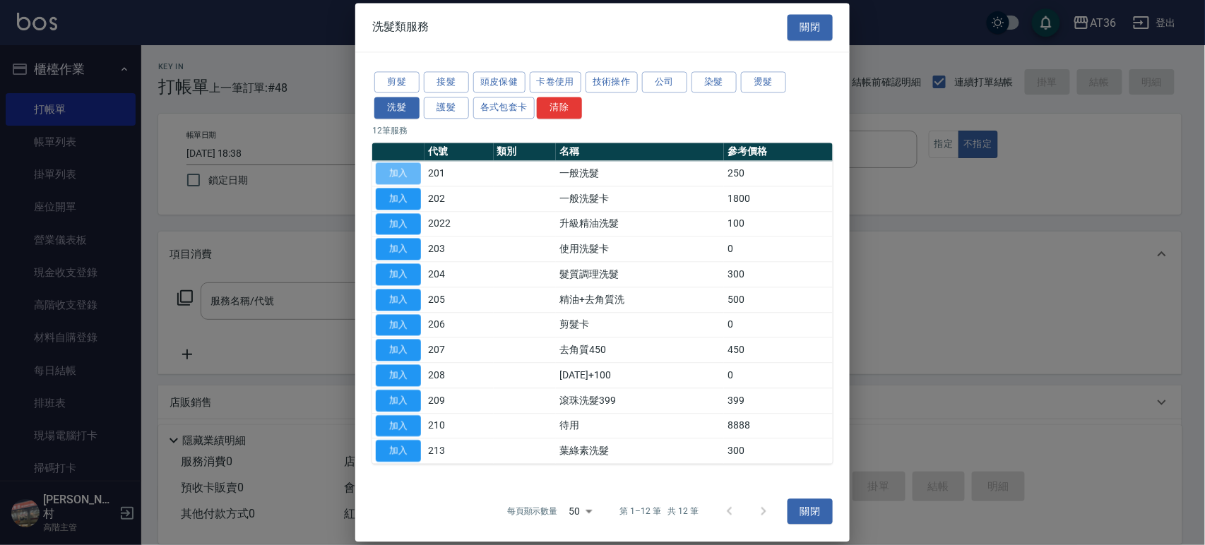
drag, startPoint x: 408, startPoint y: 176, endPoint x: 433, endPoint y: 307, distance: 133.8
click at [405, 177] on button "加入" at bounding box center [398, 173] width 45 height 22
type input "一般洗髮(201)"
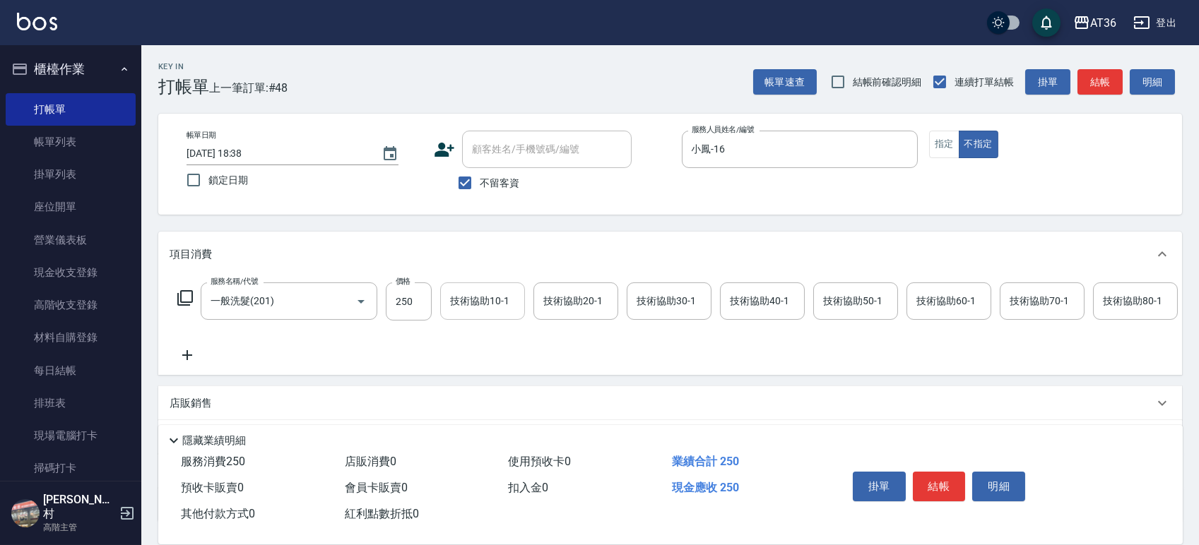
drag, startPoint x: 403, startPoint y: 302, endPoint x: 449, endPoint y: 309, distance: 46.5
click at [402, 303] on input "250" at bounding box center [409, 302] width 46 height 38
type input "350"
click at [749, 301] on div "技術協助40-1 技術協助40-1" at bounding box center [762, 301] width 85 height 37
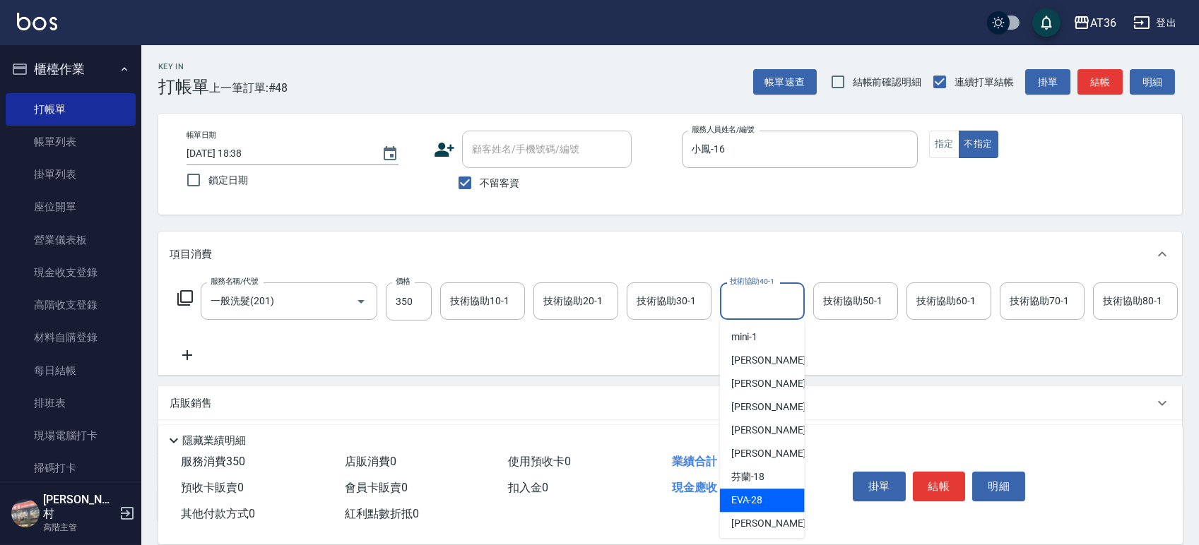
click at [748, 492] on div "[PERSON_NAME] -28" at bounding box center [762, 500] width 85 height 23
type input "[PERSON_NAME]-28"
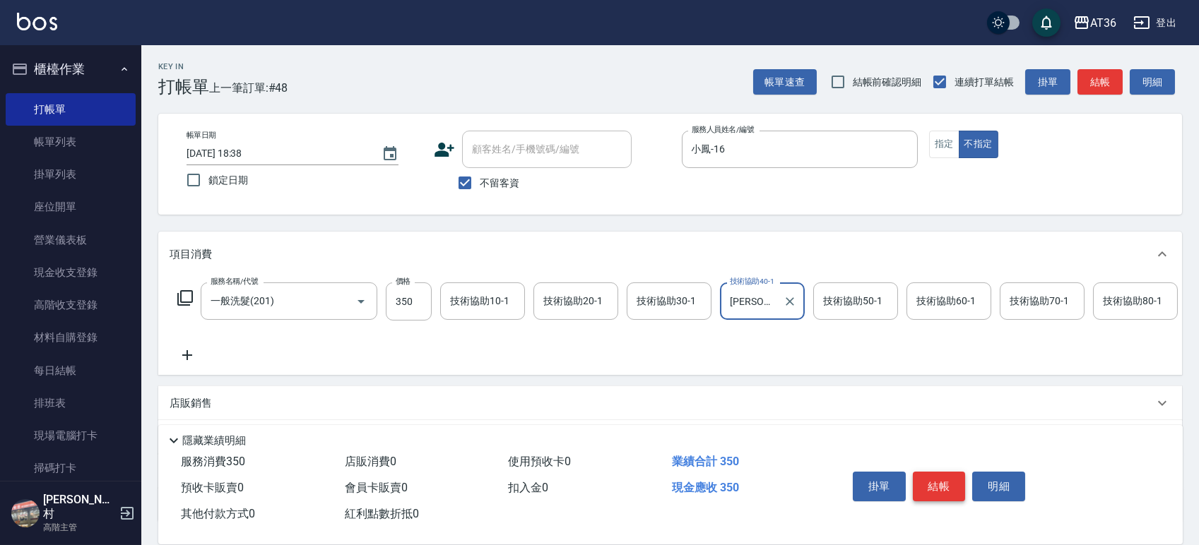
click at [935, 483] on button "結帳" at bounding box center [939, 487] width 53 height 30
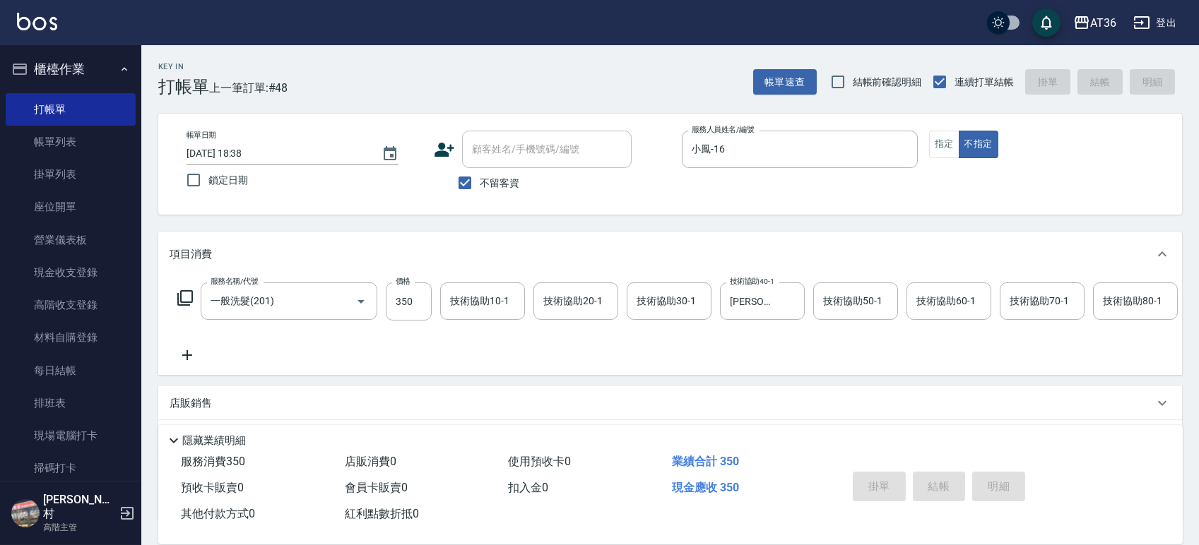
type input "2025/09/13 18:39"
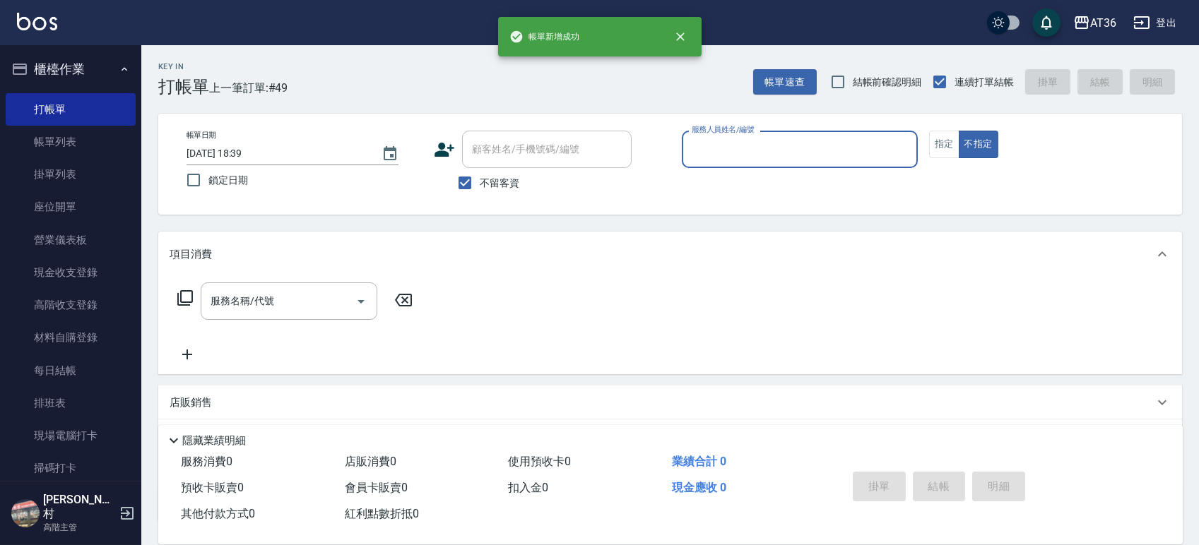
drag, startPoint x: 717, startPoint y: 147, endPoint x: 724, endPoint y: 165, distance: 19.7
click at [716, 150] on input "服務人員姓名/編號" at bounding box center [799, 149] width 223 height 25
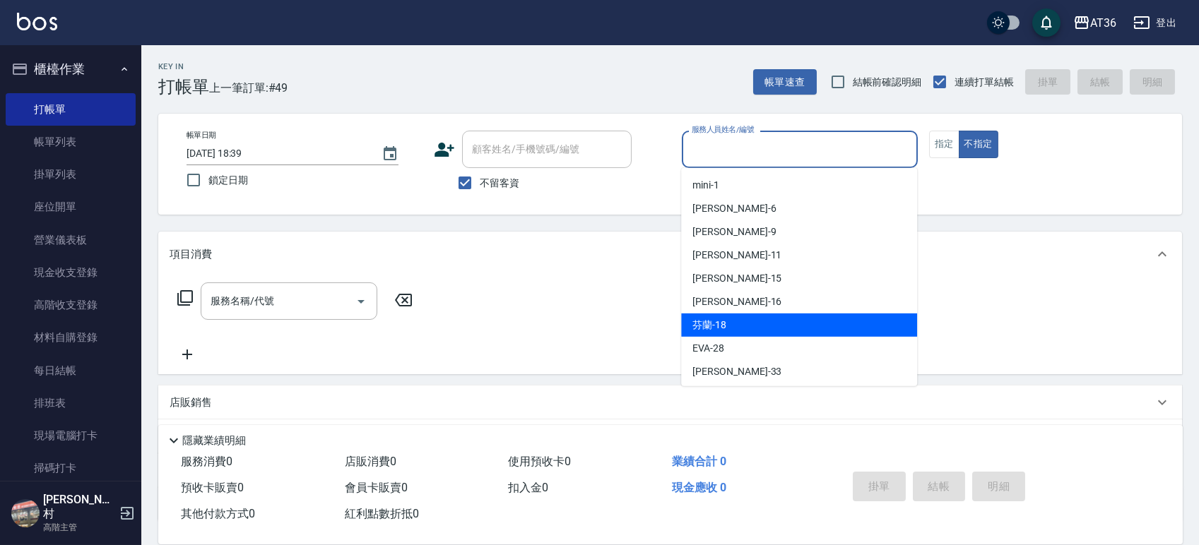
click at [717, 327] on span "芬蘭 -18" at bounding box center [709, 325] width 34 height 15
type input "芬蘭-18"
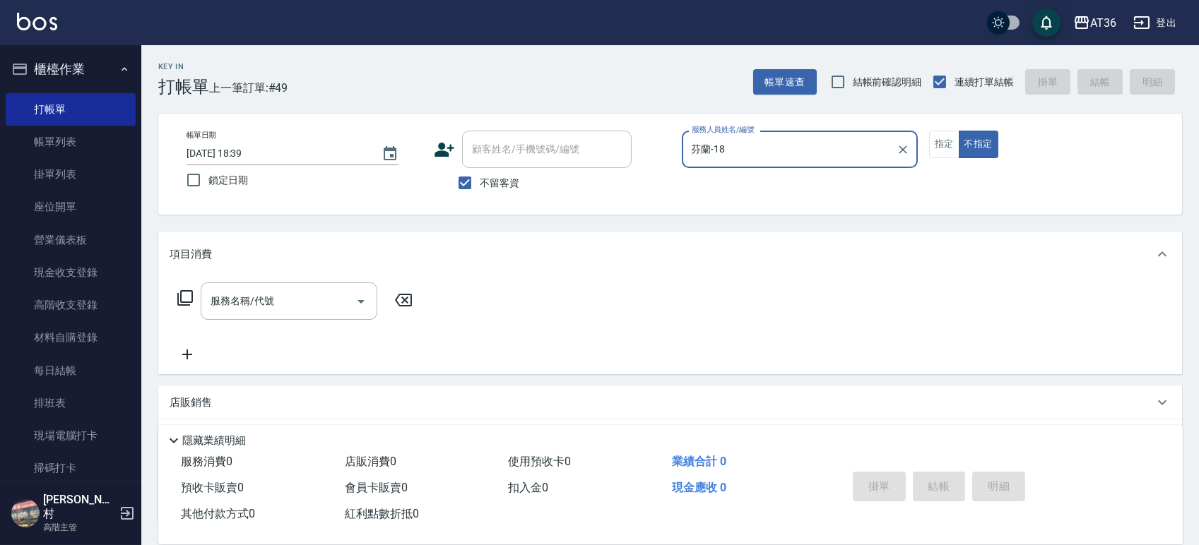
drag, startPoint x: 952, startPoint y: 150, endPoint x: 840, endPoint y: 143, distance: 112.5
click at [952, 150] on button "指定" at bounding box center [944, 145] width 30 height 28
click at [186, 297] on icon at bounding box center [185, 298] width 17 height 17
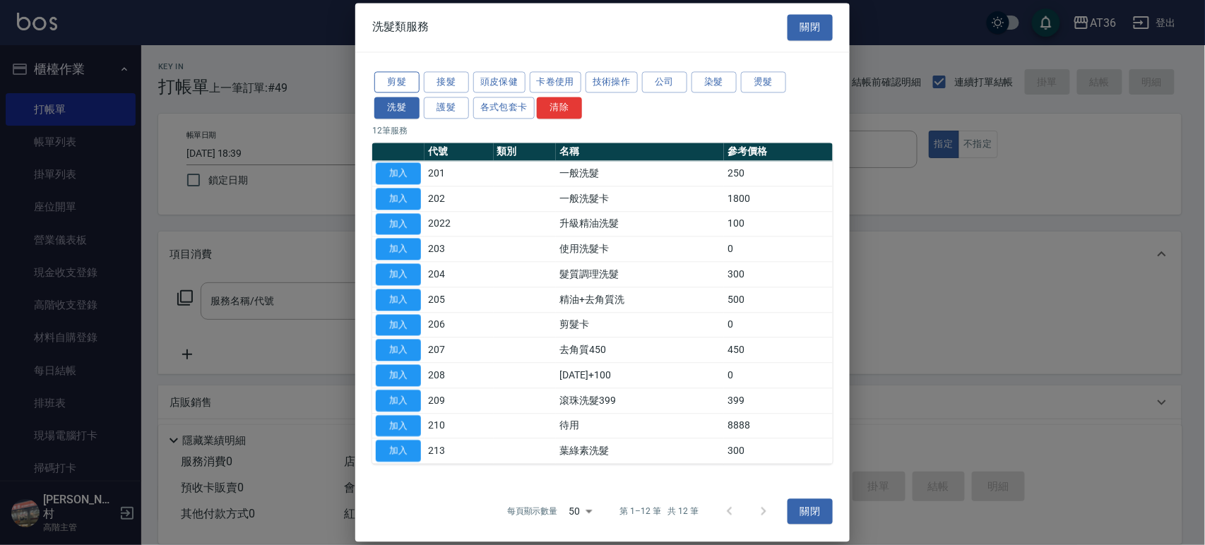
click at [393, 81] on button "剪髮" at bounding box center [396, 82] width 45 height 22
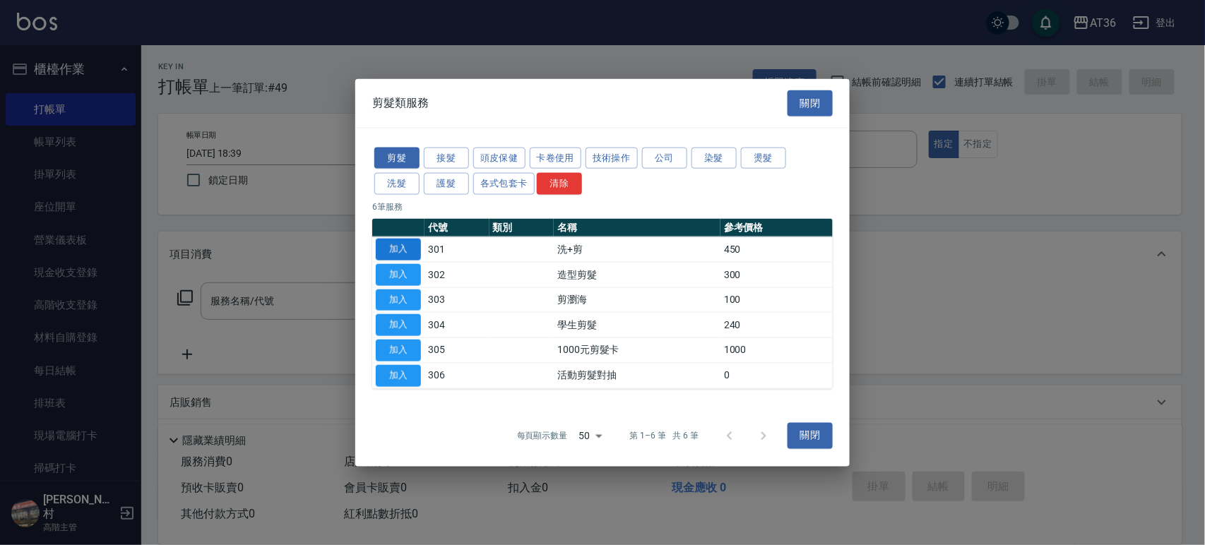
click at [399, 249] on button "加入" at bounding box center [398, 250] width 45 height 22
type input "洗+剪(301)"
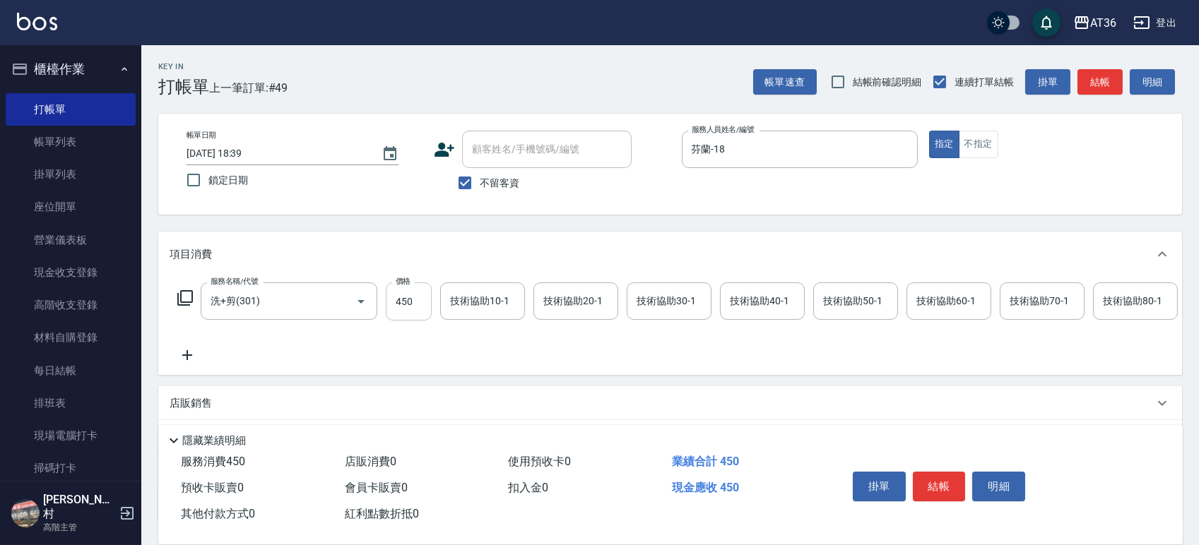
drag, startPoint x: 394, startPoint y: 304, endPoint x: 428, endPoint y: 304, distance: 33.9
click at [396, 302] on input "450" at bounding box center [409, 302] width 46 height 38
type input "500"
click at [752, 304] on div "技術協助40-1 技術協助40-1" at bounding box center [762, 301] width 85 height 37
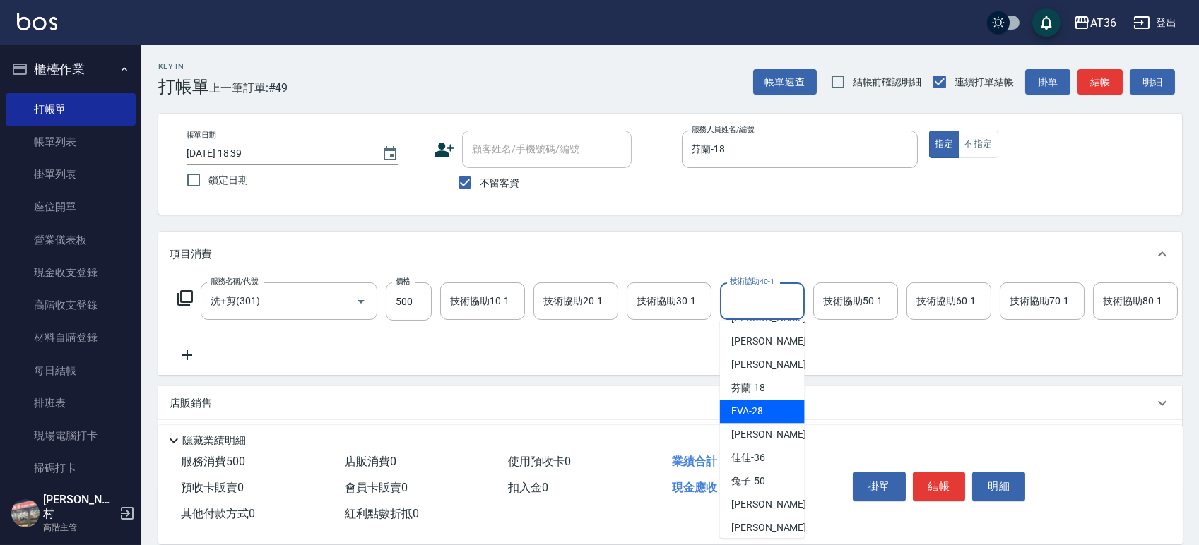
scroll to position [188, 0]
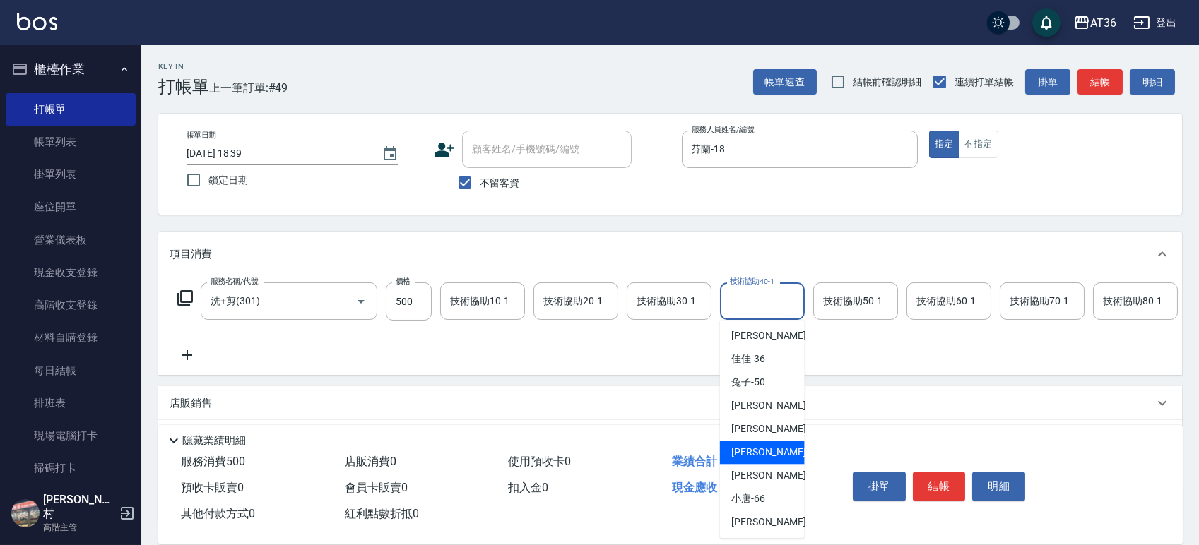
drag, startPoint x: 762, startPoint y: 456, endPoint x: 964, endPoint y: 459, distance: 202.8
click at [764, 456] on div "[PERSON_NAME] -58" at bounding box center [762, 452] width 85 height 23
type input "[PERSON_NAME]-58"
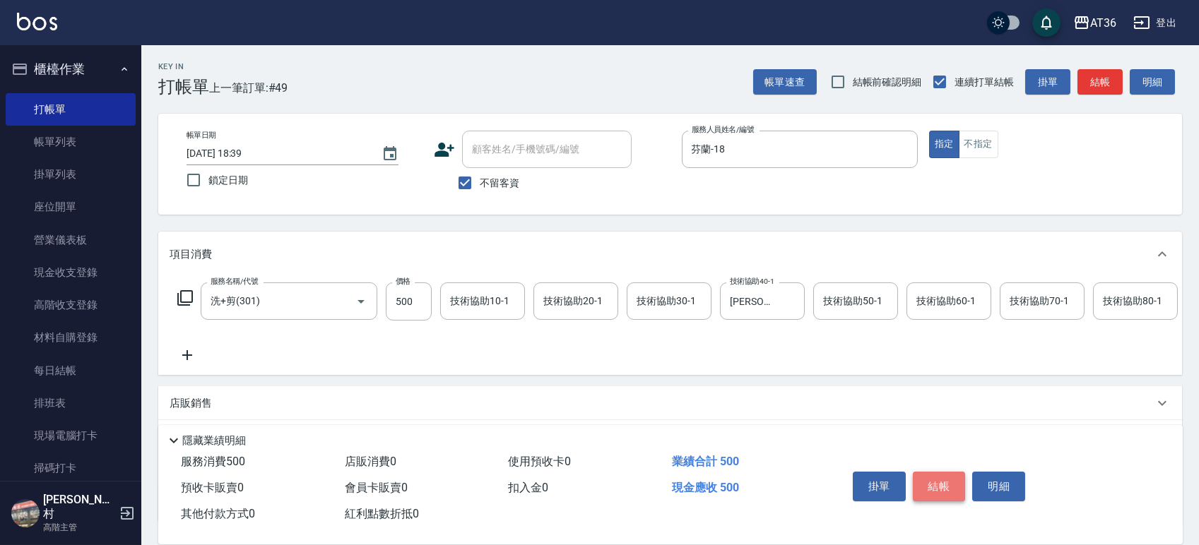
click at [942, 483] on button "結帳" at bounding box center [939, 487] width 53 height 30
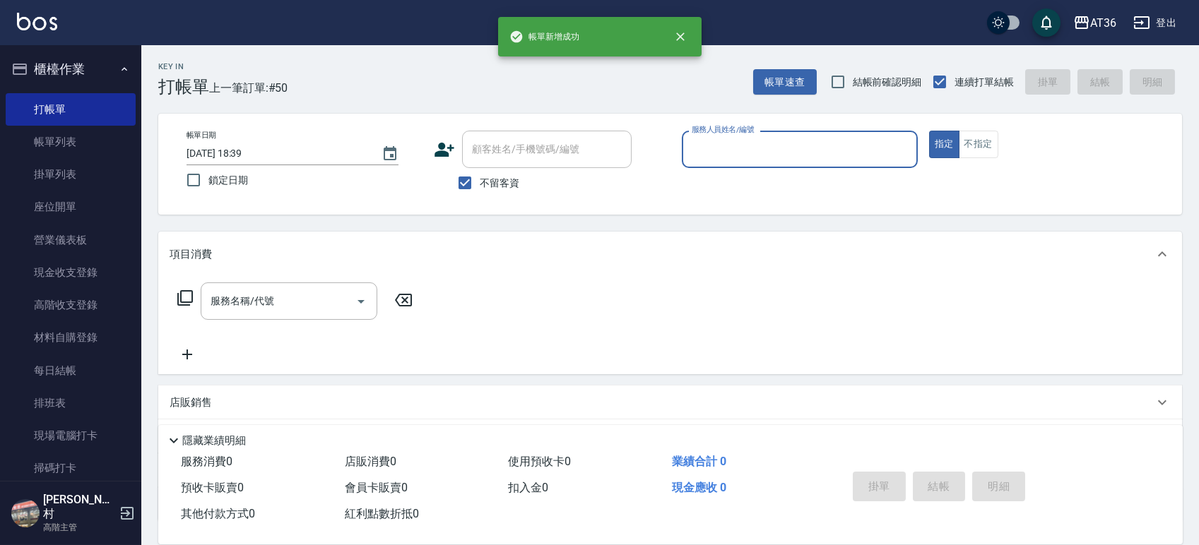
click at [703, 158] on input "服務人員姓名/編號" at bounding box center [799, 149] width 223 height 25
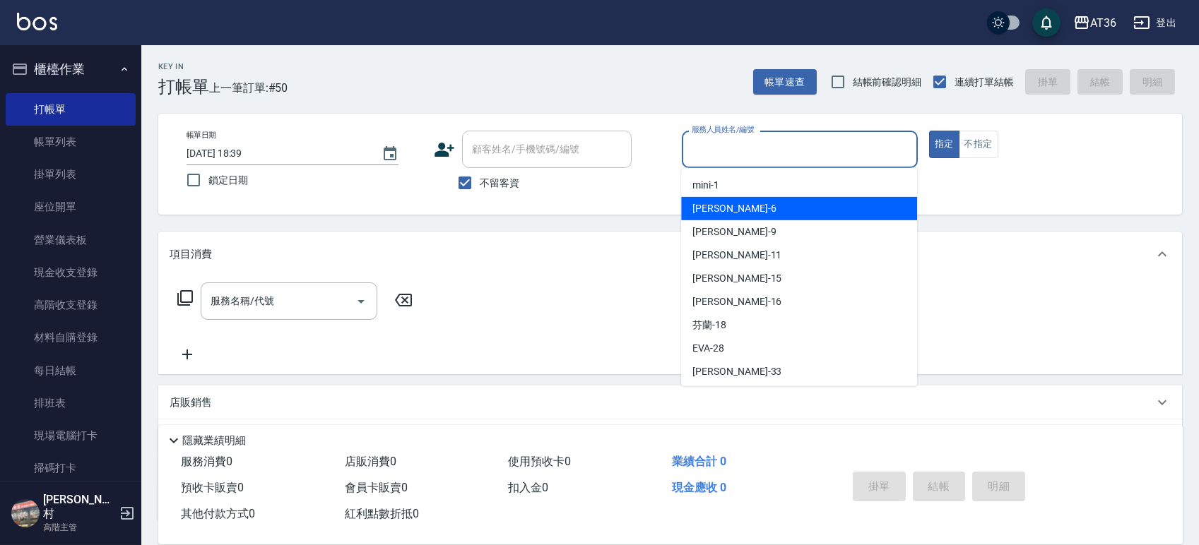
click at [739, 206] on div "[PERSON_NAME] -6" at bounding box center [799, 208] width 236 height 23
type input "[PERSON_NAME]-6"
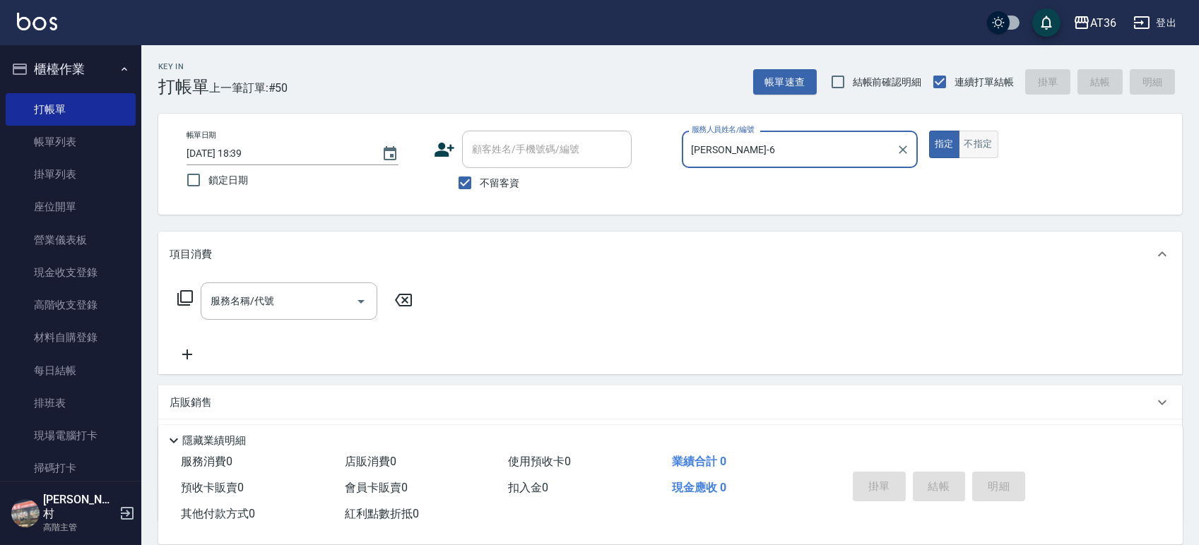
click at [984, 137] on button "不指定" at bounding box center [979, 145] width 40 height 28
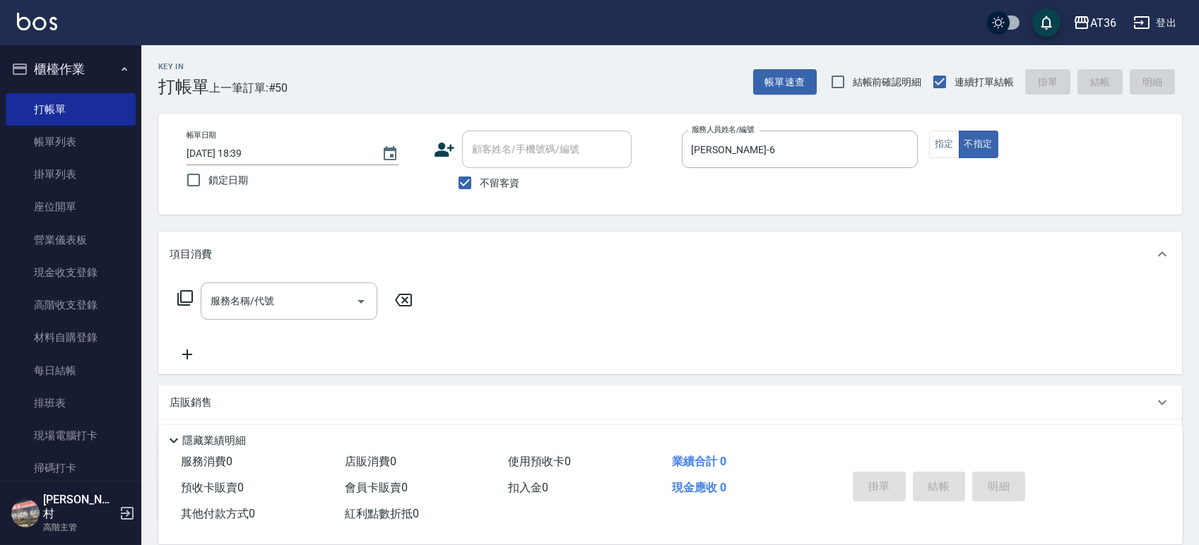
click at [186, 297] on icon at bounding box center [185, 298] width 17 height 17
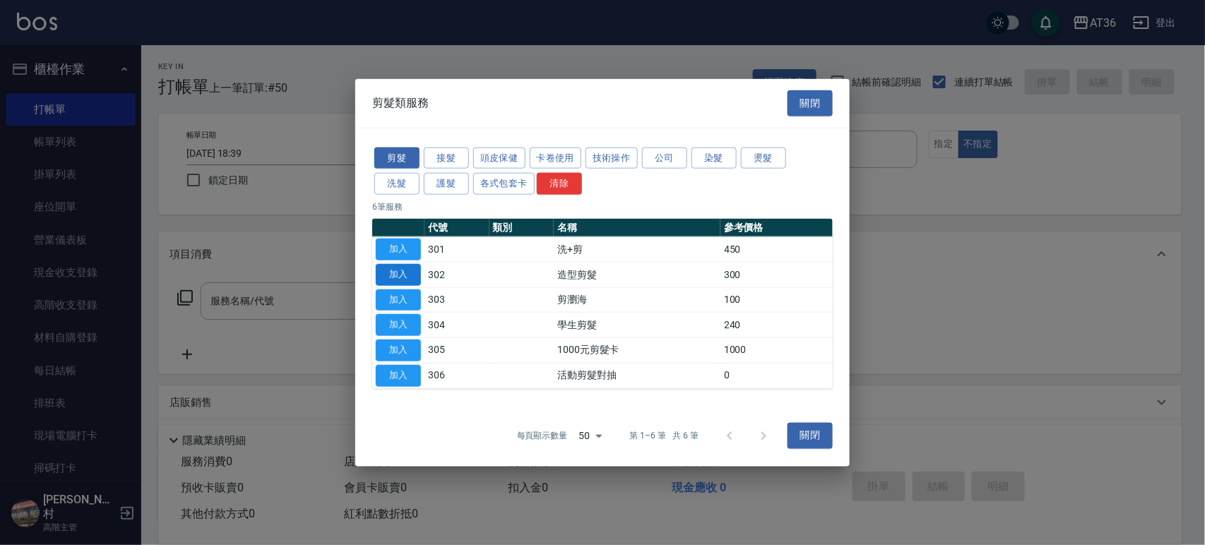
click at [396, 273] on button "加入" at bounding box center [398, 275] width 45 height 22
type input "造型剪髮(302)"
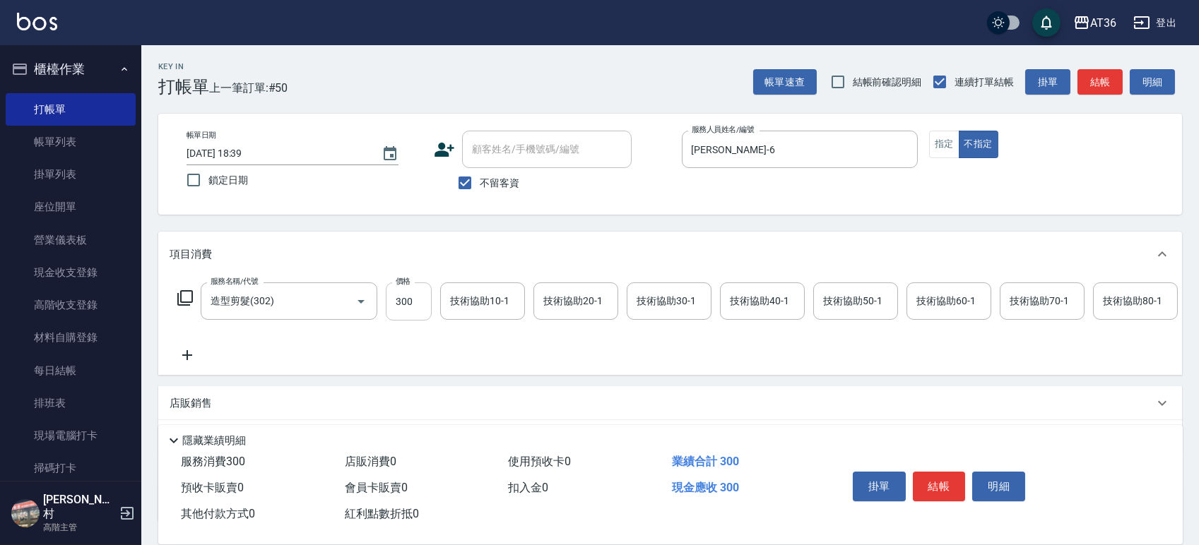
click at [396, 292] on input "300" at bounding box center [409, 302] width 46 height 38
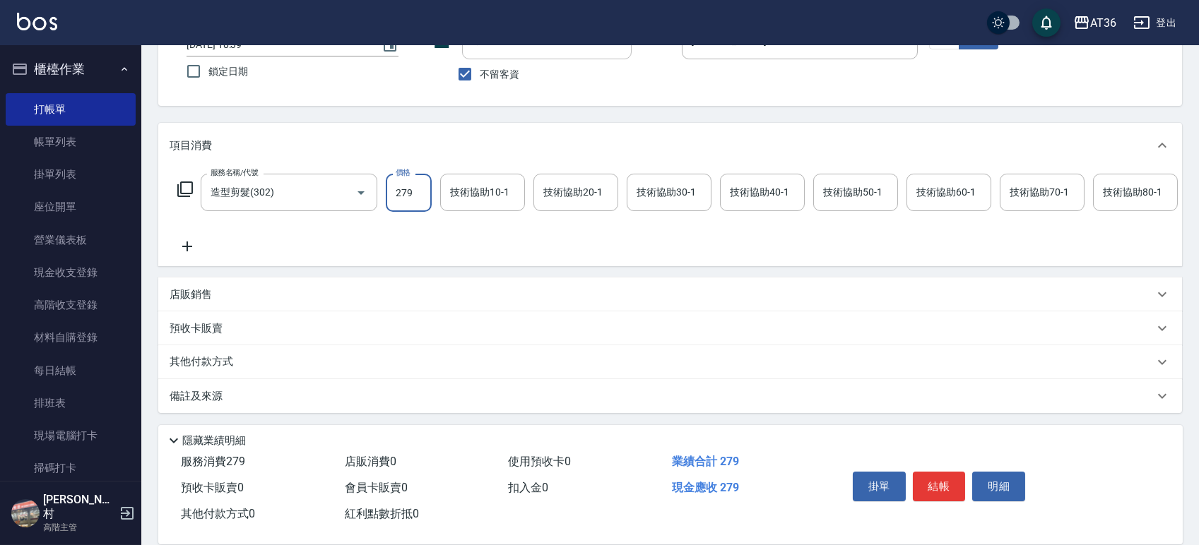
scroll to position [124, 0]
type input "279"
drag, startPoint x: 210, startPoint y: 298, endPoint x: 245, endPoint y: 307, distance: 36.5
click at [210, 300] on p "店販銷售" at bounding box center [191, 295] width 42 height 15
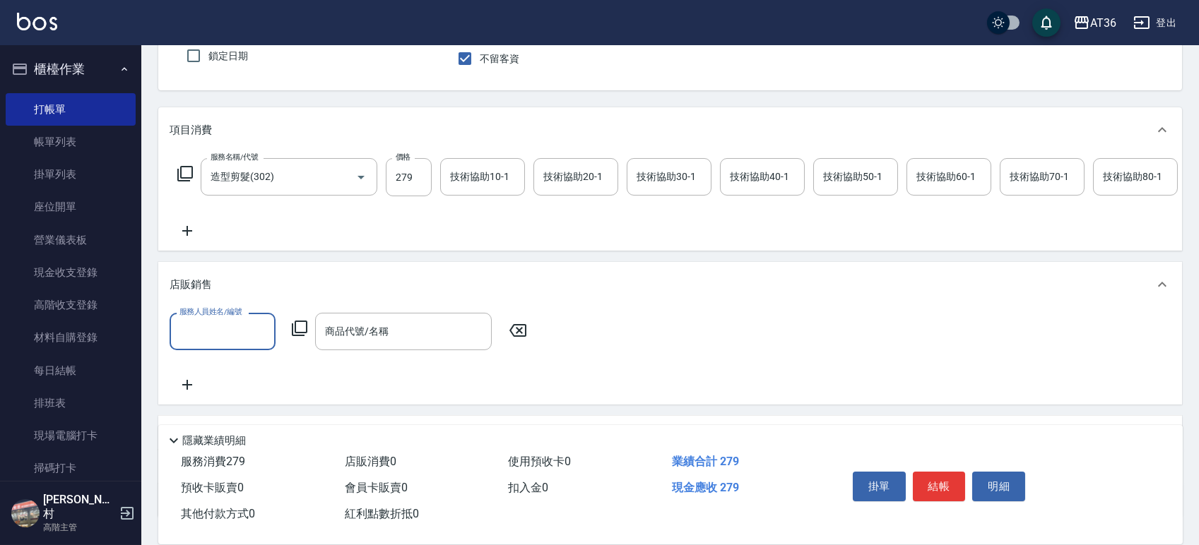
scroll to position [0, 0]
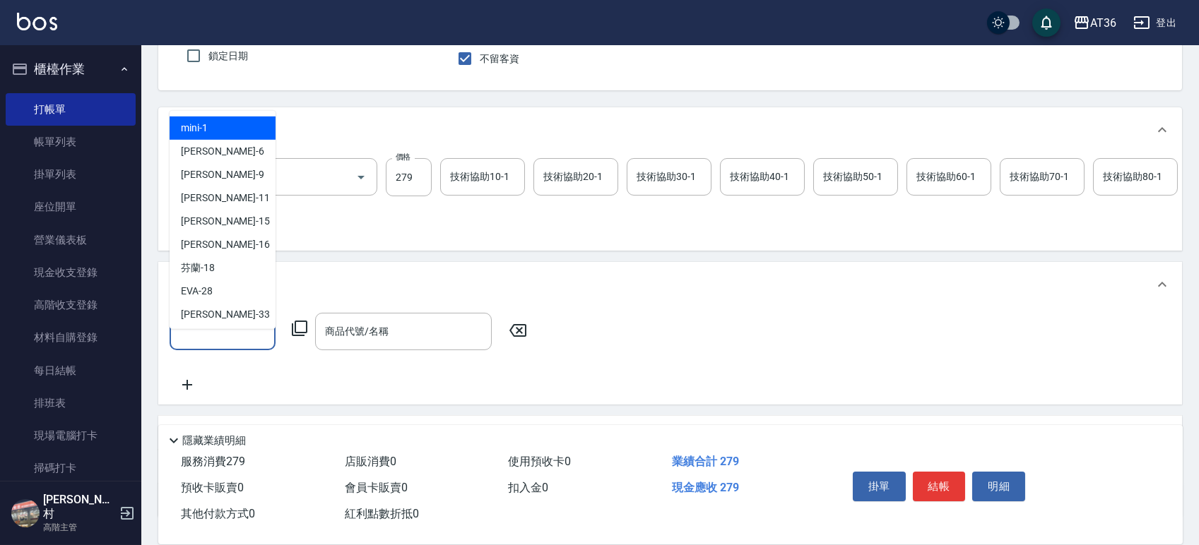
click at [216, 344] on input "服務人員姓名/編號" at bounding box center [222, 331] width 93 height 25
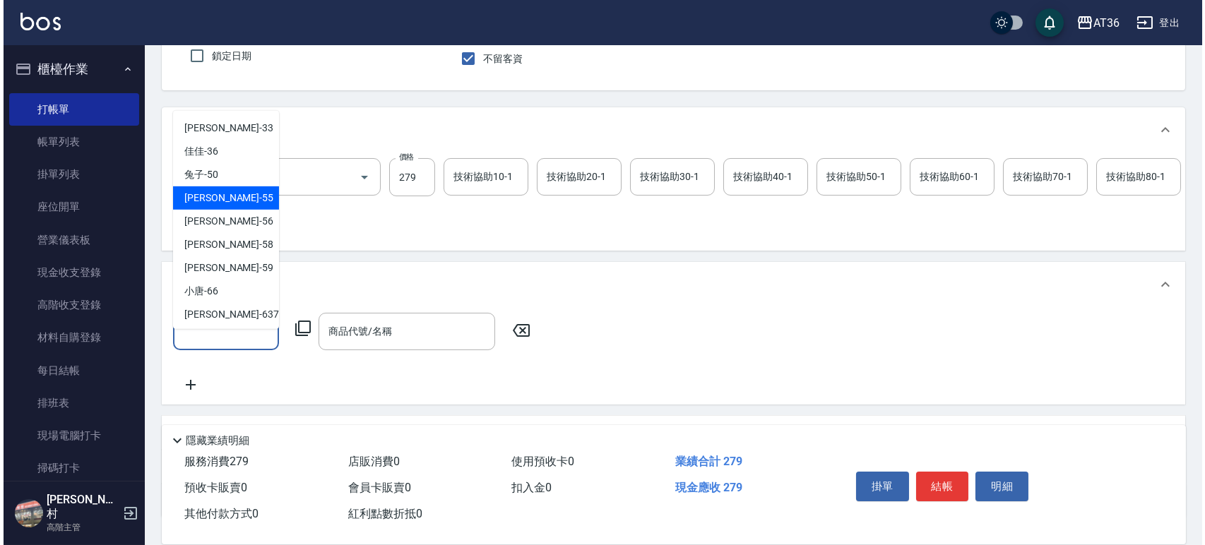
scroll to position [189, 0]
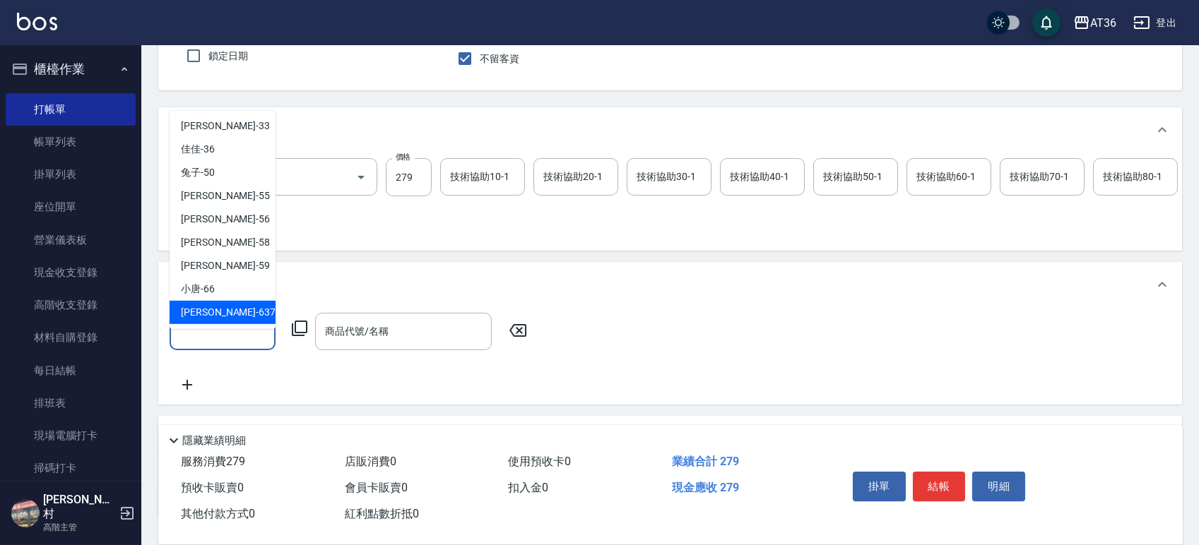
drag, startPoint x: 224, startPoint y: 309, endPoint x: 312, endPoint y: 335, distance: 92.1
click at [228, 309] on div "憶琳 -637" at bounding box center [223, 312] width 106 height 23
type input "憶琳-637"
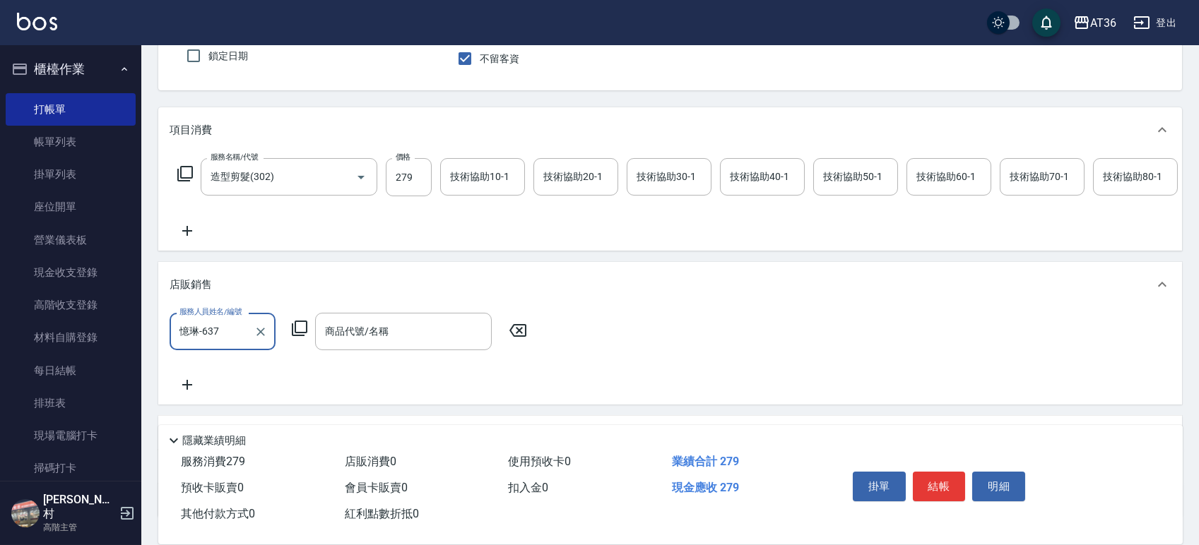
click at [301, 336] on icon at bounding box center [300, 329] width 16 height 16
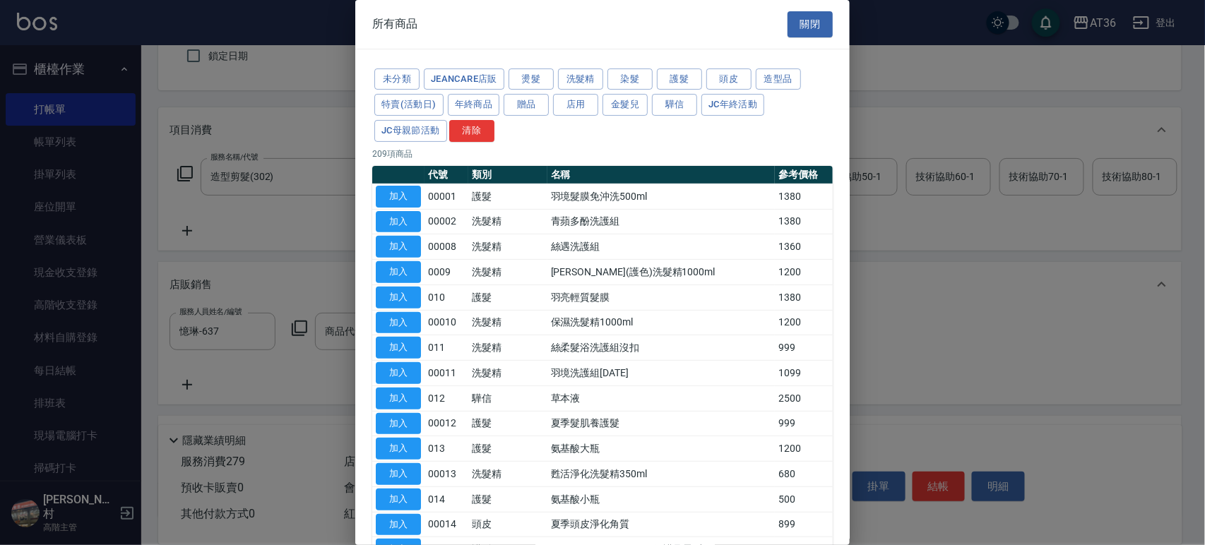
drag, startPoint x: 475, startPoint y: 98, endPoint x: 608, endPoint y: 167, distance: 149.4
click at [473, 98] on button "年終商品" at bounding box center [474, 105] width 52 height 22
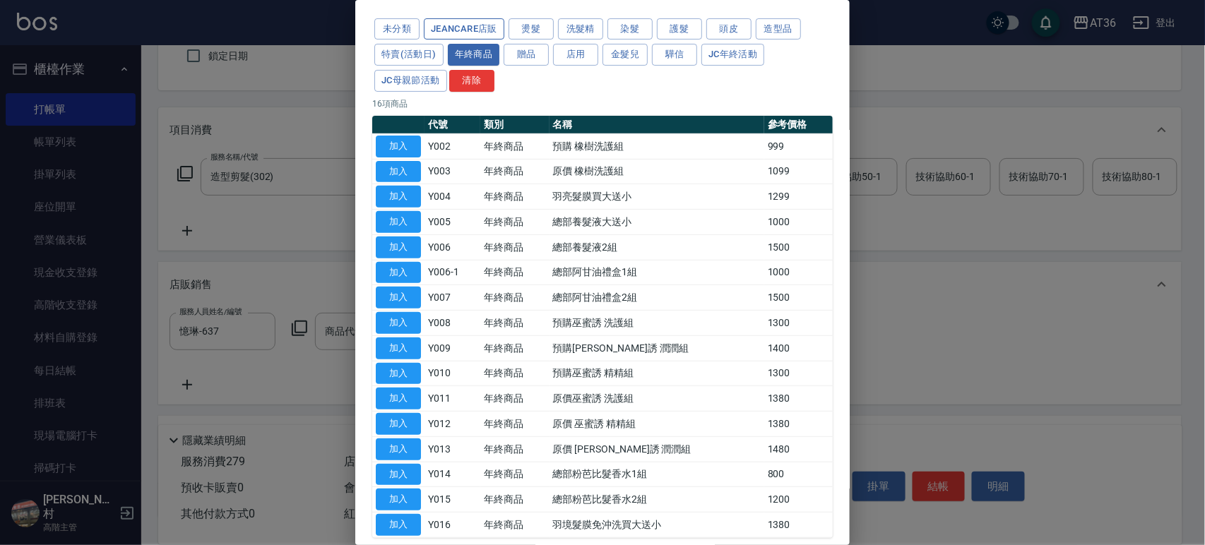
scroll to position [0, 0]
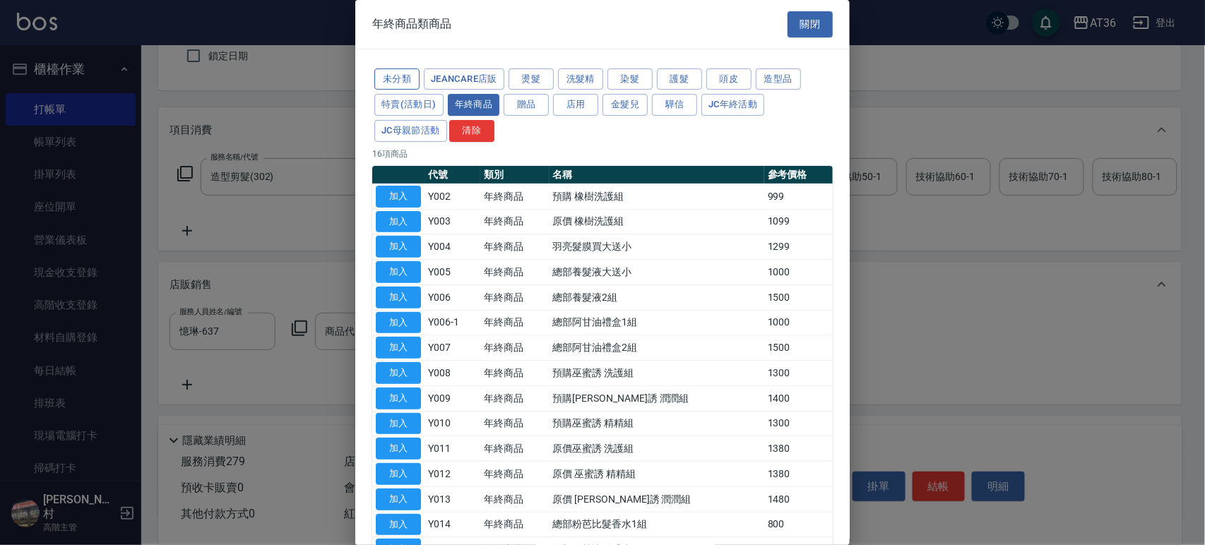
click at [403, 82] on button "未分類" at bounding box center [396, 80] width 45 height 22
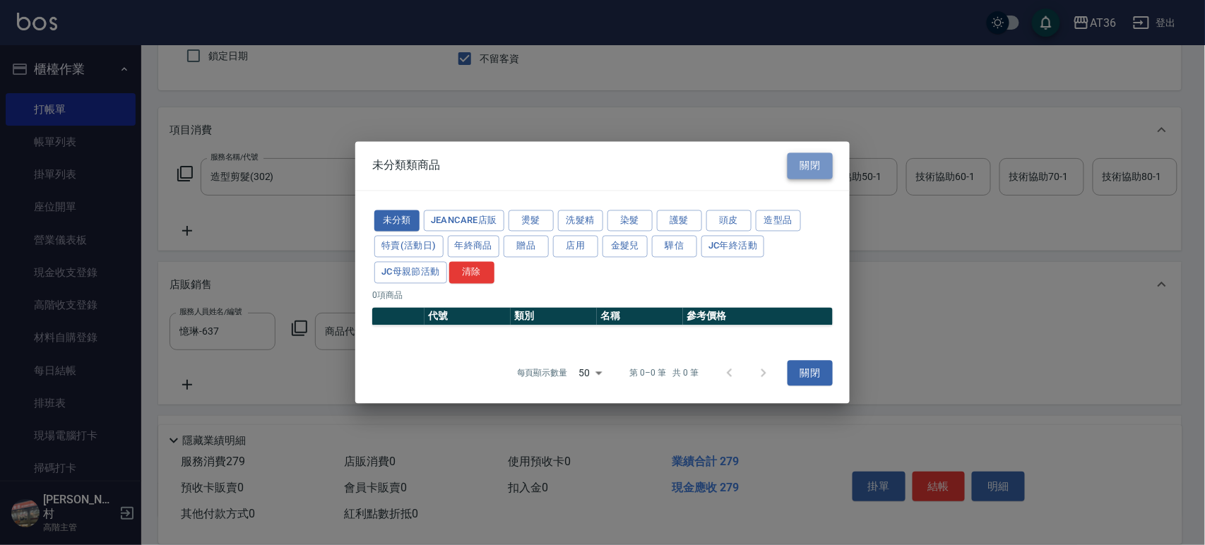
click at [804, 164] on button "關閉" at bounding box center [810, 166] width 45 height 26
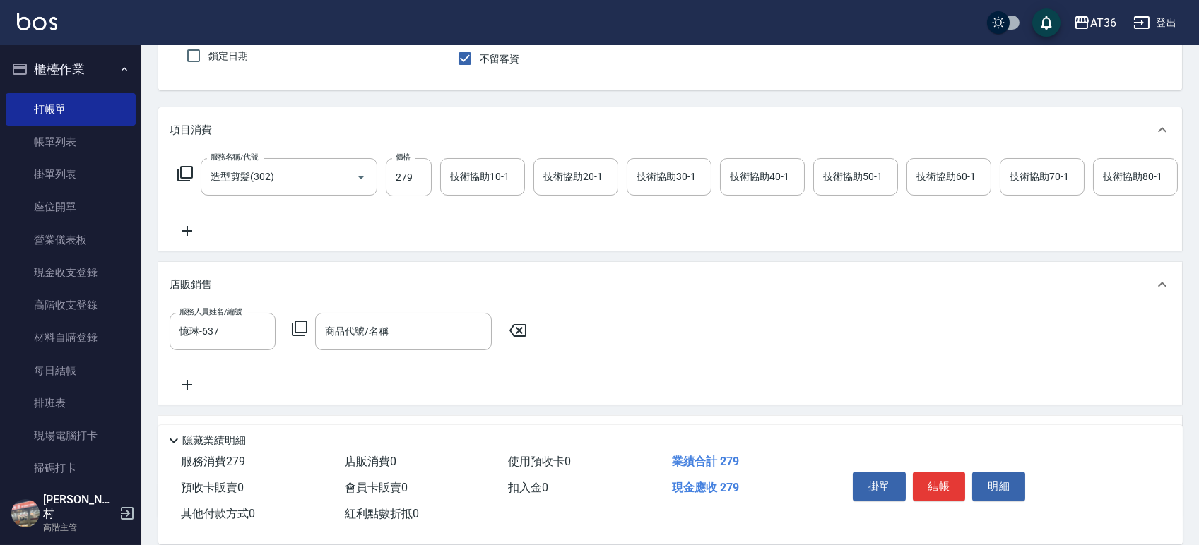
click at [295, 336] on icon at bounding box center [300, 329] width 16 height 16
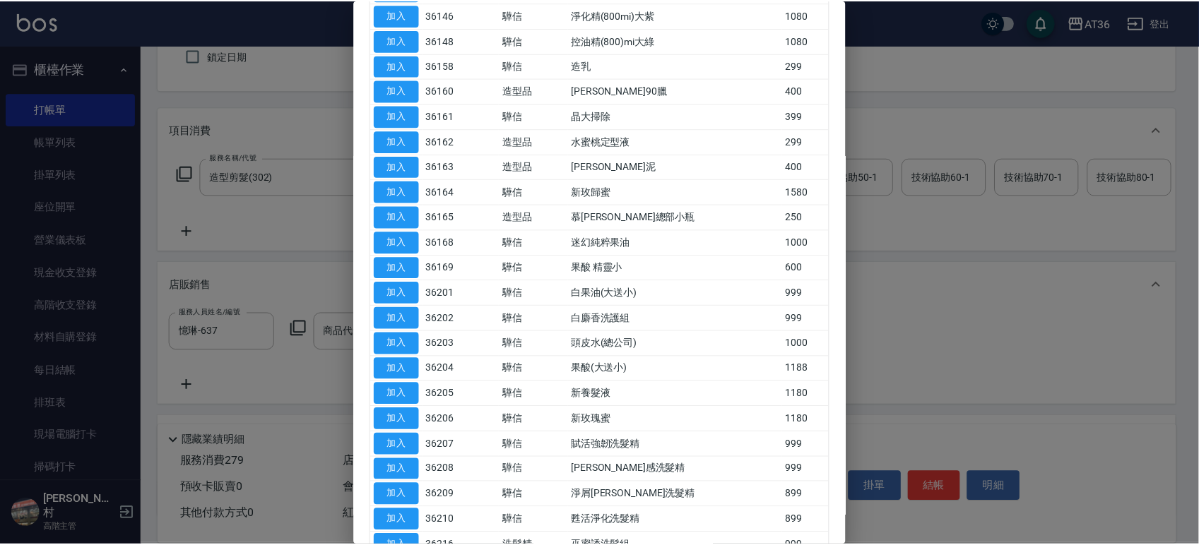
scroll to position [1413, 0]
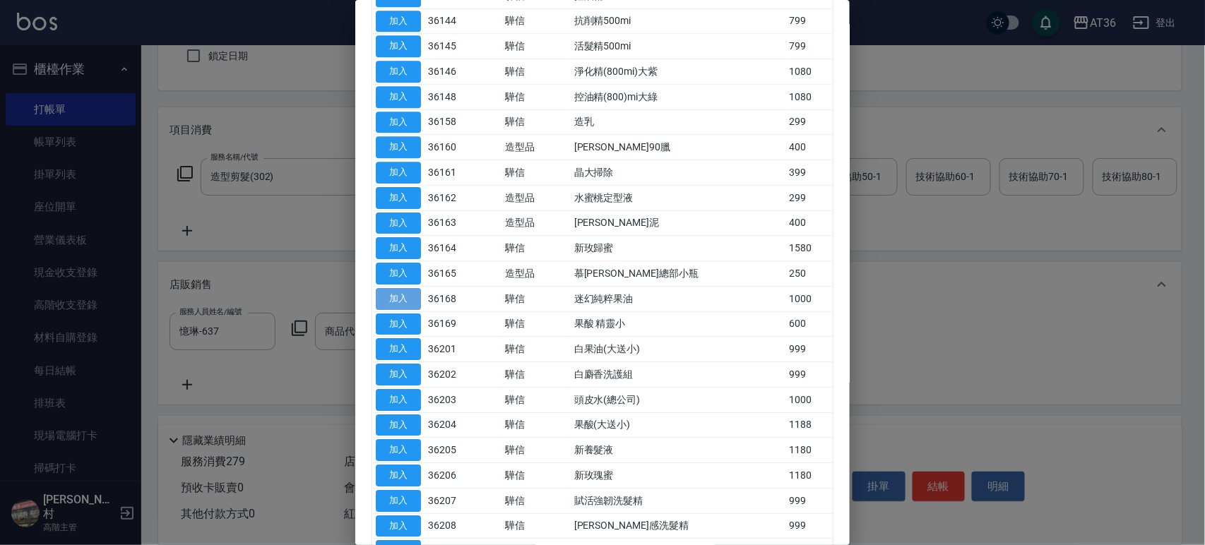
click at [405, 304] on button "加入" at bounding box center [398, 299] width 45 height 22
type input "迷幻純粹果油"
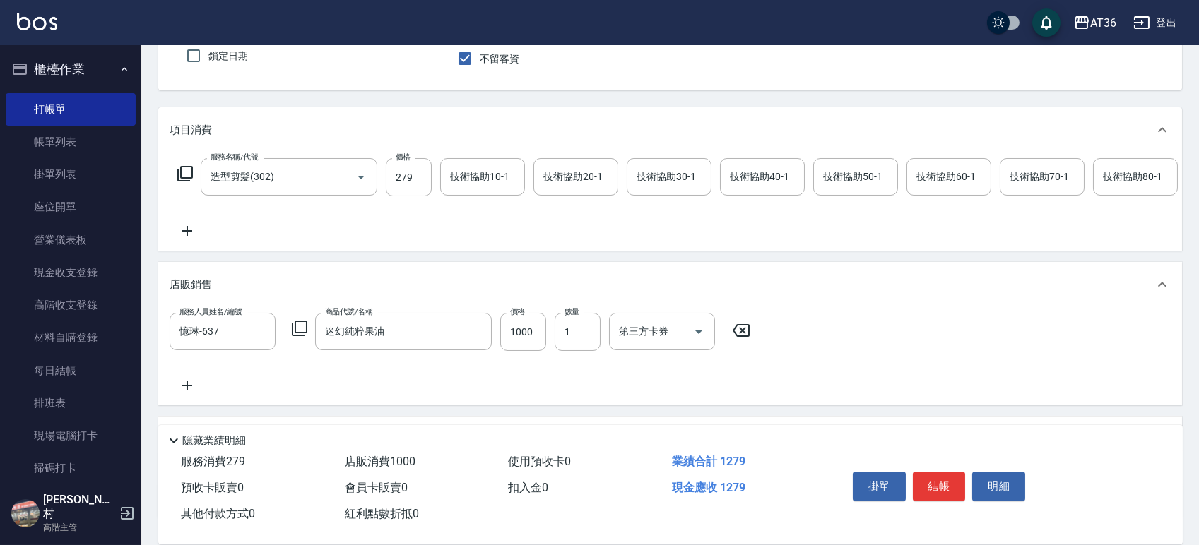
scroll to position [0, 0]
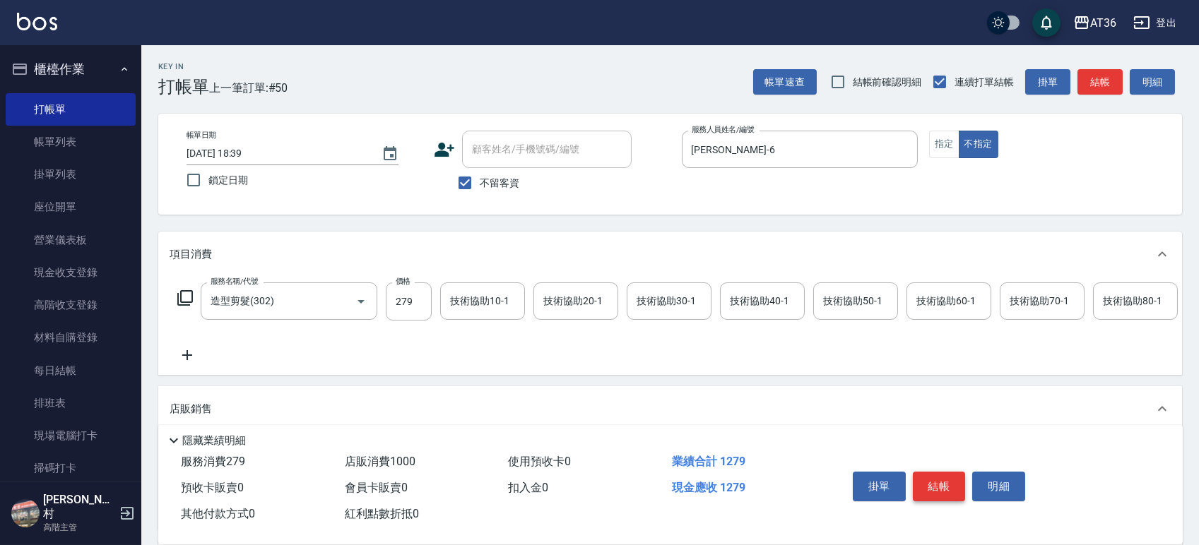
click at [936, 482] on button "結帳" at bounding box center [939, 487] width 53 height 30
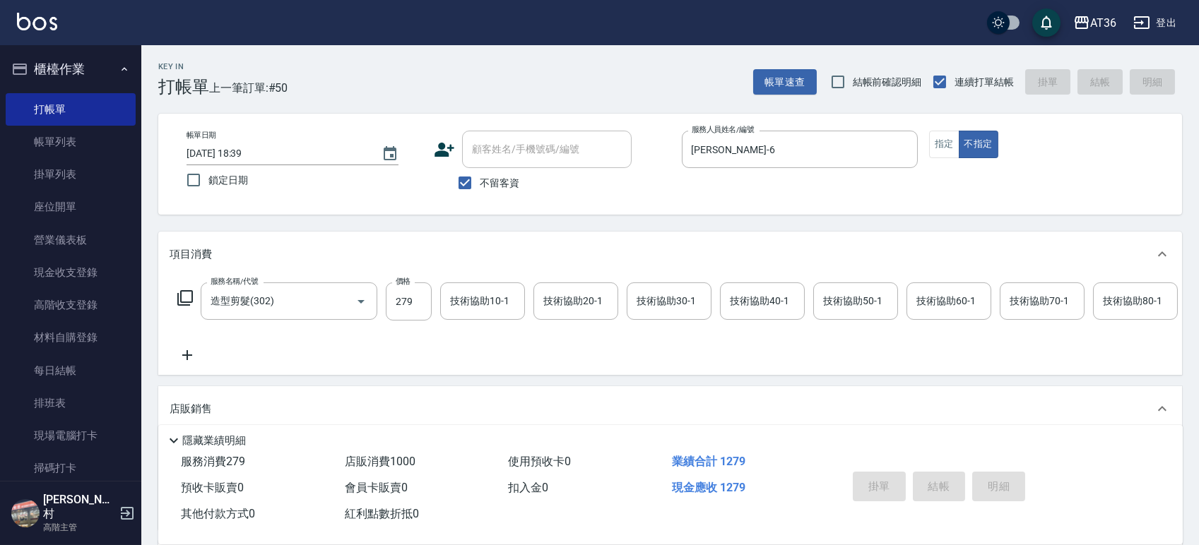
type input "2025/09/13 18:40"
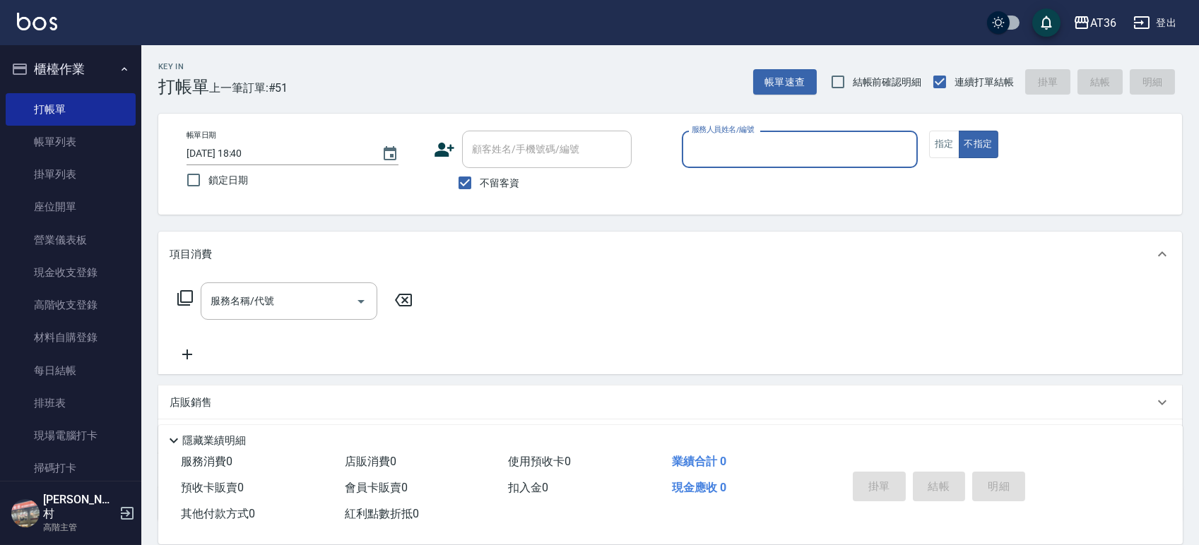
click at [706, 146] on input "服務人員姓名/編號" at bounding box center [799, 149] width 223 height 25
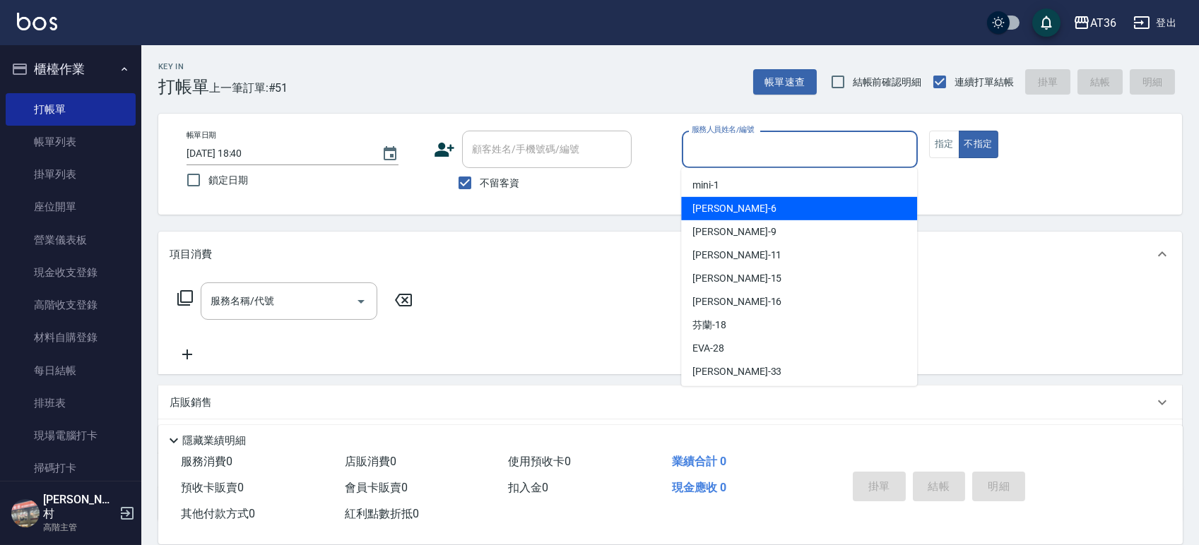
click at [737, 213] on div "[PERSON_NAME] -6" at bounding box center [799, 208] width 236 height 23
type input "[PERSON_NAME]-6"
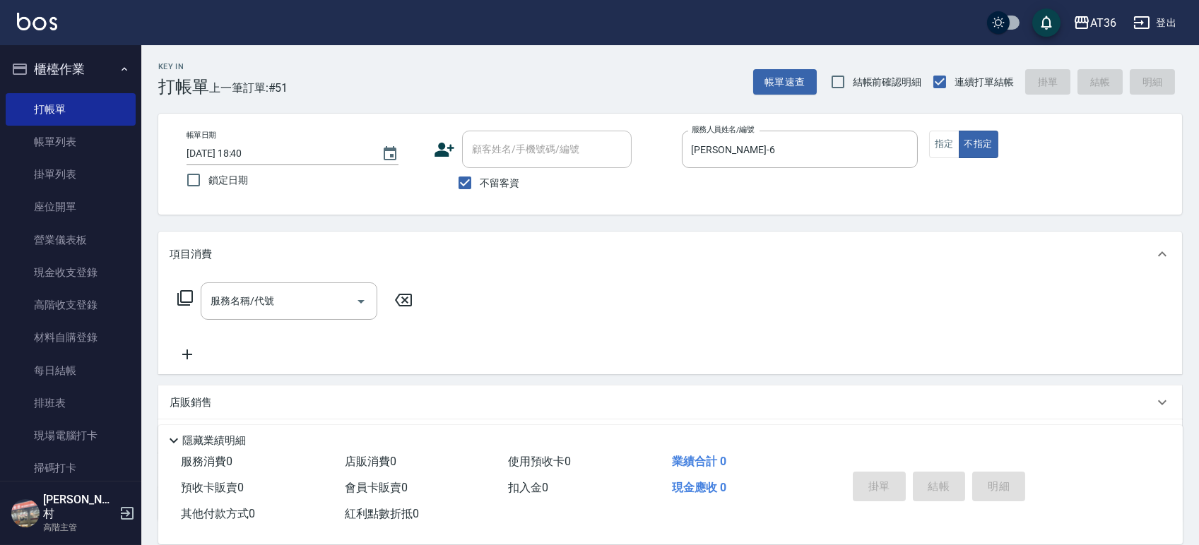
click at [182, 303] on icon at bounding box center [185, 298] width 17 height 17
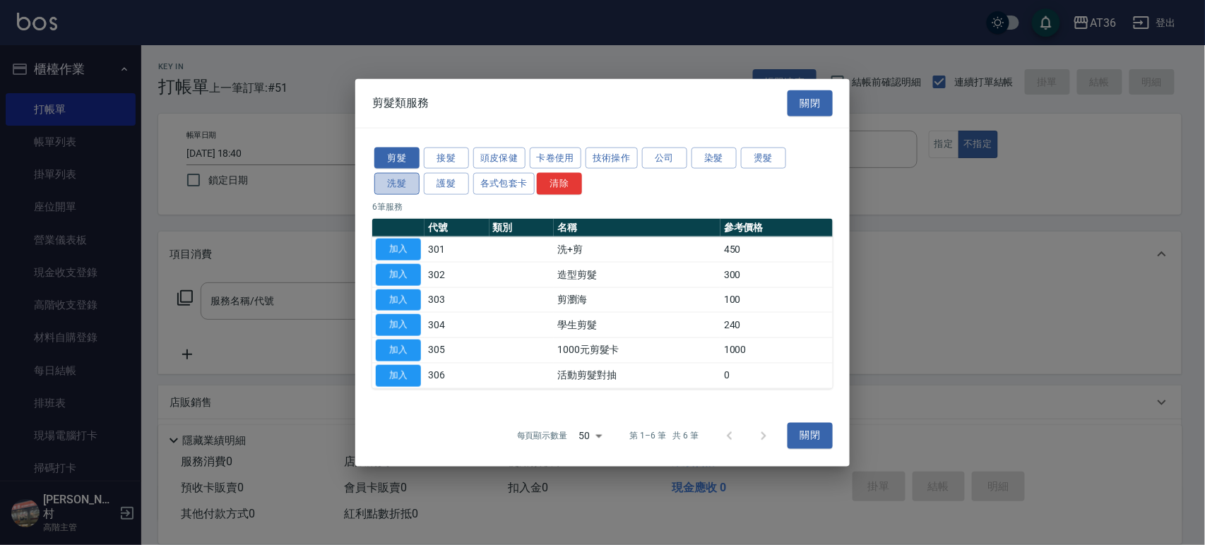
click at [389, 191] on button "洗髮" at bounding box center [396, 184] width 45 height 22
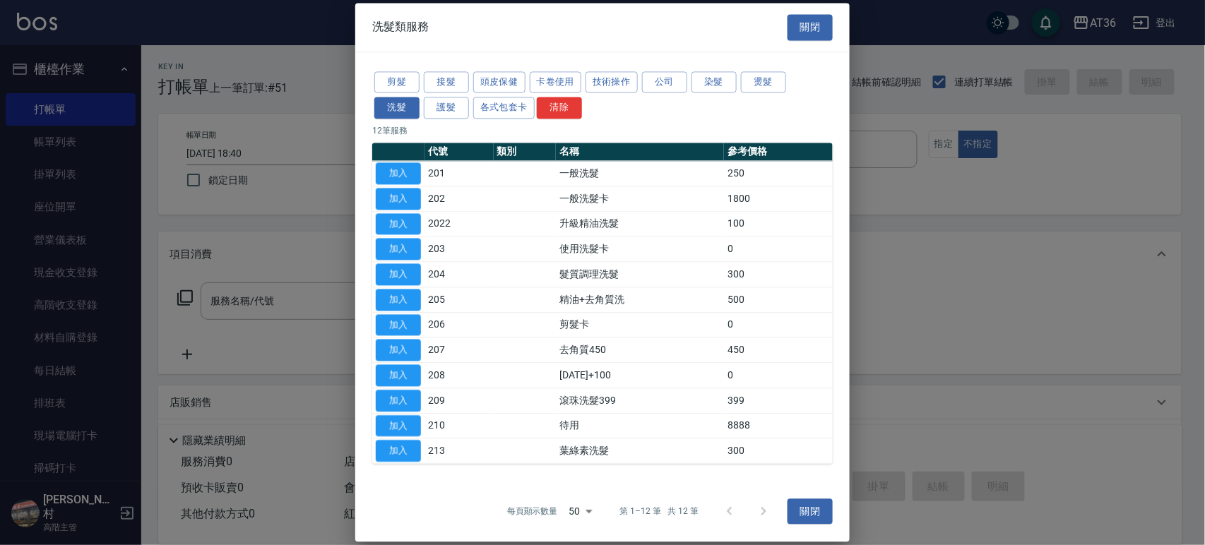
drag, startPoint x: 397, startPoint y: 174, endPoint x: 420, endPoint y: 271, distance: 99.4
click at [397, 177] on button "加入" at bounding box center [398, 173] width 45 height 22
type input "一般洗髮(201)"
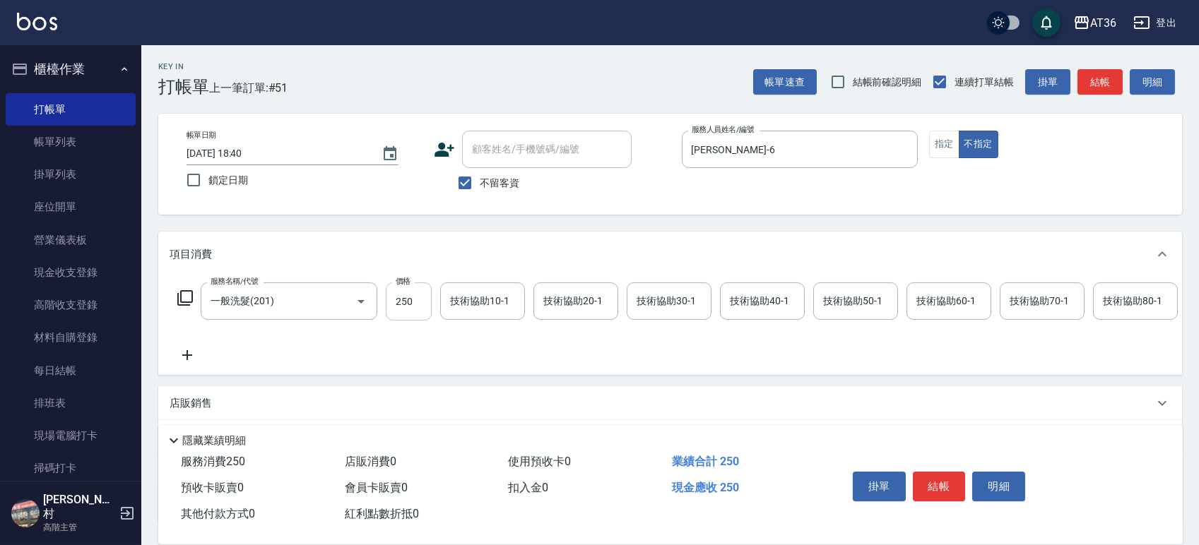
click at [398, 301] on input "250" at bounding box center [409, 302] width 46 height 38
type input "350"
click at [743, 305] on div "技術協助40-1 技術協助40-1" at bounding box center [762, 301] width 85 height 37
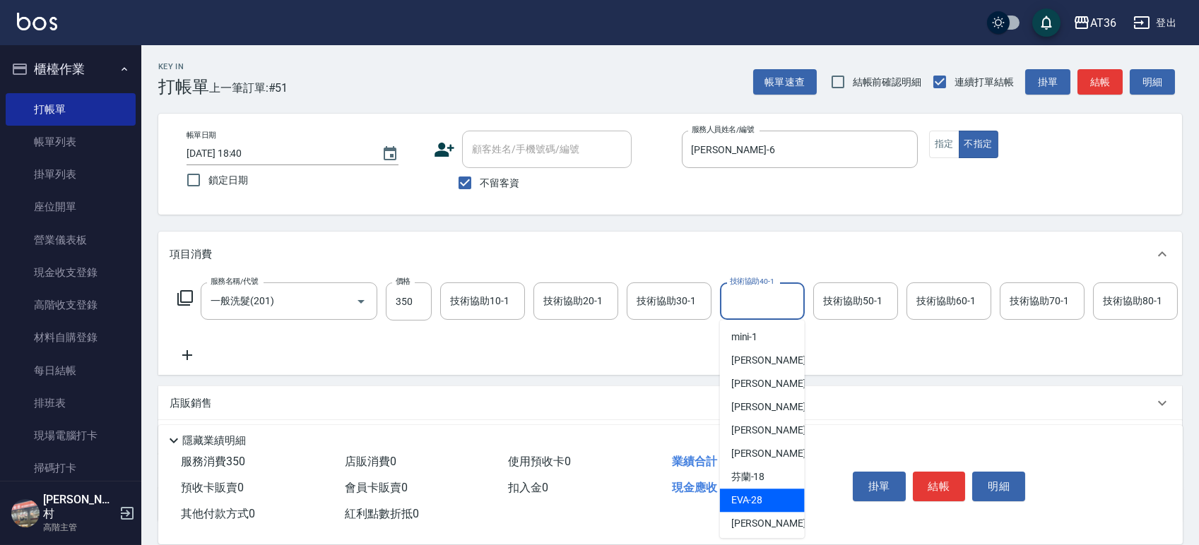
click at [762, 495] on div "[PERSON_NAME] -28" at bounding box center [762, 500] width 85 height 23
type input "[PERSON_NAME]-28"
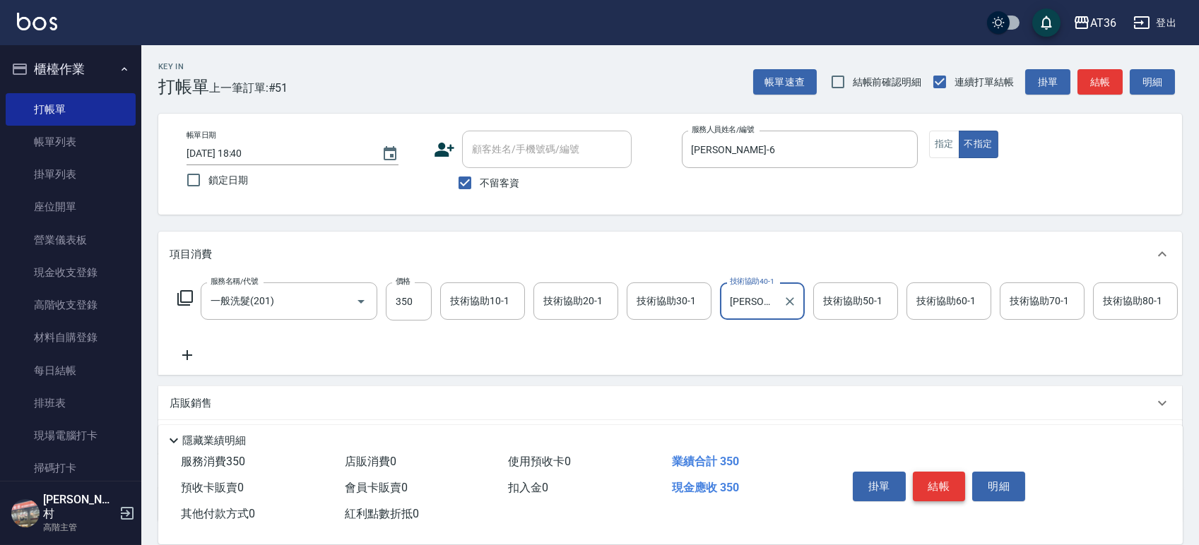
click at [932, 486] on button "結帳" at bounding box center [939, 487] width 53 height 30
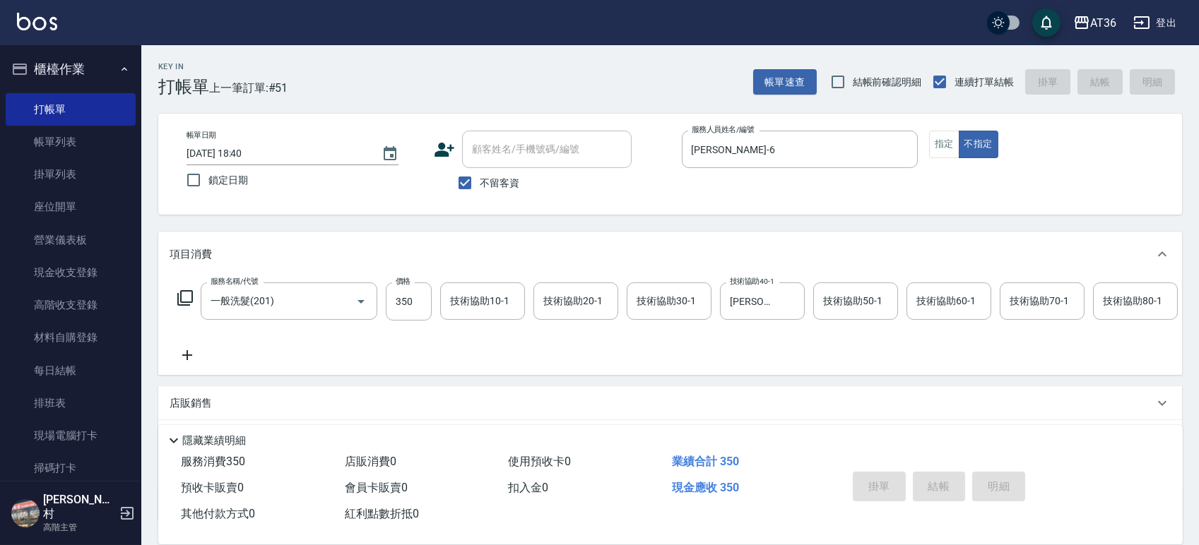
type input "2025/09/13 19:03"
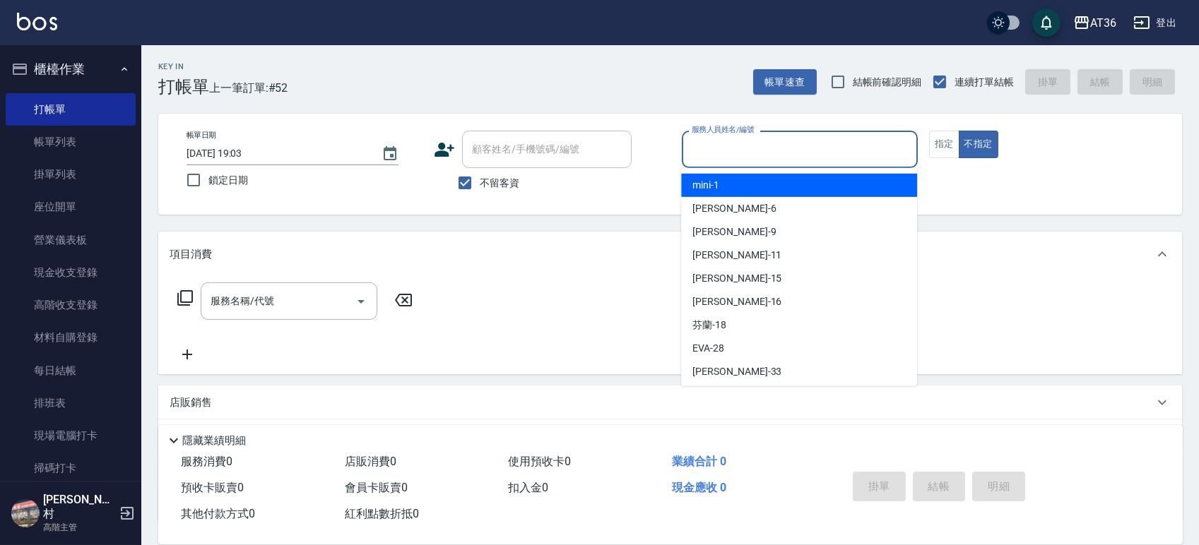
drag, startPoint x: 698, startPoint y: 157, endPoint x: 715, endPoint y: 173, distance: 23.5
click at [698, 160] on input "服務人員姓名/編號" at bounding box center [799, 149] width 223 height 25
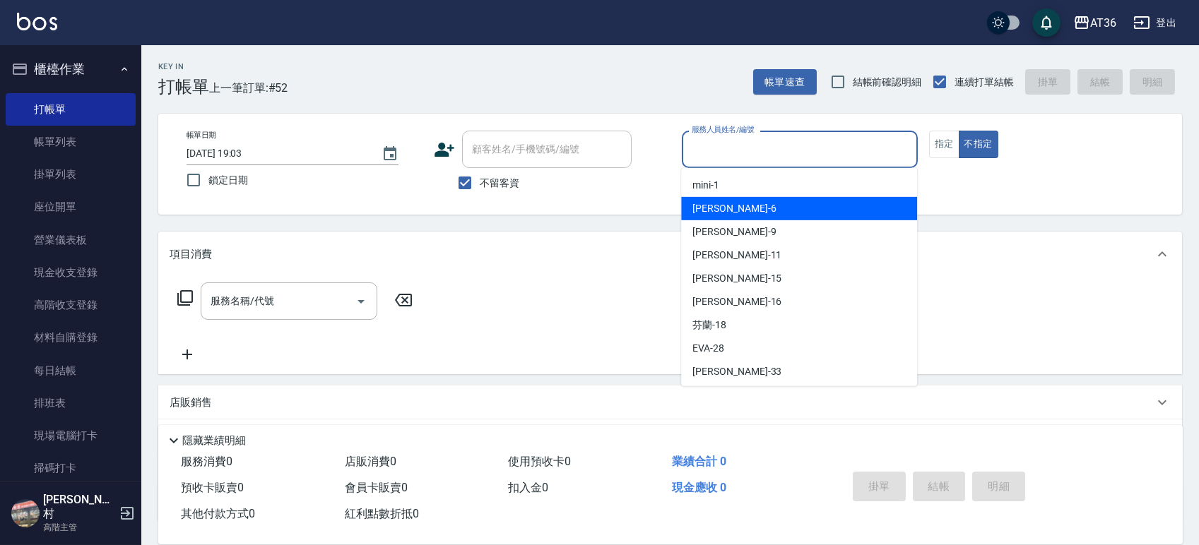
click at [714, 215] on span "[PERSON_NAME] -6" at bounding box center [733, 208] width 83 height 15
type input "[PERSON_NAME]-6"
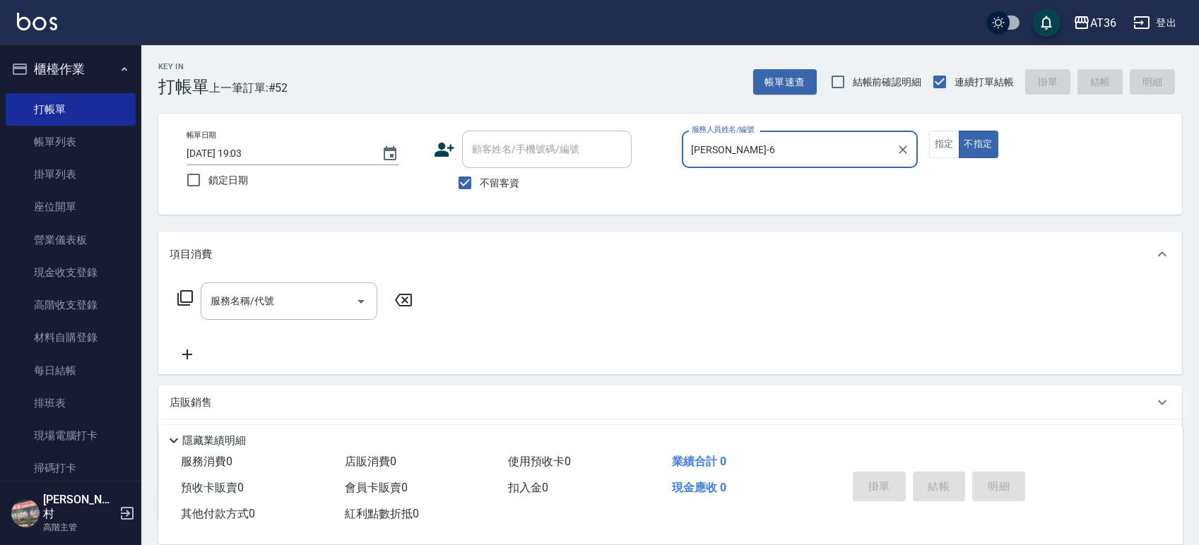
click at [186, 297] on icon at bounding box center [185, 298] width 17 height 17
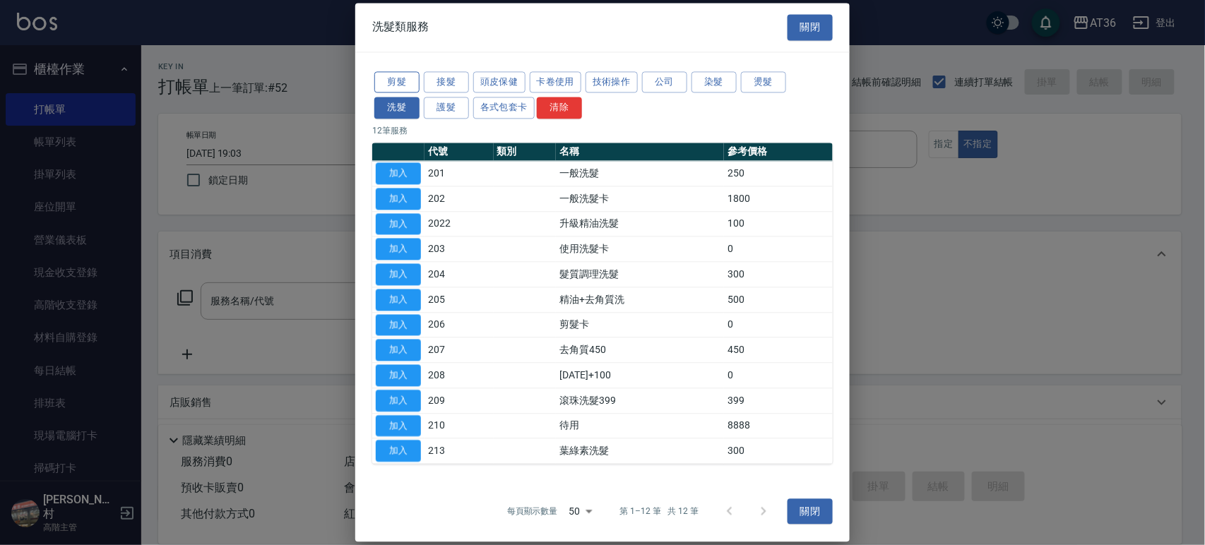
click at [400, 85] on button "剪髮" at bounding box center [396, 82] width 45 height 22
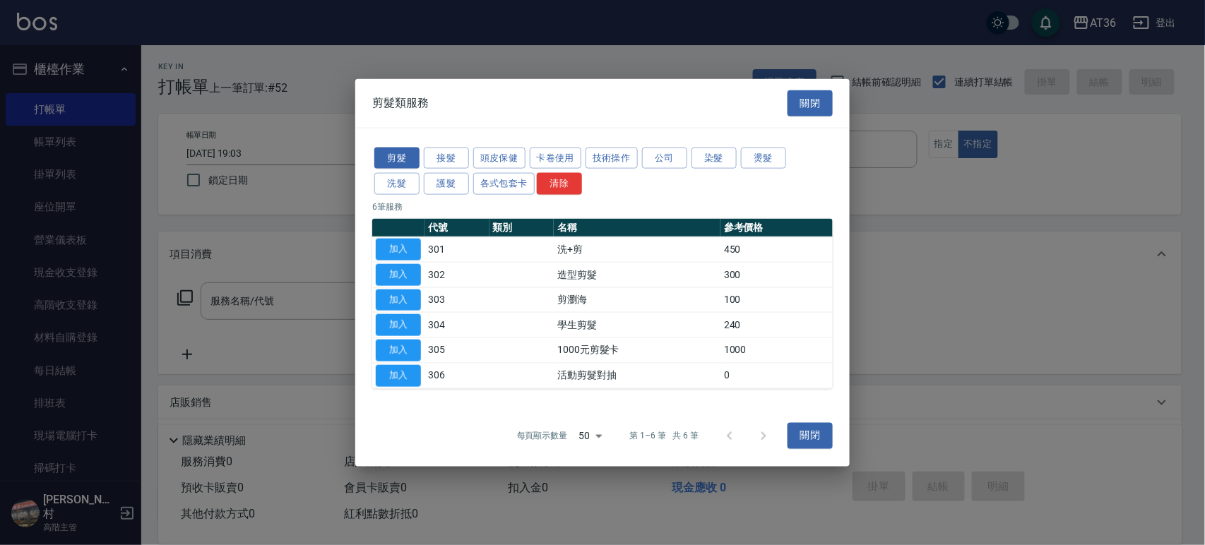
drag, startPoint x: 404, startPoint y: 266, endPoint x: 428, endPoint y: 337, distance: 74.6
click at [404, 269] on button "加入" at bounding box center [398, 275] width 45 height 22
type input "造型剪髮(302)"
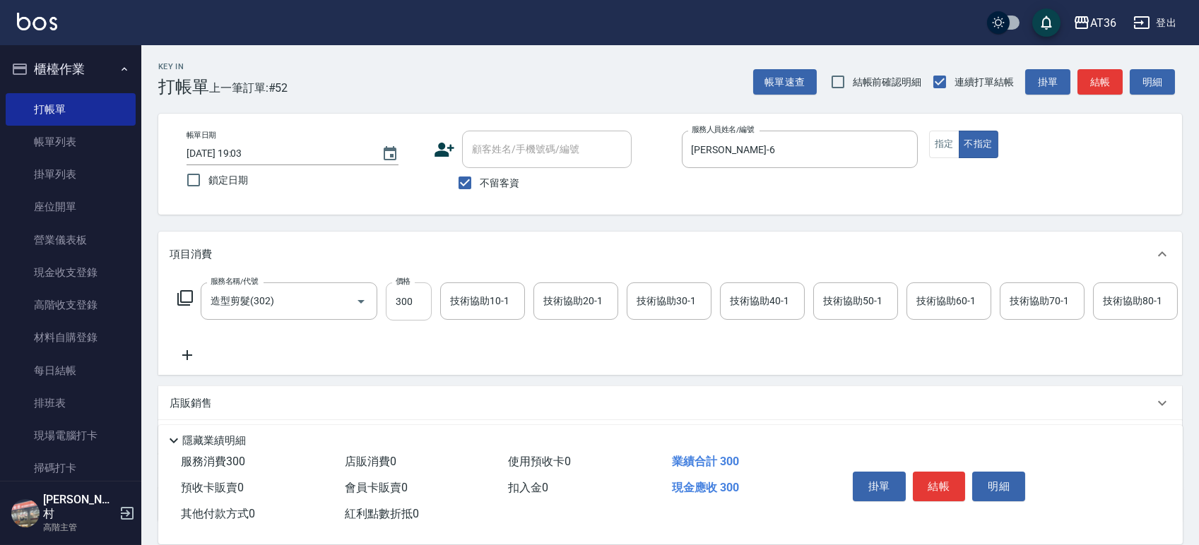
click at [396, 304] on input "300" at bounding box center [409, 302] width 46 height 38
type input "248"
click at [930, 481] on button "結帳" at bounding box center [939, 487] width 53 height 30
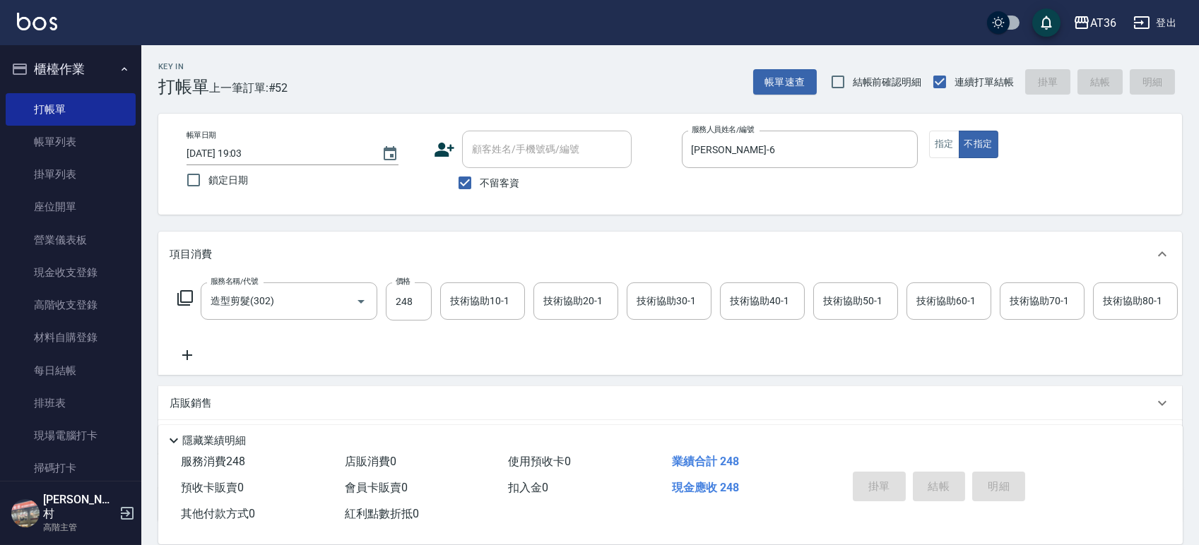
type input "2025/09/13 19:10"
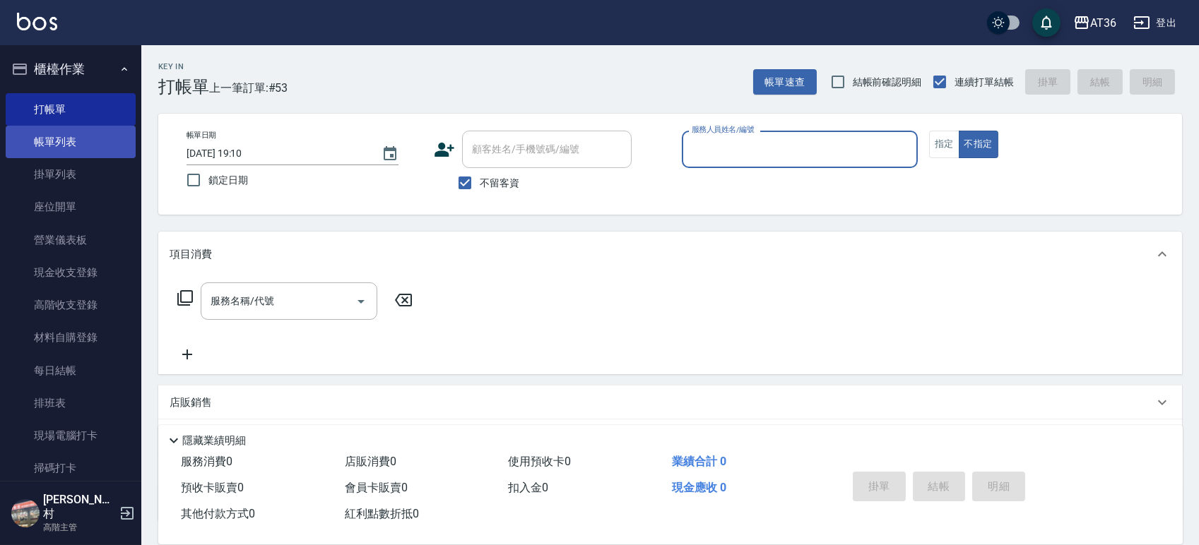
click at [76, 146] on link "帳單列表" at bounding box center [71, 142] width 130 height 32
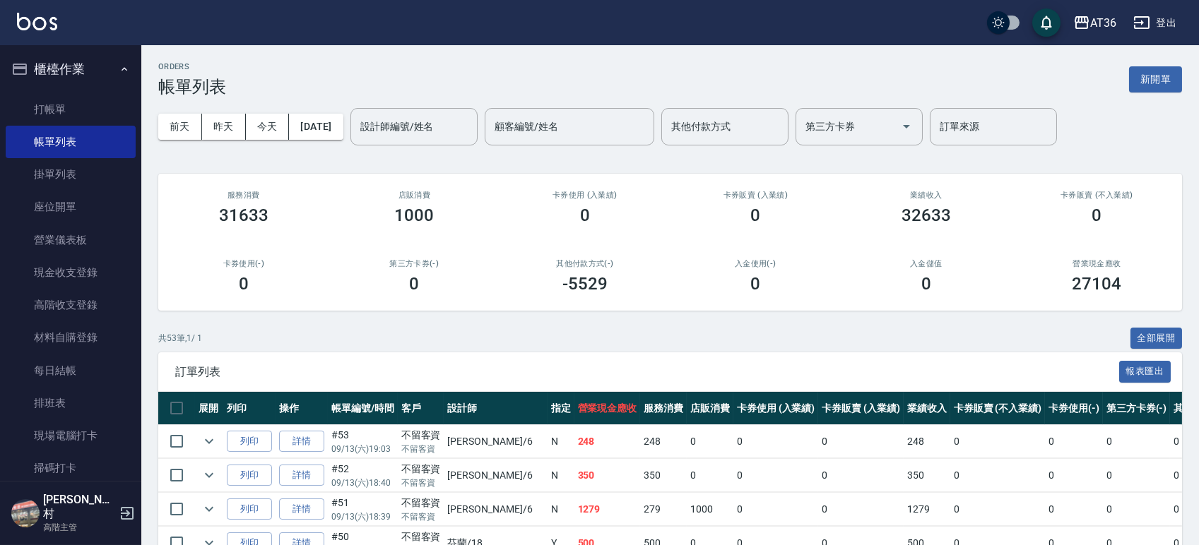
scroll to position [283, 0]
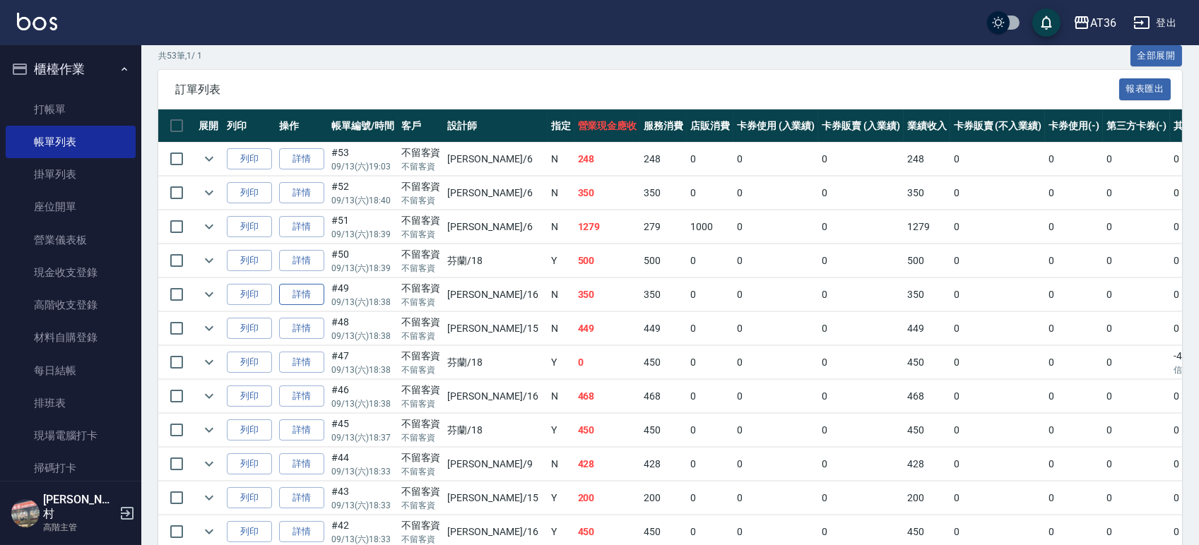
click at [296, 292] on link "詳情" at bounding box center [301, 295] width 45 height 22
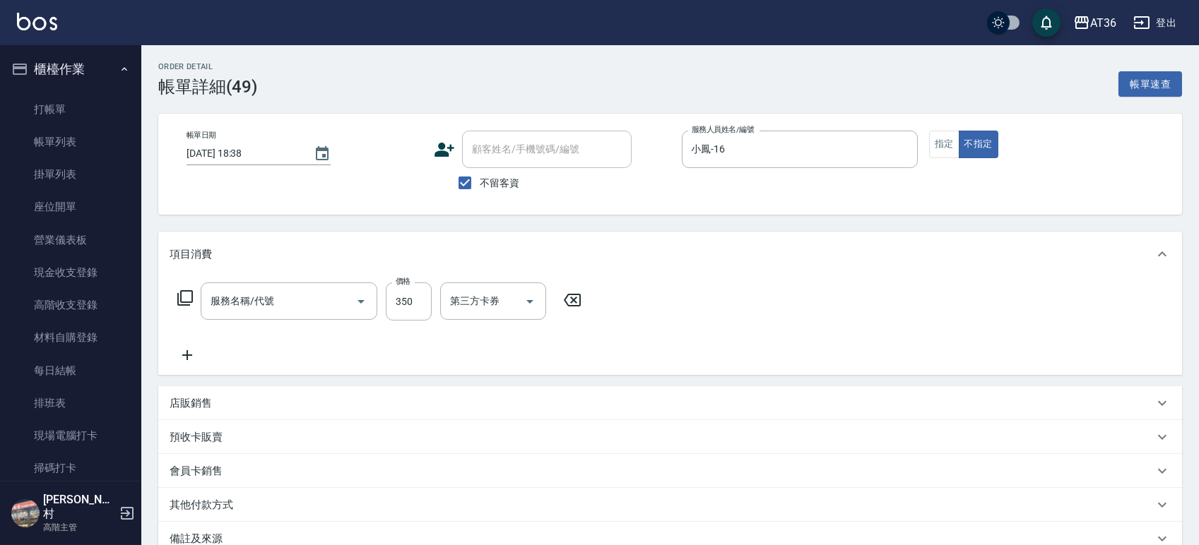
type input "2025/09/13 18:38"
checkbox input "true"
type input "小鳳-16"
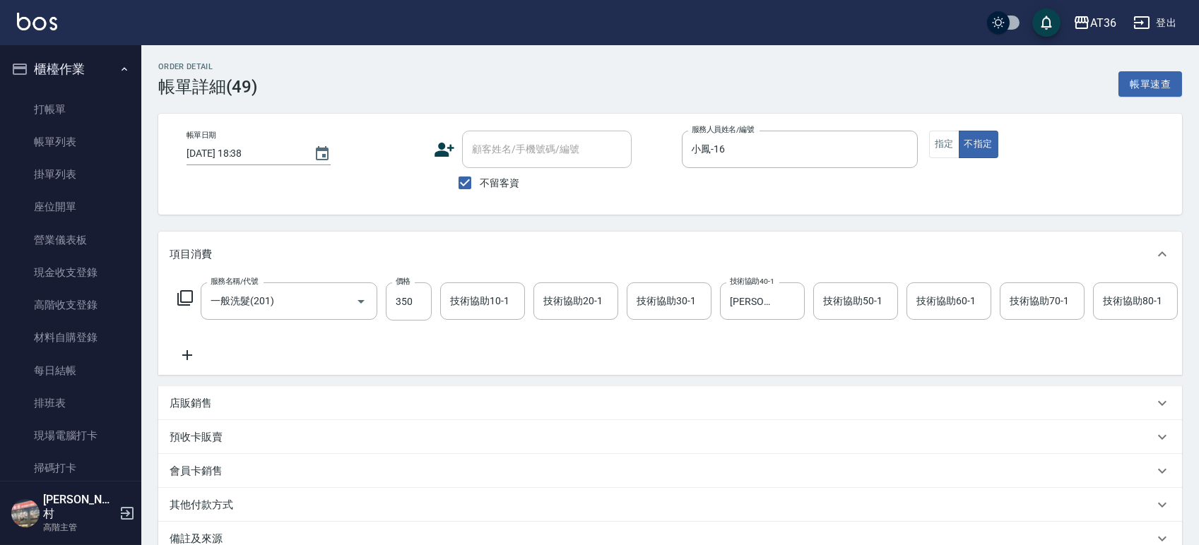
type input "一般洗髮(201)"
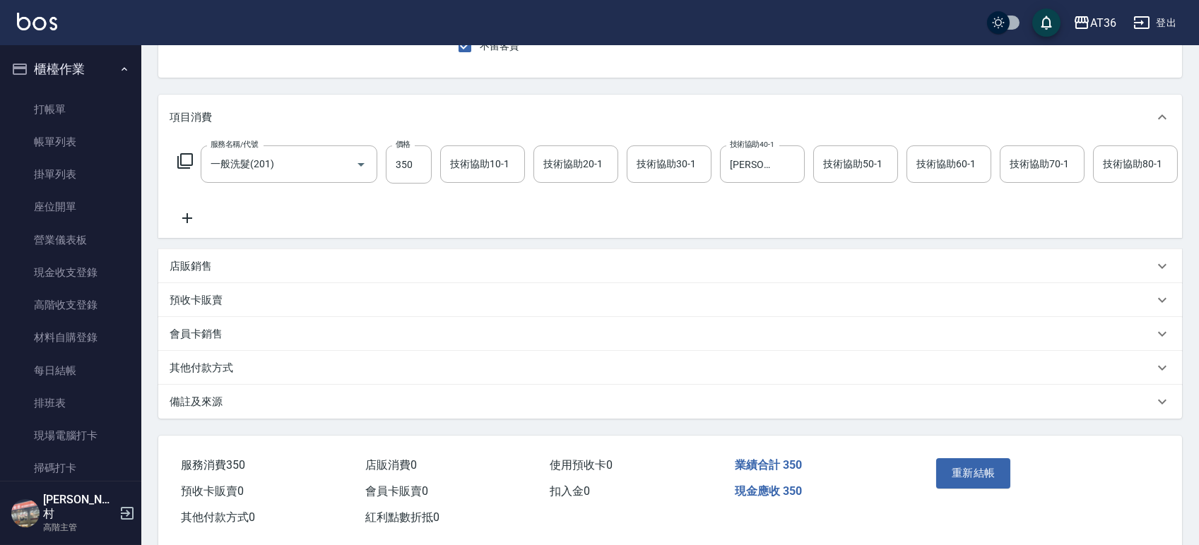
scroll to position [175, 0]
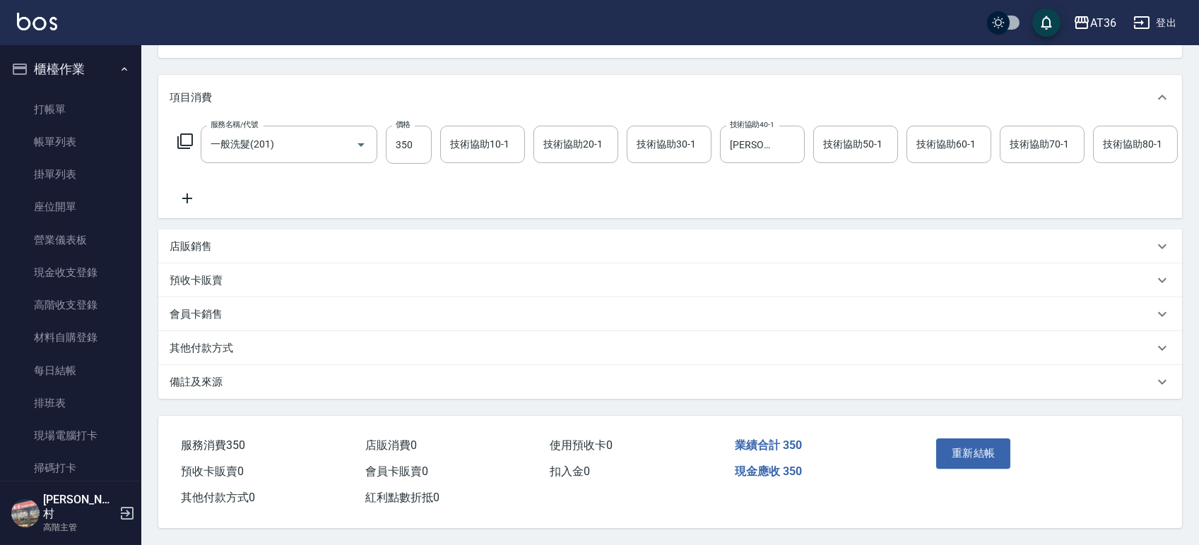
click at [230, 341] on p "其他付款方式" at bounding box center [202, 348] width 64 height 15
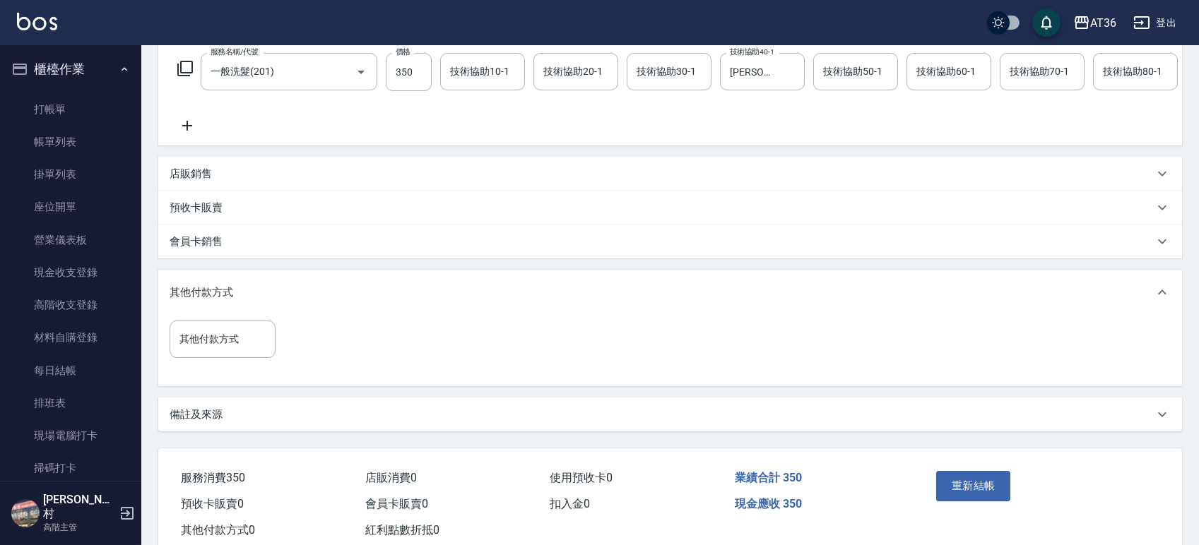
scroll to position [280, 0]
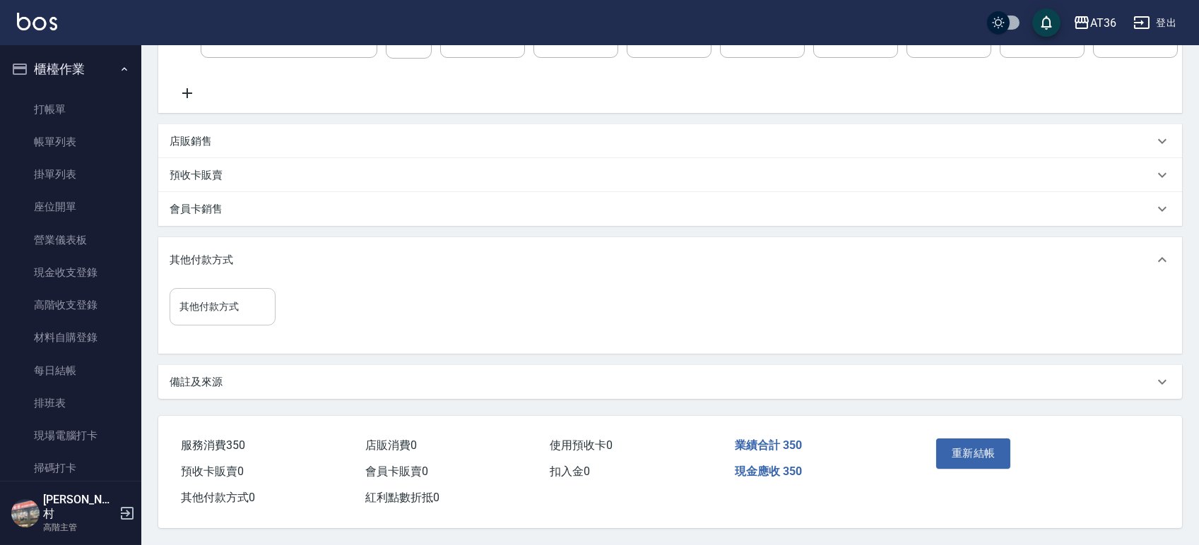
click at [238, 309] on input "其他付款方式" at bounding box center [222, 307] width 93 height 25
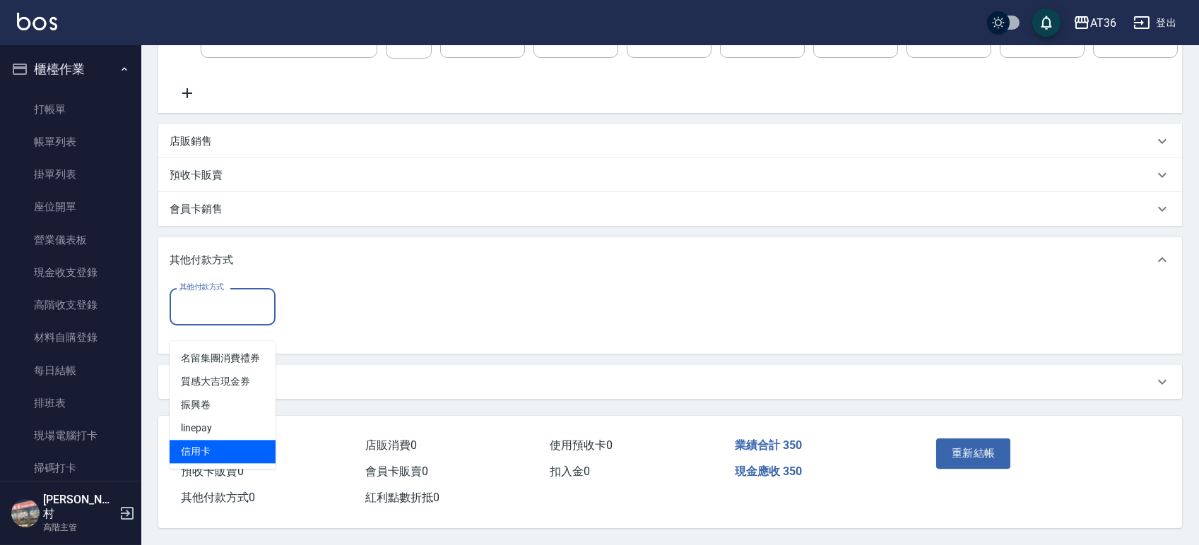
drag, startPoint x: 201, startPoint y: 437, endPoint x: 292, endPoint y: 274, distance: 185.9
click at [207, 440] on span "信用卡" at bounding box center [223, 451] width 106 height 23
type input "信用卡"
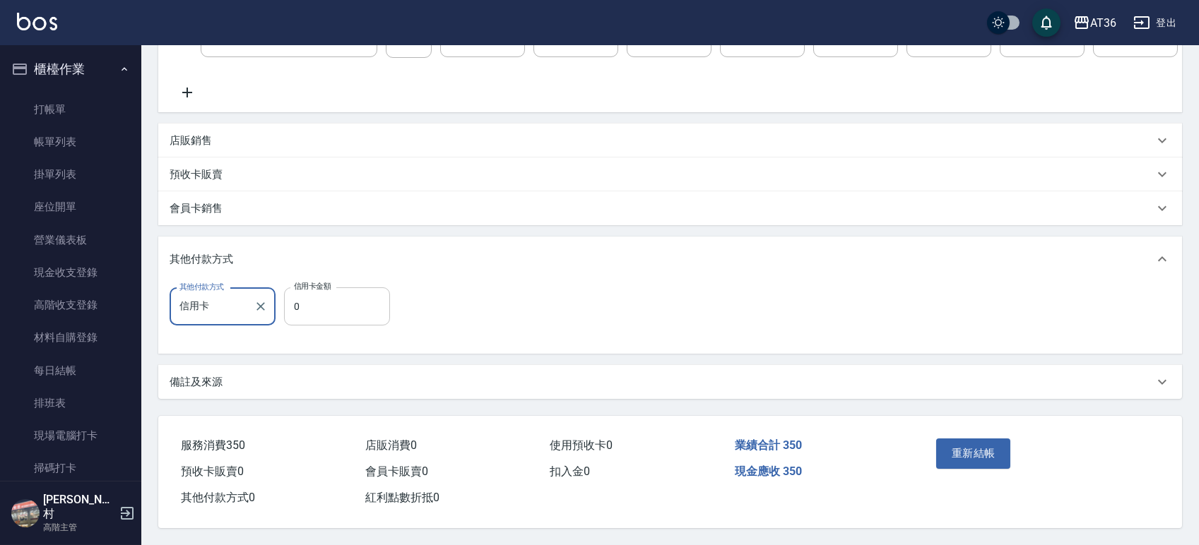
click at [284, 305] on input "0" at bounding box center [337, 307] width 106 height 38
type input "250"
click at [962, 455] on button "重新結帳" at bounding box center [973, 454] width 75 height 30
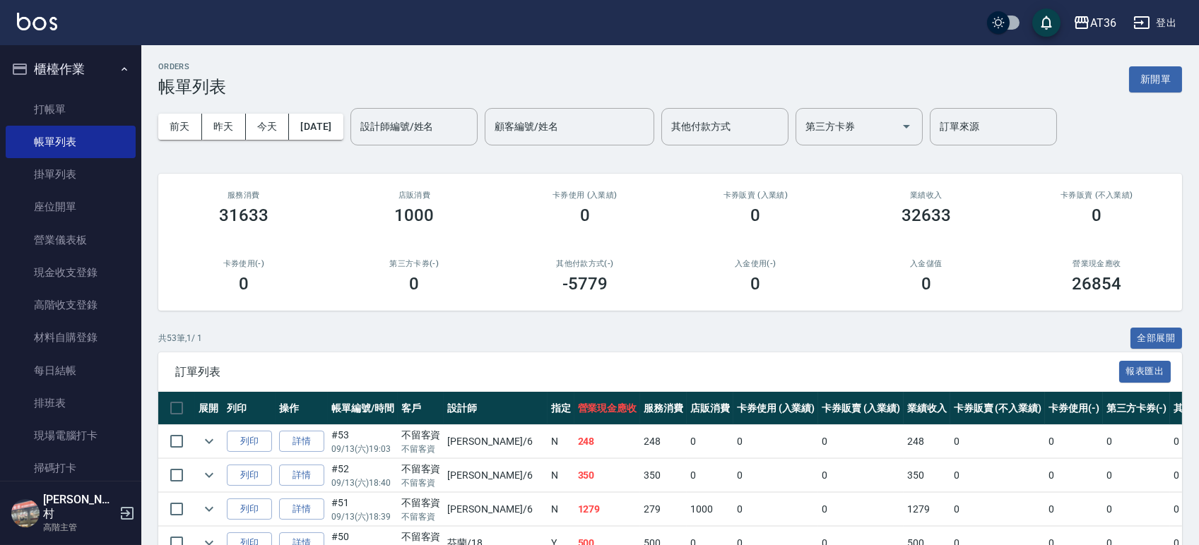
scroll to position [268, 0]
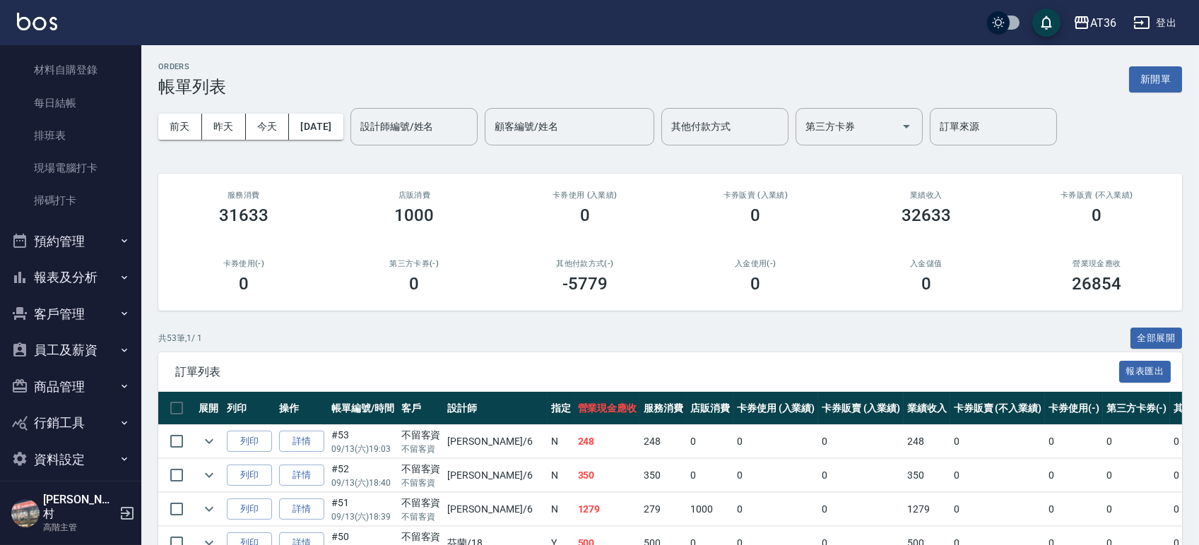
click at [65, 273] on button "報表及分析" at bounding box center [71, 277] width 130 height 37
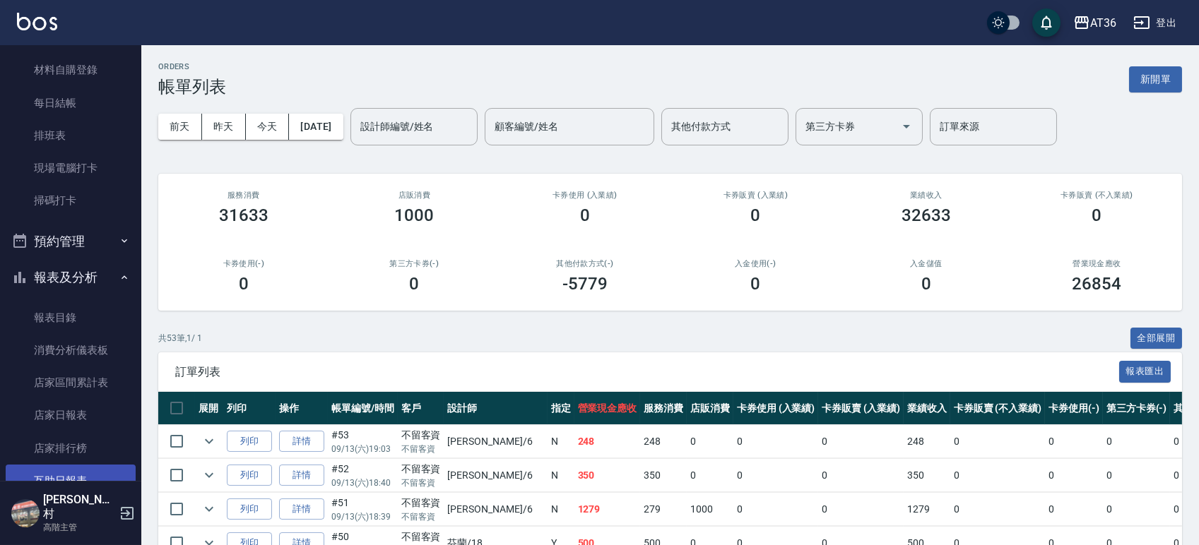
click at [83, 478] on link "互助日報表" at bounding box center [71, 481] width 130 height 32
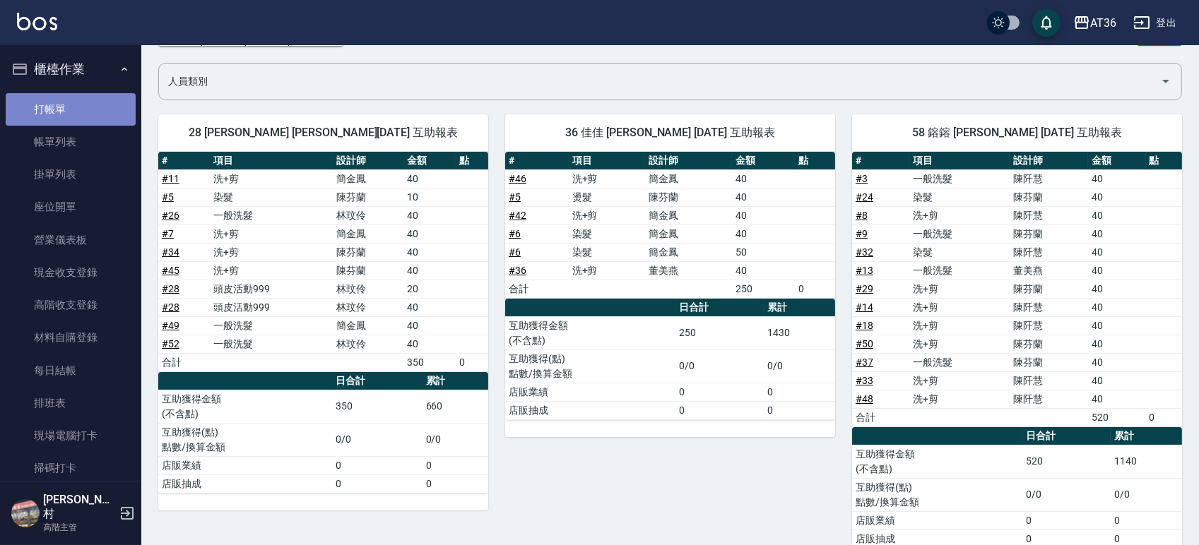
click at [85, 103] on link "打帳單" at bounding box center [71, 109] width 130 height 32
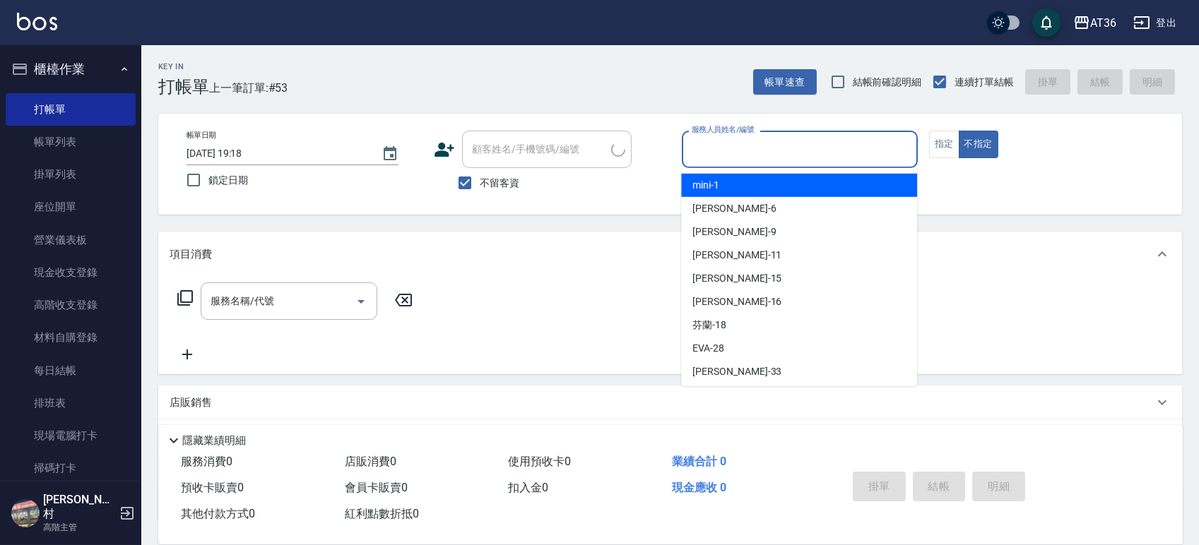
drag, startPoint x: 702, startPoint y: 155, endPoint x: 738, endPoint y: 207, distance: 62.5
click at [702, 157] on input "服務人員姓名/編號" at bounding box center [799, 149] width 223 height 25
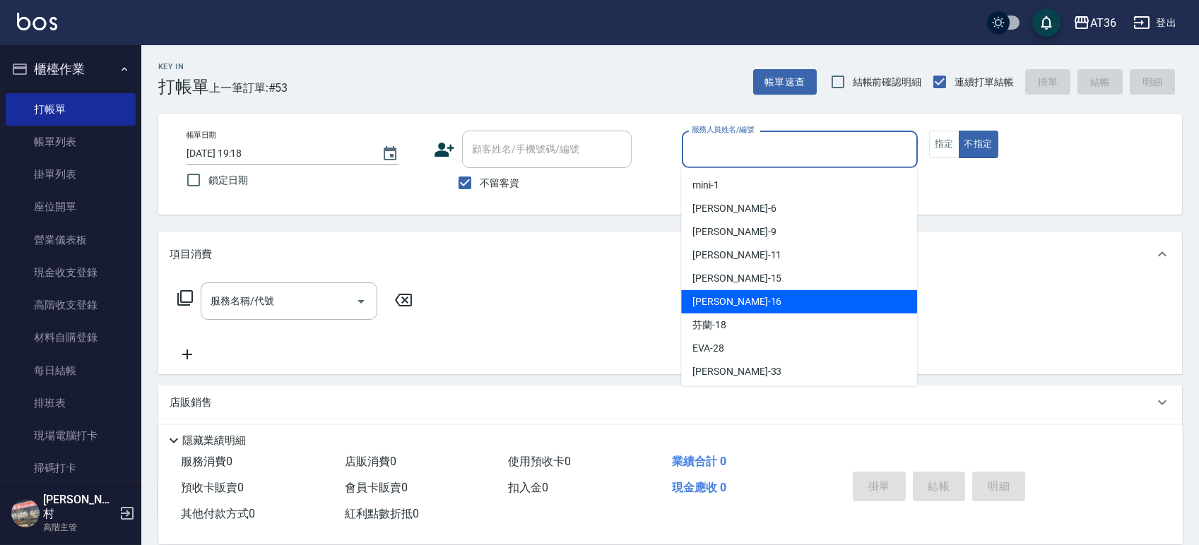
click at [733, 301] on div "[PERSON_NAME] -16" at bounding box center [799, 301] width 236 height 23
type input "小鳳-16"
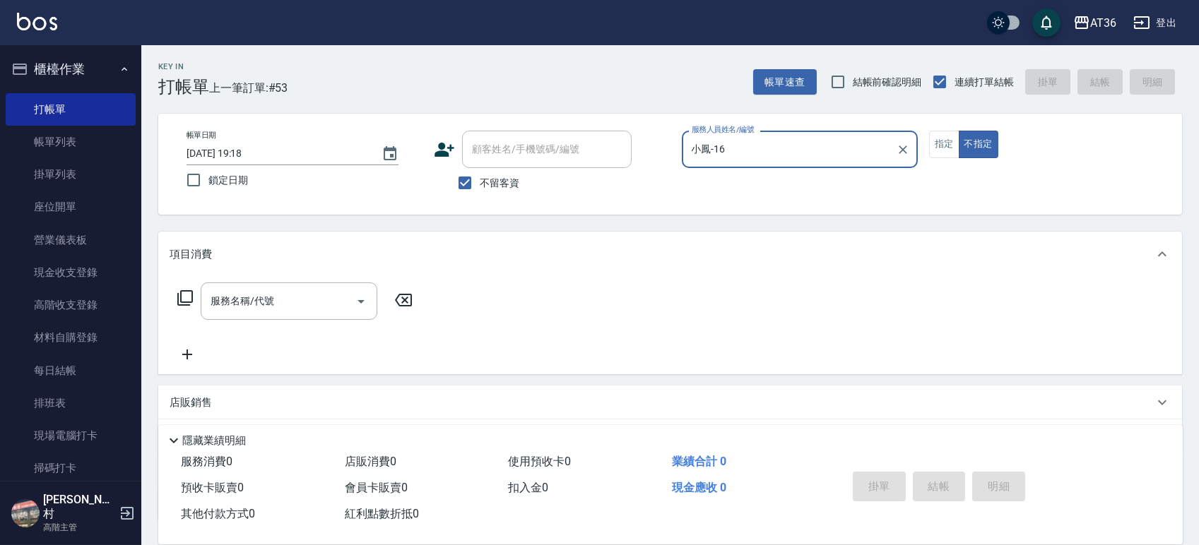
click at [178, 297] on icon at bounding box center [185, 298] width 16 height 16
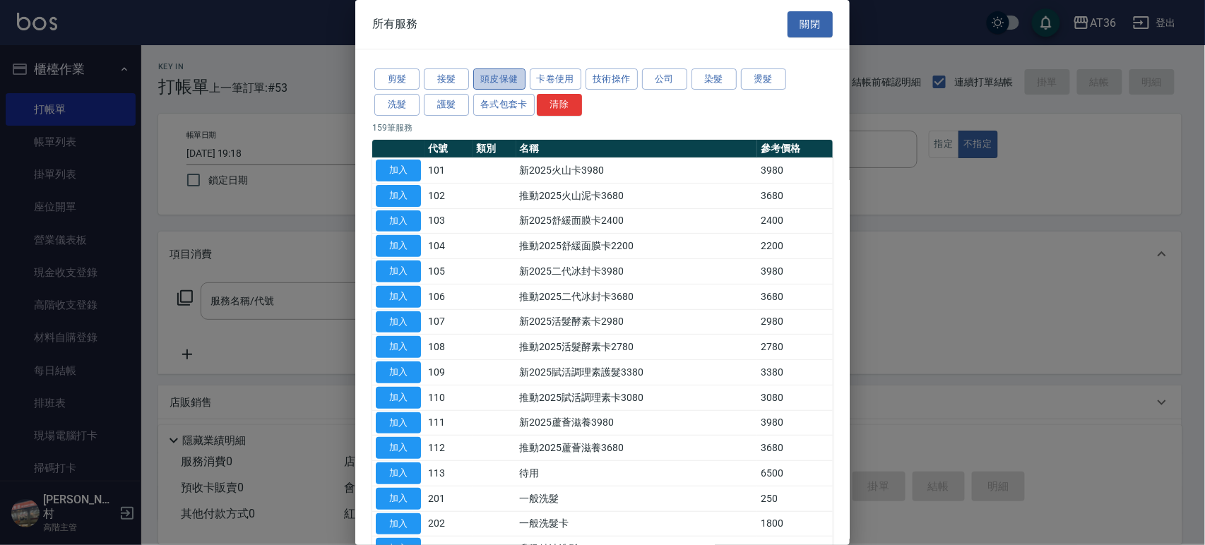
click at [487, 78] on button "頭皮保健" at bounding box center [499, 80] width 52 height 22
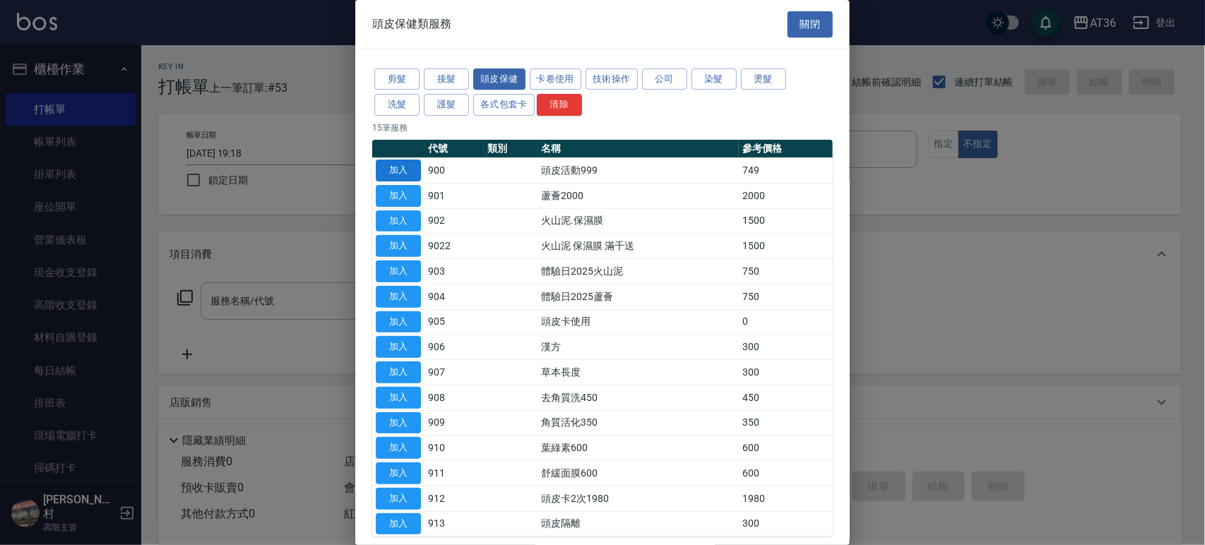
click at [403, 162] on button "加入" at bounding box center [398, 171] width 45 height 22
type input "頭皮活動999(900)"
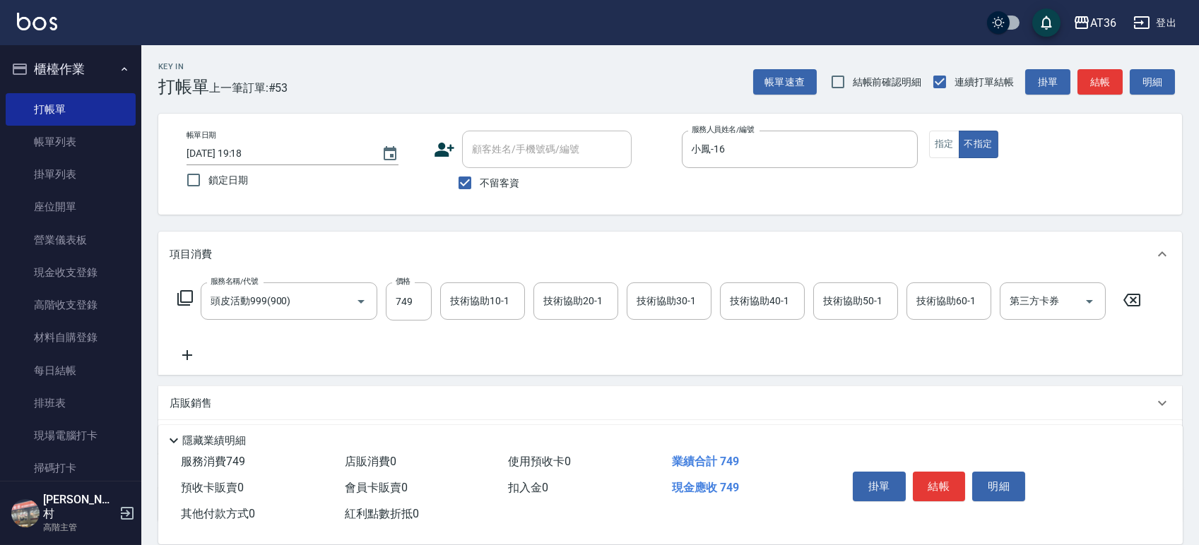
click at [187, 297] on icon at bounding box center [185, 298] width 17 height 17
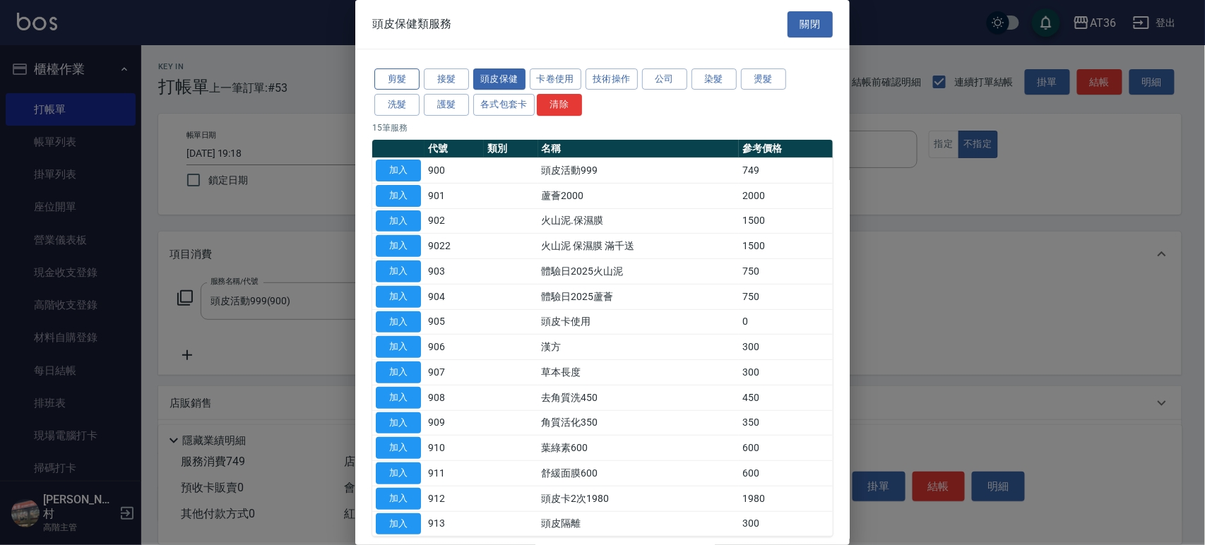
click at [401, 78] on button "剪髮" at bounding box center [396, 80] width 45 height 22
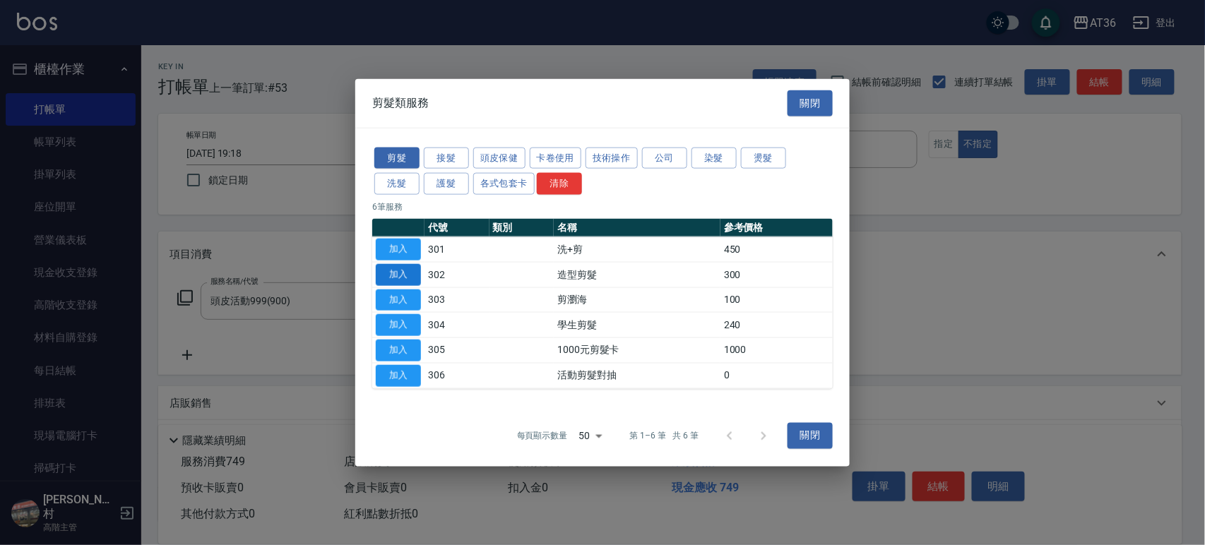
click at [410, 276] on button "加入" at bounding box center [398, 275] width 45 height 22
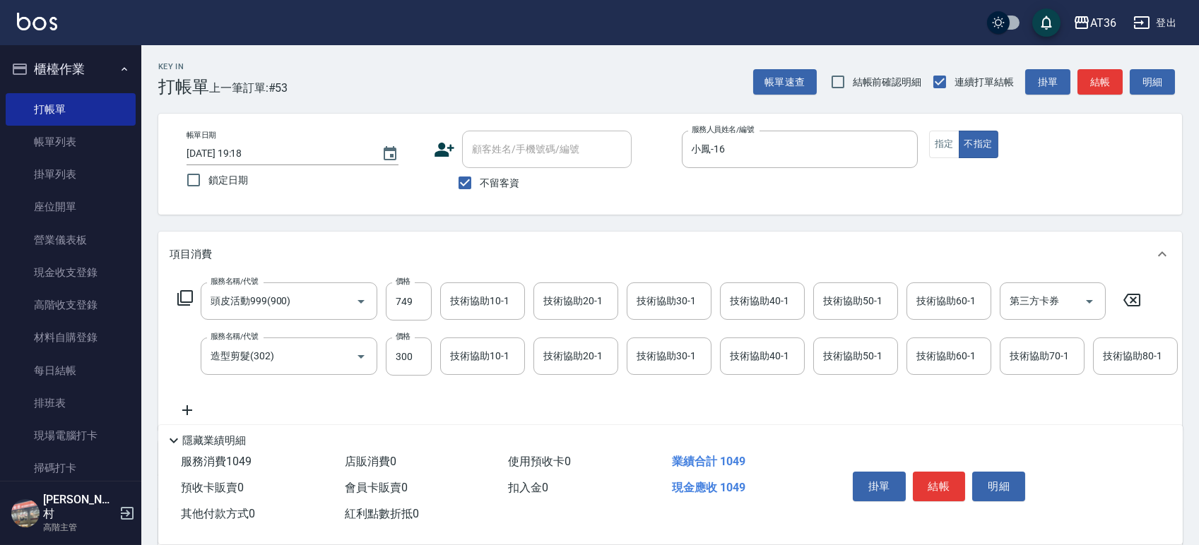
click at [403, 355] on input "300" at bounding box center [409, 357] width 46 height 38
type input "268"
click at [945, 489] on button "結帳" at bounding box center [939, 487] width 53 height 30
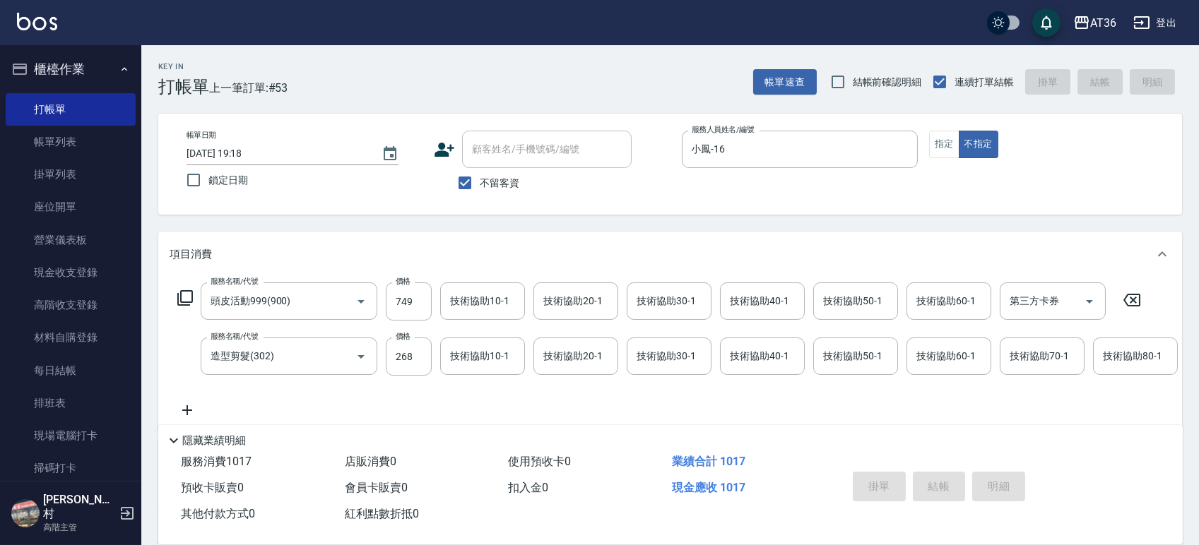
type input "2025/09/13 19:19"
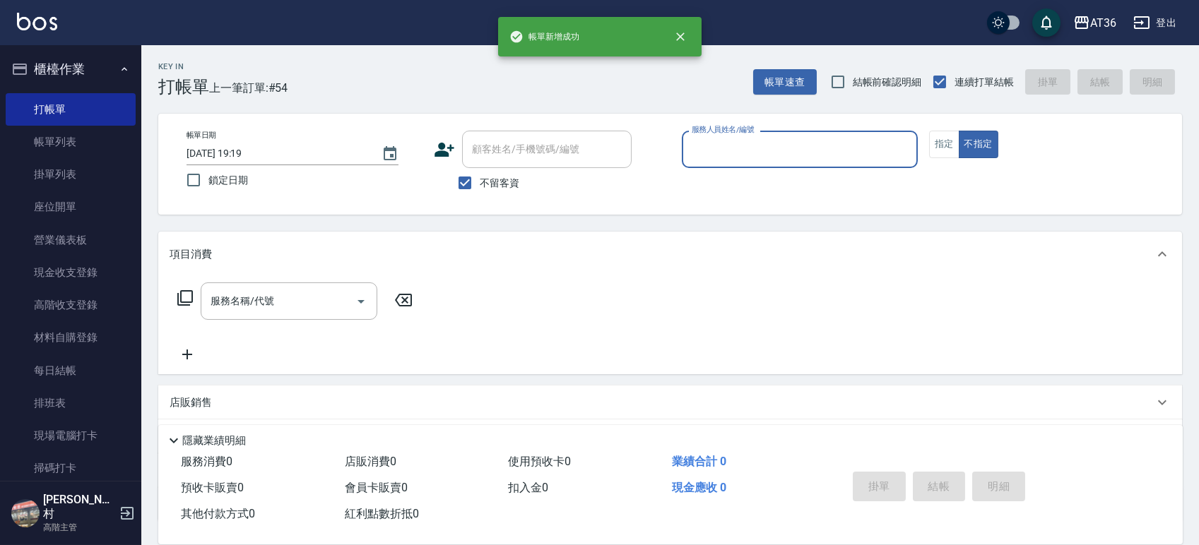
click at [712, 155] on input "服務人員姓名/編號" at bounding box center [799, 149] width 223 height 25
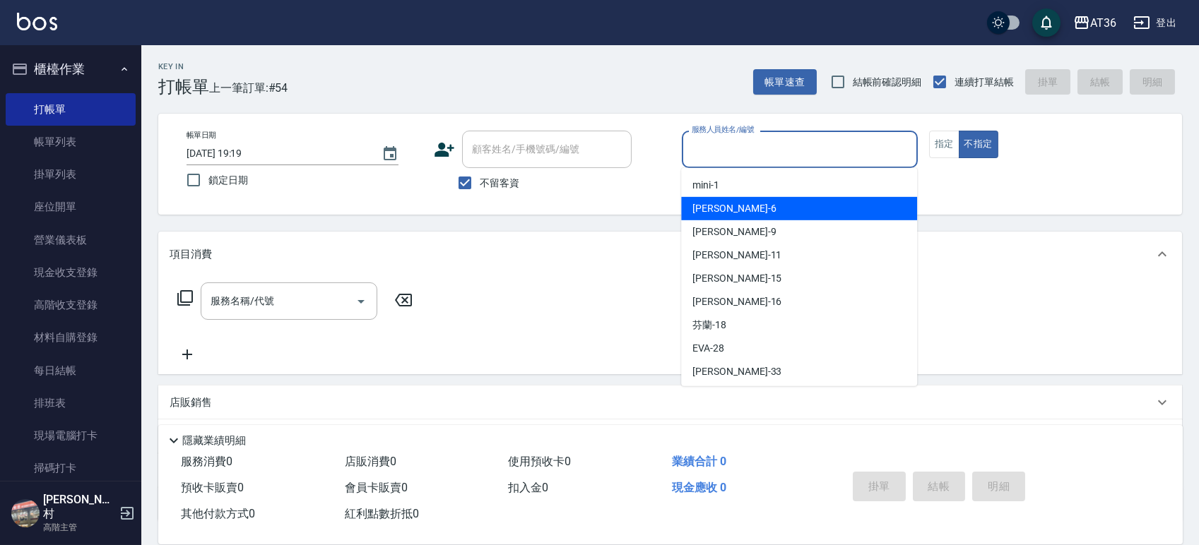
drag, startPoint x: 735, startPoint y: 214, endPoint x: 956, endPoint y: 128, distance: 236.7
click at [735, 215] on div "[PERSON_NAME] -6" at bounding box center [799, 208] width 236 height 23
type input "[PERSON_NAME]-6"
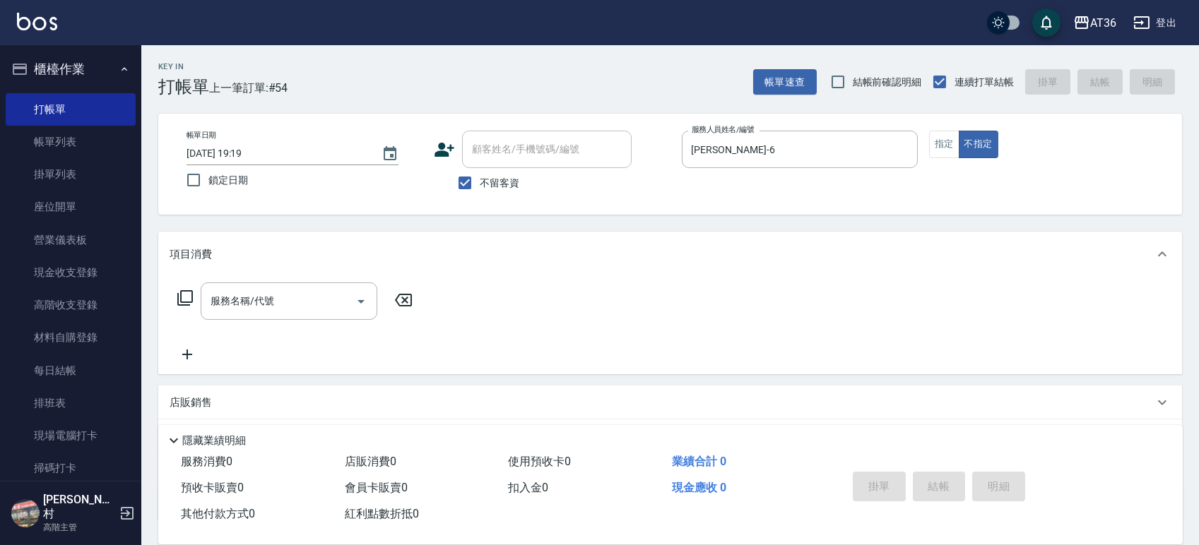
click at [188, 301] on icon at bounding box center [185, 298] width 17 height 17
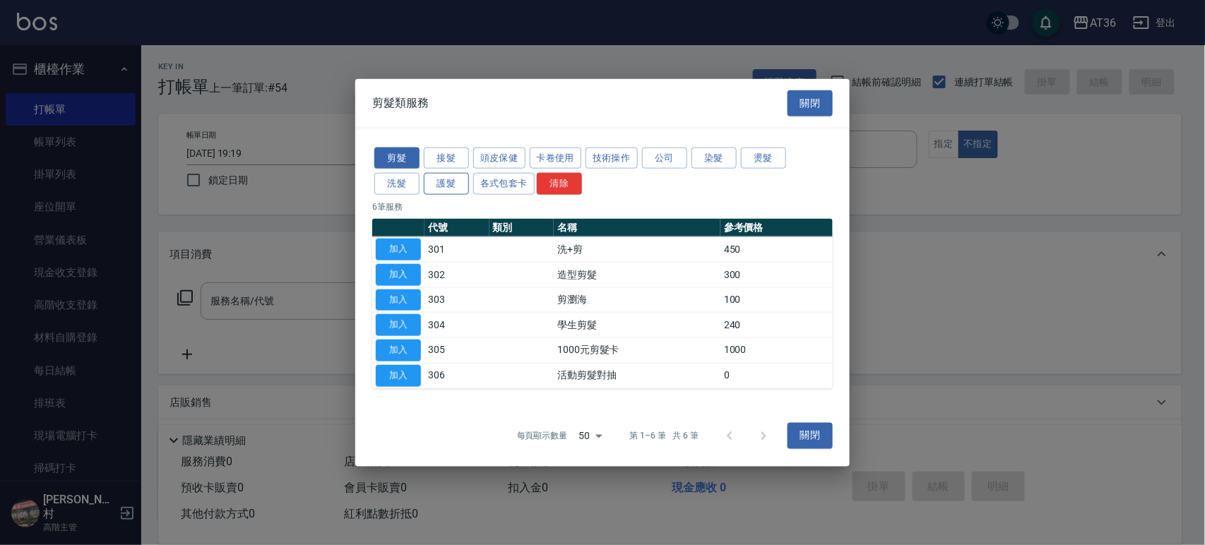
drag, startPoint x: 442, startPoint y: 179, endPoint x: 569, endPoint y: 221, distance: 134.0
click at [442, 180] on button "護髮" at bounding box center [446, 184] width 45 height 22
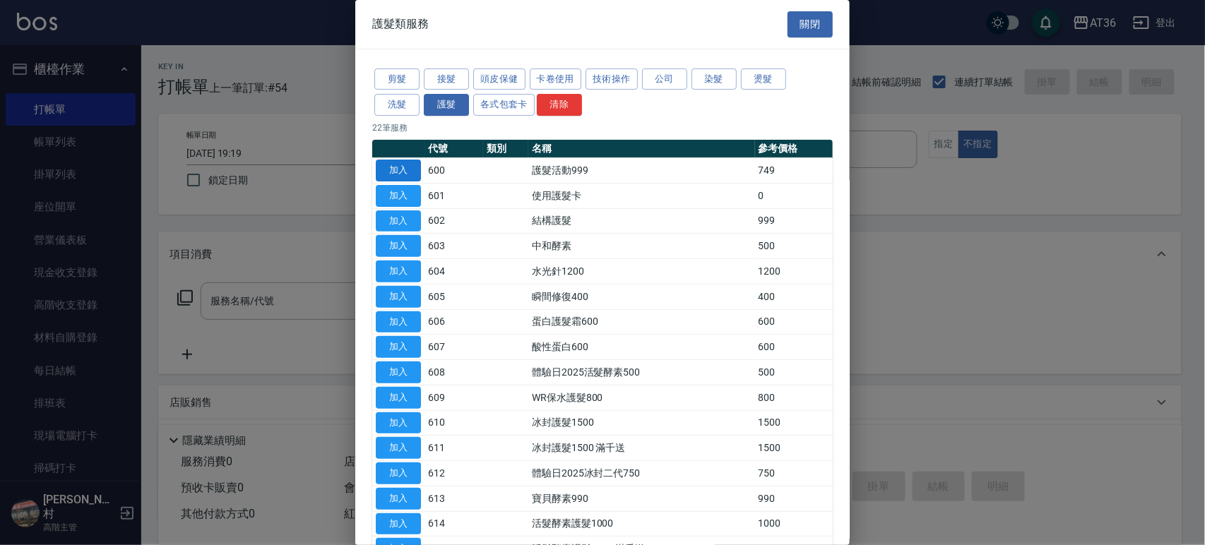
click at [401, 172] on button "加入" at bounding box center [398, 171] width 45 height 22
type input "護髮活動999(600)"
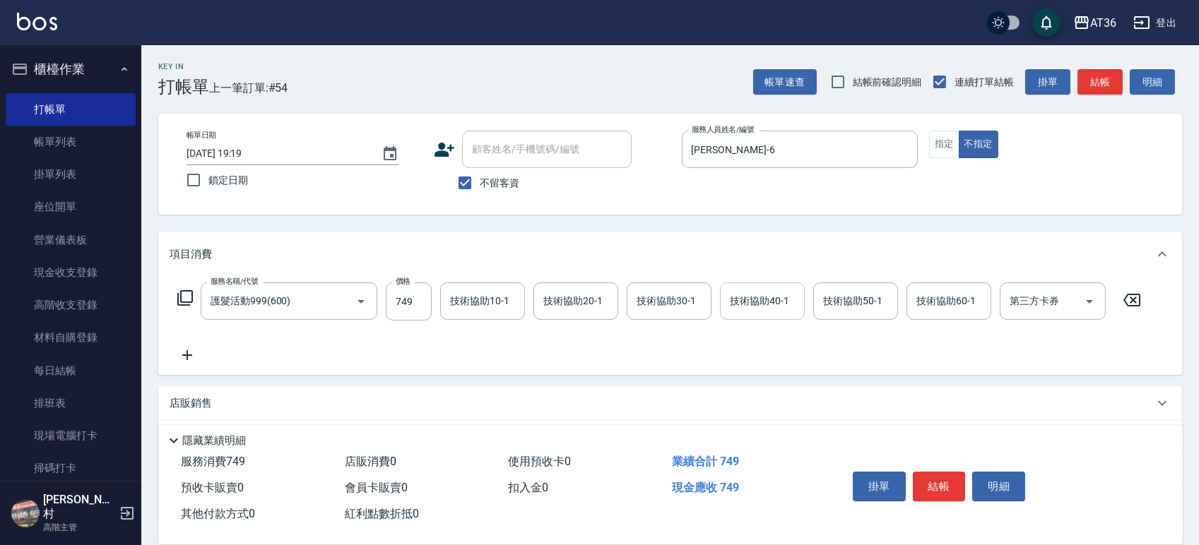
click at [748, 300] on div "技術協助40-1 技術協助40-1" at bounding box center [762, 301] width 85 height 37
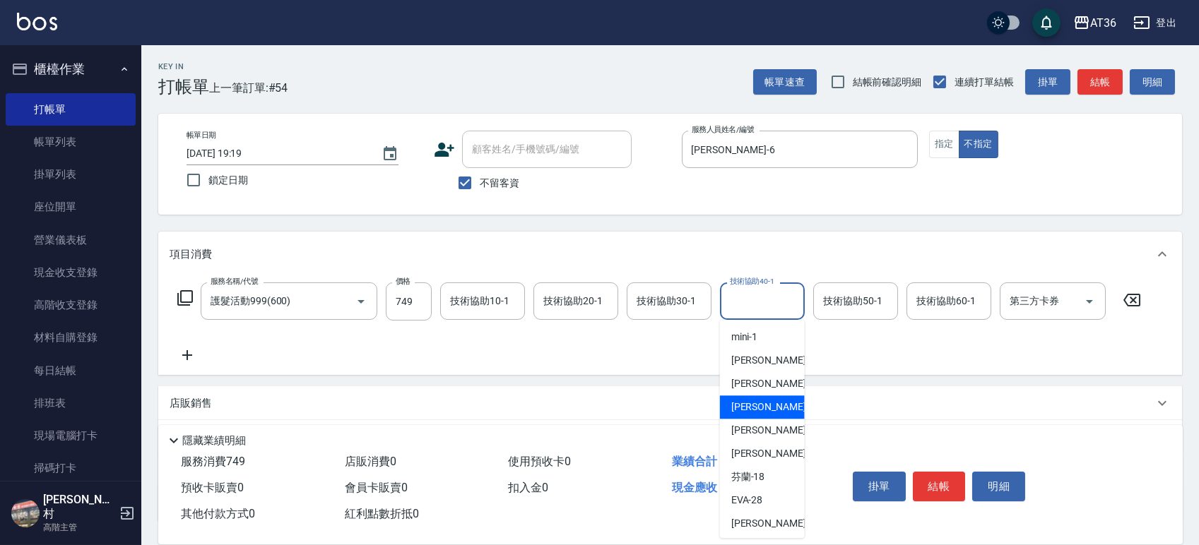
scroll to position [188, 0]
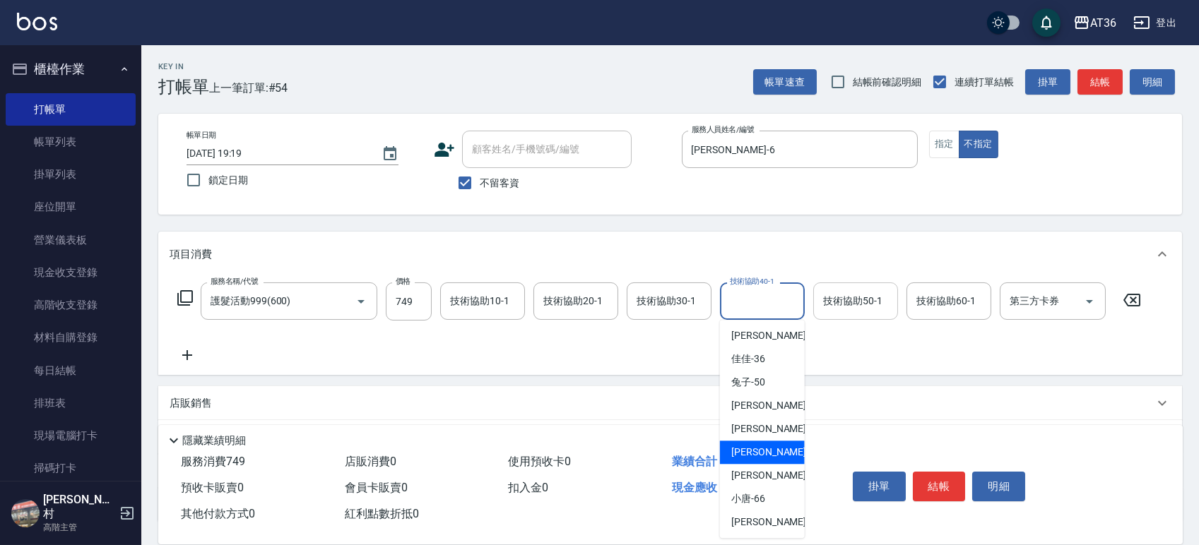
drag, startPoint x: 771, startPoint y: 445, endPoint x: 880, endPoint y: 312, distance: 171.8
click at [771, 446] on div "[PERSON_NAME] -58" at bounding box center [762, 452] width 85 height 23
type input "[PERSON_NAME]-58"
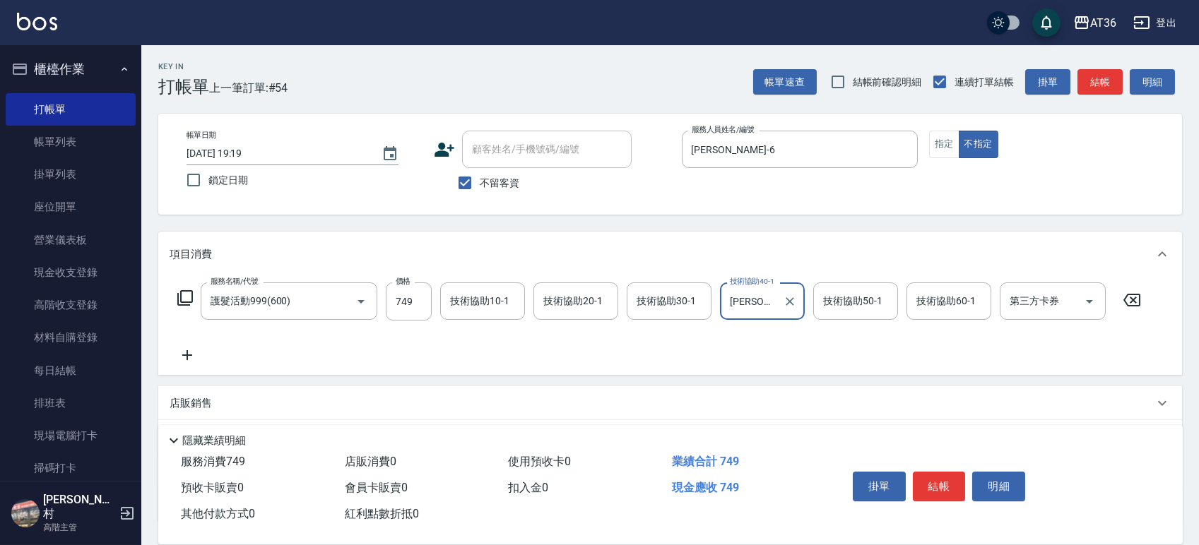
drag, startPoint x: 839, startPoint y: 296, endPoint x: 840, endPoint y: 303, distance: 7.2
click at [839, 300] on div "技術協助50-1 技術協助50-1" at bounding box center [855, 301] width 85 height 37
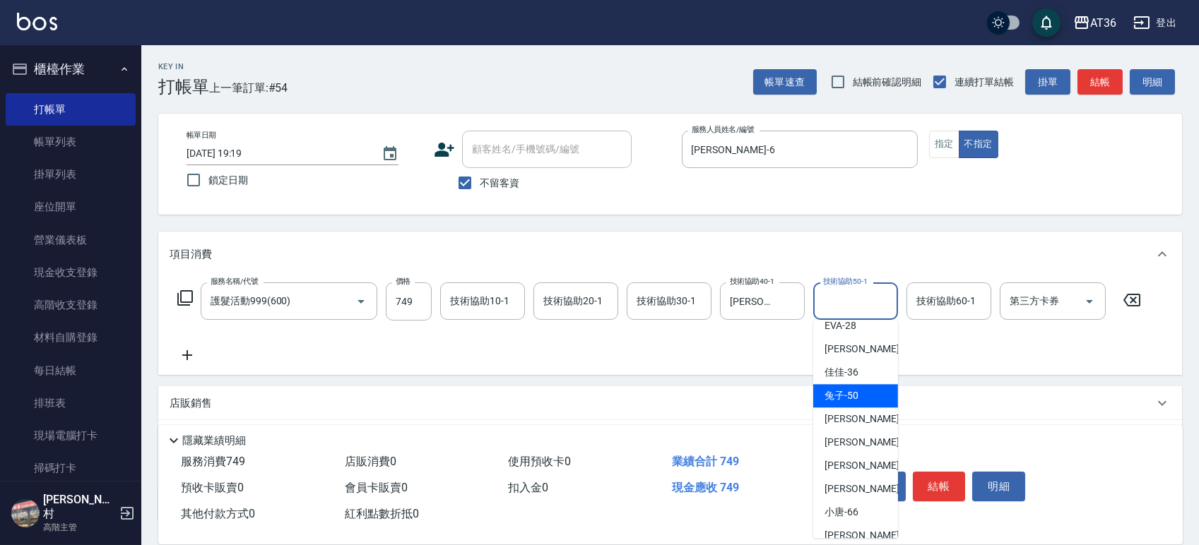
scroll to position [189, 0]
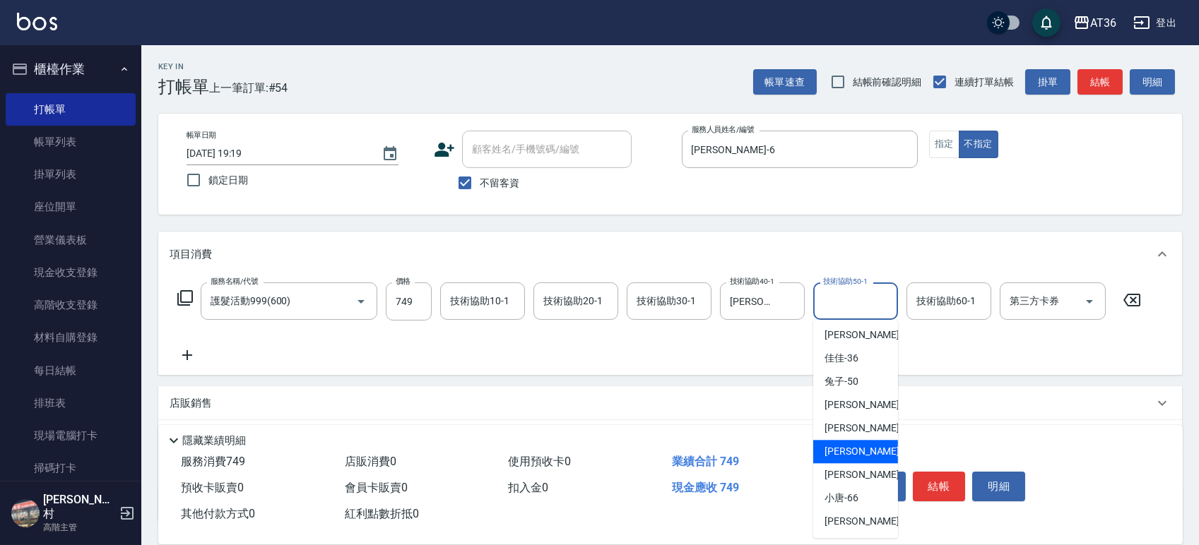
click at [841, 445] on span "[PERSON_NAME] -58" at bounding box center [868, 451] width 89 height 15
type input "[PERSON_NAME]-58"
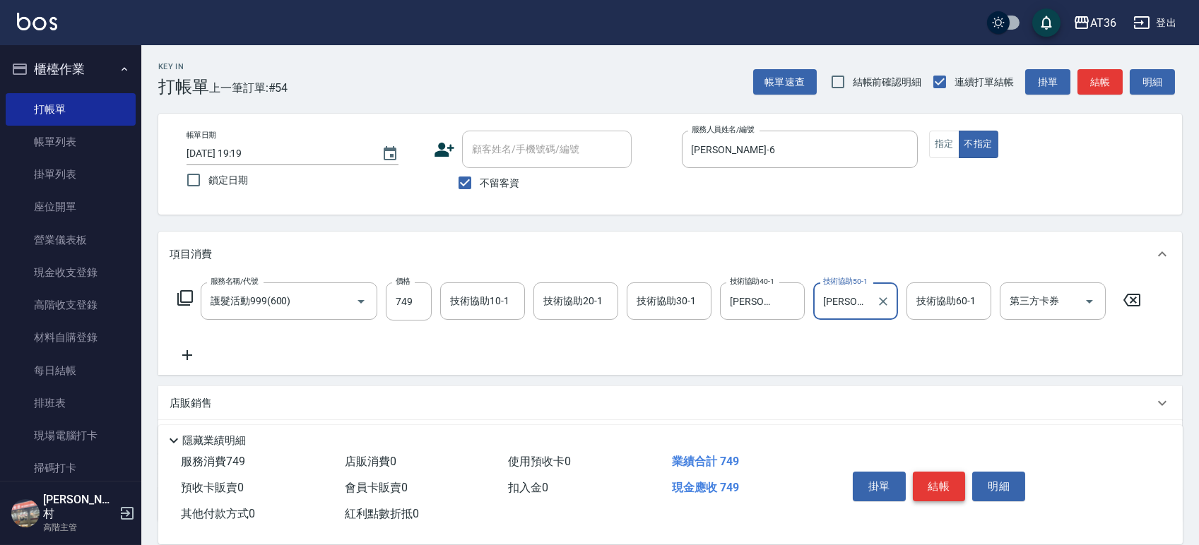
click at [936, 488] on button "結帳" at bounding box center [939, 487] width 53 height 30
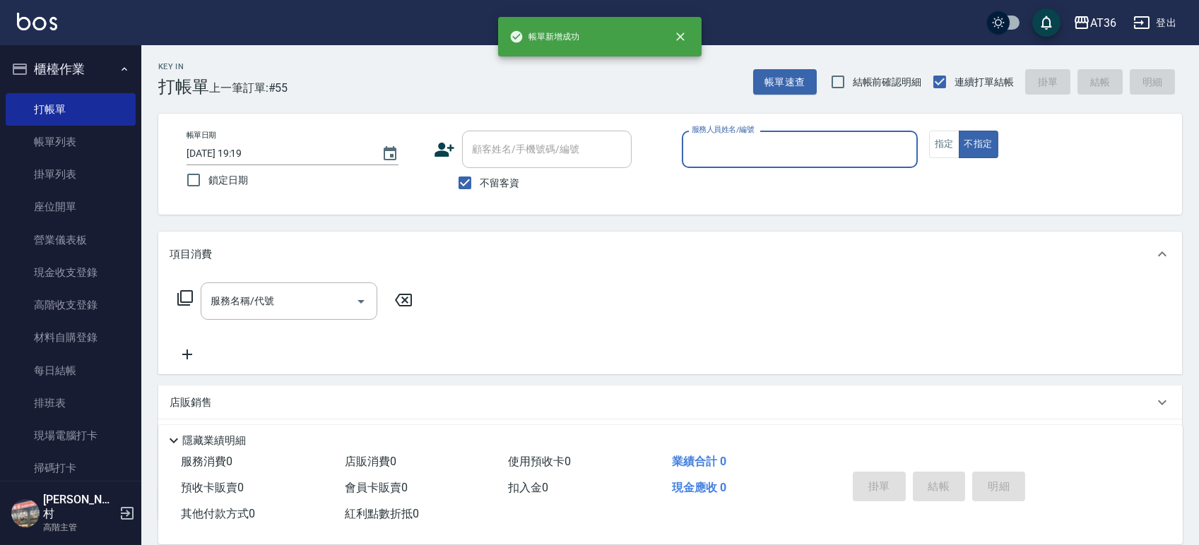
click at [702, 155] on input "服務人員姓名/編號" at bounding box center [799, 149] width 223 height 25
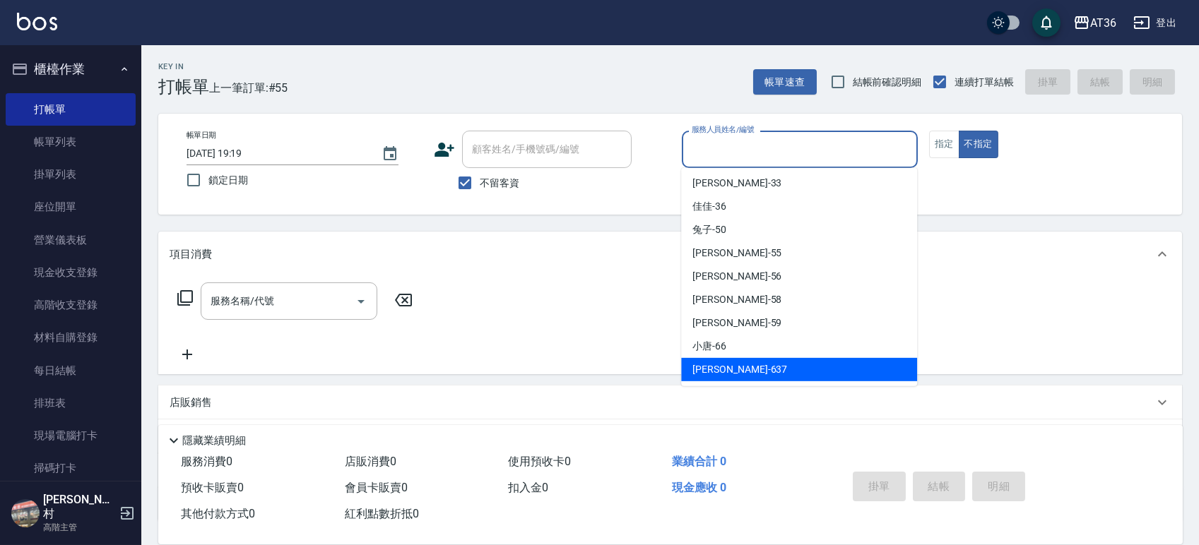
click at [717, 366] on span "憶琳 -637" at bounding box center [739, 369] width 95 height 15
type input "憶琳-637"
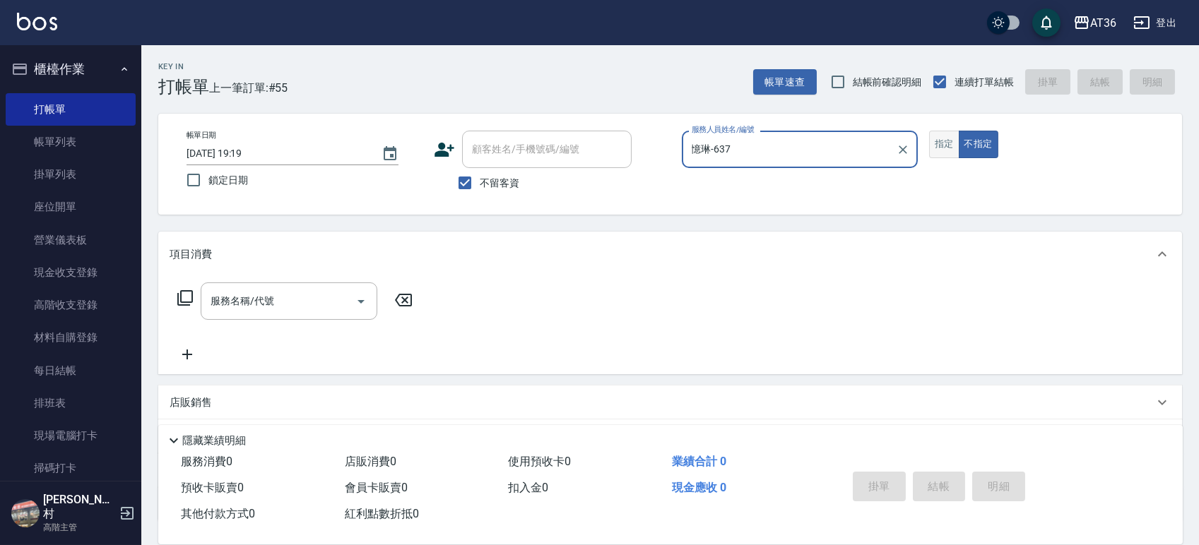
click at [946, 146] on button "指定" at bounding box center [944, 145] width 30 height 28
click at [191, 296] on icon at bounding box center [185, 298] width 17 height 17
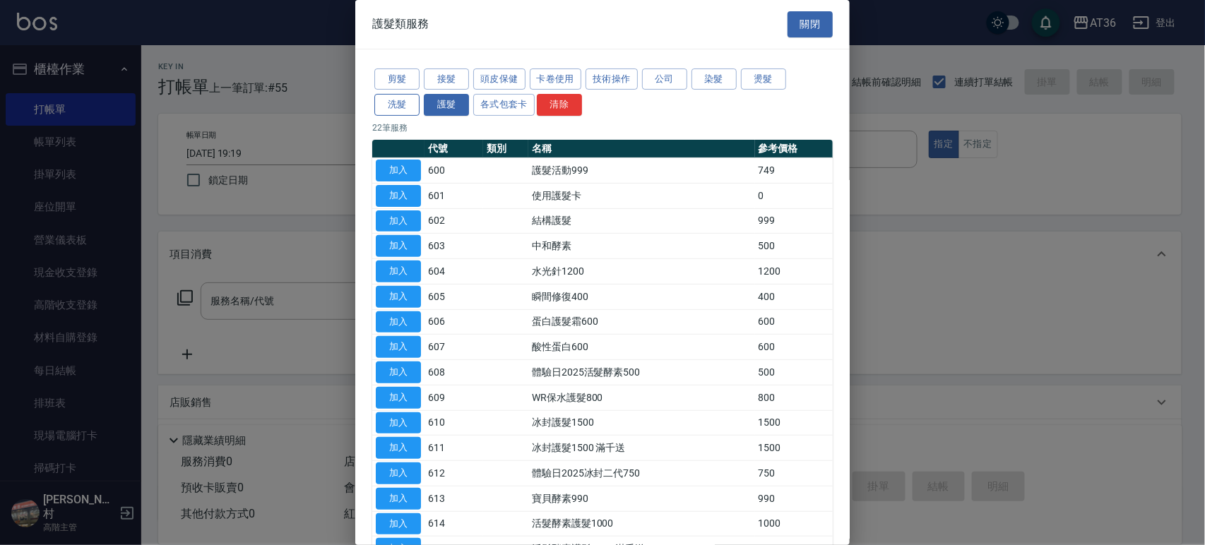
drag, startPoint x: 389, startPoint y: 105, endPoint x: 464, endPoint y: 97, distance: 76.1
click at [389, 106] on button "洗髮" at bounding box center [396, 105] width 45 height 22
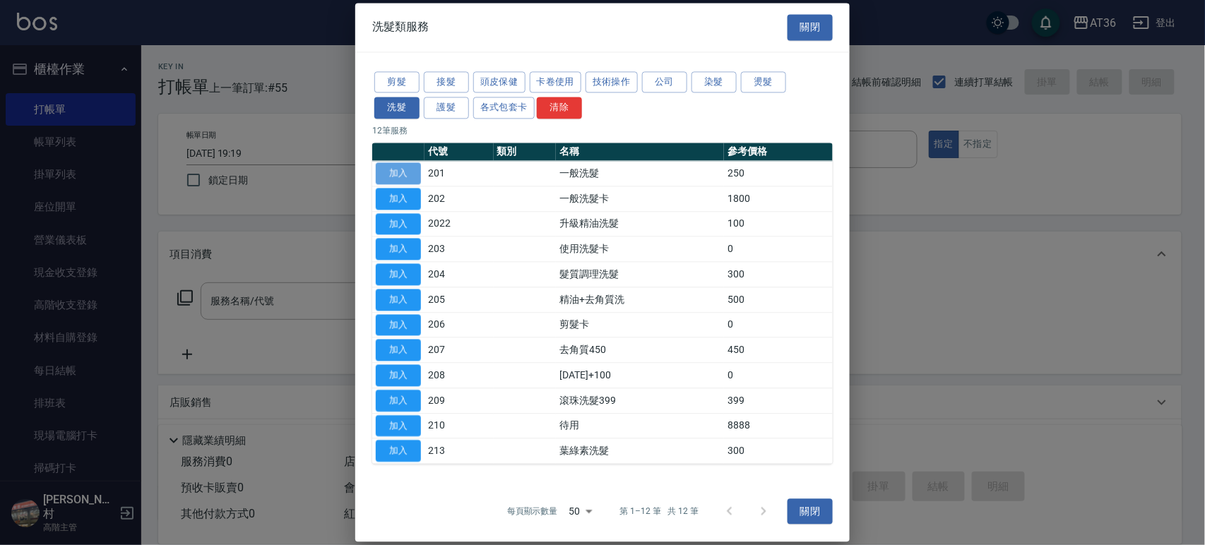
click at [388, 170] on button "加入" at bounding box center [398, 173] width 45 height 22
type input "一般洗髮(201)"
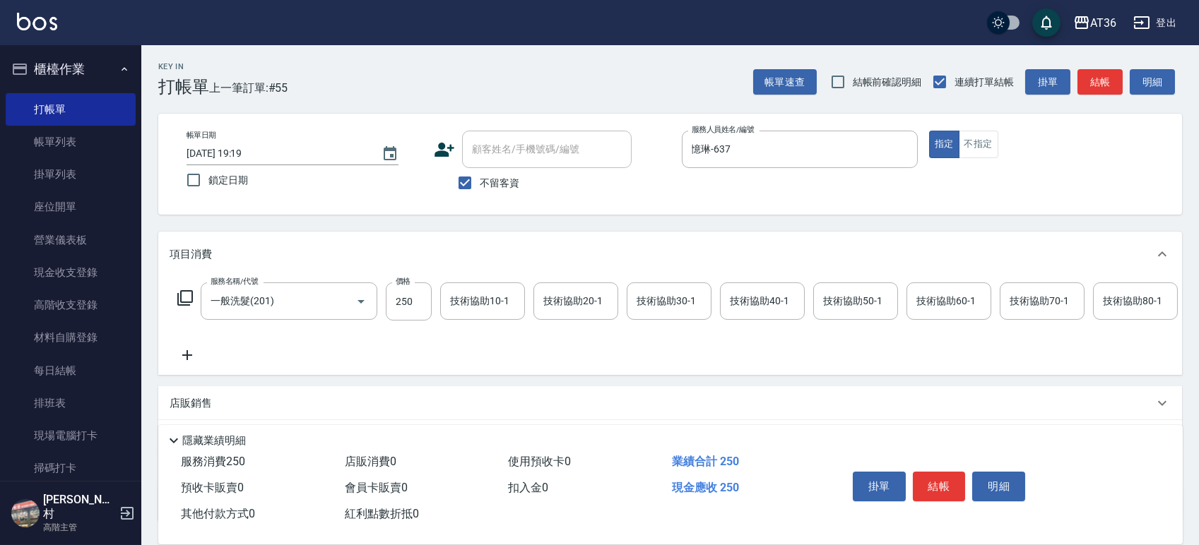
click at [187, 297] on icon at bounding box center [185, 298] width 17 height 17
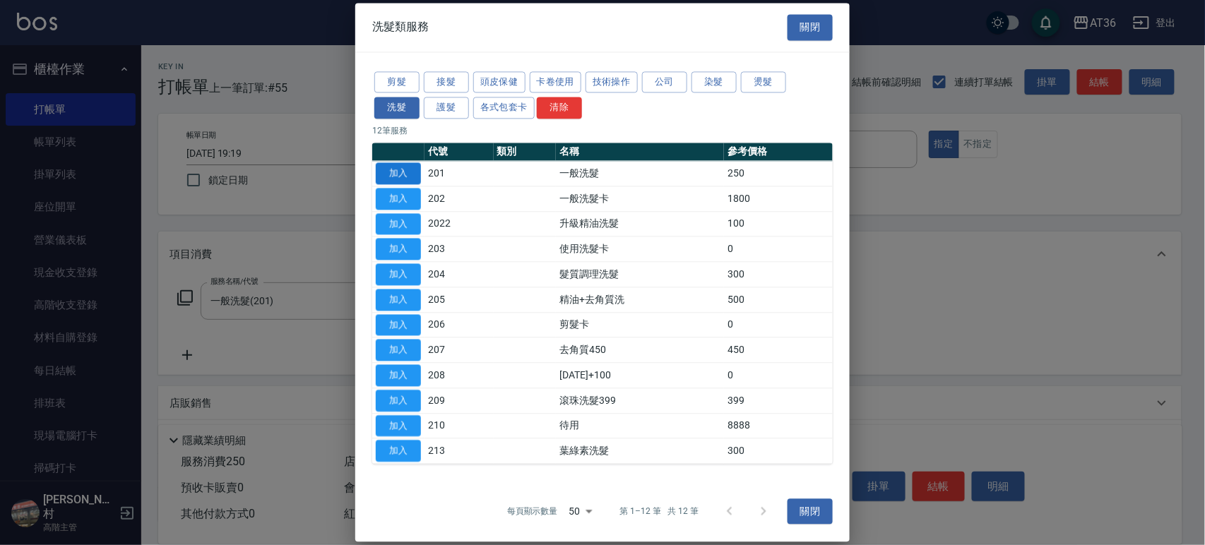
click at [403, 172] on button "加入" at bounding box center [398, 173] width 45 height 22
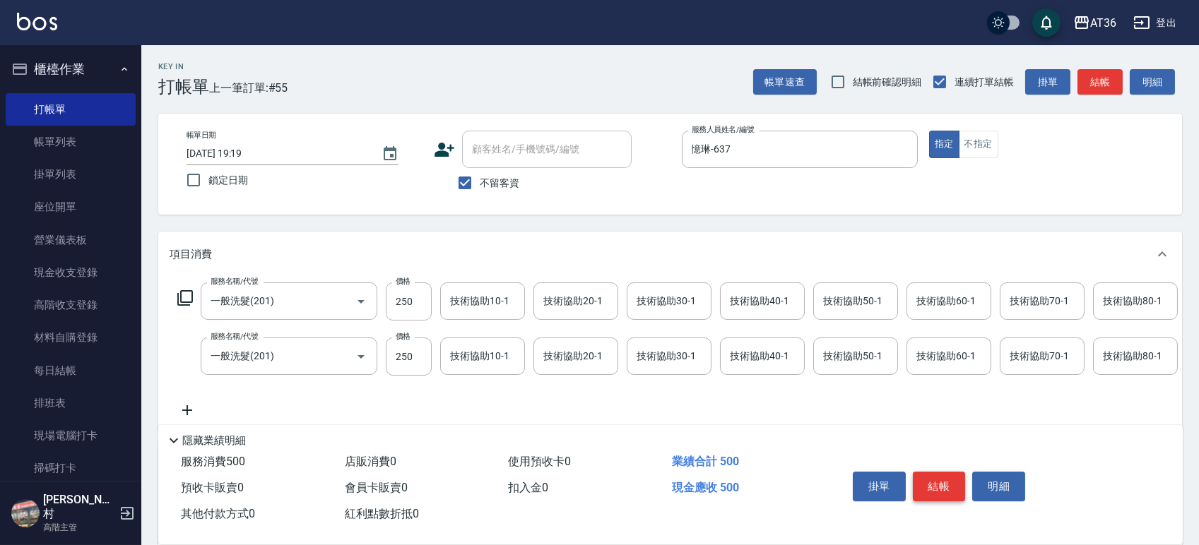
click at [943, 490] on button "結帳" at bounding box center [939, 487] width 53 height 30
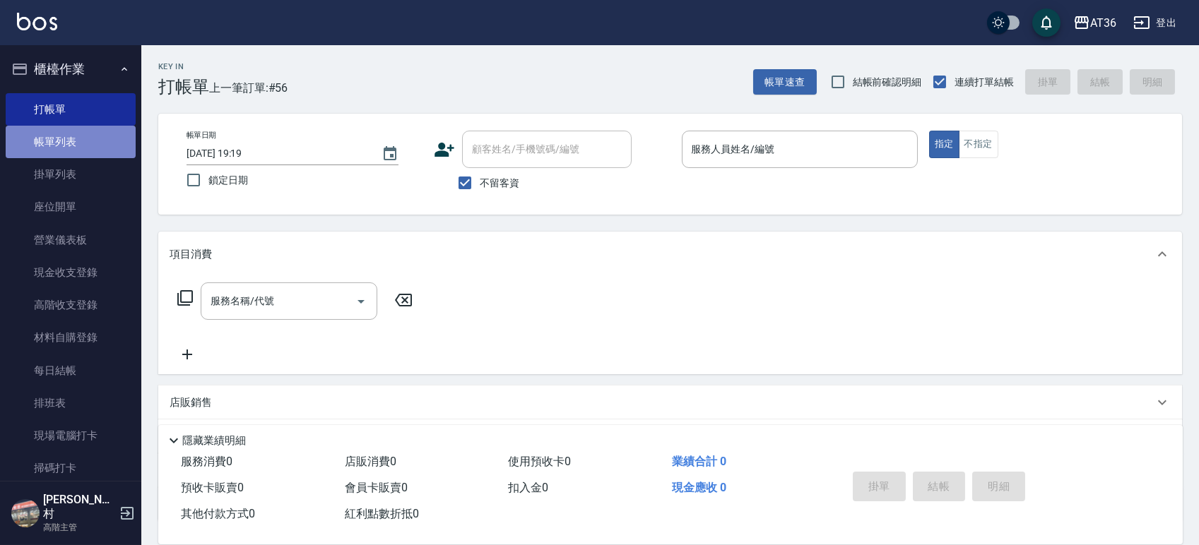
click at [95, 127] on link "帳單列表" at bounding box center [71, 142] width 130 height 32
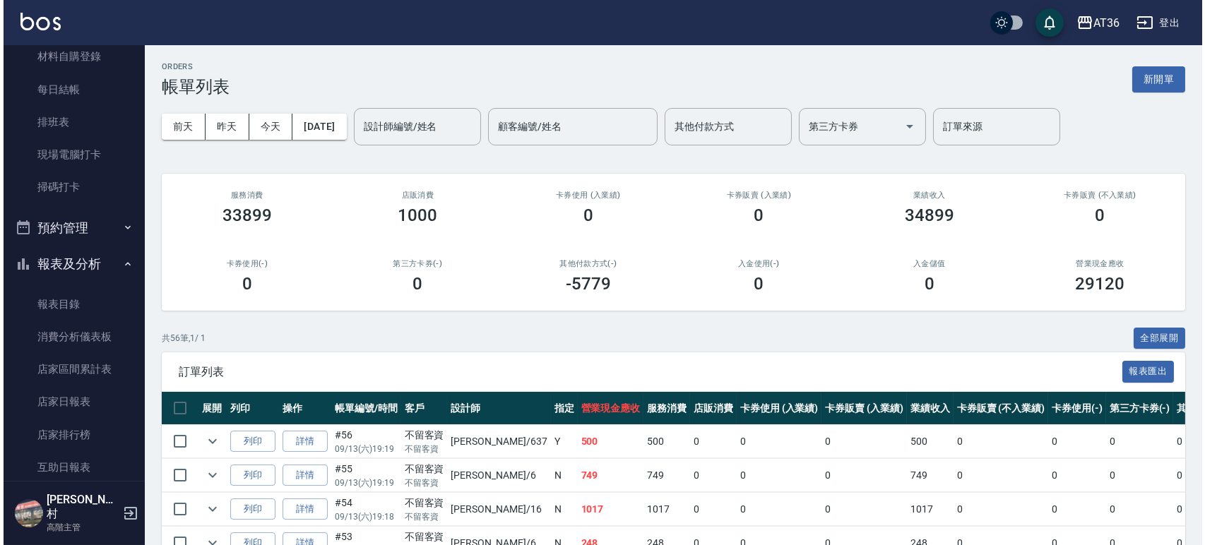
scroll to position [283, 0]
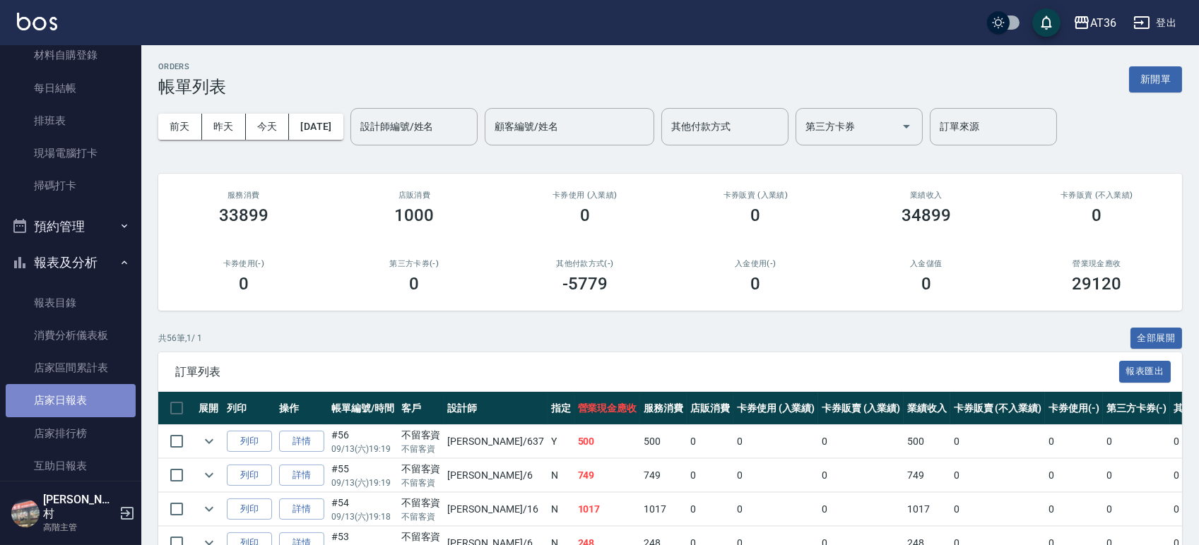
click at [85, 402] on link "店家日報表" at bounding box center [71, 400] width 130 height 32
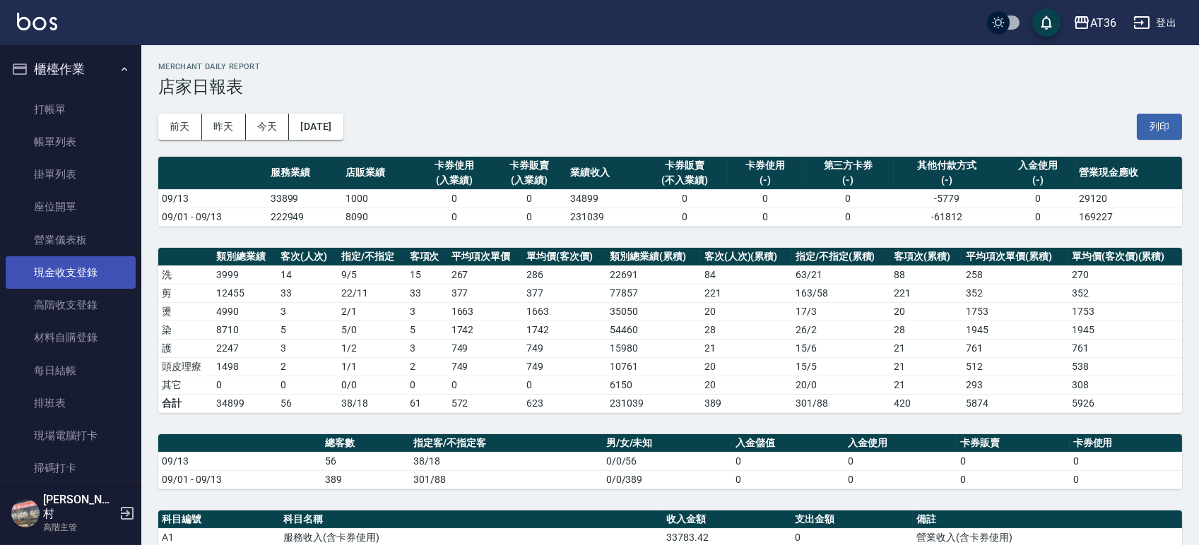
click at [72, 272] on link "現金收支登錄" at bounding box center [71, 272] width 130 height 32
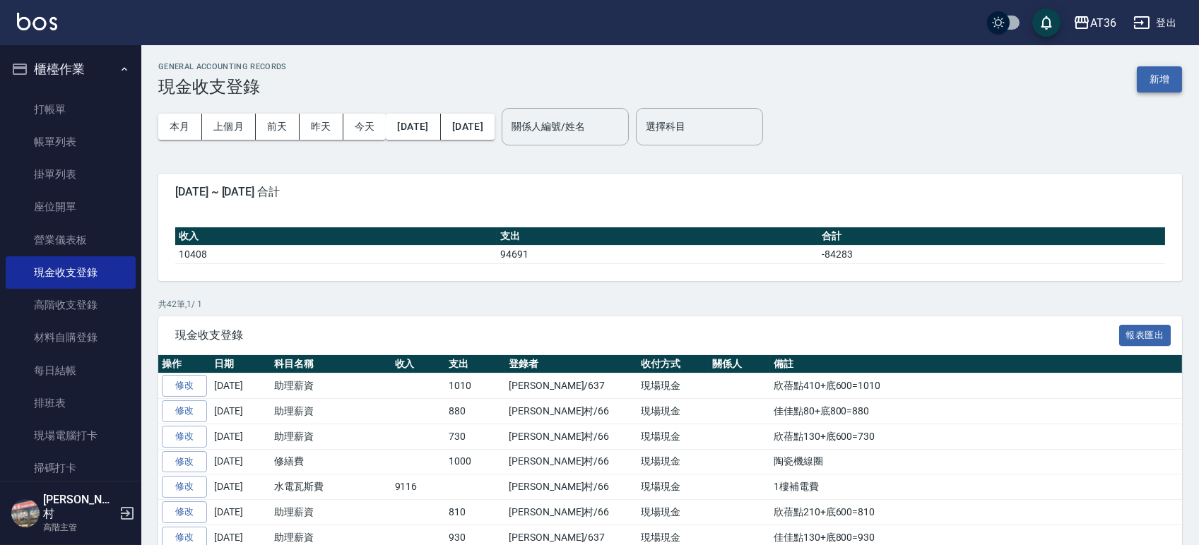
click at [1159, 75] on button "新增" at bounding box center [1159, 79] width 45 height 26
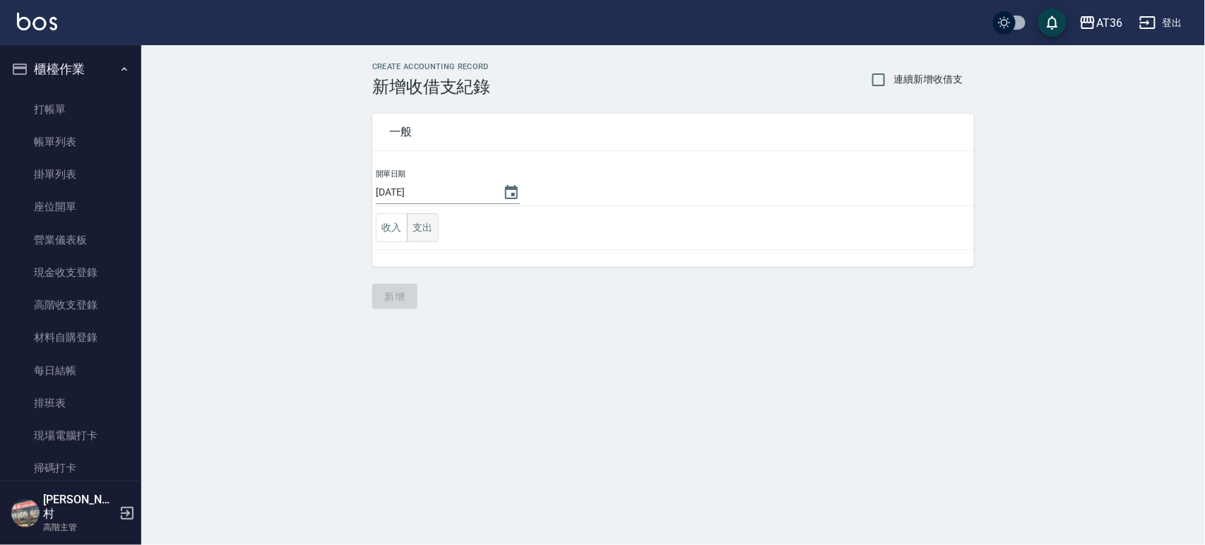
click at [412, 224] on button "支出" at bounding box center [423, 227] width 32 height 29
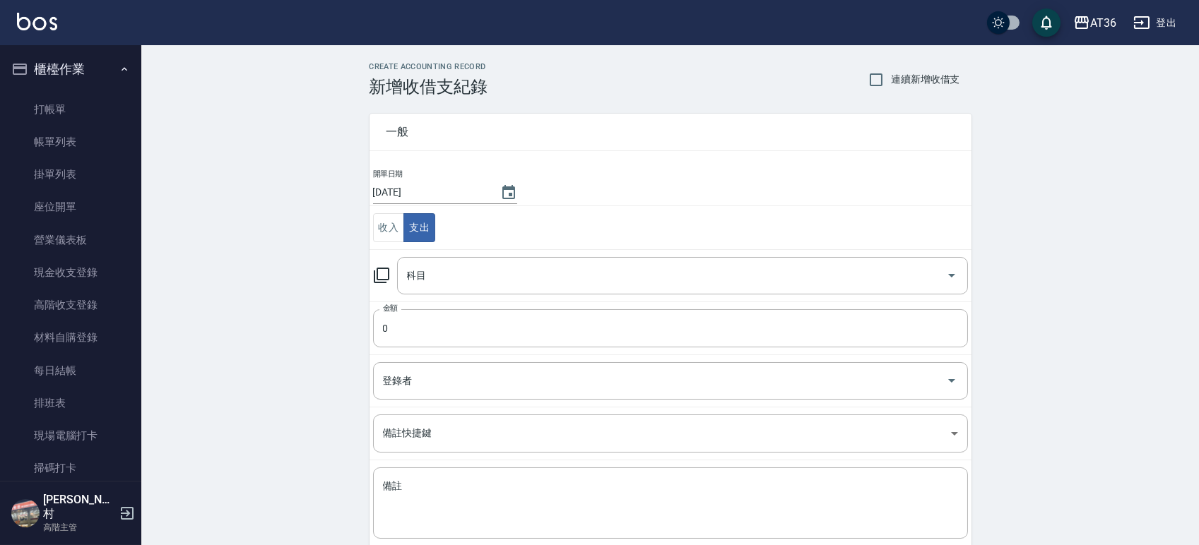
click at [413, 280] on div "科目 科目" at bounding box center [682, 275] width 571 height 37
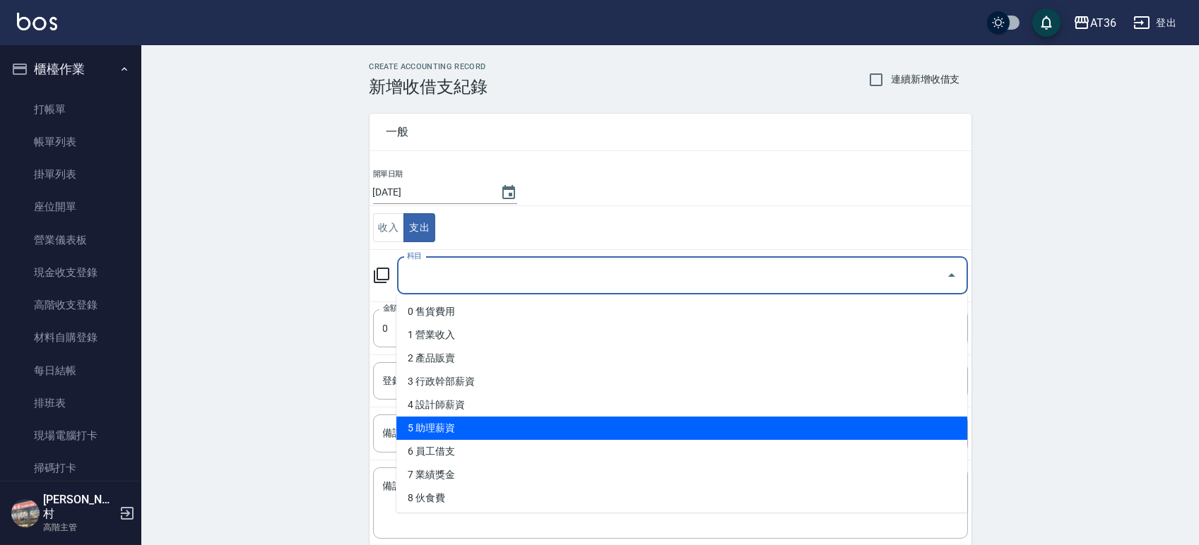
click at [462, 428] on li "5 助理薪資" at bounding box center [681, 428] width 571 height 23
type input "5 助理薪資"
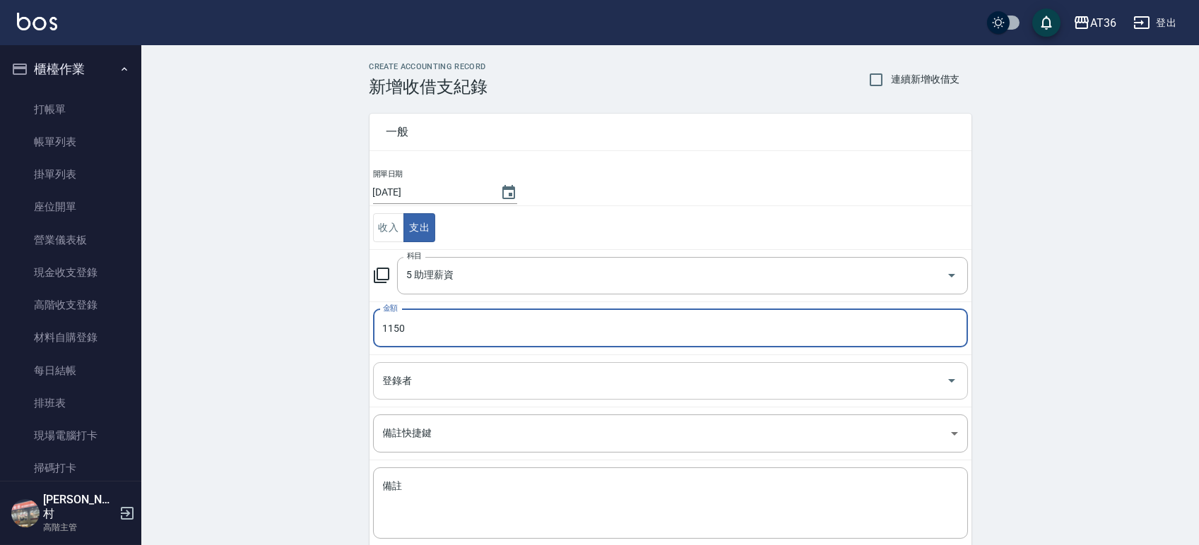
type input "1150"
click at [389, 383] on div "登錄者 登錄者" at bounding box center [670, 380] width 595 height 37
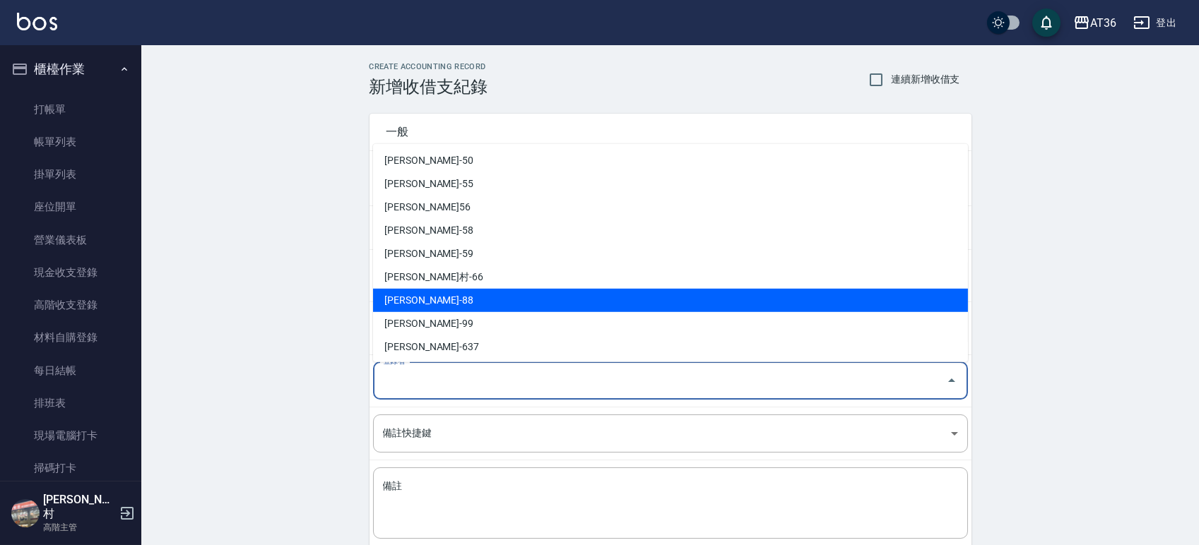
scroll to position [235, 0]
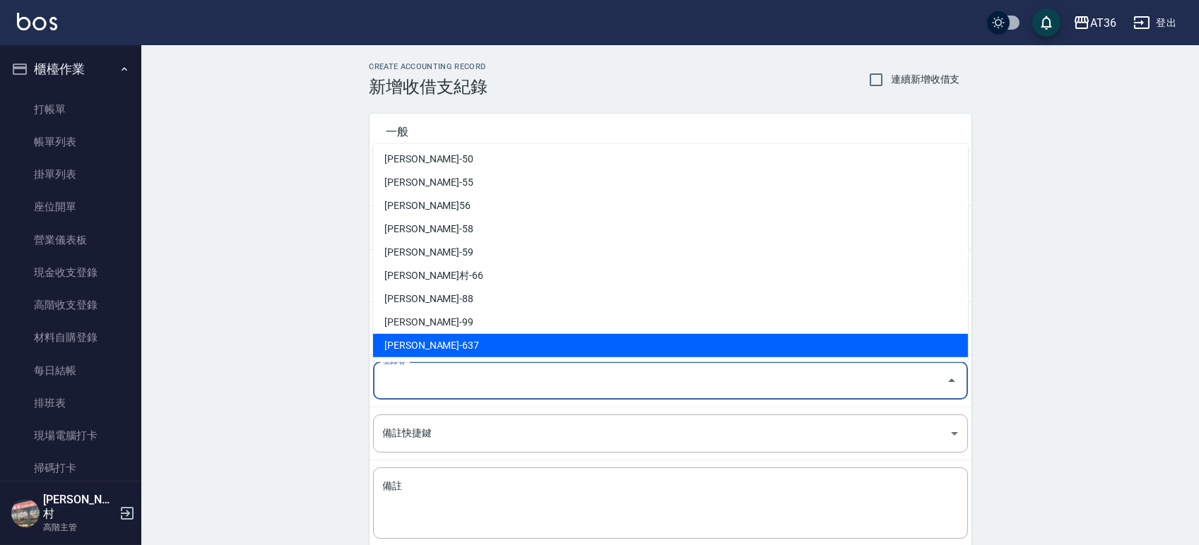
click at [409, 345] on li "蘇憶琳-637" at bounding box center [670, 345] width 595 height 23
type input "蘇憶琳-637"
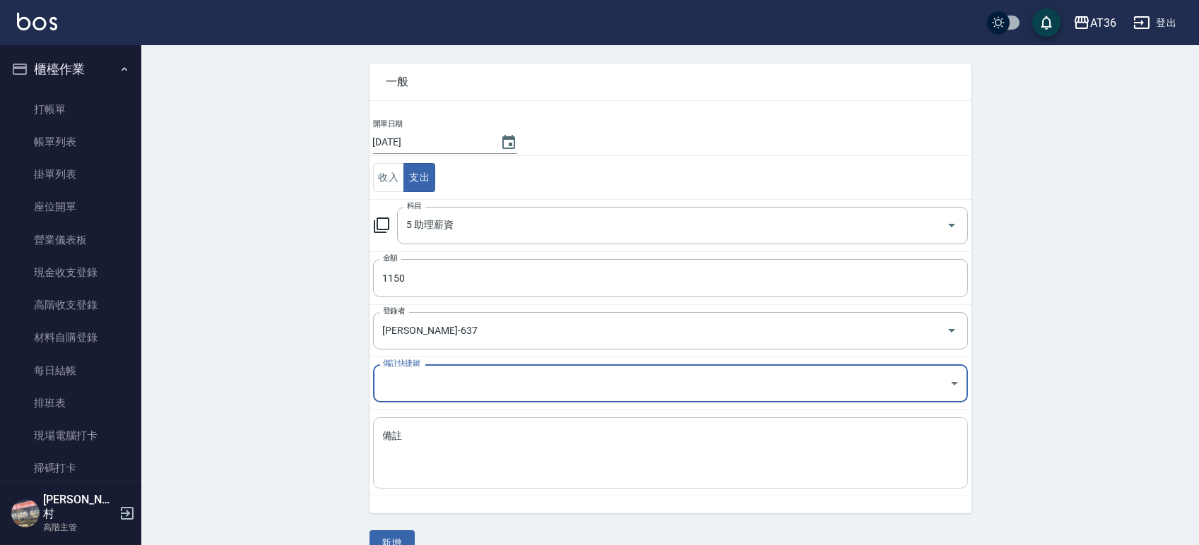
scroll to position [78, 0]
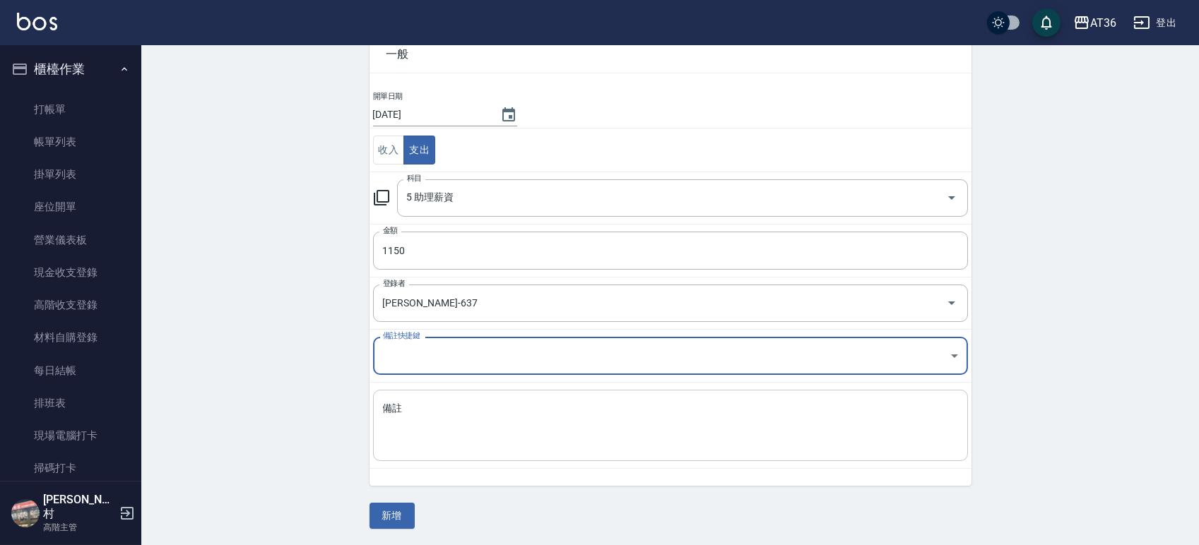
click at [422, 410] on textarea "備註" at bounding box center [670, 426] width 575 height 48
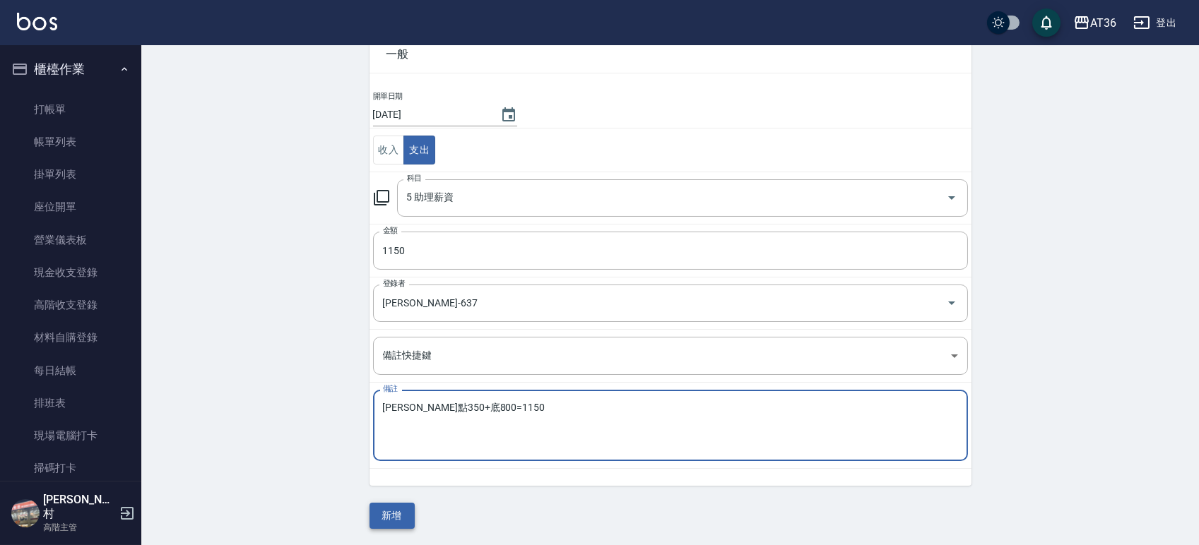
type textarea "EVa點350+底800=1150"
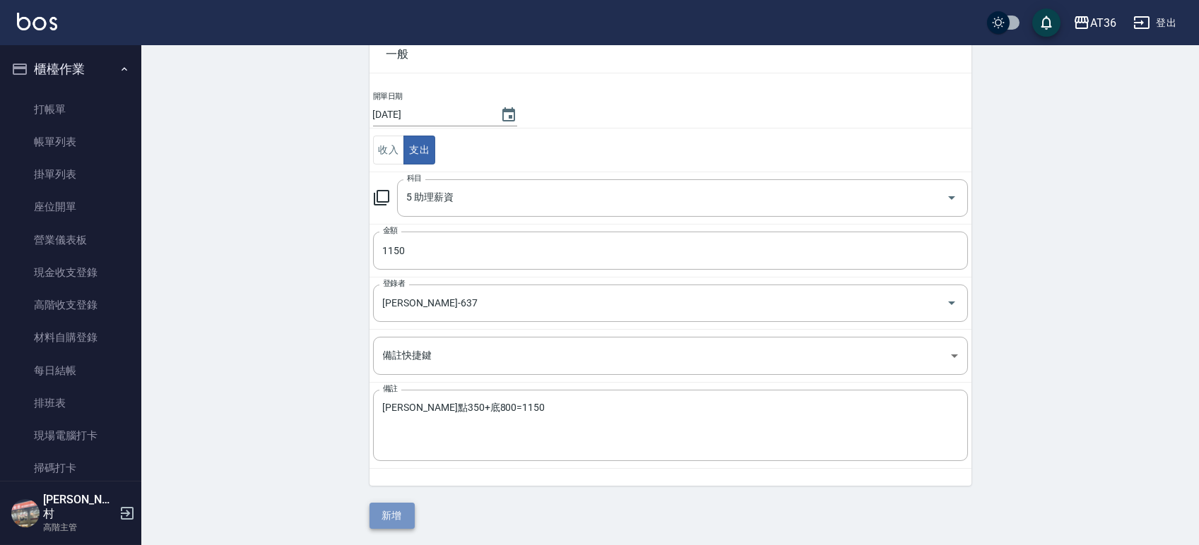
click at [389, 519] on button "新增" at bounding box center [391, 516] width 45 height 26
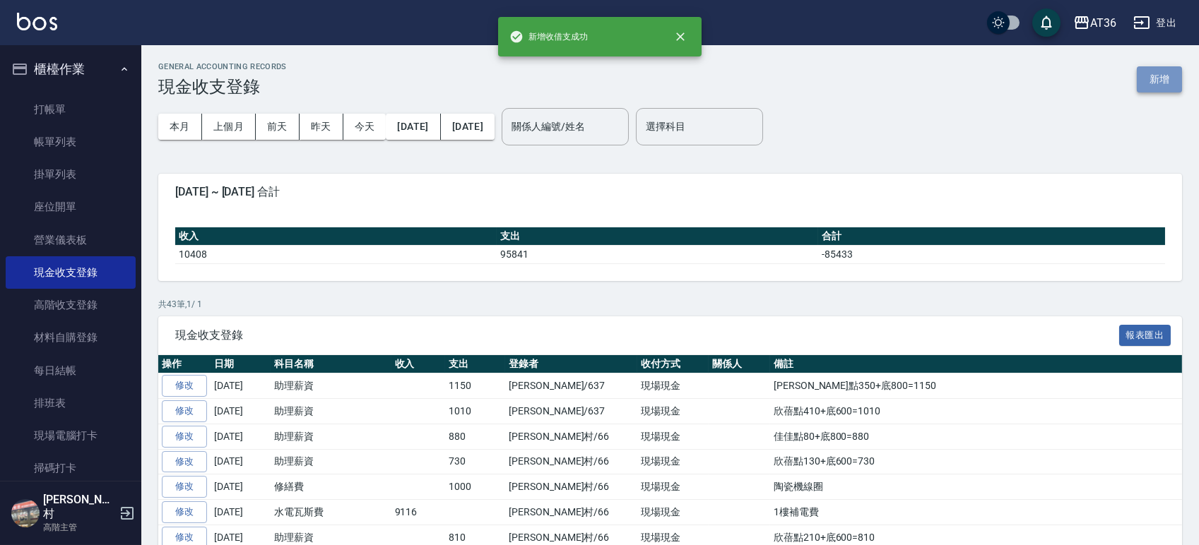
click at [1160, 87] on button "新增" at bounding box center [1159, 79] width 45 height 26
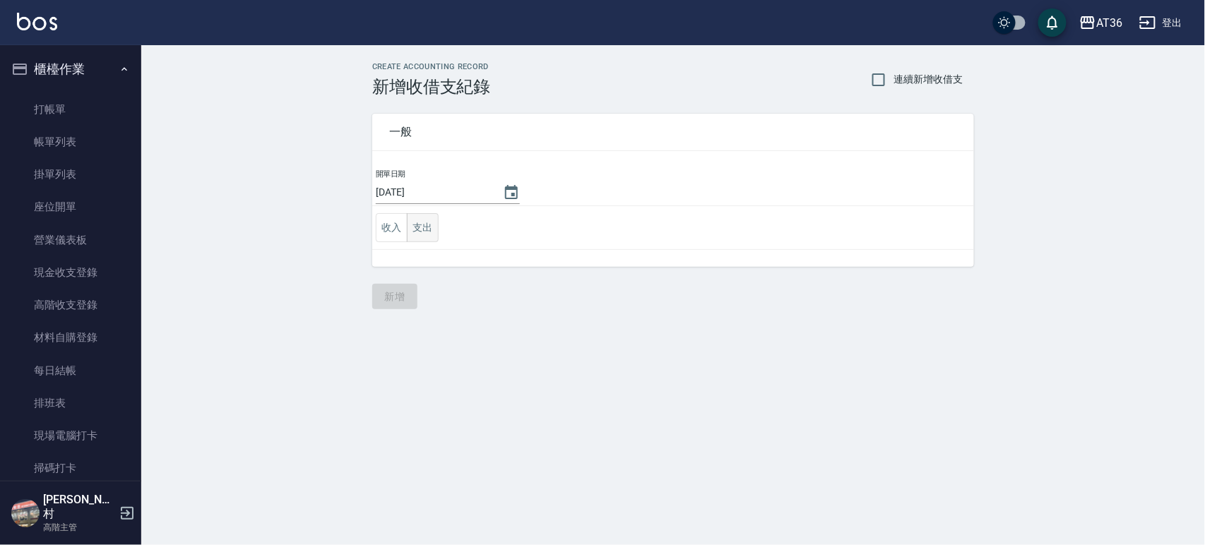
click at [425, 219] on button "支出" at bounding box center [423, 227] width 32 height 29
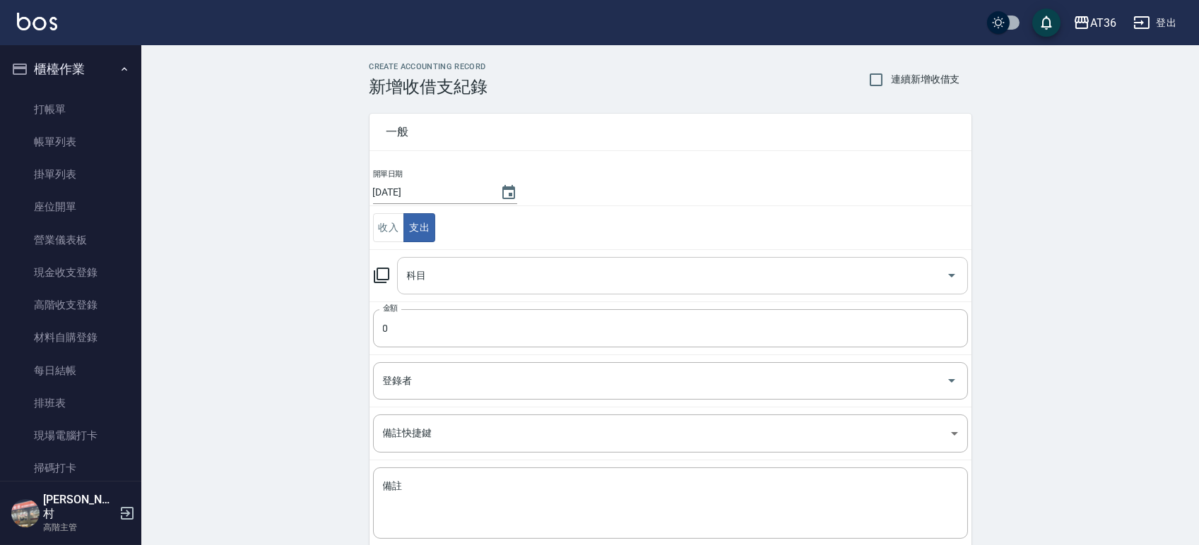
click at [409, 273] on div "科目 科目" at bounding box center [682, 275] width 571 height 37
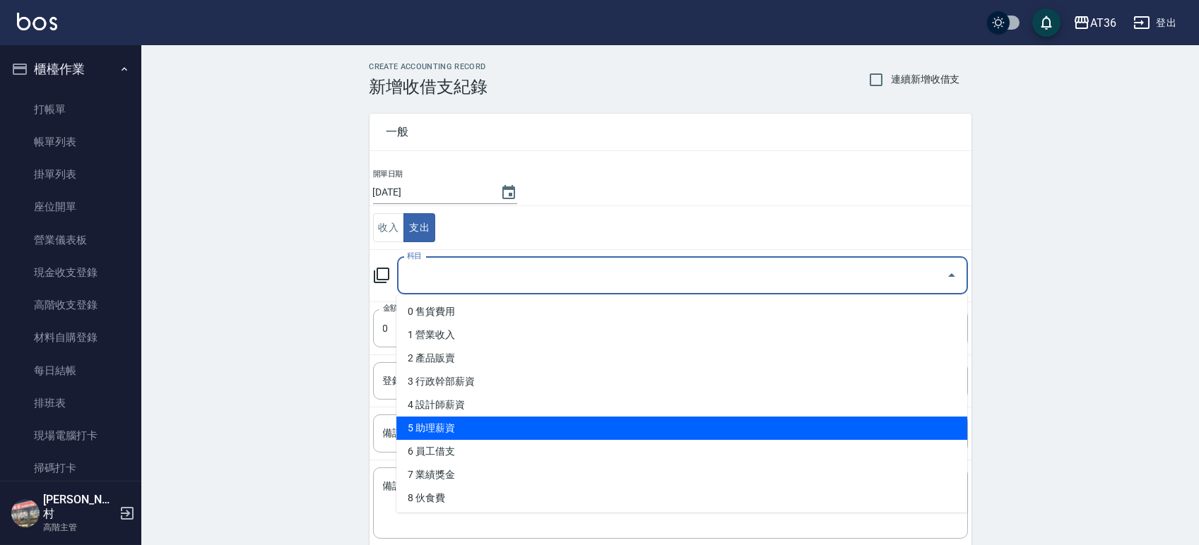
click at [454, 427] on li "5 助理薪資" at bounding box center [681, 428] width 571 height 23
type input "5 助理薪資"
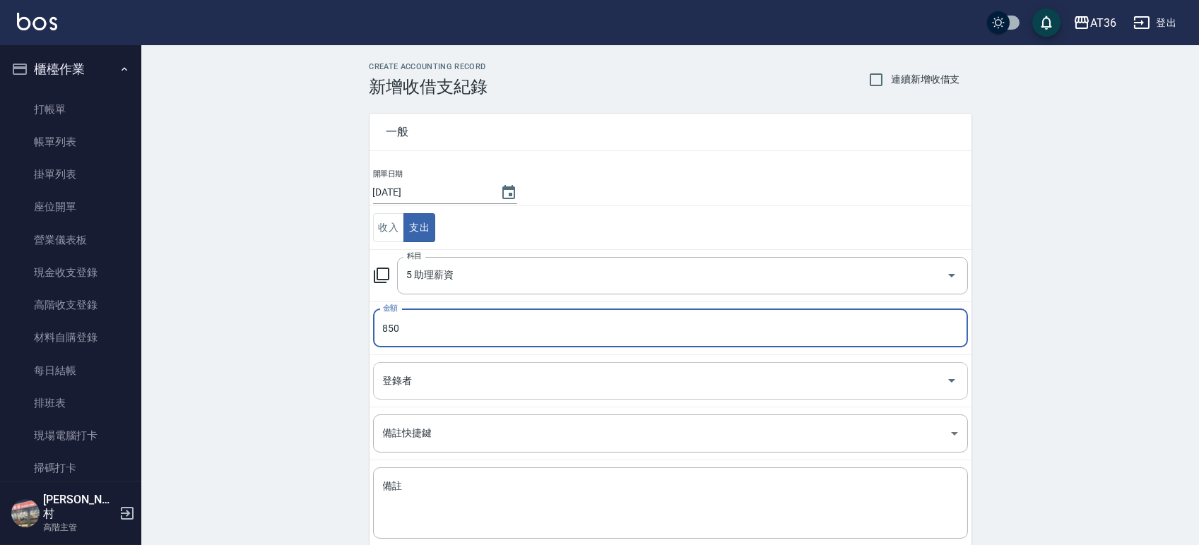
type input "850"
click at [392, 381] on div "登錄者 登錄者" at bounding box center [670, 380] width 595 height 37
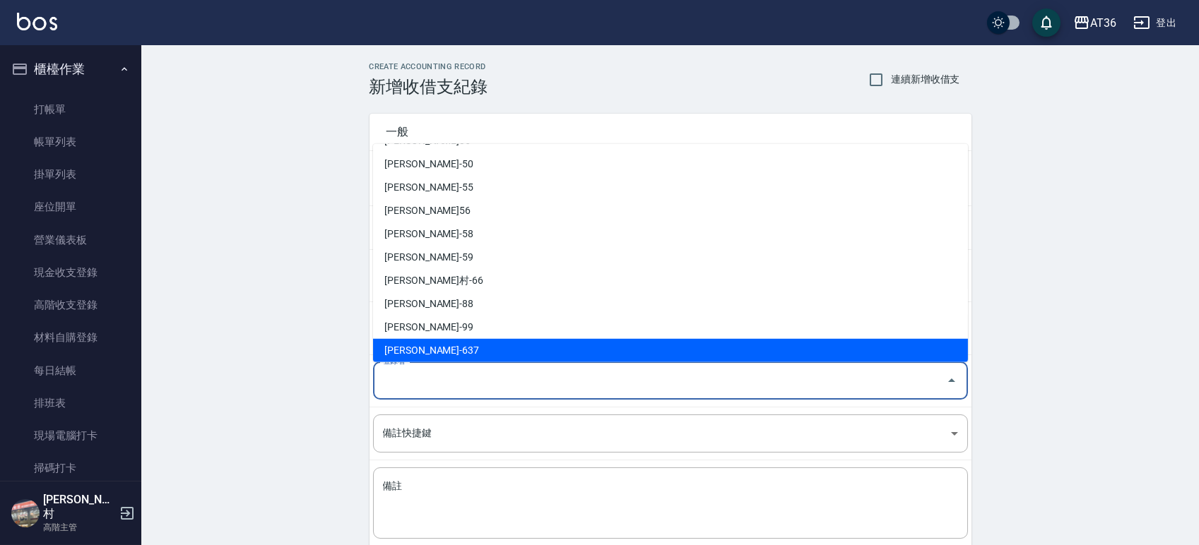
scroll to position [235, 0]
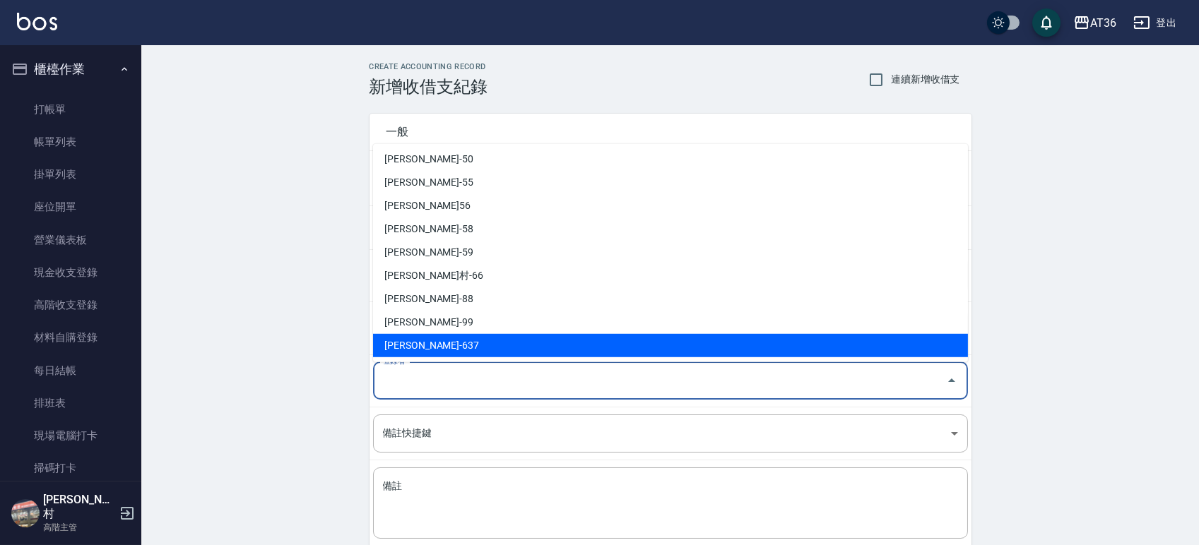
click at [433, 340] on li "蘇憶琳-637" at bounding box center [670, 345] width 595 height 23
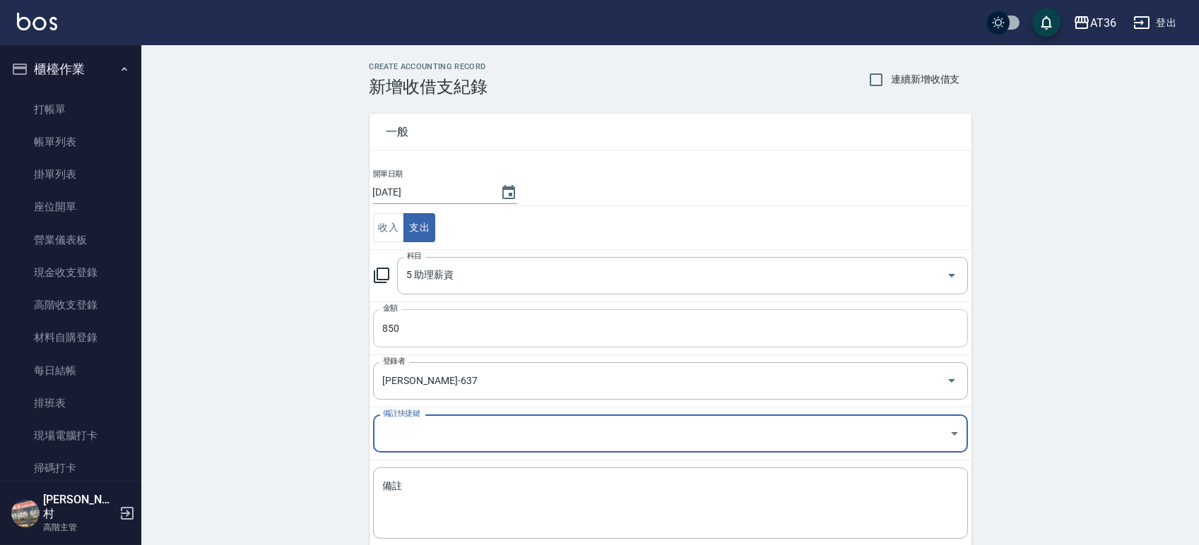
type input "蘇憶琳-637"
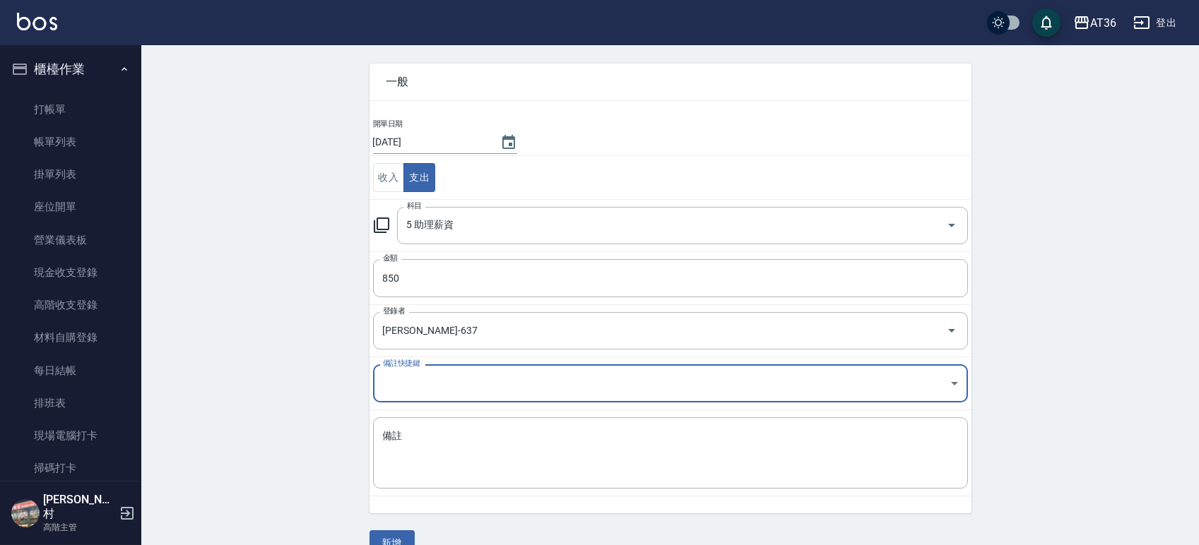
scroll to position [78, 0]
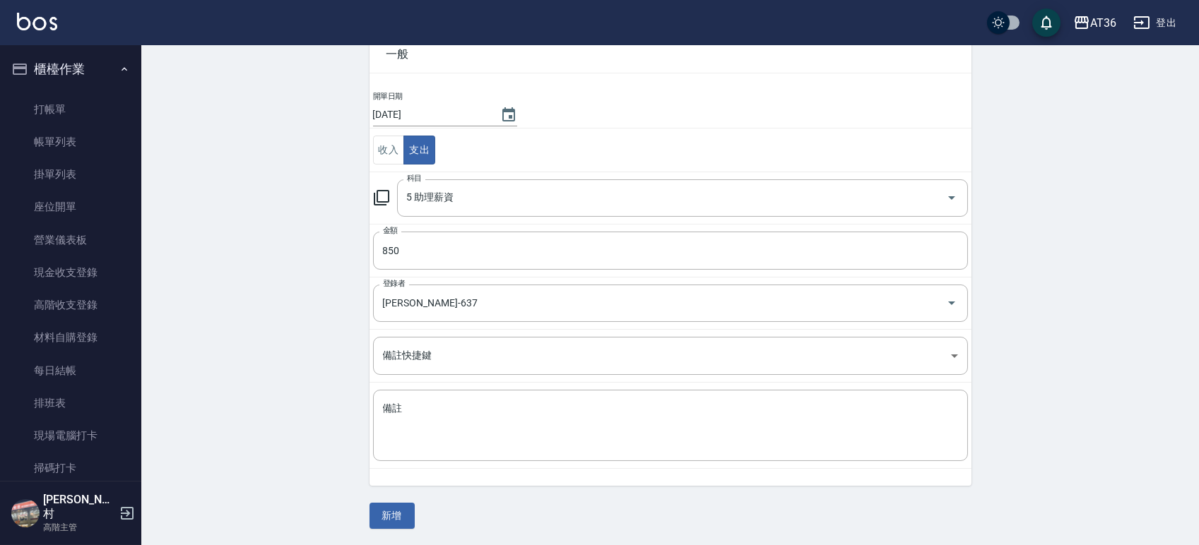
click at [437, 386] on td "備註 x 備註" at bounding box center [670, 426] width 602 height 86
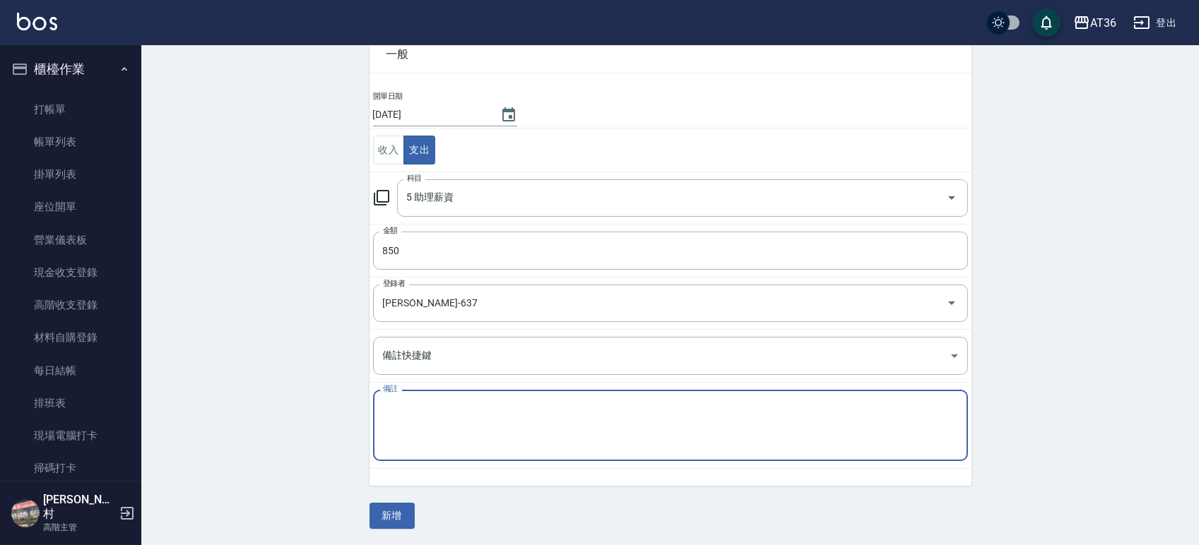
drag, startPoint x: 462, startPoint y: 427, endPoint x: 523, endPoint y: 390, distance: 71.6
click at [461, 427] on textarea "備註" at bounding box center [670, 426] width 575 height 48
type textarea "佳佳點250+底600=850"
click at [405, 512] on button "新增" at bounding box center [391, 516] width 45 height 26
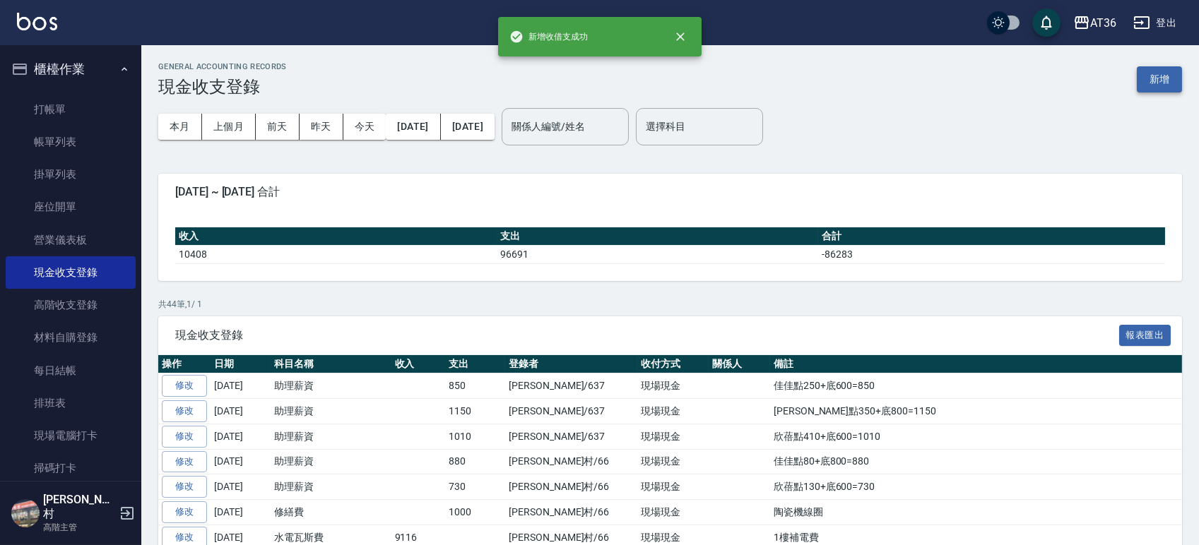
click at [1149, 85] on button "新增" at bounding box center [1159, 79] width 45 height 26
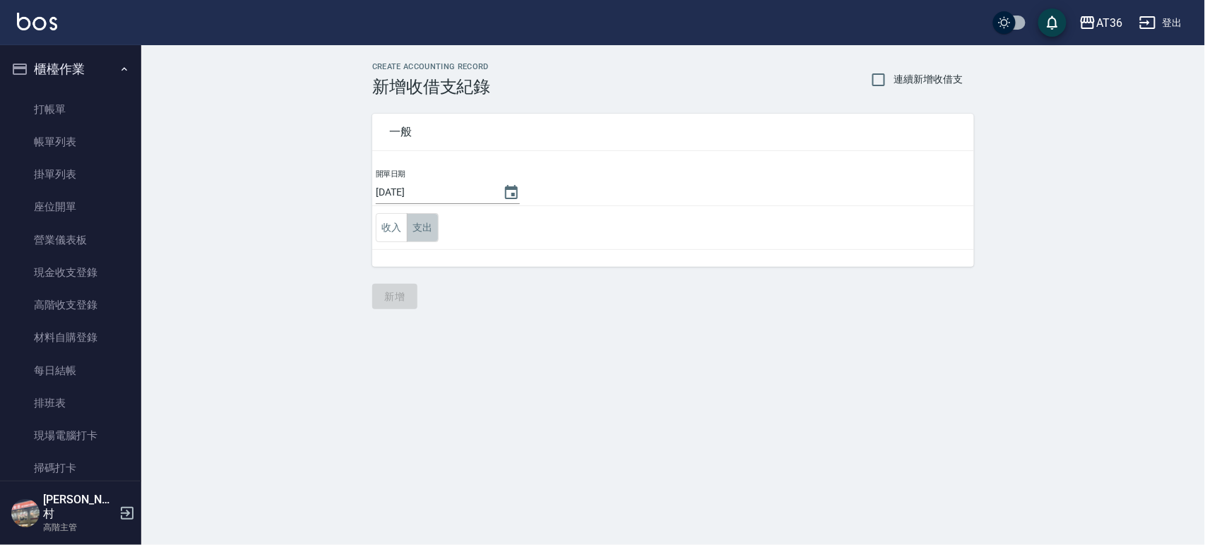
click at [422, 230] on button "支出" at bounding box center [423, 227] width 32 height 29
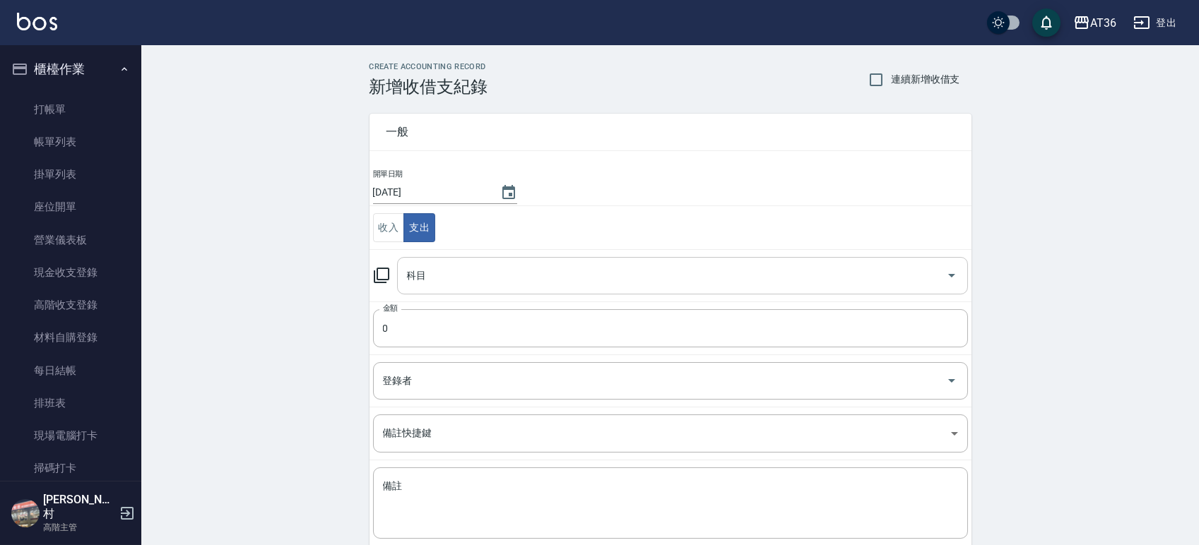
drag, startPoint x: 420, startPoint y: 290, endPoint x: 442, endPoint y: 293, distance: 22.8
click at [420, 290] on div "科目" at bounding box center [682, 275] width 571 height 37
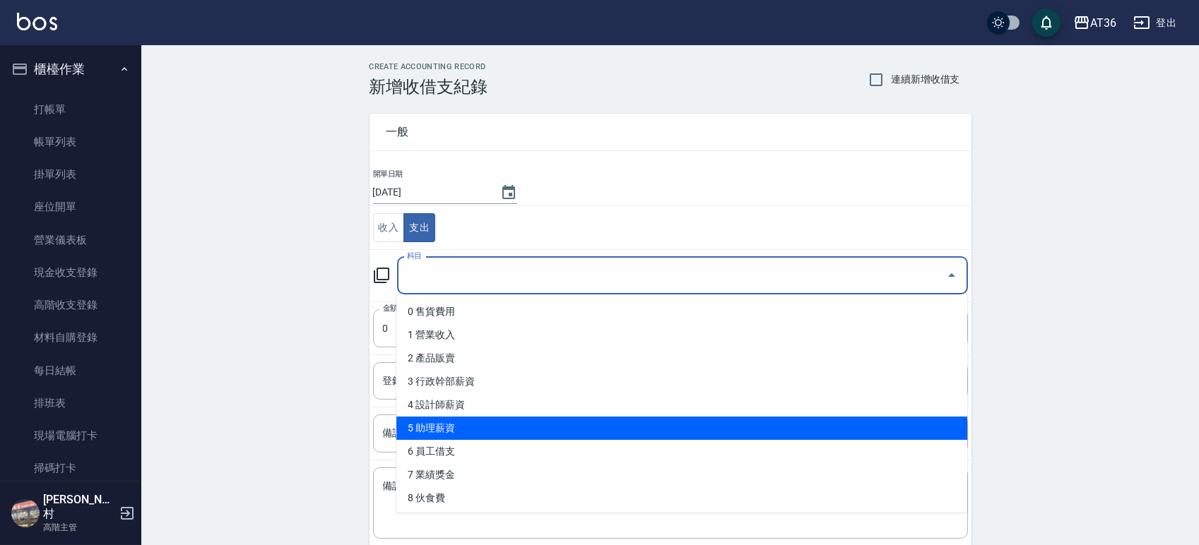
click at [447, 435] on li "5 助理薪資" at bounding box center [681, 428] width 571 height 23
type input "5 助理薪資"
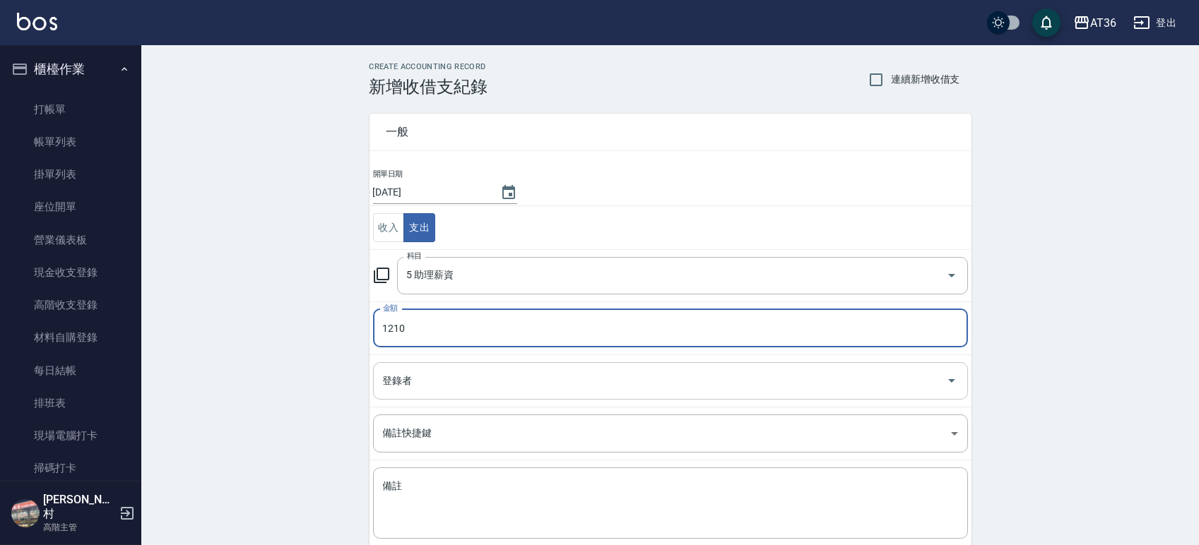
type input "1210"
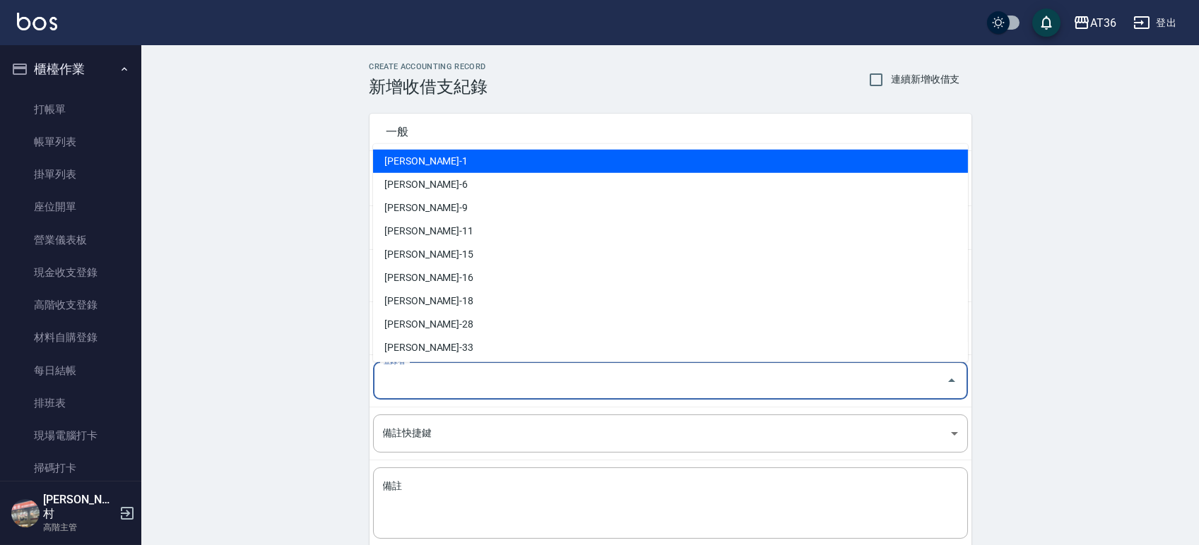
click at [396, 379] on input "登錄者" at bounding box center [659, 381] width 561 height 25
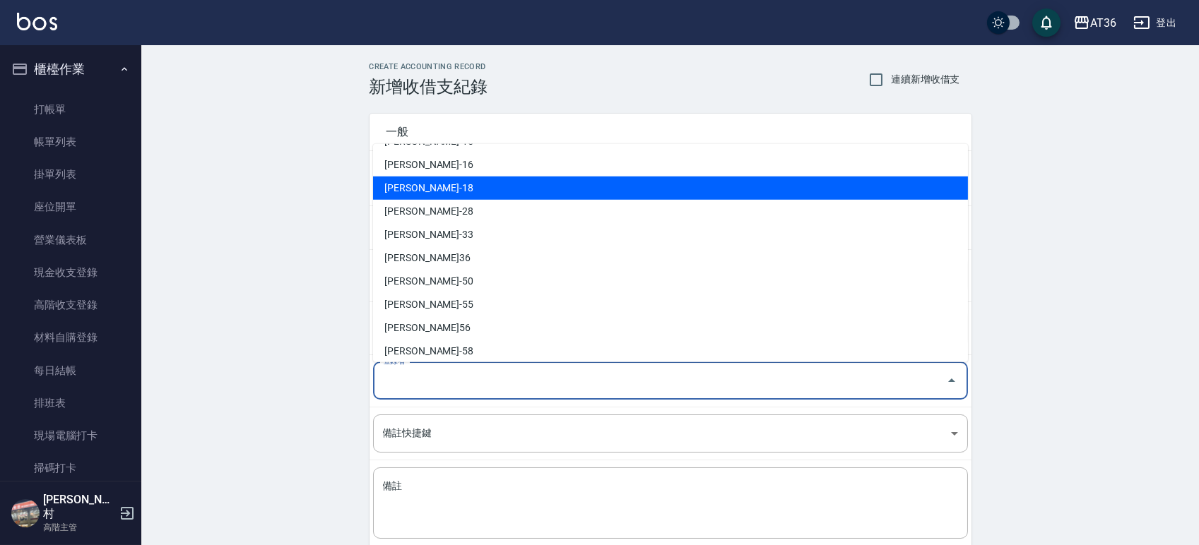
scroll to position [235, 0]
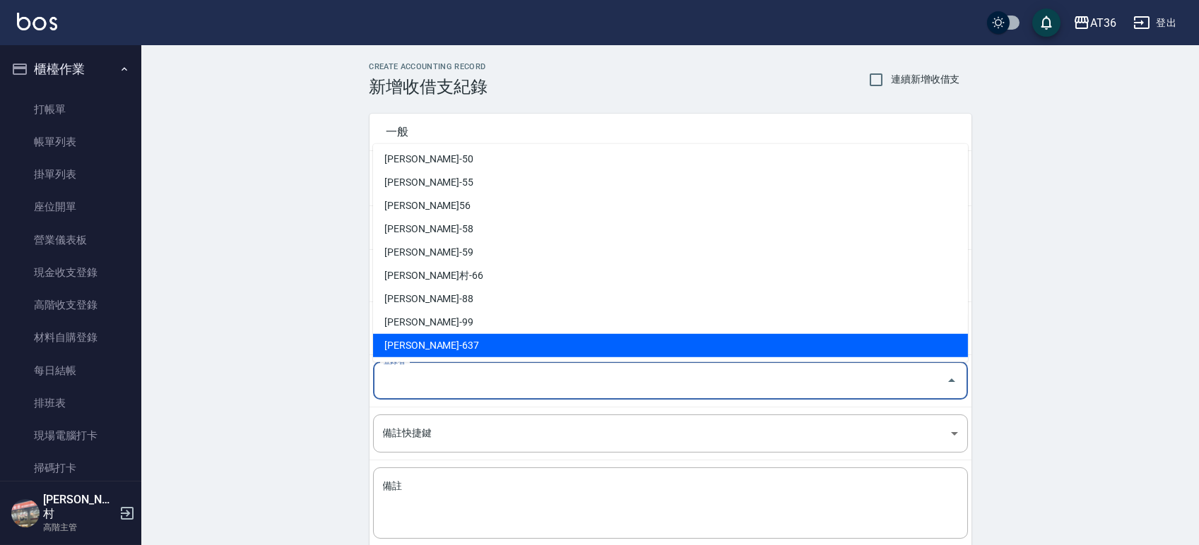
click at [435, 347] on li "蘇憶琳-637" at bounding box center [670, 345] width 595 height 23
type input "蘇憶琳-637"
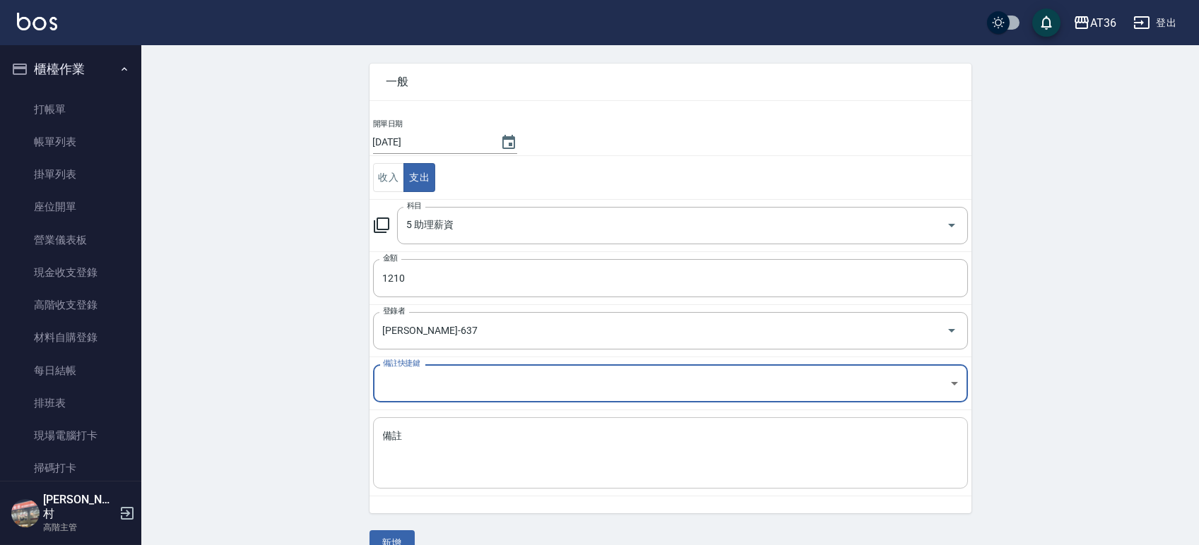
scroll to position [78, 0]
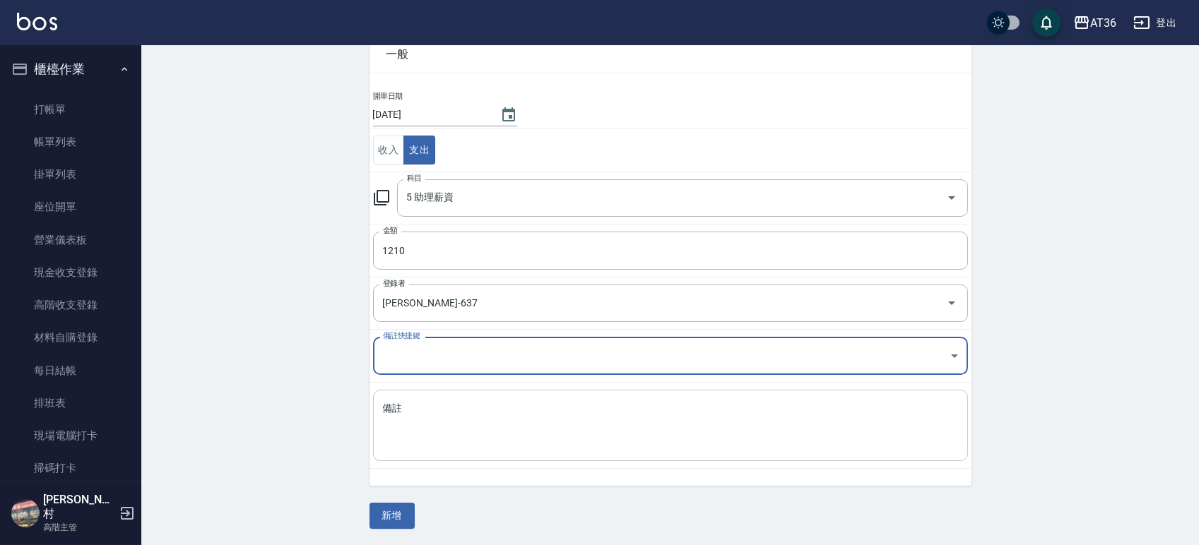
click at [401, 403] on textarea "備註" at bounding box center [670, 426] width 575 height 48
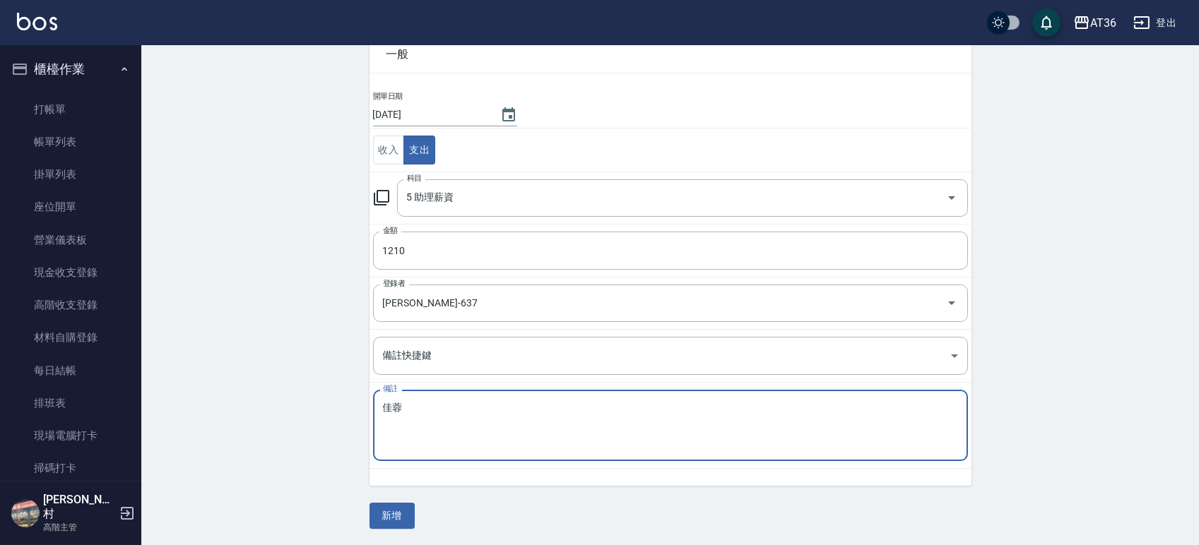
click at [378, 405] on div "佳蓉 x 備註" at bounding box center [670, 425] width 595 height 71
drag, startPoint x: 401, startPoint y: 405, endPoint x: 463, endPoint y: 424, distance: 64.8
click at [401, 406] on textarea "家蓉" at bounding box center [670, 426] width 575 height 48
type textarea "家蓉點610+底600=1210"
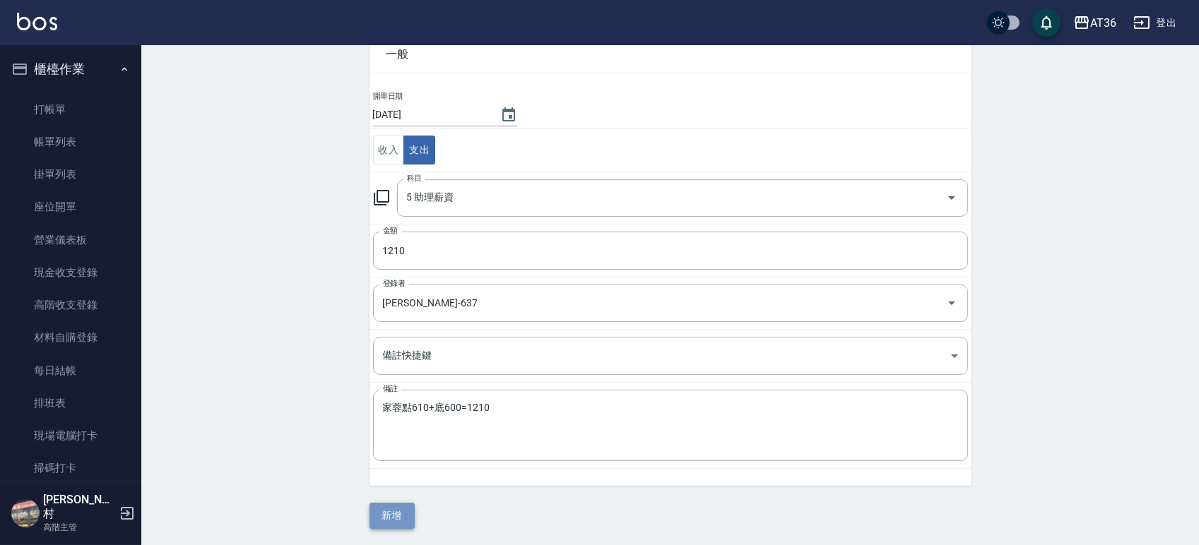
click at [384, 519] on button "新增" at bounding box center [391, 516] width 45 height 26
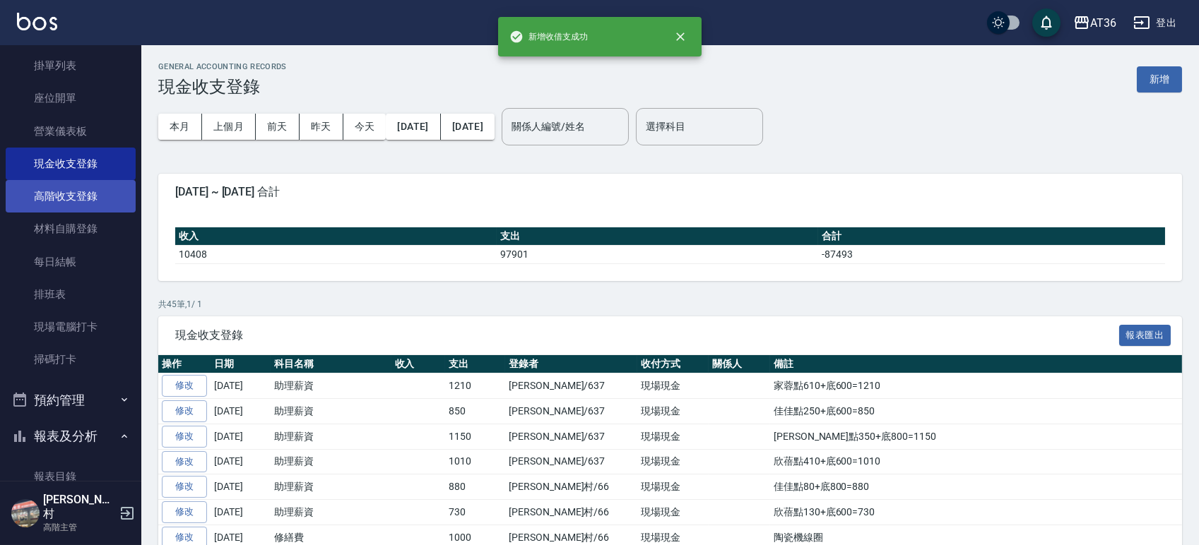
scroll to position [283, 0]
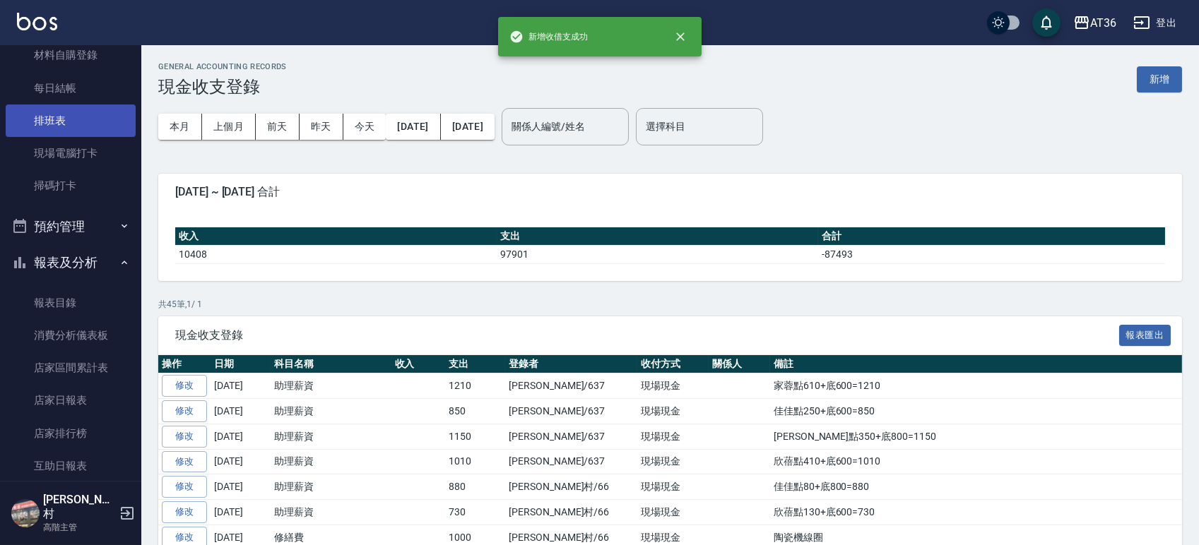
click at [65, 113] on link "排班表" at bounding box center [71, 121] width 130 height 32
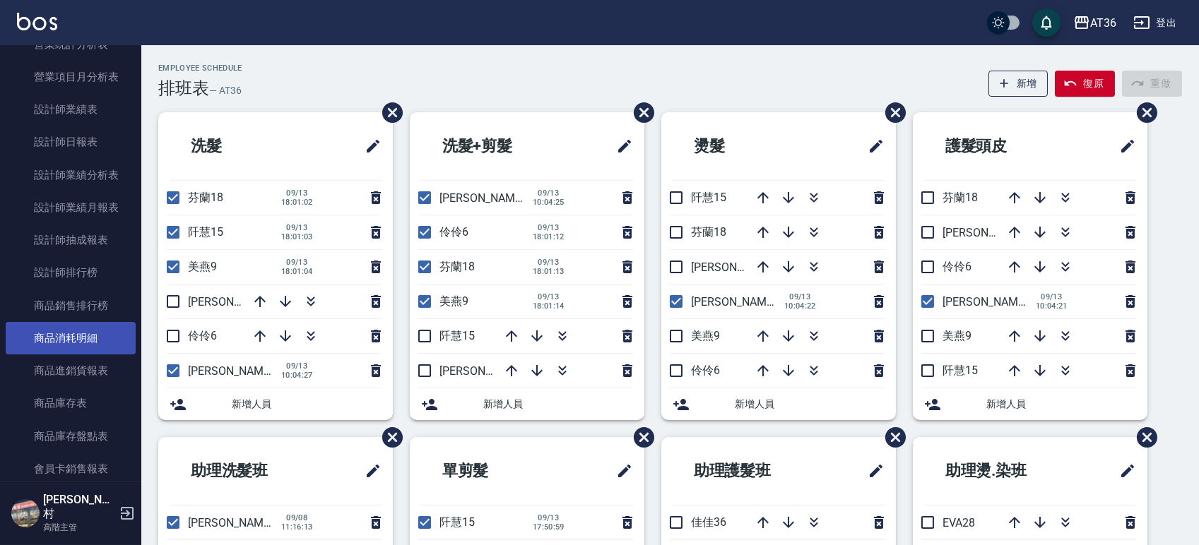
scroll to position [942, 0]
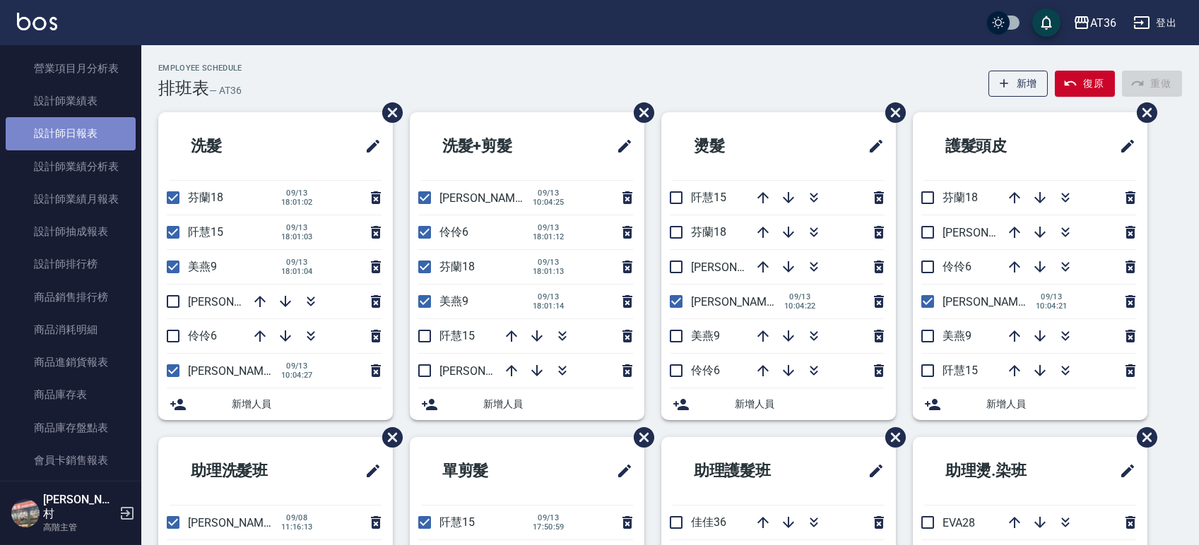
click at [76, 143] on link "設計師日報表" at bounding box center [71, 133] width 130 height 32
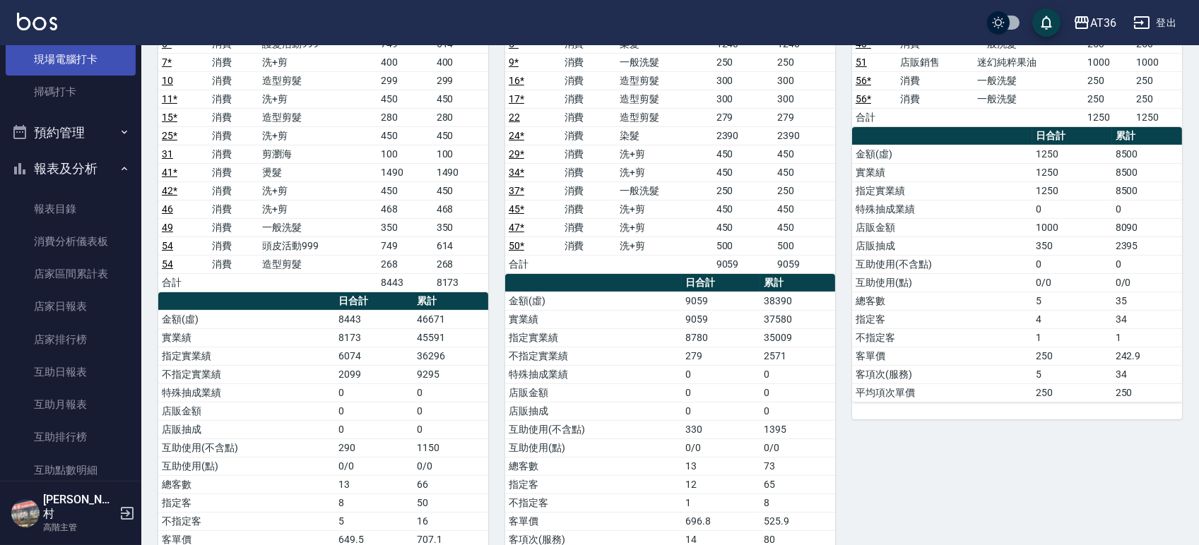
scroll to position [188, 0]
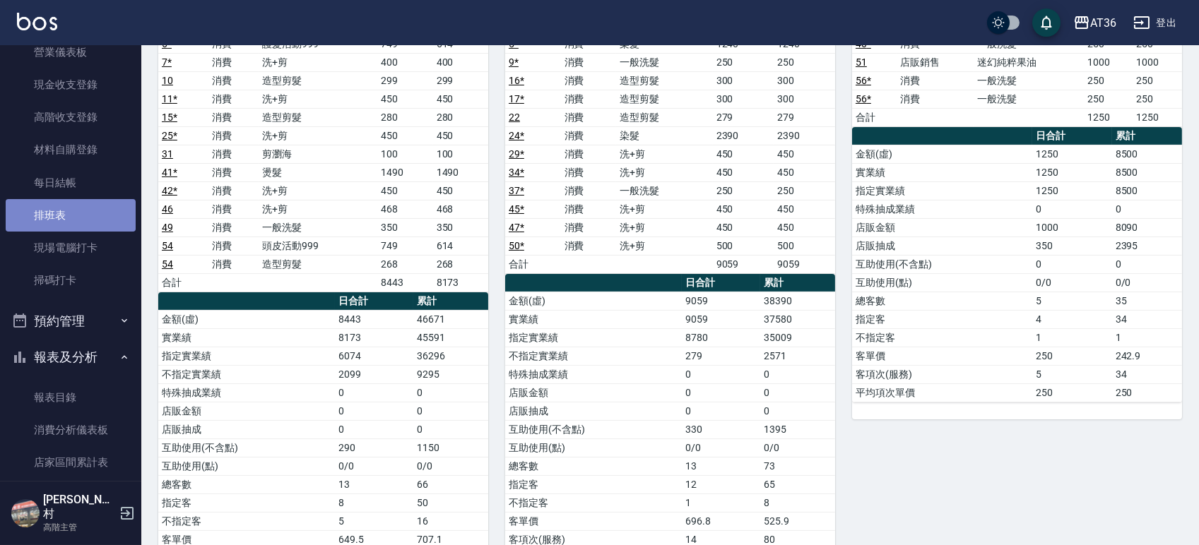
click at [70, 218] on link "排班表" at bounding box center [71, 215] width 130 height 32
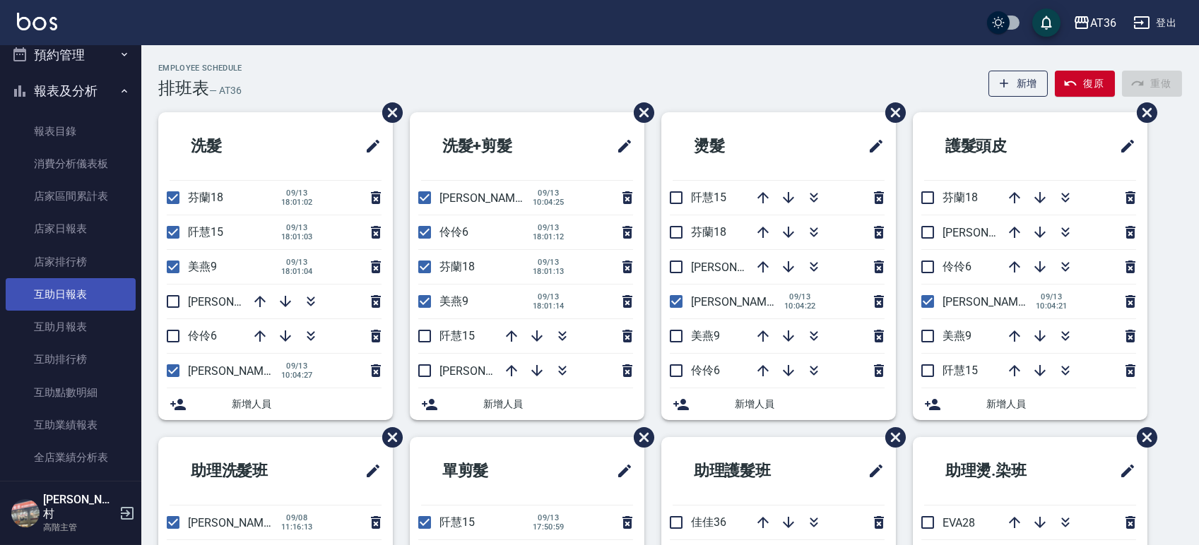
scroll to position [470, 0]
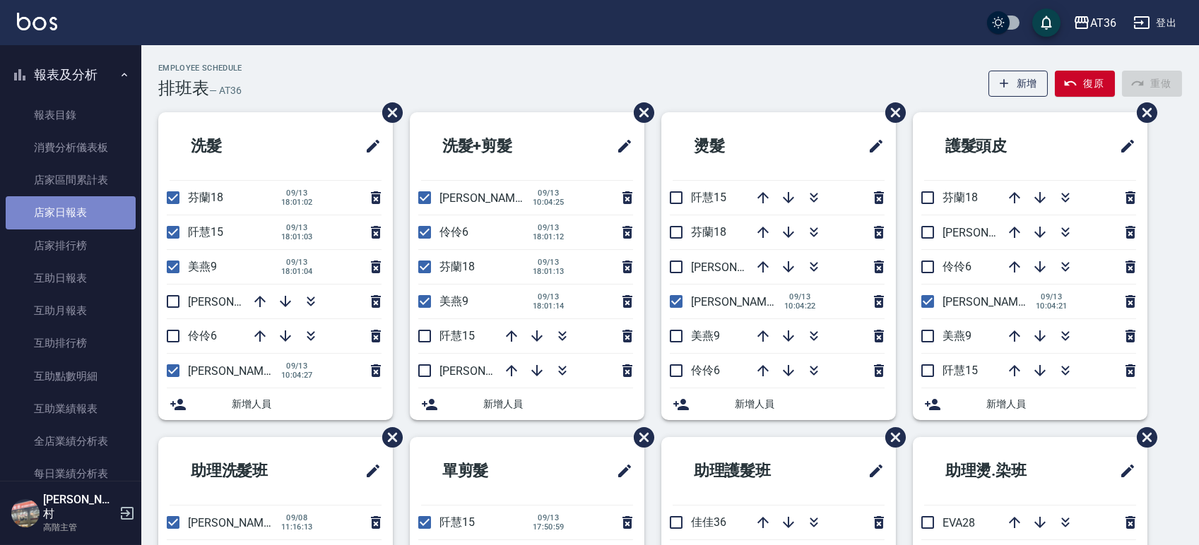
click at [73, 217] on link "店家日報表" at bounding box center [71, 212] width 130 height 32
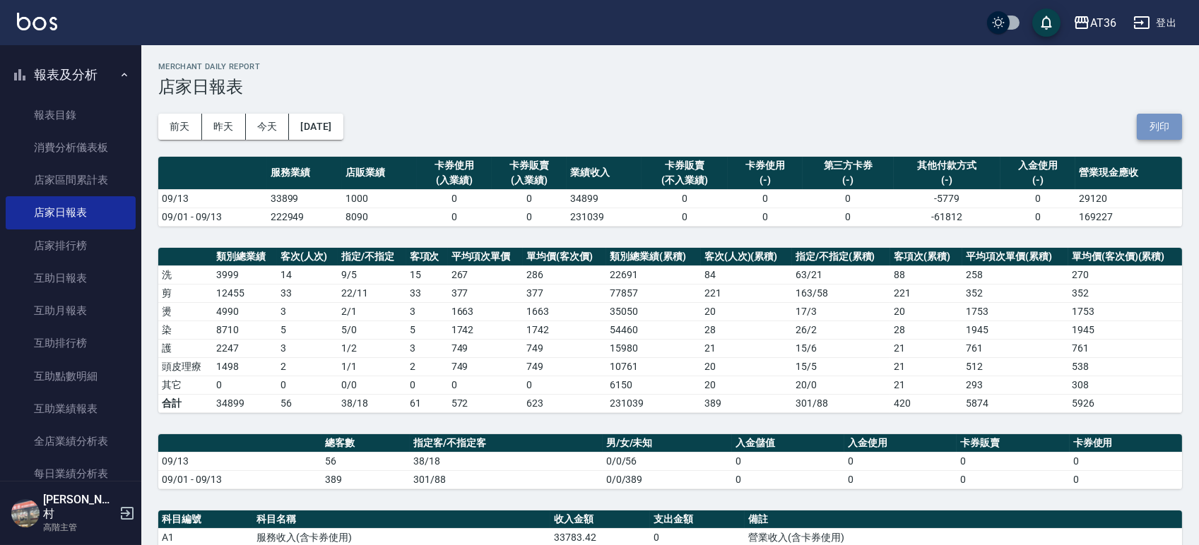
click at [1168, 126] on button "列印" at bounding box center [1159, 127] width 45 height 26
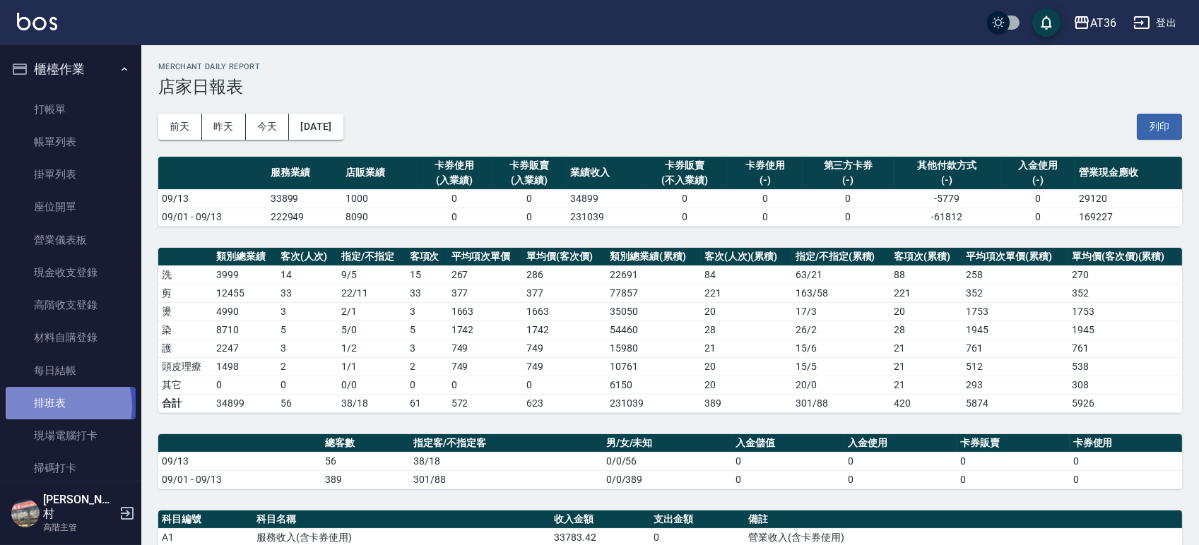
click at [51, 407] on link "排班表" at bounding box center [71, 403] width 130 height 32
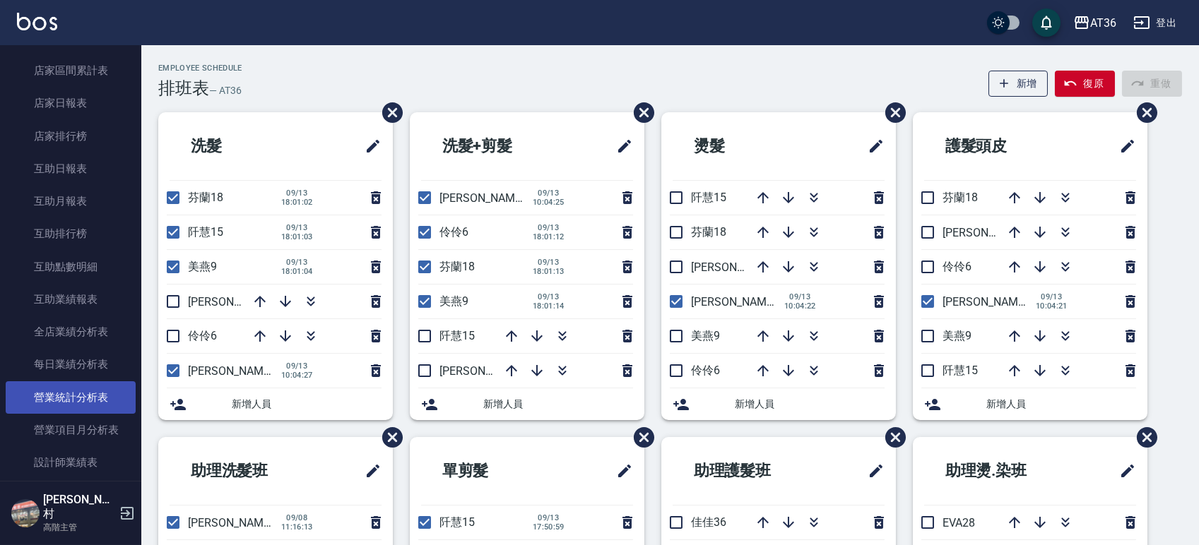
scroll to position [659, 0]
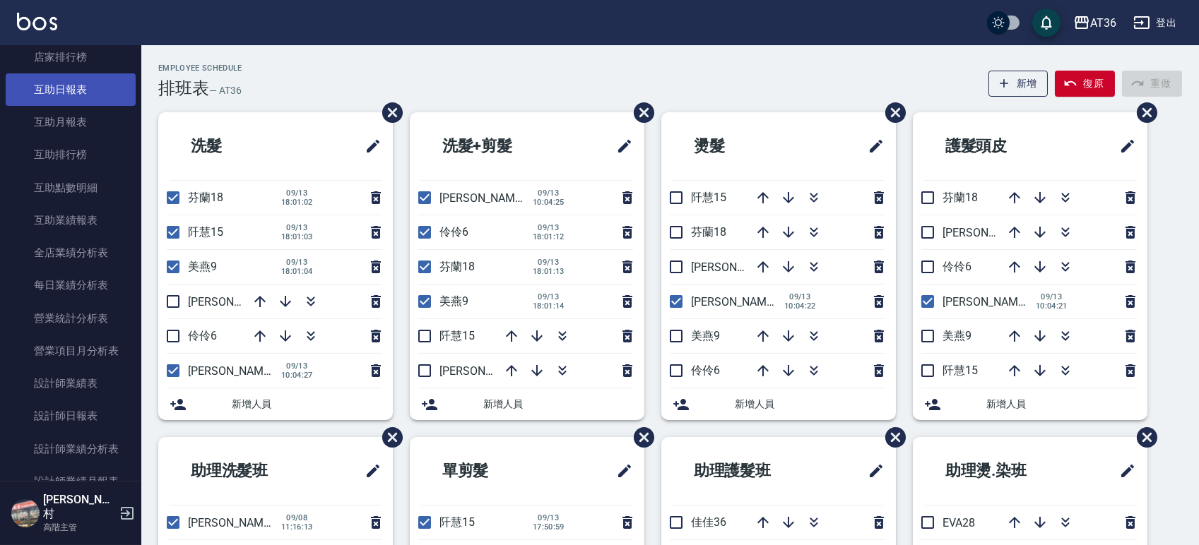
click at [85, 93] on link "互助日報表" at bounding box center [71, 89] width 130 height 32
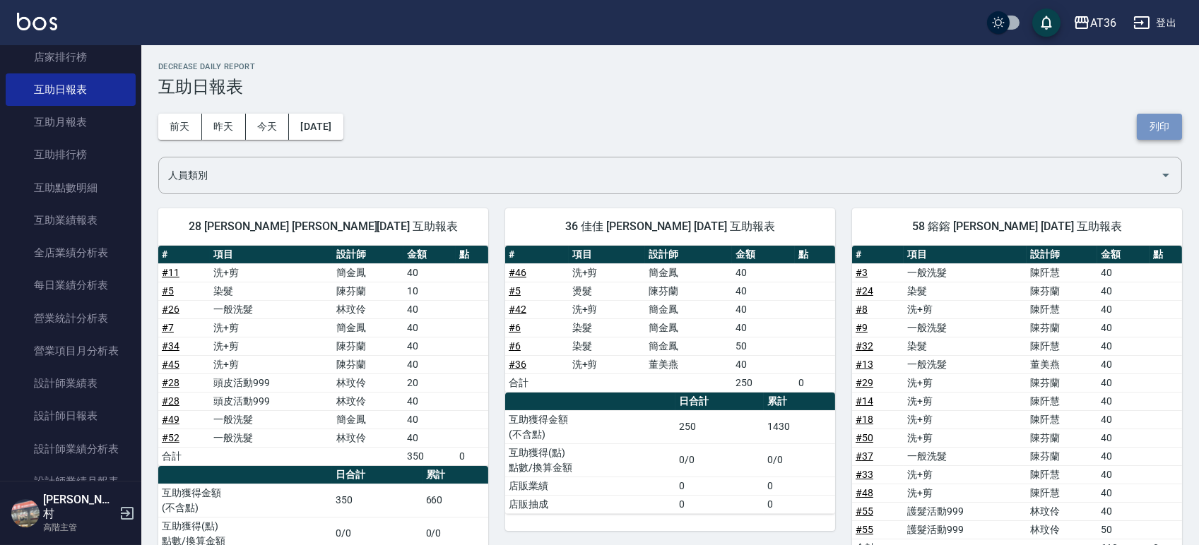
click at [1149, 124] on button "列印" at bounding box center [1159, 127] width 45 height 26
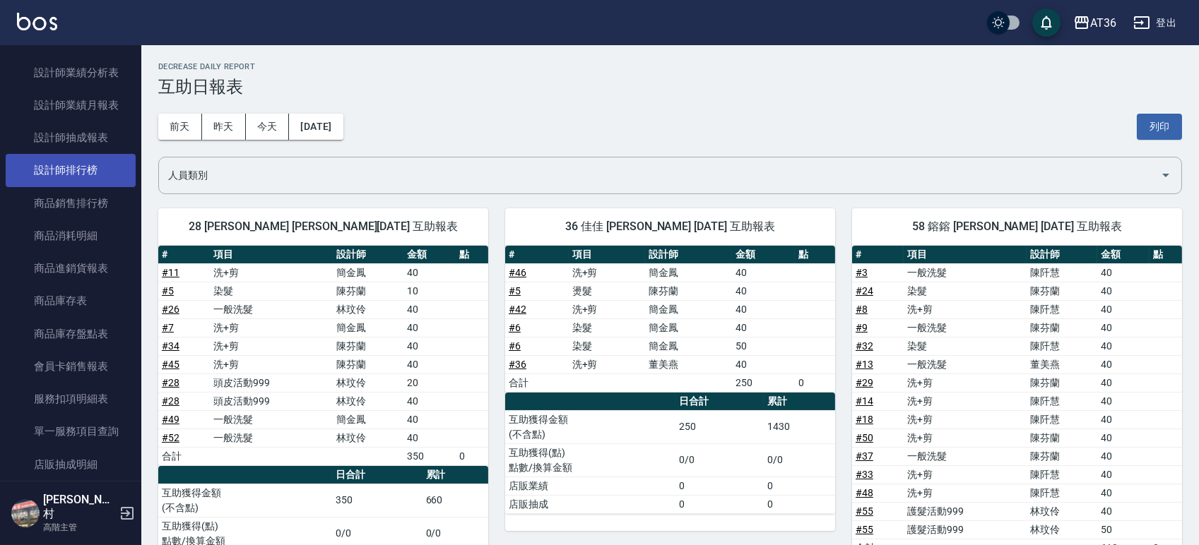
scroll to position [659, 0]
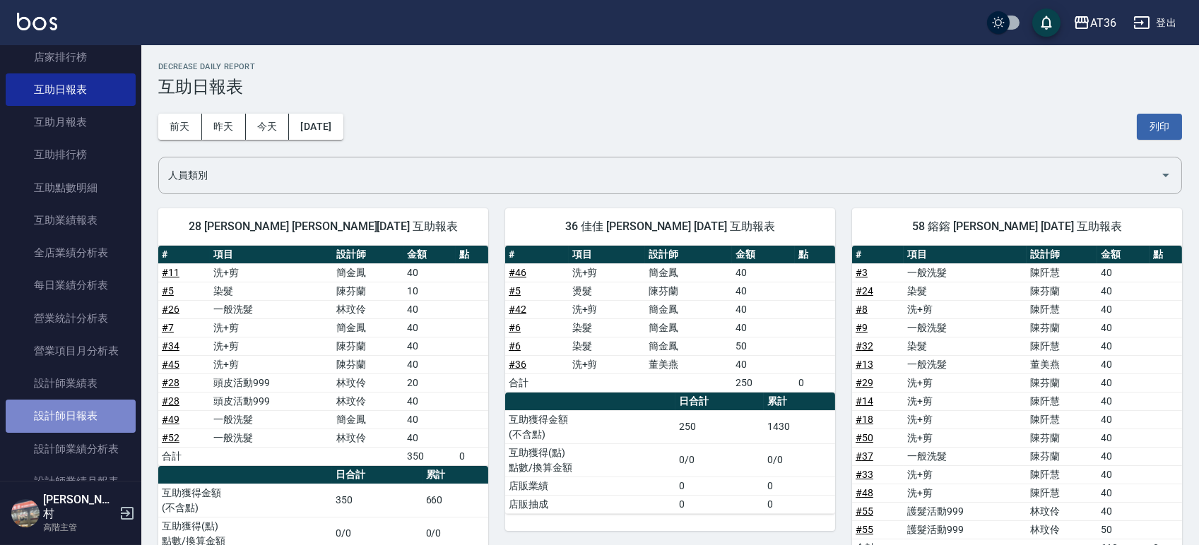
click at [81, 415] on link "設計師日報表" at bounding box center [71, 416] width 130 height 32
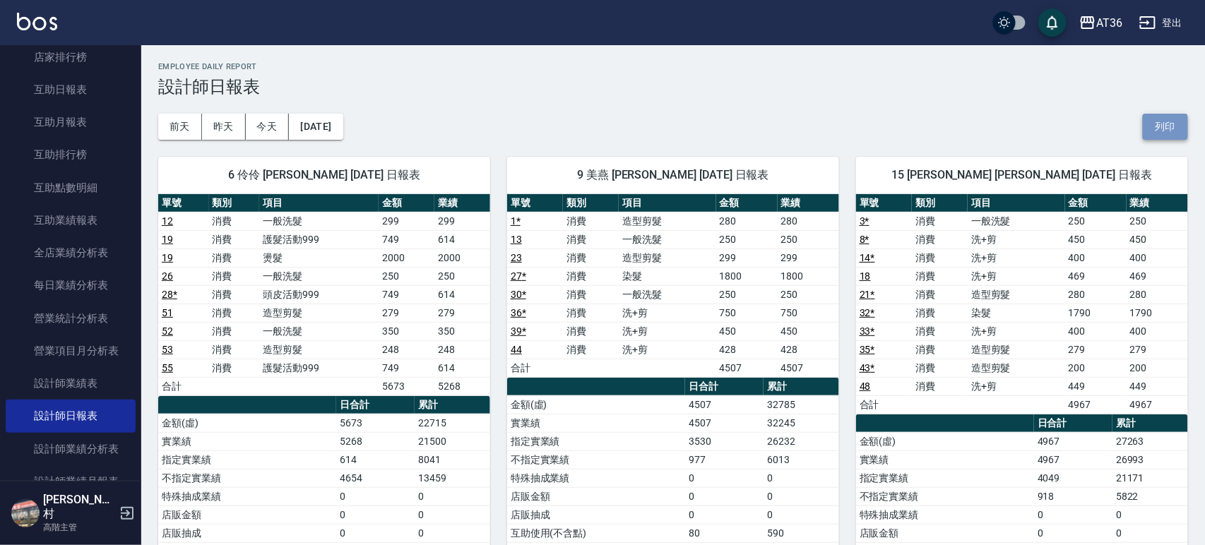
click at [1156, 128] on button "列印" at bounding box center [1165, 127] width 45 height 26
